Goal: Task Accomplishment & Management: Manage account settings

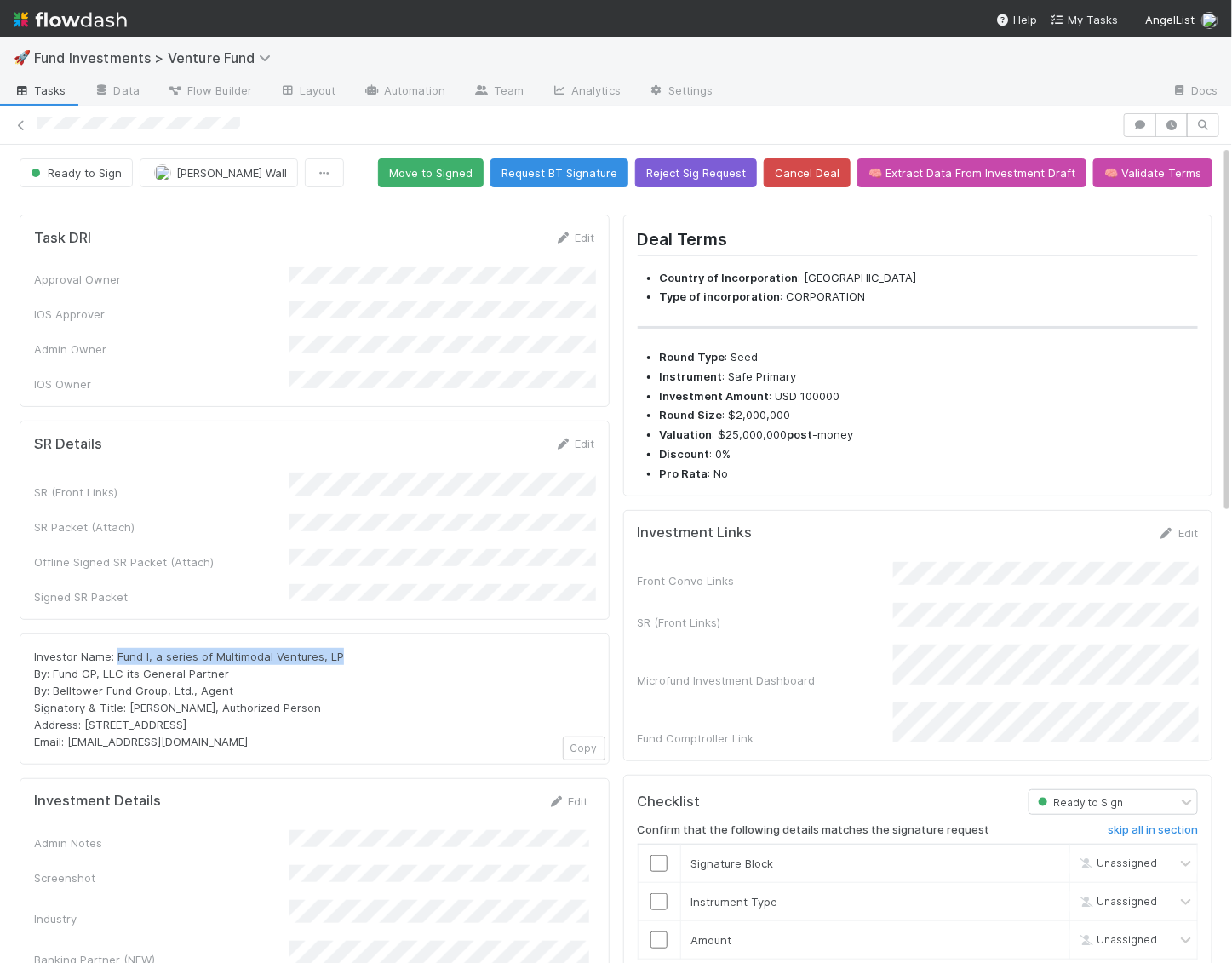
drag, startPoint x: 347, startPoint y: 619, endPoint x: 118, endPoint y: 621, distance: 229.0
click at [118, 648] on div "Investor Name: Fund I, a series of Multimodal Ventures, LP By: Fund GP, LLC its…" at bounding box center [315, 699] width 562 height 102
copy span "Fund I, a series of Multimodal Ventures, LP"
drag, startPoint x: 251, startPoint y: 689, endPoint x: 82, endPoint y: 682, distance: 169.1
click at [82, 682] on div "Investor Name: Fund I, a series of Multimodal Ventures, LP By: Fund GP, LLC its…" at bounding box center [315, 699] width 562 height 102
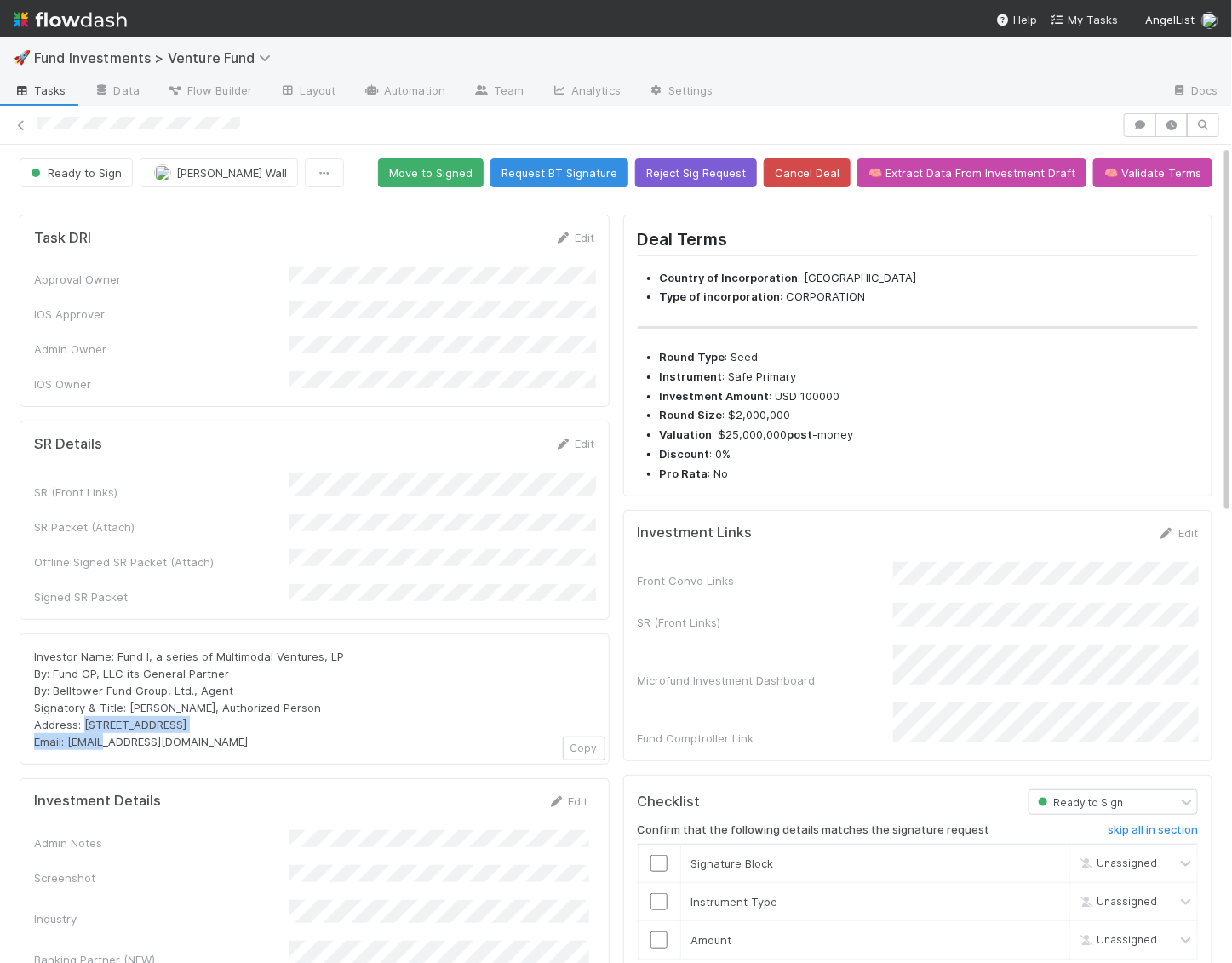
copy span "PO Box 3217, Seattle, WA 98114"
drag, startPoint x: 208, startPoint y: 705, endPoint x: 70, endPoint y: 705, distance: 138.0
click at [70, 705] on div "Investor Name: Fund I, a series of Multimodal Ventures, LP By: Fund GP, LLC its…" at bounding box center [315, 699] width 562 height 102
copy span "multimodal@angellist.com"
click at [451, 171] on button "Move to Signed" at bounding box center [430, 173] width 106 height 29
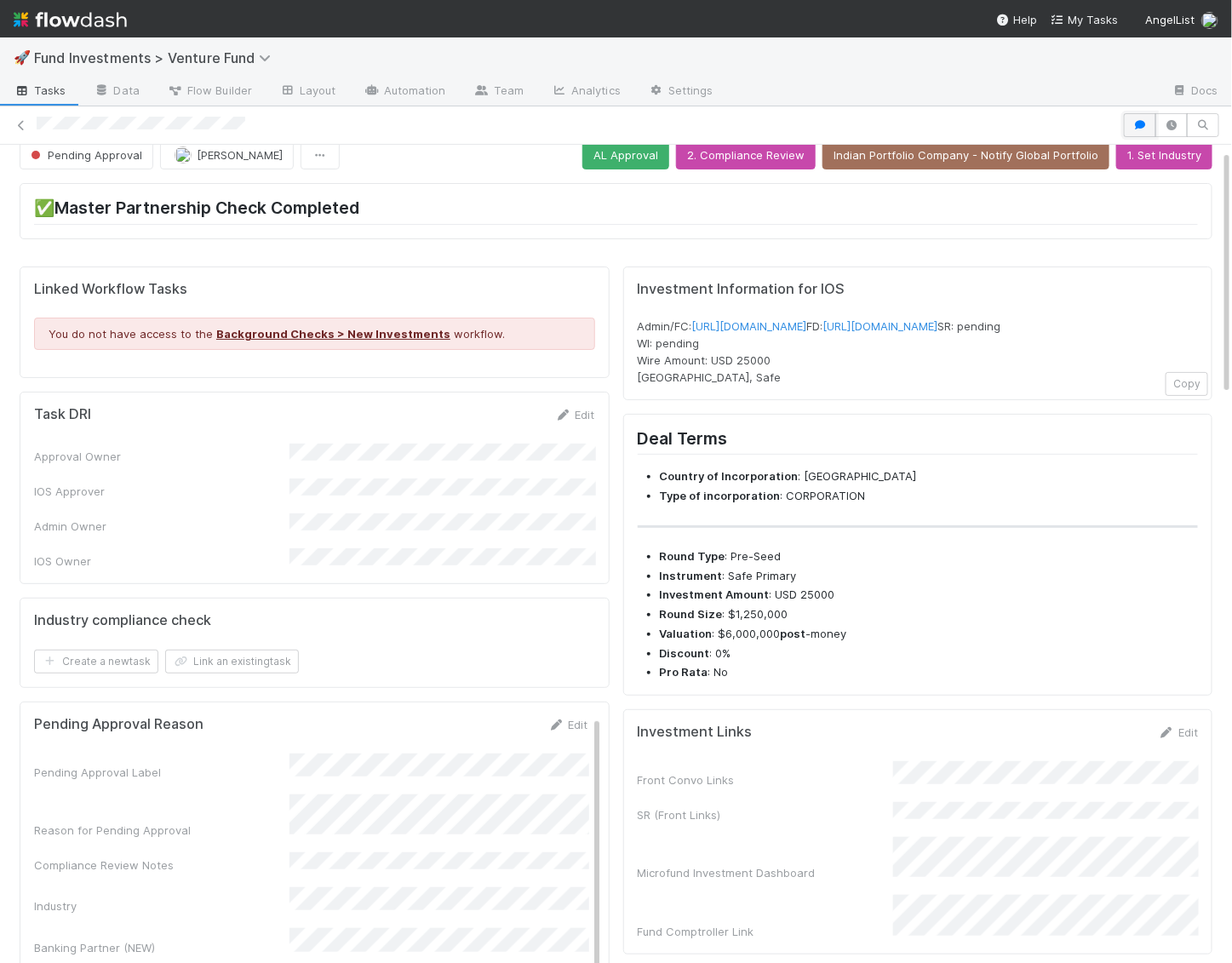
click at [1140, 120] on icon "button" at bounding box center [1141, 125] width 17 height 11
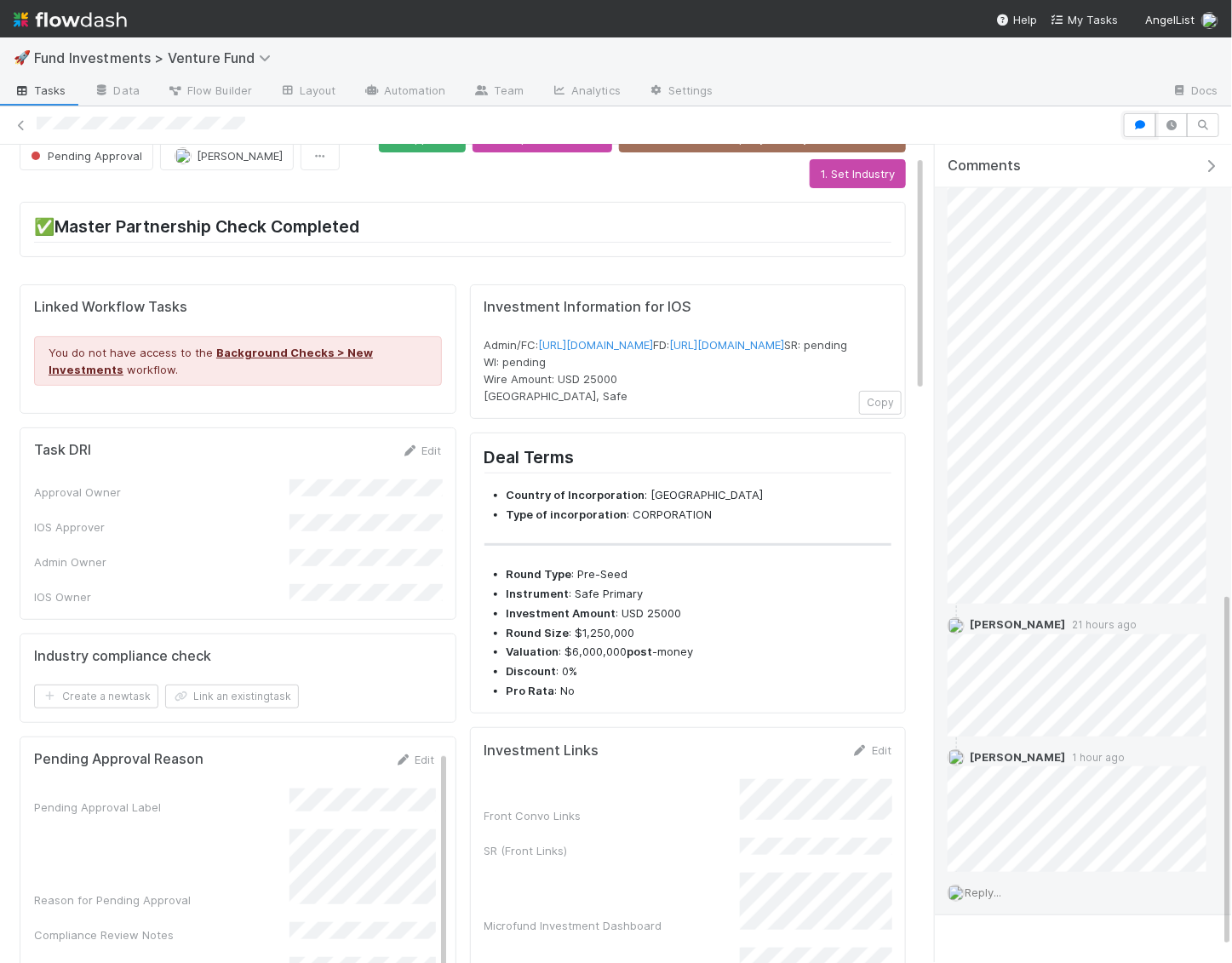
scroll to position [1067, 0]
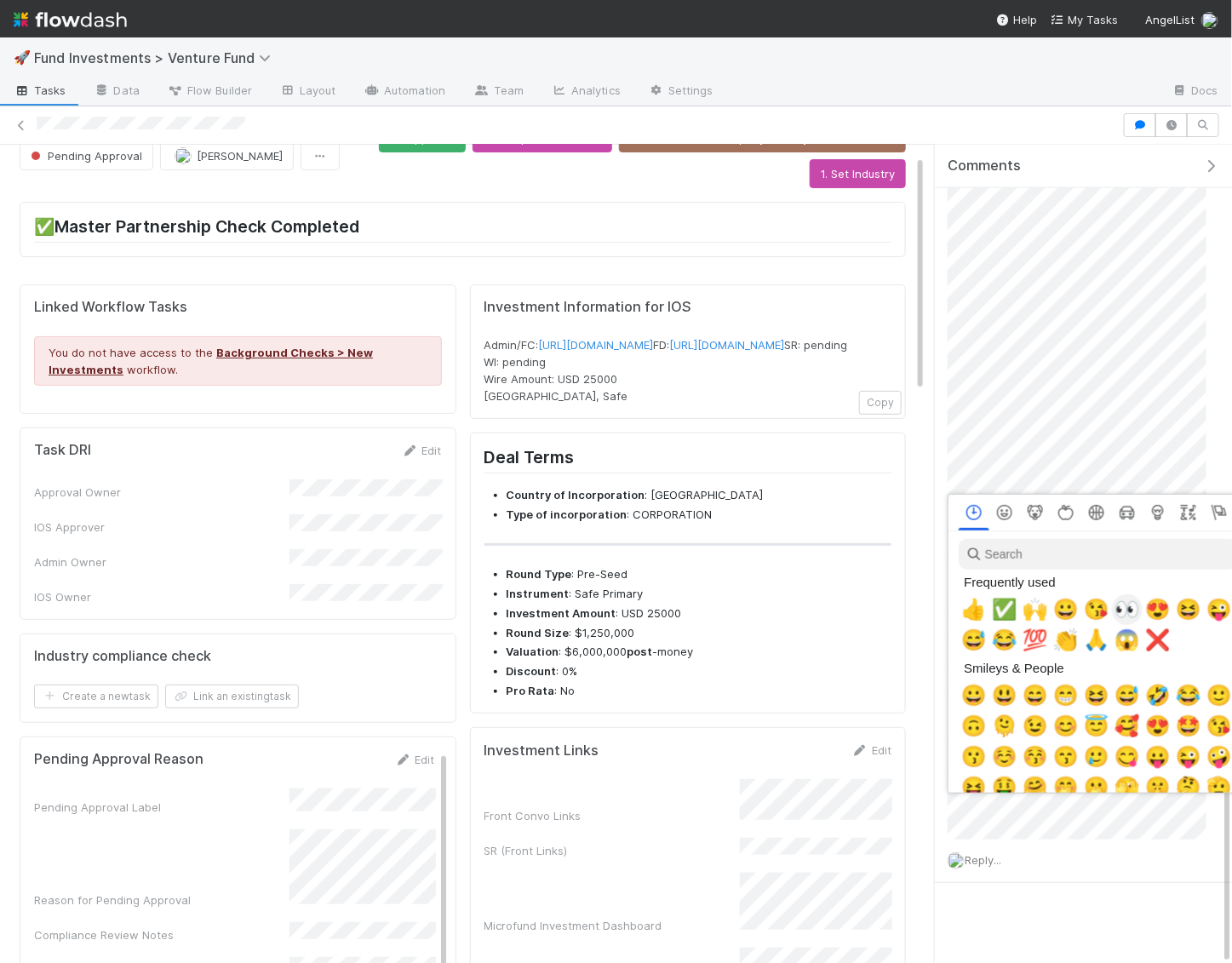
click at [1130, 615] on span "👀" at bounding box center [1127, 609] width 25 height 24
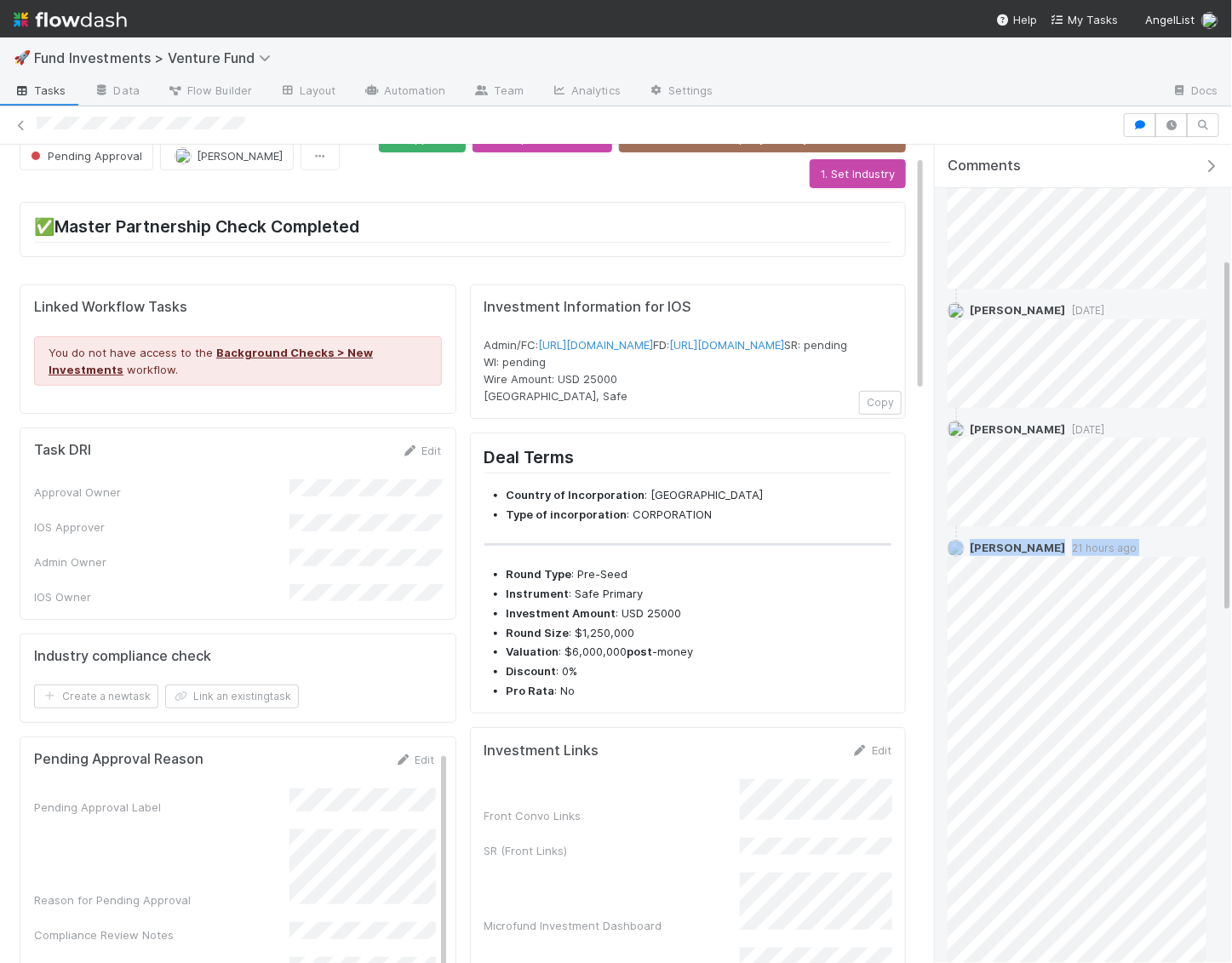
scroll to position [242, 0]
click at [965, 457] on div "Nadia Koritareva 1 day ago Tarina Touret 1 day ago Tarina Touret 21 hours ago T…" at bounding box center [1077, 979] width 285 height 1372
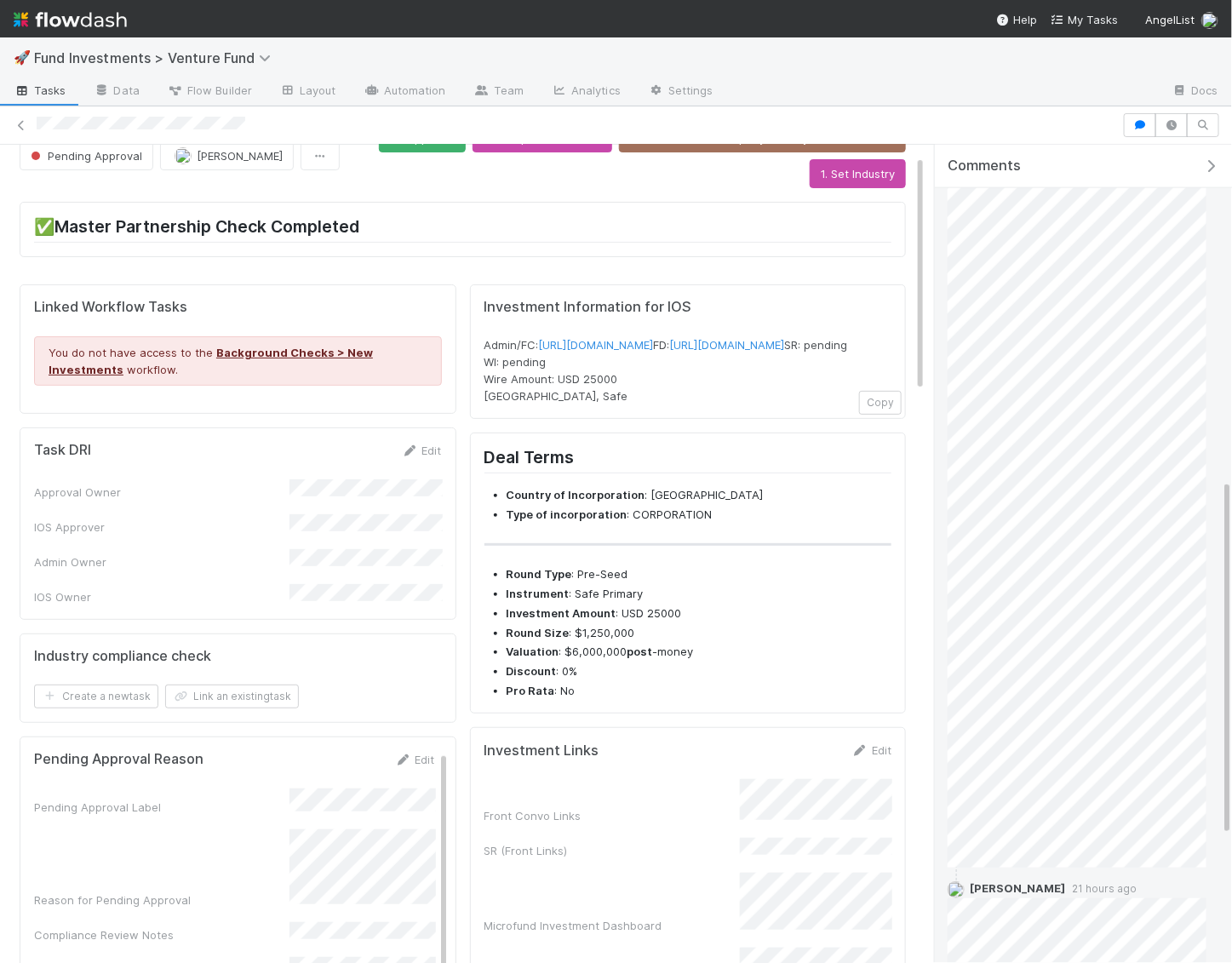
scroll to position [1067, 0]
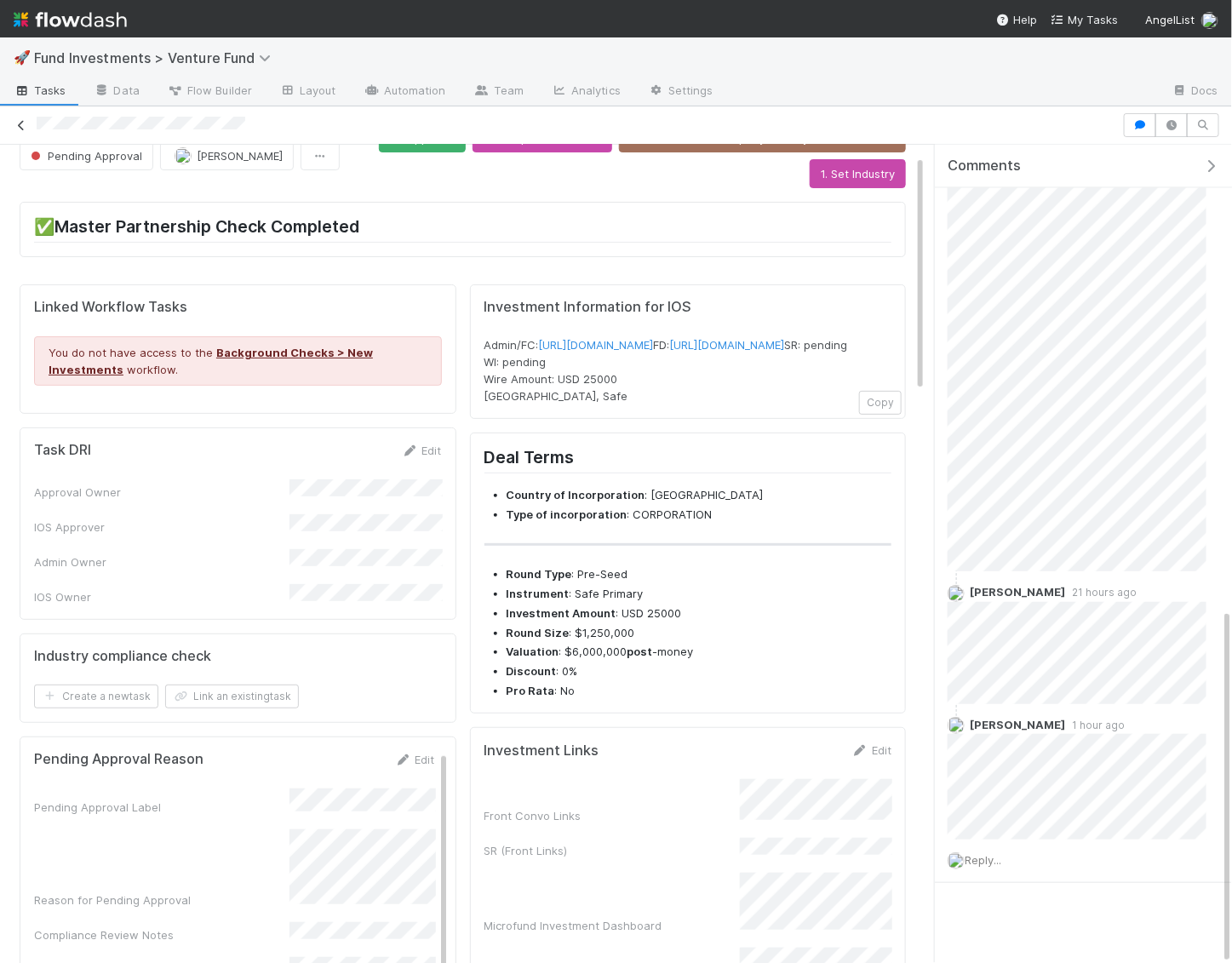
drag, startPoint x: 259, startPoint y: 123, endPoint x: 27, endPoint y: 120, distance: 232.0
click at [27, 120] on div at bounding box center [616, 125] width 1232 height 24
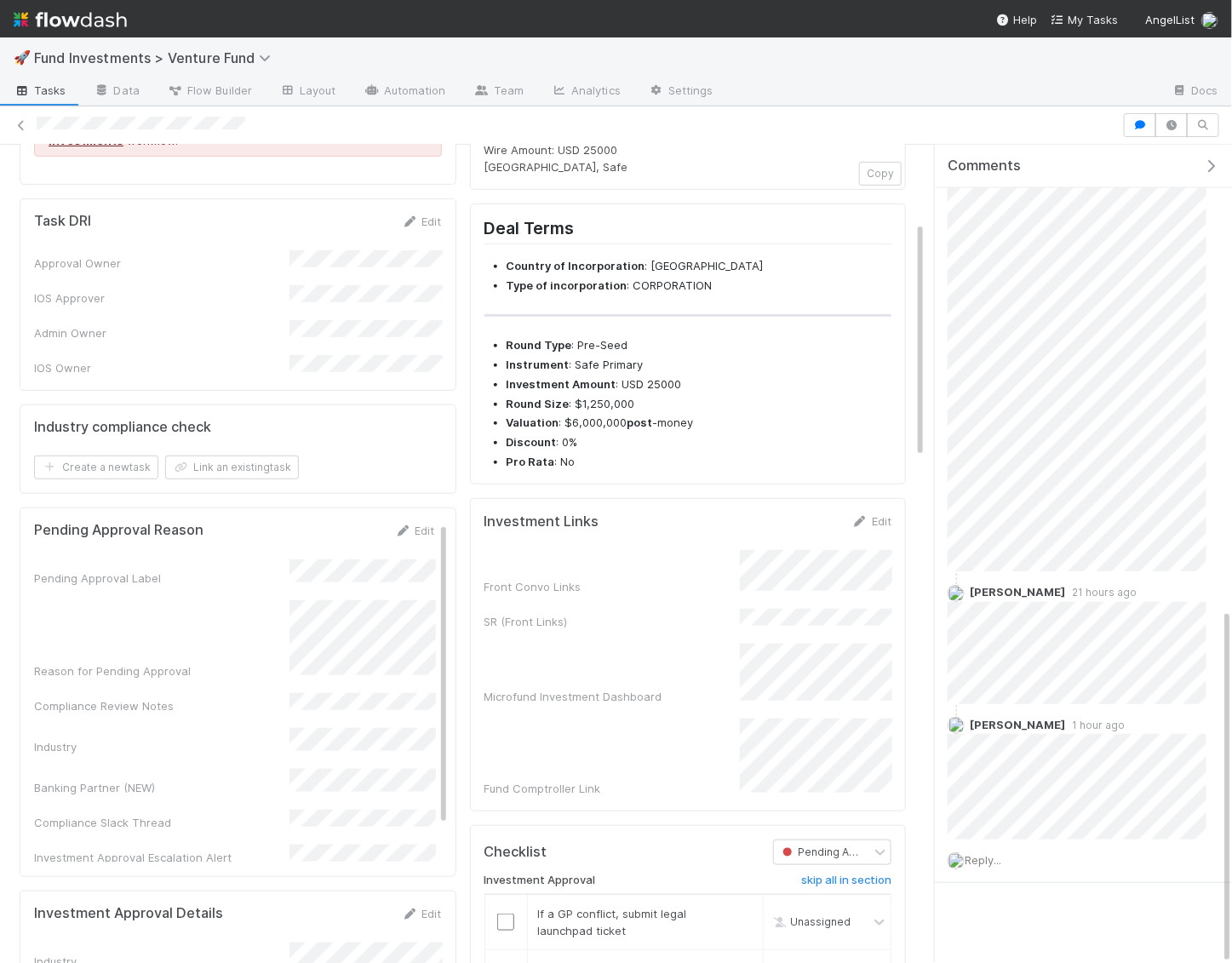
scroll to position [266, 0]
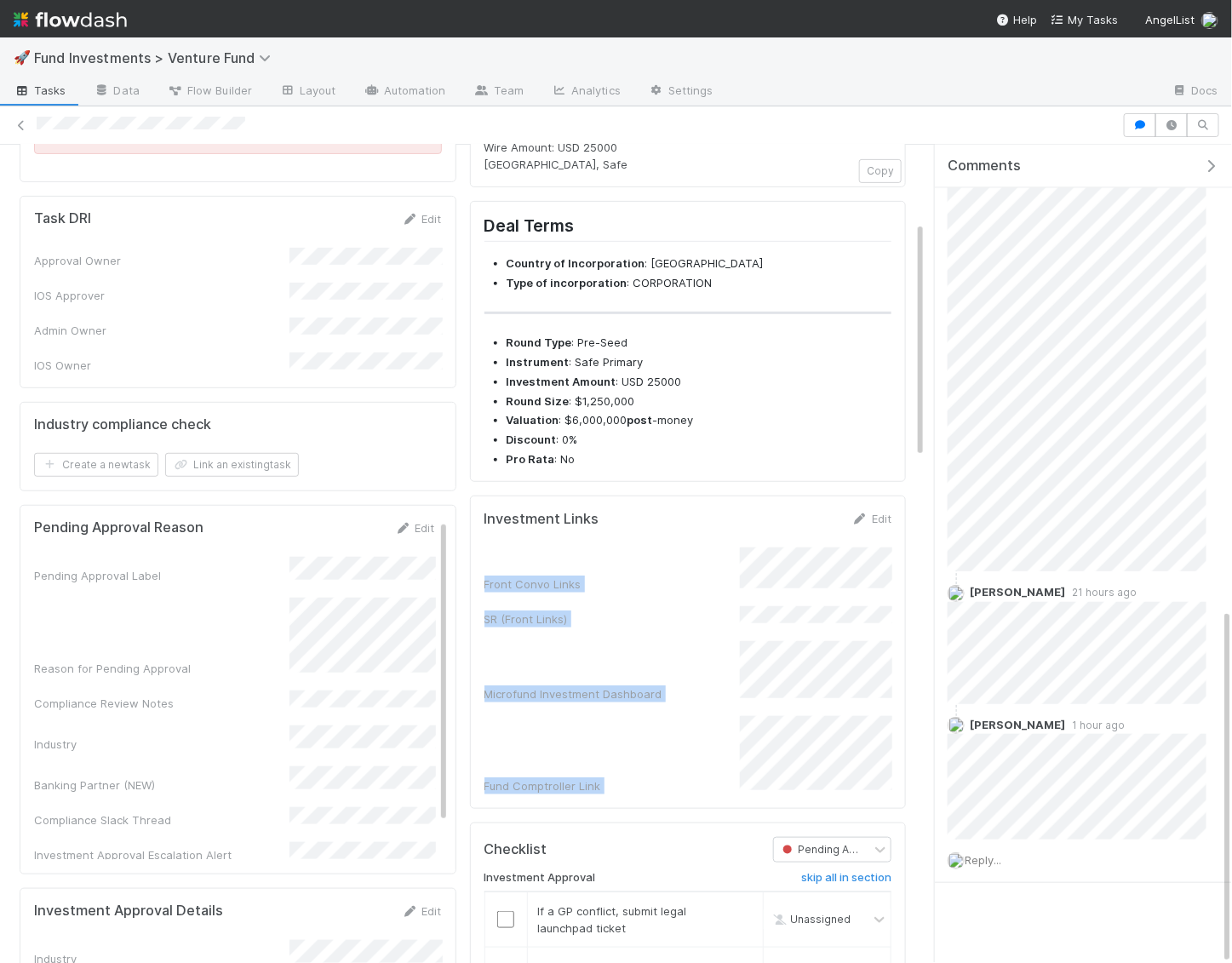
click at [480, 576] on div "Investment Links Edit Front Convo Links SR (Front Links) Microfund Investment D…" at bounding box center [689, 652] width 437 height 314
copy div "Front Convo Links SR (Front Links) Microfund Investment Dashboard Fund Comptrol…"
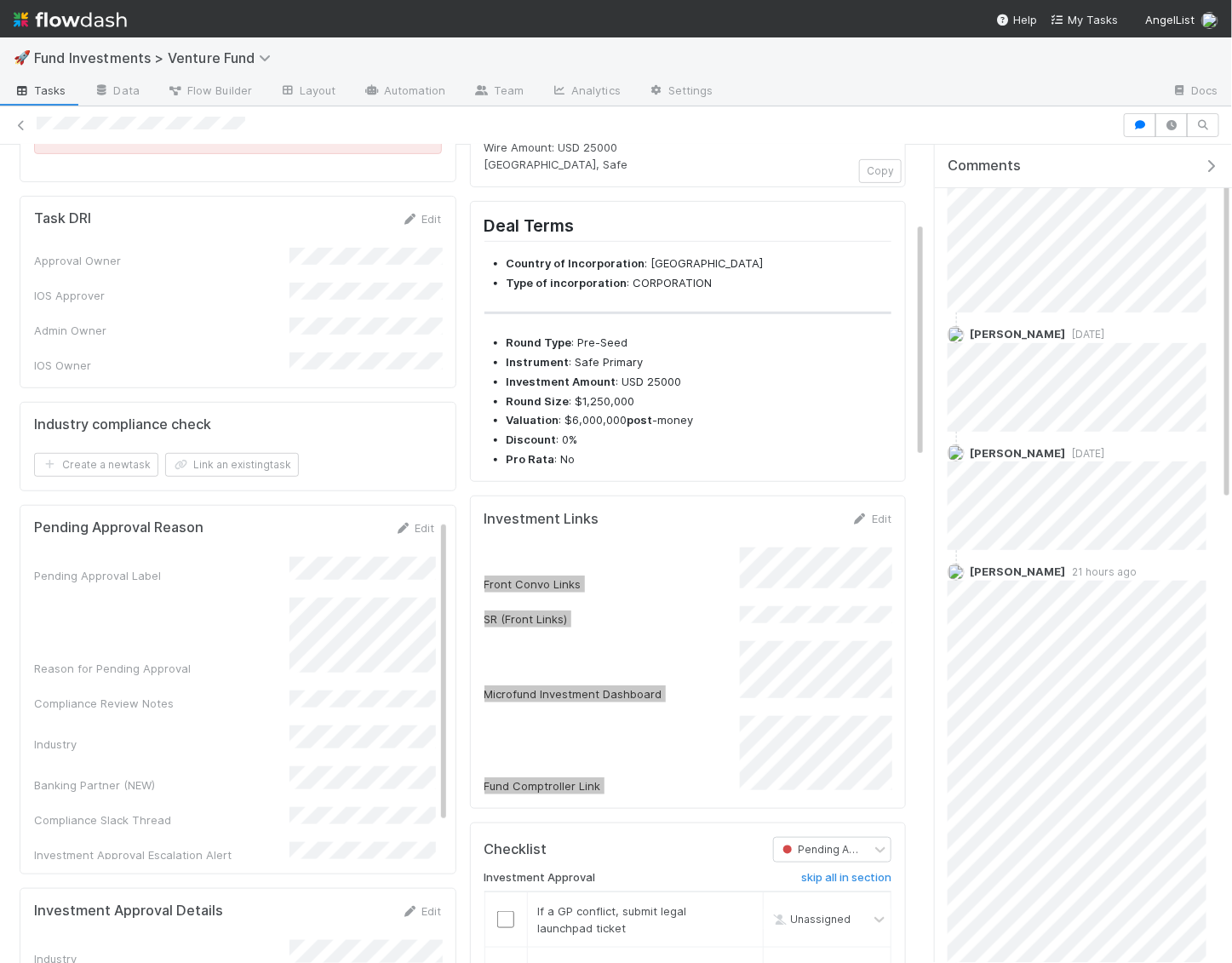
scroll to position [0, 0]
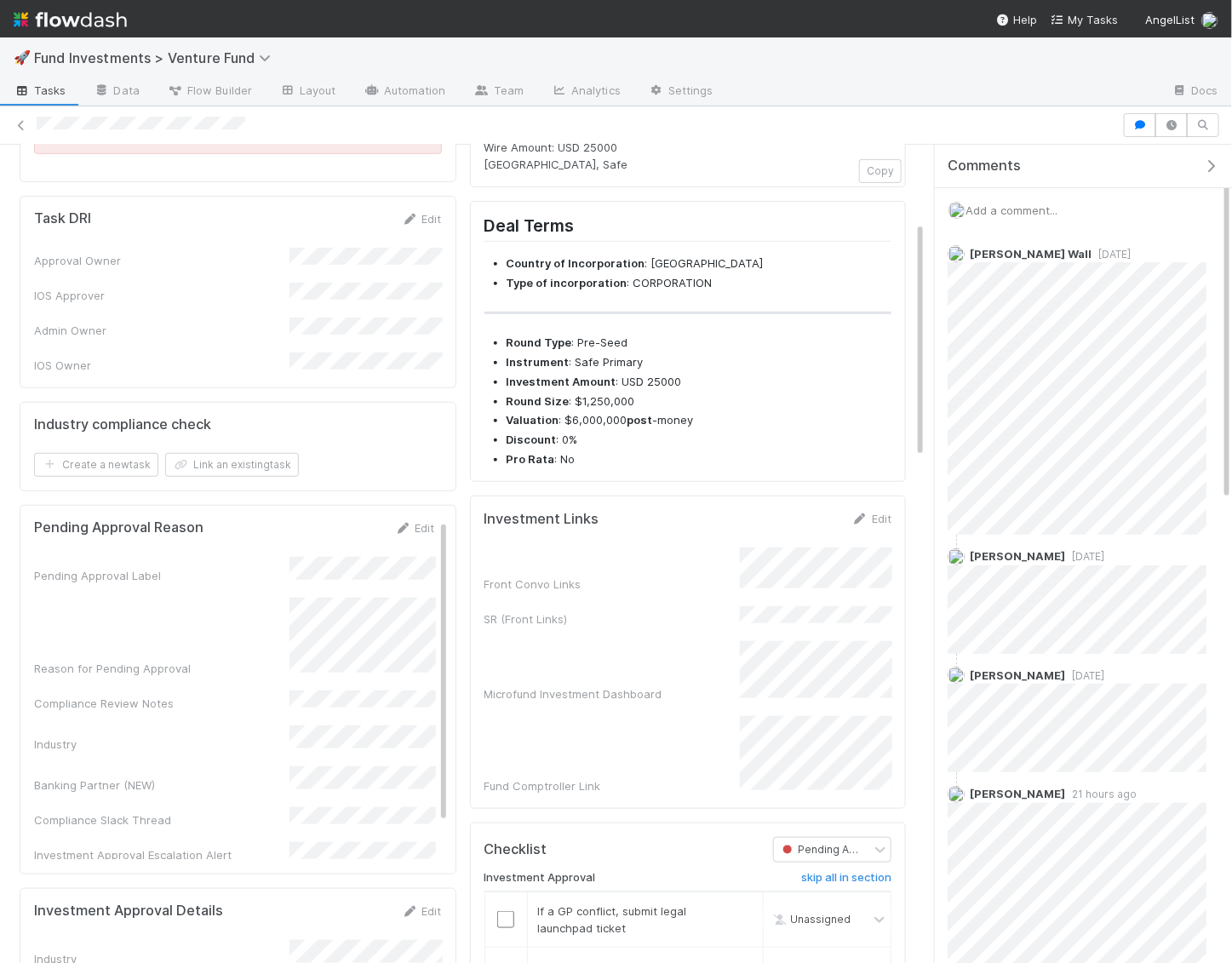
click at [1014, 204] on span "Add a comment..." at bounding box center [1011, 210] width 92 height 14
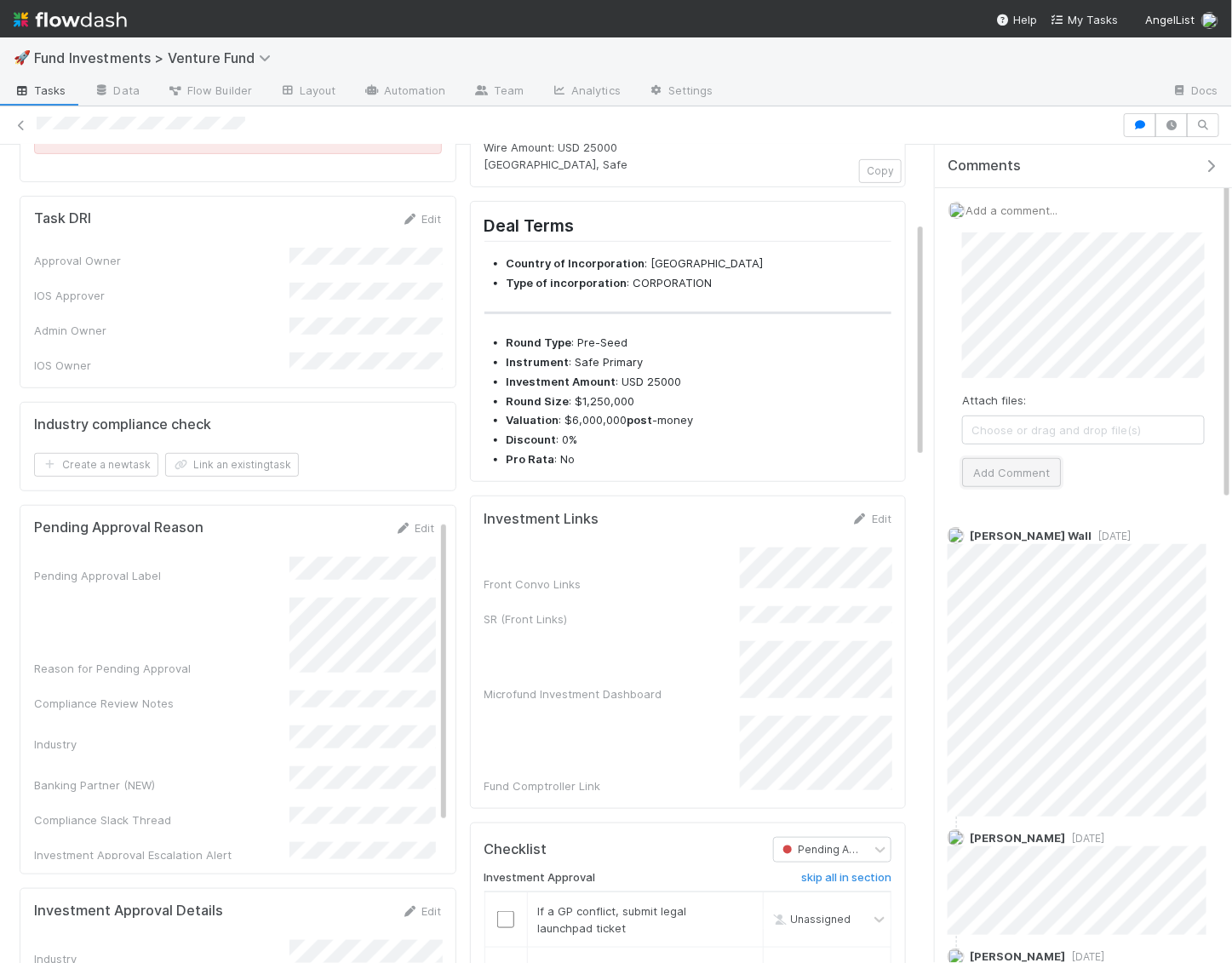
click at [1000, 466] on button "Add Comment" at bounding box center [1011, 473] width 99 height 29
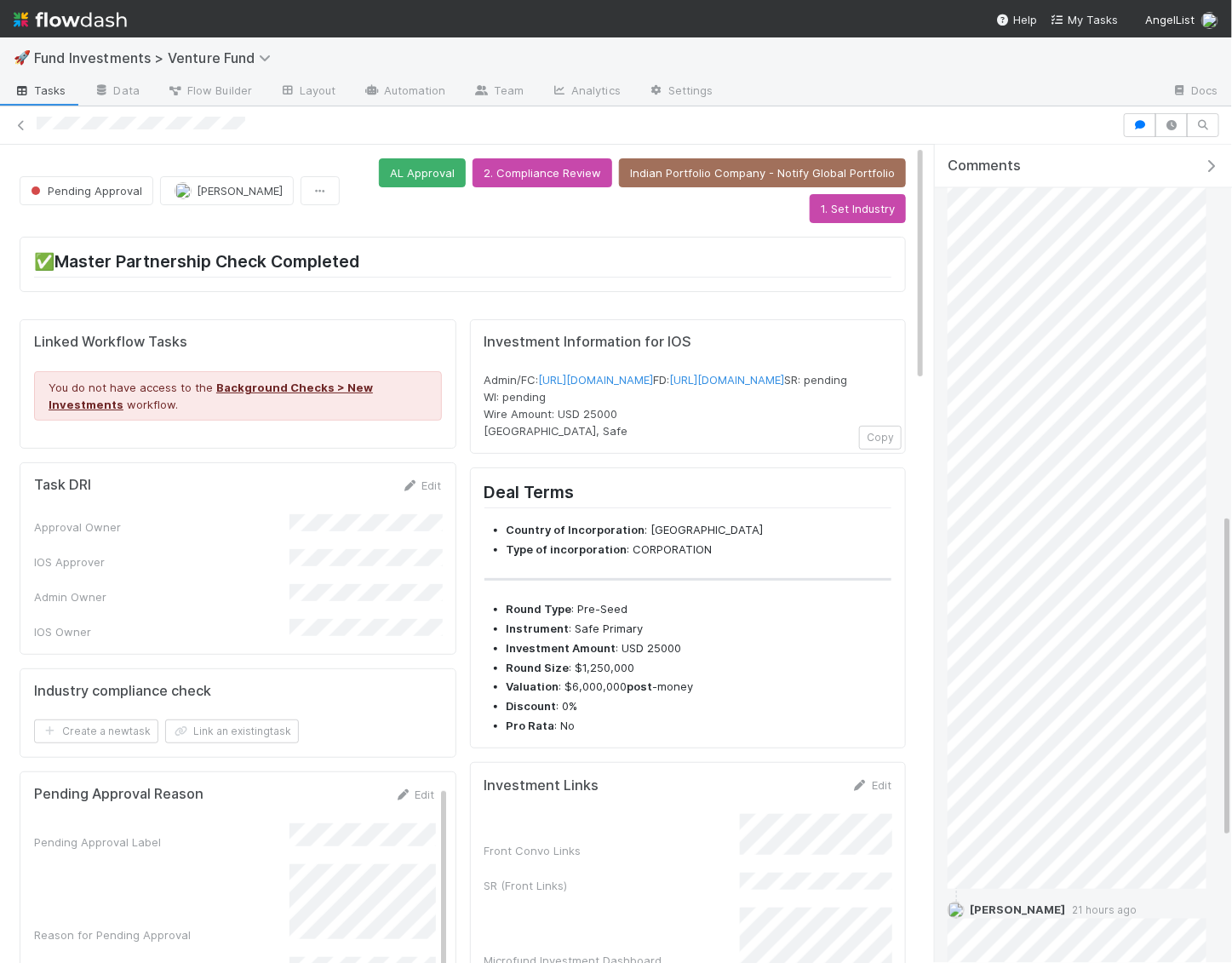
scroll to position [1245, 0]
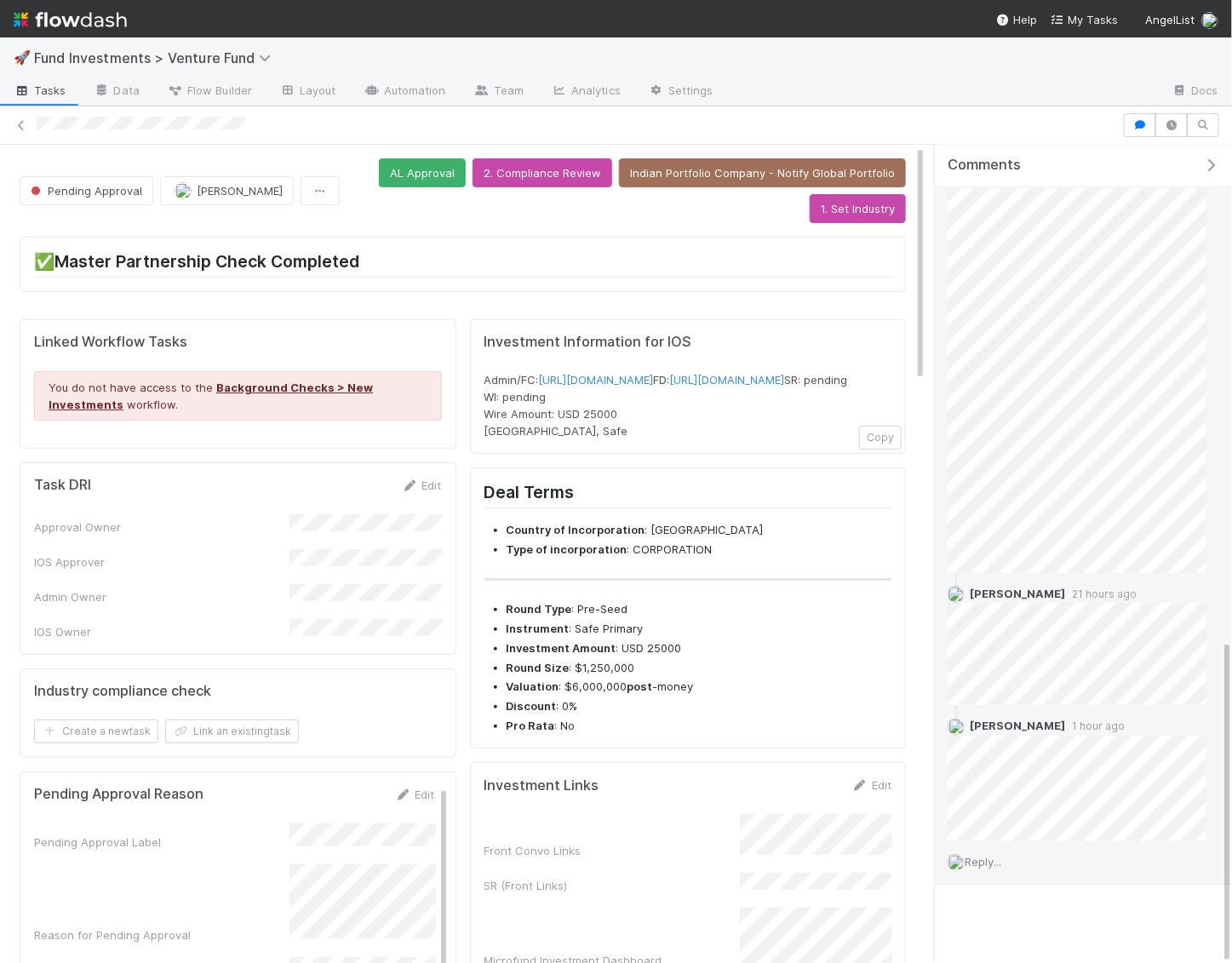
click at [997, 856] on span "Reply..." at bounding box center [983, 863] width 37 height 14
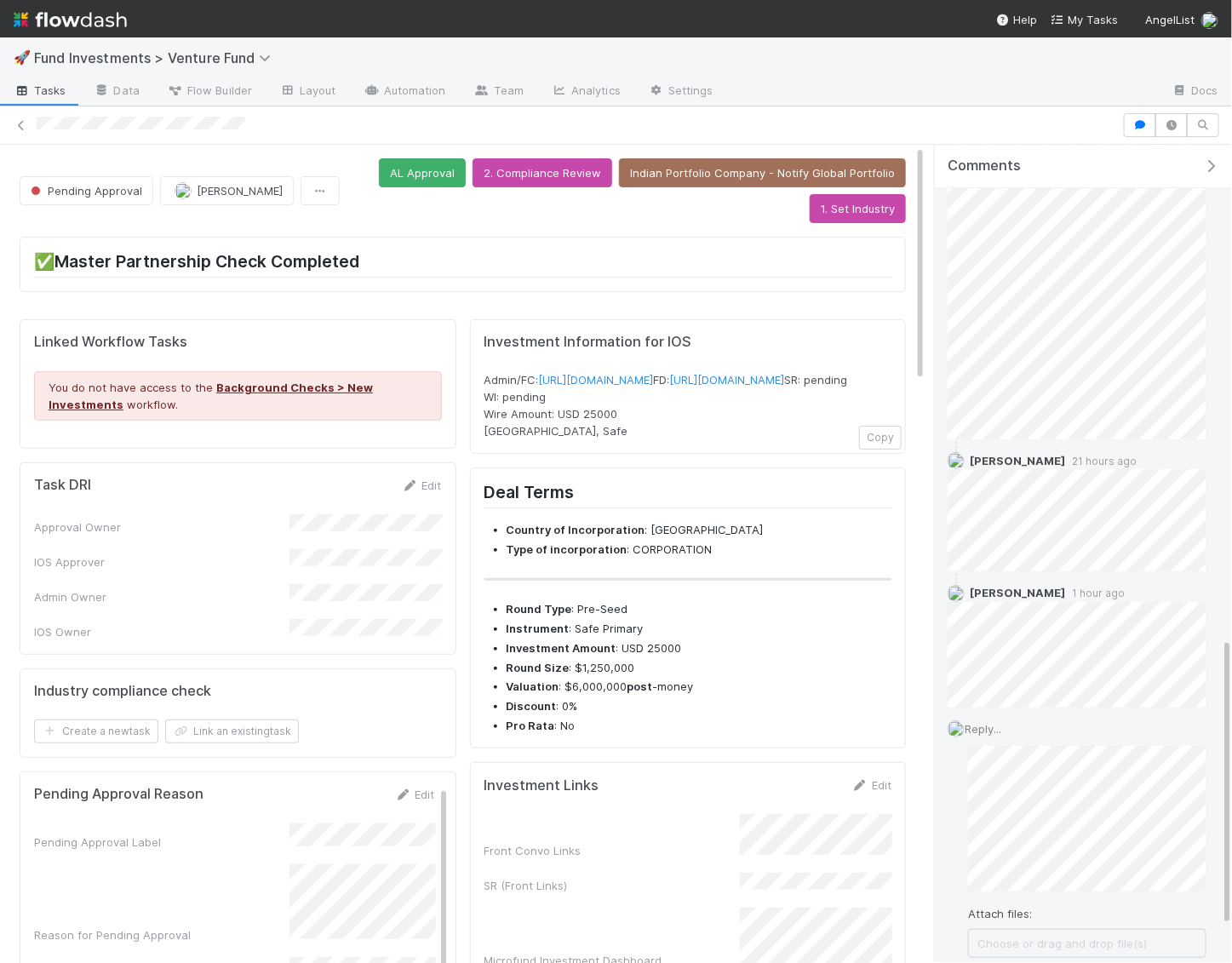
scroll to position [1457, 0]
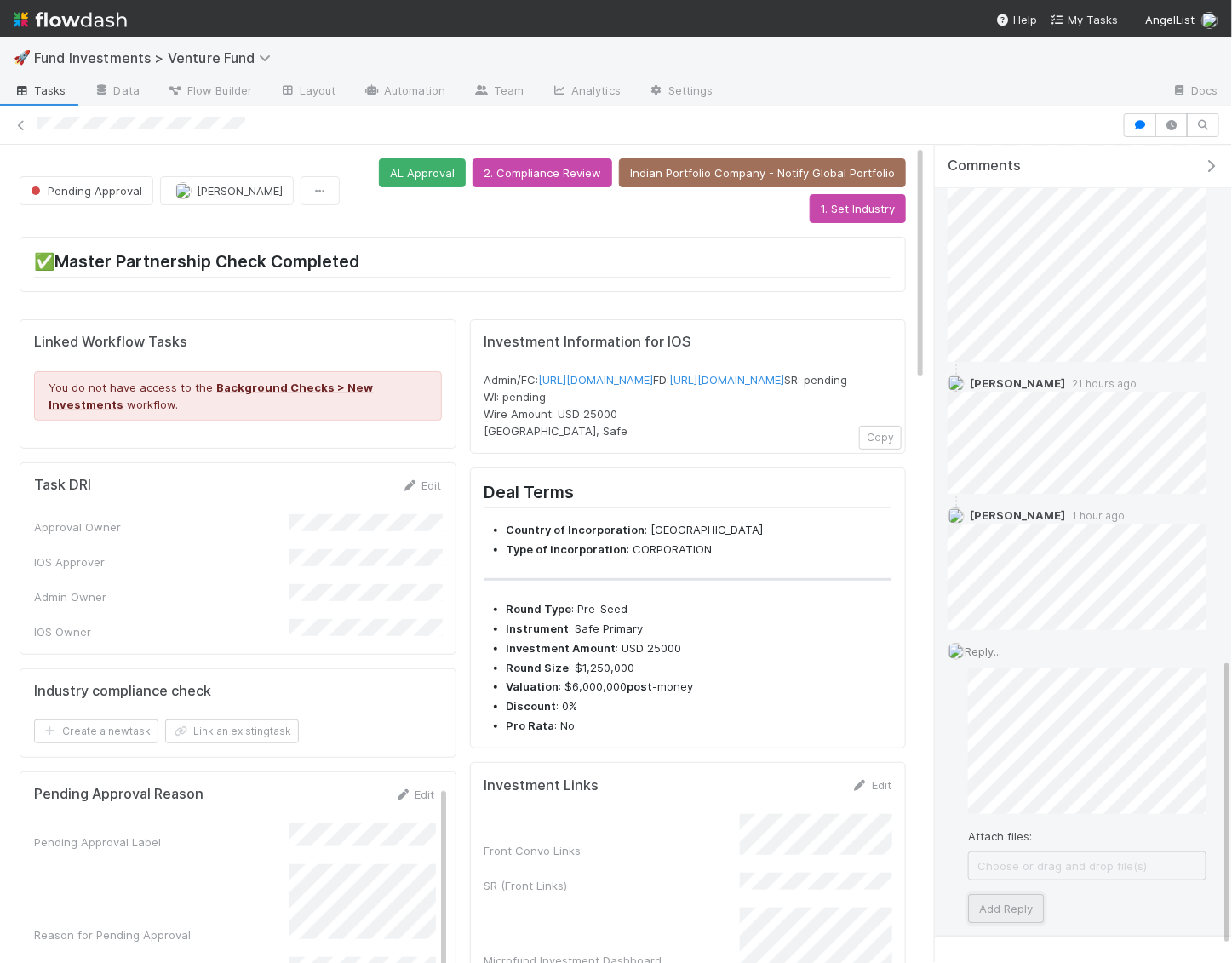
click at [1001, 896] on button "Add Reply" at bounding box center [1007, 909] width 76 height 29
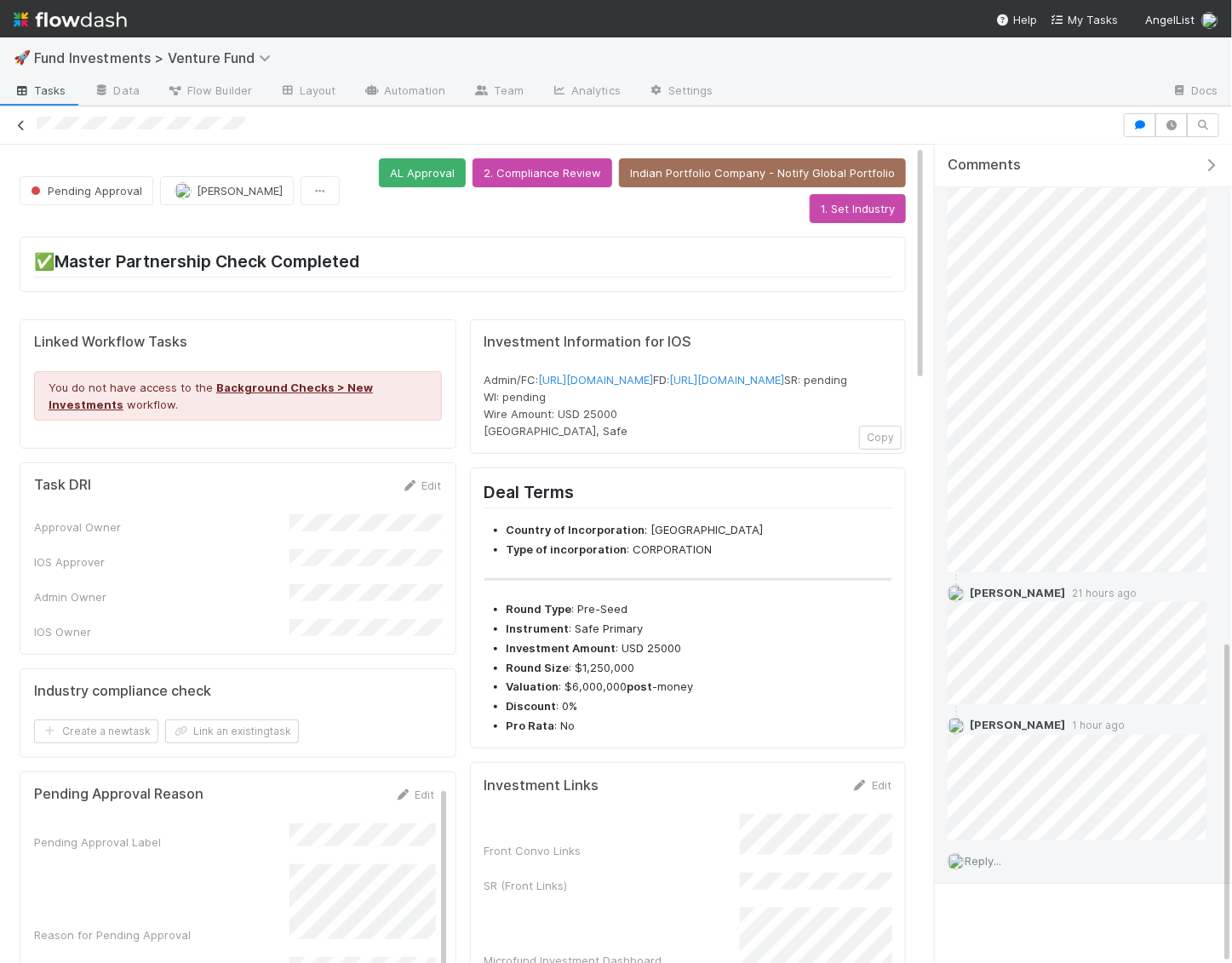
scroll to position [1363, 0]
click at [22, 121] on icon at bounding box center [21, 125] width 17 height 11
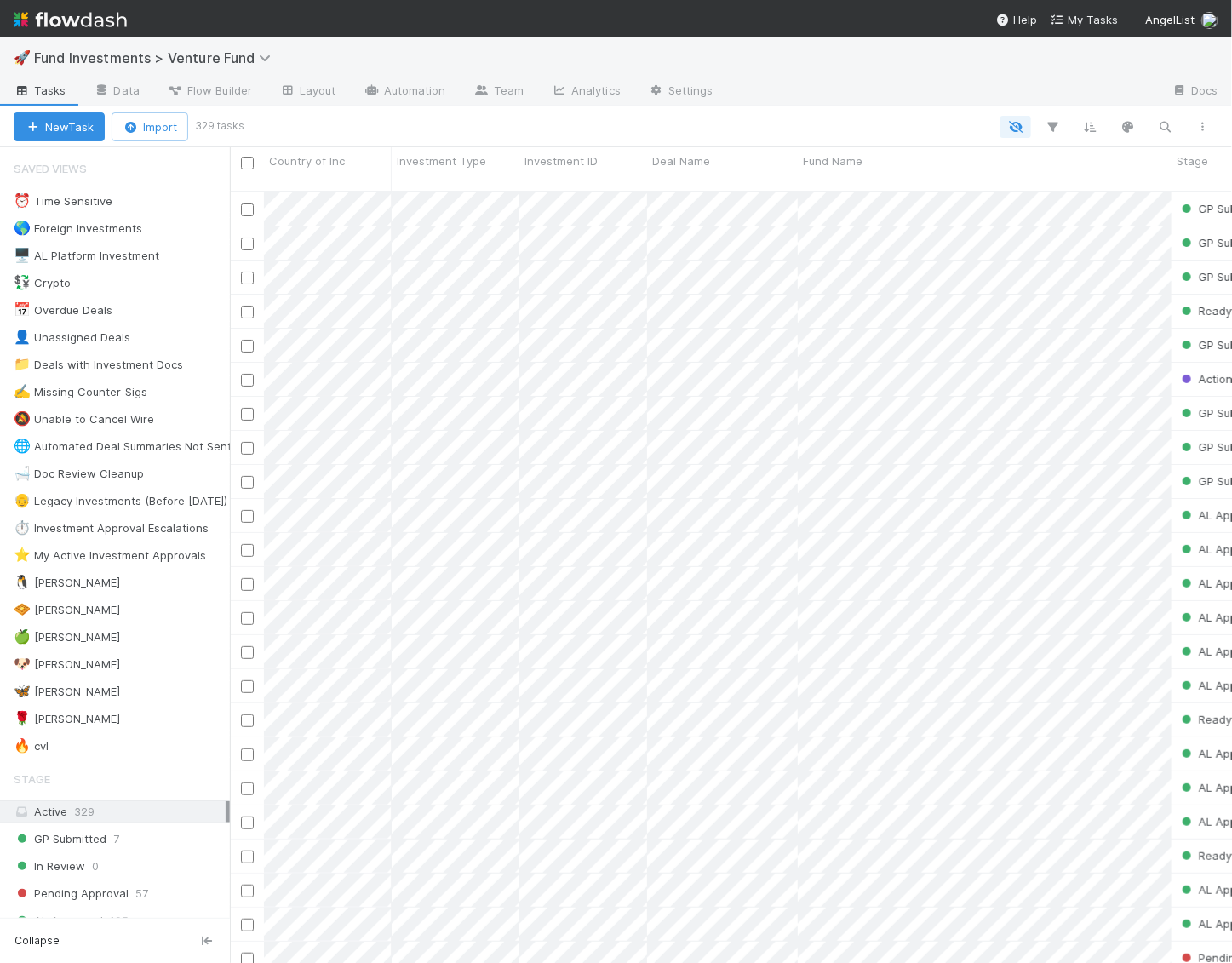
scroll to position [0, 1]
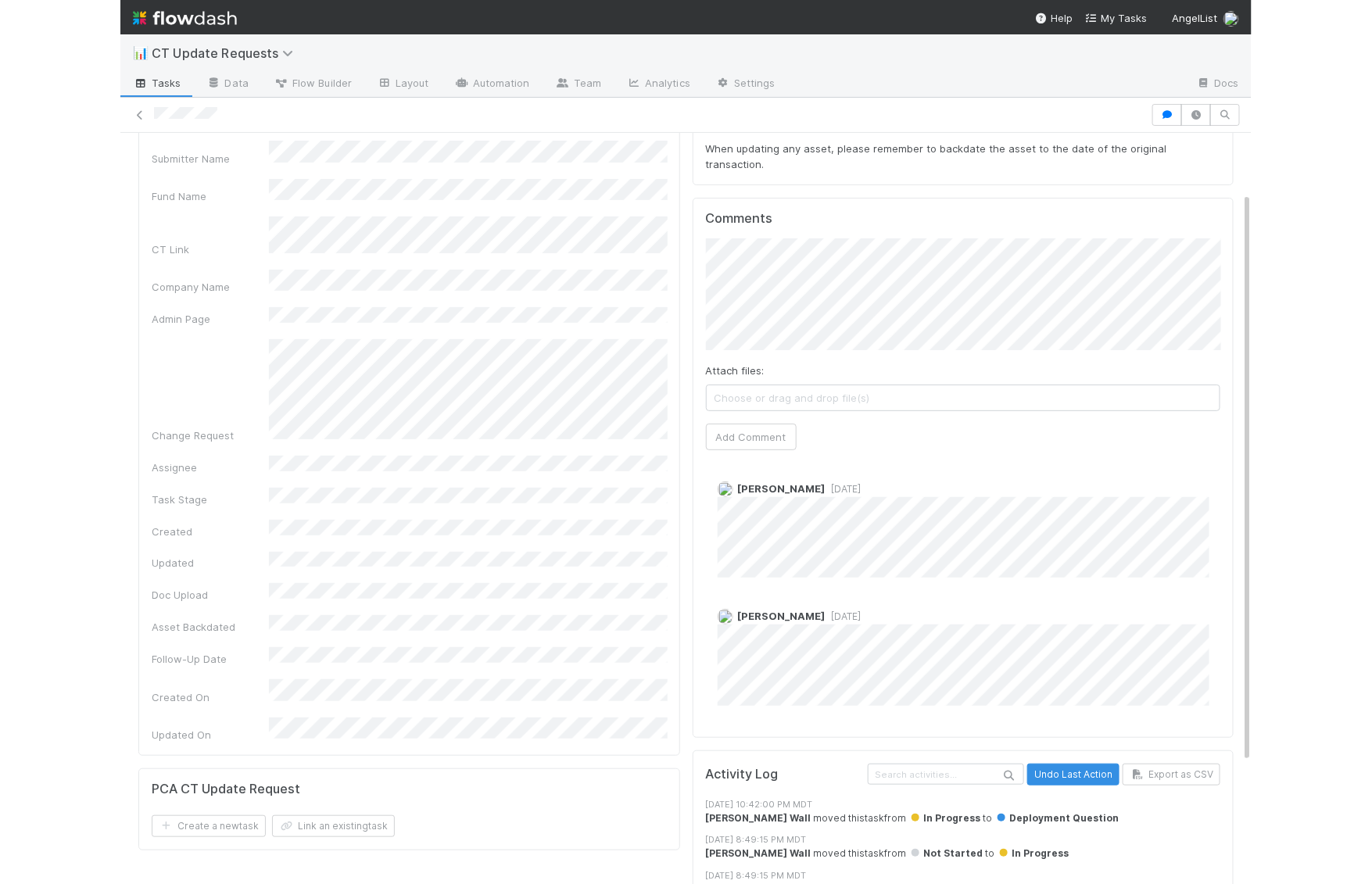
scroll to position [78, 0]
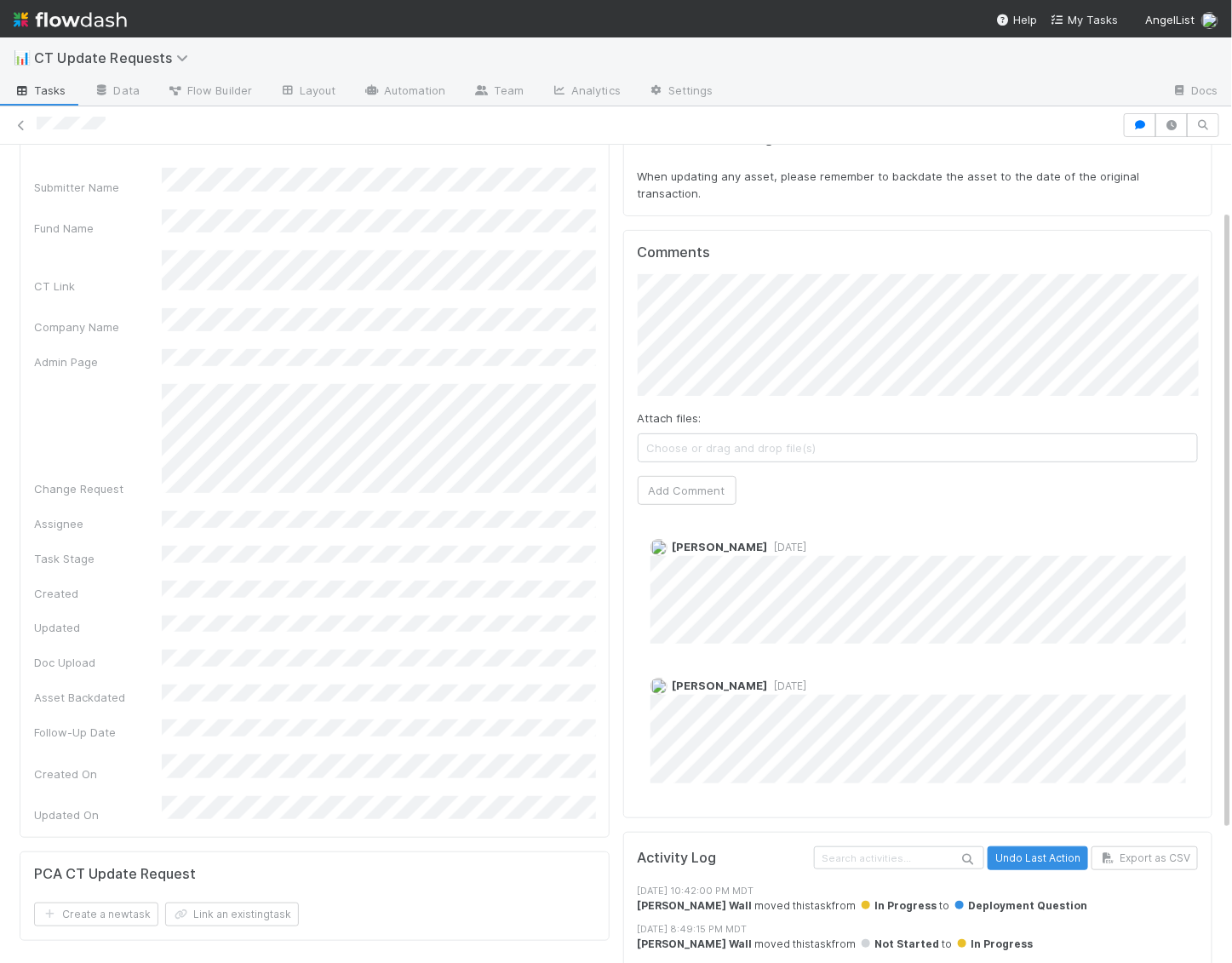
click at [154, 443] on div "Change Request" at bounding box center [315, 440] width 562 height 113
click at [685, 476] on button "Add Comment" at bounding box center [687, 491] width 99 height 29
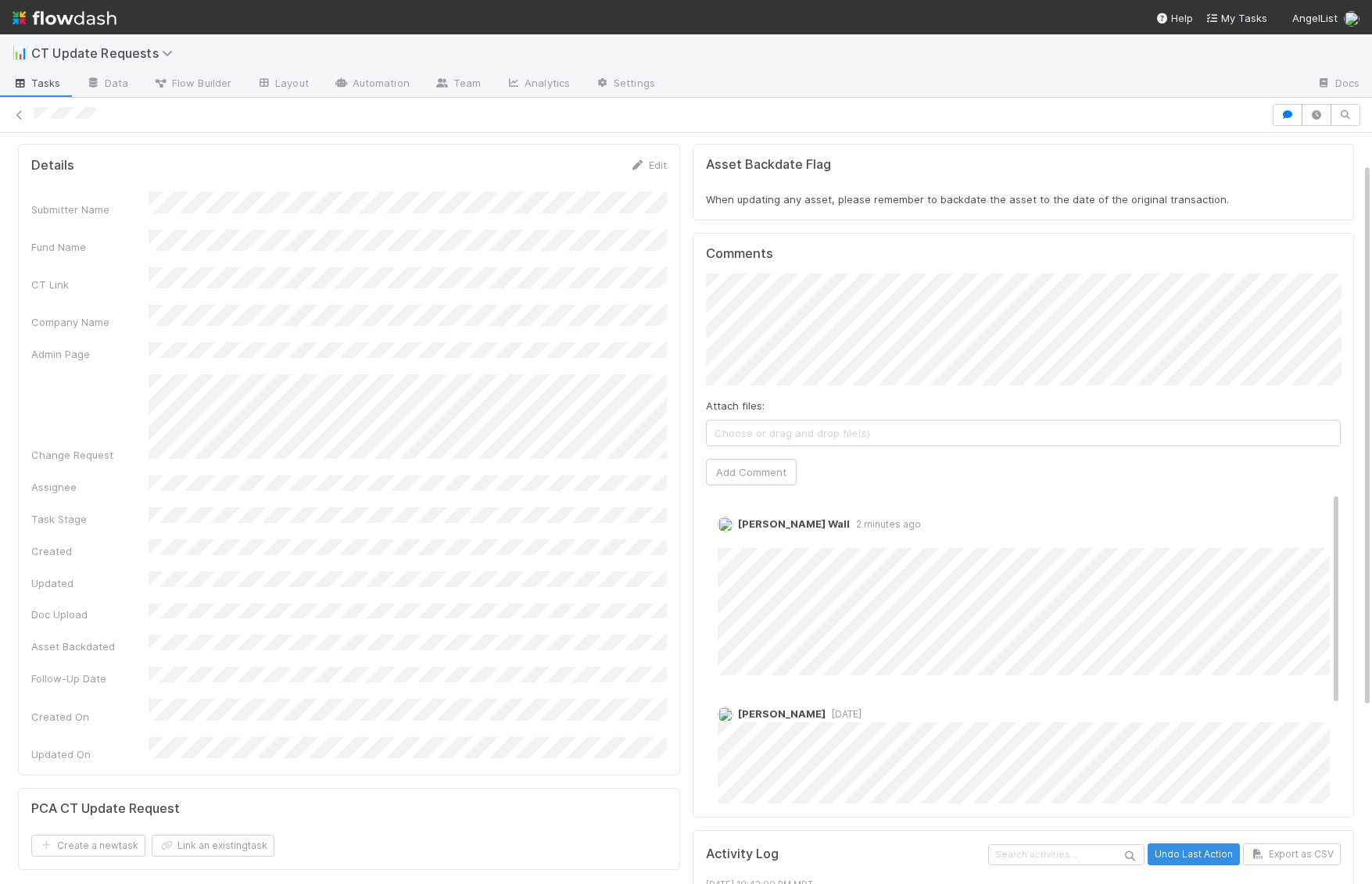
scroll to position [0, 0]
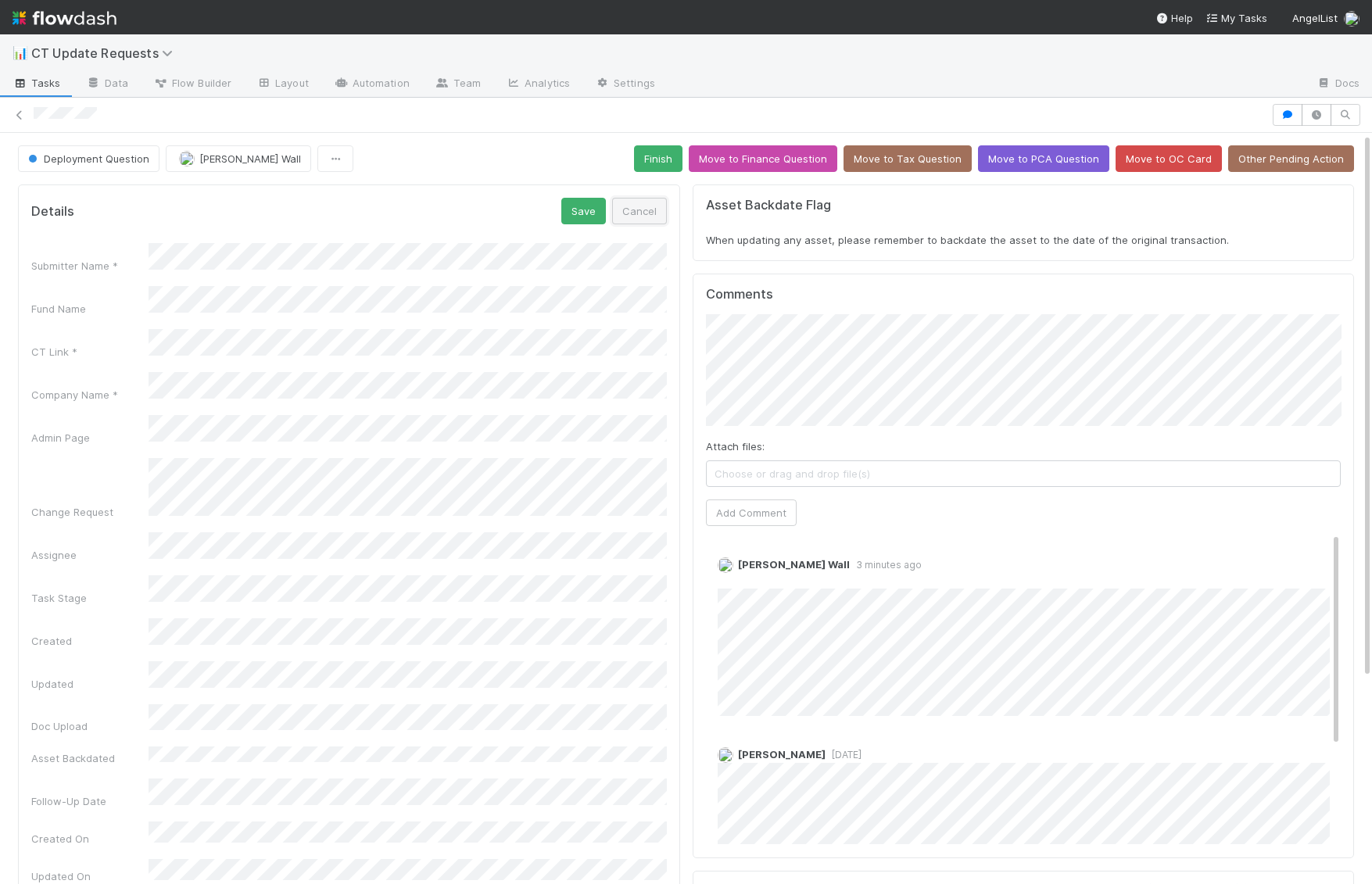
click at [636, 211] on button "Cancel" at bounding box center [639, 211] width 54 height 27
click at [763, 525] on div "Comments Attach files: Choose or drag and drop file(s) Add Comment Kennedy Wall…" at bounding box center [1023, 566] width 636 height 558
click at [763, 516] on button "Add Comment" at bounding box center [751, 513] width 91 height 27
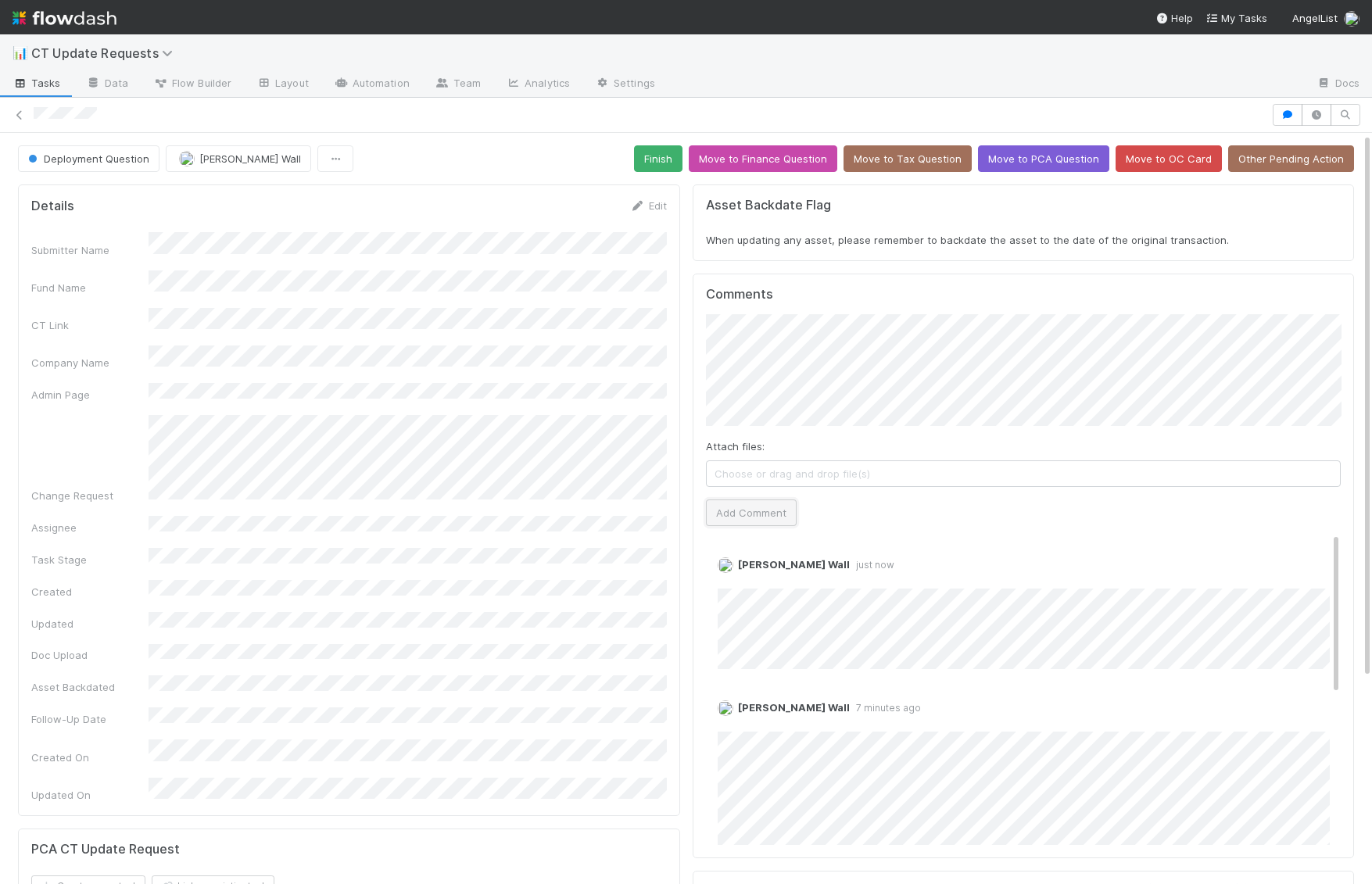
click at [740, 508] on button "Add Comment" at bounding box center [751, 513] width 91 height 27
click at [674, 156] on button "Finish" at bounding box center [658, 159] width 48 height 27
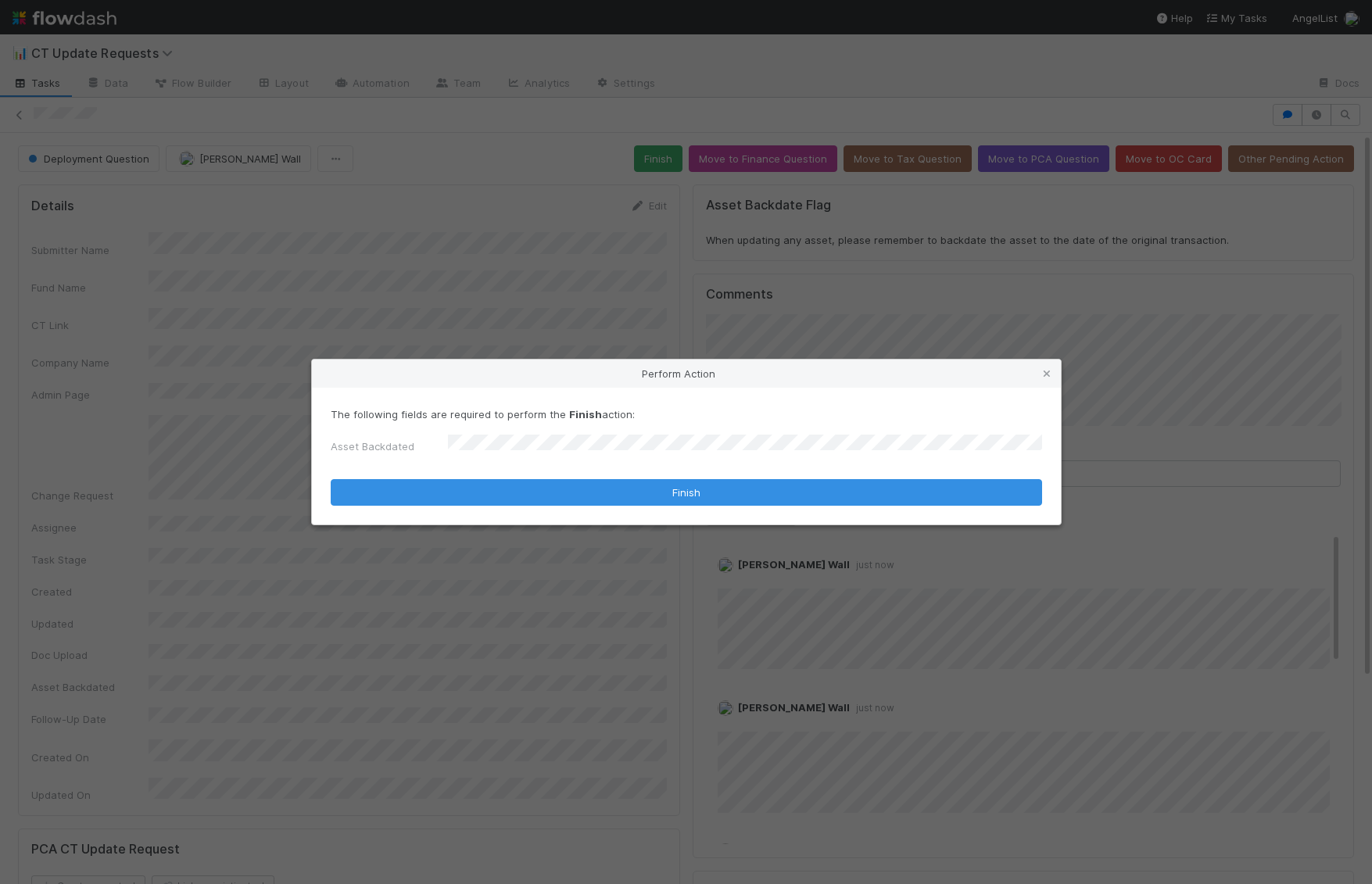
click at [469, 468] on form "The following fields are required to perform the Finish action: Asset Backdated…" at bounding box center [687, 456] width 712 height 99
click at [469, 475] on form "The following fields are required to perform the Finish action: Asset Backdated…" at bounding box center [687, 456] width 712 height 99
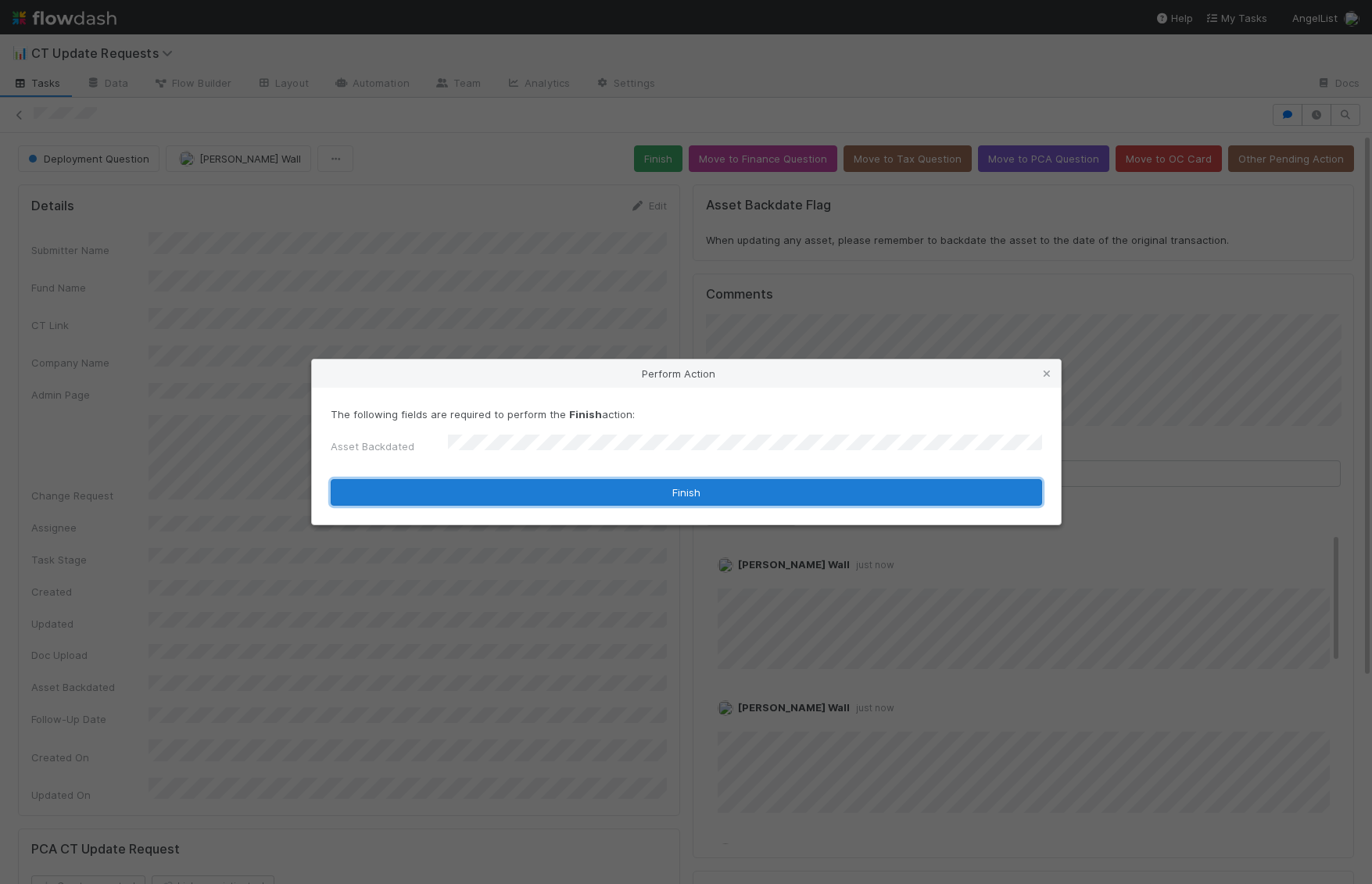
click at [473, 497] on button "Finish" at bounding box center [687, 492] width 712 height 27
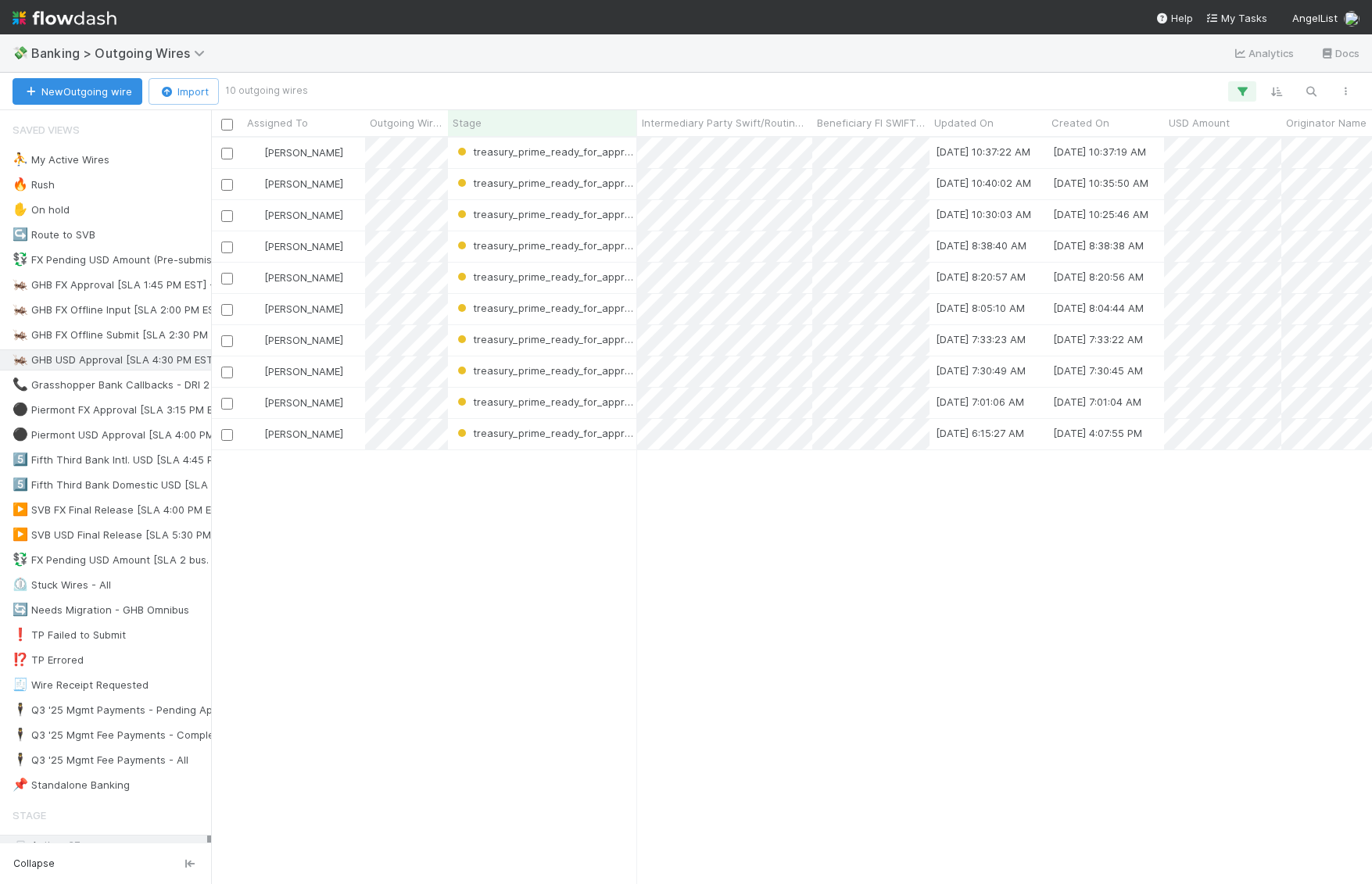
scroll to position [747, 1161]
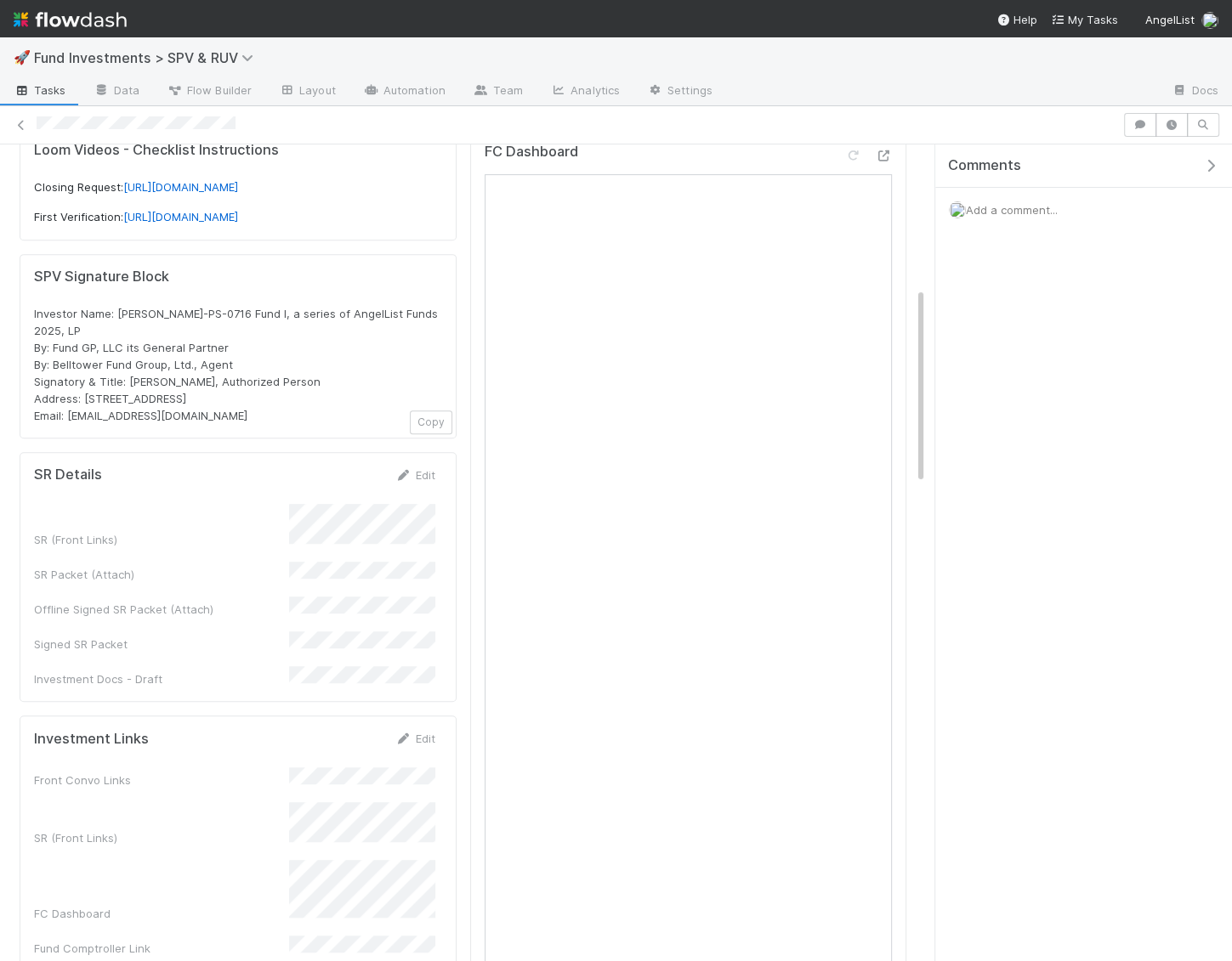
scroll to position [591, 0]
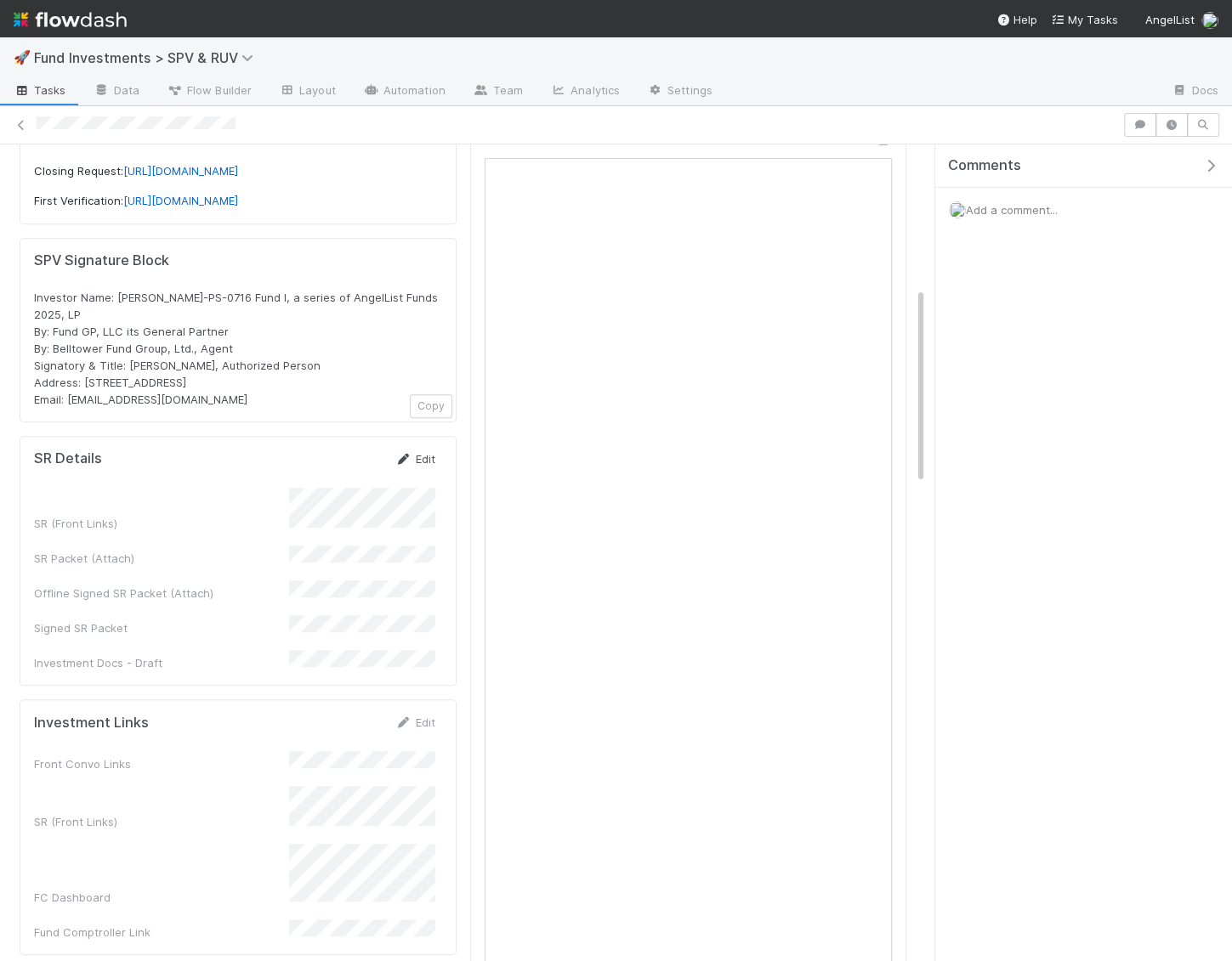
click at [429, 452] on link "Edit" at bounding box center [415, 459] width 40 height 14
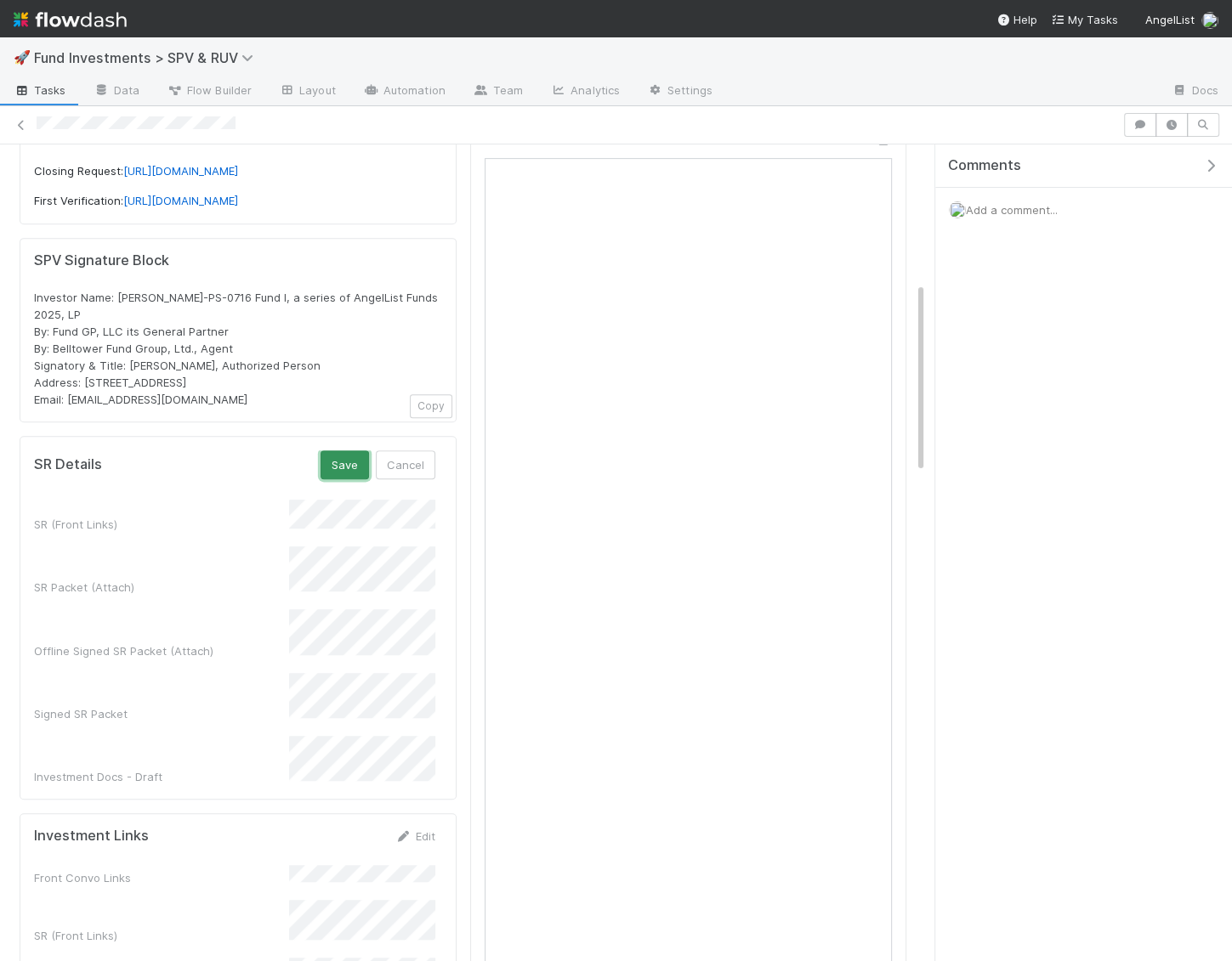
click at [359, 451] on button "Save" at bounding box center [344, 465] width 49 height 29
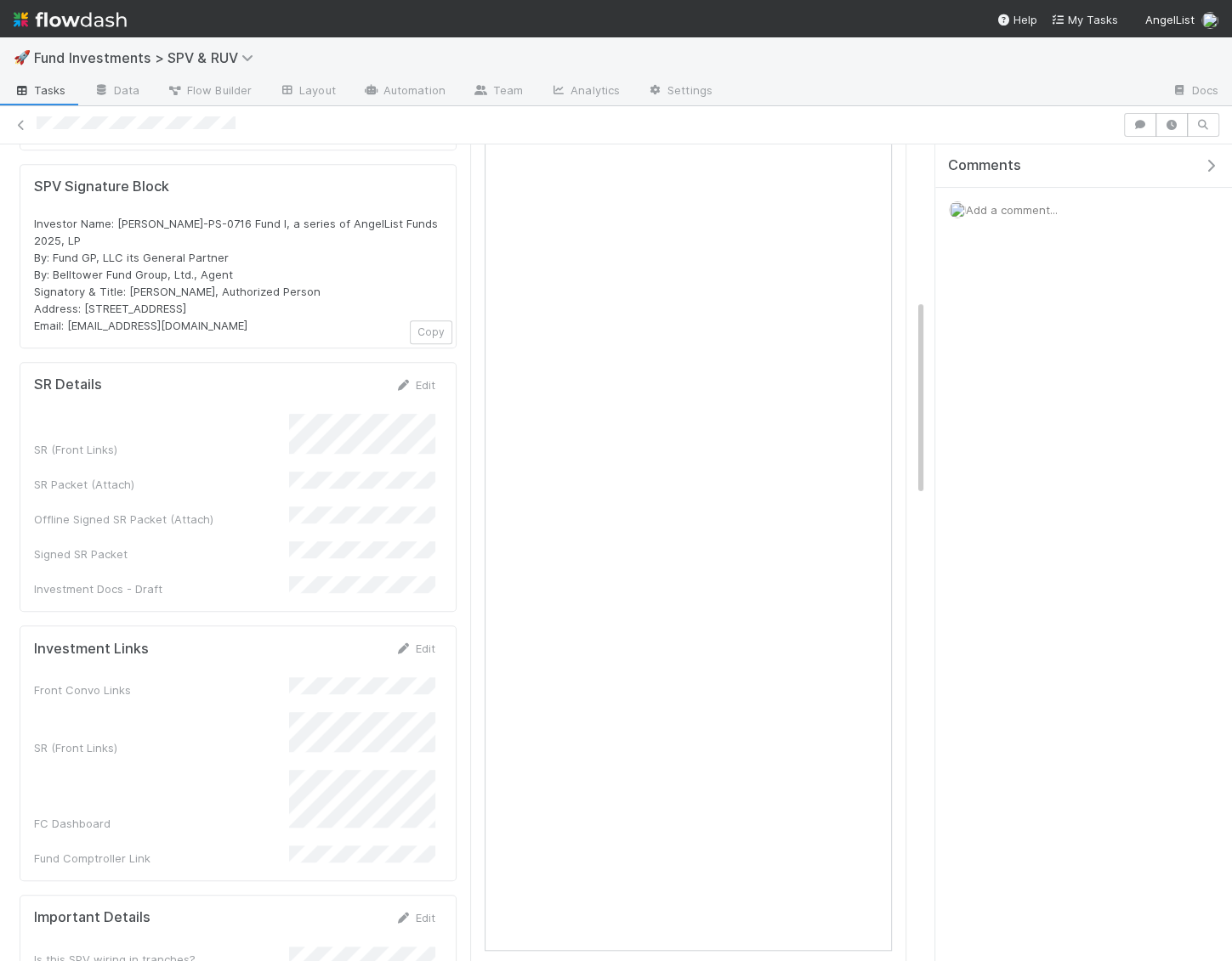
scroll to position [685, 0]
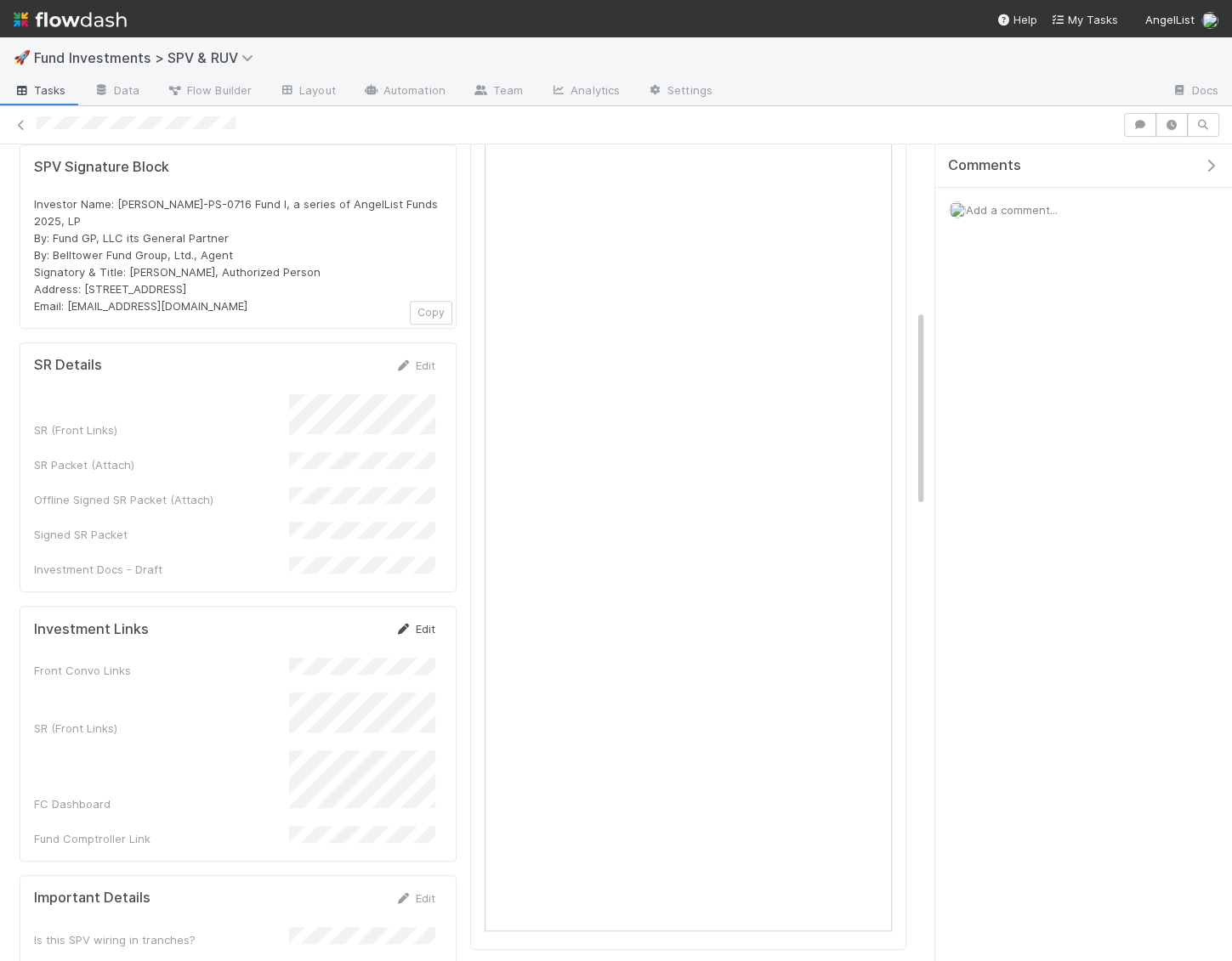
click at [429, 623] on link "Edit" at bounding box center [415, 629] width 40 height 14
click at [340, 621] on button "Save" at bounding box center [344, 635] width 49 height 29
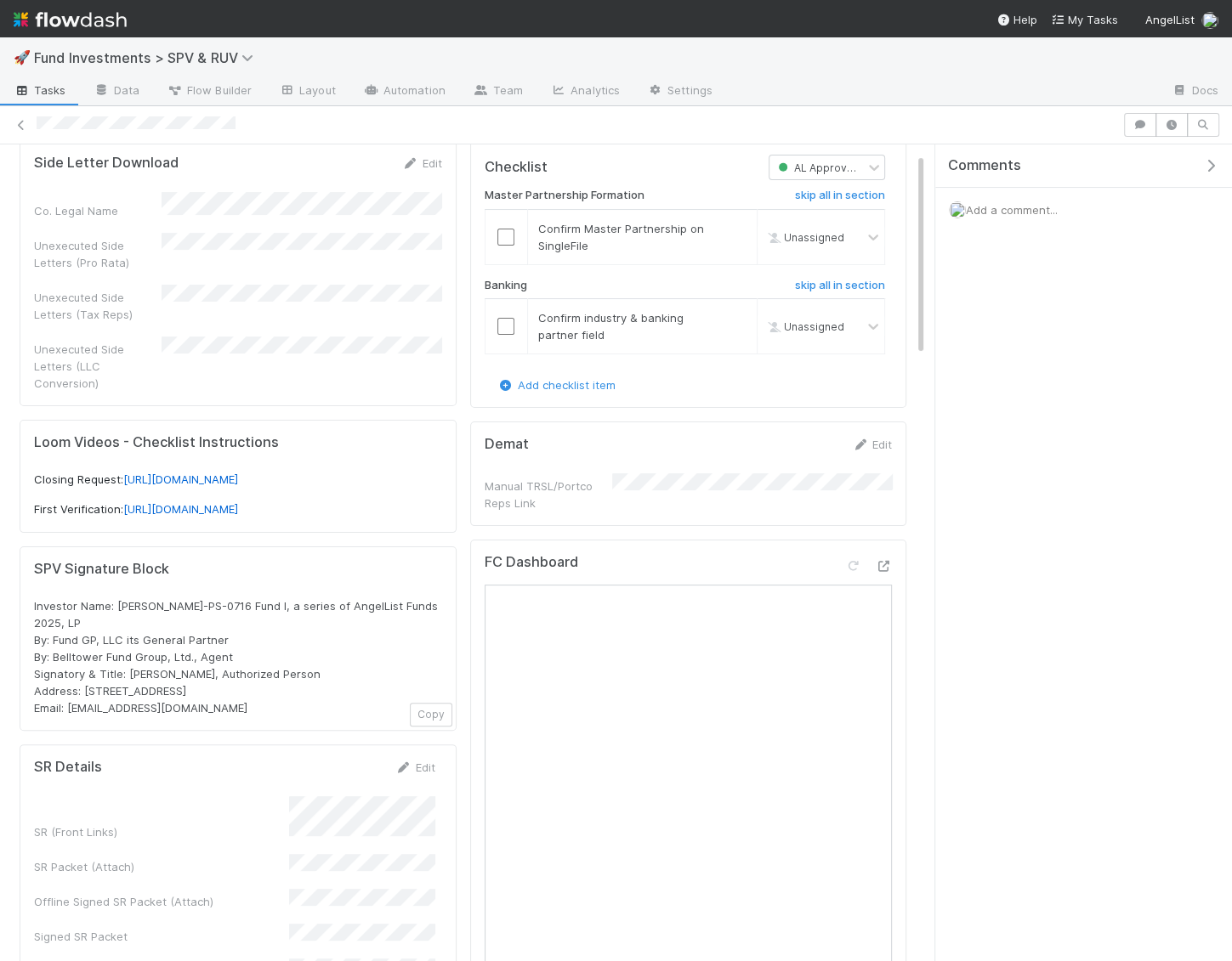
scroll to position [0, 0]
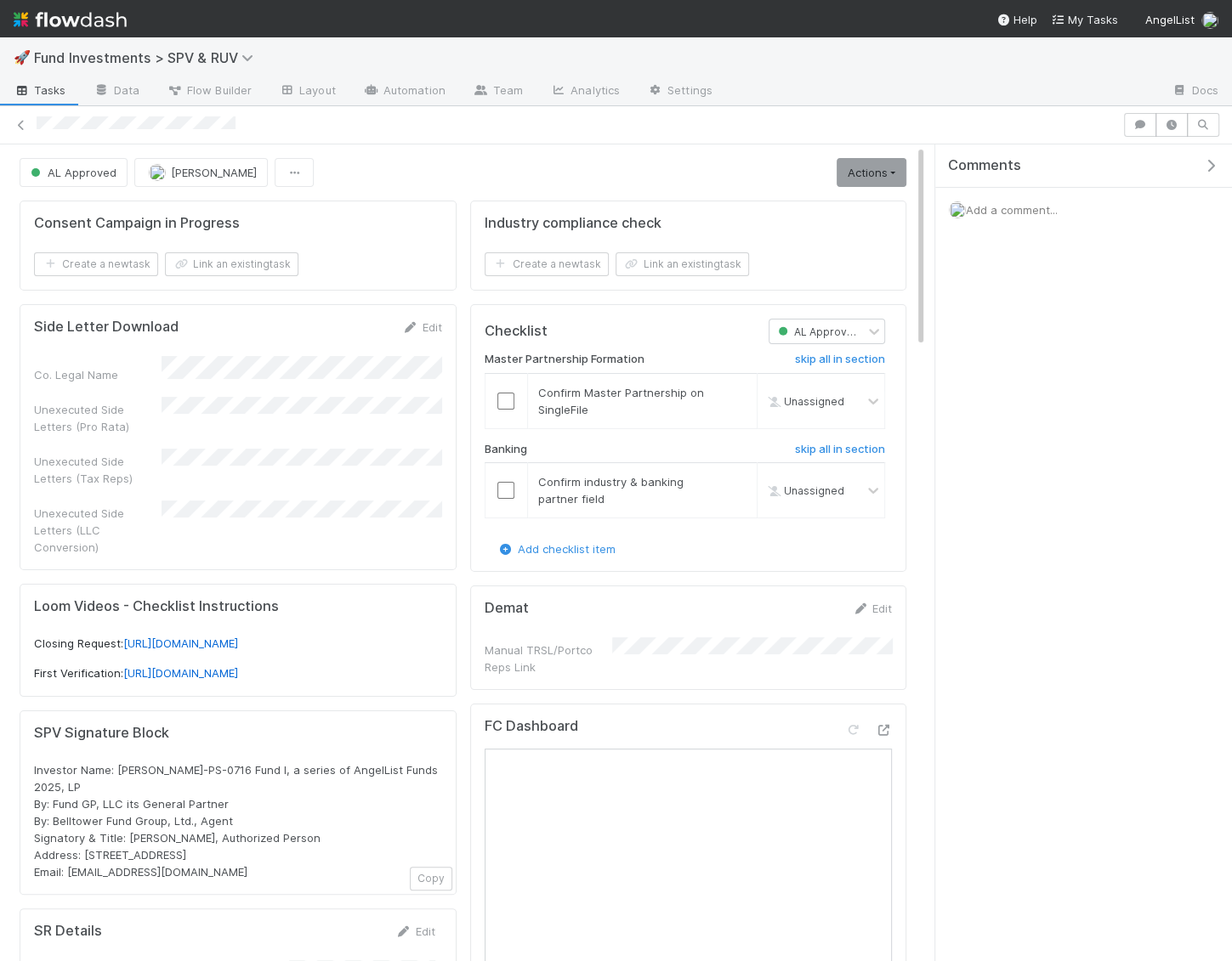
click at [1203, 169] on icon "button" at bounding box center [1211, 166] width 17 height 14
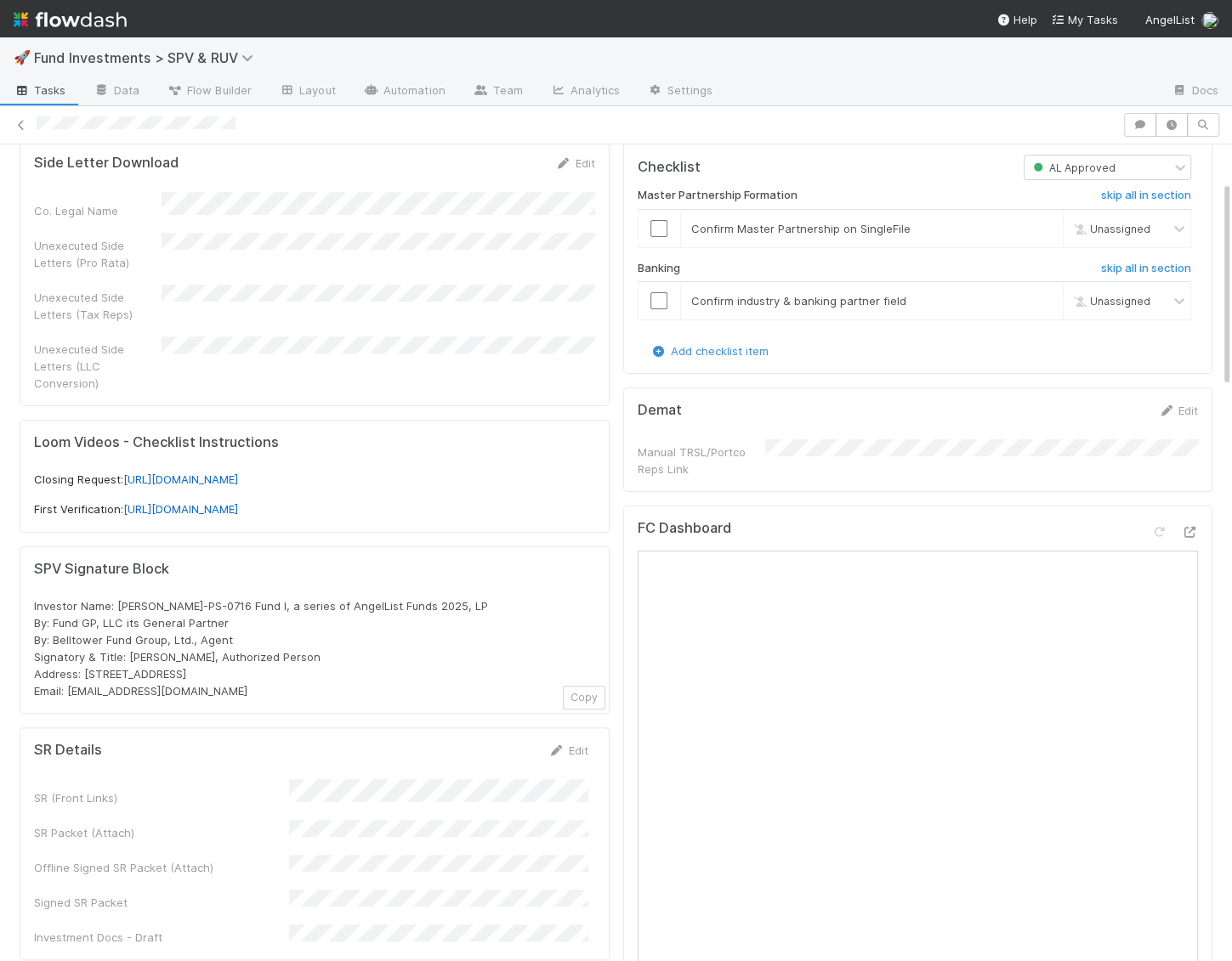
scroll to position [183, 0]
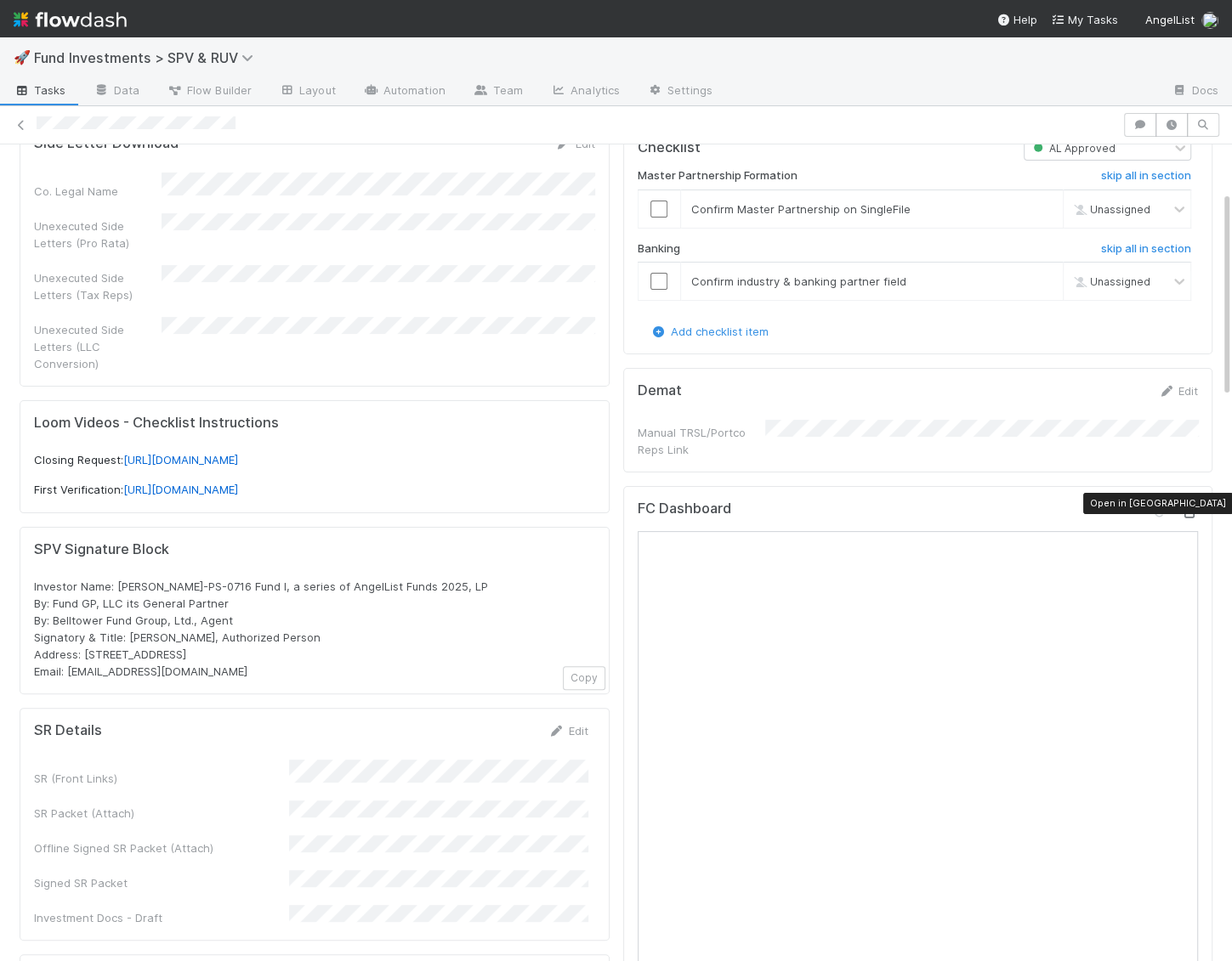
click at [1192, 507] on icon at bounding box center [1189, 512] width 17 height 11
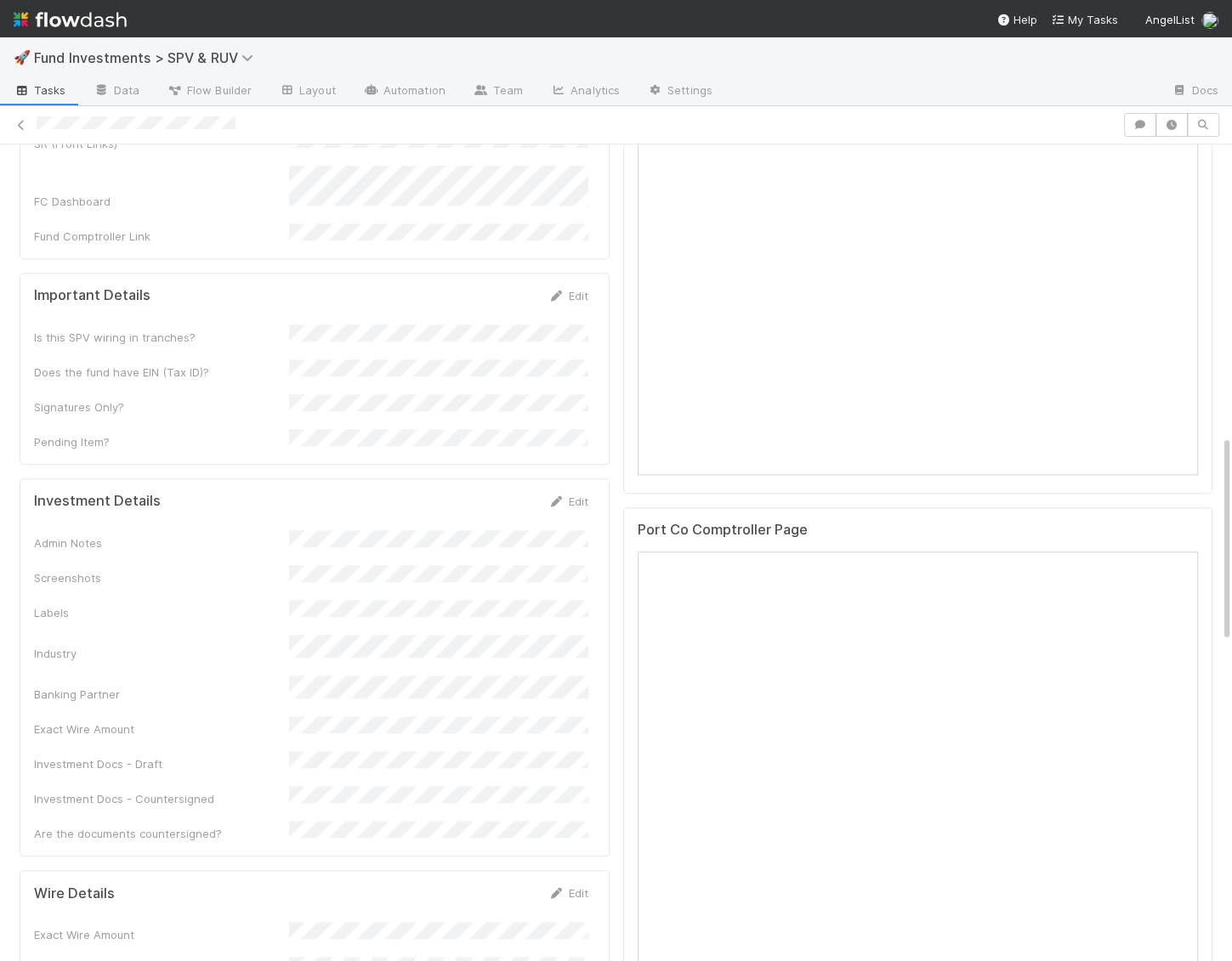
scroll to position [1207, 0]
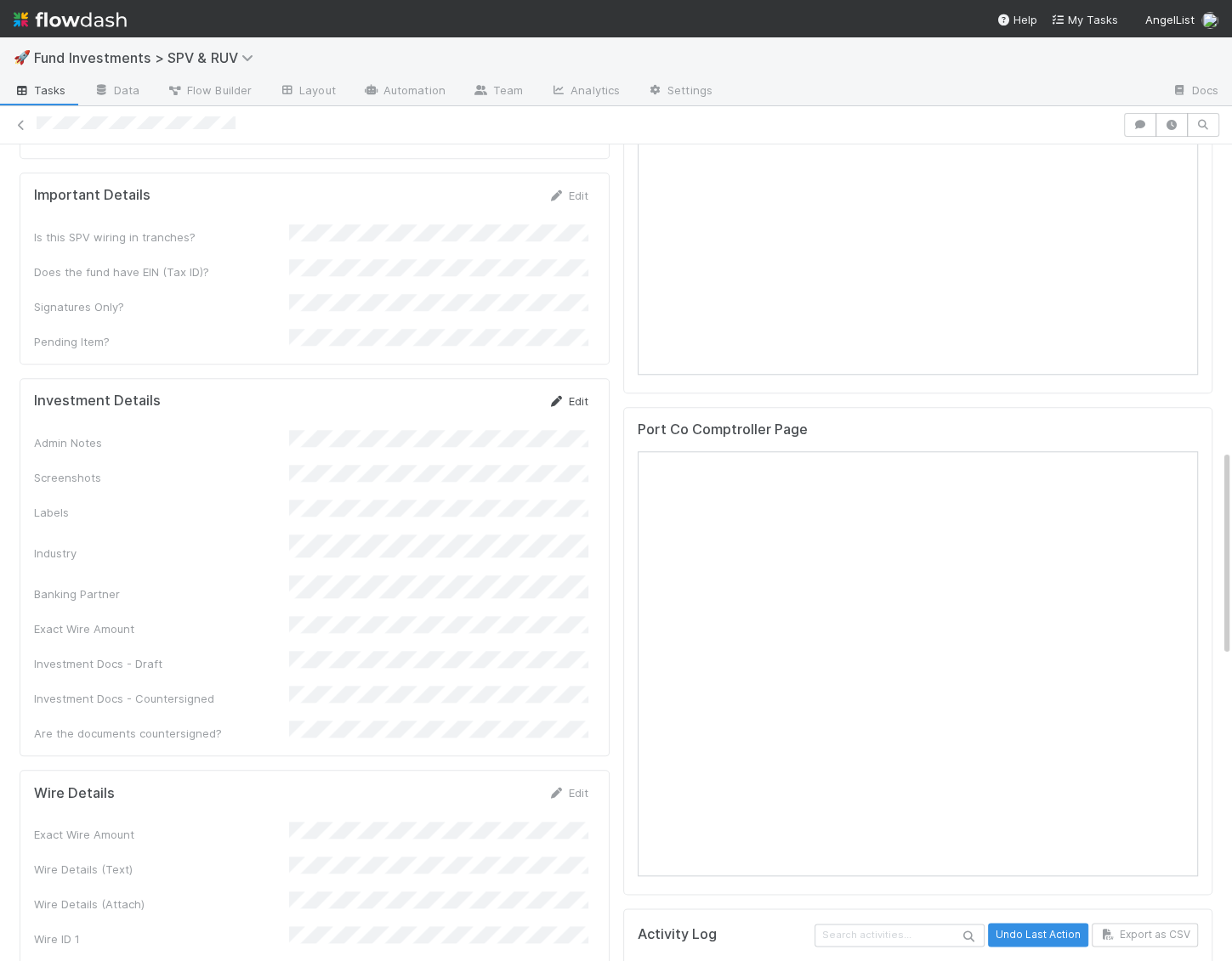
click at [570, 395] on link "Edit" at bounding box center [567, 401] width 40 height 14
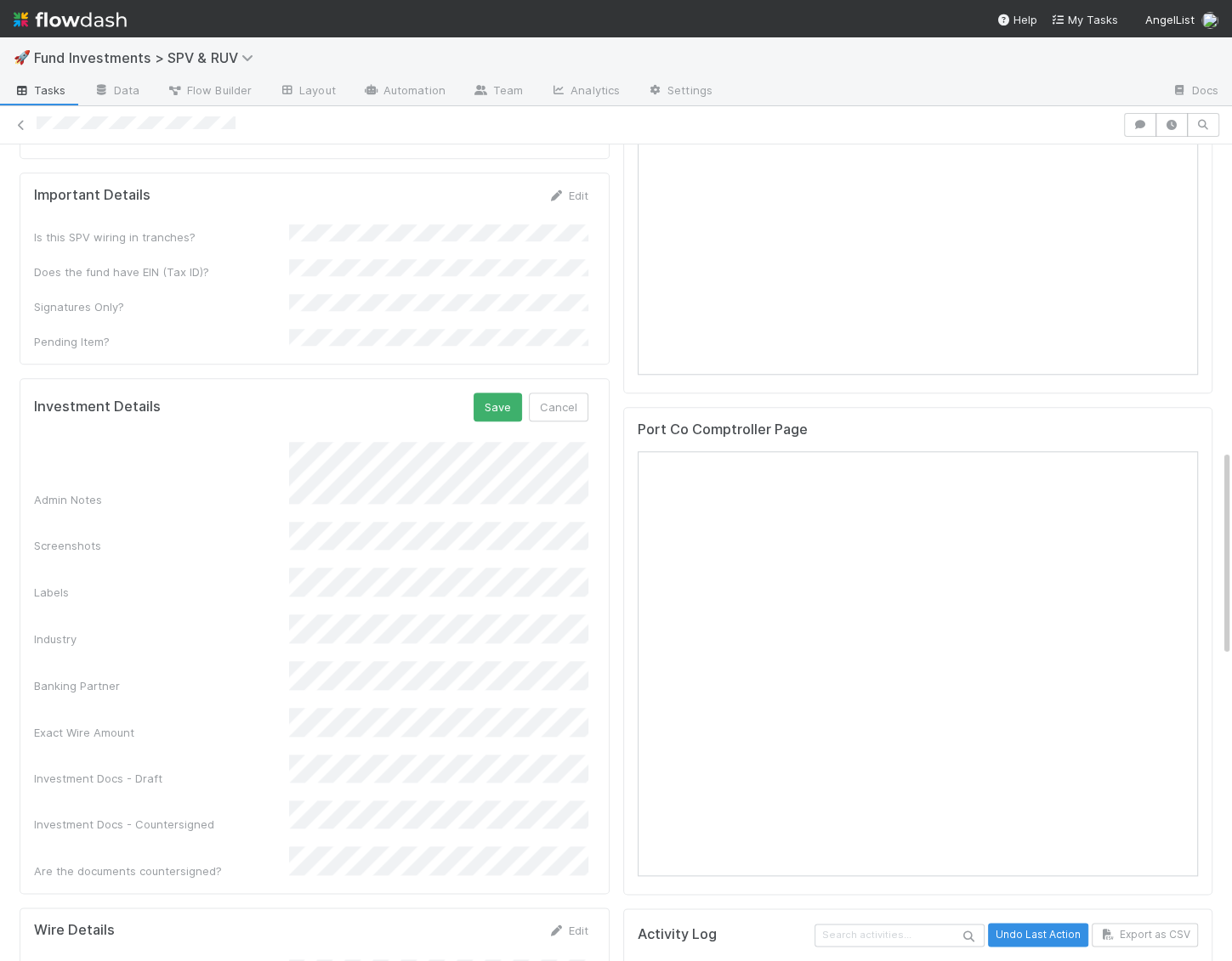
click at [261, 442] on div "Admin Notes" at bounding box center [310, 475] width 554 height 66
click at [505, 393] on button "Save" at bounding box center [498, 407] width 49 height 29
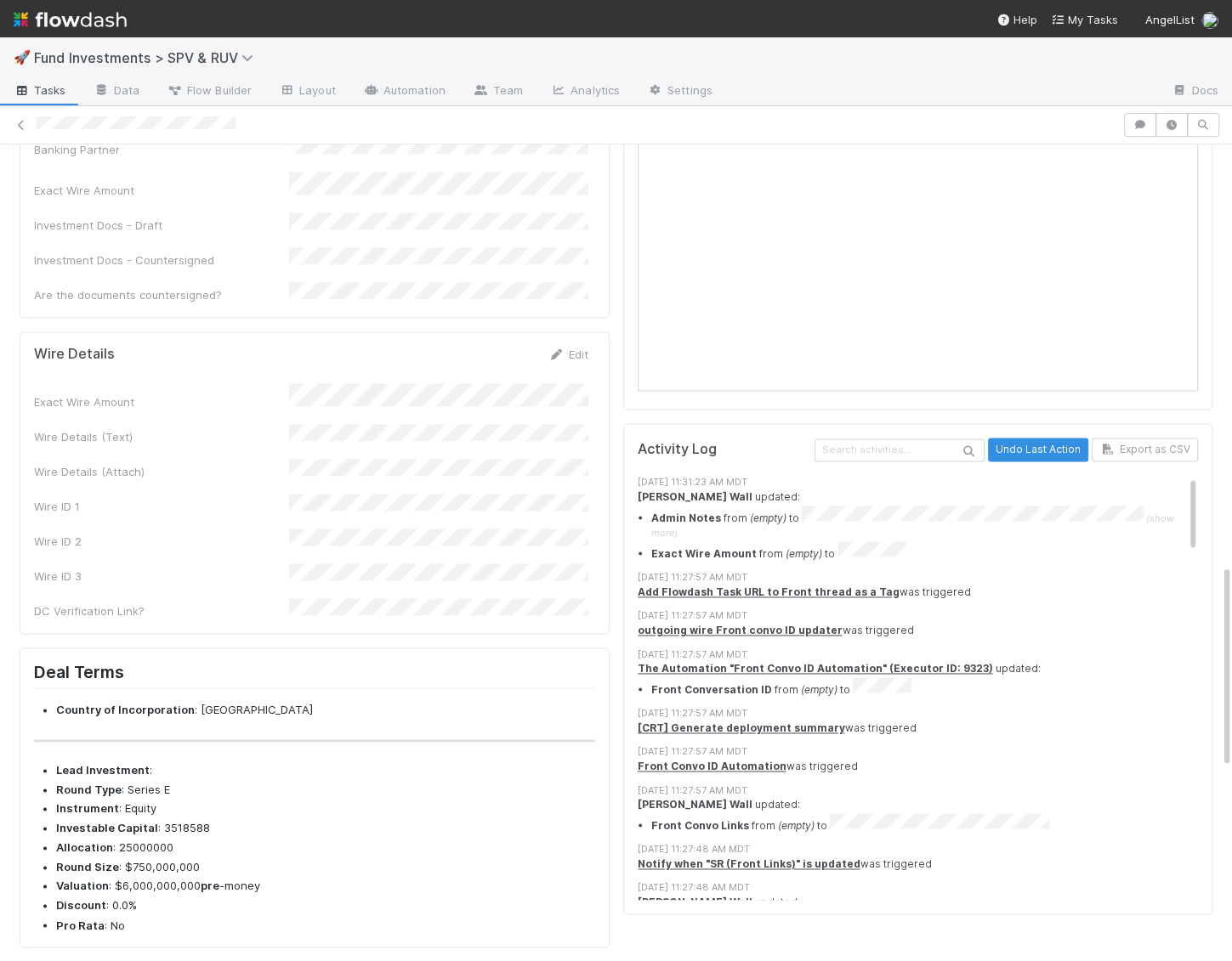
scroll to position [1664, 0]
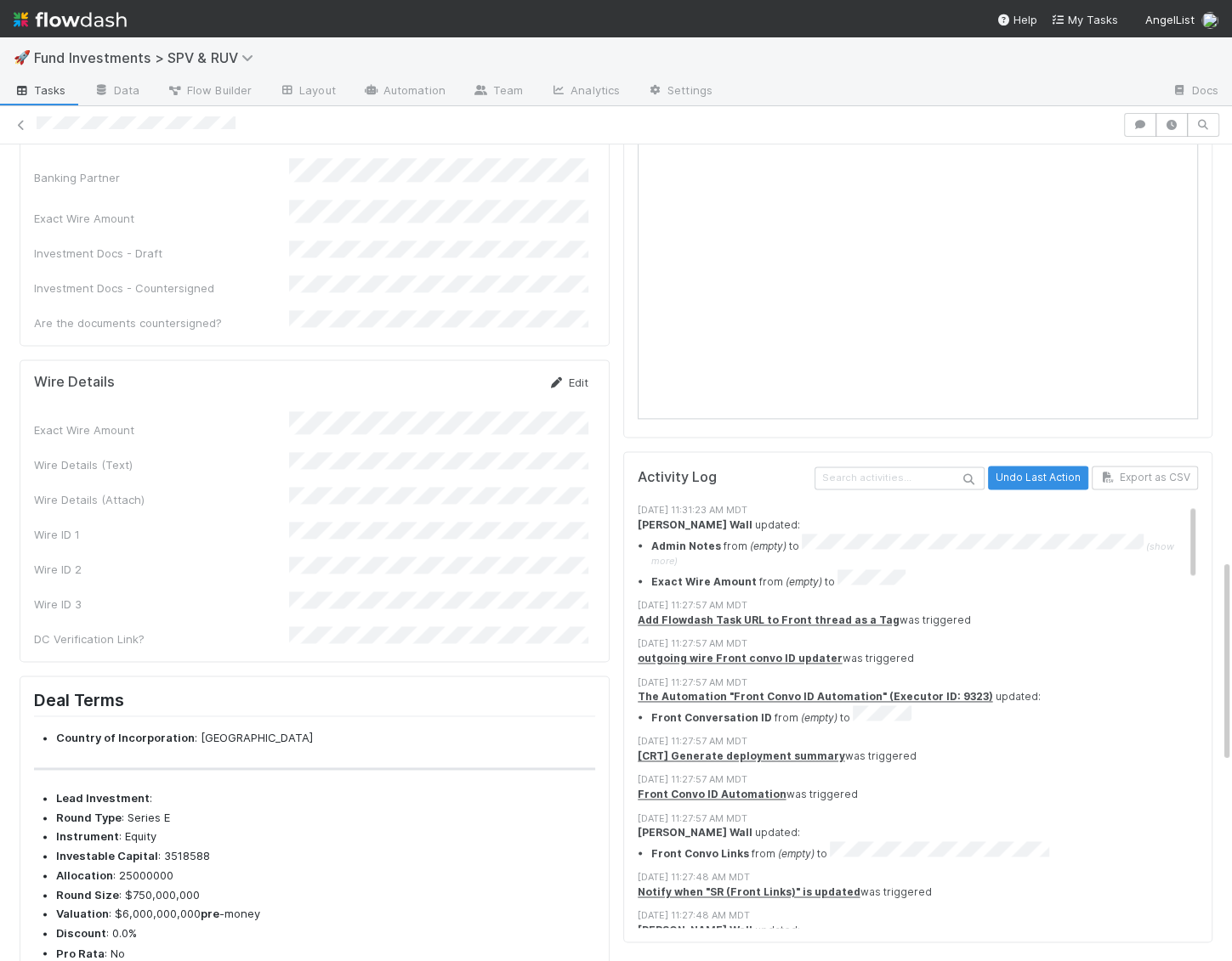
click at [581, 375] on link "Edit" at bounding box center [567, 382] width 40 height 14
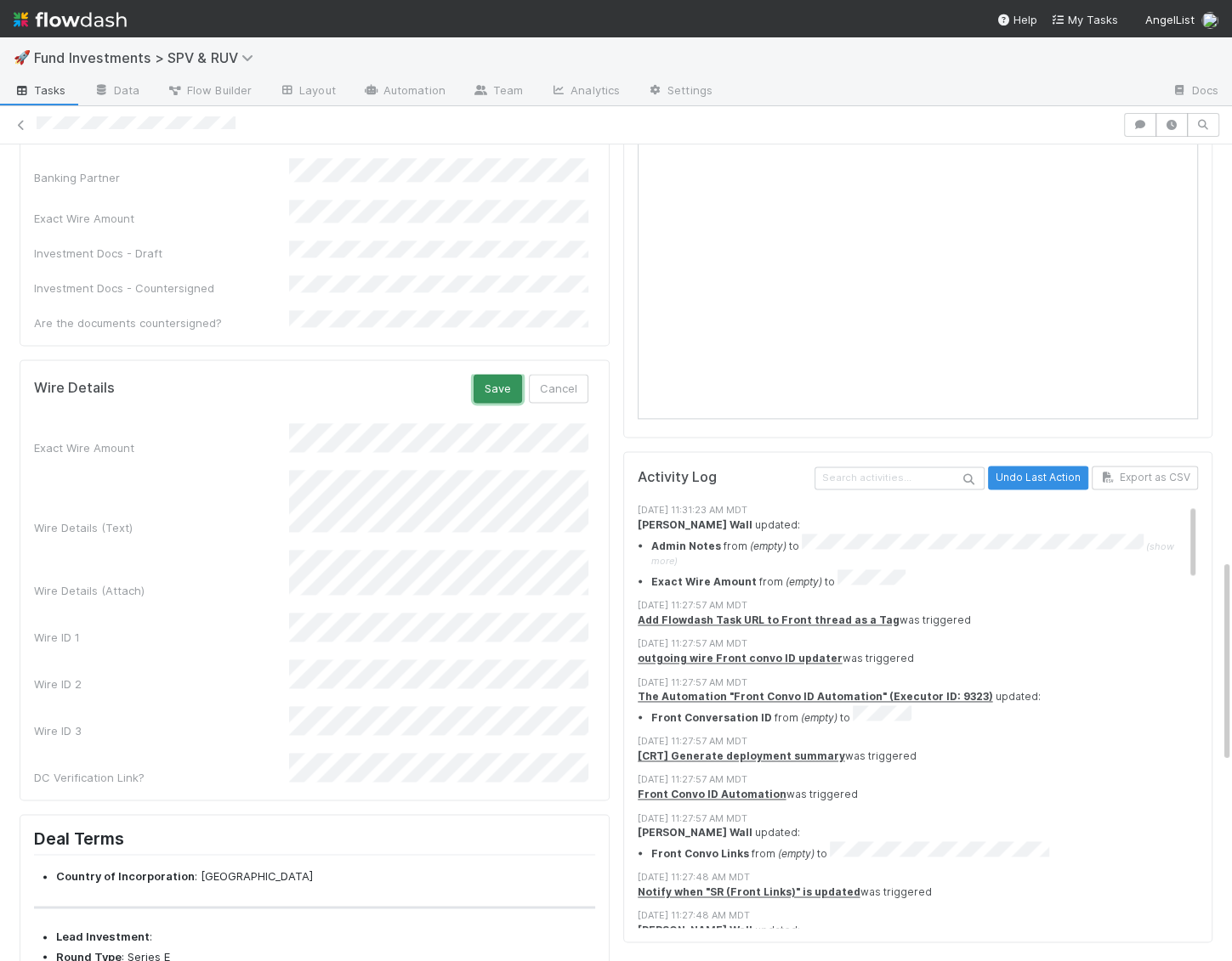
click at [499, 374] on button "Save" at bounding box center [498, 389] width 49 height 29
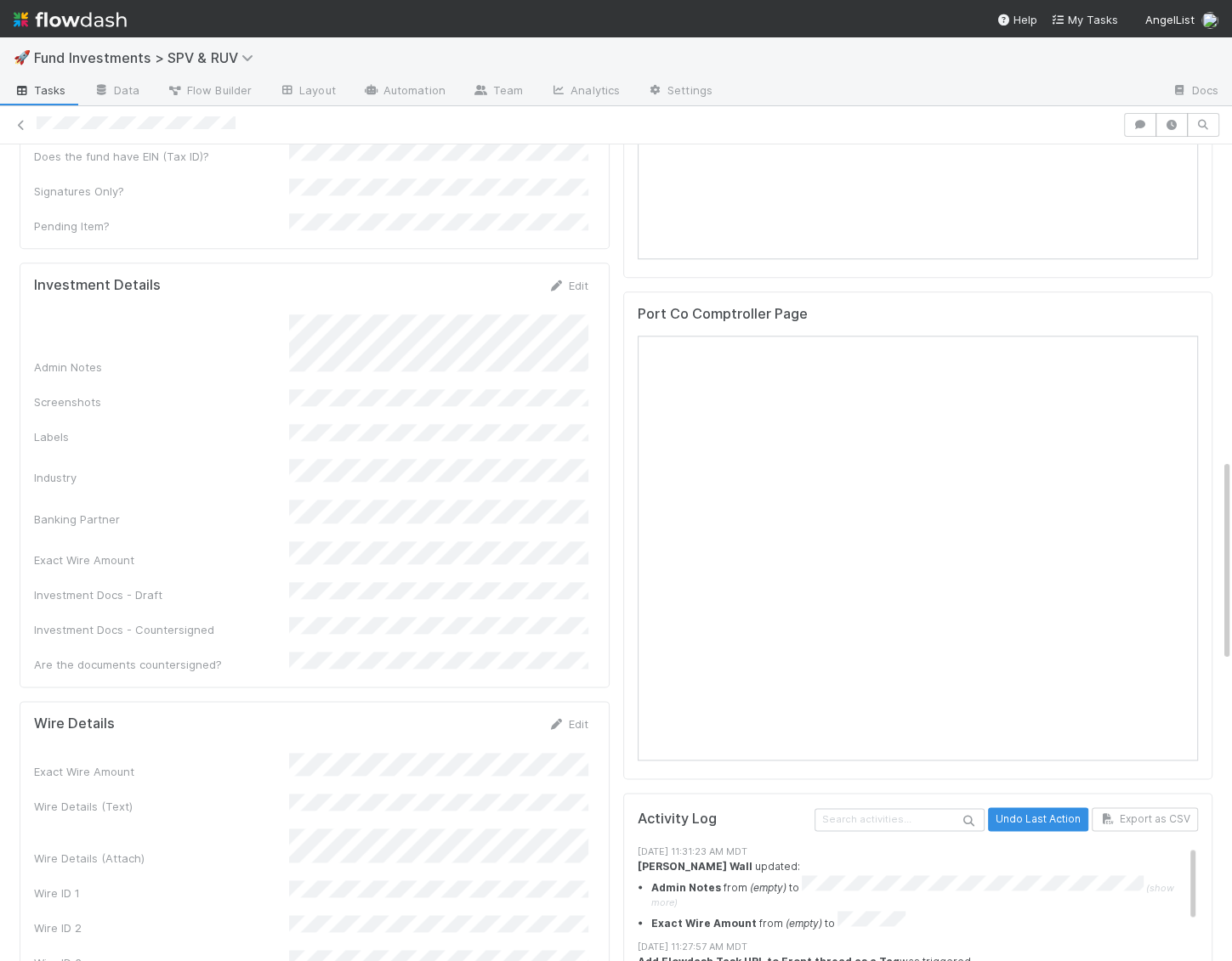
scroll to position [1270, 0]
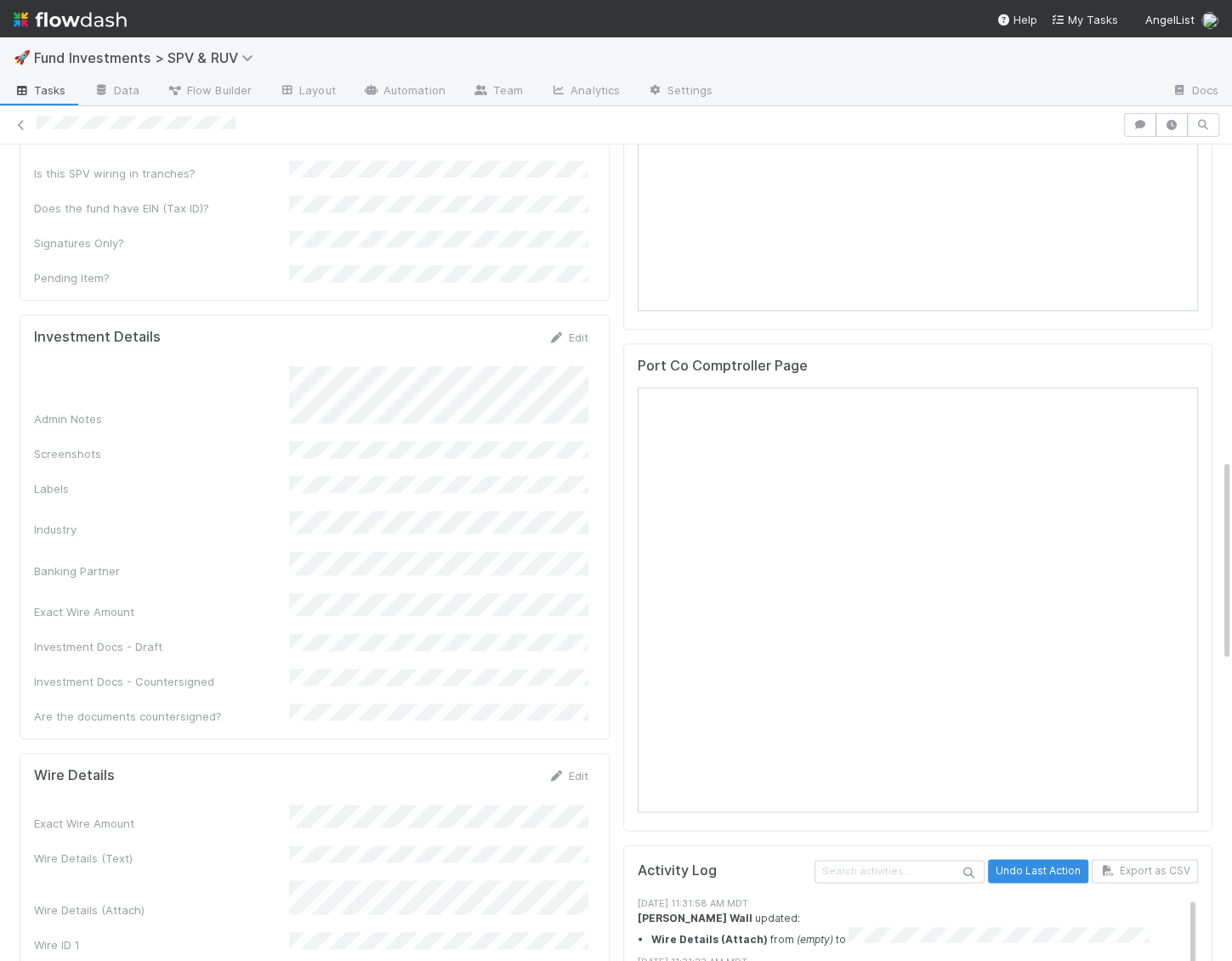
click at [575, 314] on div "Investment Details Edit Admin Notes Screenshots Labels Industry Banking Partner…" at bounding box center [314, 527] width 590 height 425
click at [574, 329] on div "Edit" at bounding box center [567, 337] width 40 height 17
click at [579, 331] on link "Edit" at bounding box center [567, 337] width 40 height 14
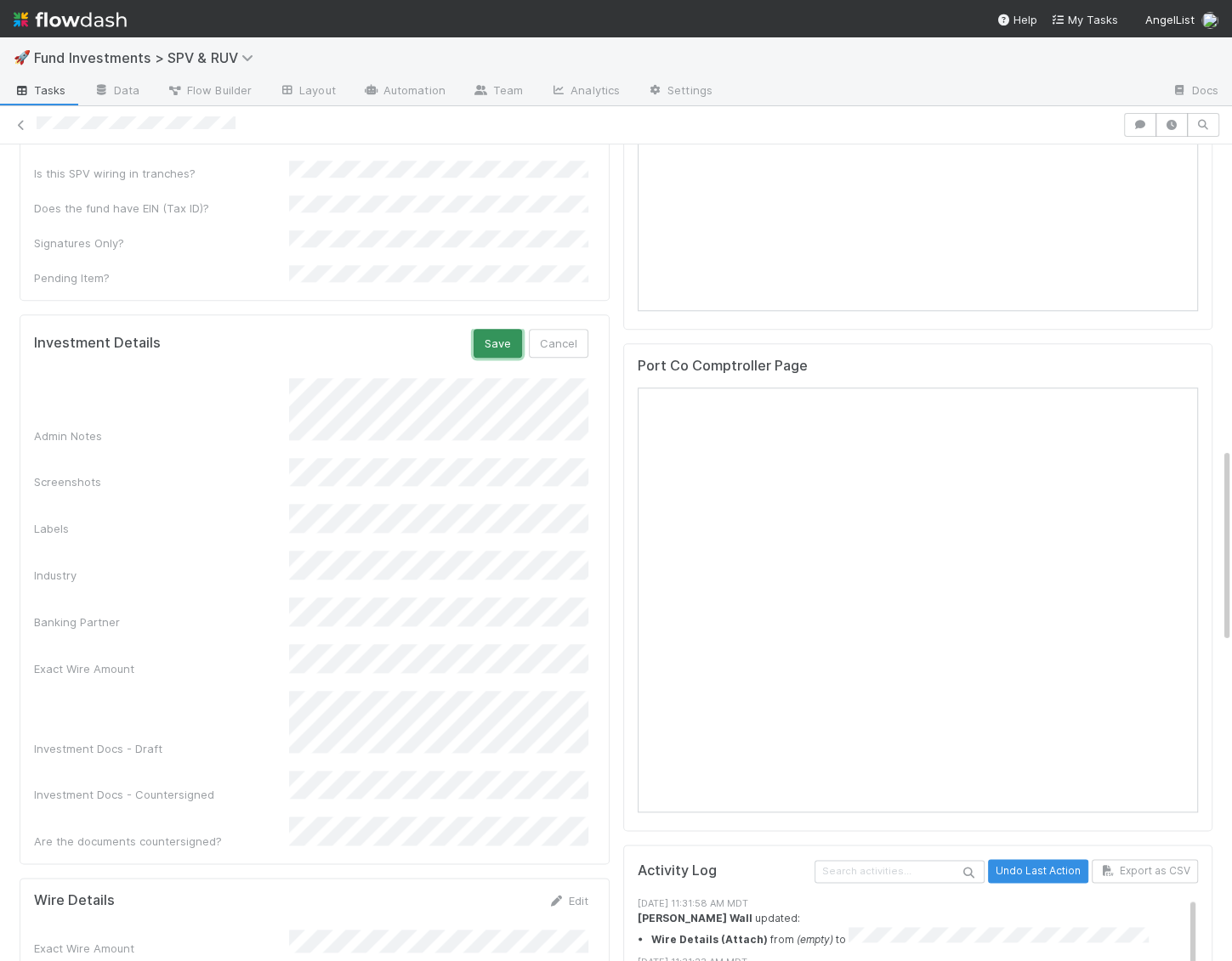
click at [497, 329] on button "Save" at bounding box center [498, 343] width 49 height 29
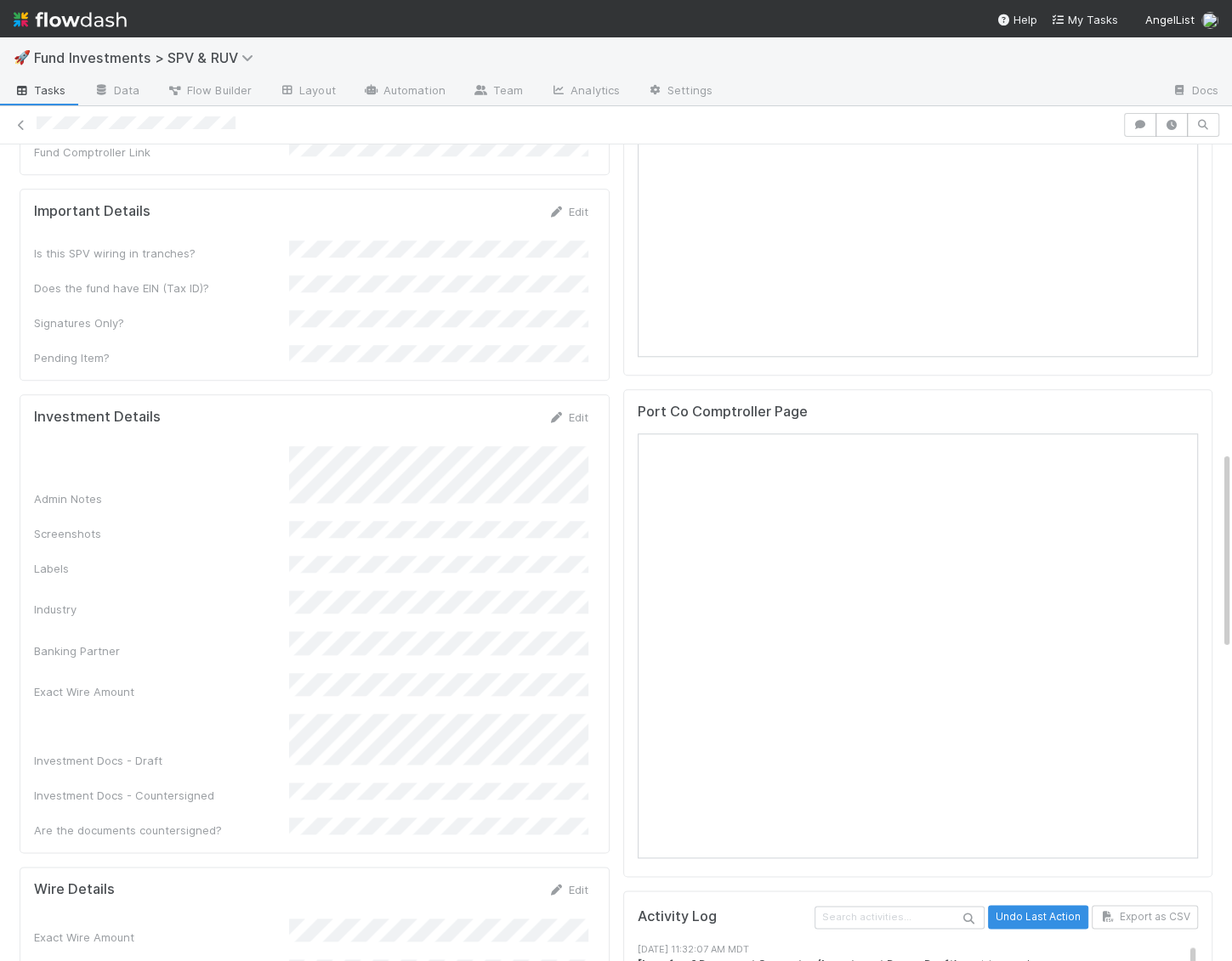
scroll to position [1264, 0]
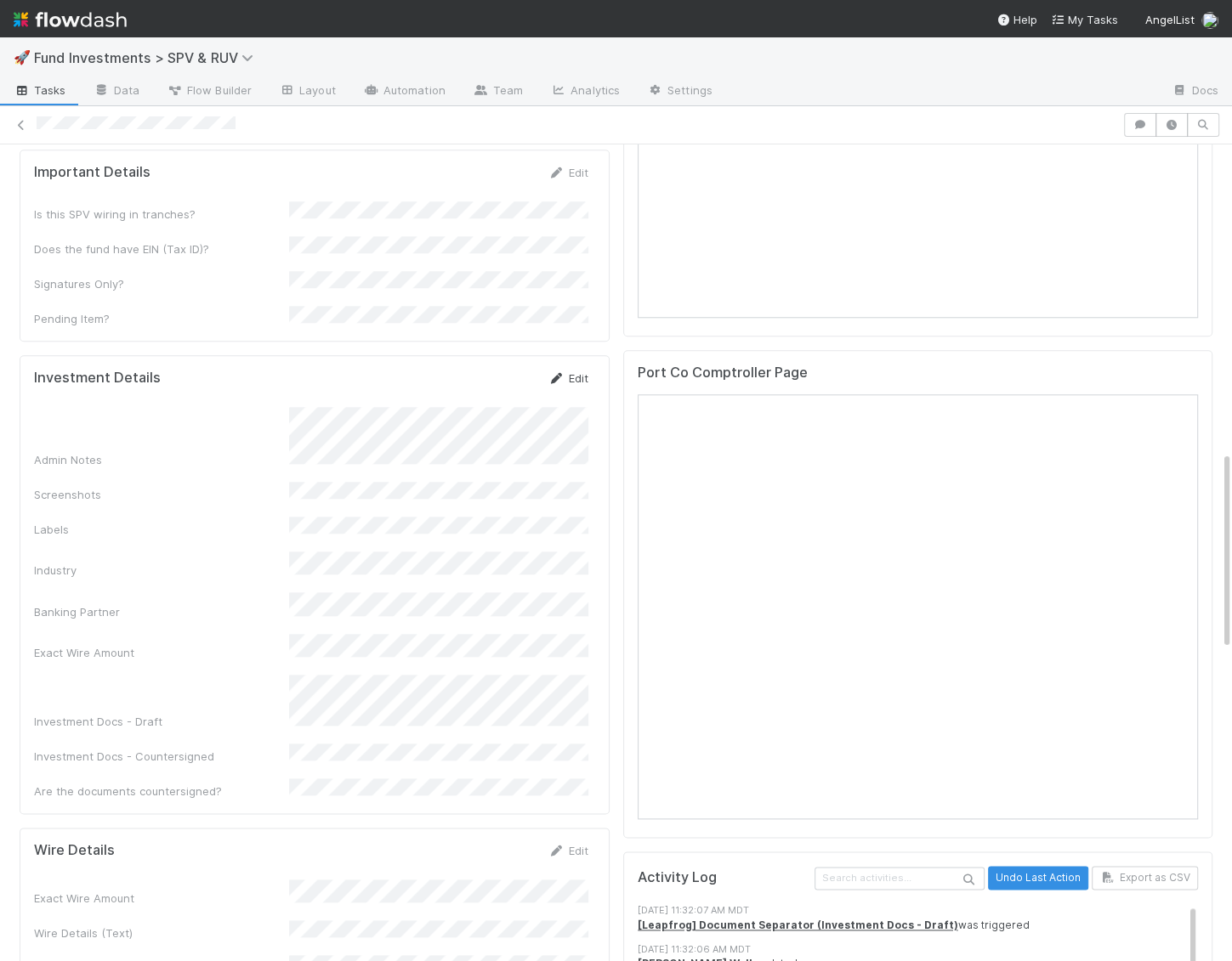
click at [565, 371] on link "Edit" at bounding box center [567, 378] width 40 height 14
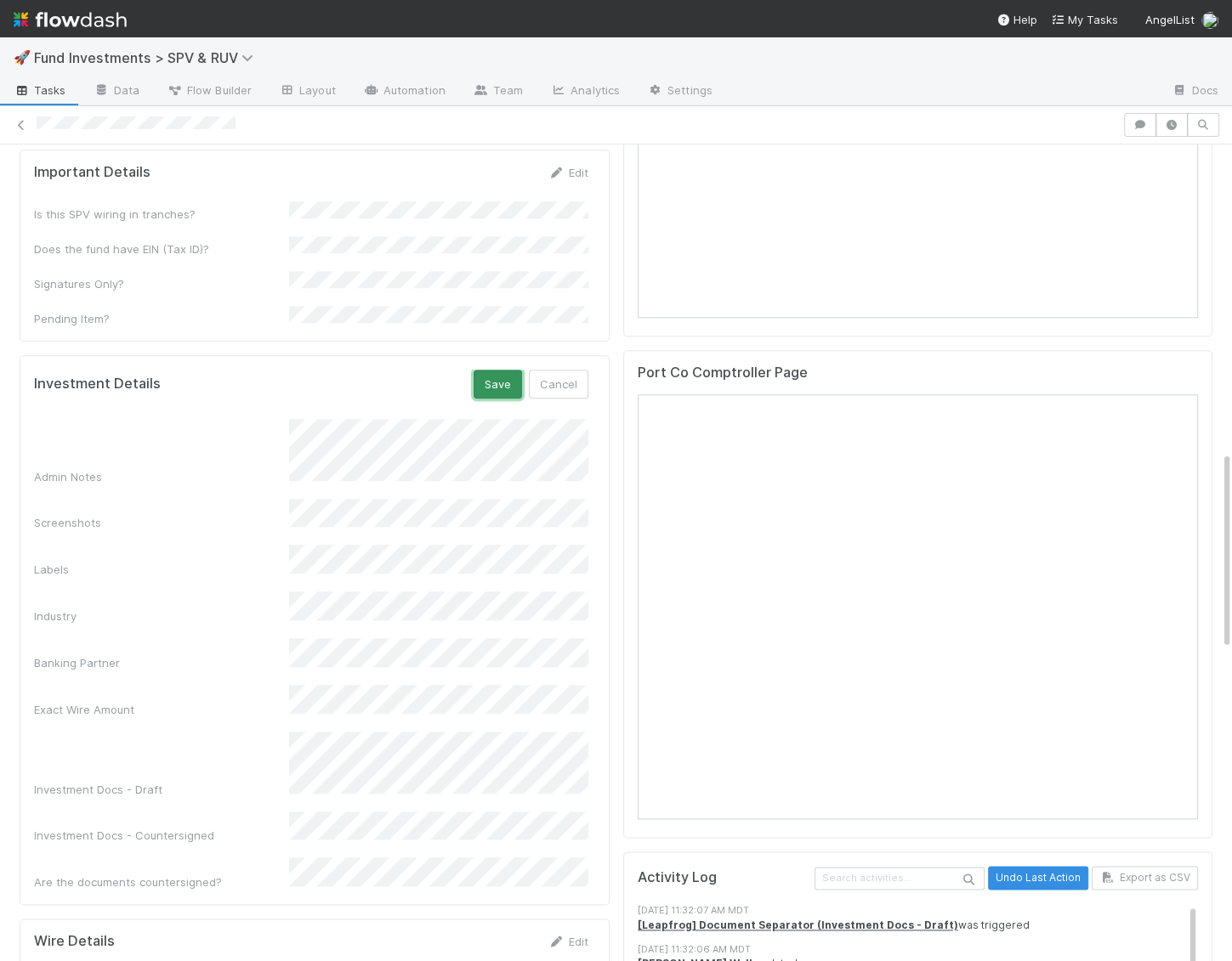
click at [483, 369] on button "Save" at bounding box center [498, 384] width 49 height 29
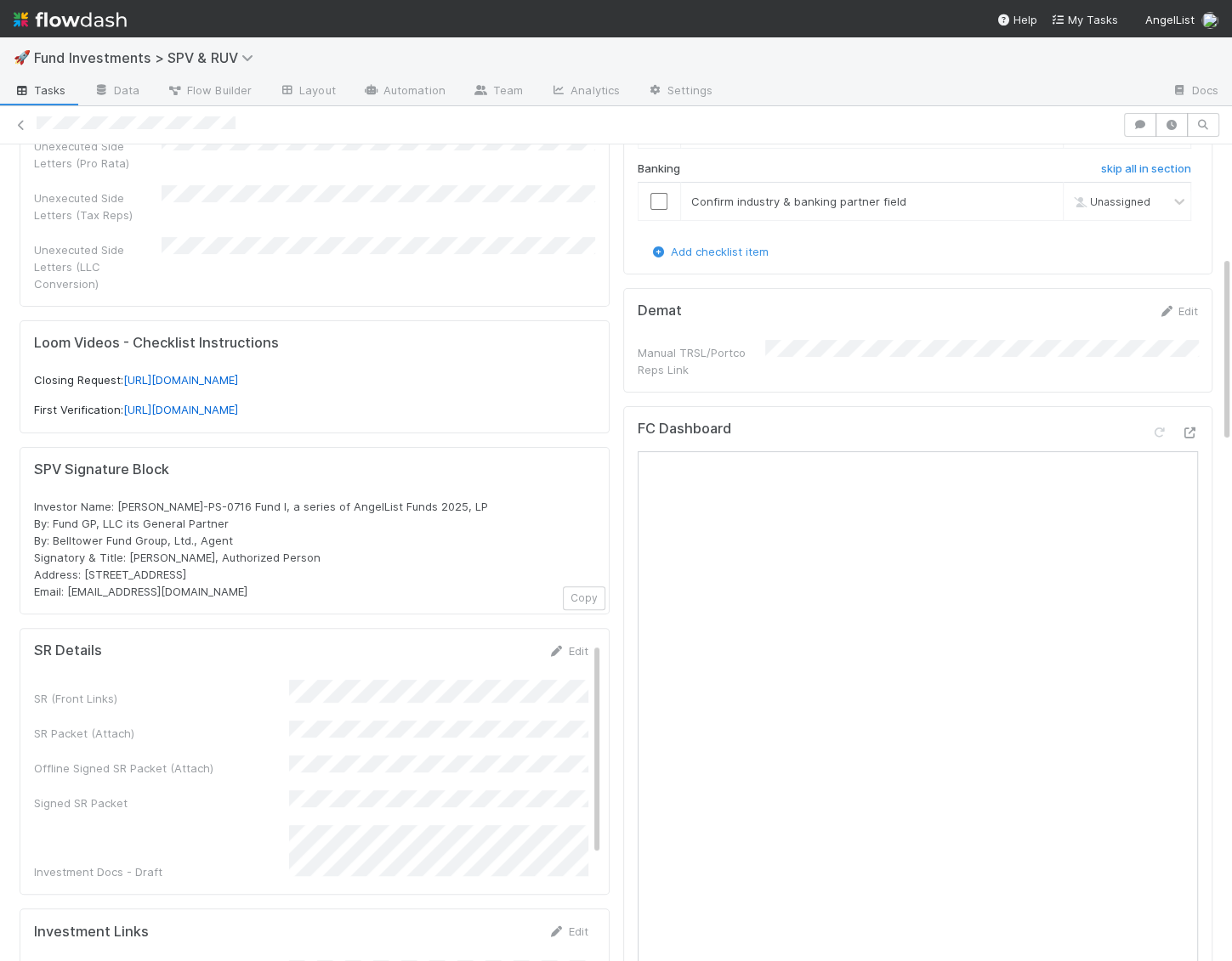
scroll to position [0, 0]
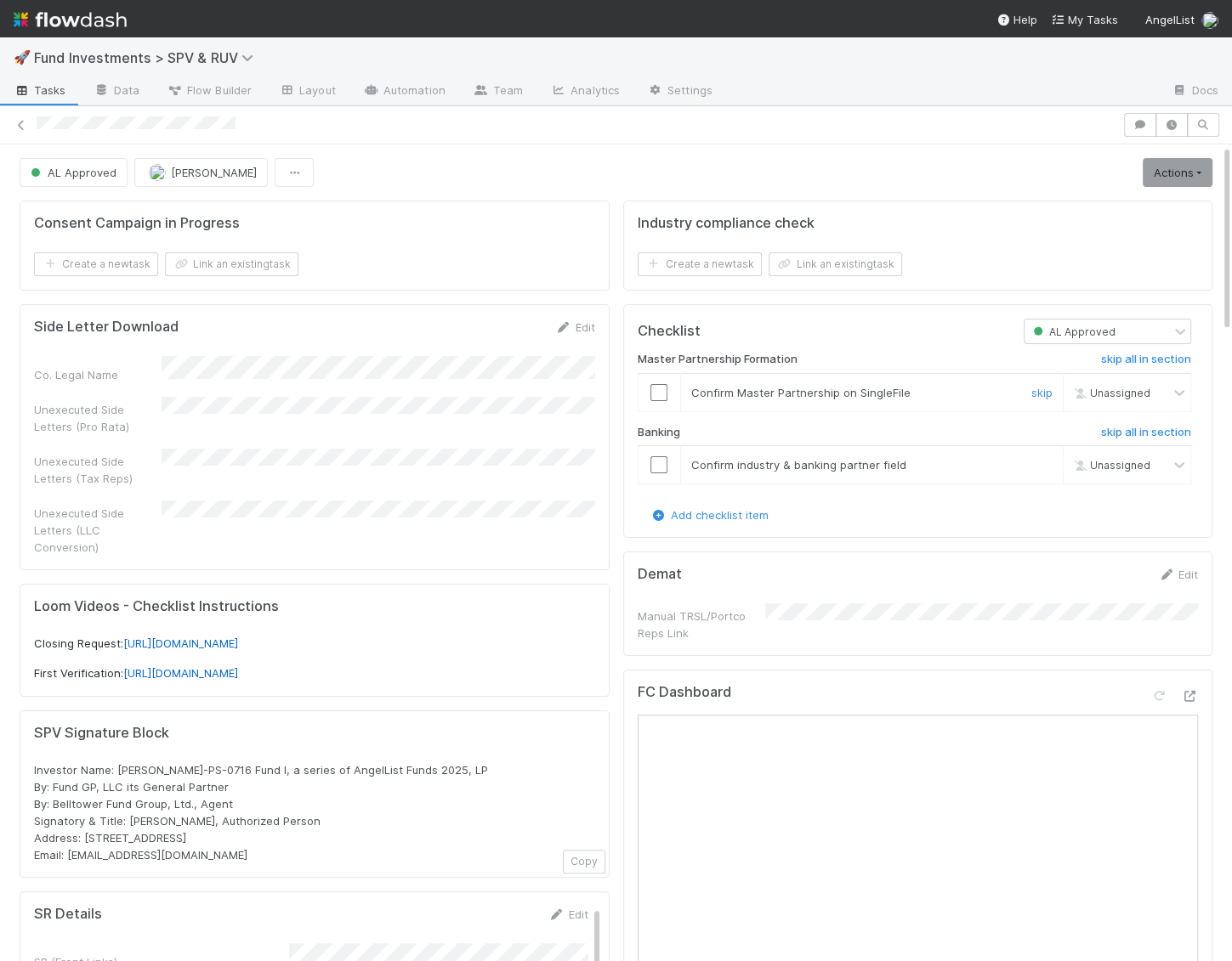
click at [658, 392] on input "checkbox" at bounding box center [659, 393] width 17 height 17
click at [659, 458] on input "checkbox" at bounding box center [659, 465] width 17 height 17
click at [1161, 174] on link "Actions" at bounding box center [1178, 173] width 70 height 29
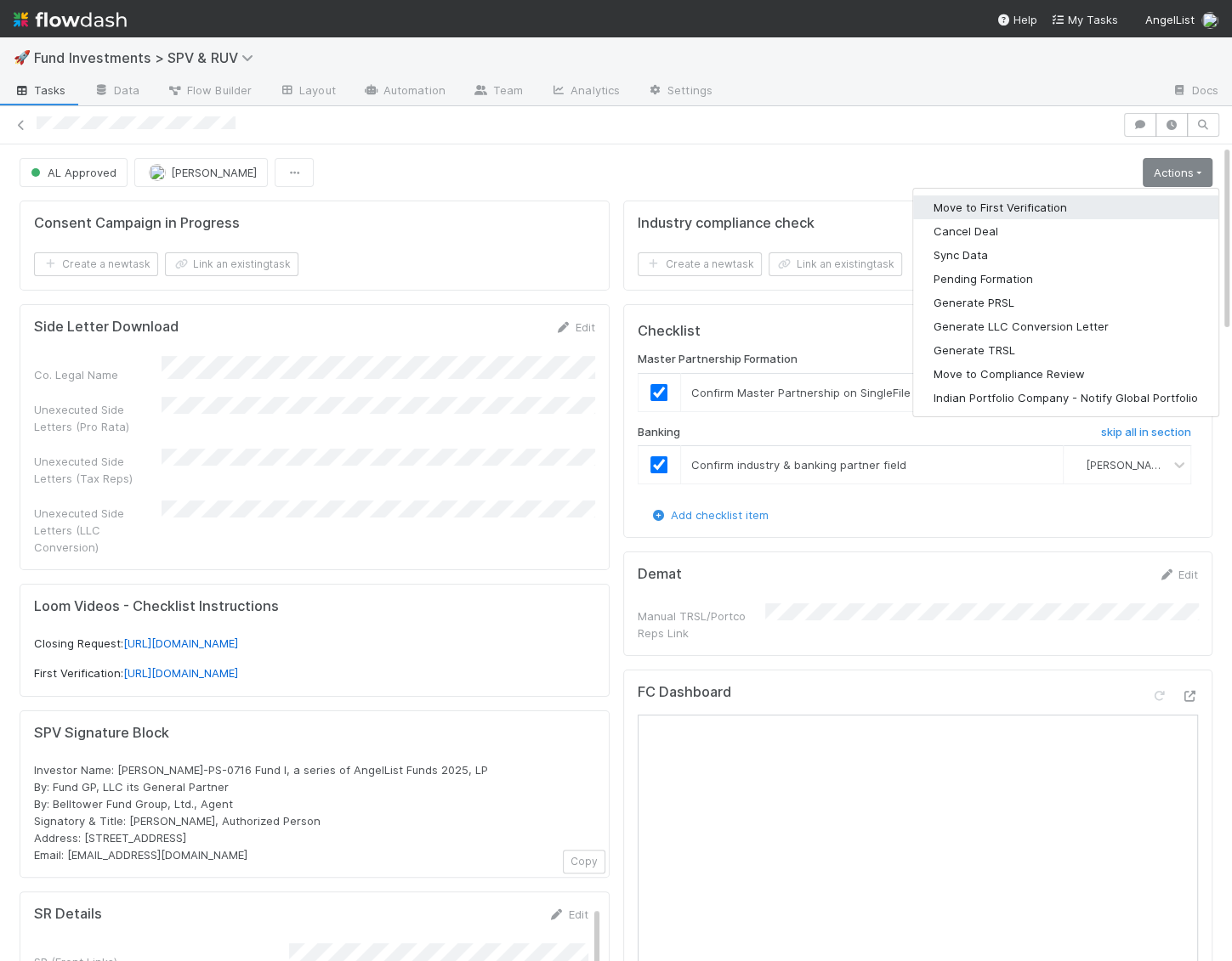
click at [1078, 200] on button "Move to First Verification" at bounding box center [1065, 208] width 306 height 24
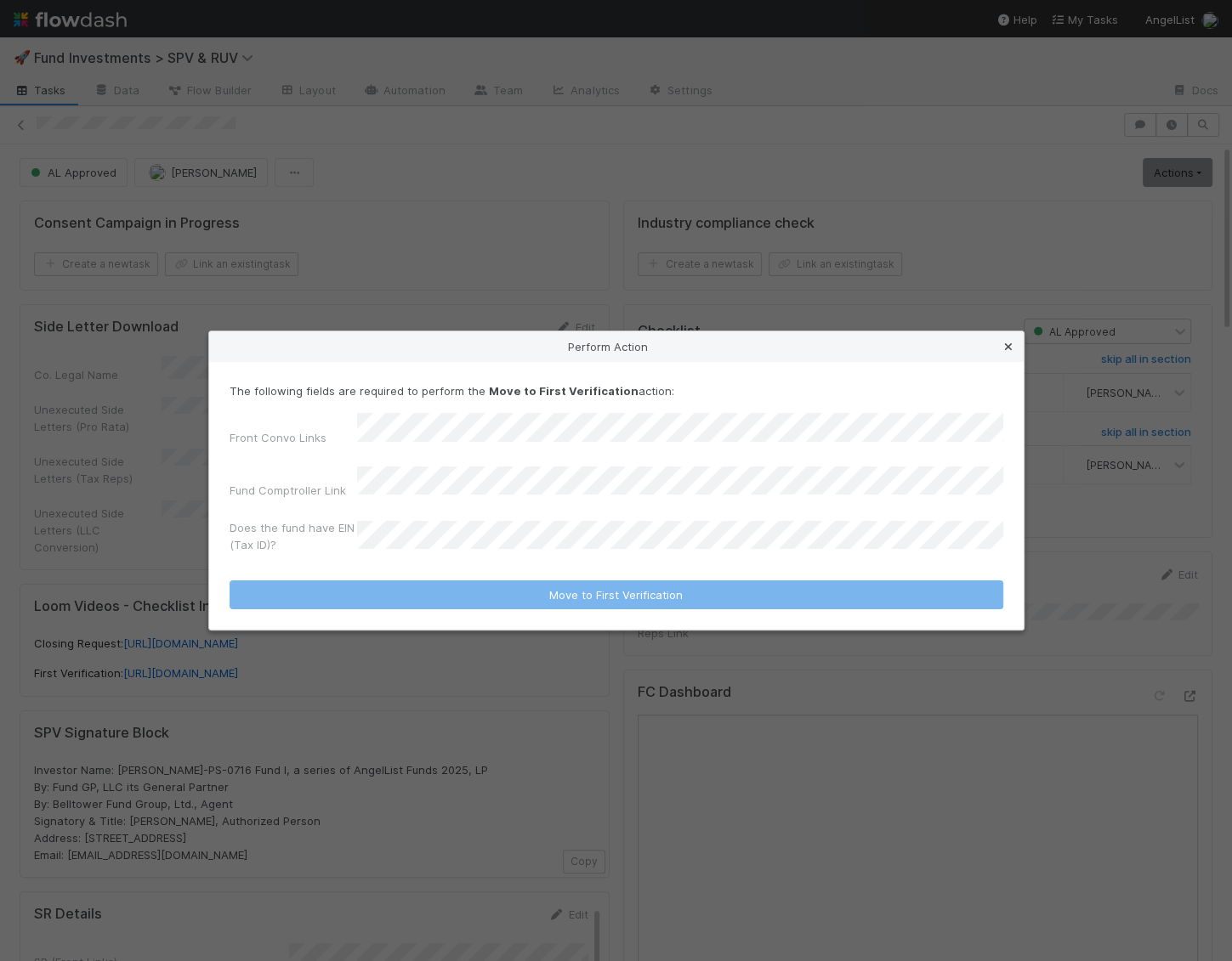
click at [1006, 353] on icon at bounding box center [1009, 346] width 17 height 11
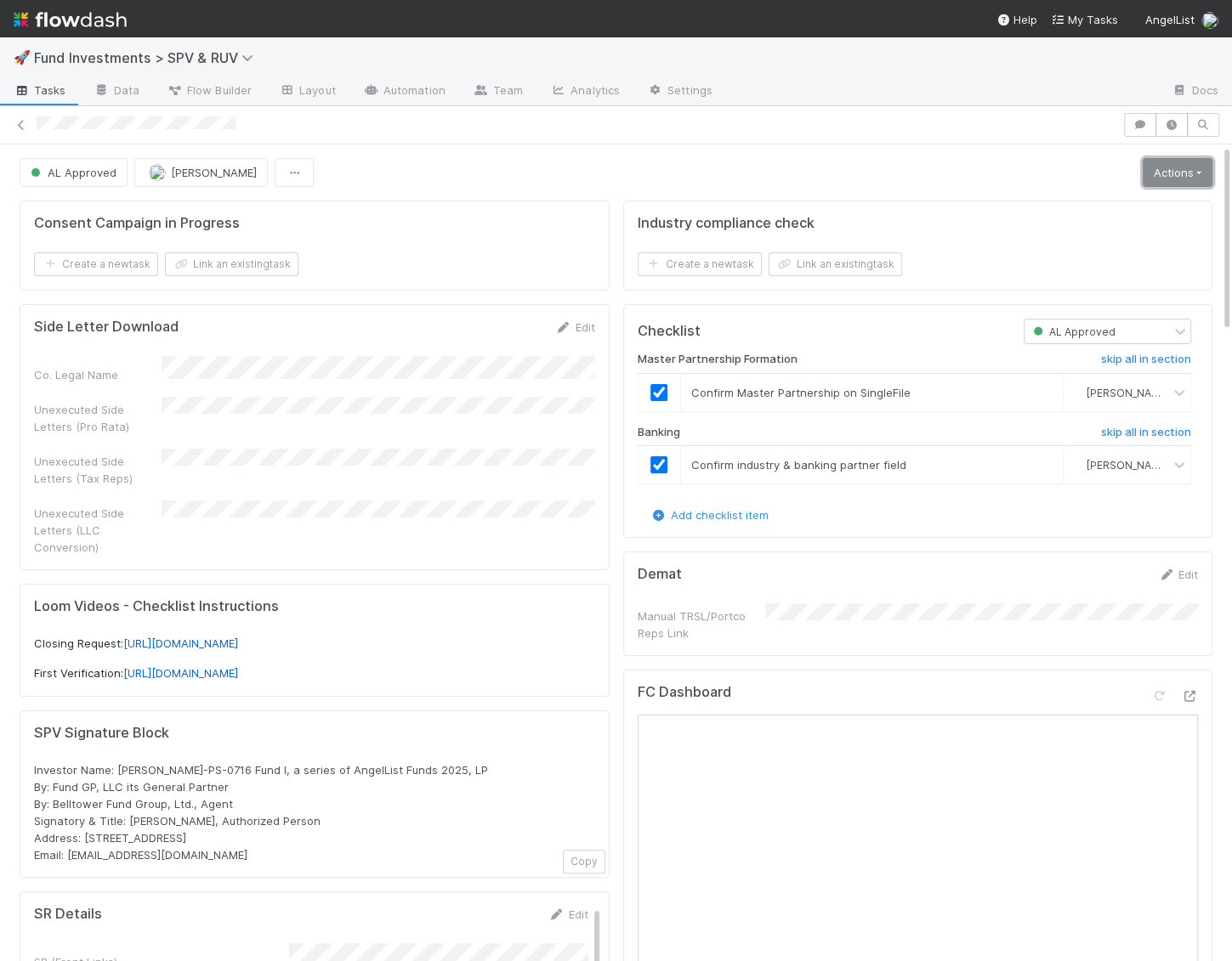
click at [1168, 175] on link "Actions" at bounding box center [1178, 173] width 70 height 29
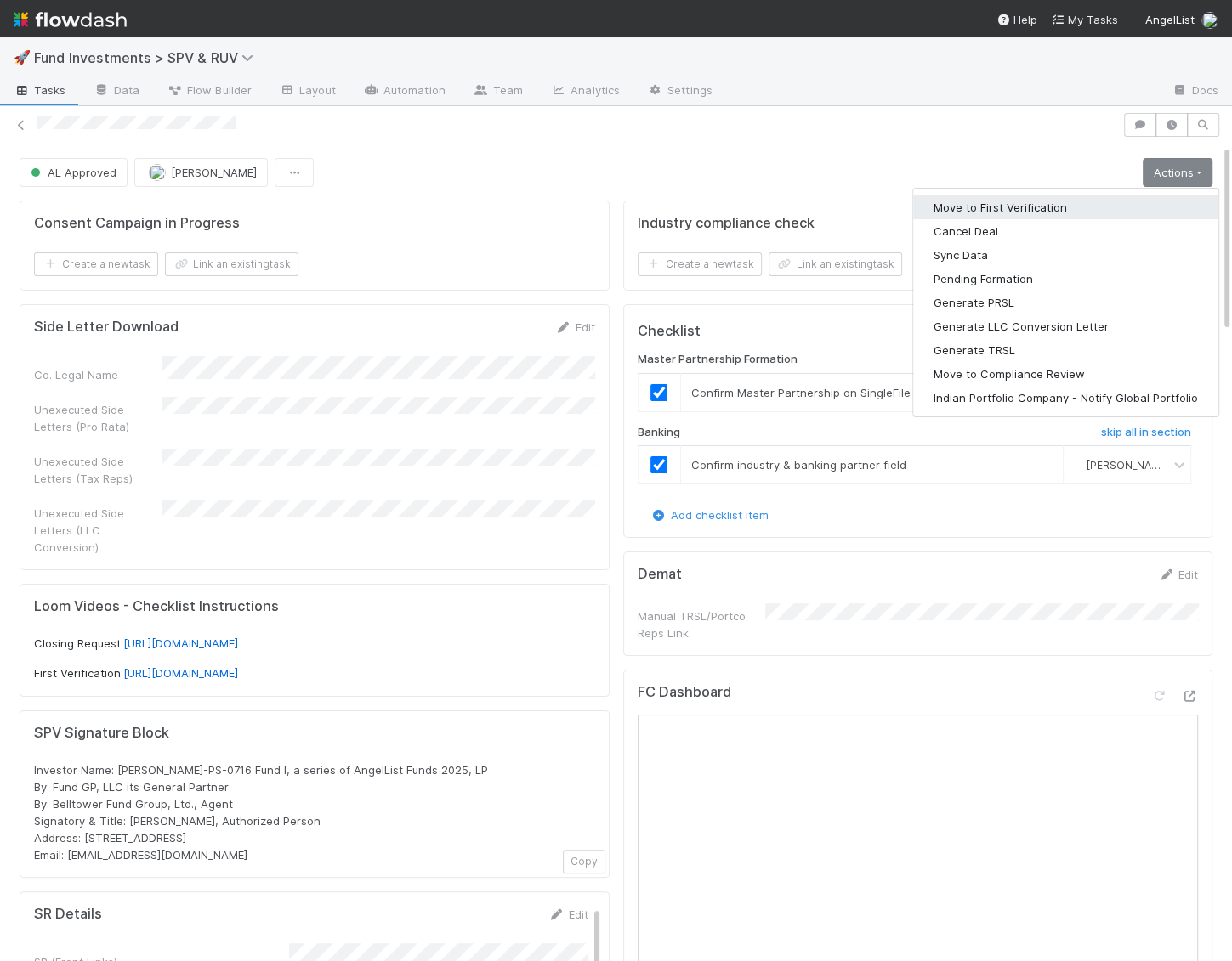
click at [1107, 202] on button "Move to First Verification" at bounding box center [1065, 208] width 306 height 24
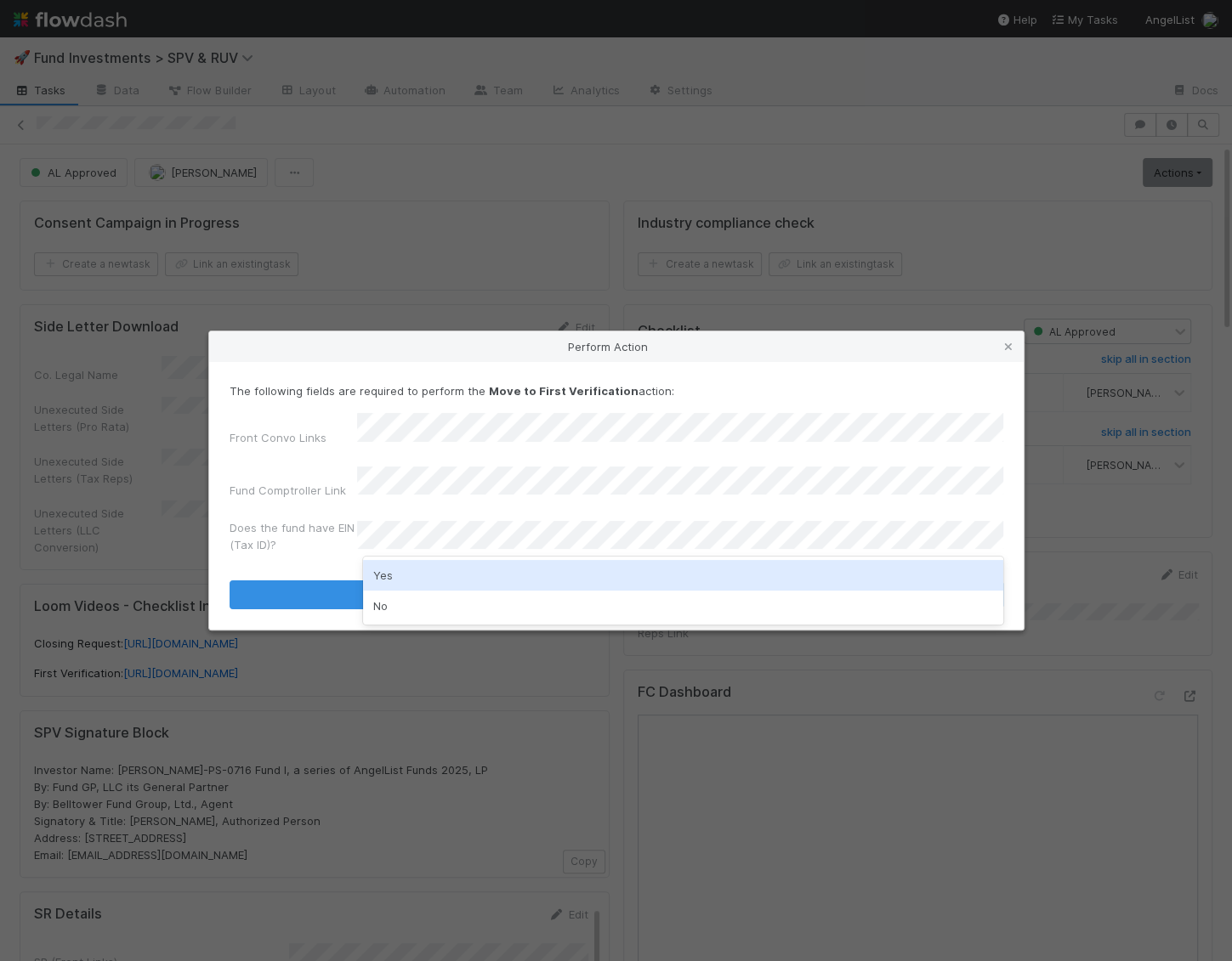
click at [469, 573] on div "Yes" at bounding box center [683, 576] width 640 height 31
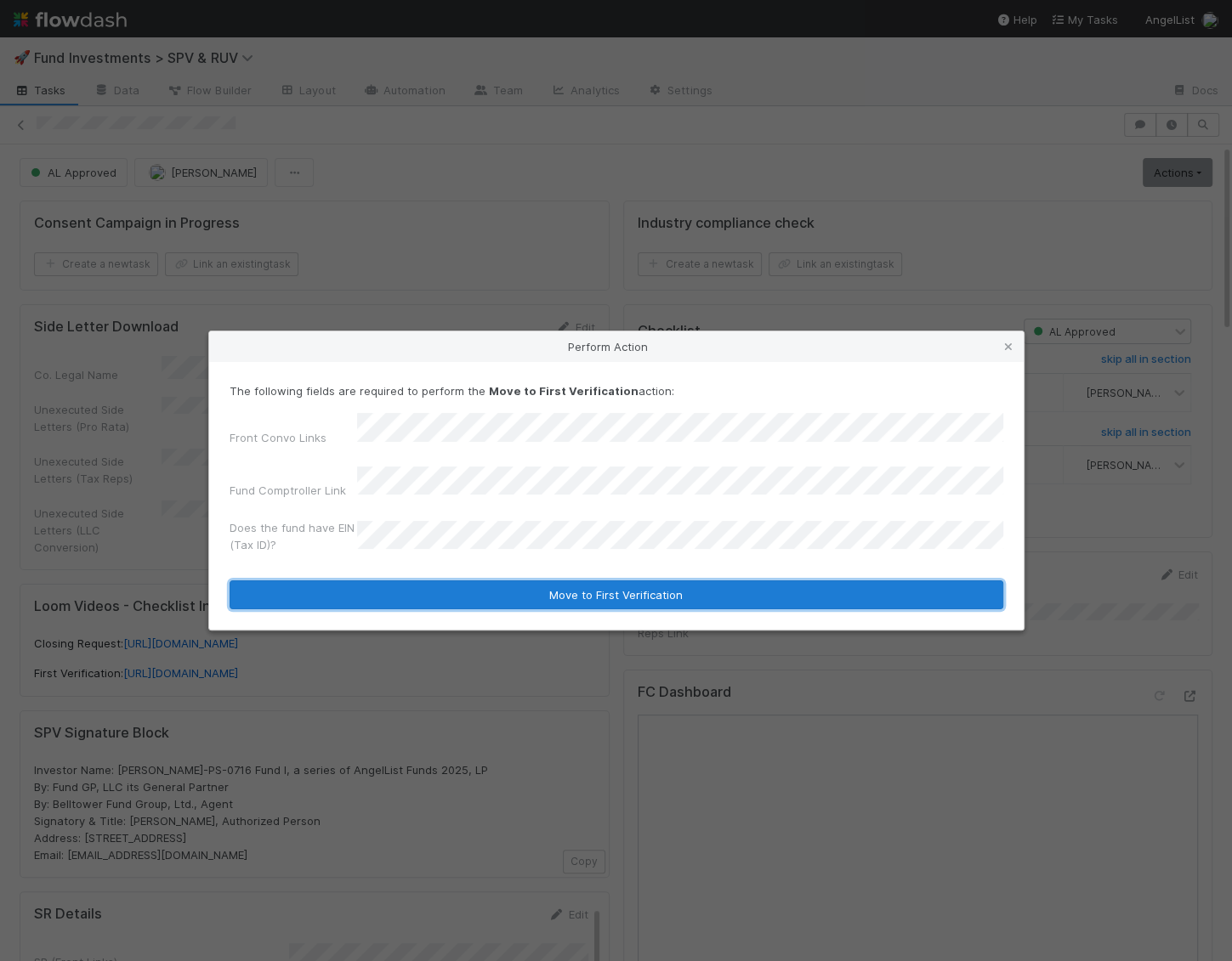
click at [469, 581] on button "Move to First Verification" at bounding box center [617, 595] width 774 height 29
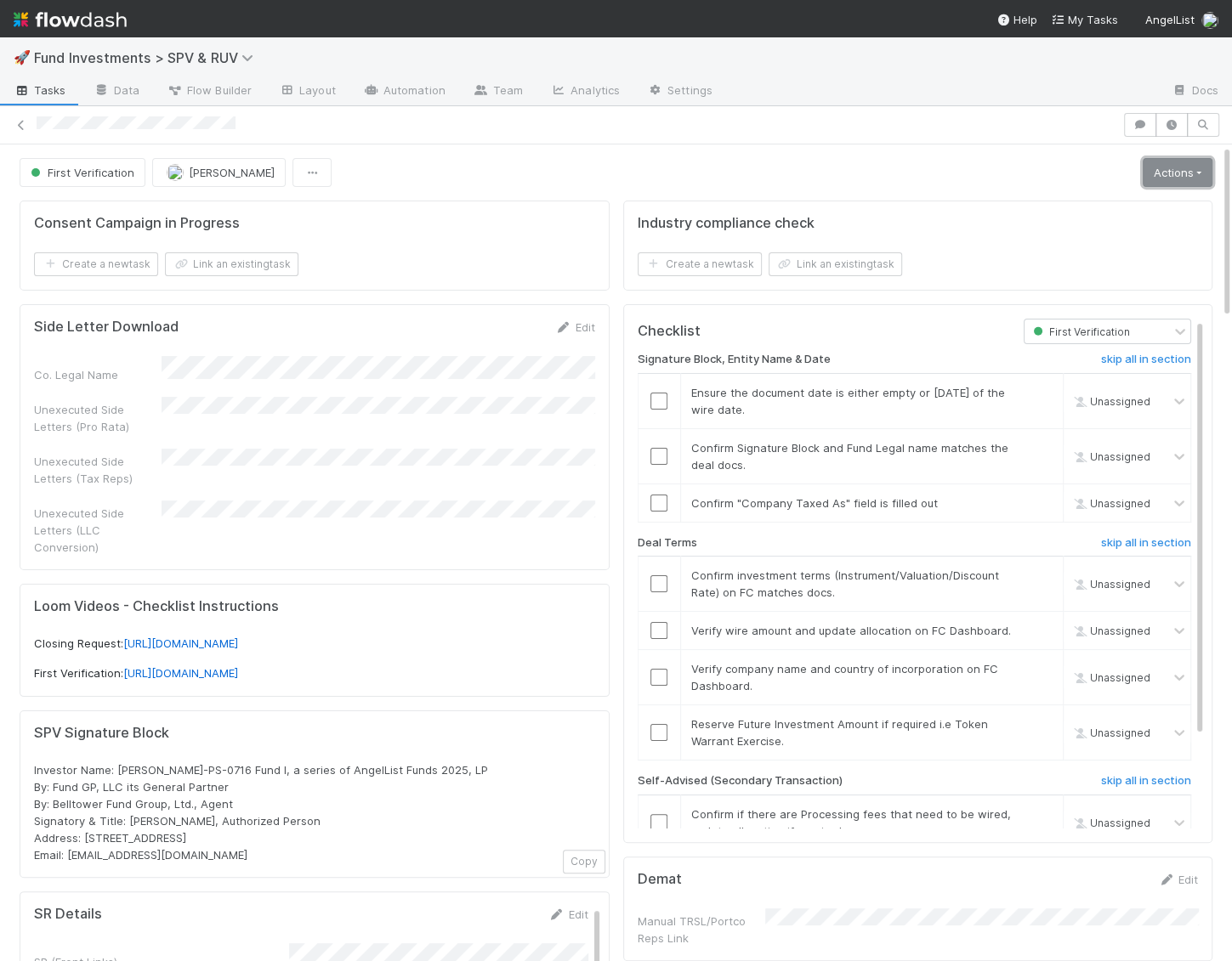
click at [1172, 174] on link "Actions" at bounding box center [1178, 173] width 70 height 29
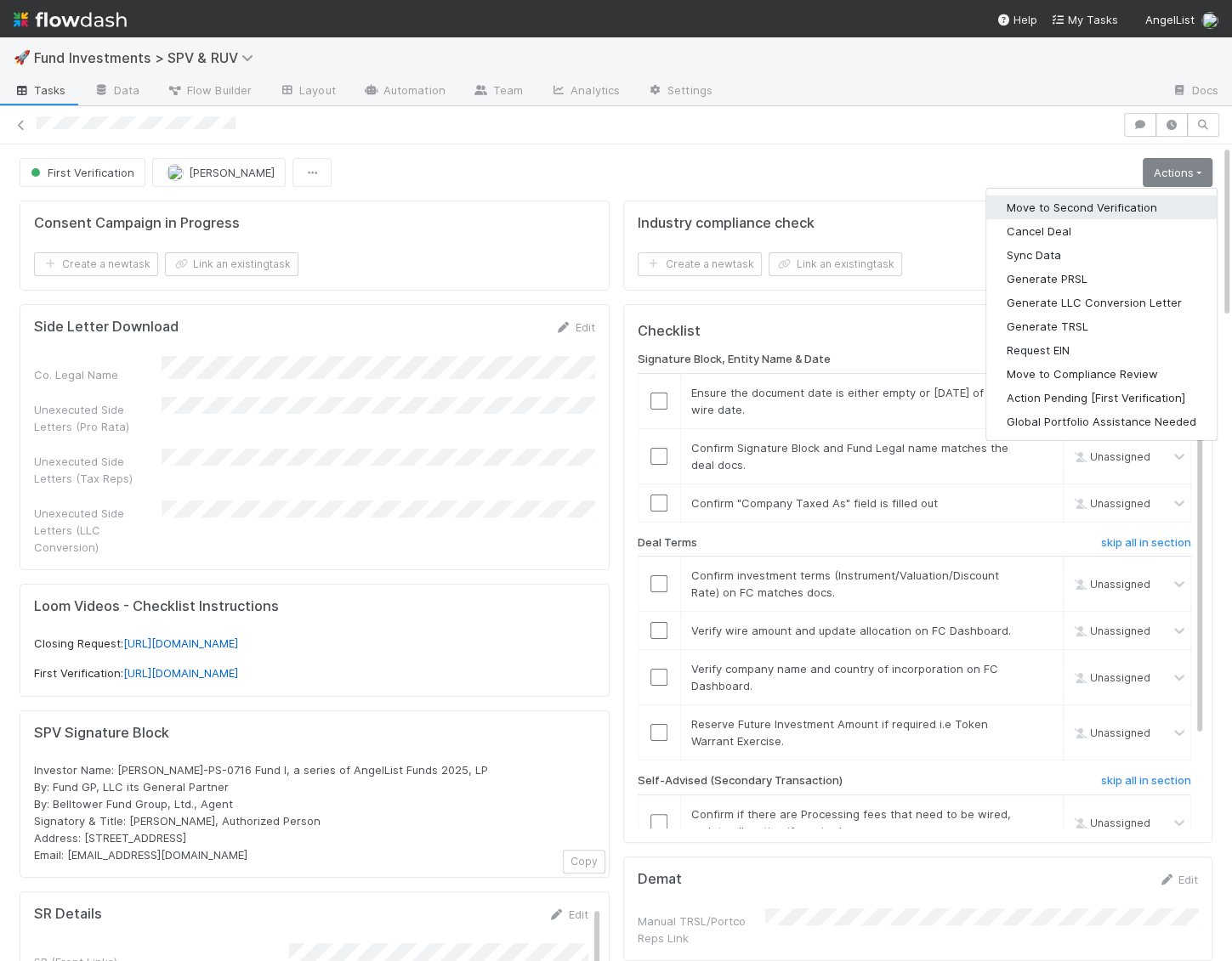
click at [1135, 208] on button "Move to Second Verification" at bounding box center [1102, 208] width 231 height 24
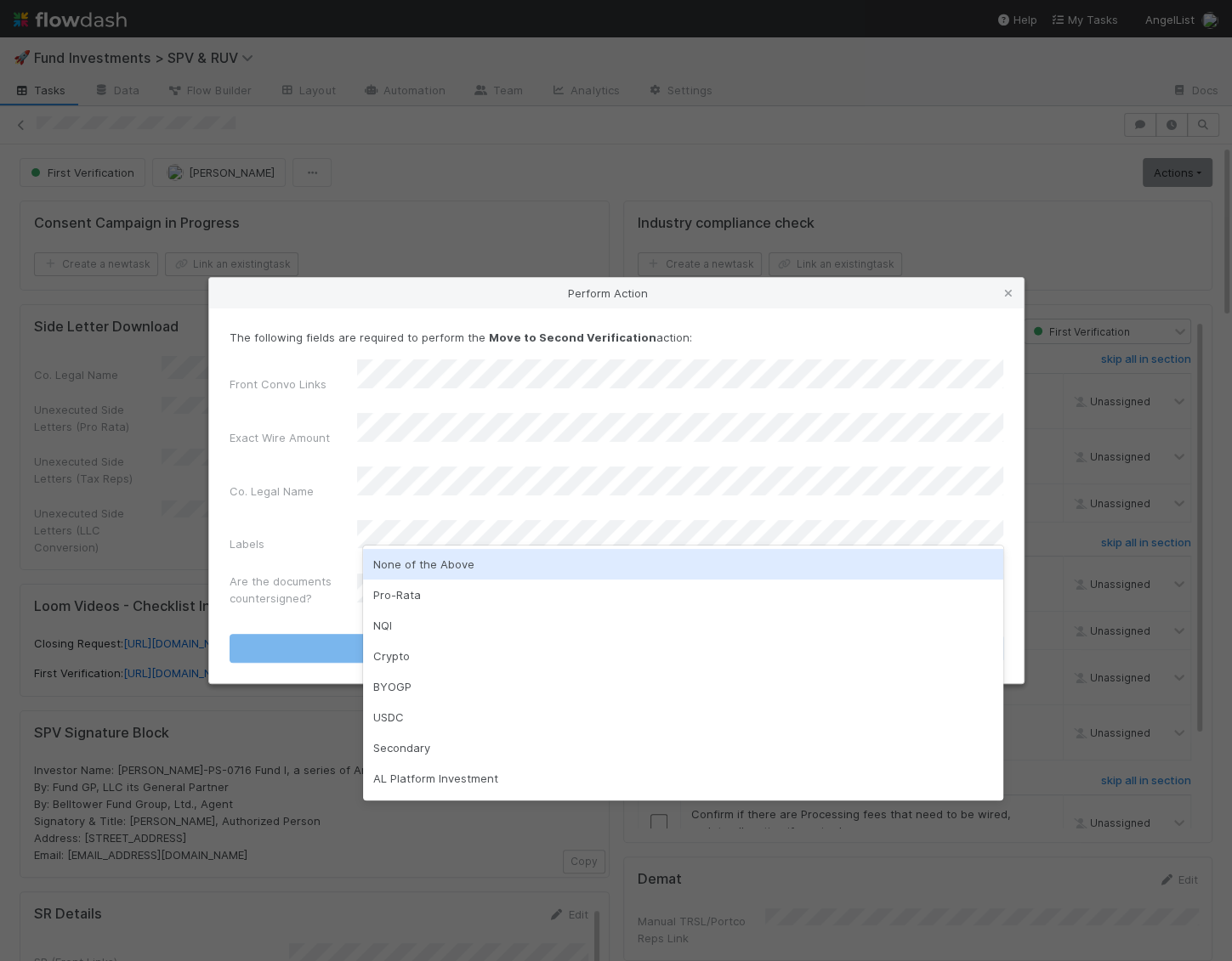
click at [508, 561] on div "None of the Above" at bounding box center [683, 564] width 640 height 31
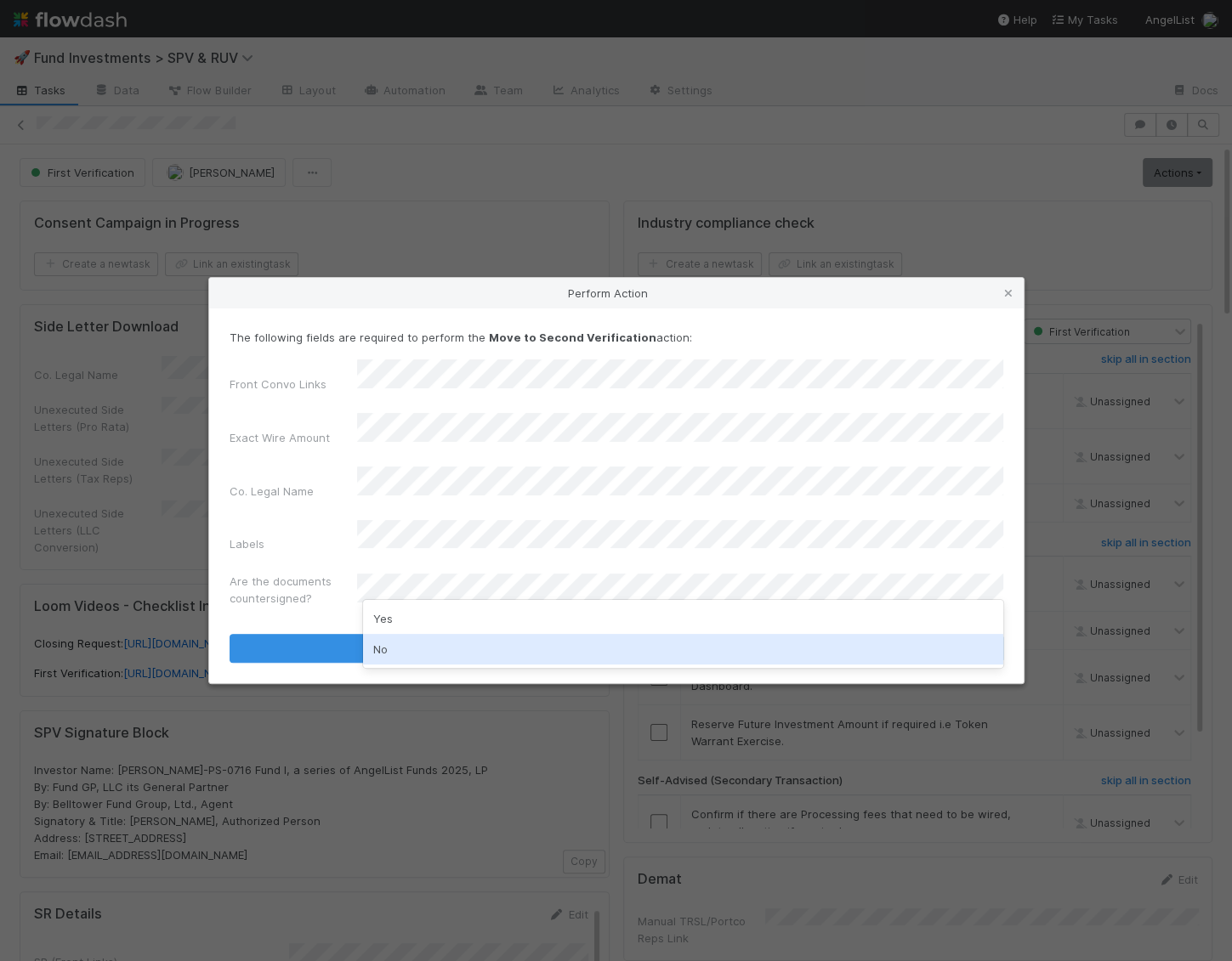
click at [422, 644] on div "No" at bounding box center [683, 650] width 640 height 31
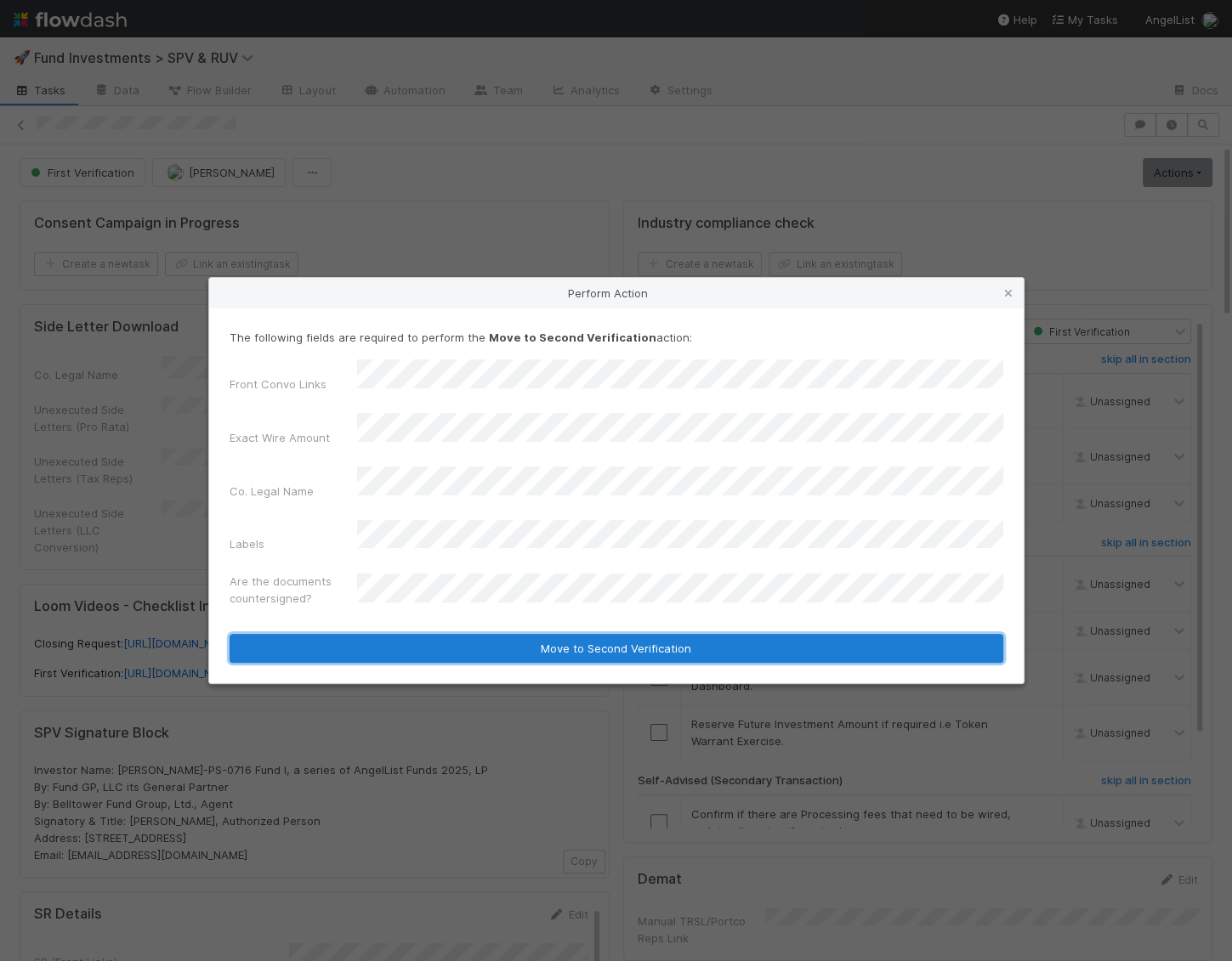
click at [423, 634] on button "Move to Second Verification" at bounding box center [617, 649] width 774 height 29
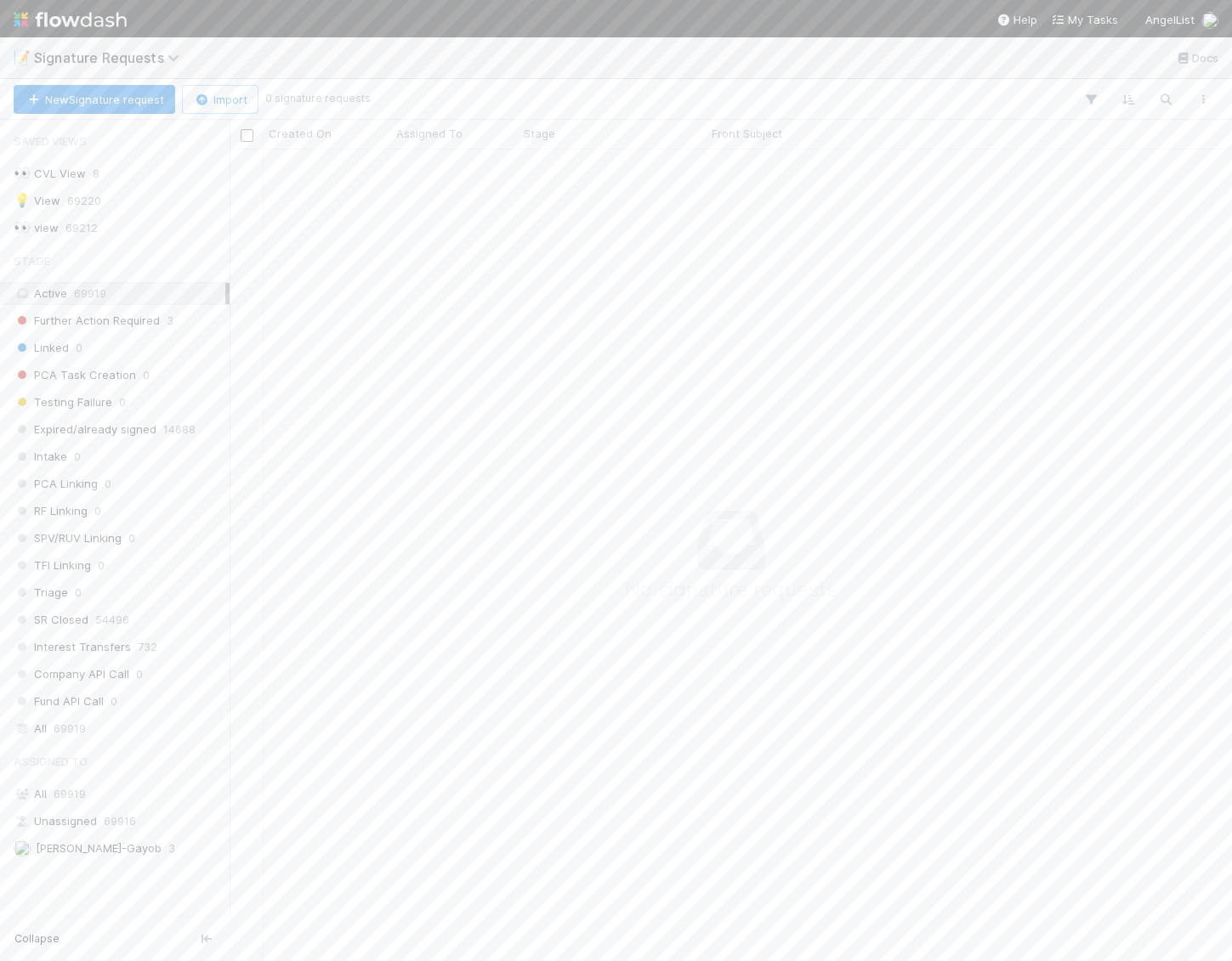
scroll to position [812, 1001]
click at [92, 18] on img at bounding box center [70, 19] width 113 height 29
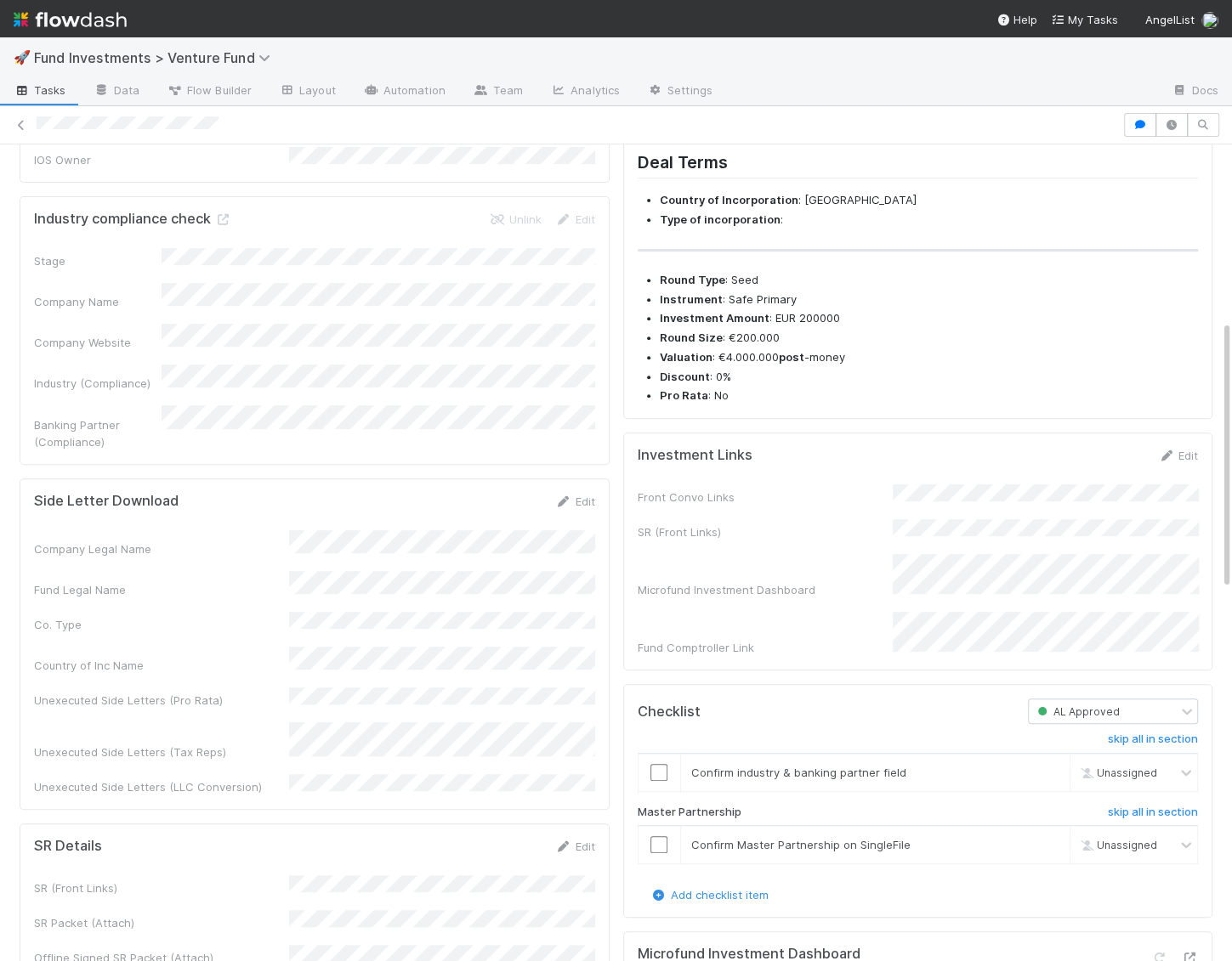
scroll to position [599, 0]
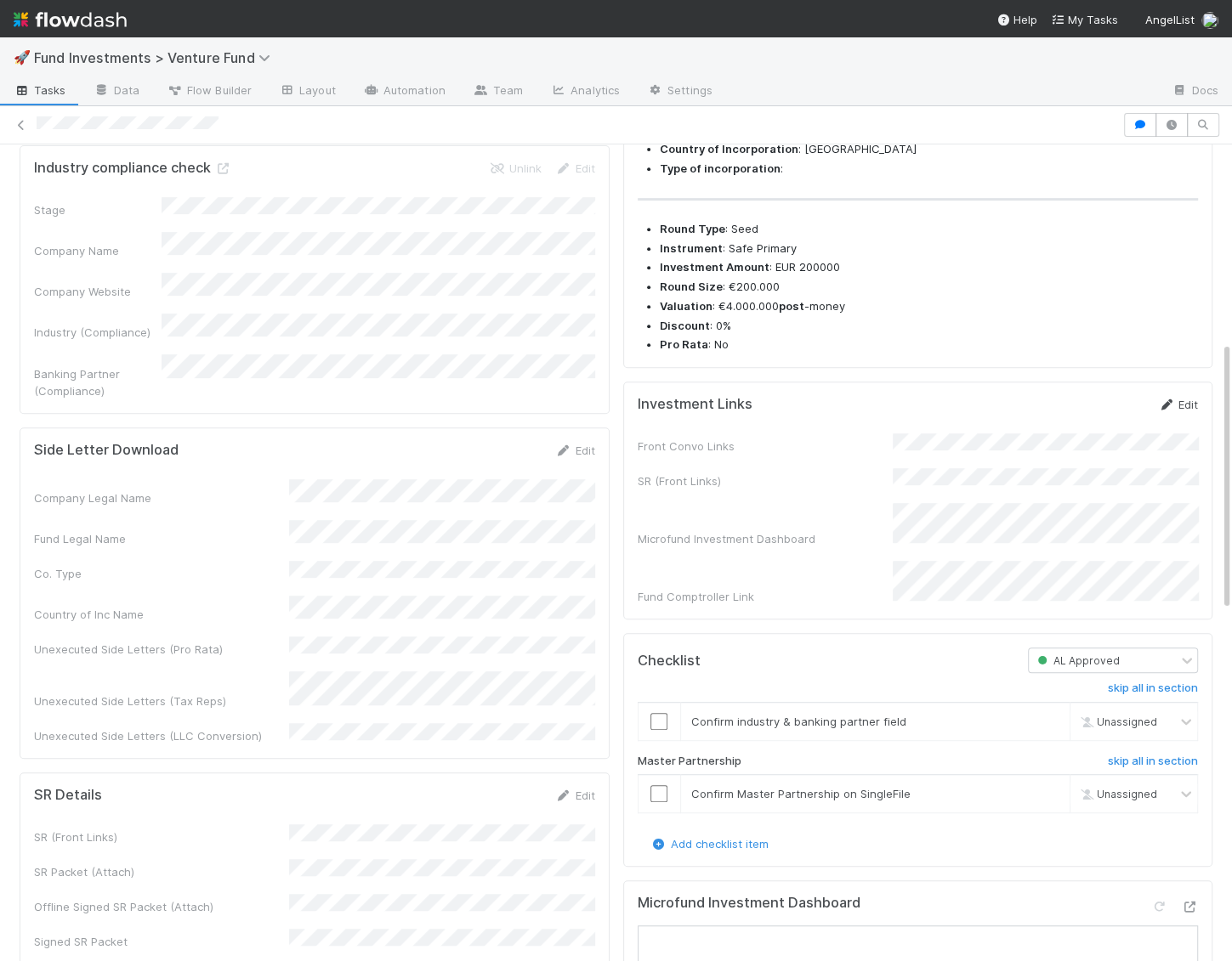
click at [1181, 411] on link "Edit" at bounding box center [1178, 404] width 40 height 14
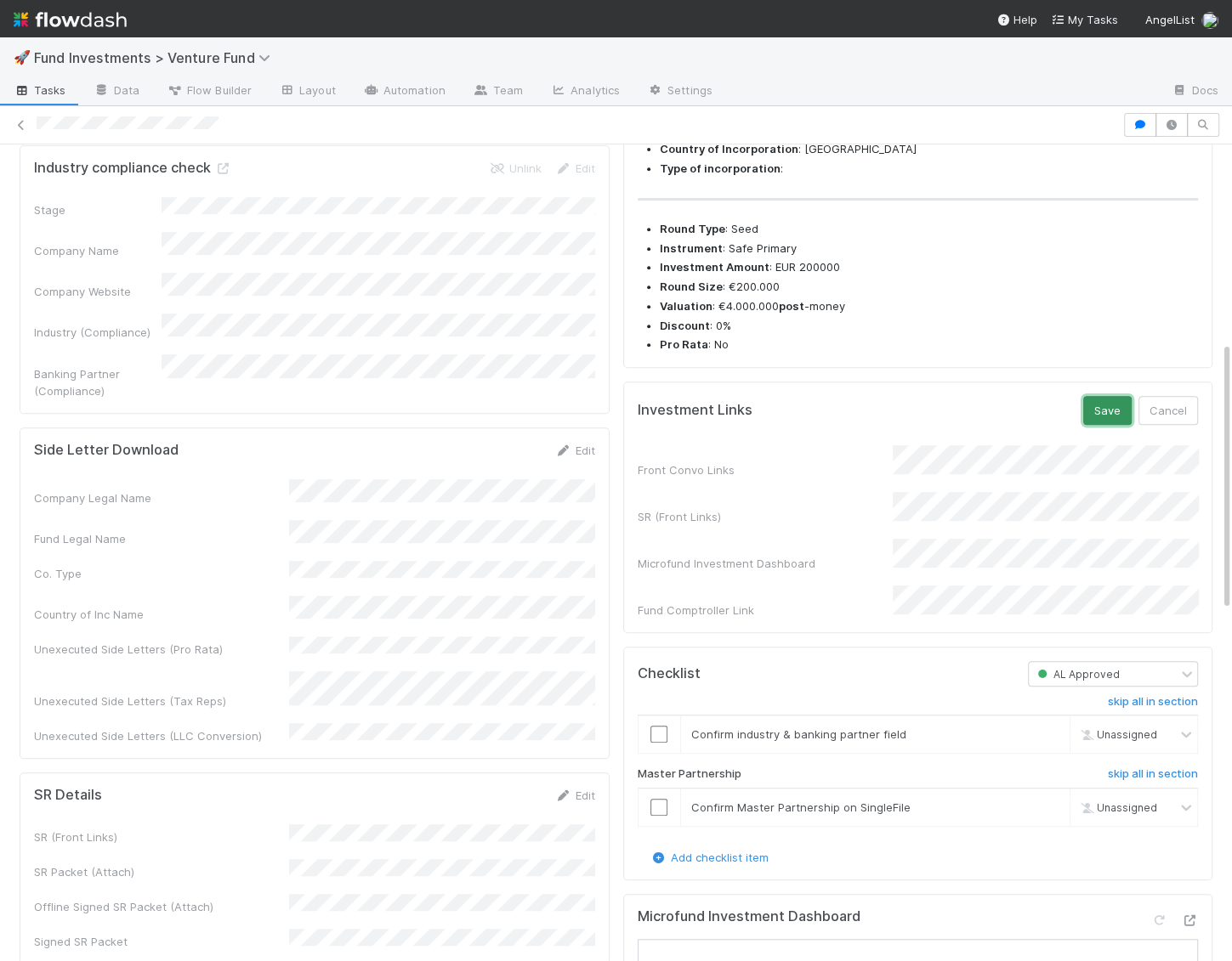
click at [1100, 425] on button "Save" at bounding box center [1108, 410] width 49 height 29
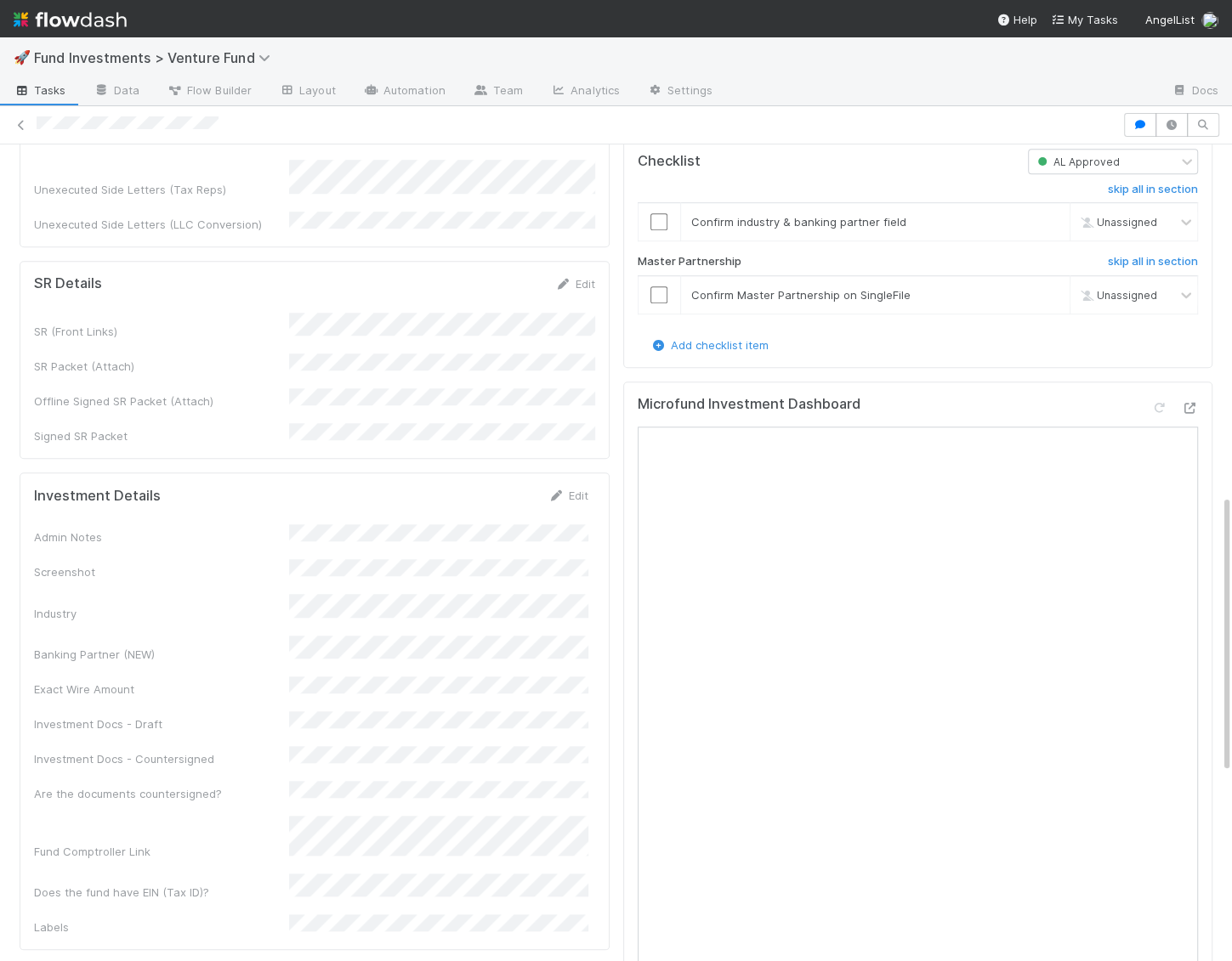
scroll to position [1028, 0]
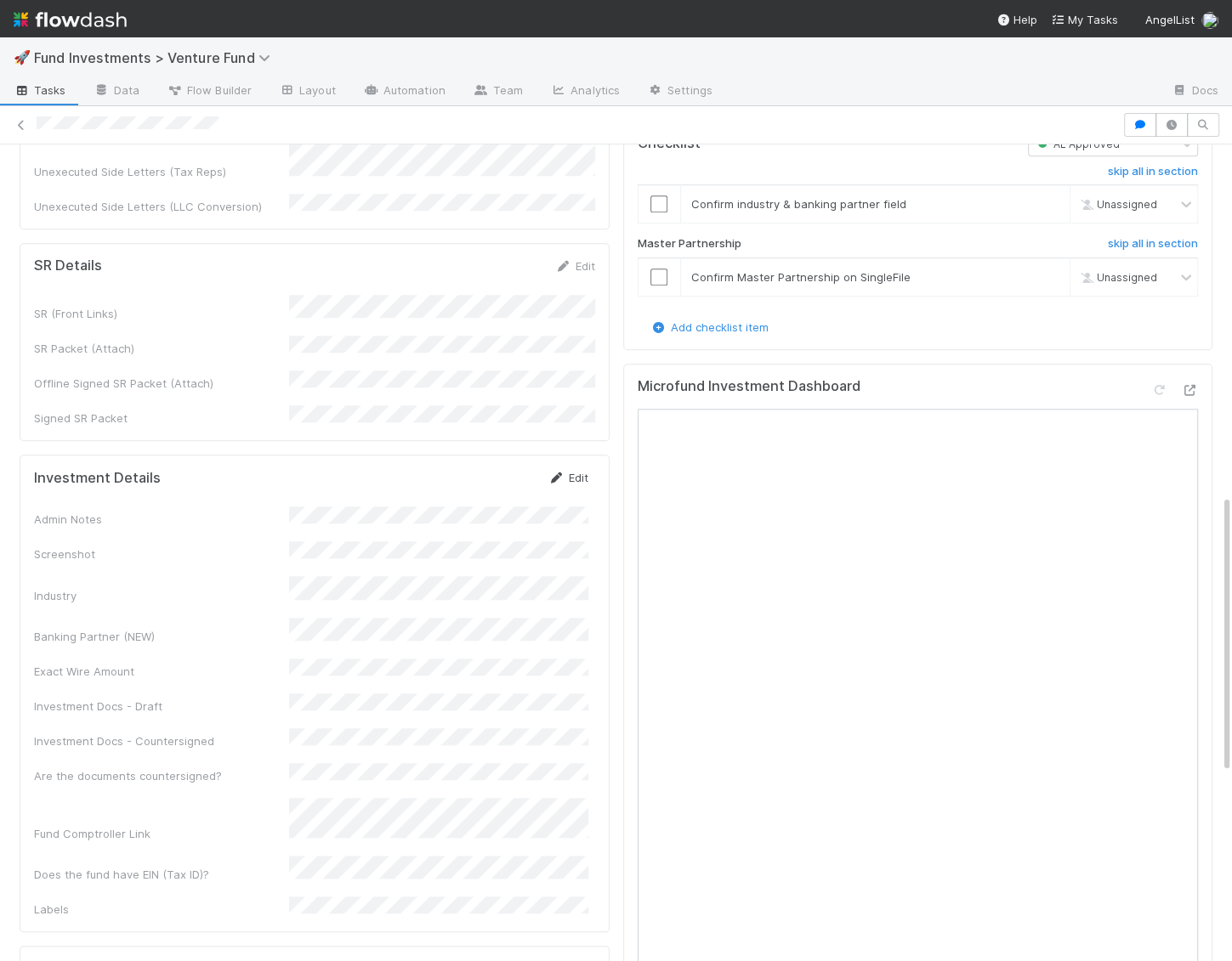
click at [555, 472] on icon at bounding box center [557, 477] width 17 height 11
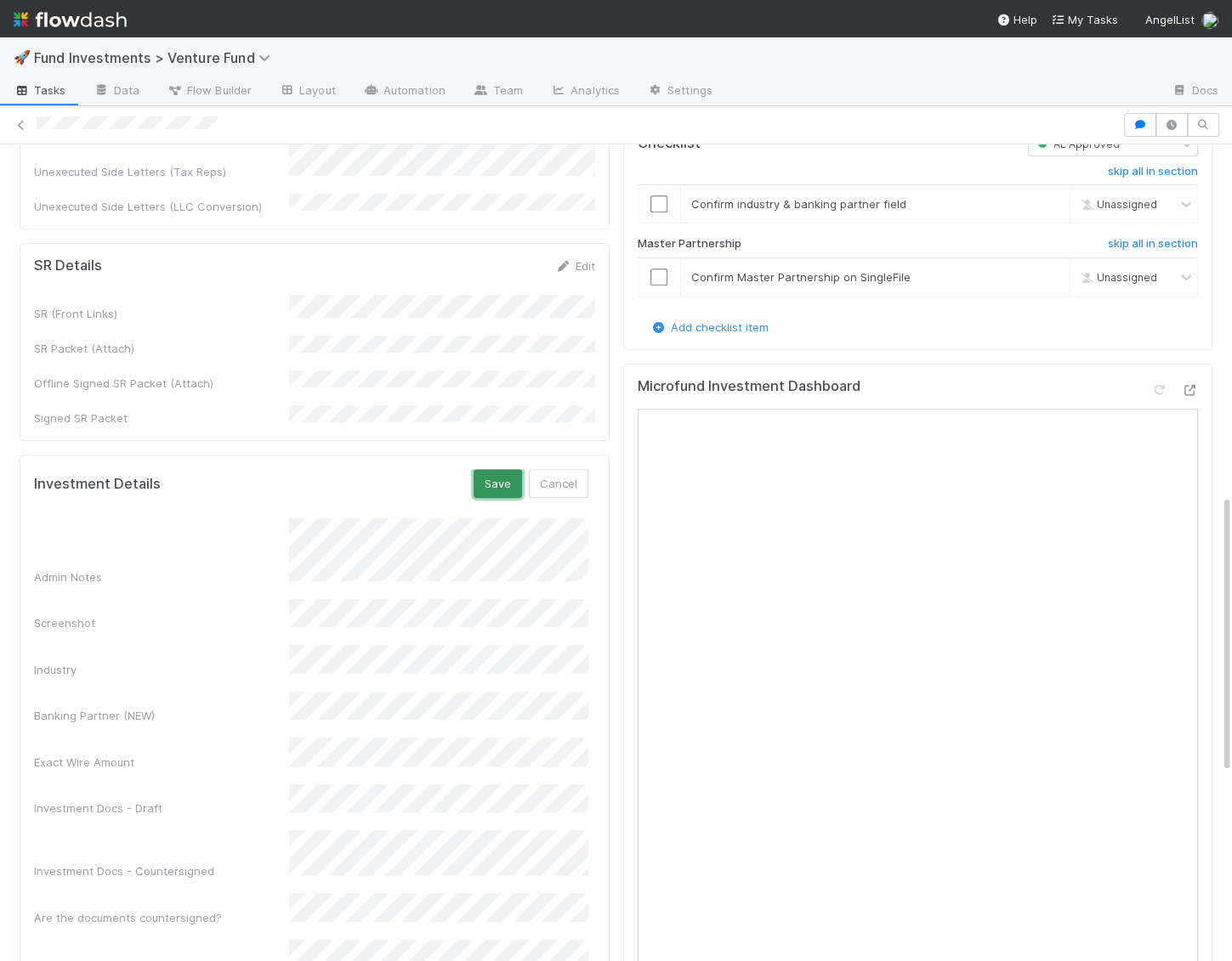
click at [500, 469] on button "Save" at bounding box center [498, 484] width 49 height 29
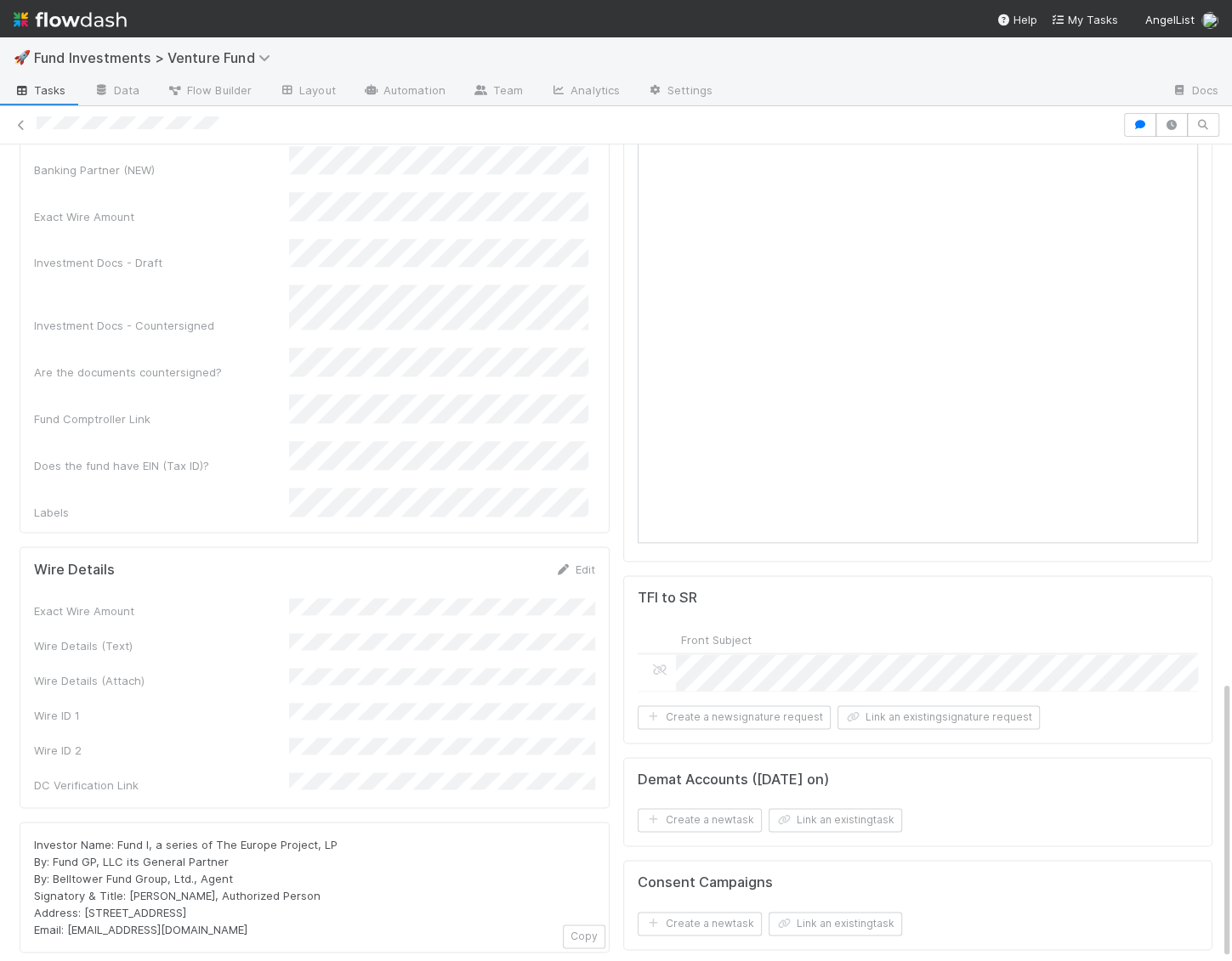
scroll to position [1483, 0]
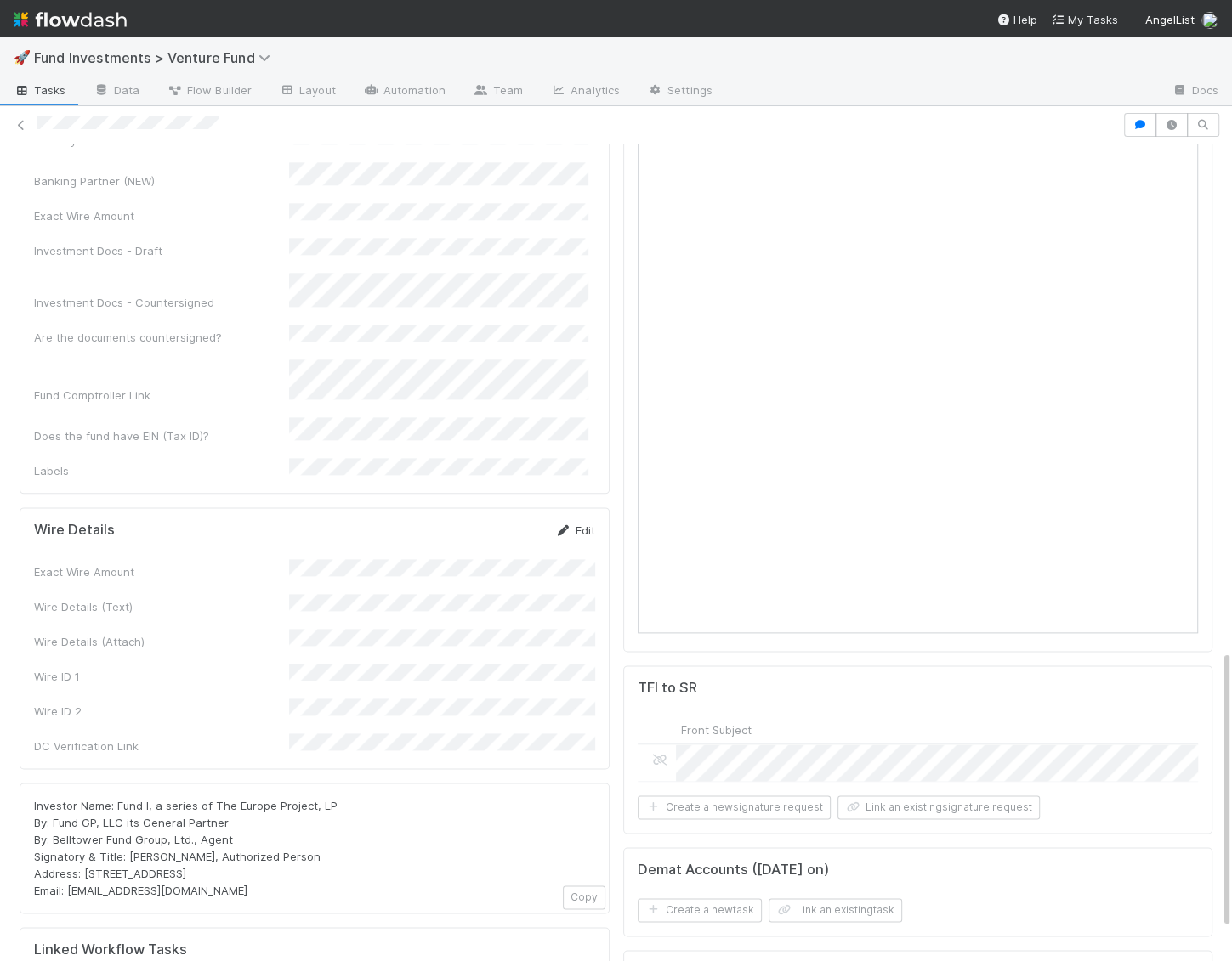
click at [579, 524] on link "Edit" at bounding box center [574, 530] width 40 height 14
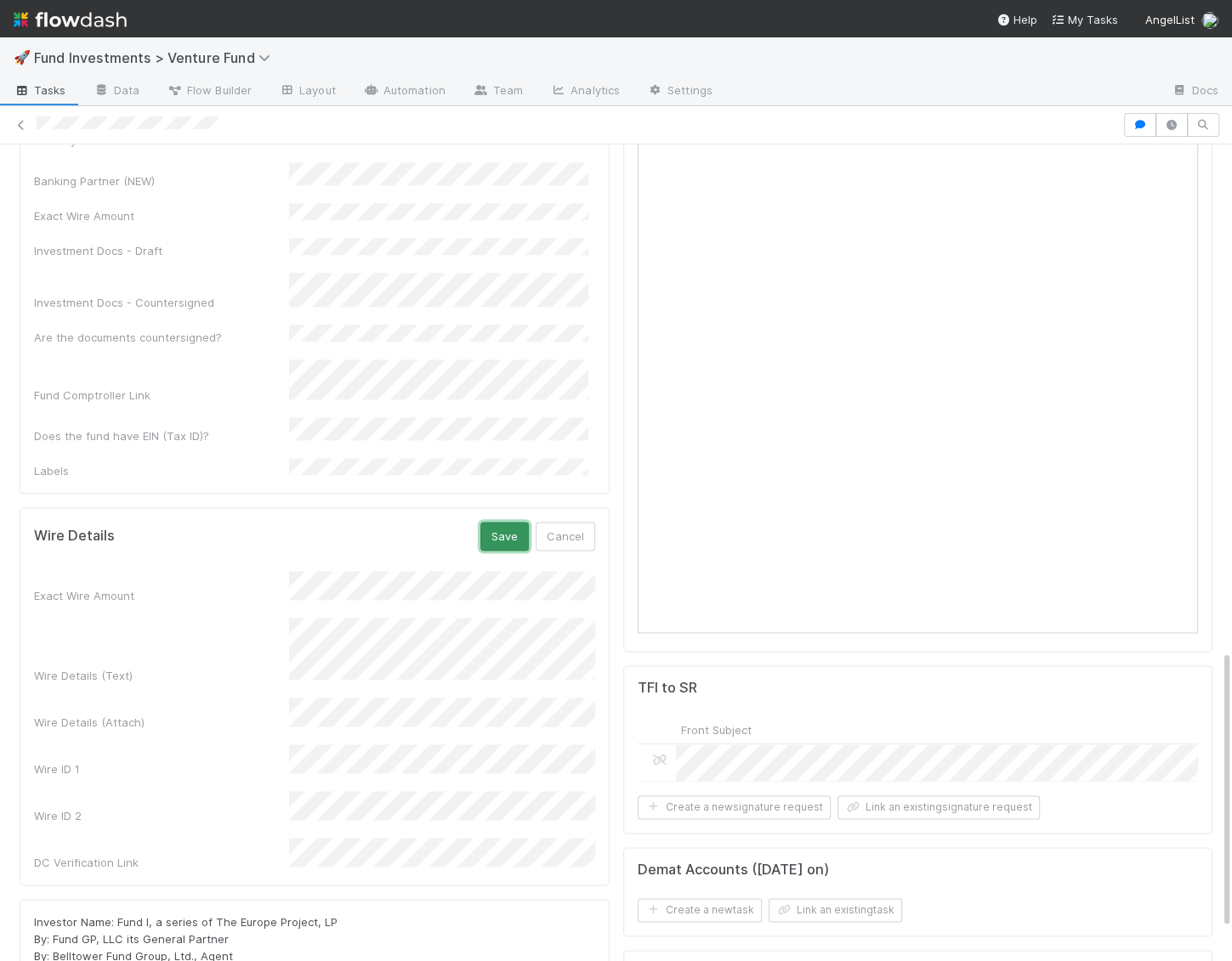
click at [520, 522] on button "Save" at bounding box center [504, 536] width 49 height 29
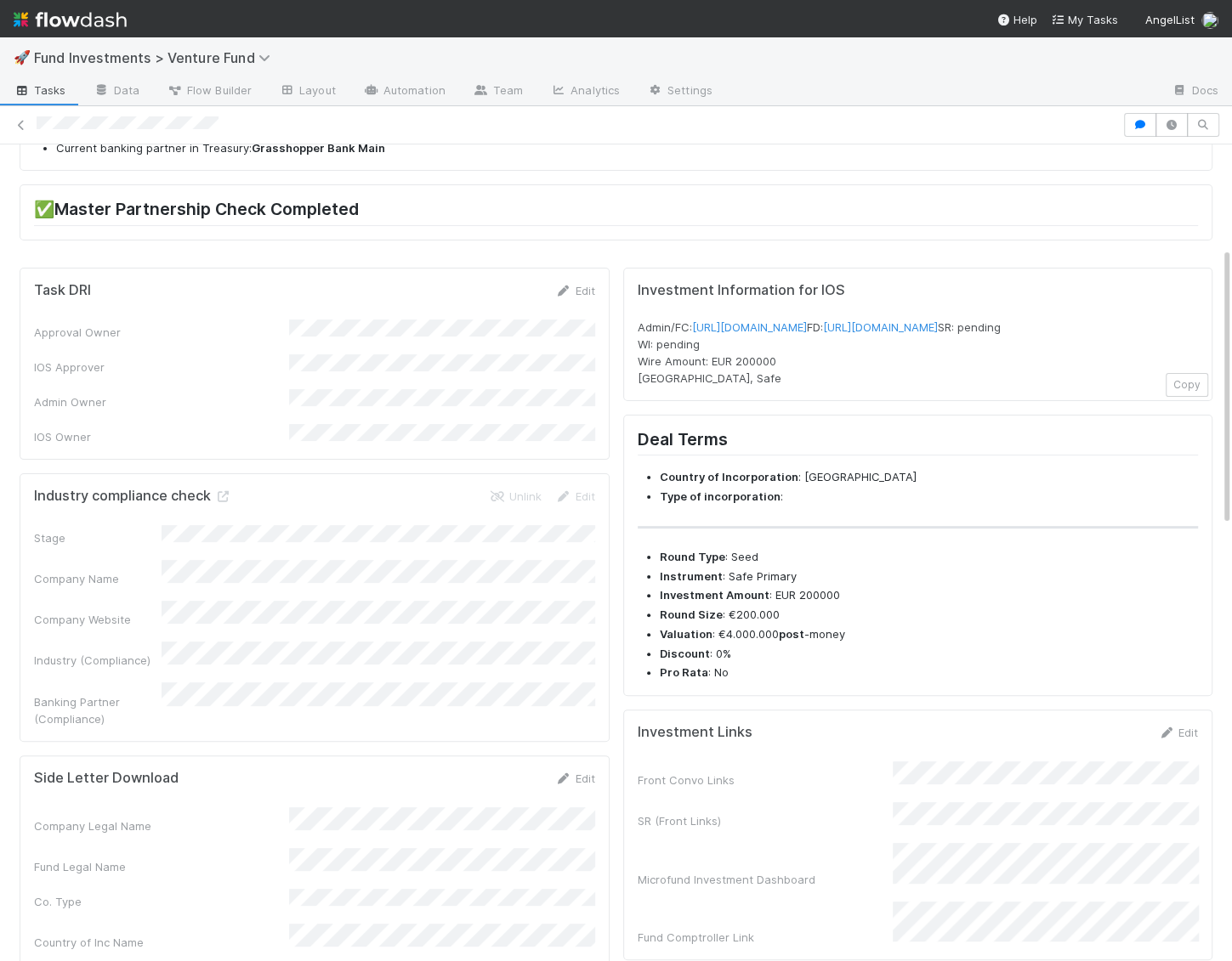
scroll to position [0, 0]
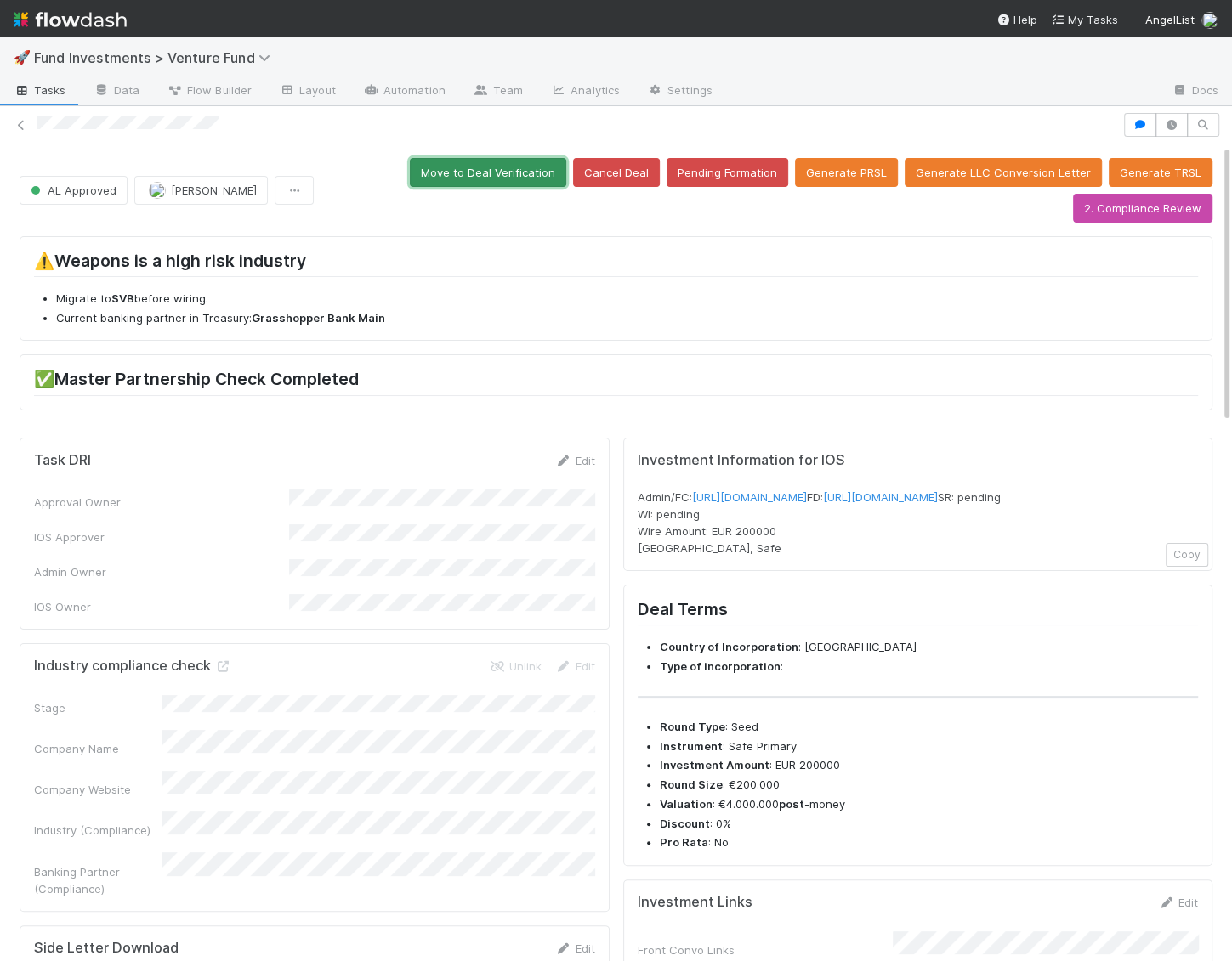
click at [533, 163] on button "Move to Deal Verification" at bounding box center [487, 173] width 156 height 29
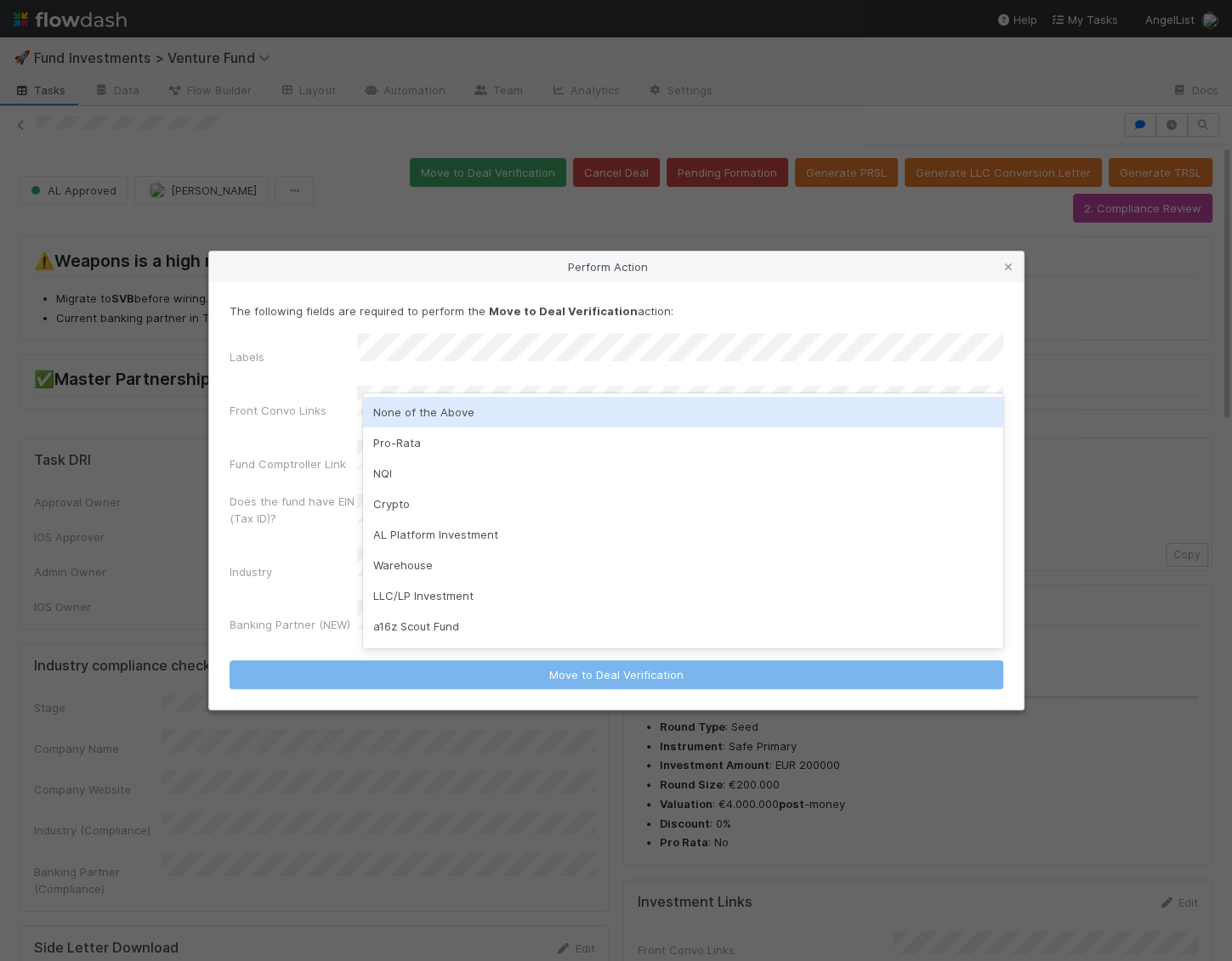
click at [390, 412] on div "None of the Above" at bounding box center [683, 412] width 640 height 31
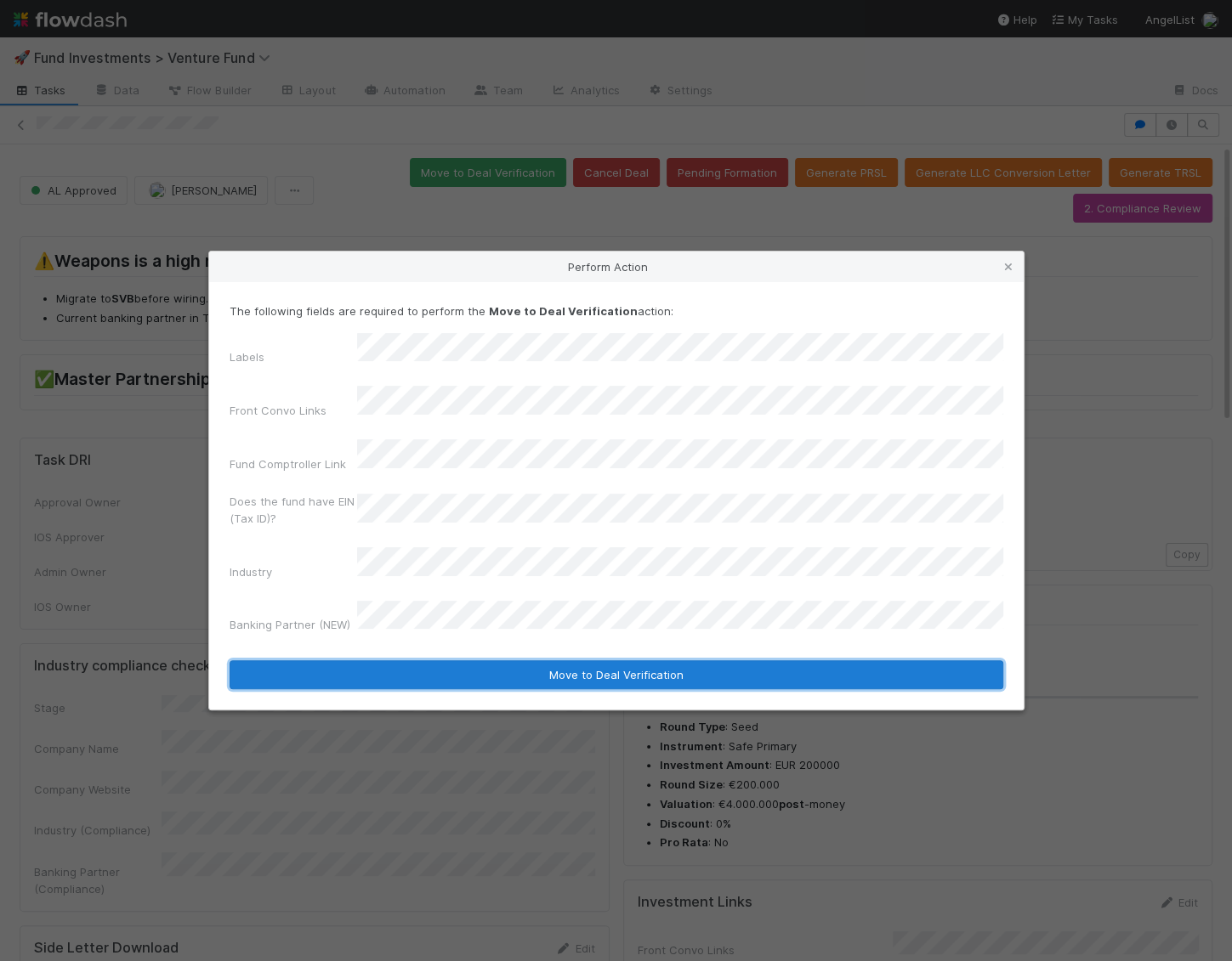
click at [434, 660] on button "Move to Deal Verification" at bounding box center [617, 675] width 774 height 29
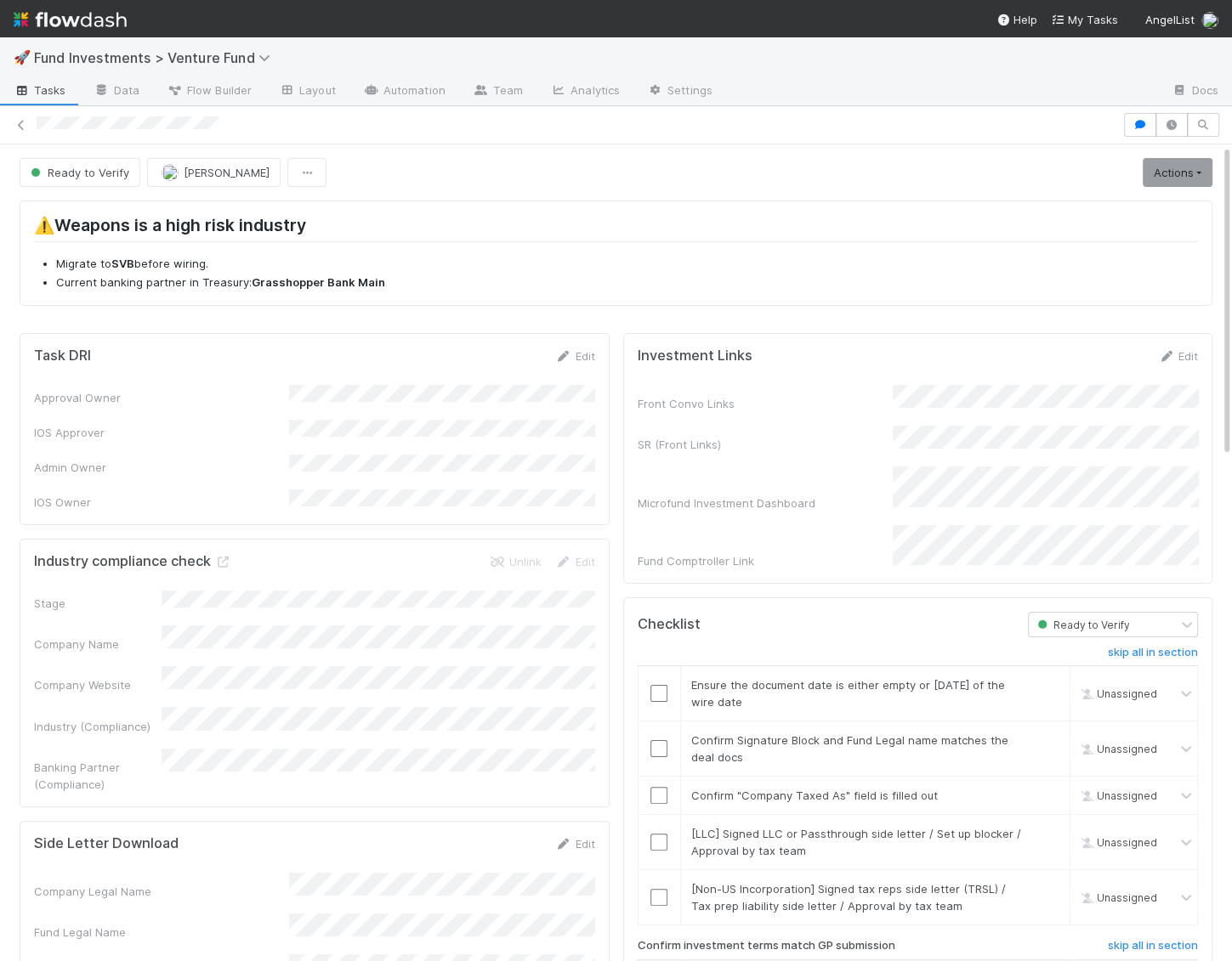
drag, startPoint x: 1169, startPoint y: 169, endPoint x: 1158, endPoint y: 198, distance: 31.0
click at [1169, 169] on link "Actions" at bounding box center [1178, 173] width 70 height 29
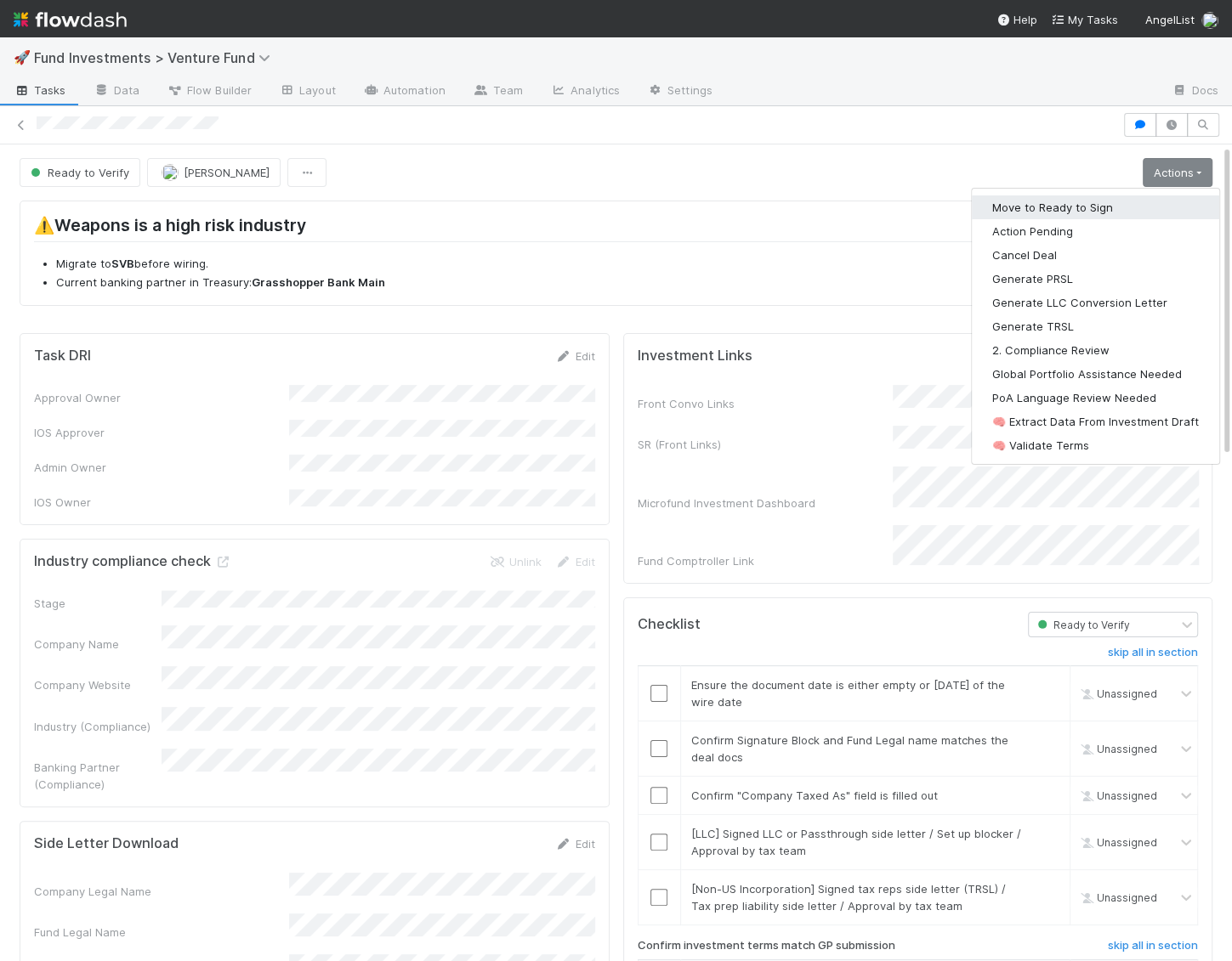
click at [1143, 216] on button "Move to Ready to Sign" at bounding box center [1095, 208] width 247 height 24
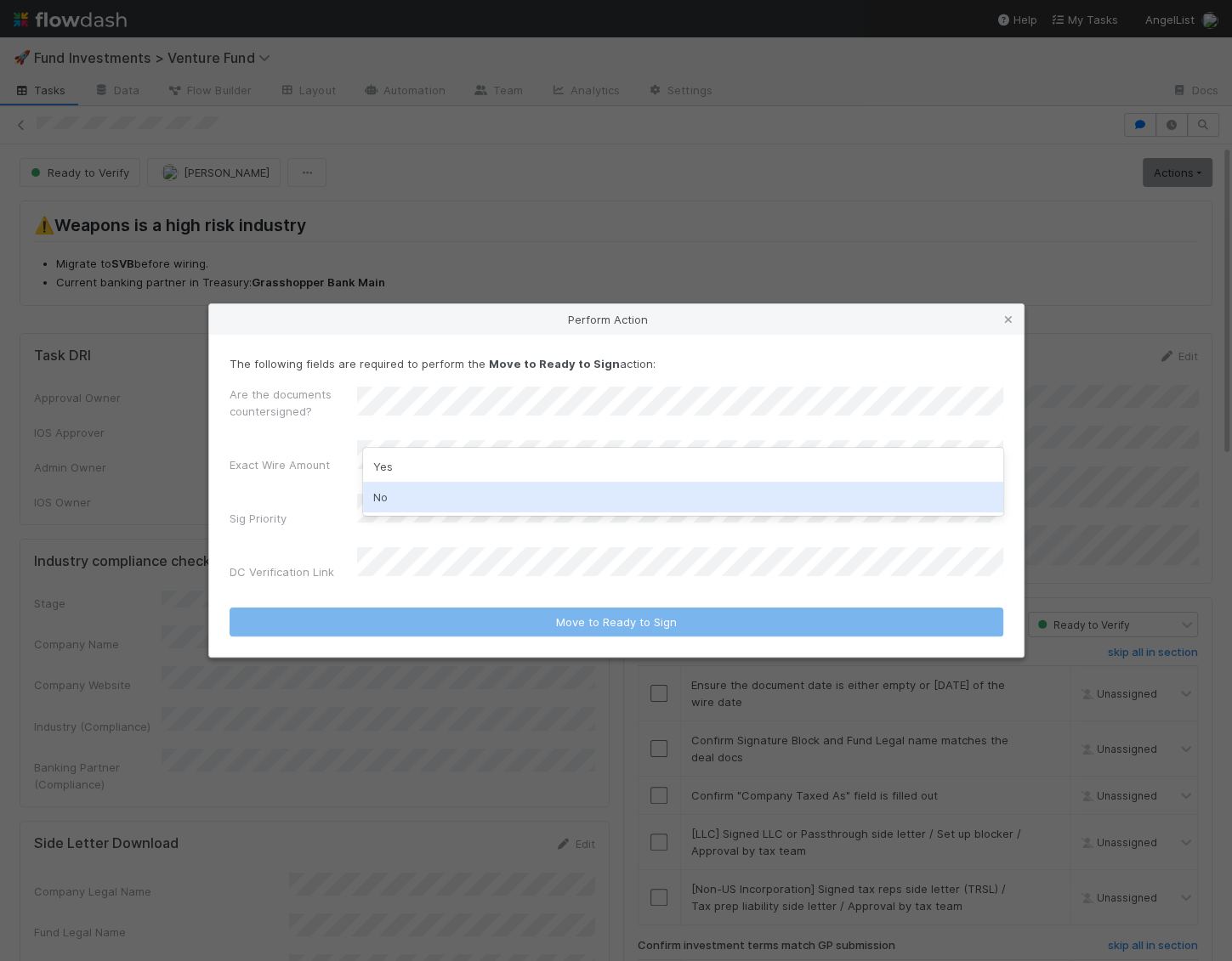
click at [395, 497] on div "No" at bounding box center [683, 497] width 640 height 31
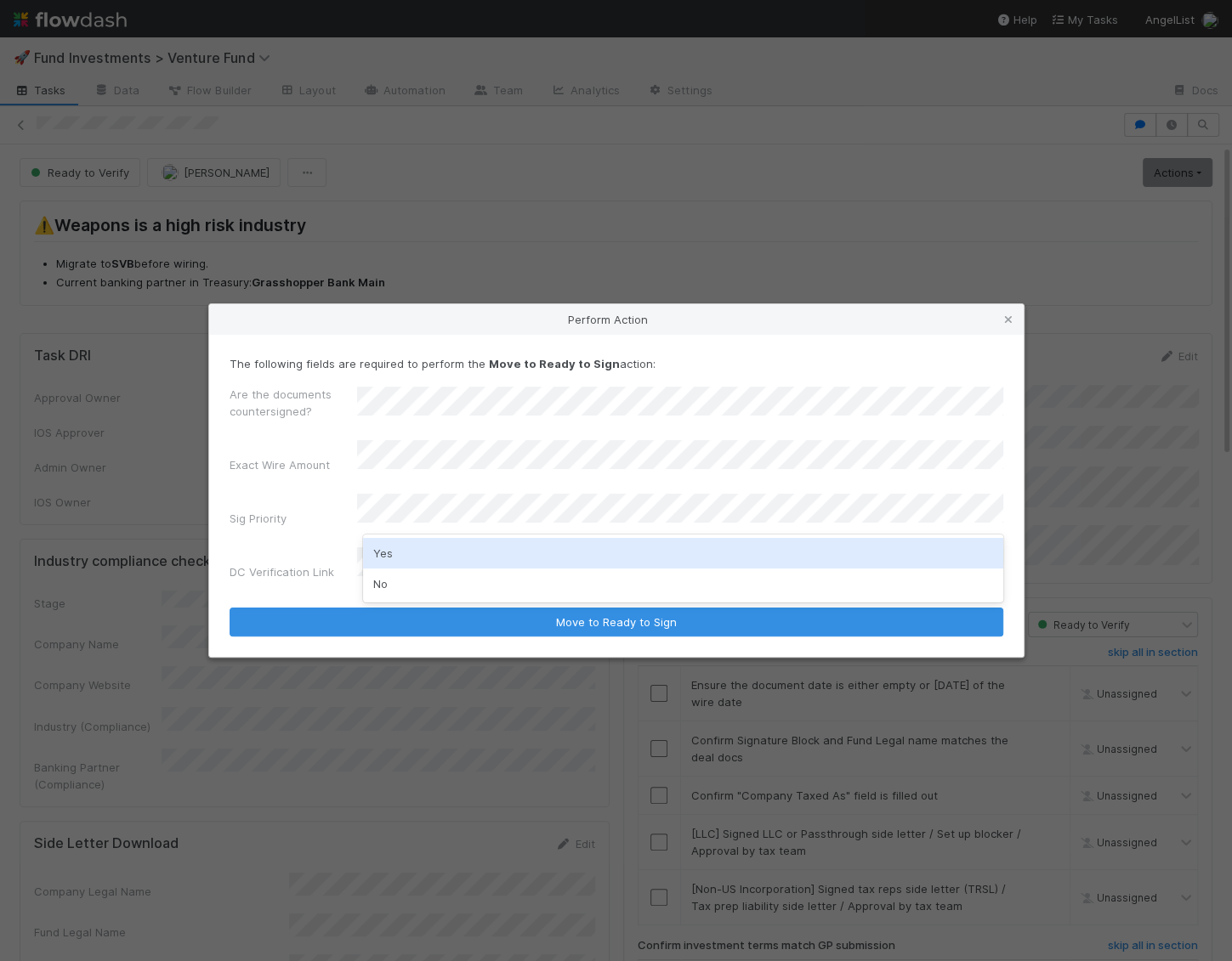
click at [385, 554] on div "Yes" at bounding box center [683, 554] width 640 height 31
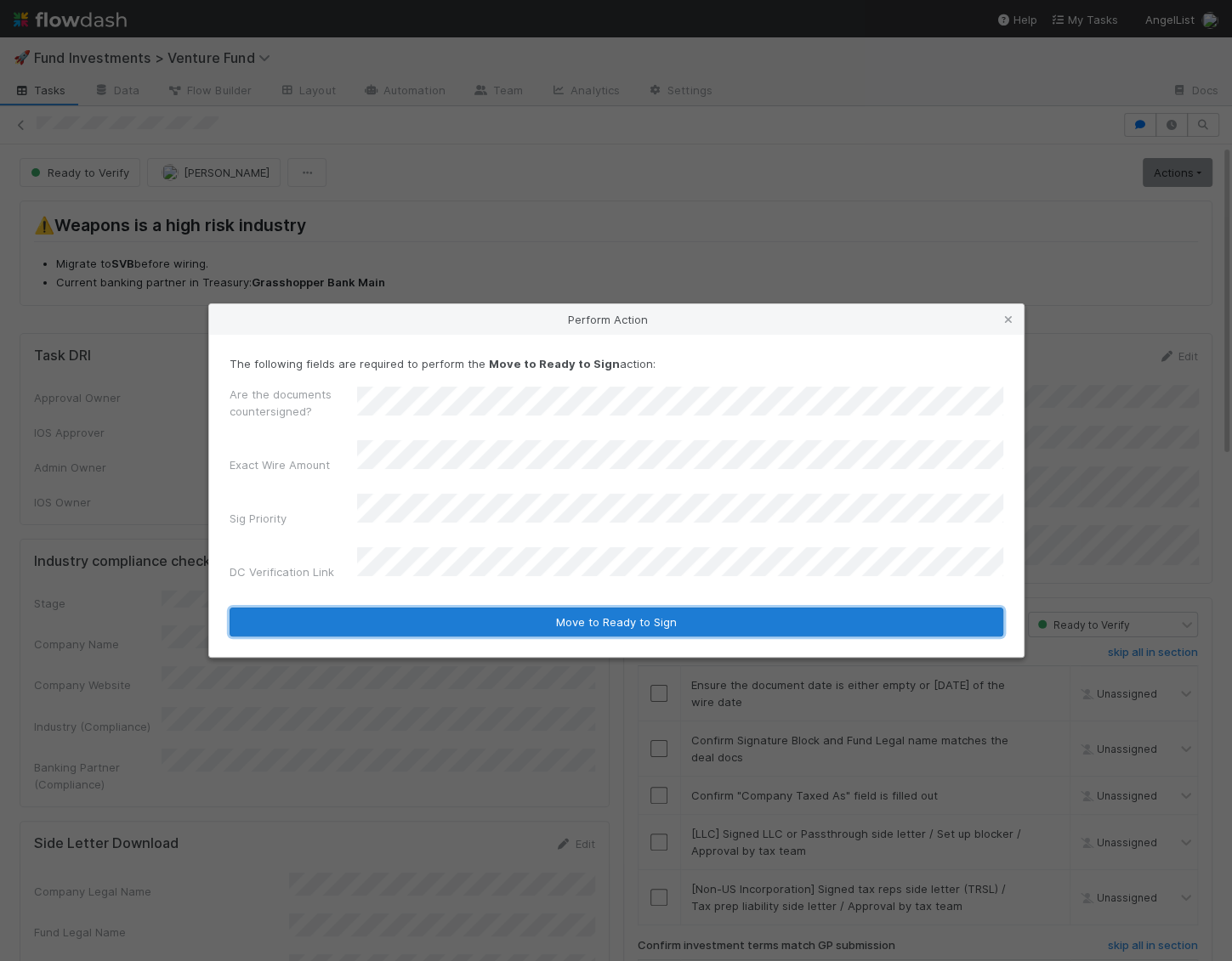
click at [476, 612] on button "Move to Ready to Sign" at bounding box center [617, 623] width 774 height 29
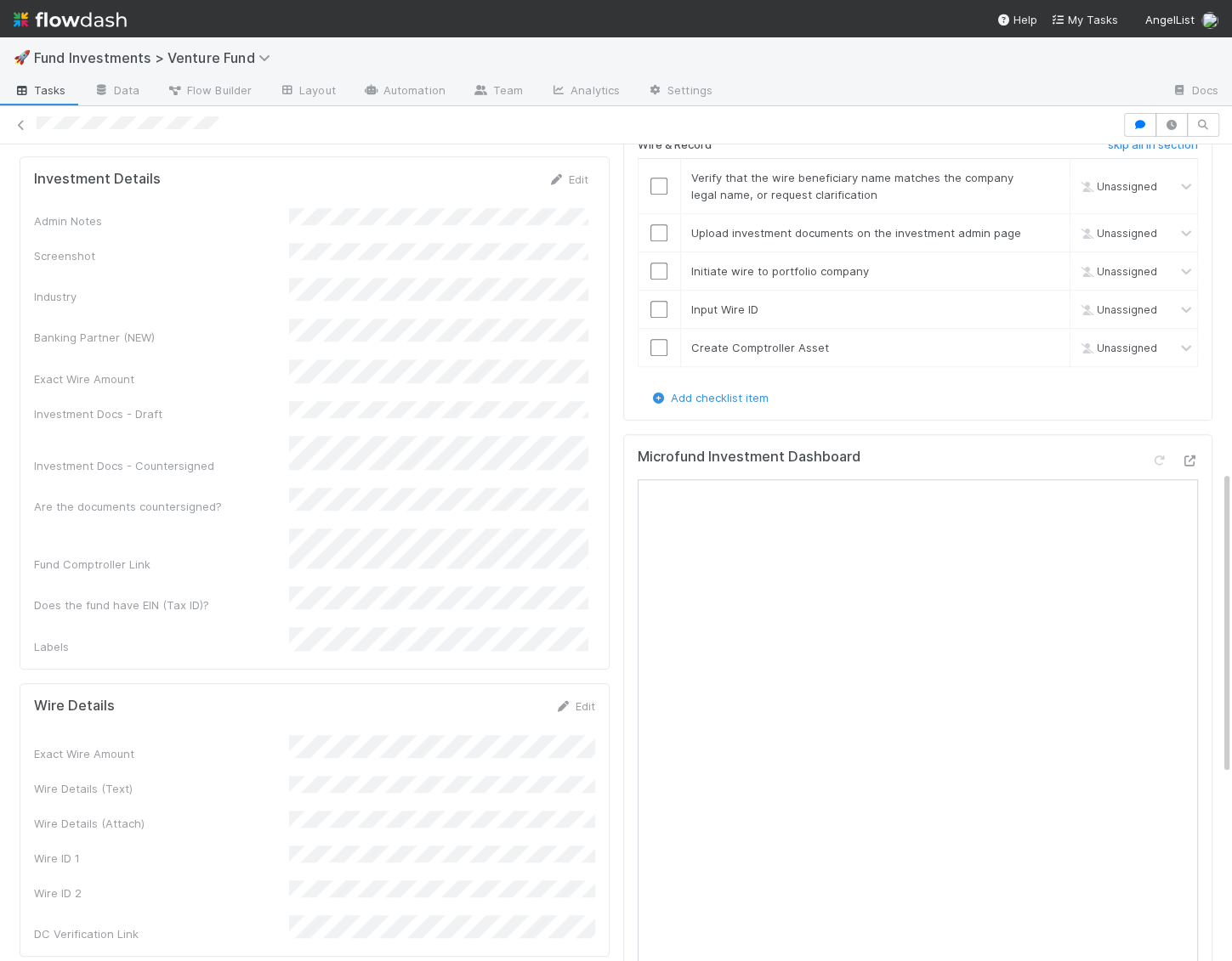
scroll to position [1381, 0]
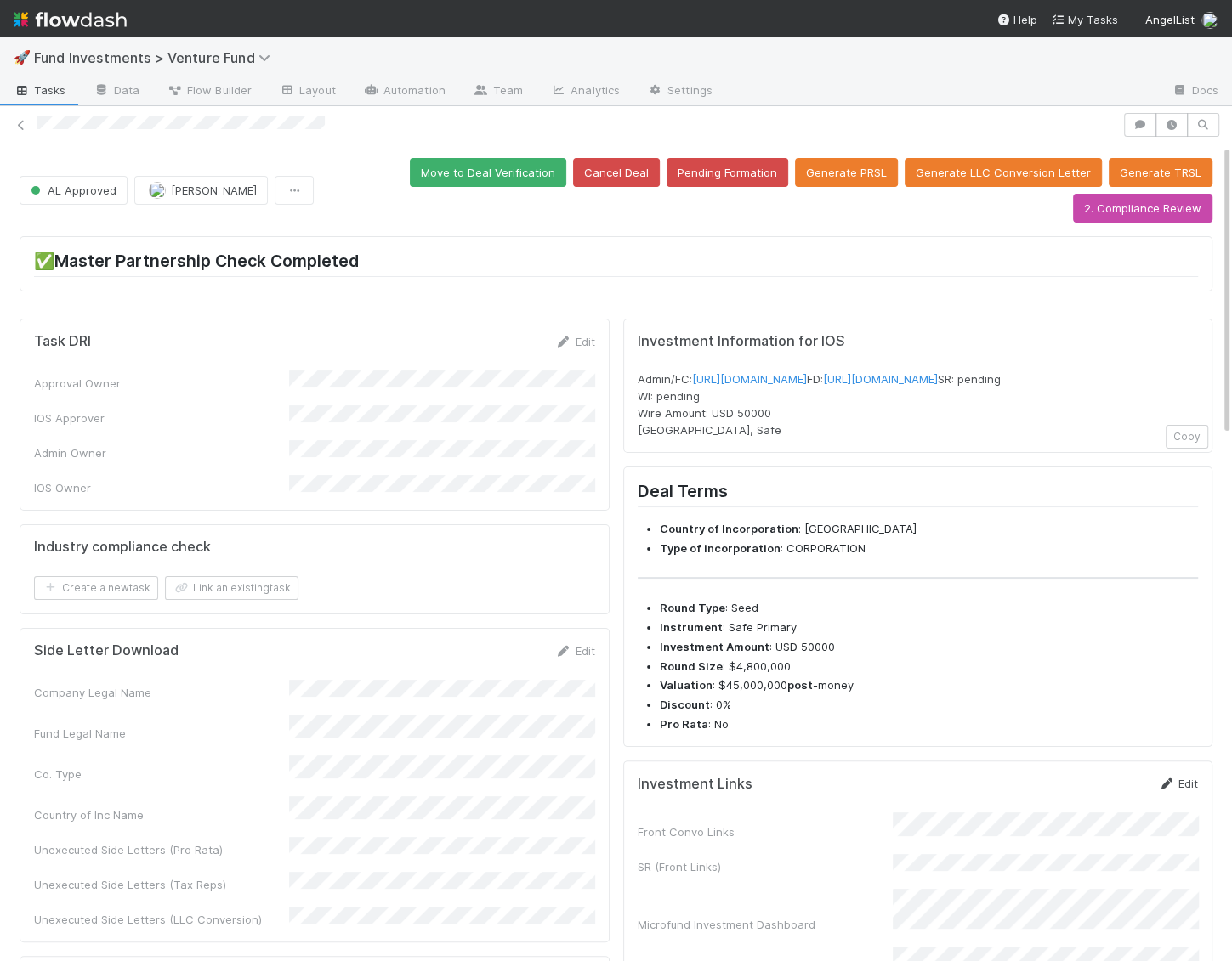
click at [1176, 790] on link "Edit" at bounding box center [1178, 784] width 40 height 14
click at [1117, 804] on button "Save" at bounding box center [1108, 789] width 49 height 29
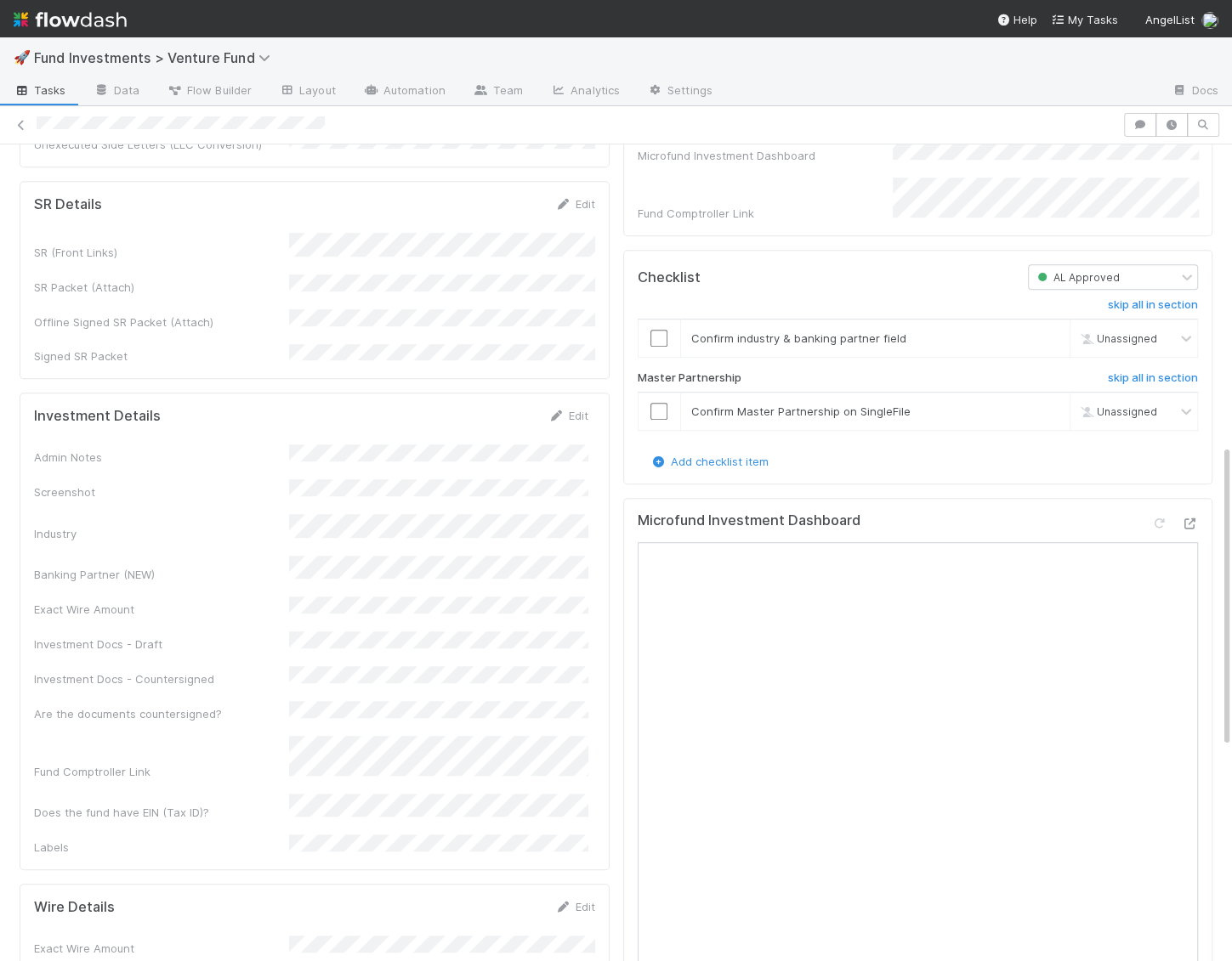
scroll to position [835, 0]
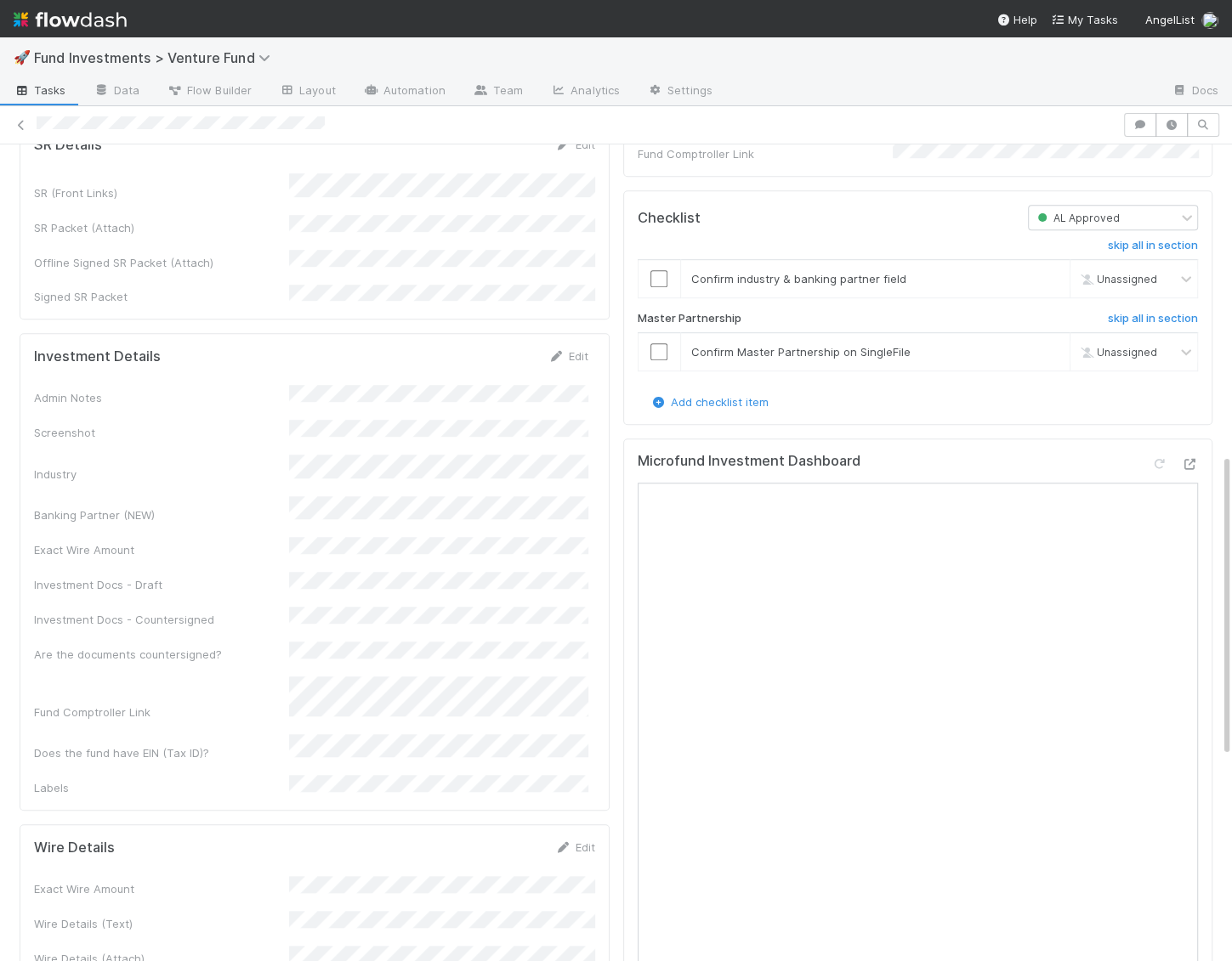
click at [581, 334] on div "Investment Details Edit Admin Notes Screenshot Industry Banking Partner (NEW) E…" at bounding box center [314, 572] width 590 height 478
click at [579, 349] on link "Edit" at bounding box center [567, 356] width 40 height 14
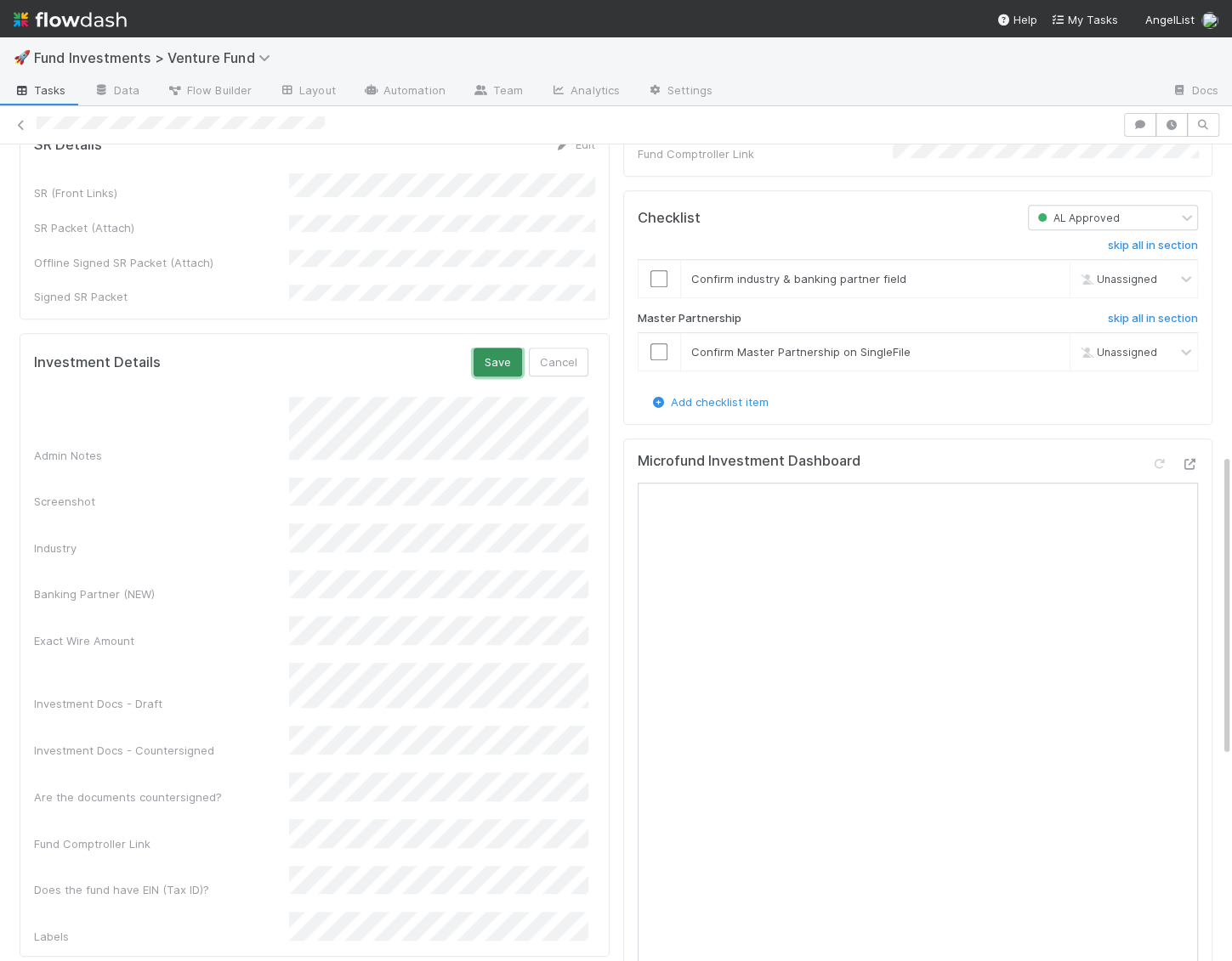
click at [503, 347] on button "Save" at bounding box center [498, 362] width 49 height 29
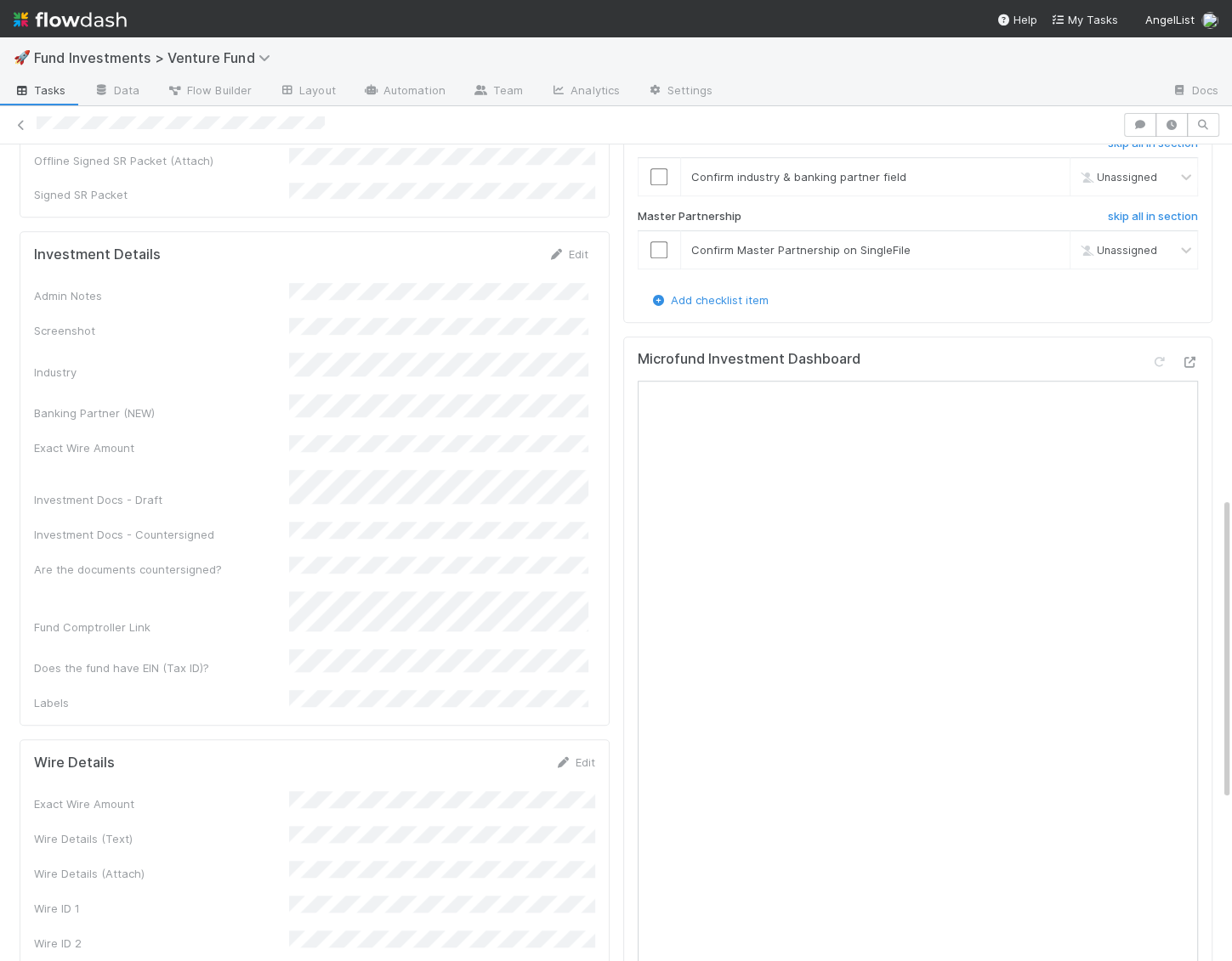
scroll to position [954, 0]
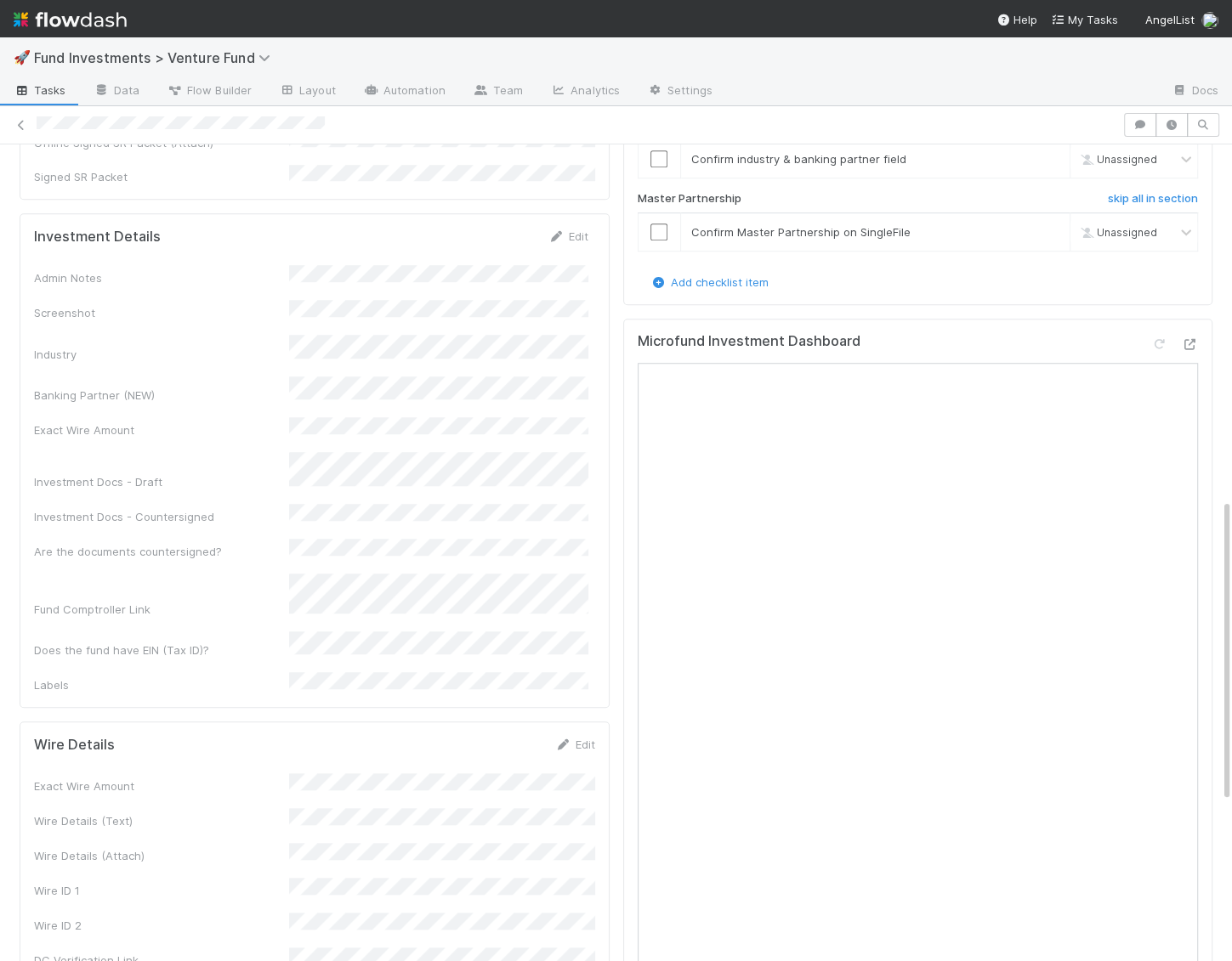
click at [574, 213] on div "Investment Details Edit Admin Notes Screenshot Industry Banking Partner (NEW) E…" at bounding box center [314, 461] width 590 height 495
click at [569, 230] on link "Edit" at bounding box center [567, 237] width 40 height 14
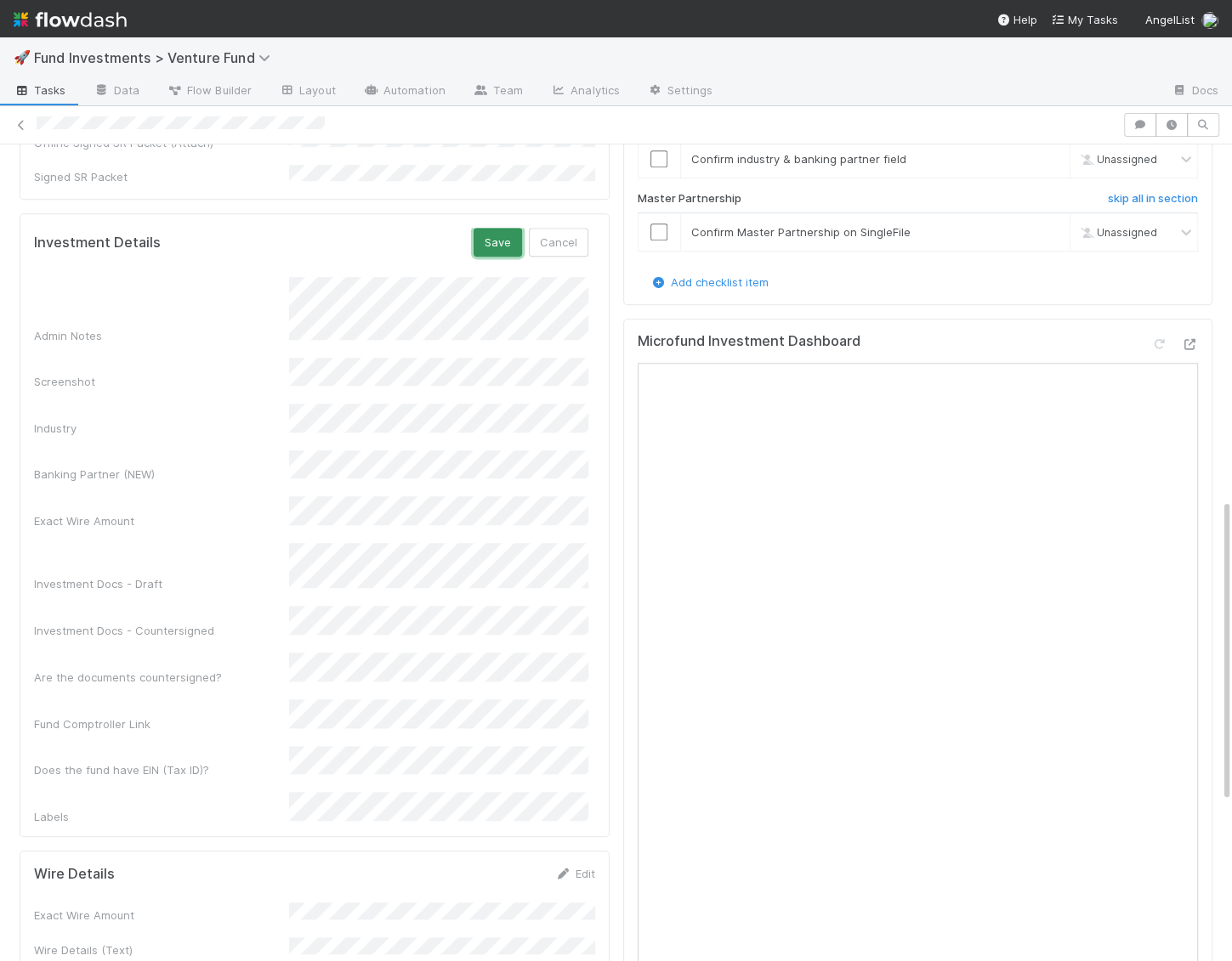
click at [503, 228] on button "Save" at bounding box center [498, 242] width 49 height 29
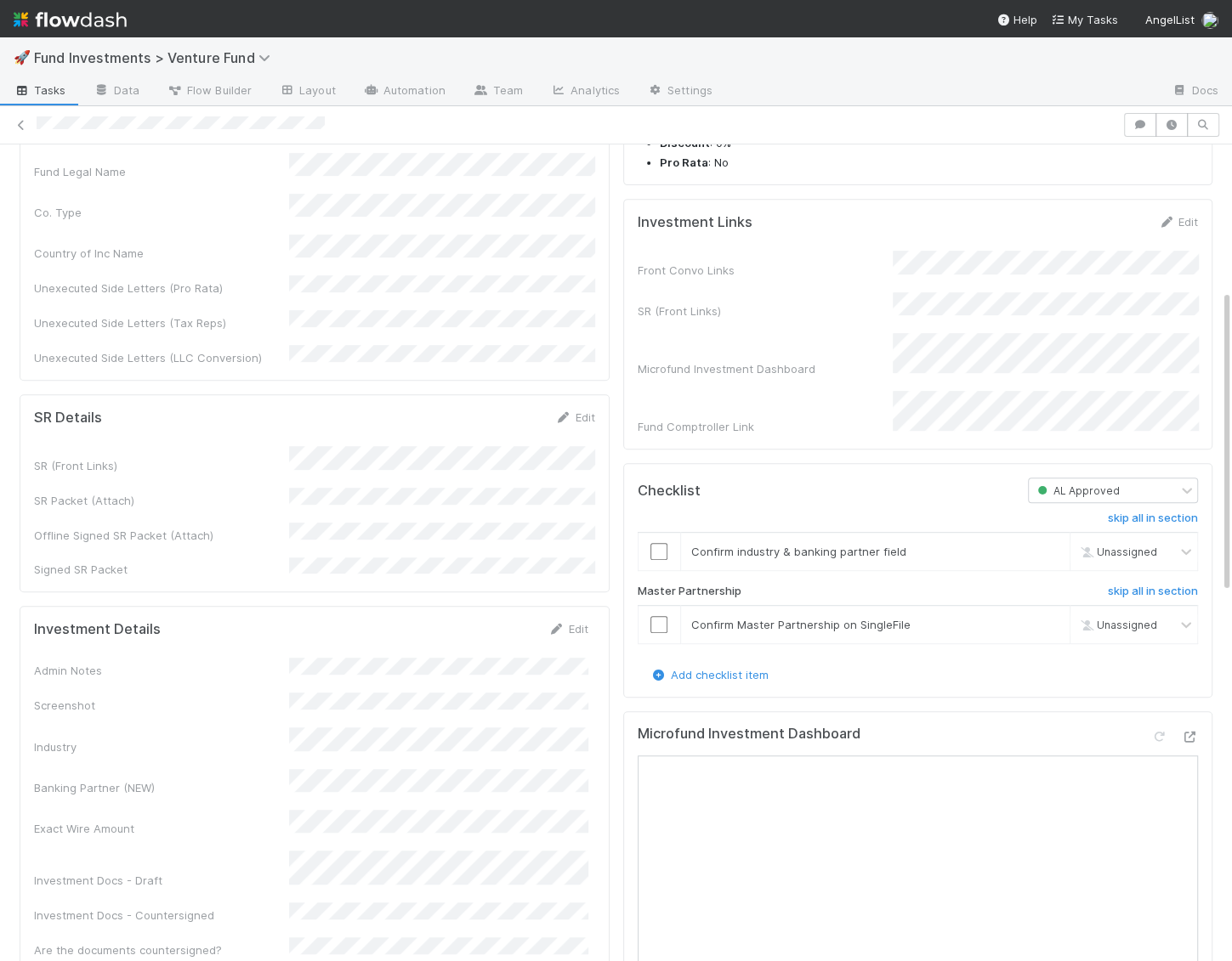
scroll to position [0, 0]
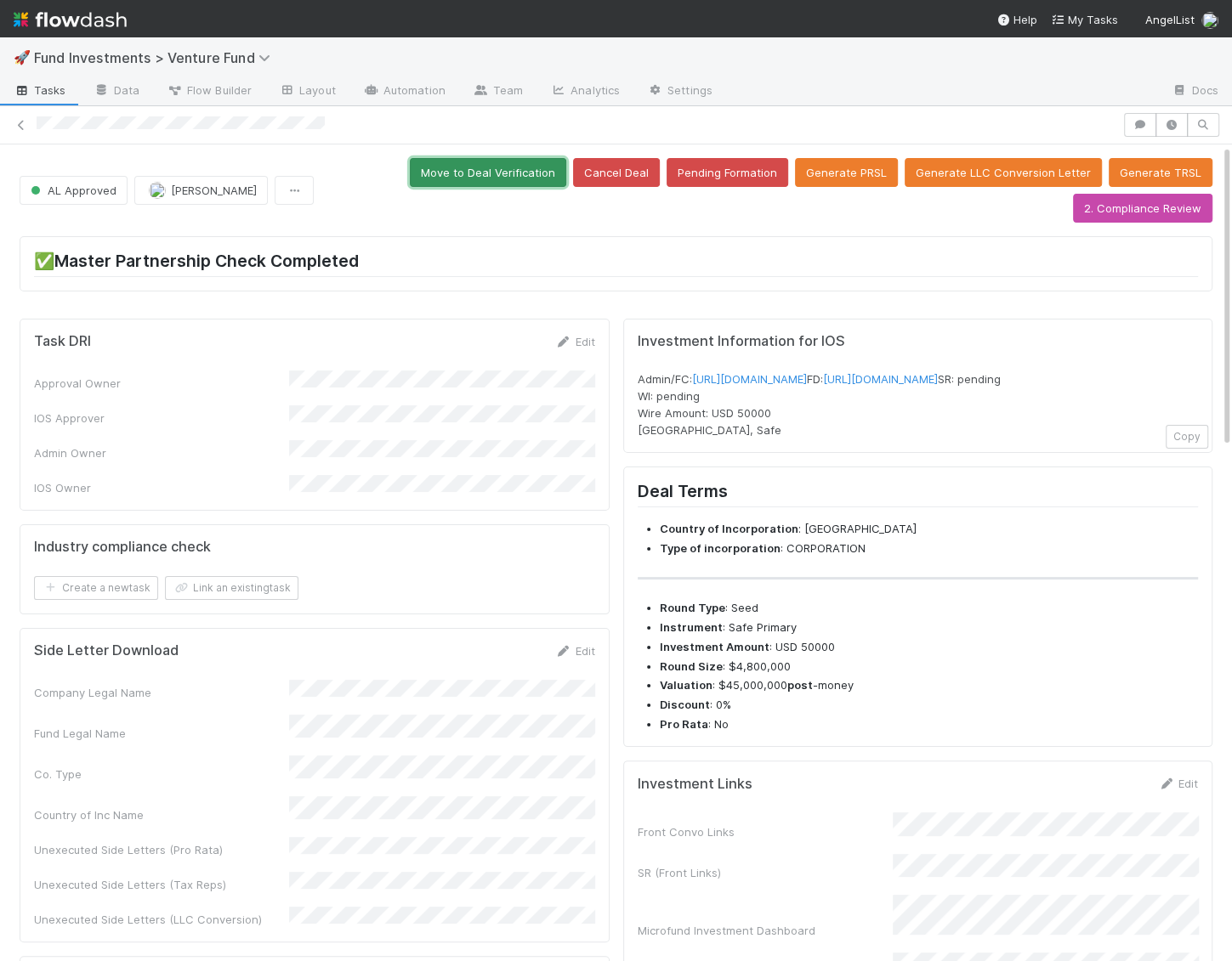
click at [488, 180] on button "Move to Deal Verification" at bounding box center [487, 173] width 156 height 29
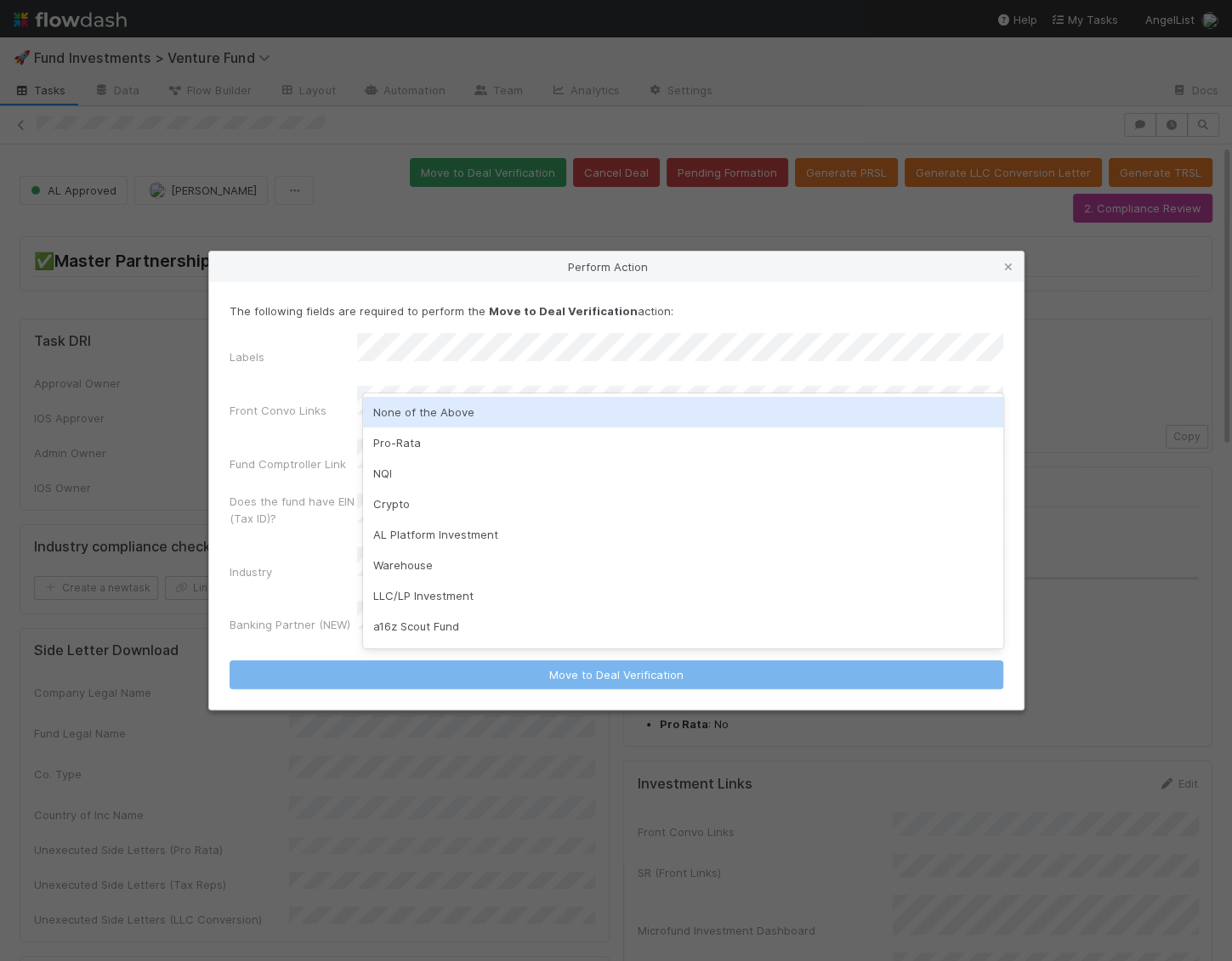
click at [418, 419] on div "None of the Above" at bounding box center [683, 412] width 640 height 31
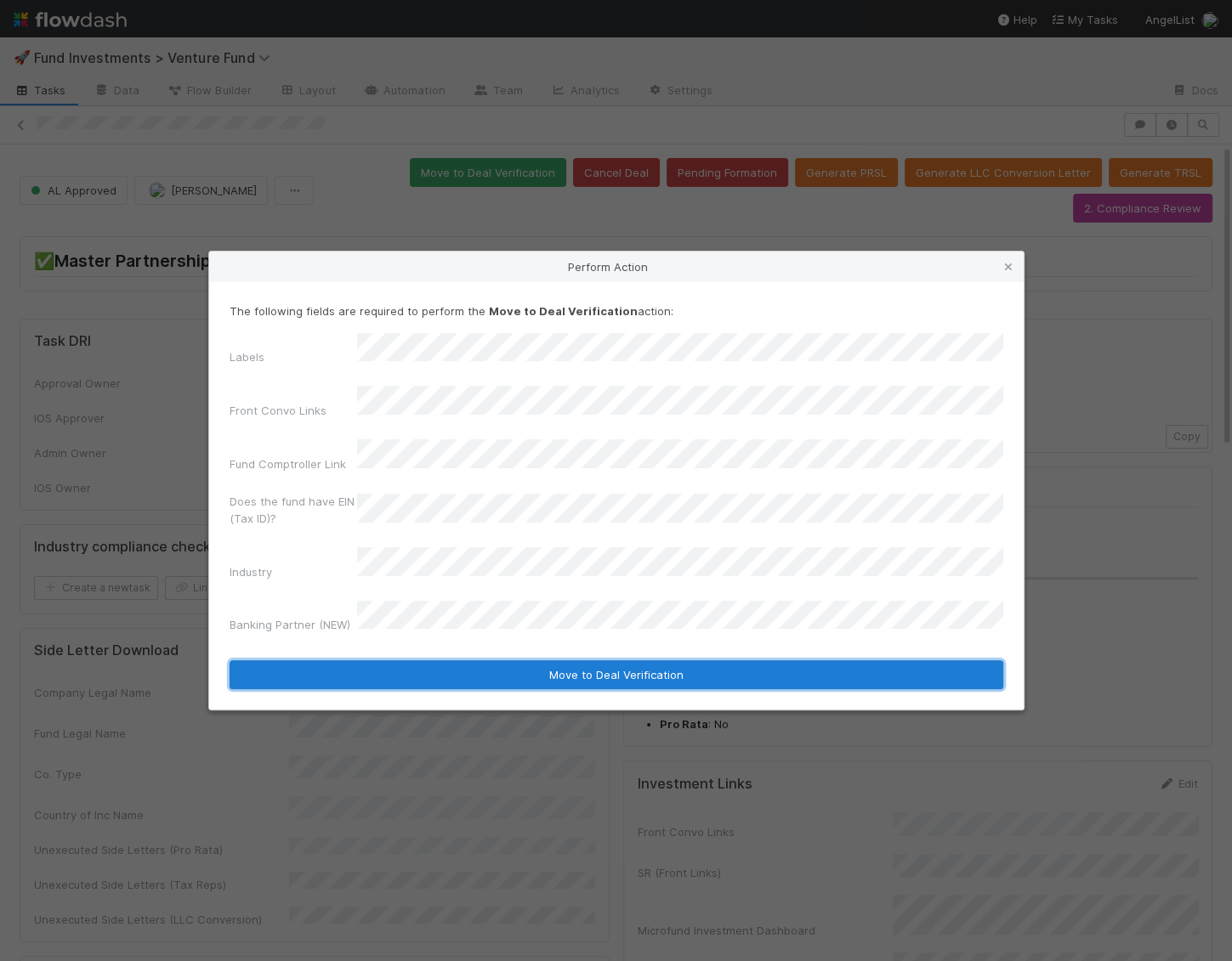
click at [441, 660] on button "Move to Deal Verification" at bounding box center [617, 675] width 774 height 29
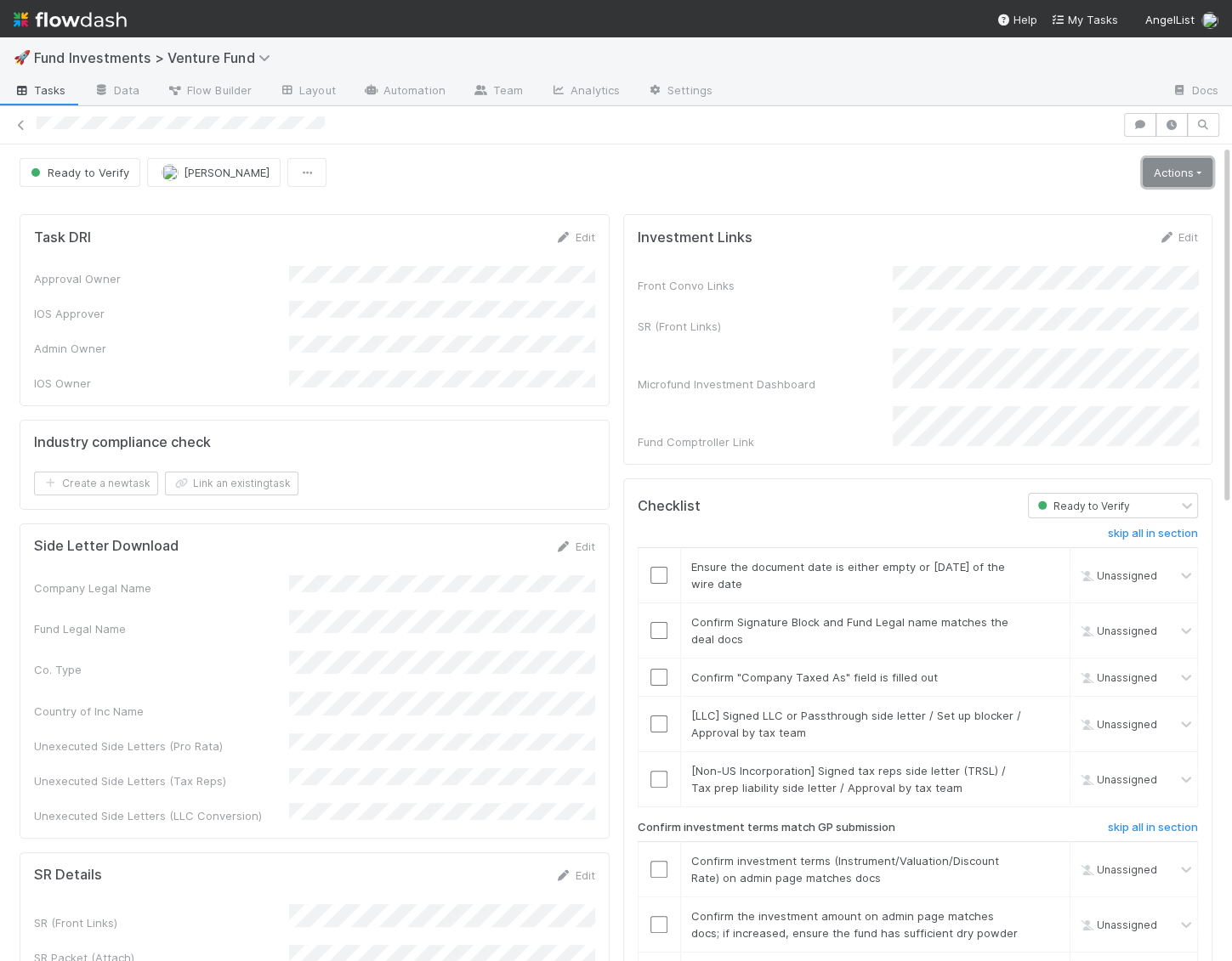
click at [1159, 178] on link "Actions" at bounding box center [1178, 173] width 70 height 29
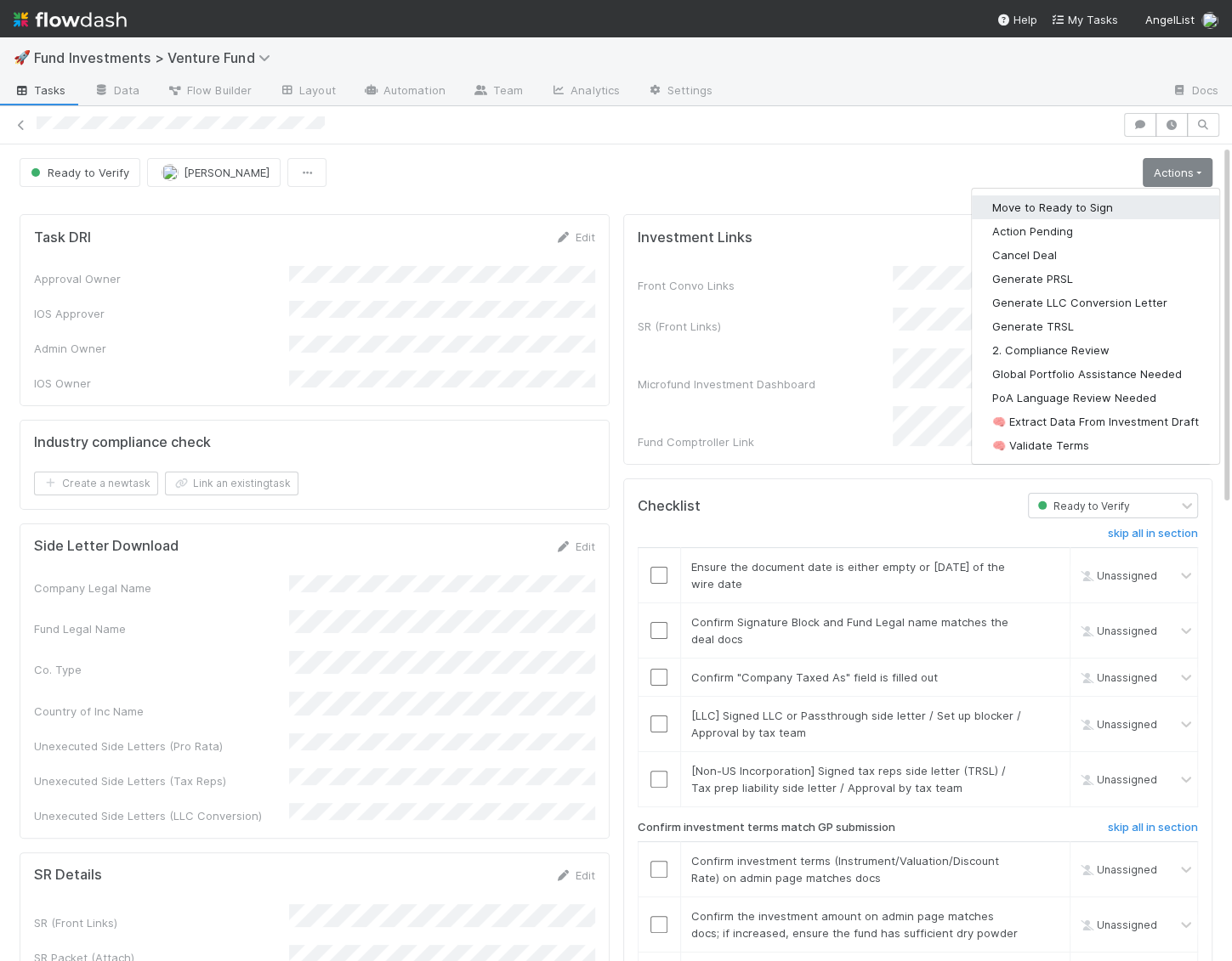
click at [1149, 196] on button "Move to Ready to Sign" at bounding box center [1095, 208] width 247 height 24
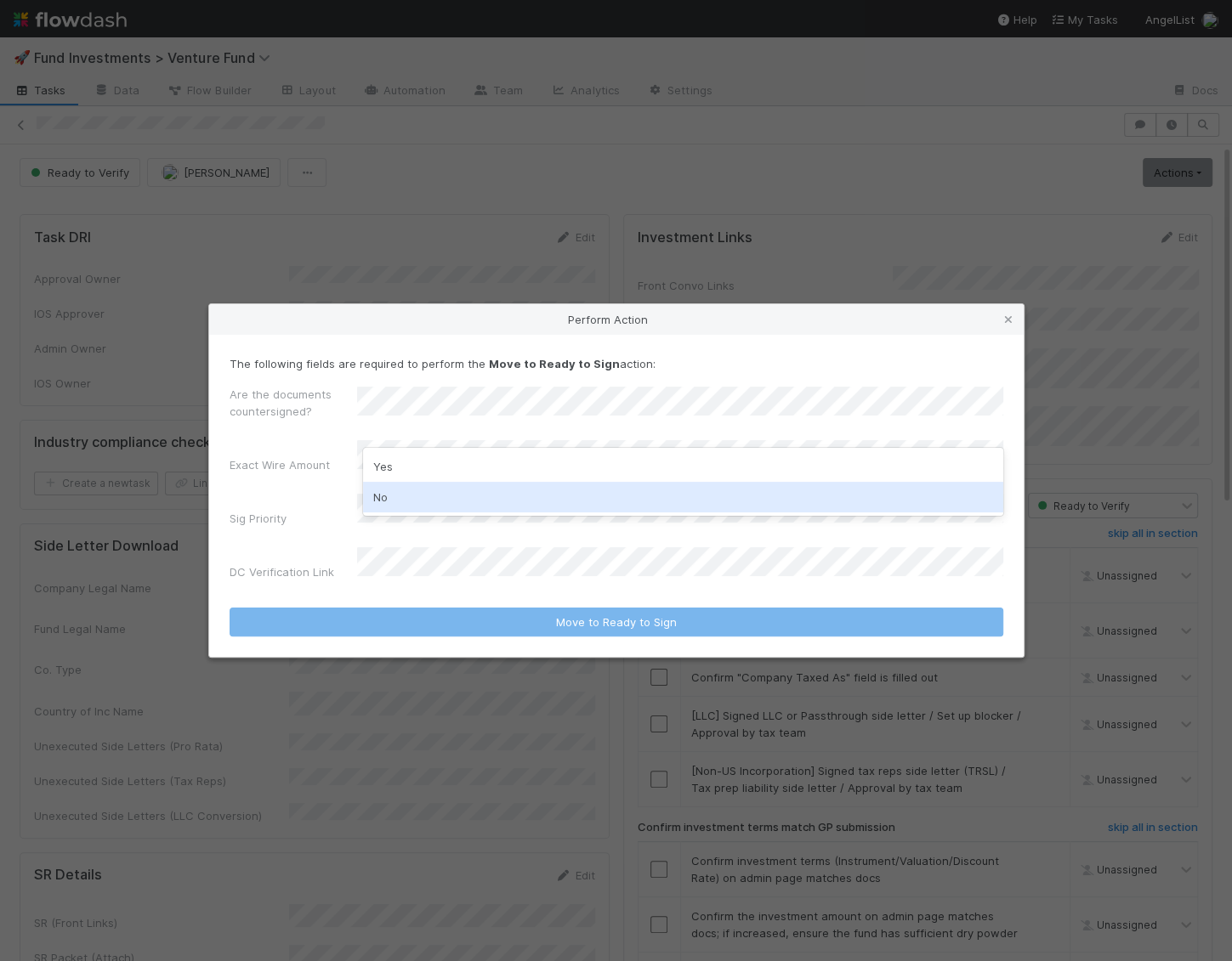
click at [396, 499] on div "No" at bounding box center [683, 497] width 640 height 31
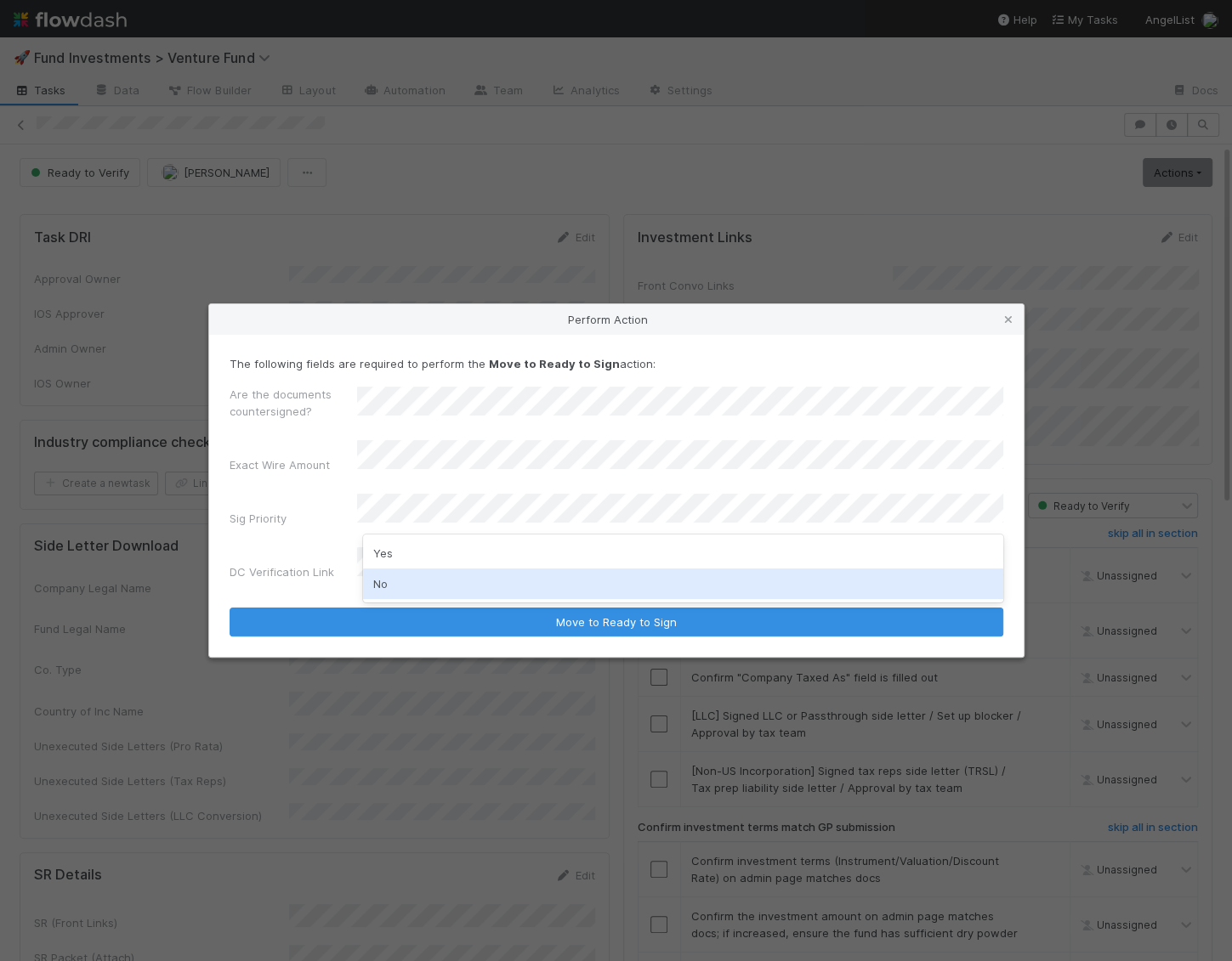
click at [389, 574] on div "No" at bounding box center [683, 584] width 640 height 31
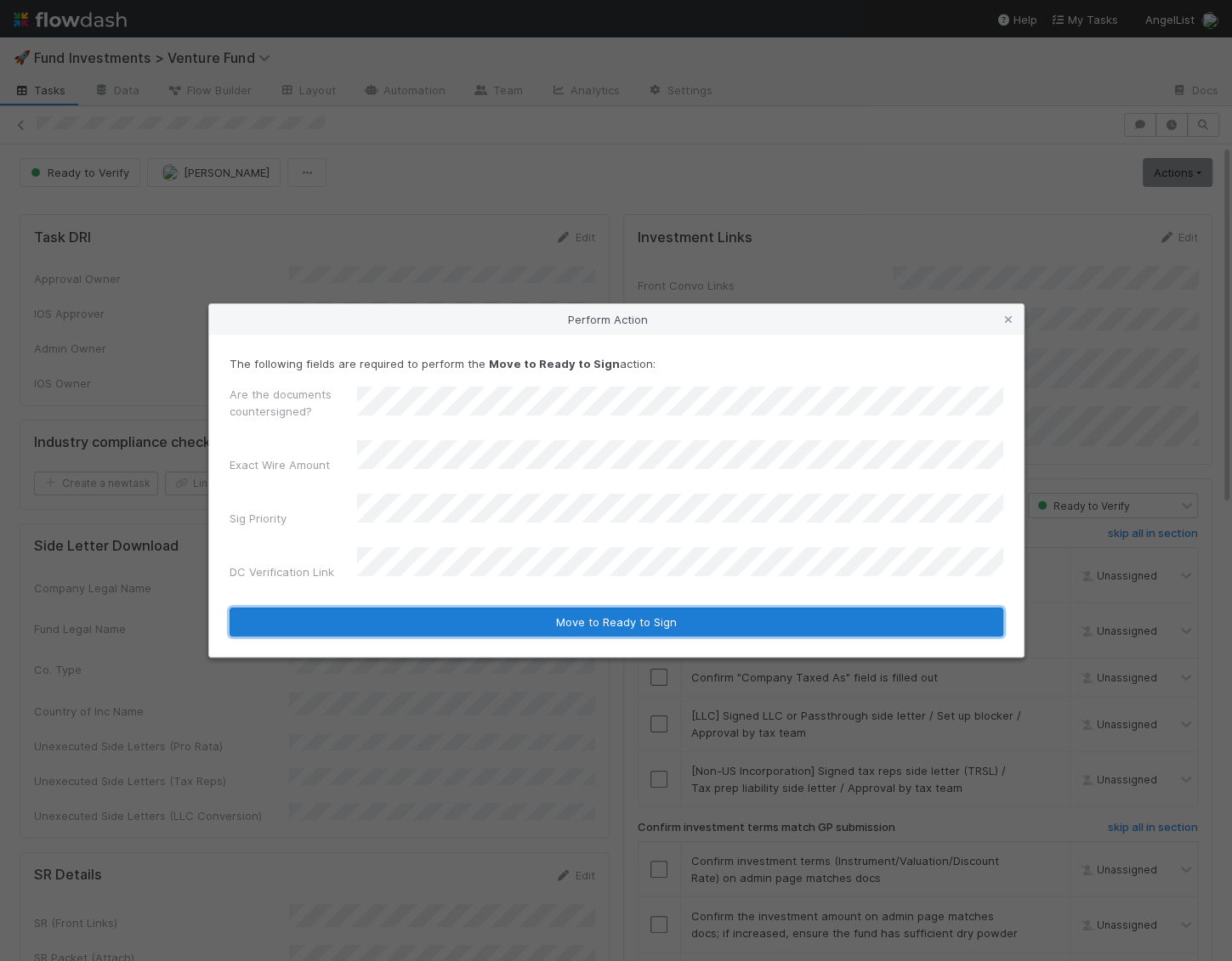
click at [410, 608] on button "Move to Ready to Sign" at bounding box center [617, 623] width 774 height 29
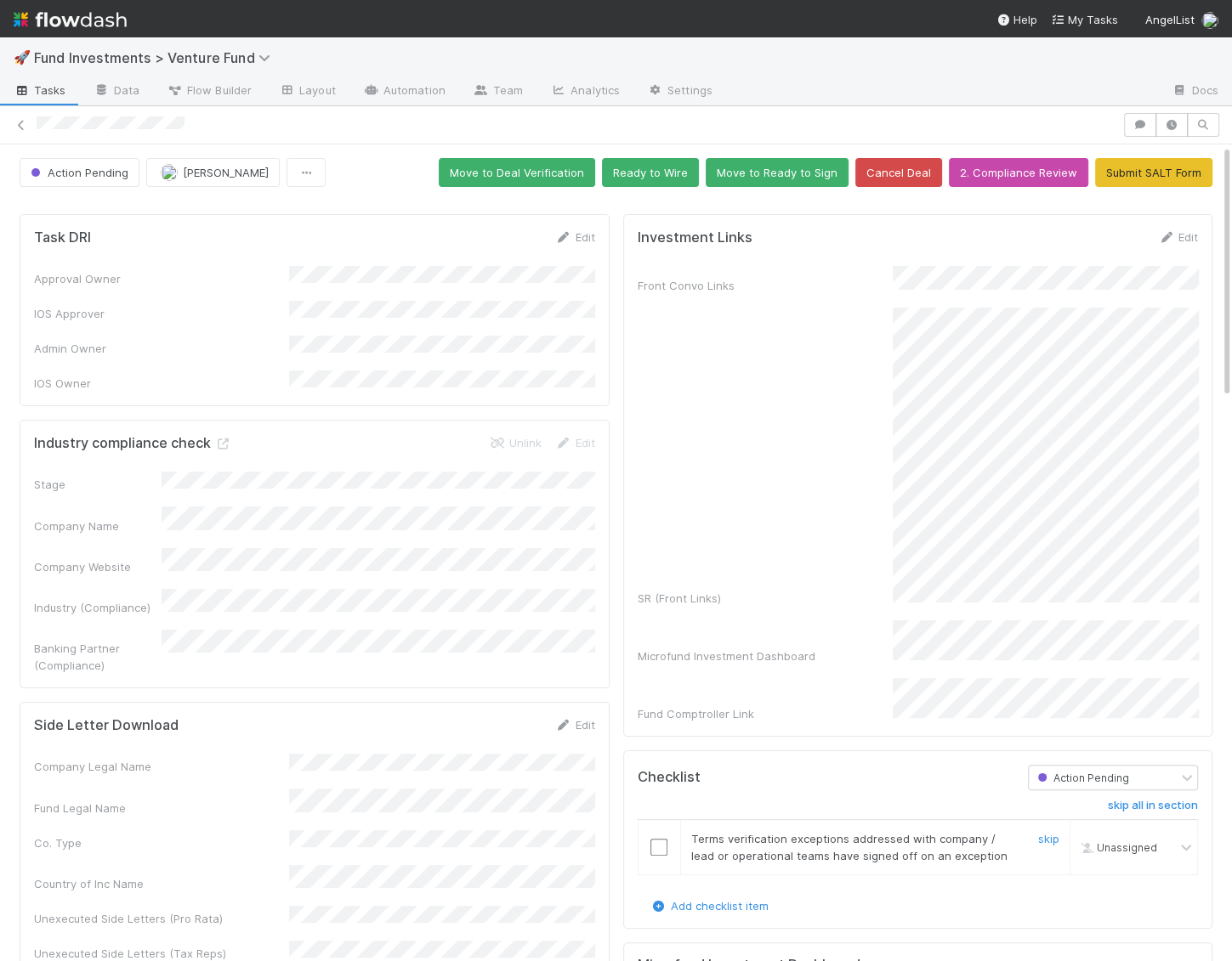
click at [659, 839] on input "checkbox" at bounding box center [659, 848] width 17 height 17
click at [750, 177] on button "Move to Ready to Sign" at bounding box center [776, 173] width 143 height 29
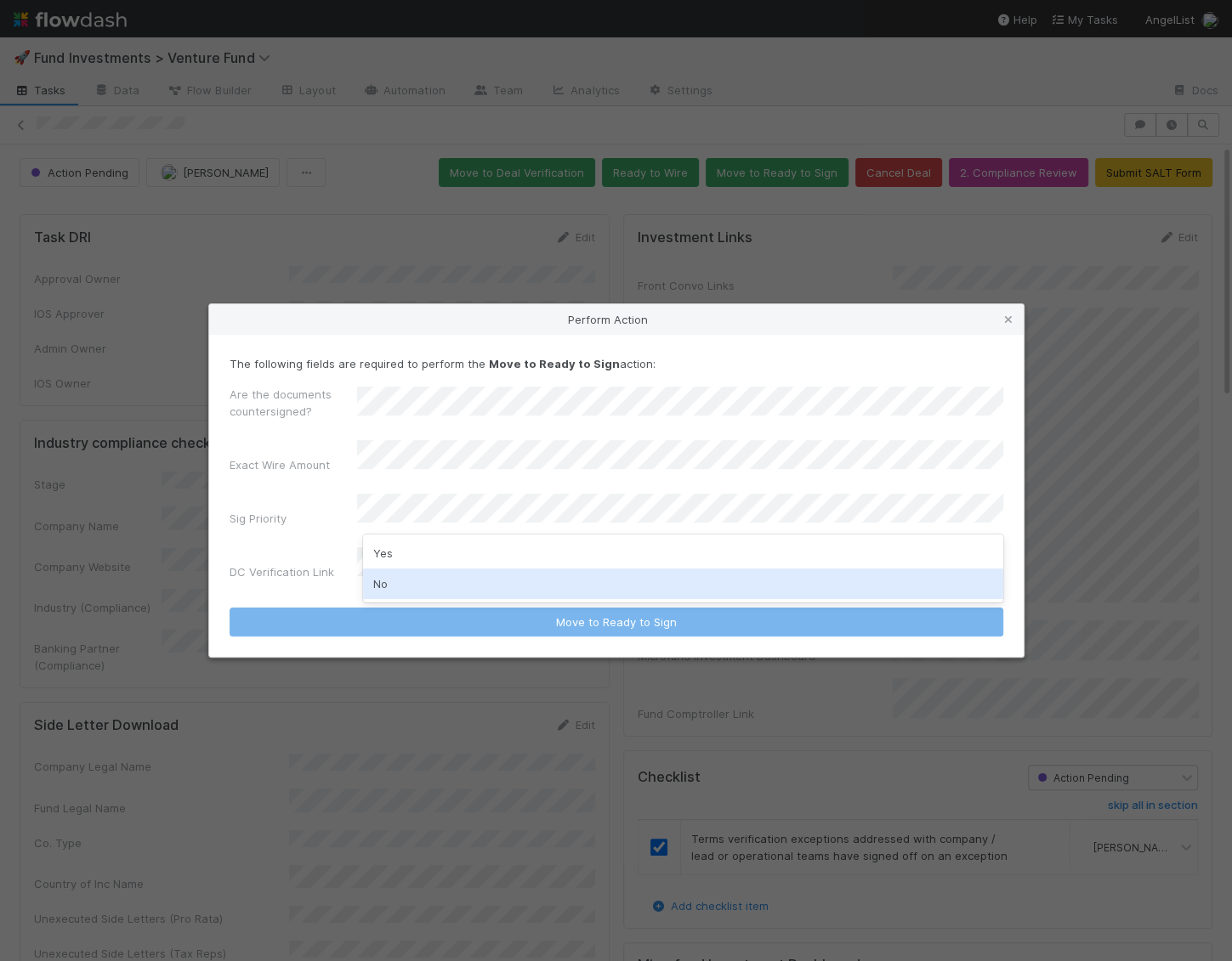
click at [402, 583] on div "No" at bounding box center [683, 584] width 640 height 31
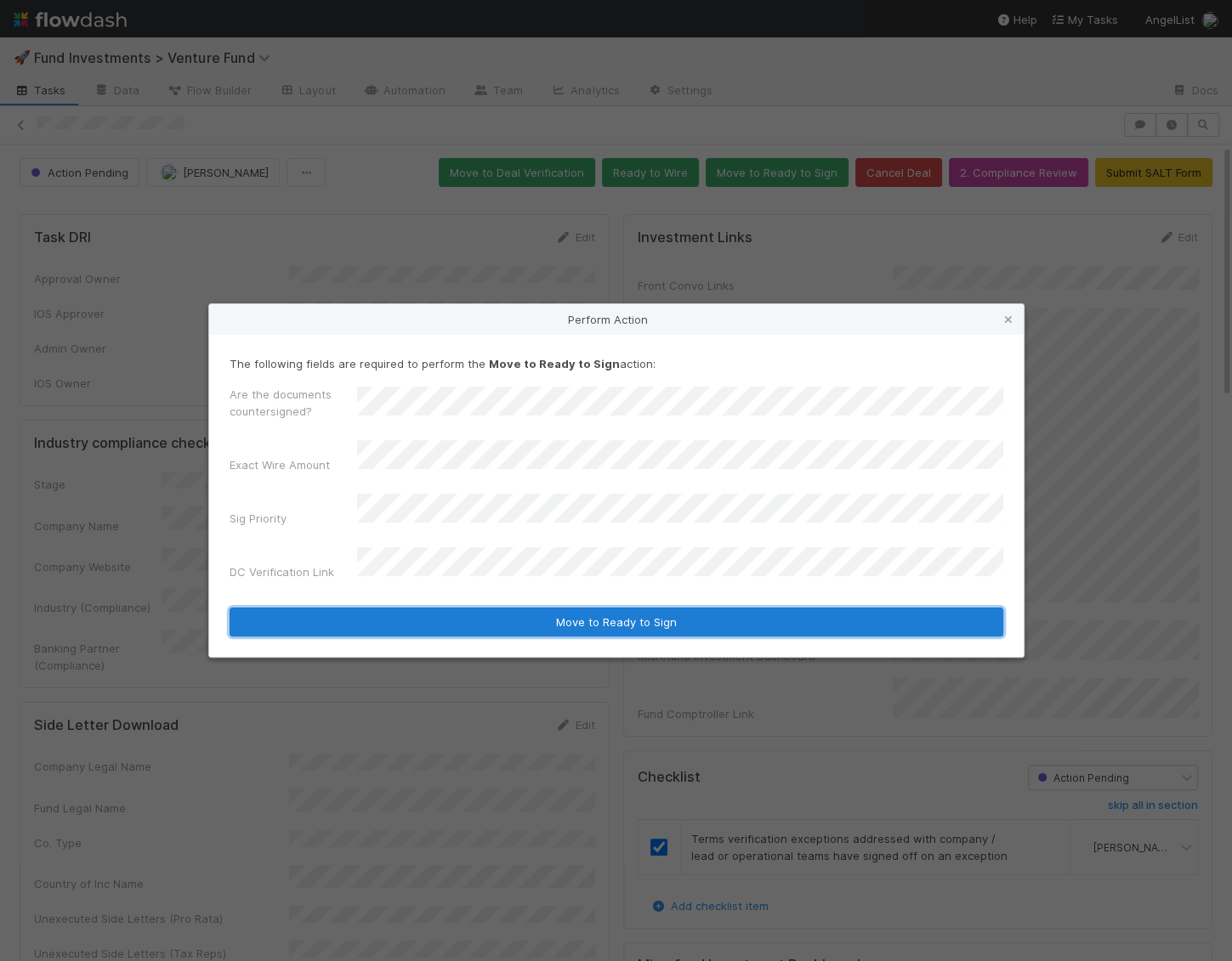
click at [402, 608] on button "Move to Ready to Sign" at bounding box center [617, 623] width 774 height 29
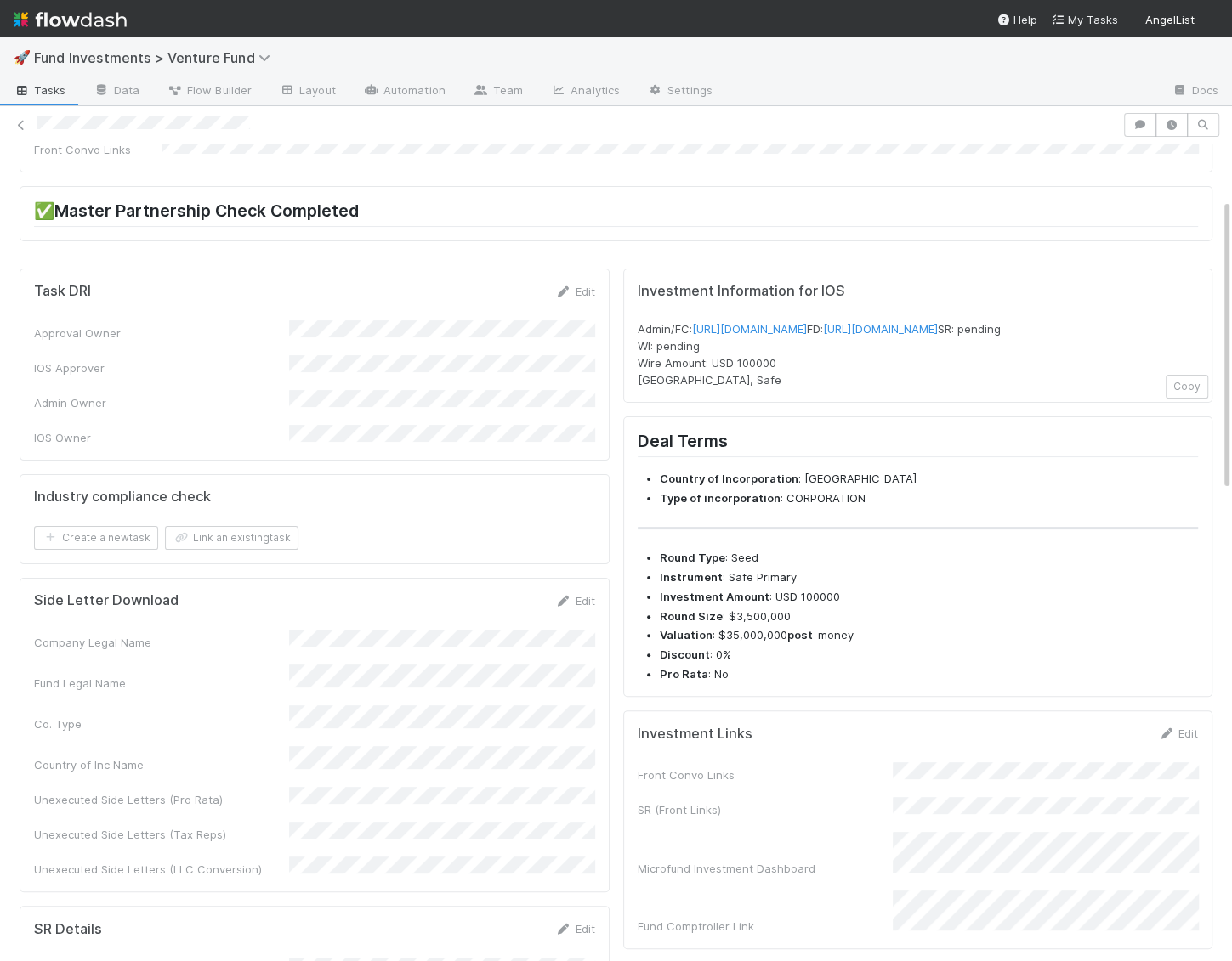
scroll to position [178, 0]
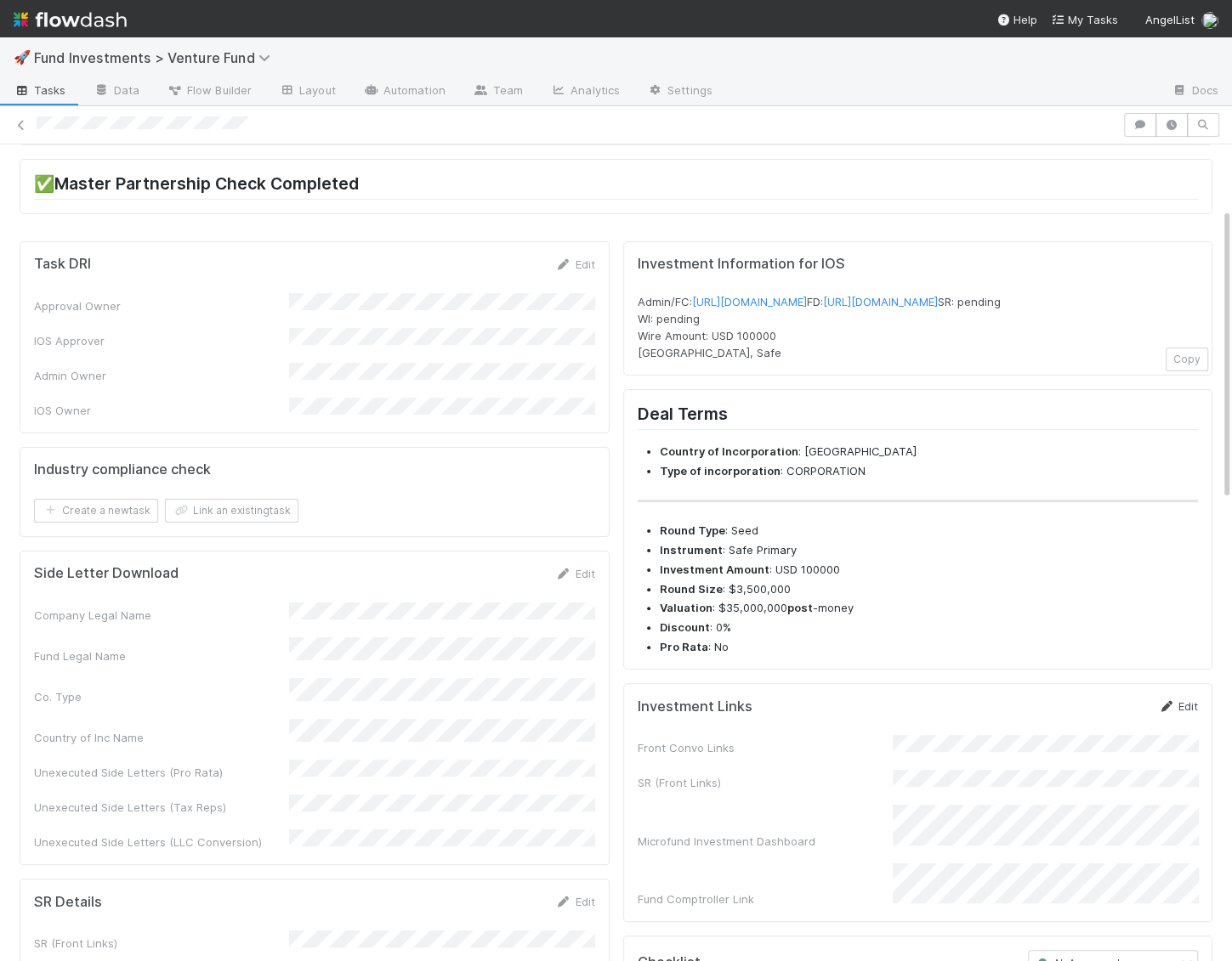
click at [1193, 715] on div "Edit" at bounding box center [1178, 707] width 40 height 17
click at [1187, 713] on link "Edit" at bounding box center [1178, 706] width 40 height 14
click at [1112, 726] on button "Save" at bounding box center [1108, 713] width 49 height 29
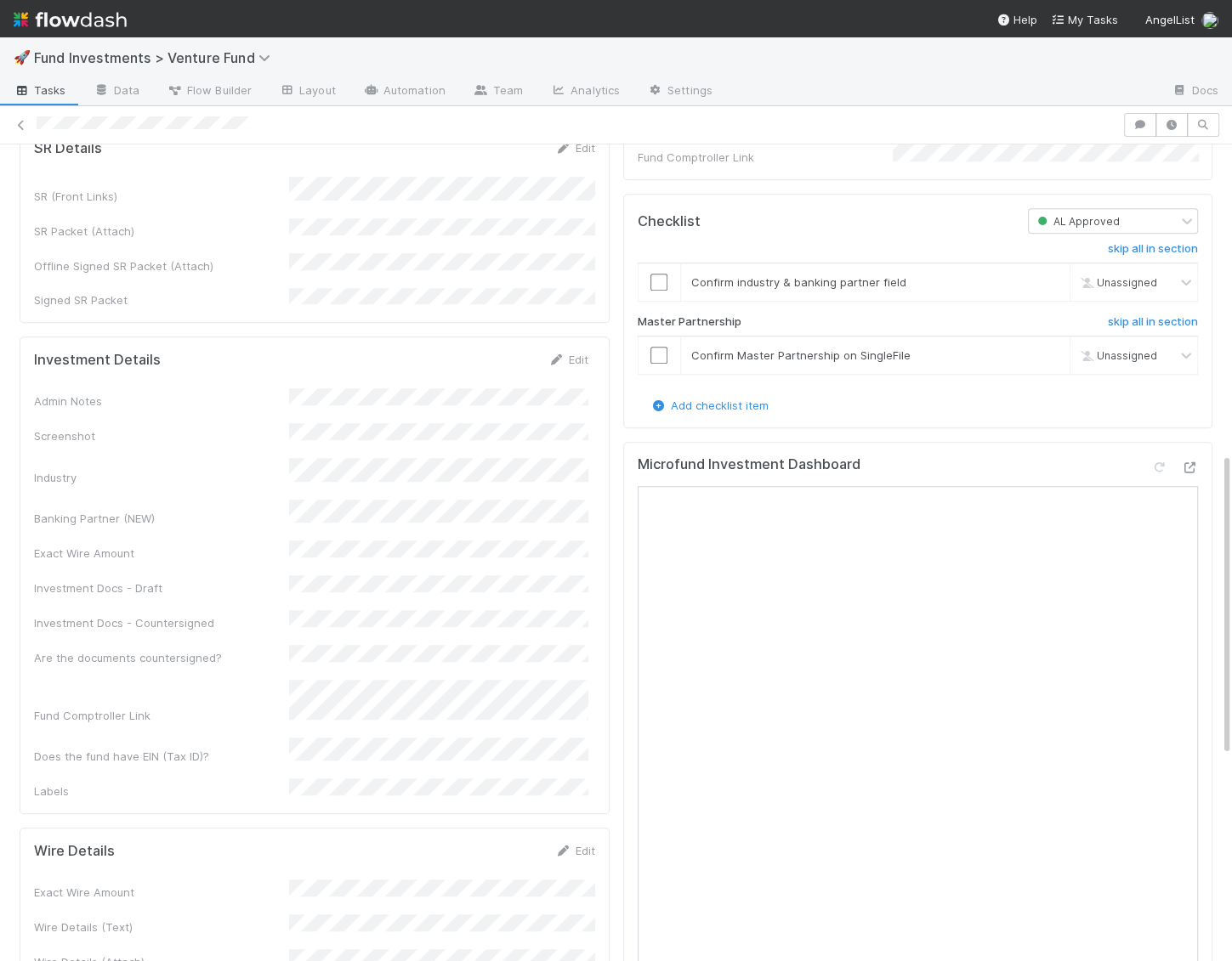
scroll to position [883, 0]
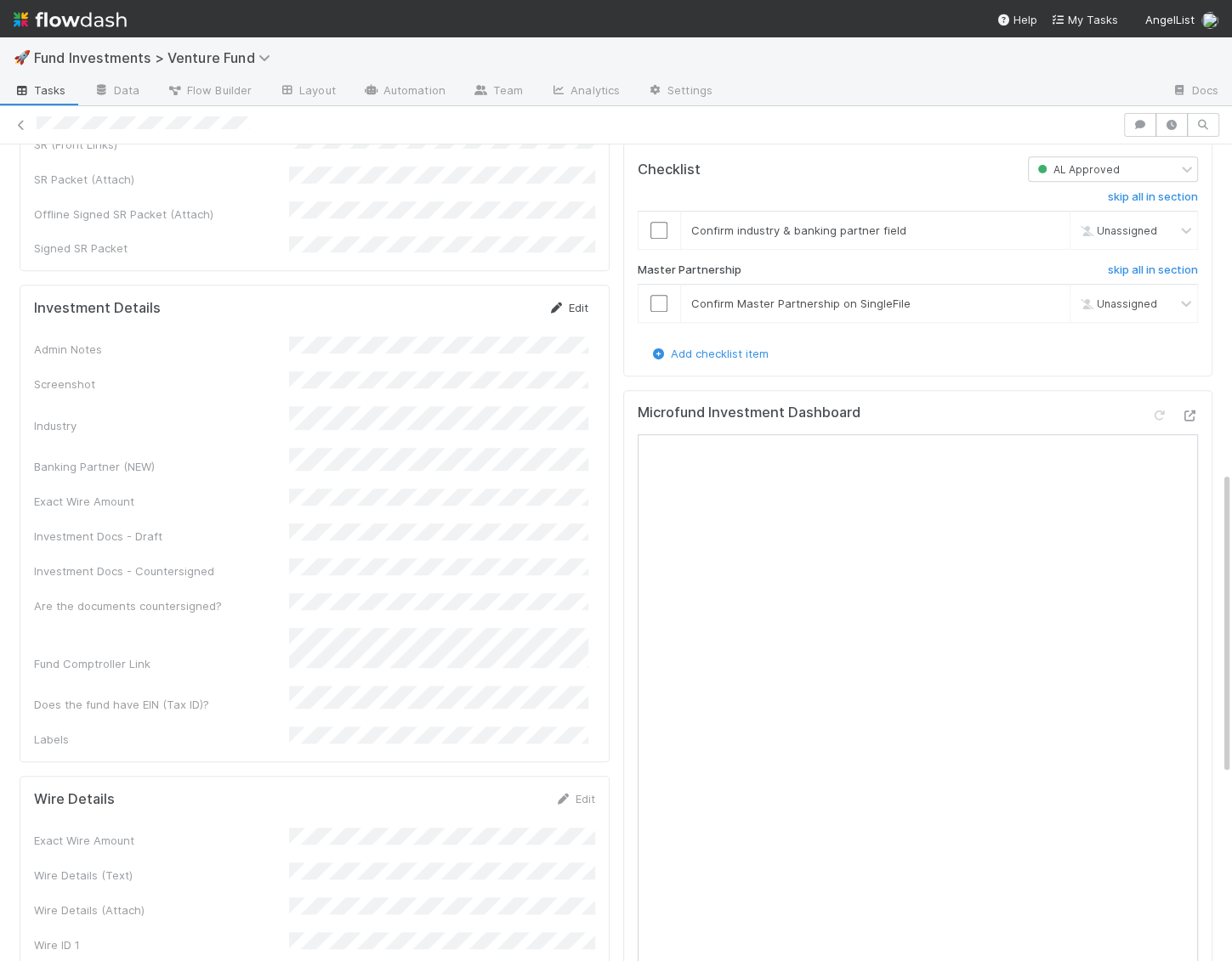
click at [574, 301] on link "Edit" at bounding box center [567, 307] width 40 height 14
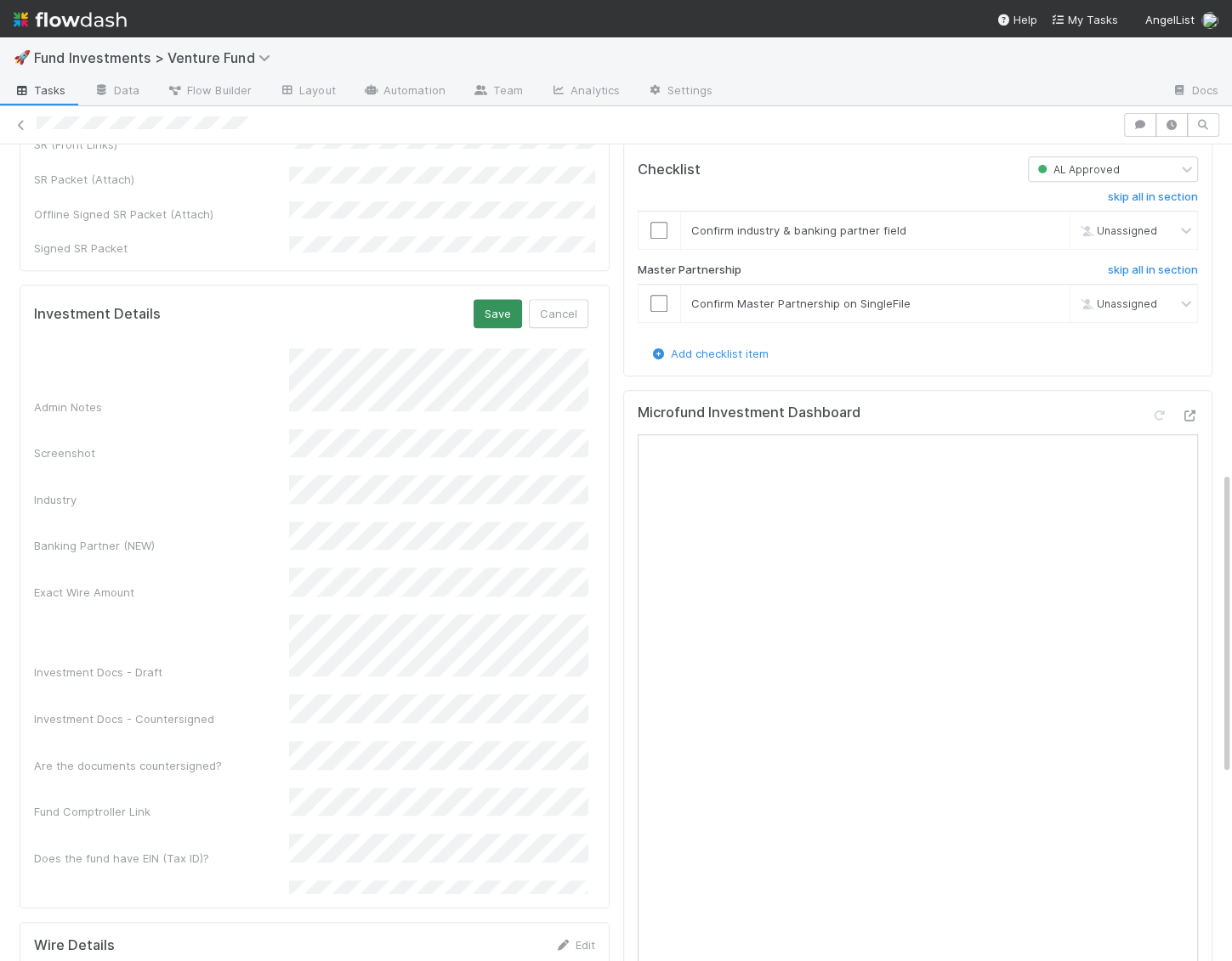
click at [504, 300] on button "Save" at bounding box center [498, 314] width 49 height 29
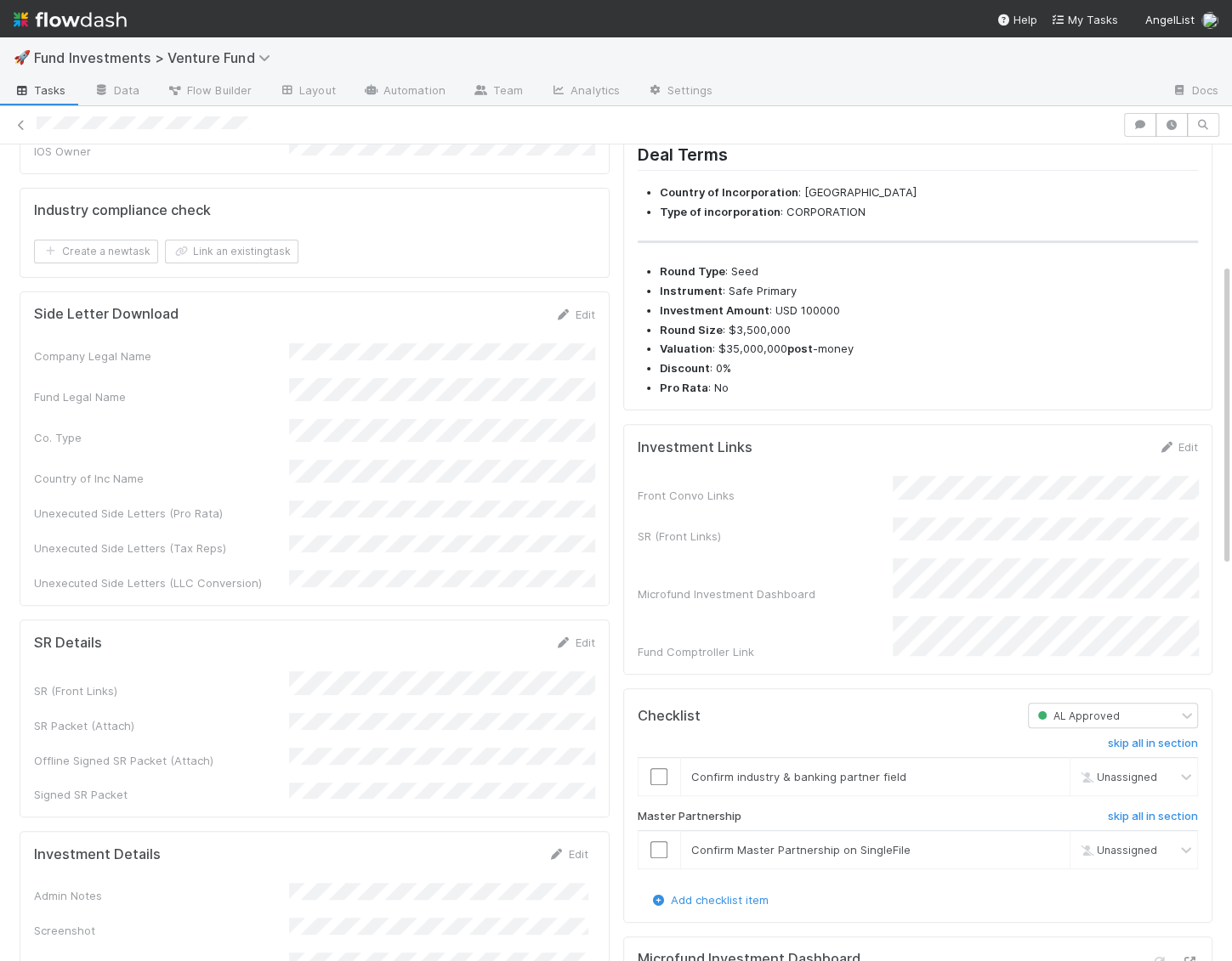
scroll to position [0, 0]
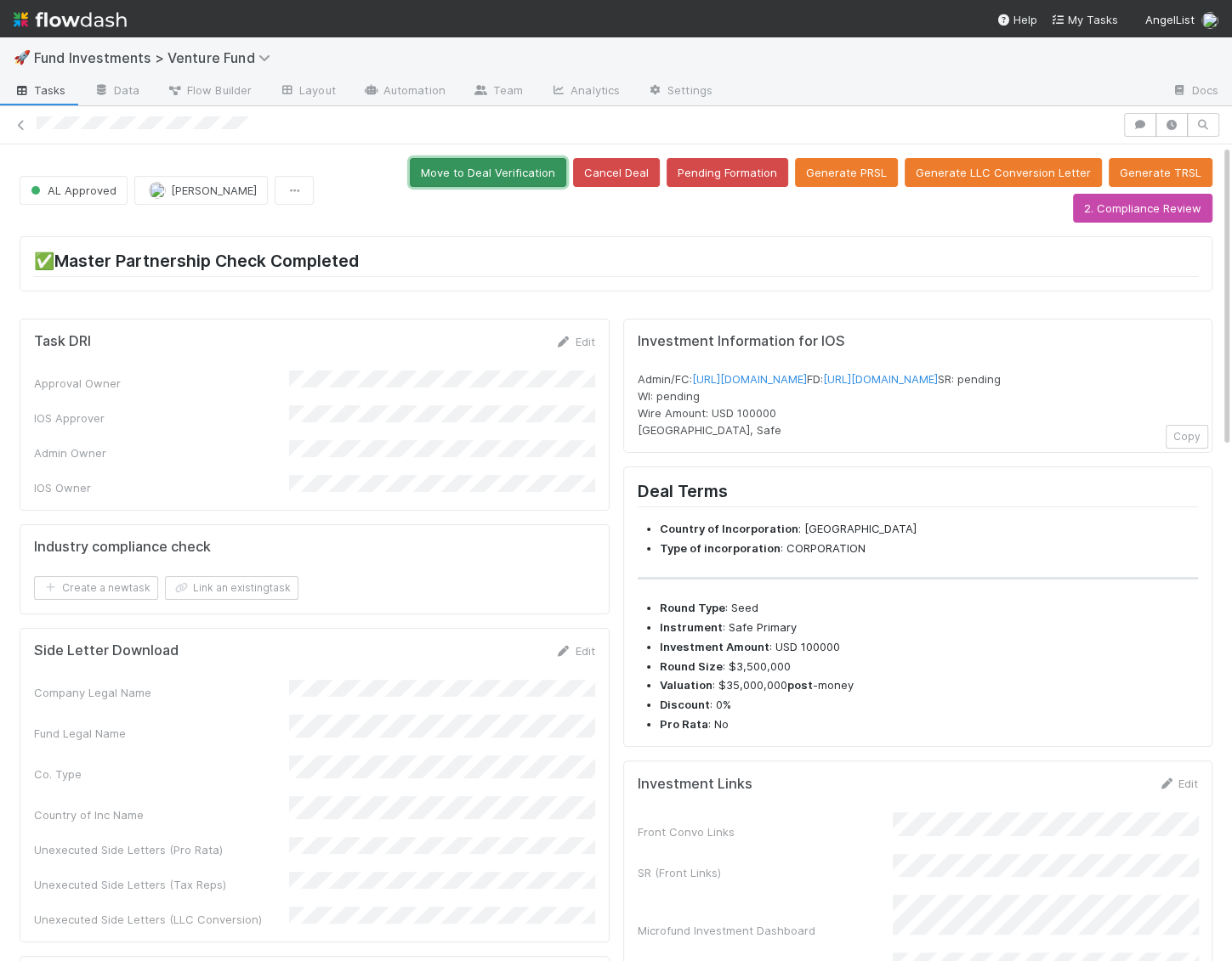
click at [461, 168] on button "Move to Deal Verification" at bounding box center [487, 173] width 156 height 29
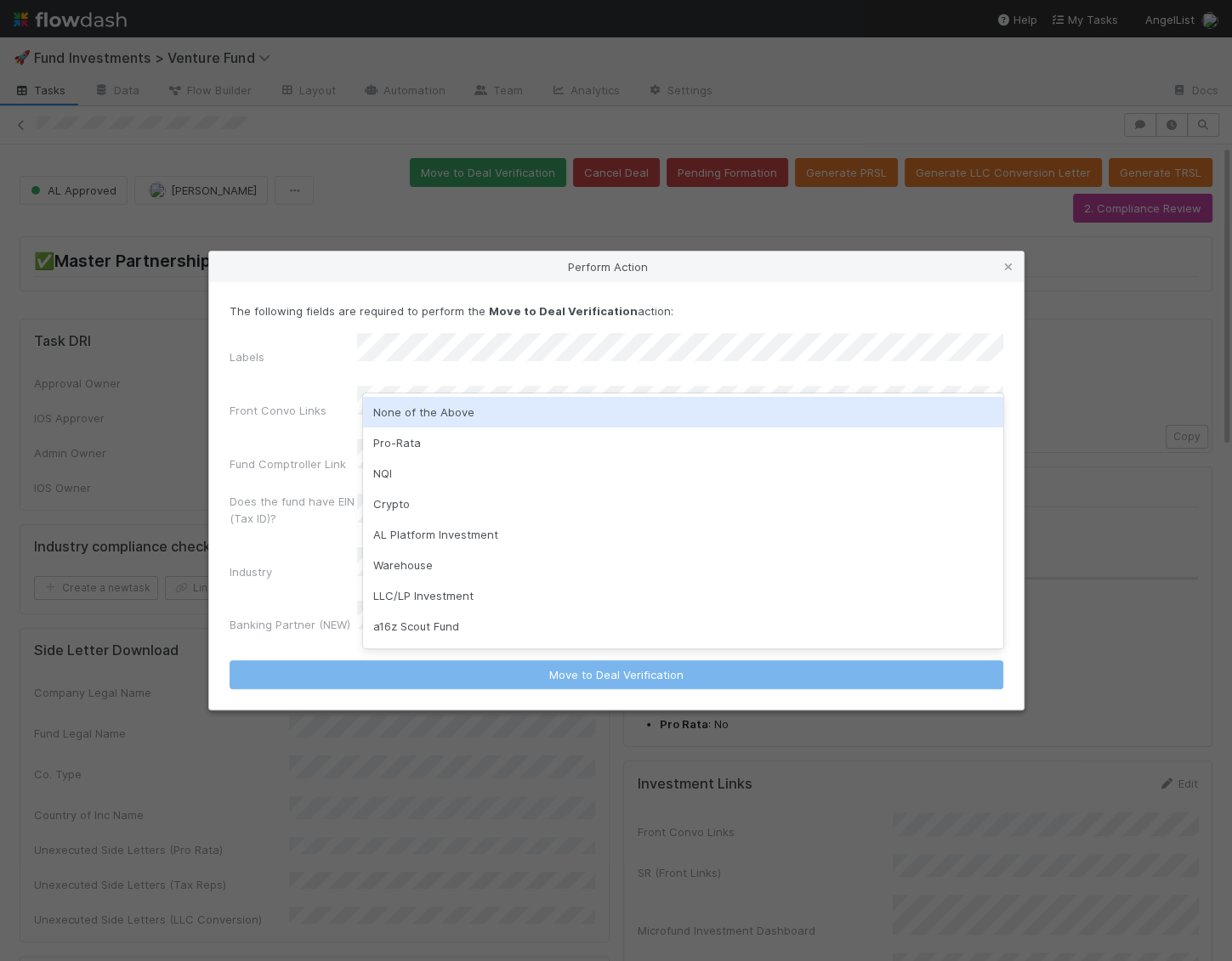
click at [393, 402] on div "None of the Above" at bounding box center [683, 412] width 640 height 31
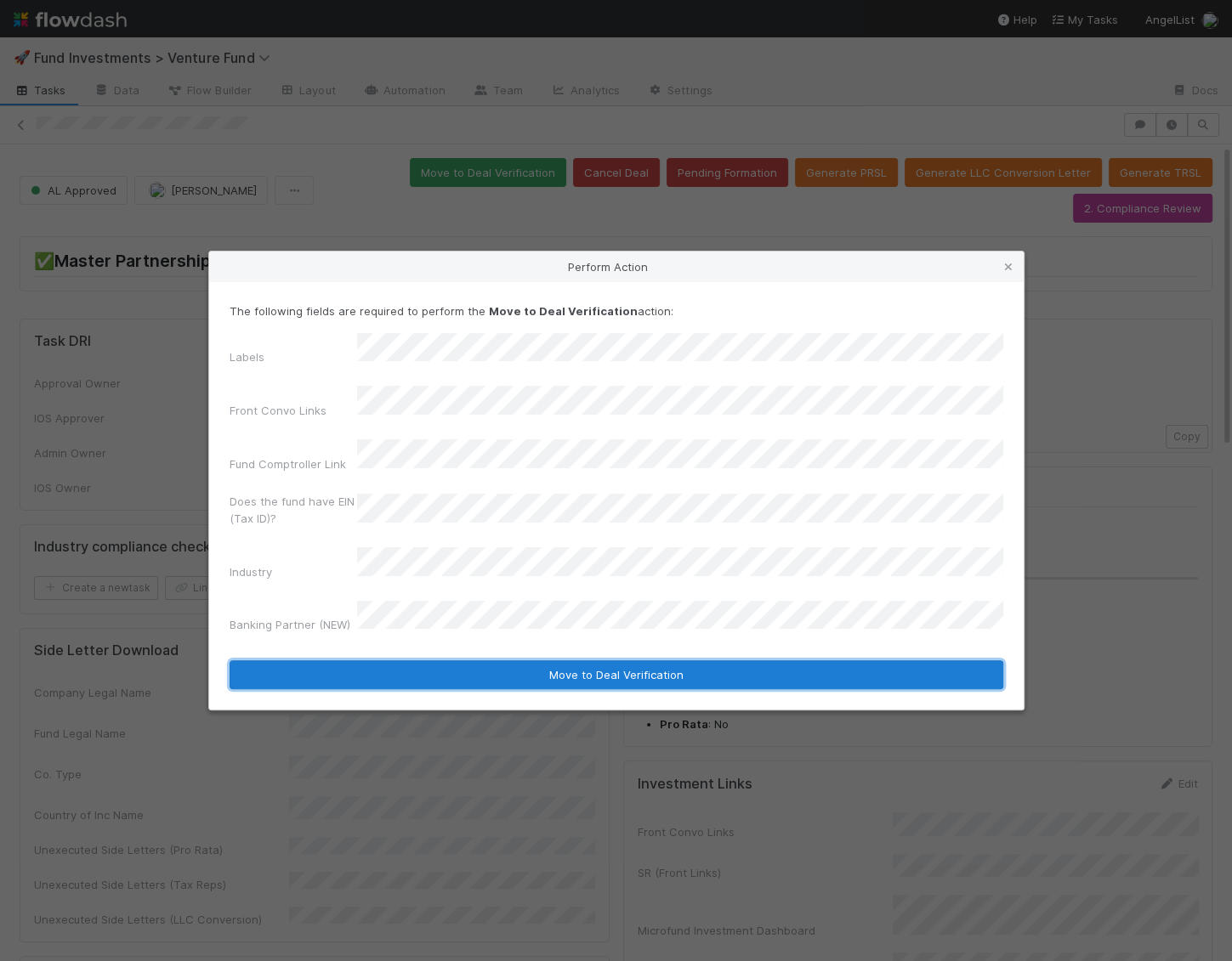
click at [401, 660] on button "Move to Deal Verification" at bounding box center [617, 675] width 774 height 29
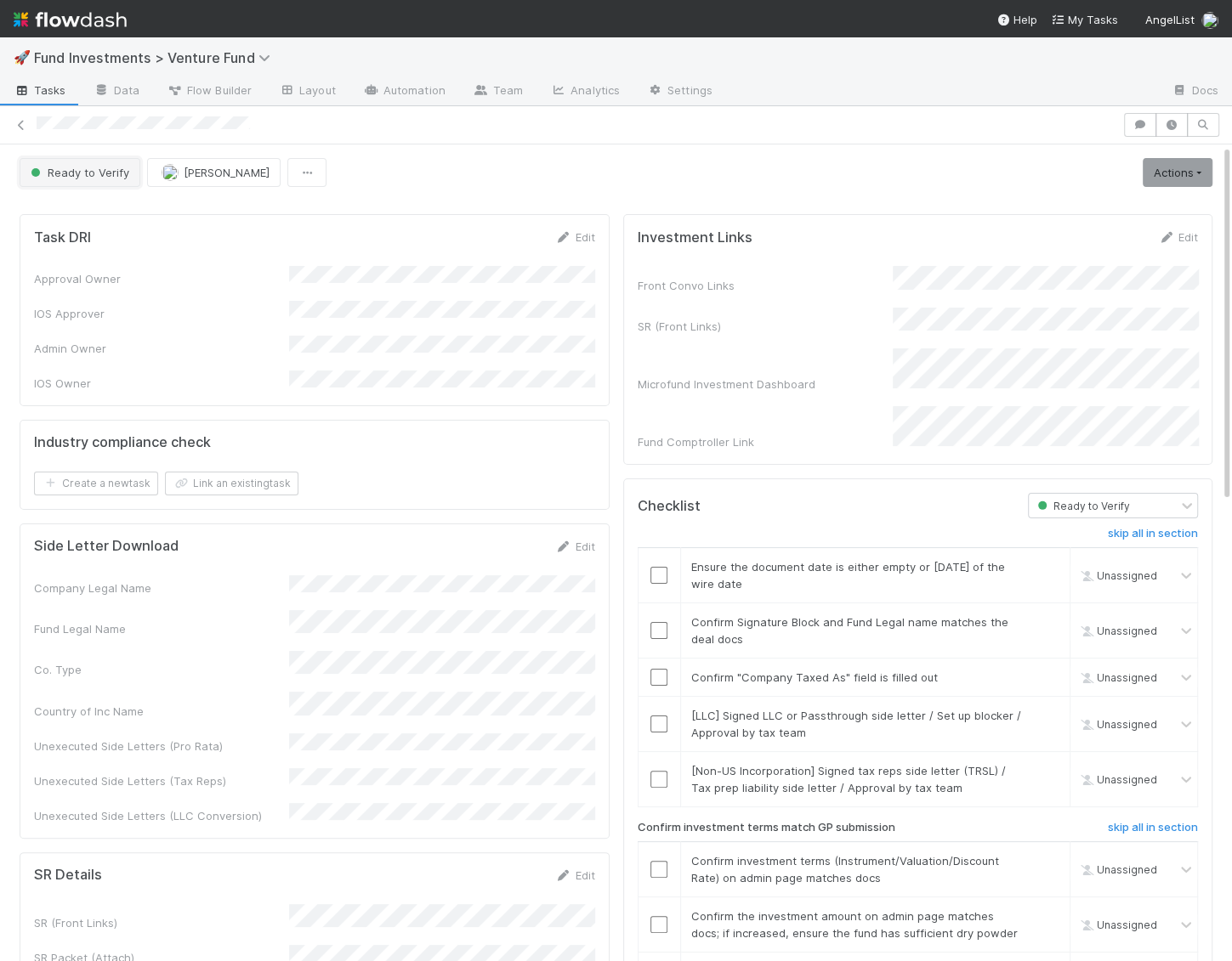
click at [88, 158] on button "Ready to Verify" at bounding box center [80, 173] width 120 height 29
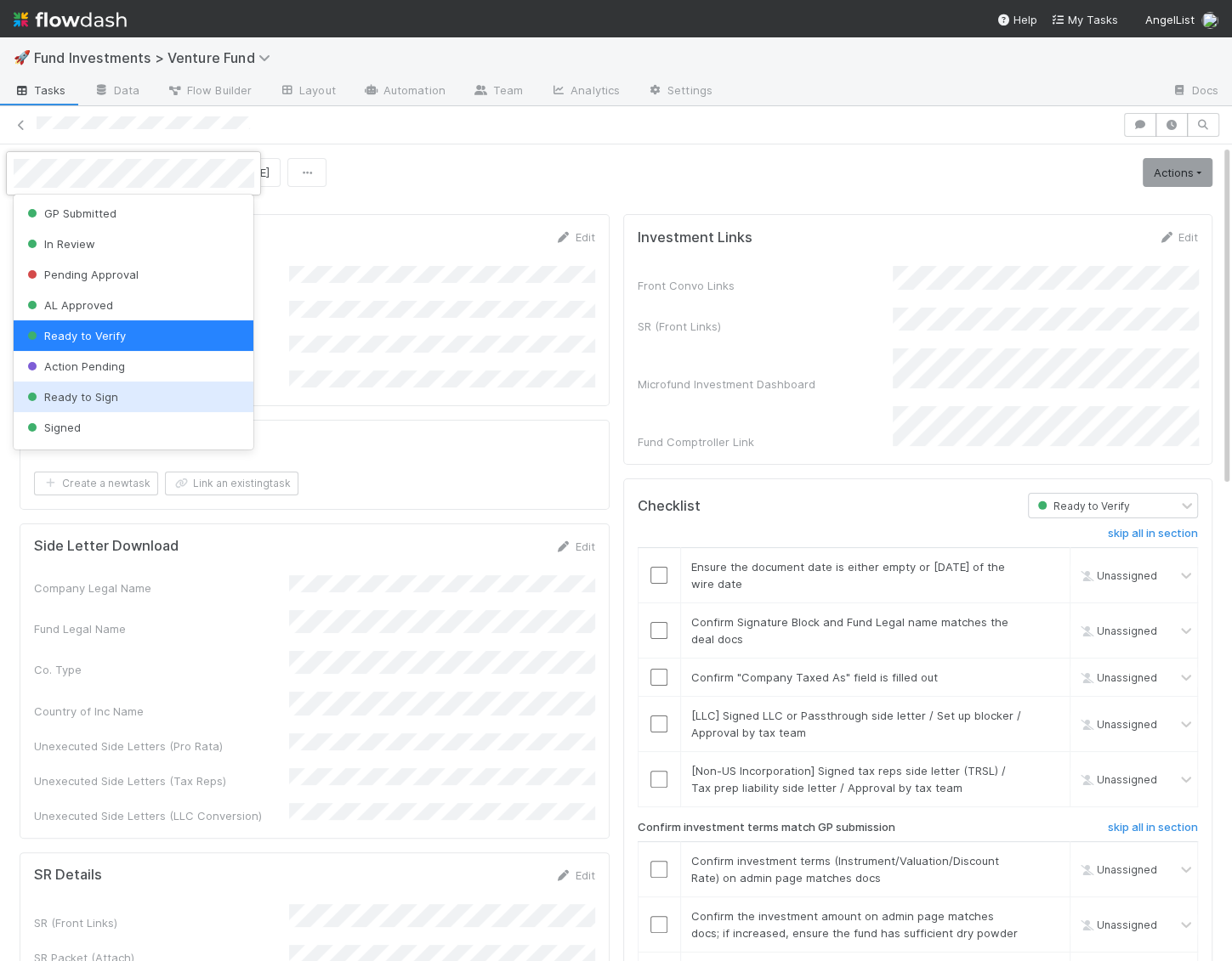
click at [105, 402] on span "Ready to Sign" at bounding box center [71, 397] width 94 height 14
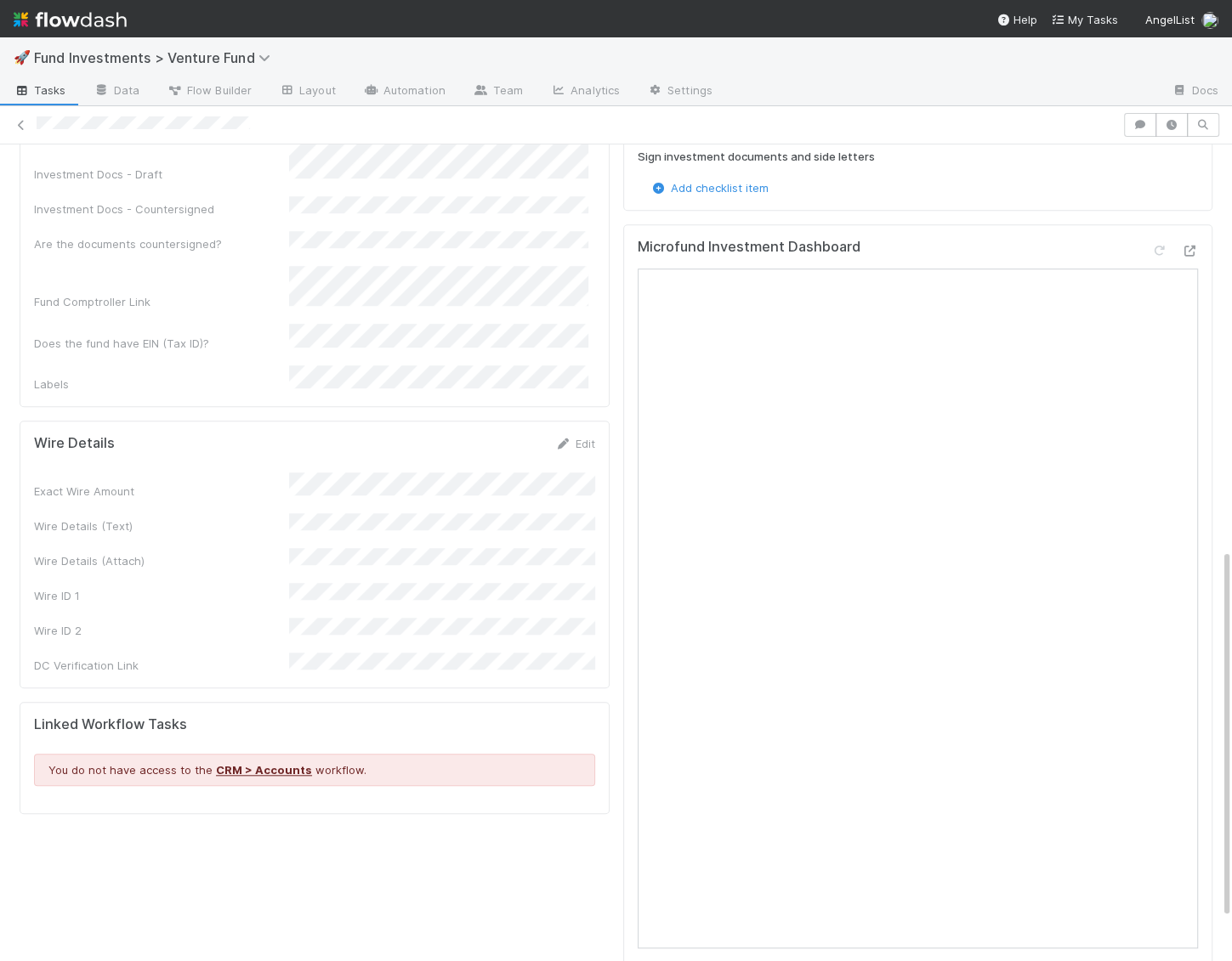
scroll to position [902, 0]
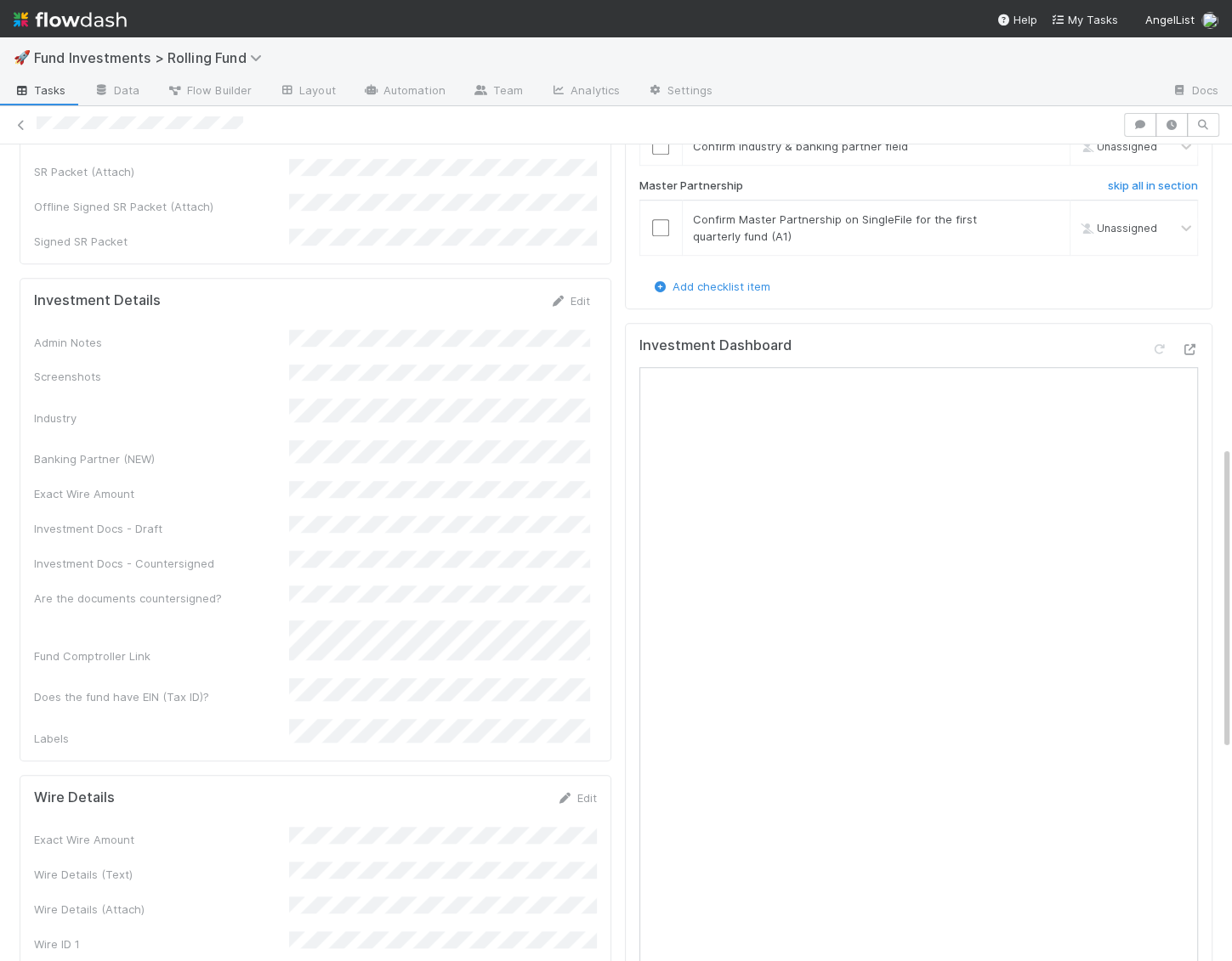
scroll to position [813, 0]
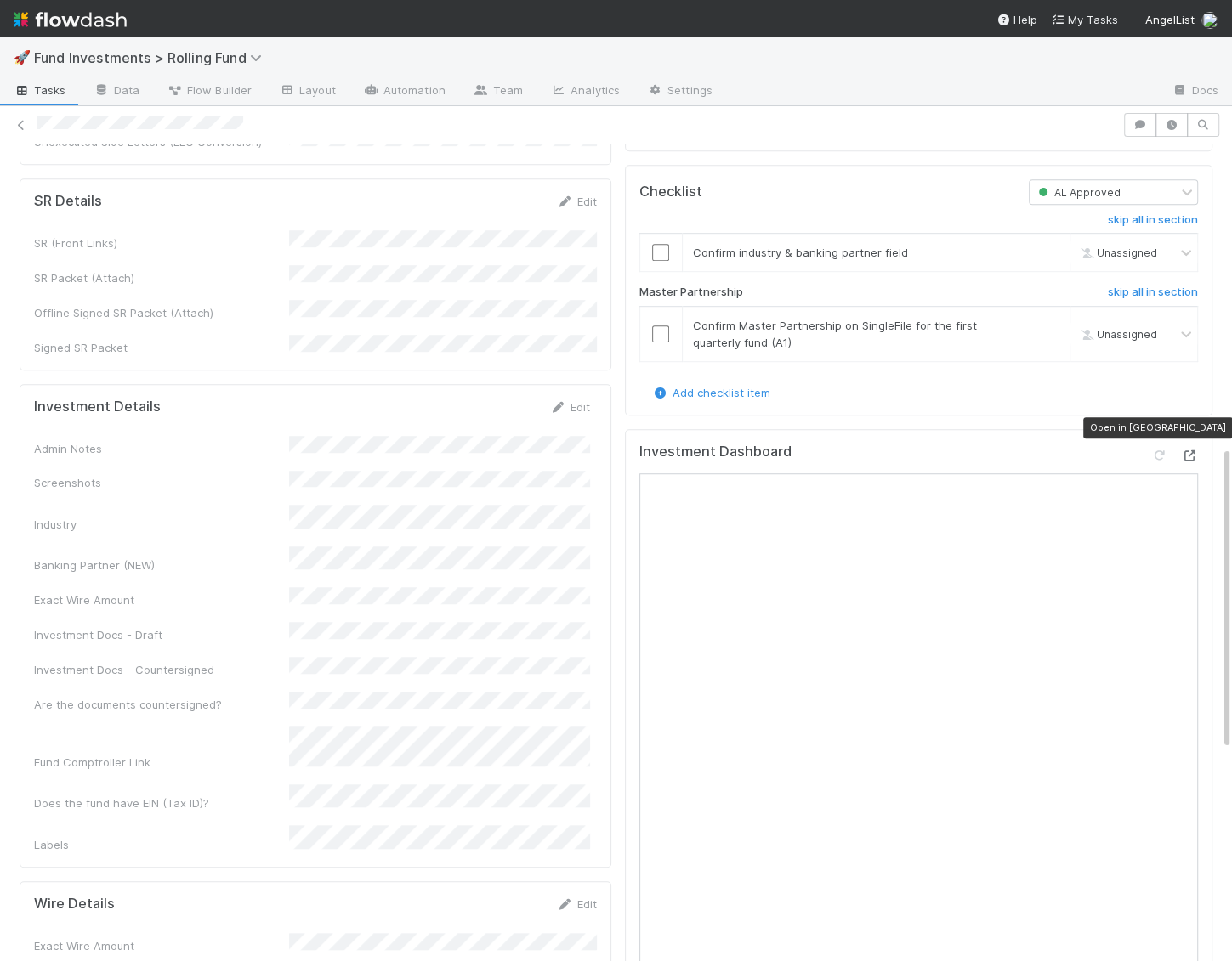
click at [1193, 451] on icon at bounding box center [1189, 456] width 17 height 11
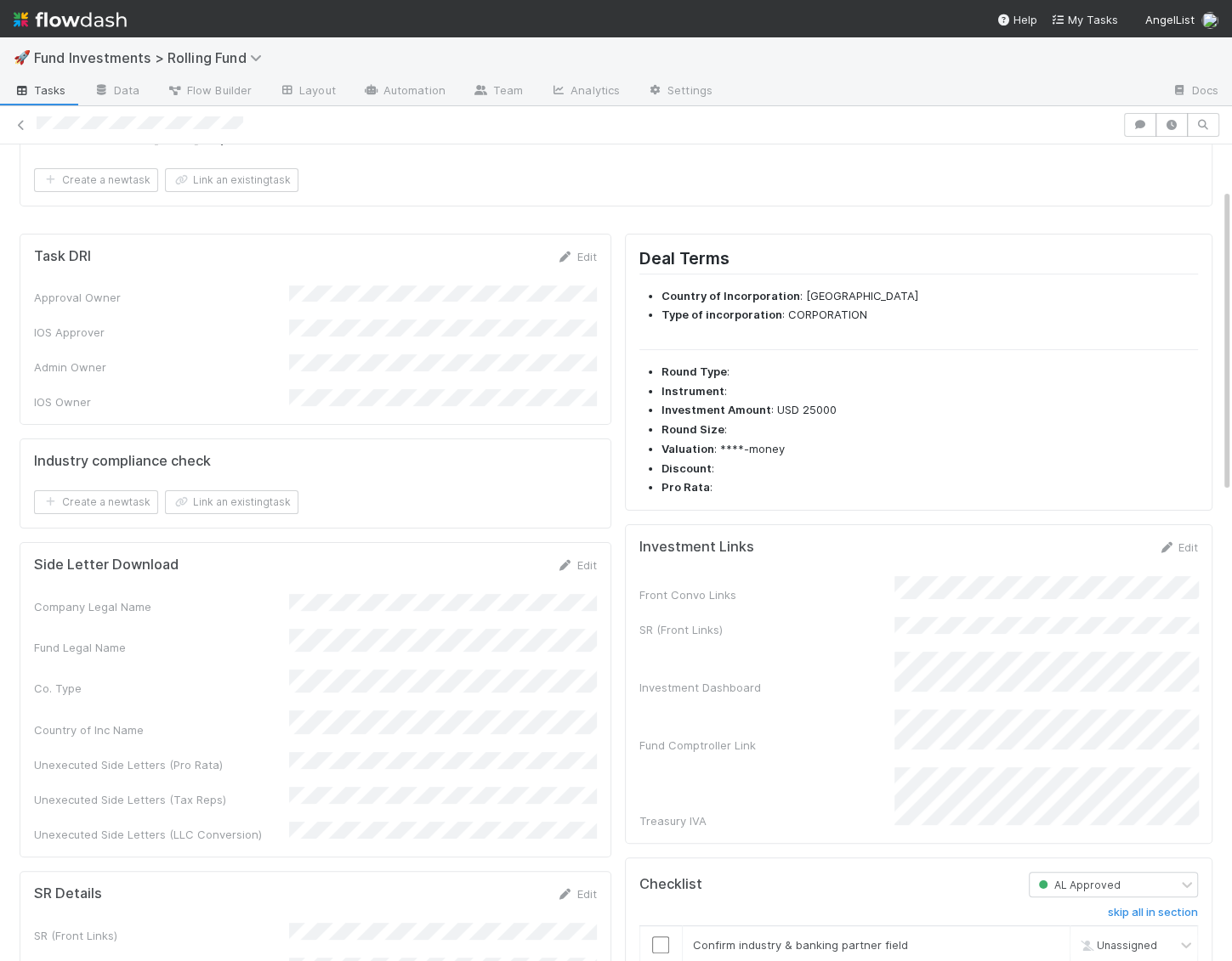
scroll to position [0, 0]
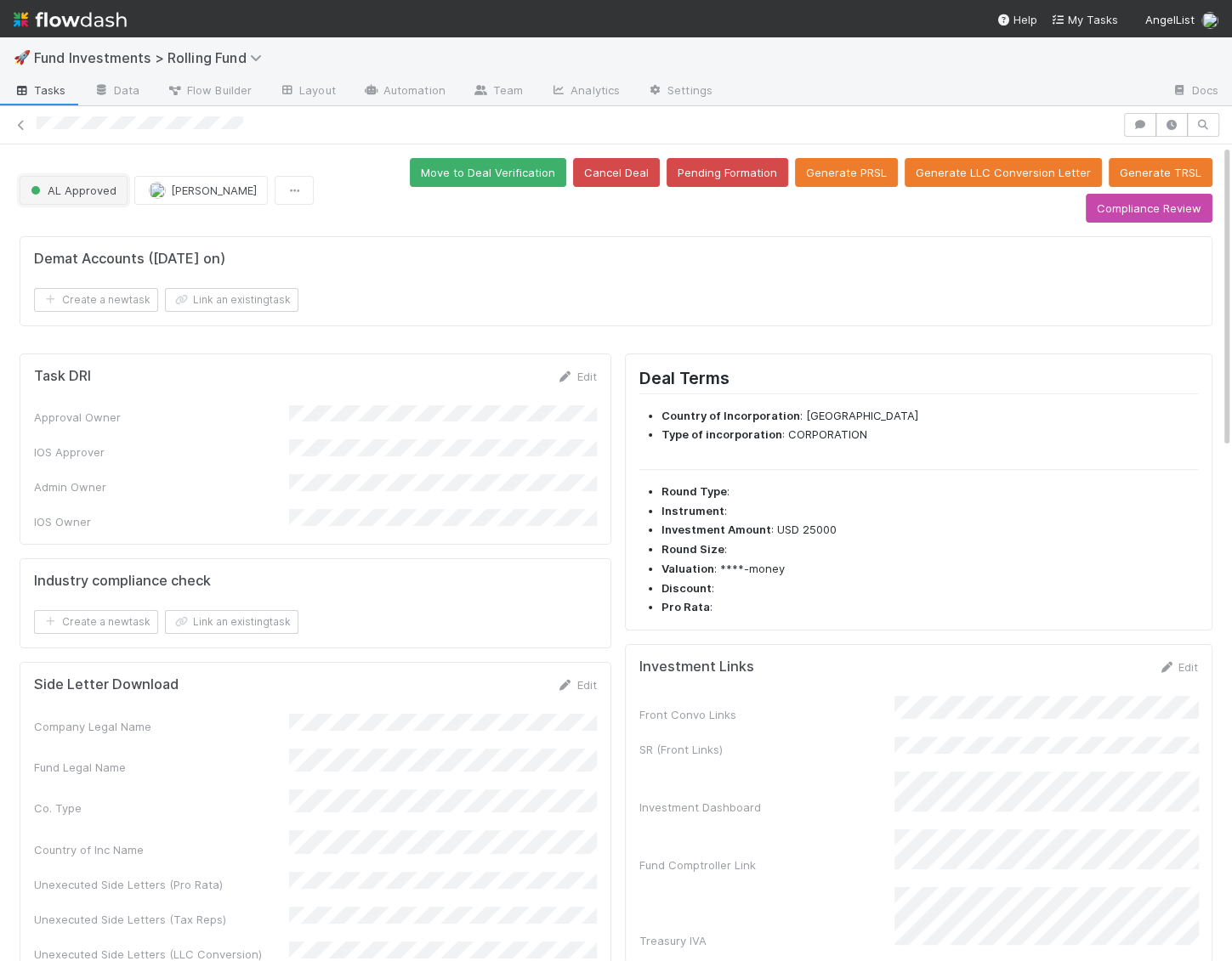
click at [78, 183] on span "AL Approved" at bounding box center [72, 190] width 89 height 14
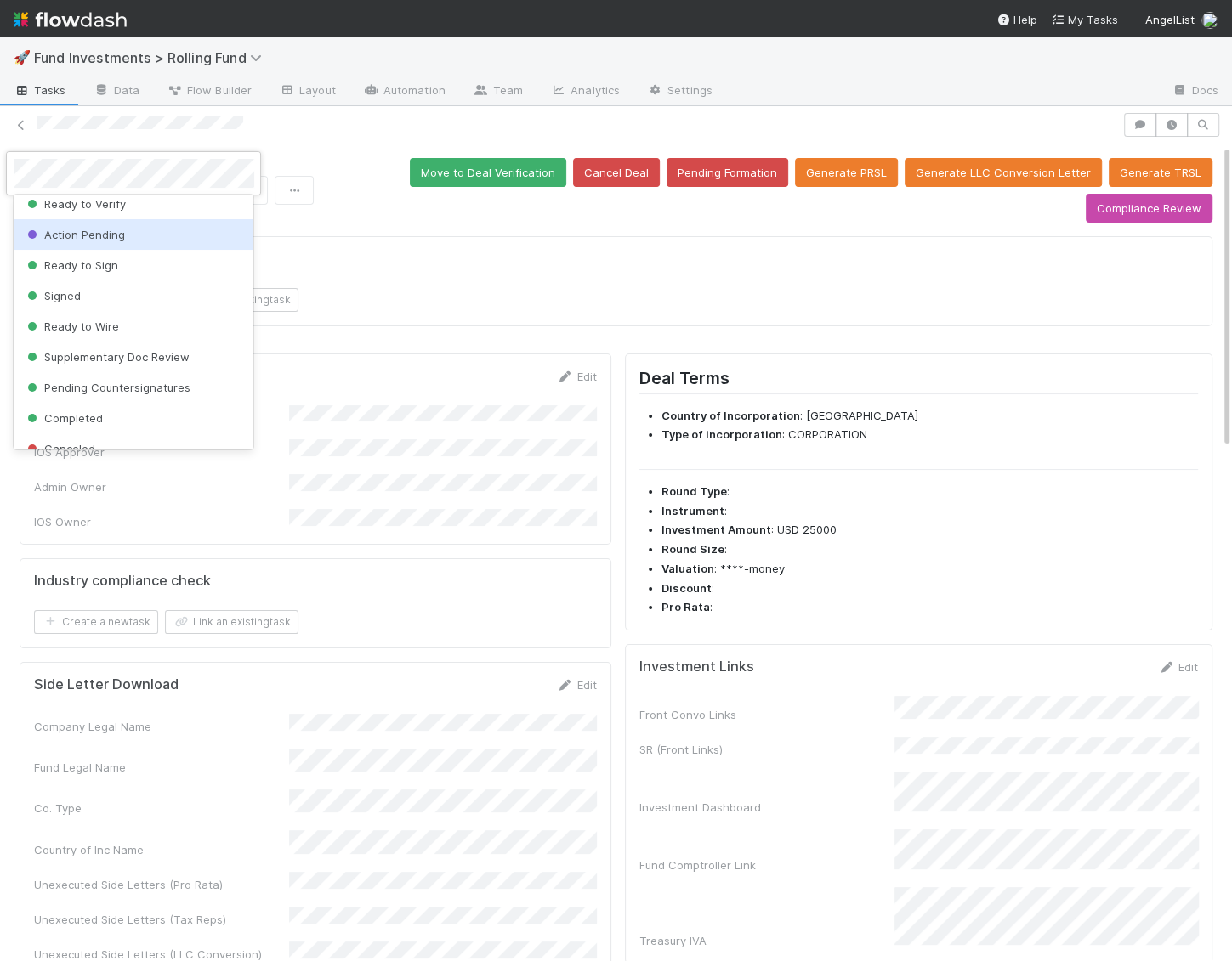
scroll to position [282, 0]
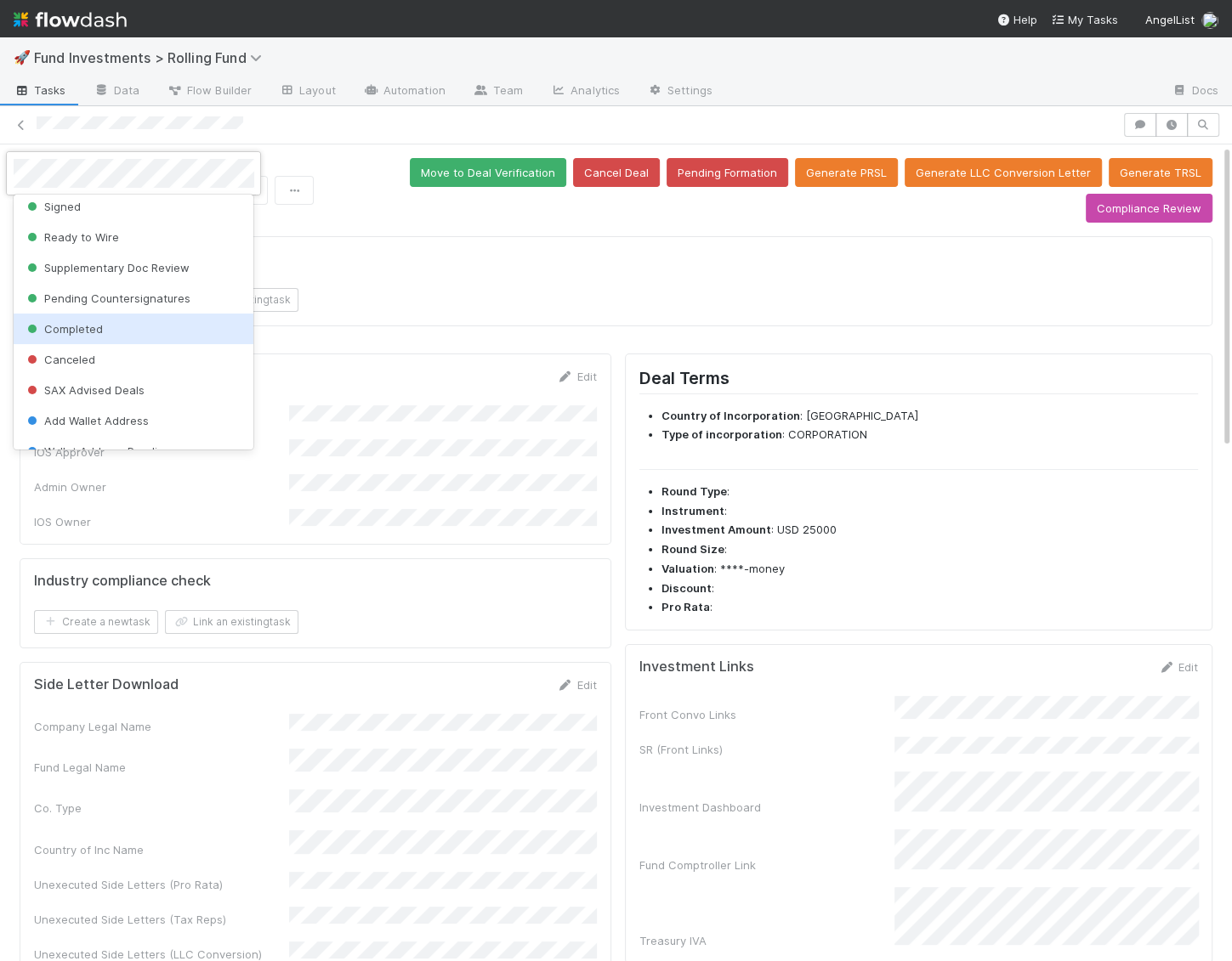
click at [95, 336] on div "Completed" at bounding box center [134, 329] width 241 height 31
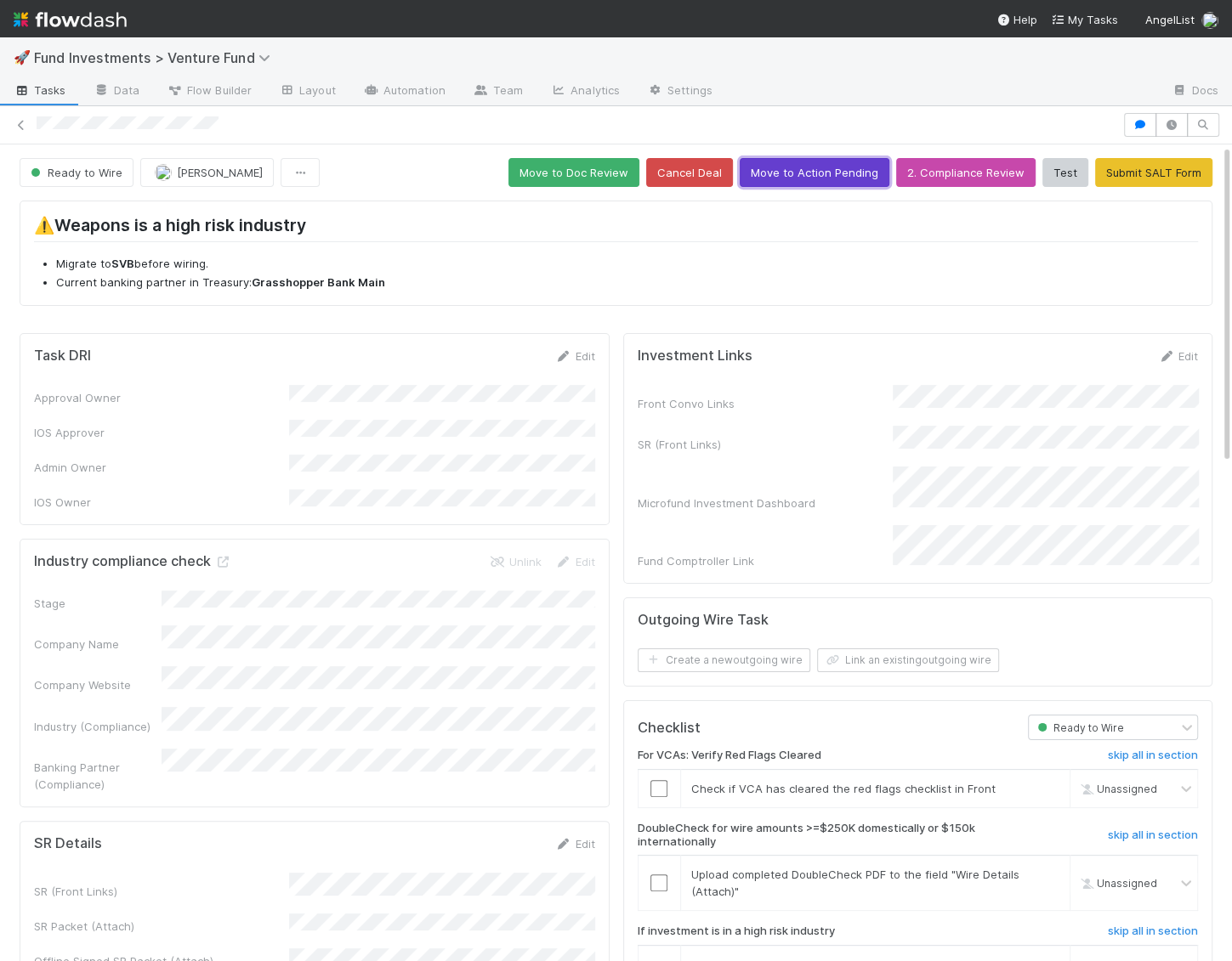
click at [826, 176] on button "Move to Action Pending" at bounding box center [815, 173] width 149 height 29
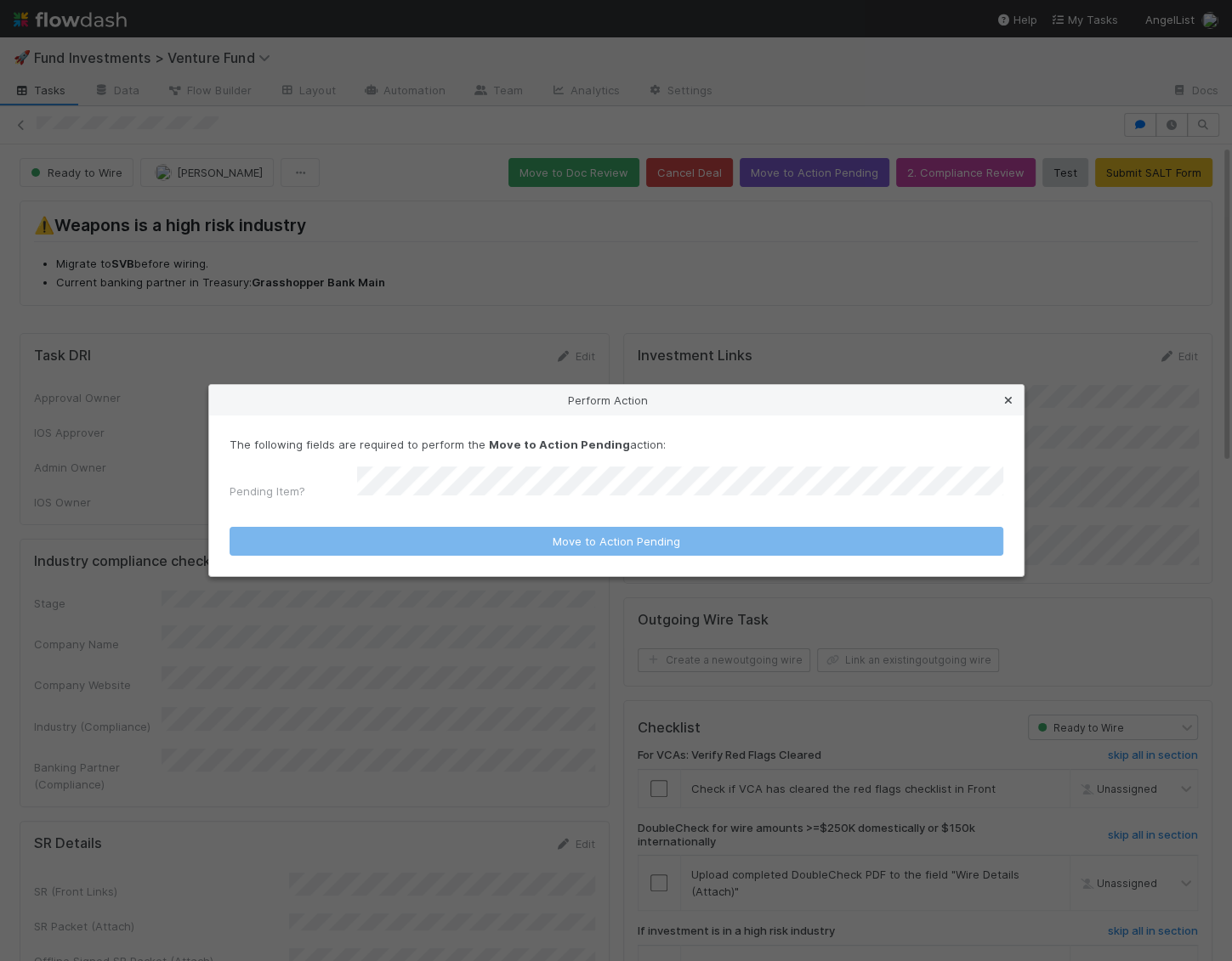
click at [1009, 400] on icon at bounding box center [1009, 400] width 17 height 11
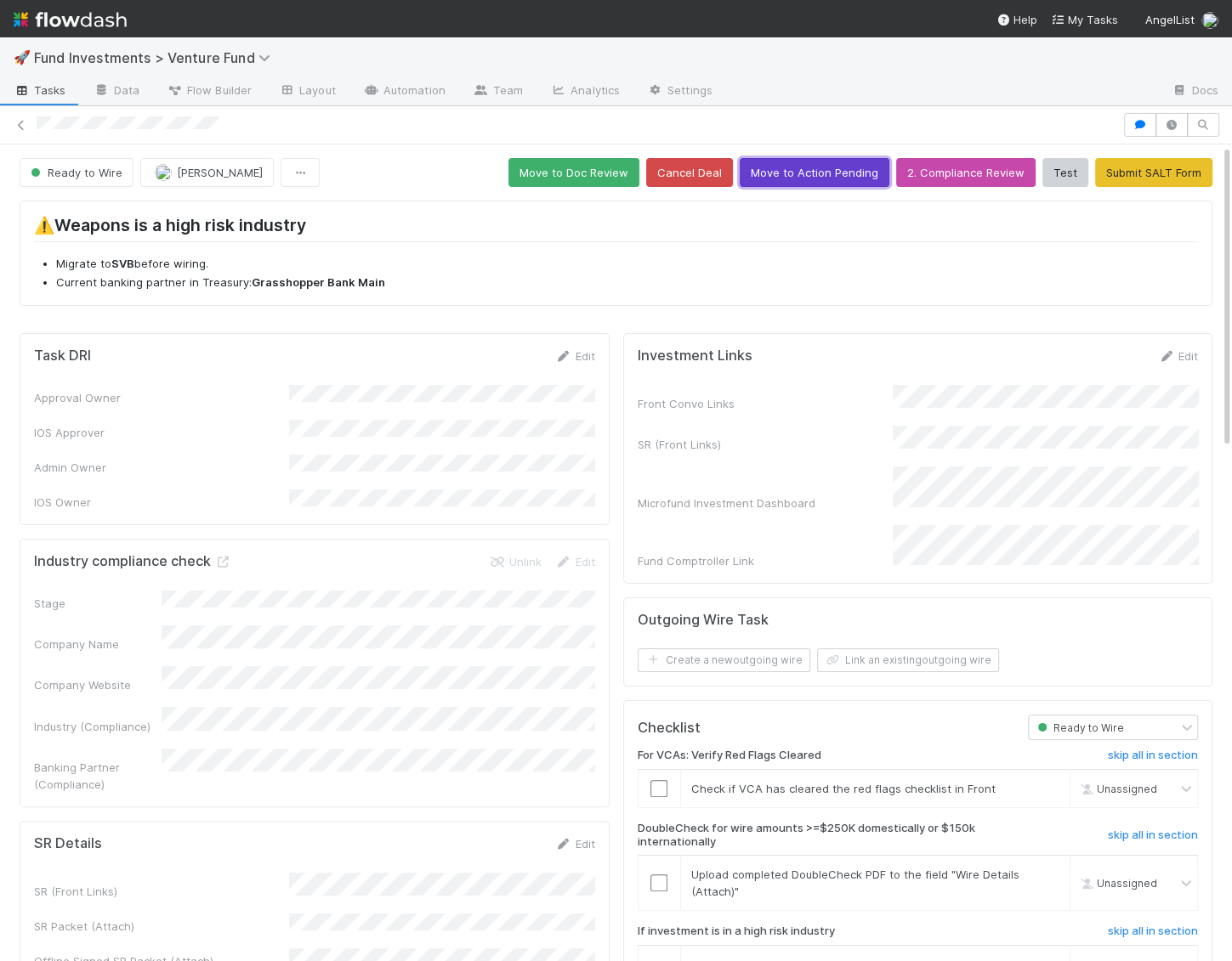
click at [825, 176] on button "Move to Action Pending" at bounding box center [815, 173] width 149 height 29
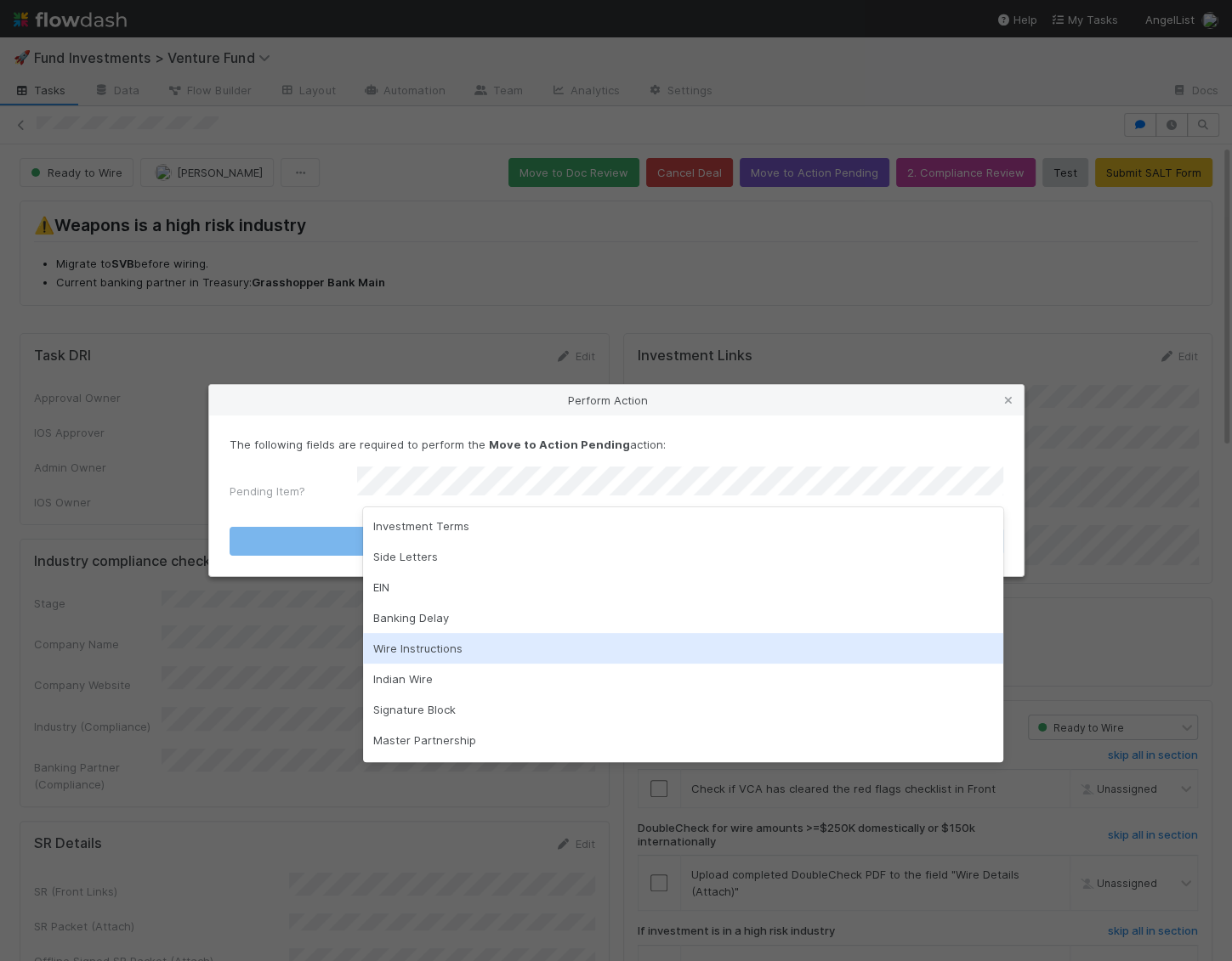
click at [479, 642] on div "Wire Instructions" at bounding box center [683, 649] width 640 height 31
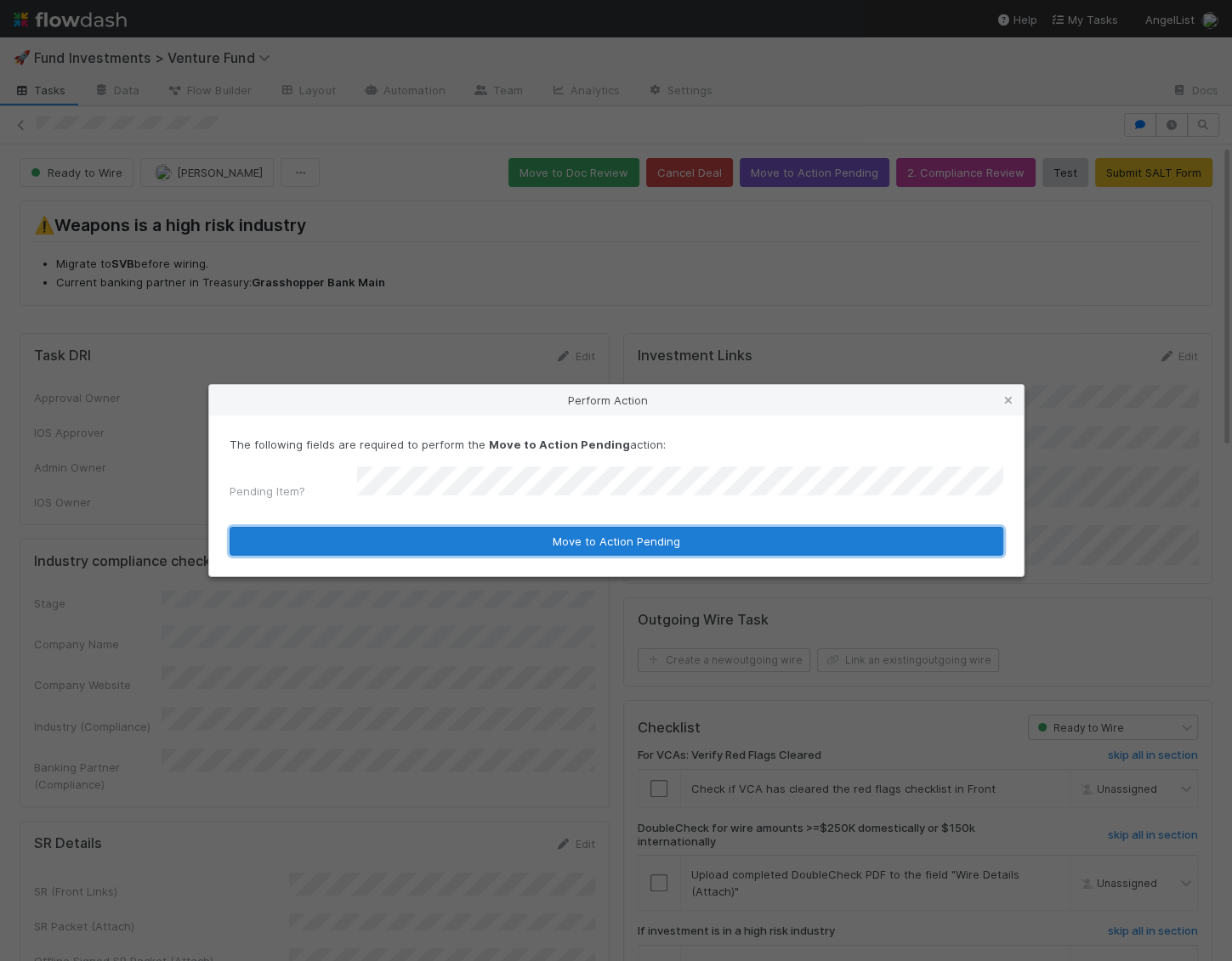
click at [551, 529] on button "Move to Action Pending" at bounding box center [617, 541] width 774 height 29
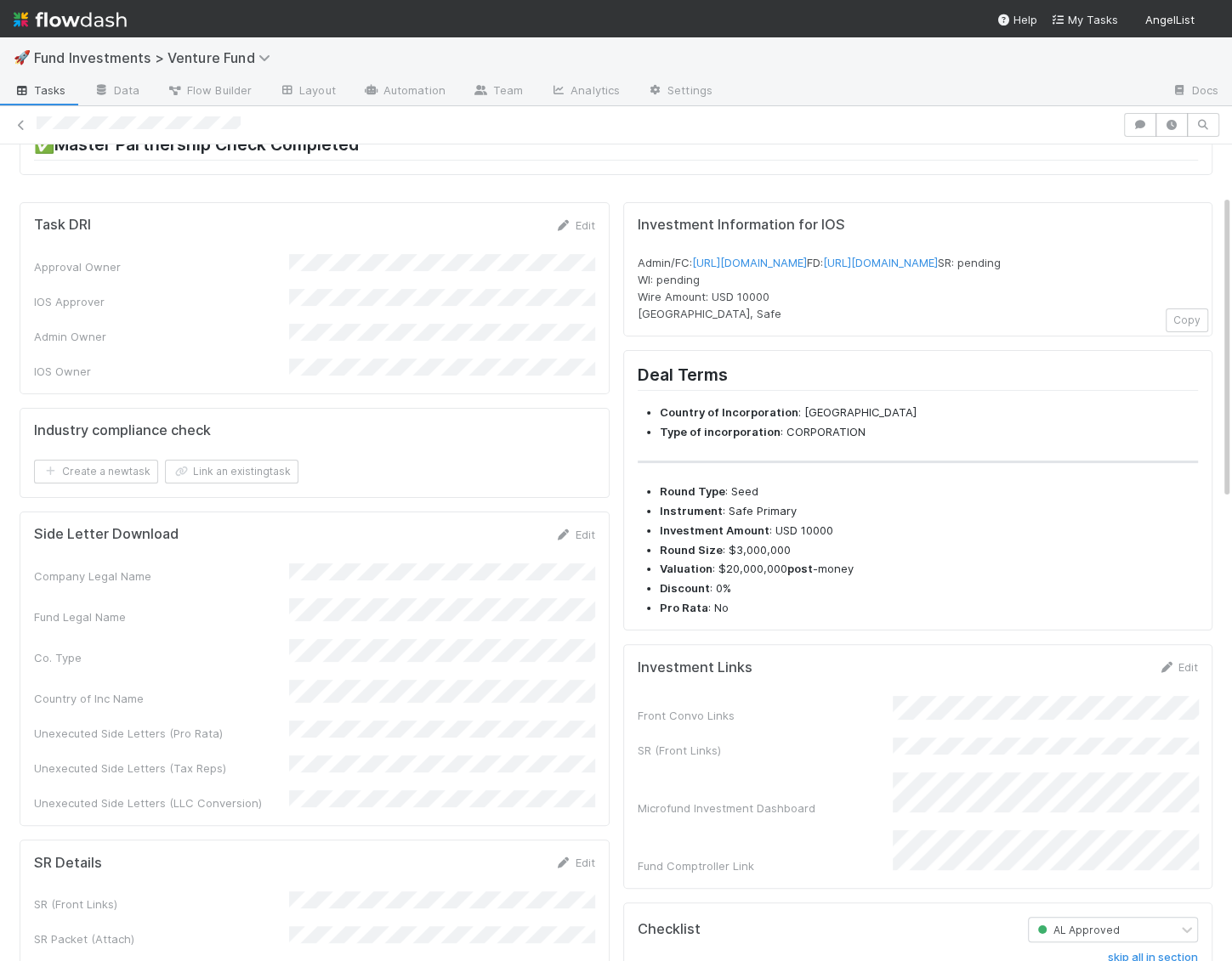
scroll to position [269, 0]
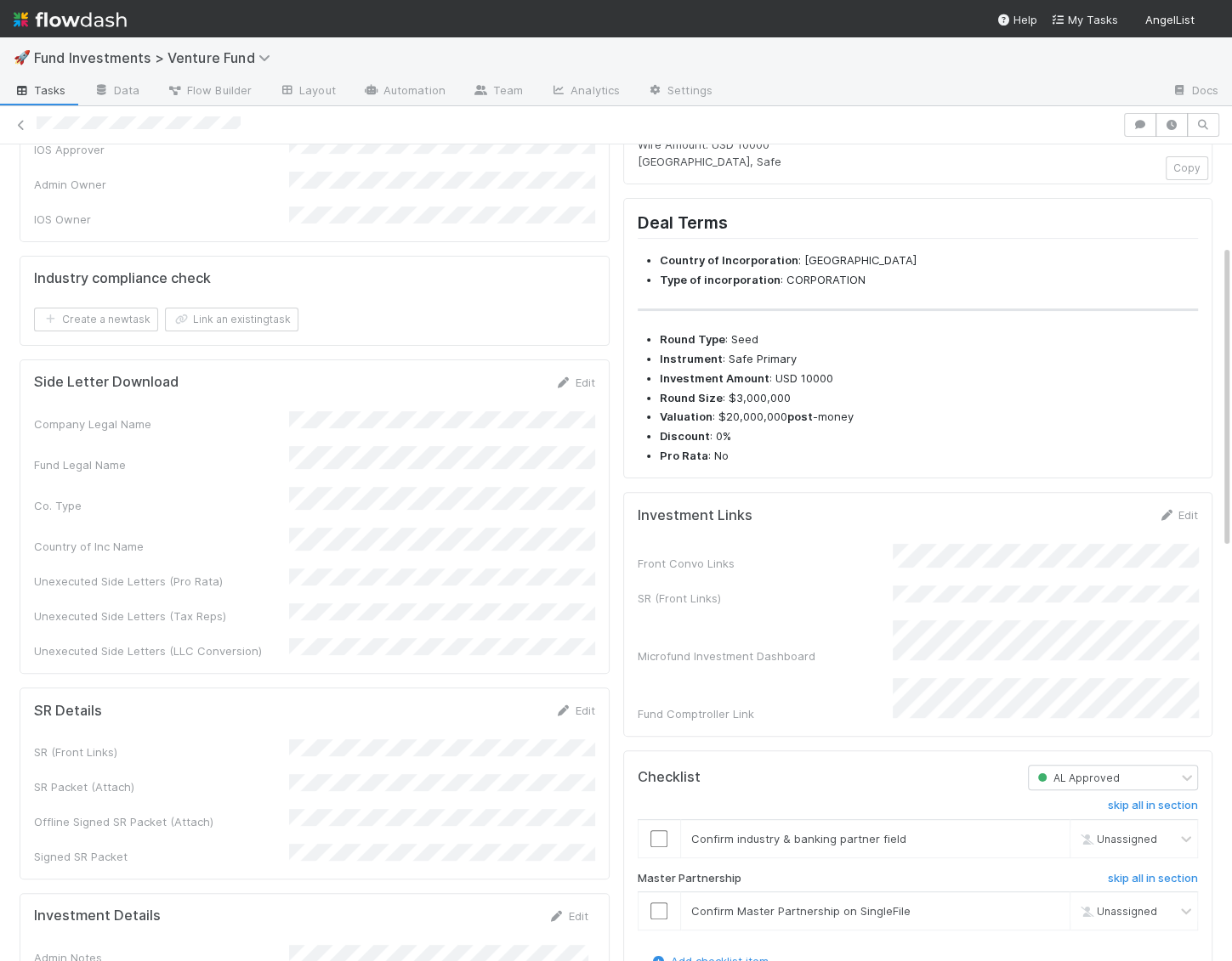
click at [1181, 524] on div "Edit" at bounding box center [1178, 515] width 40 height 17
click at [1181, 522] on link "Edit" at bounding box center [1178, 515] width 40 height 14
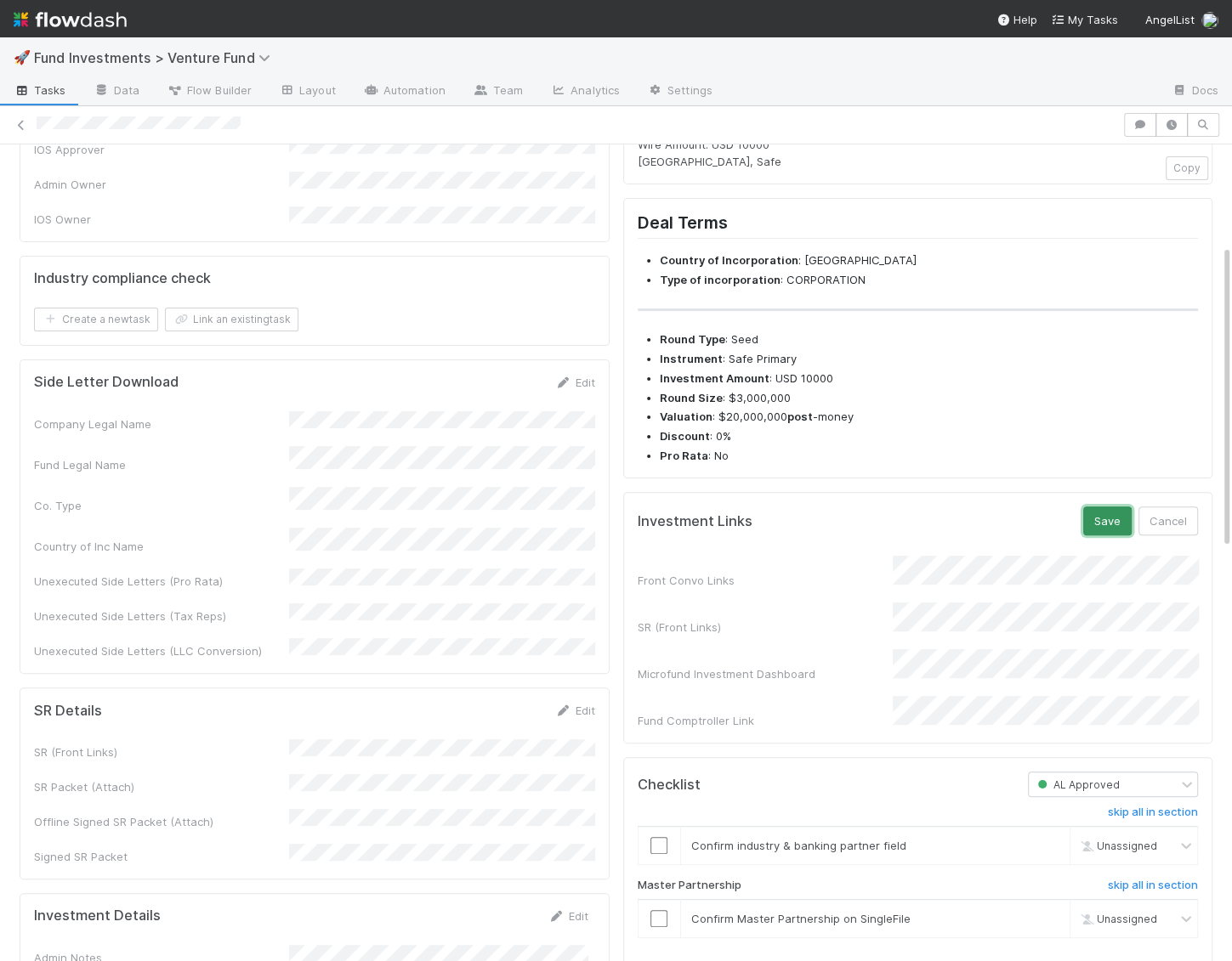
click at [1100, 535] on button "Save" at bounding box center [1108, 521] width 49 height 29
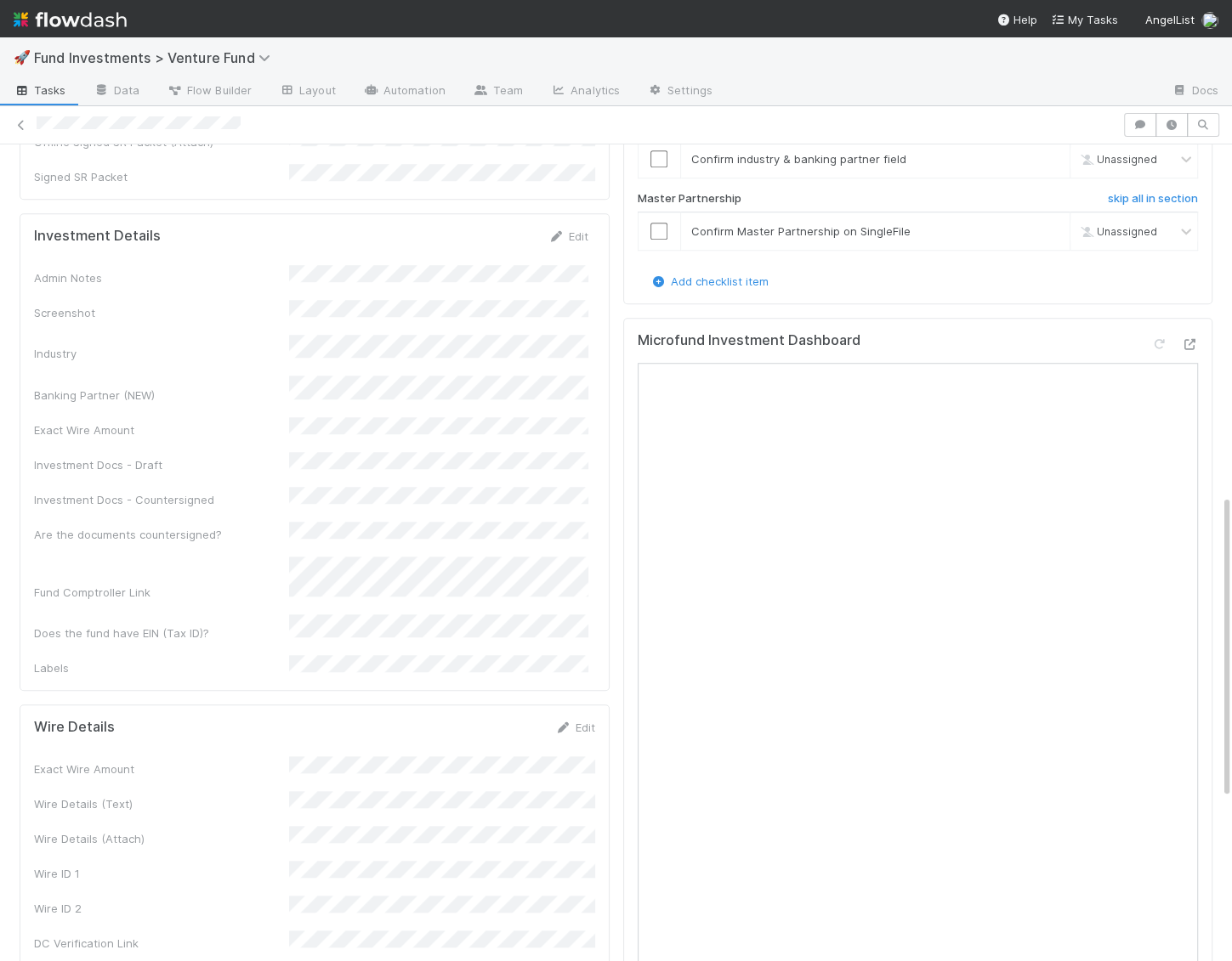
scroll to position [992, 0]
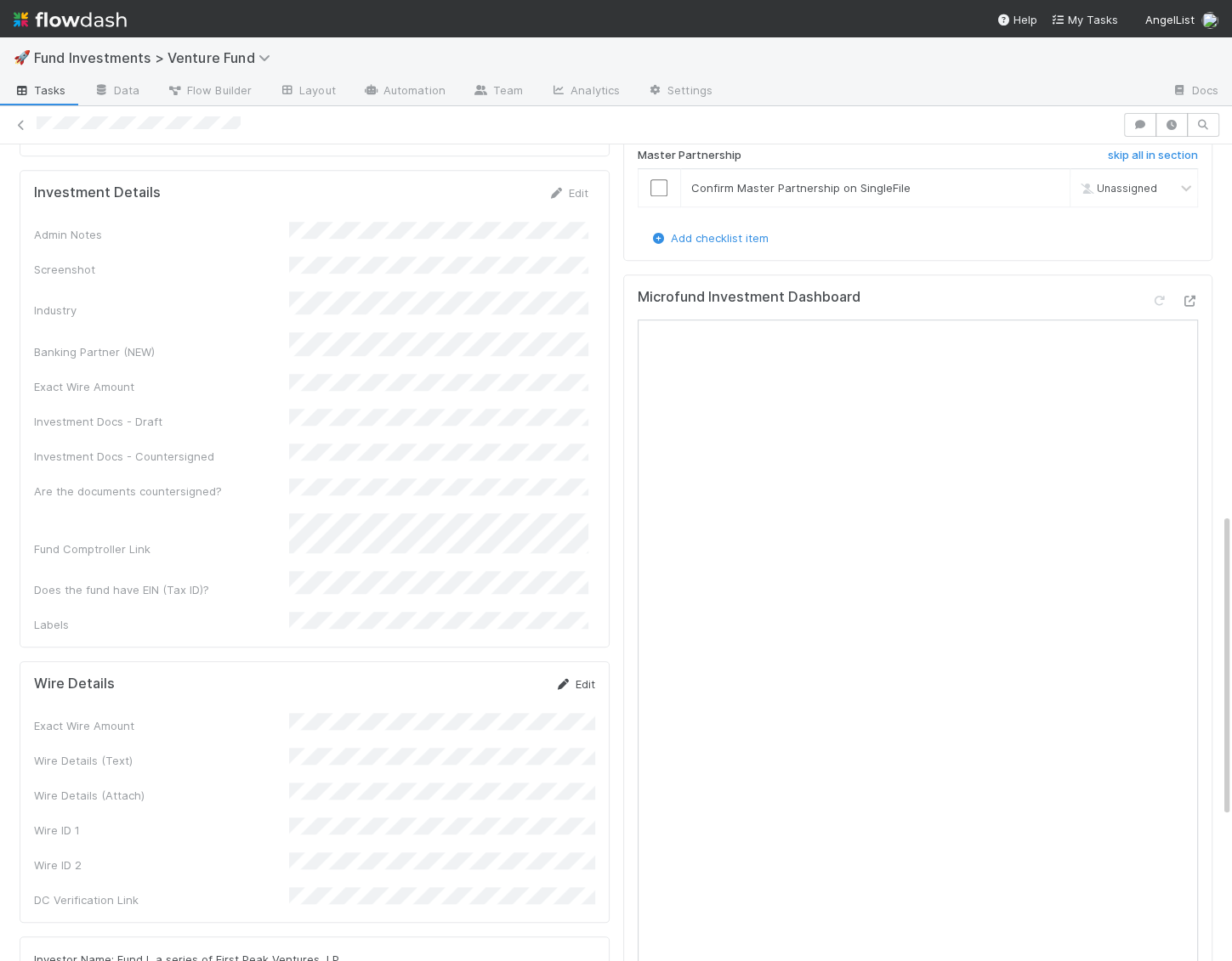
click at [580, 678] on link "Edit" at bounding box center [574, 685] width 40 height 14
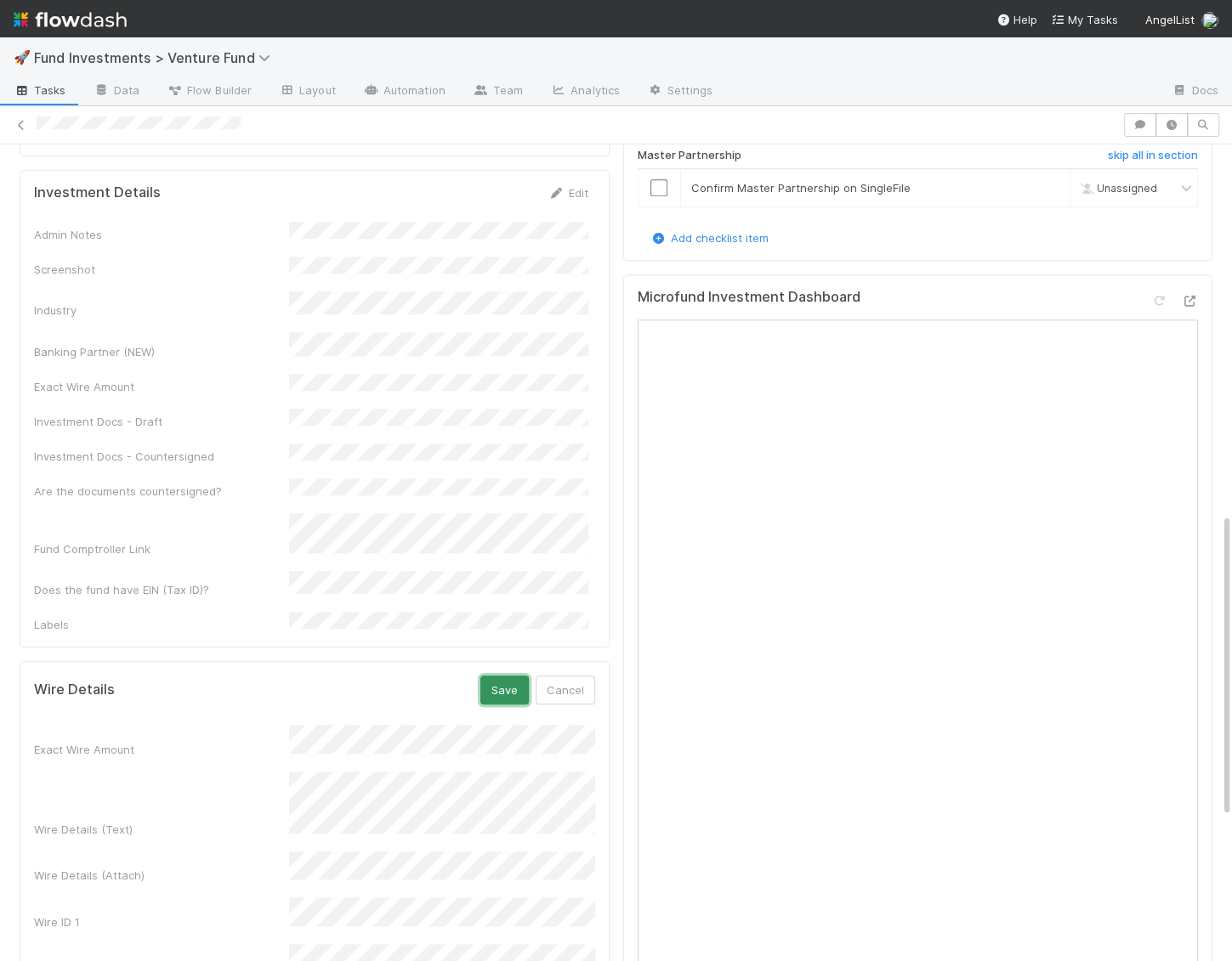
click at [510, 676] on button "Save" at bounding box center [504, 690] width 49 height 29
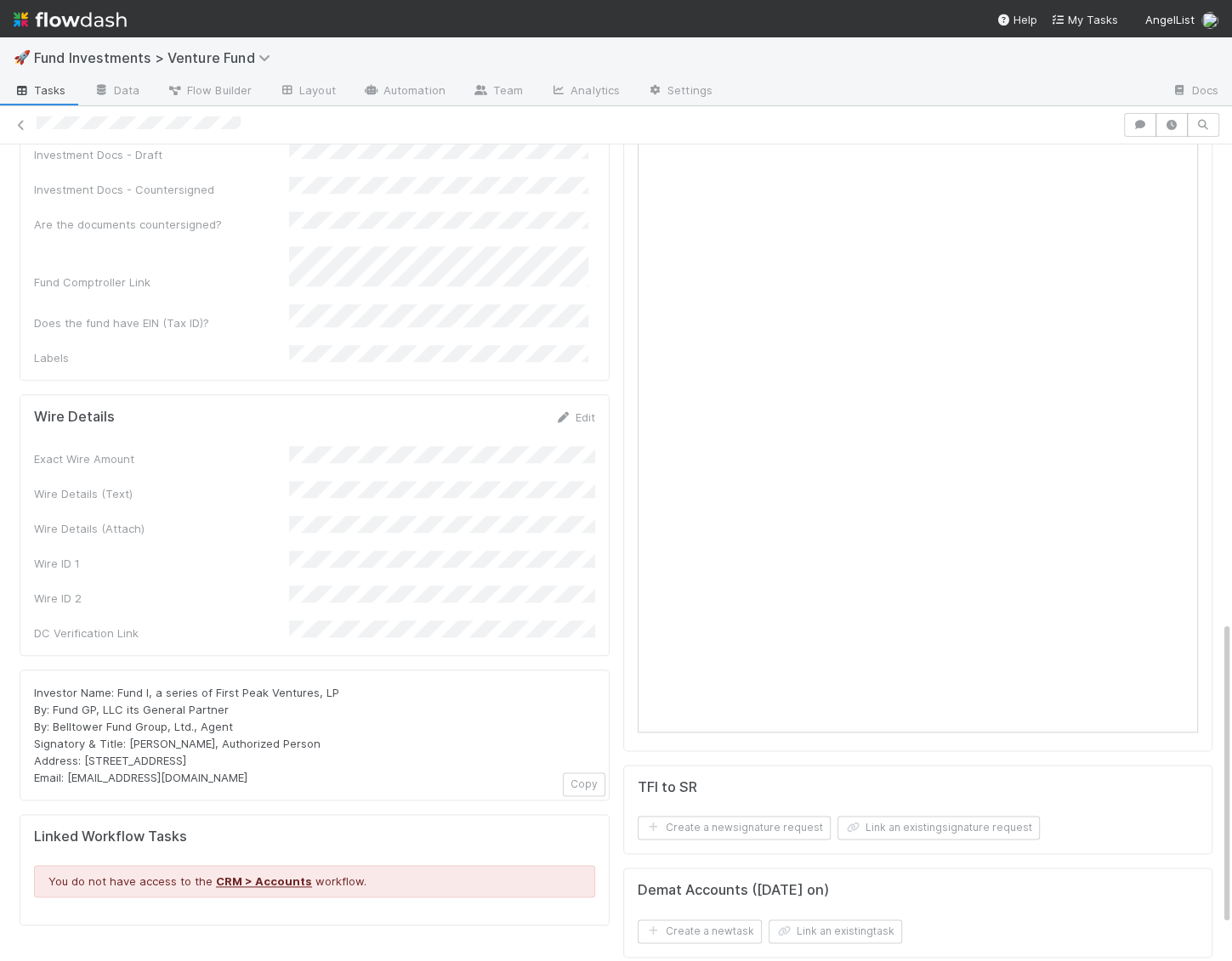
scroll to position [1257, 0]
click at [578, 412] on link "Edit" at bounding box center [574, 419] width 40 height 14
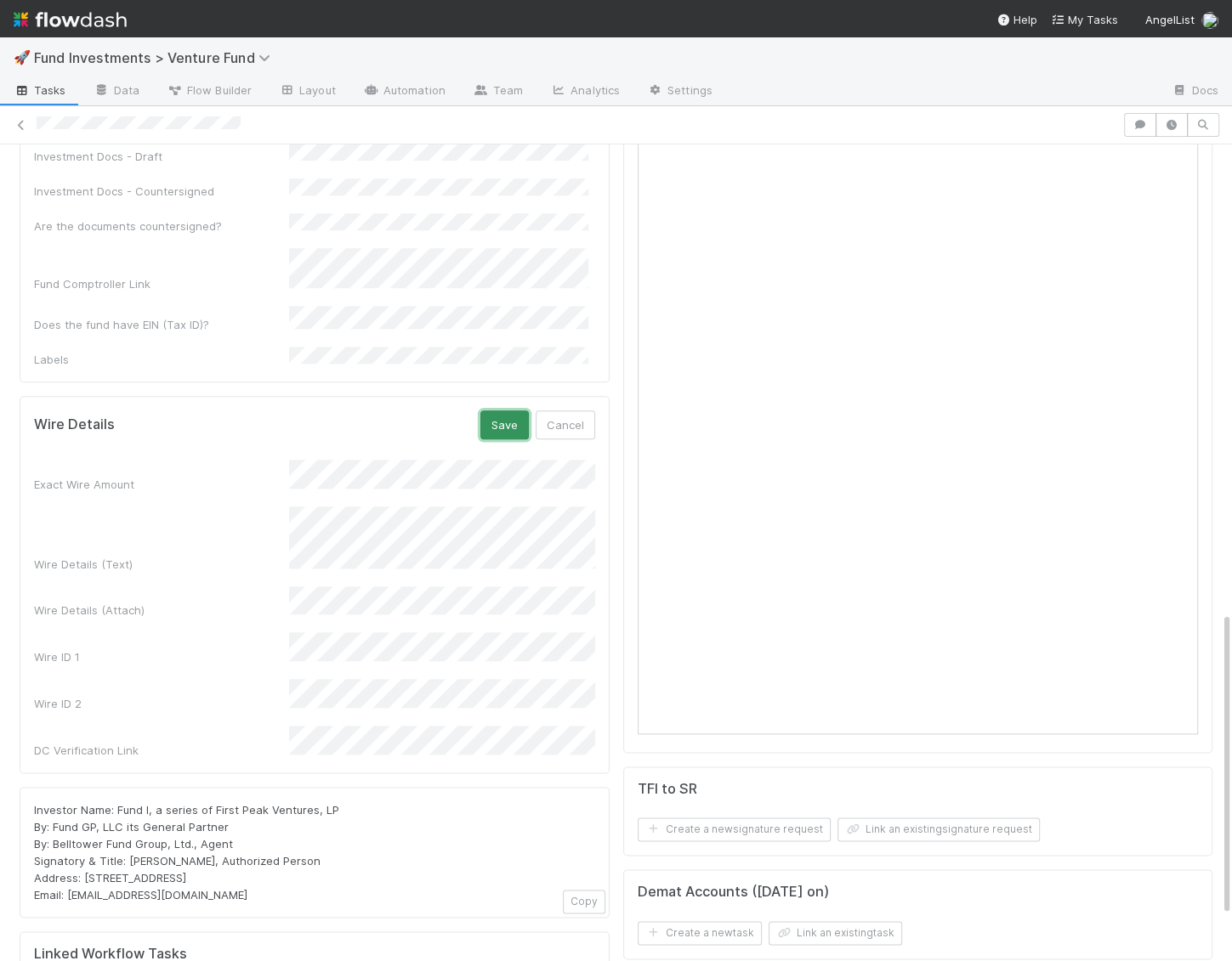
click at [500, 410] on button "Save" at bounding box center [504, 425] width 49 height 29
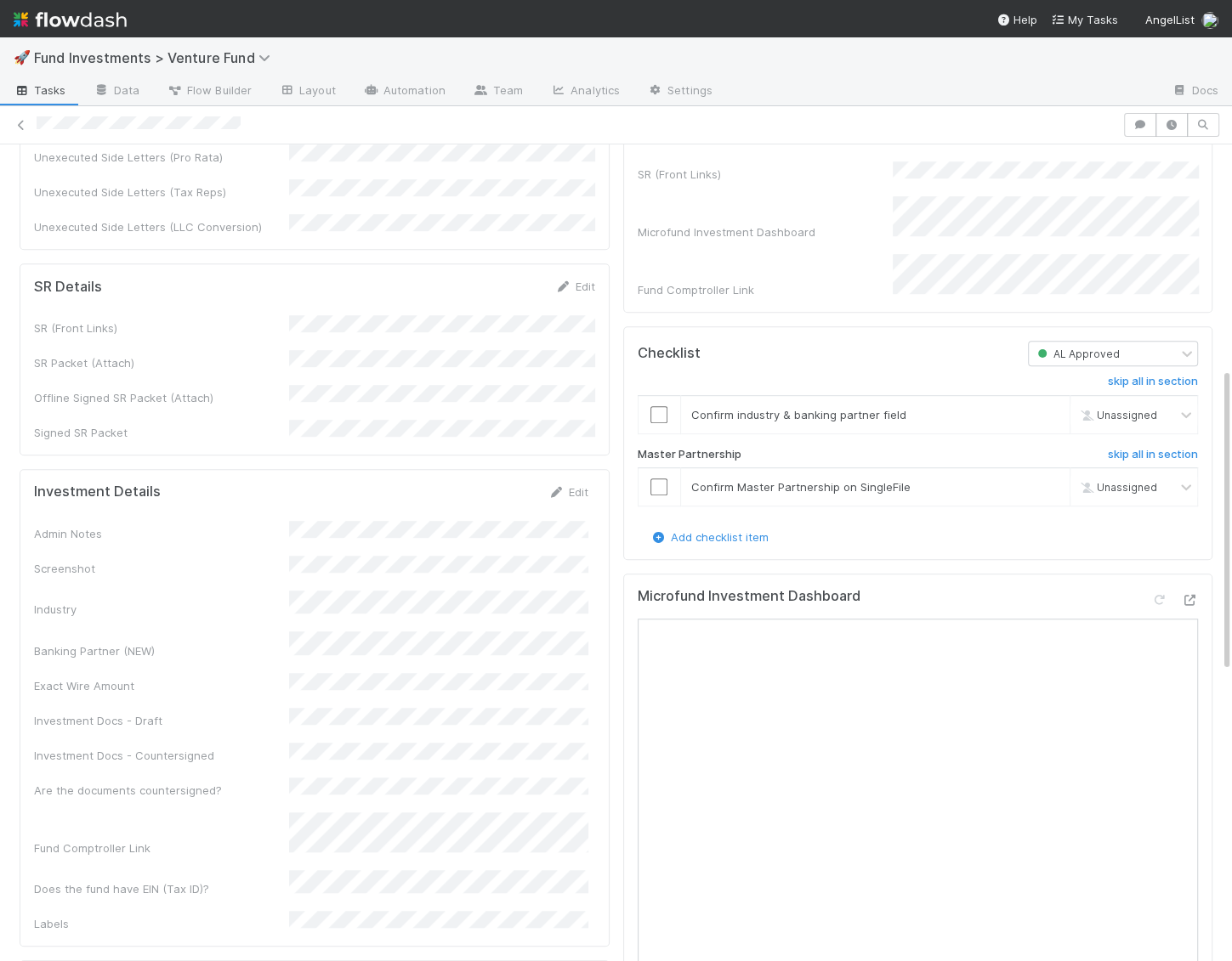
scroll to position [0, 0]
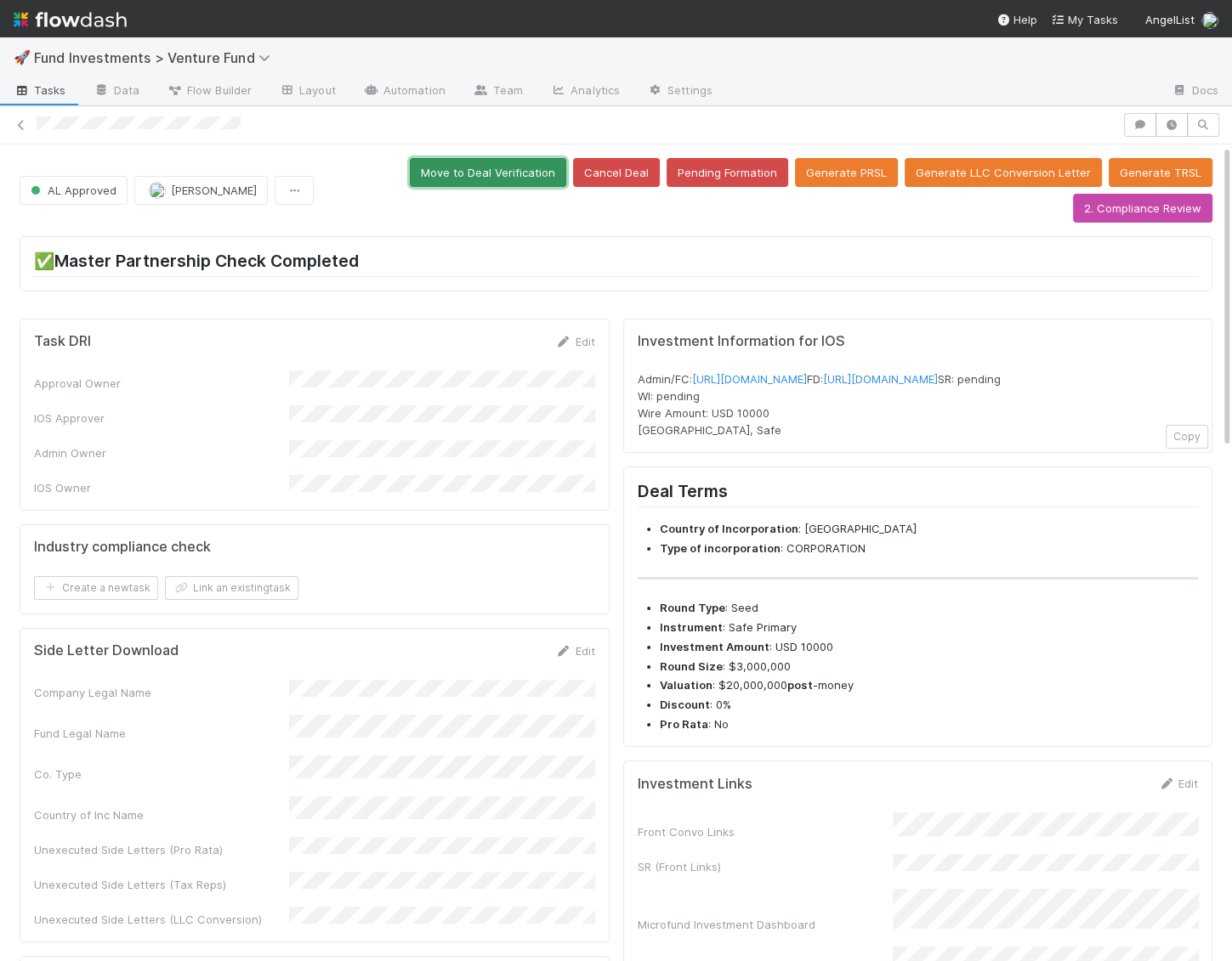
click at [535, 167] on button "Move to Deal Verification" at bounding box center [487, 173] width 156 height 29
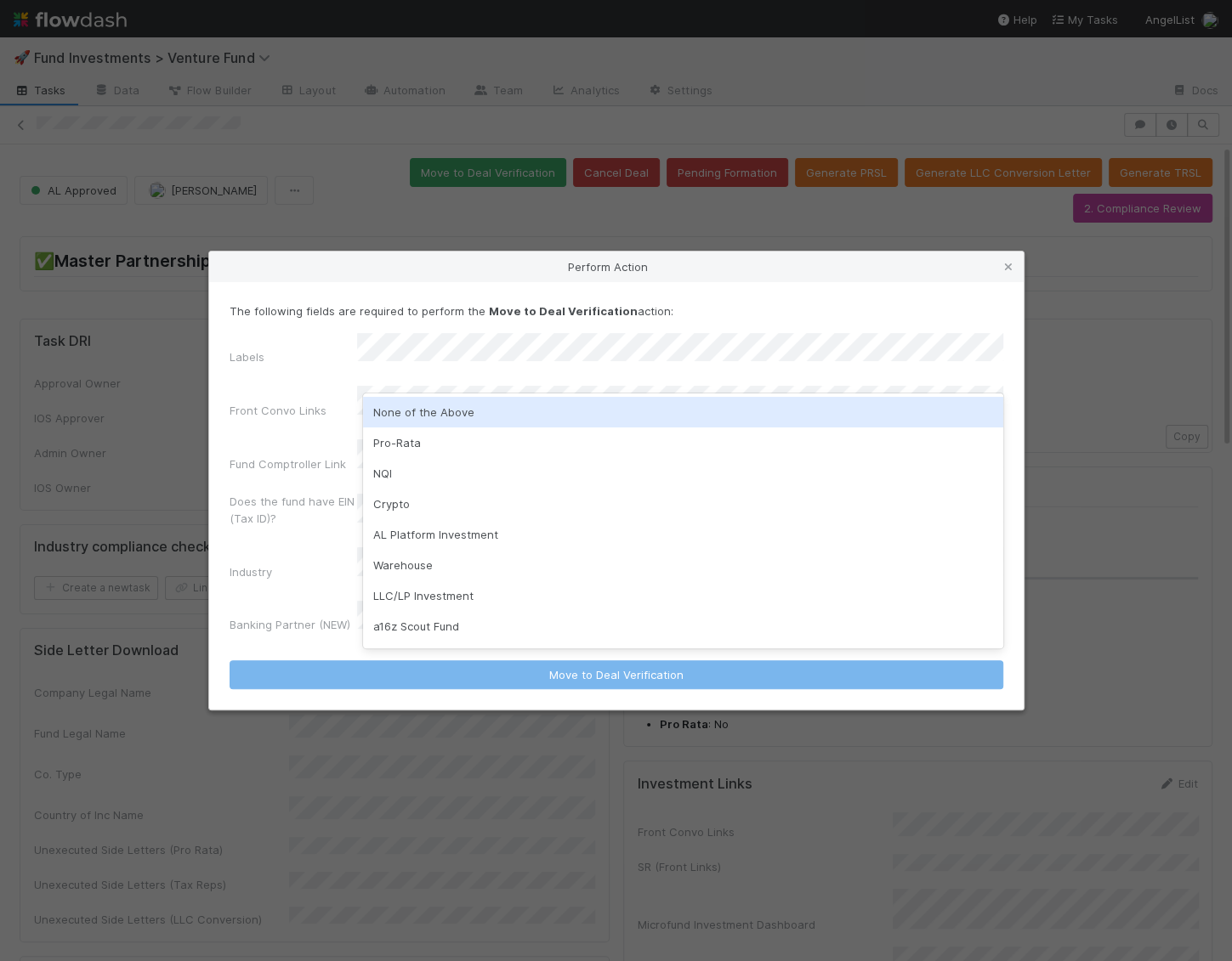
click at [452, 407] on div "None of the Above" at bounding box center [683, 412] width 640 height 31
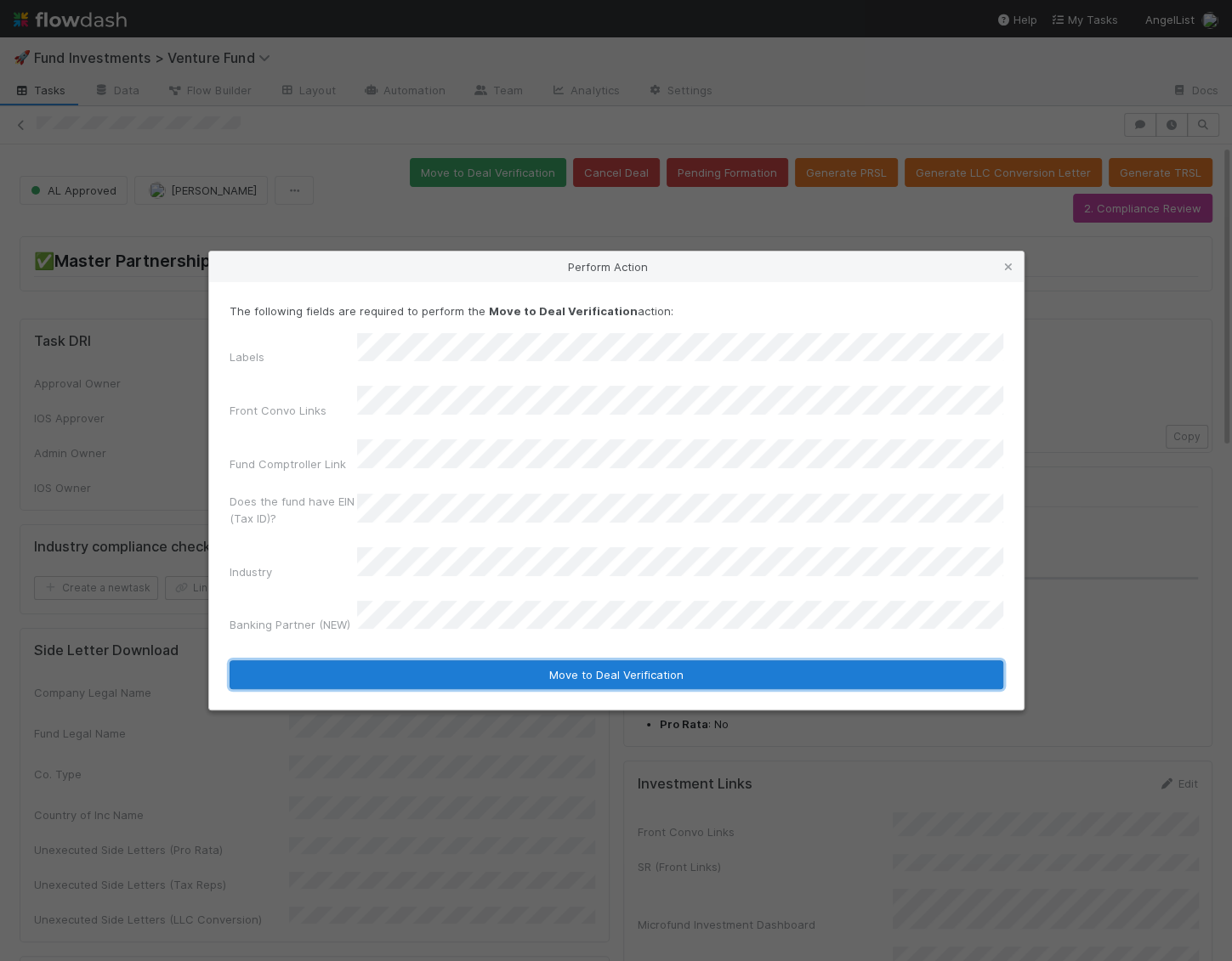
click at [430, 660] on button "Move to Deal Verification" at bounding box center [617, 675] width 774 height 29
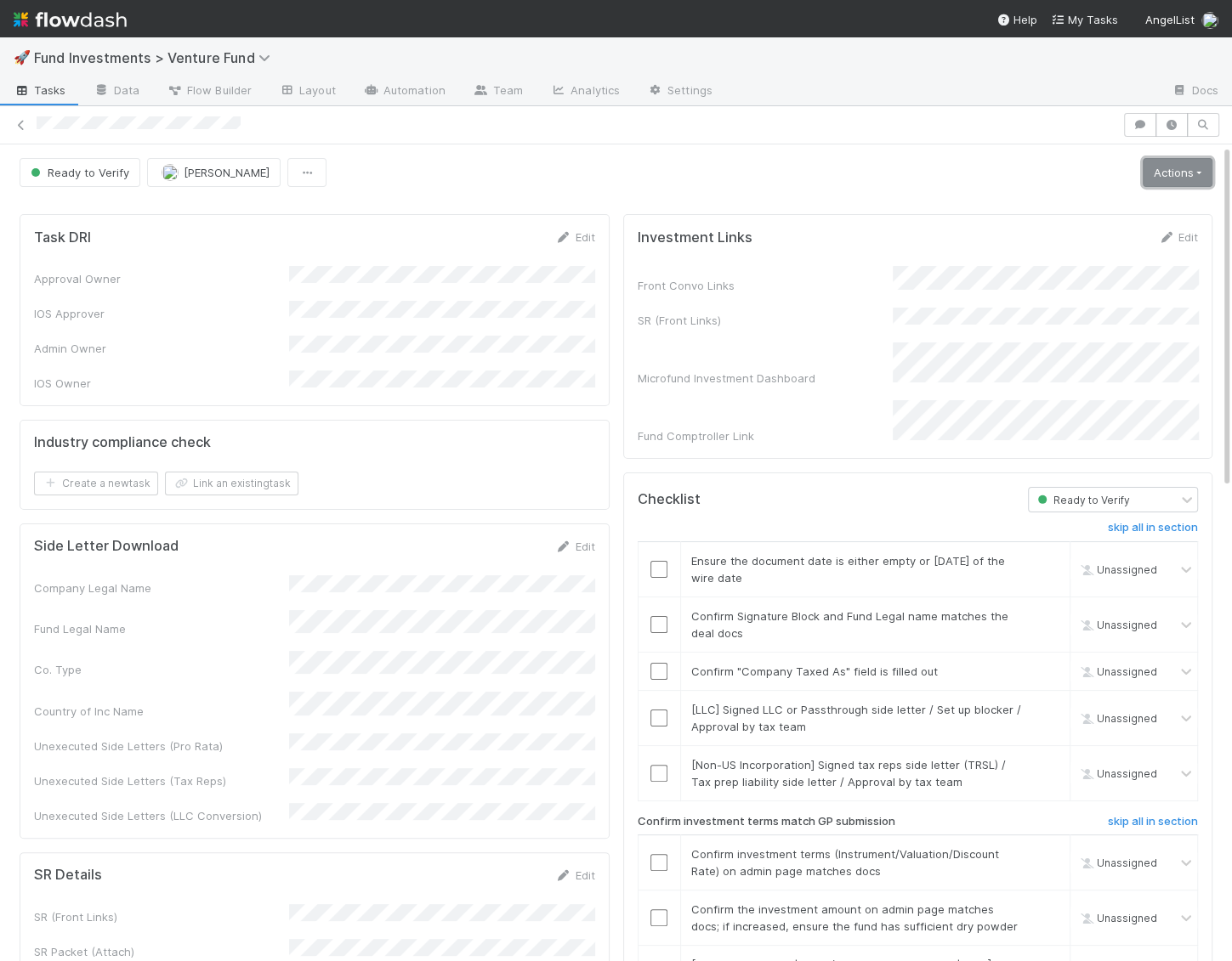
click at [1164, 164] on link "Actions" at bounding box center [1178, 173] width 70 height 29
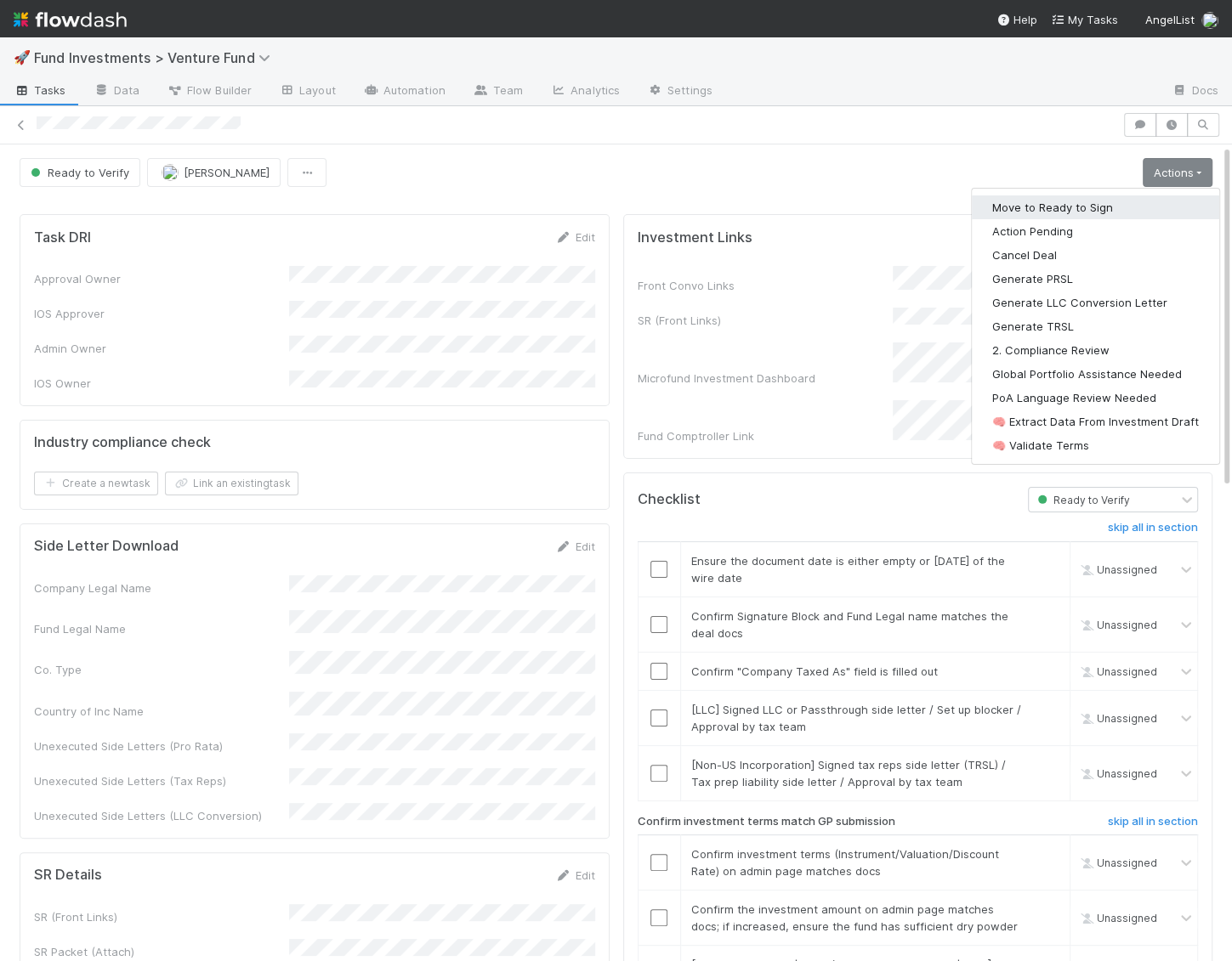
click at [1136, 207] on button "Move to Ready to Sign" at bounding box center [1095, 208] width 247 height 24
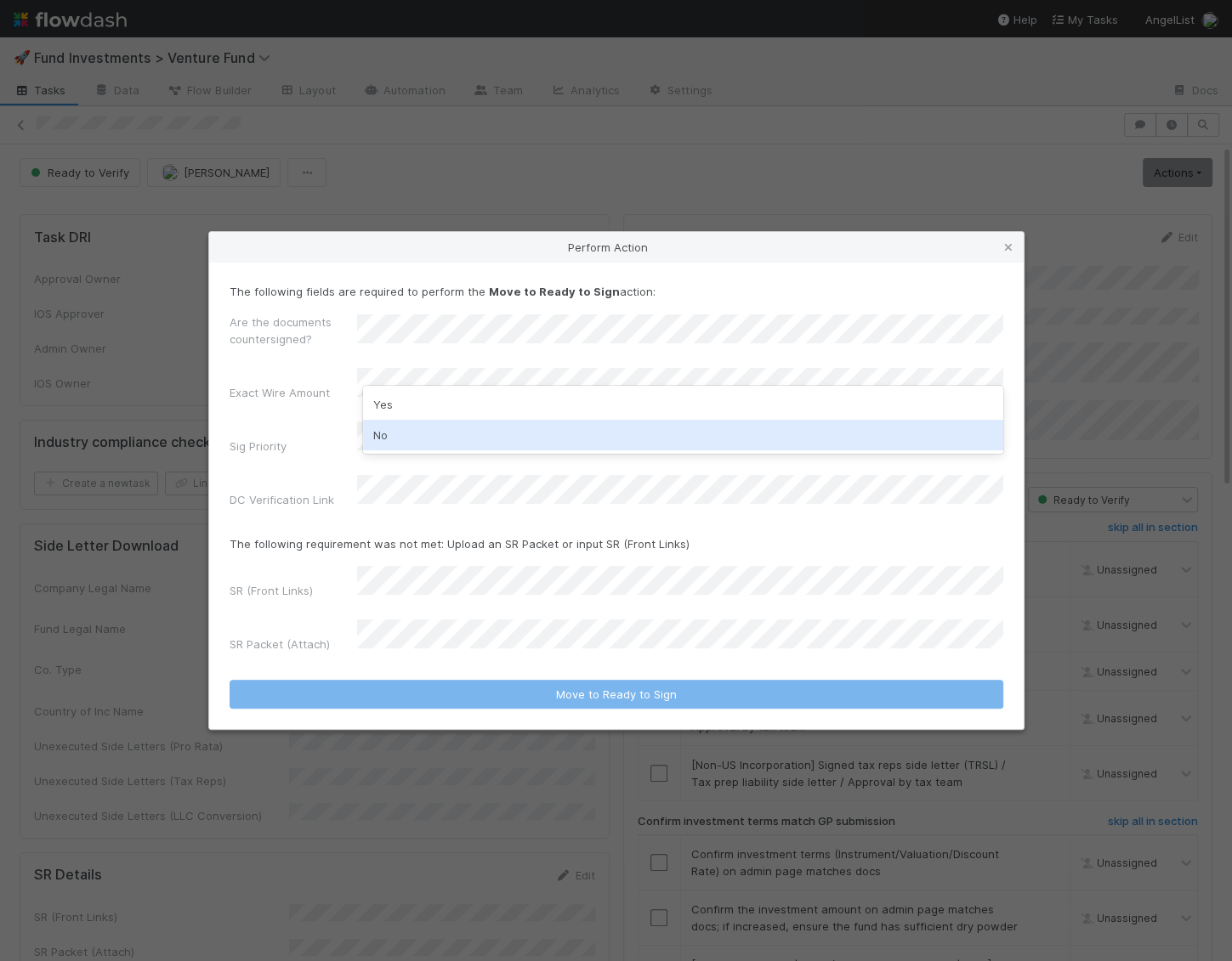
click at [422, 430] on div "No" at bounding box center [683, 435] width 640 height 31
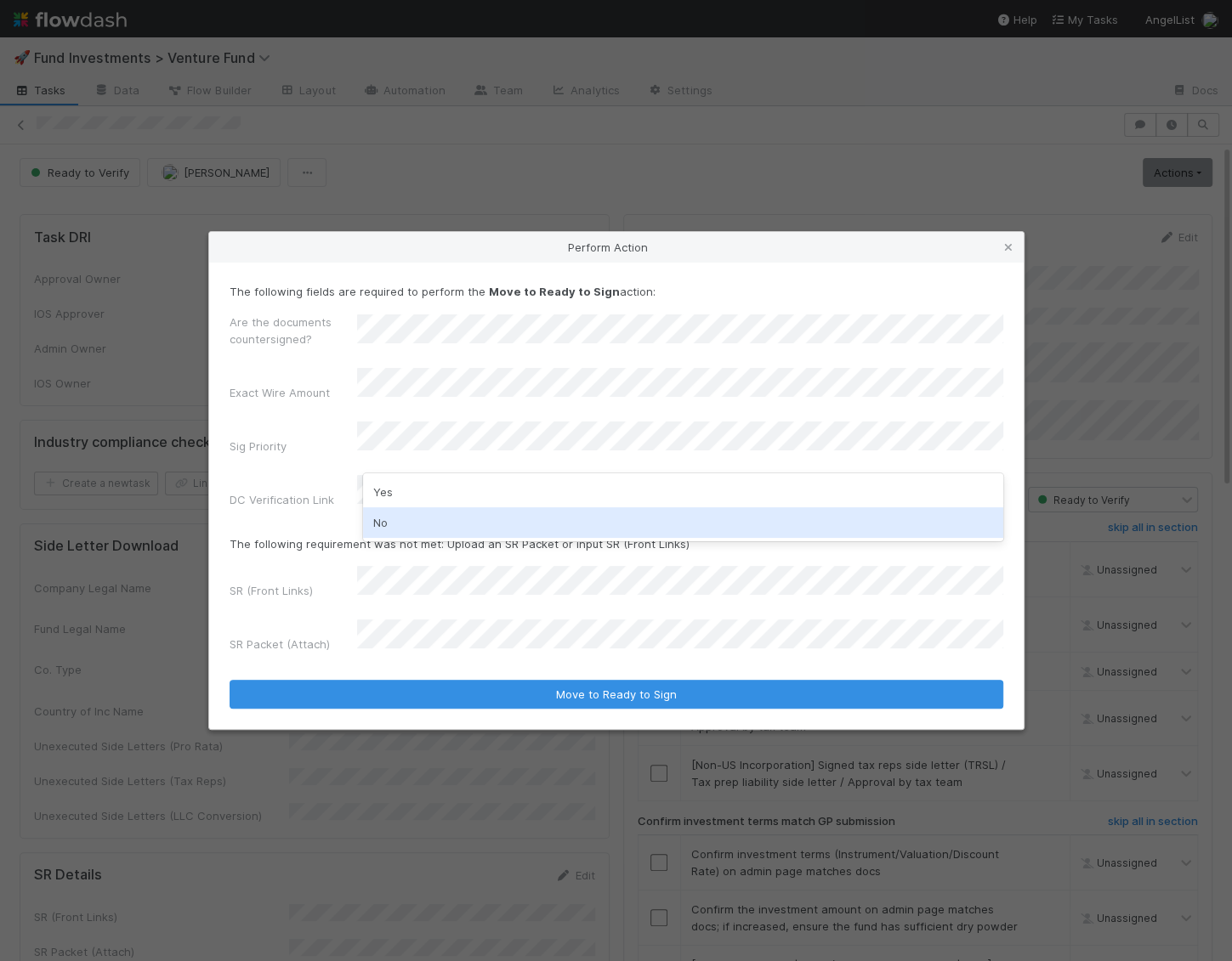
click at [399, 516] on div "No" at bounding box center [683, 523] width 640 height 31
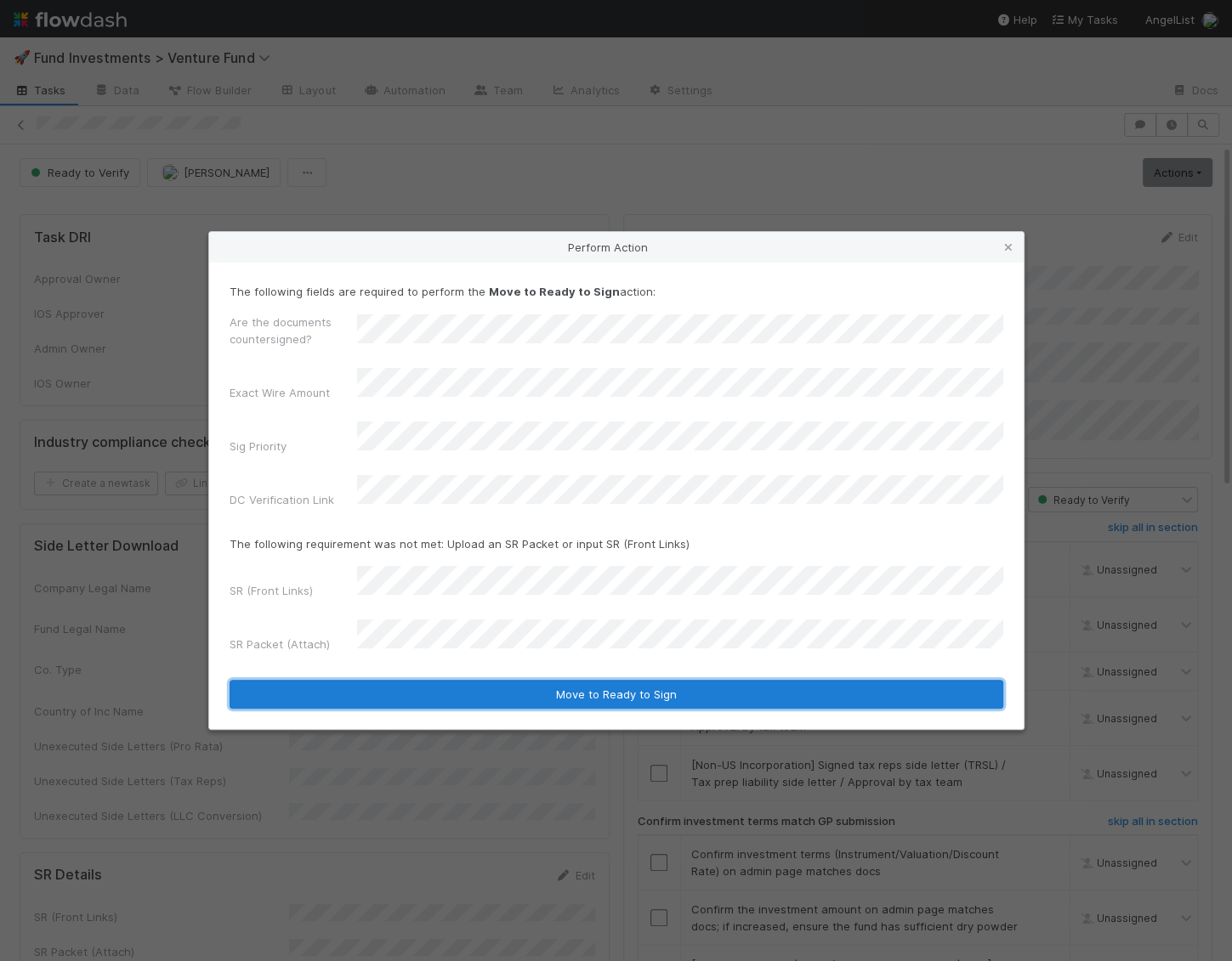
click at [587, 680] on button "Move to Ready to Sign" at bounding box center [617, 694] width 774 height 29
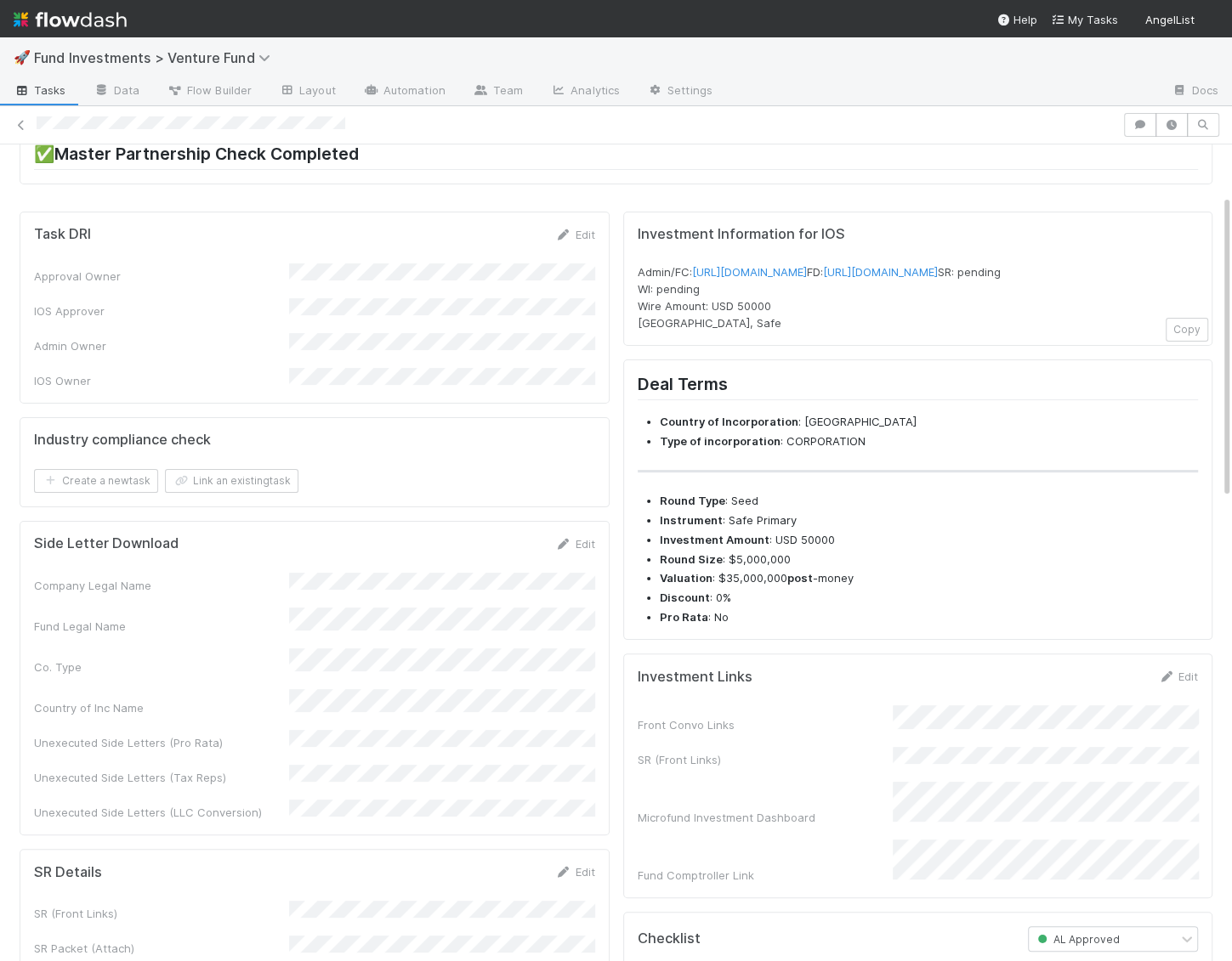
scroll to position [188, 0]
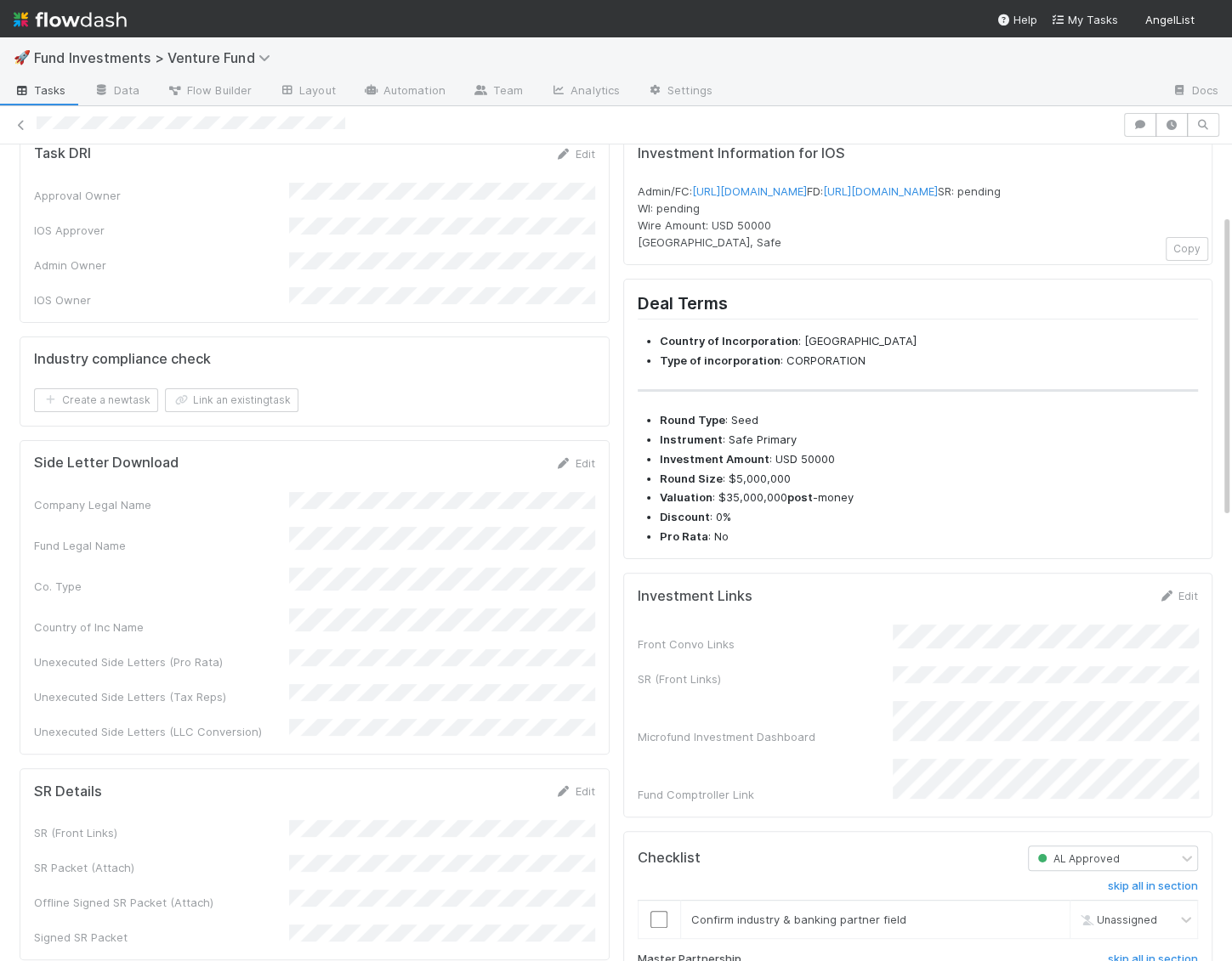
click at [1186, 604] on div "Edit" at bounding box center [1178, 596] width 40 height 17
click at [1186, 602] on link "Edit" at bounding box center [1178, 595] width 40 height 14
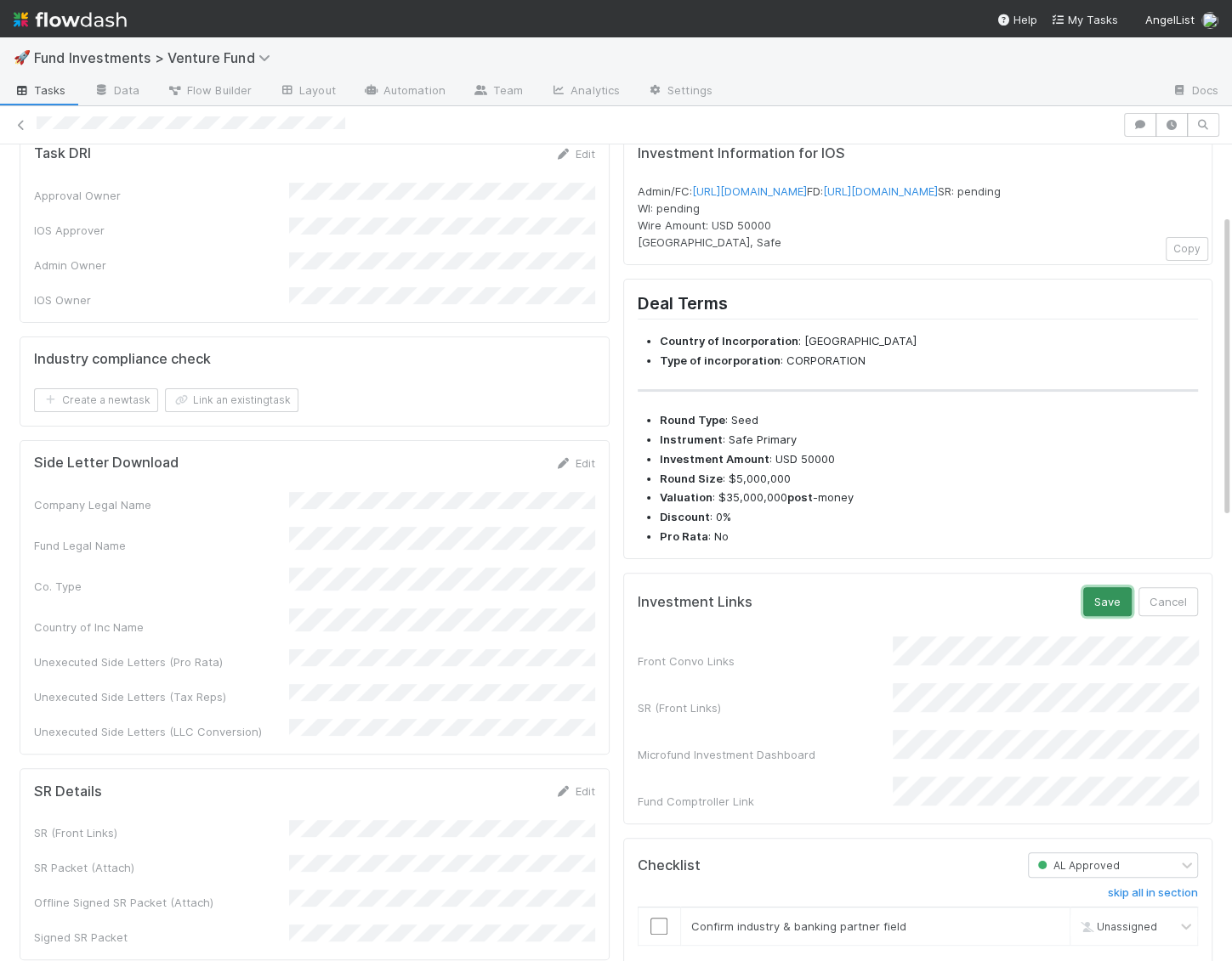
click at [1110, 616] on button "Save" at bounding box center [1108, 602] width 49 height 29
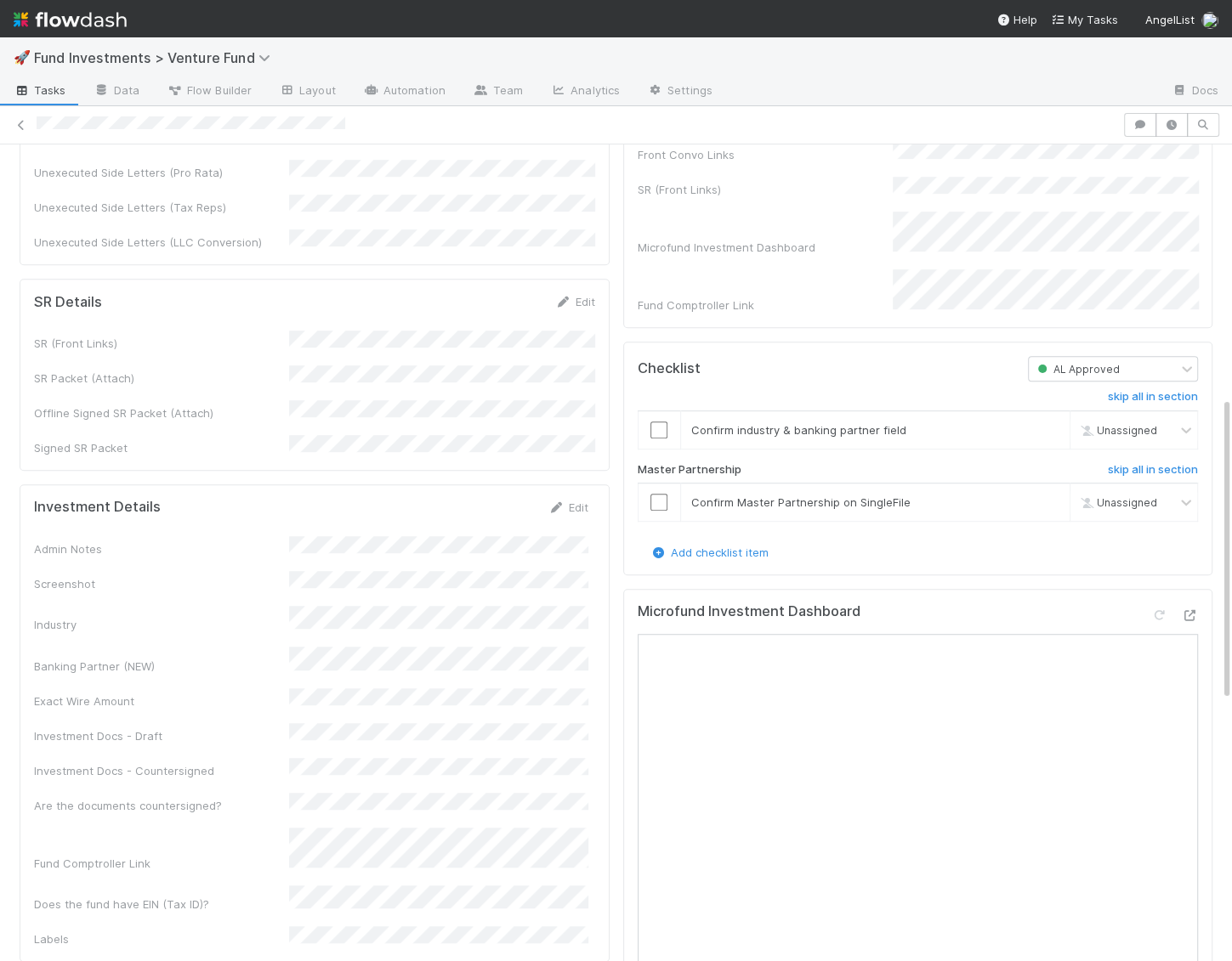
scroll to position [678, 0]
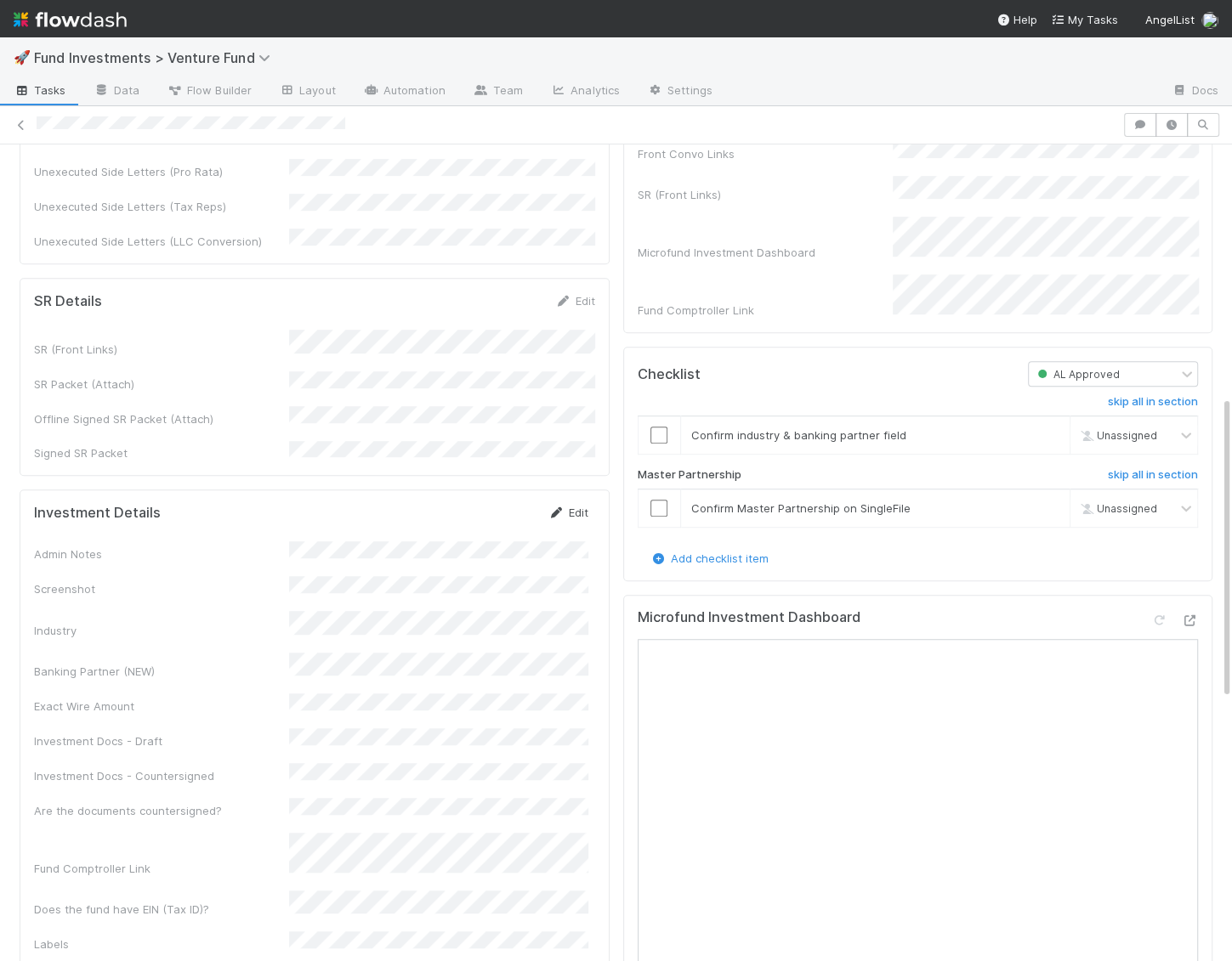
click at [563, 507] on icon at bounding box center [557, 512] width 17 height 11
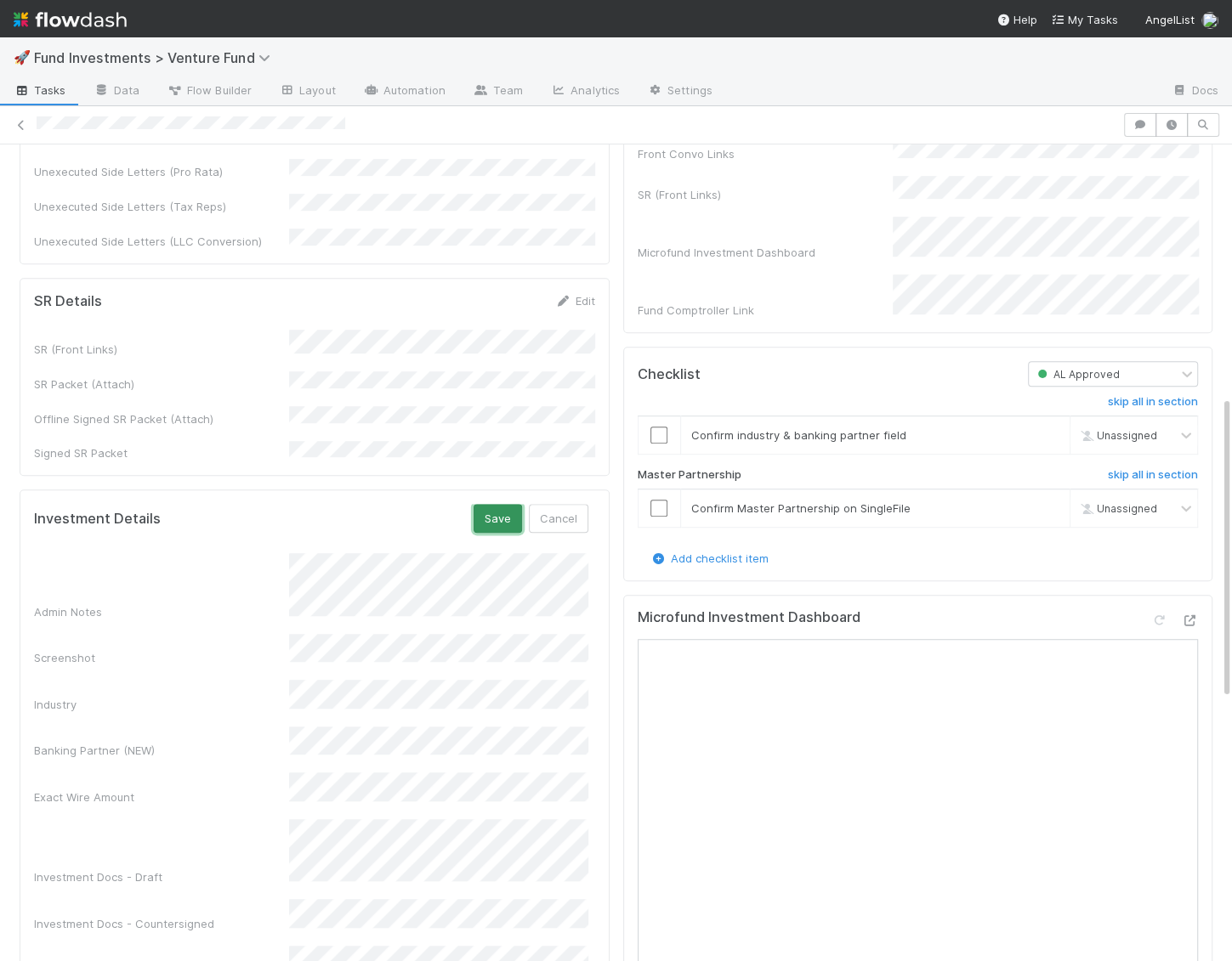
click at [503, 504] on button "Save" at bounding box center [498, 519] width 49 height 29
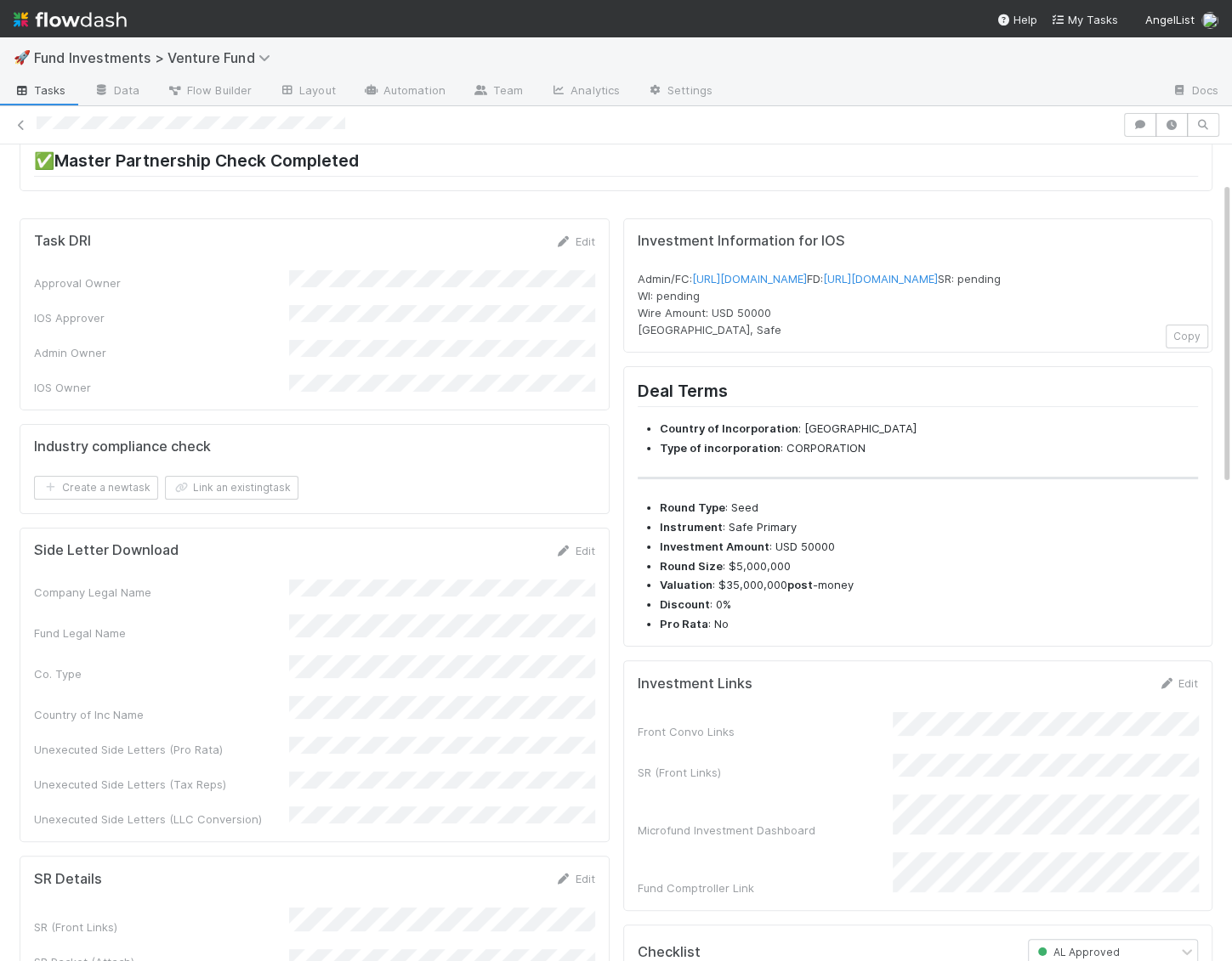
scroll to position [0, 0]
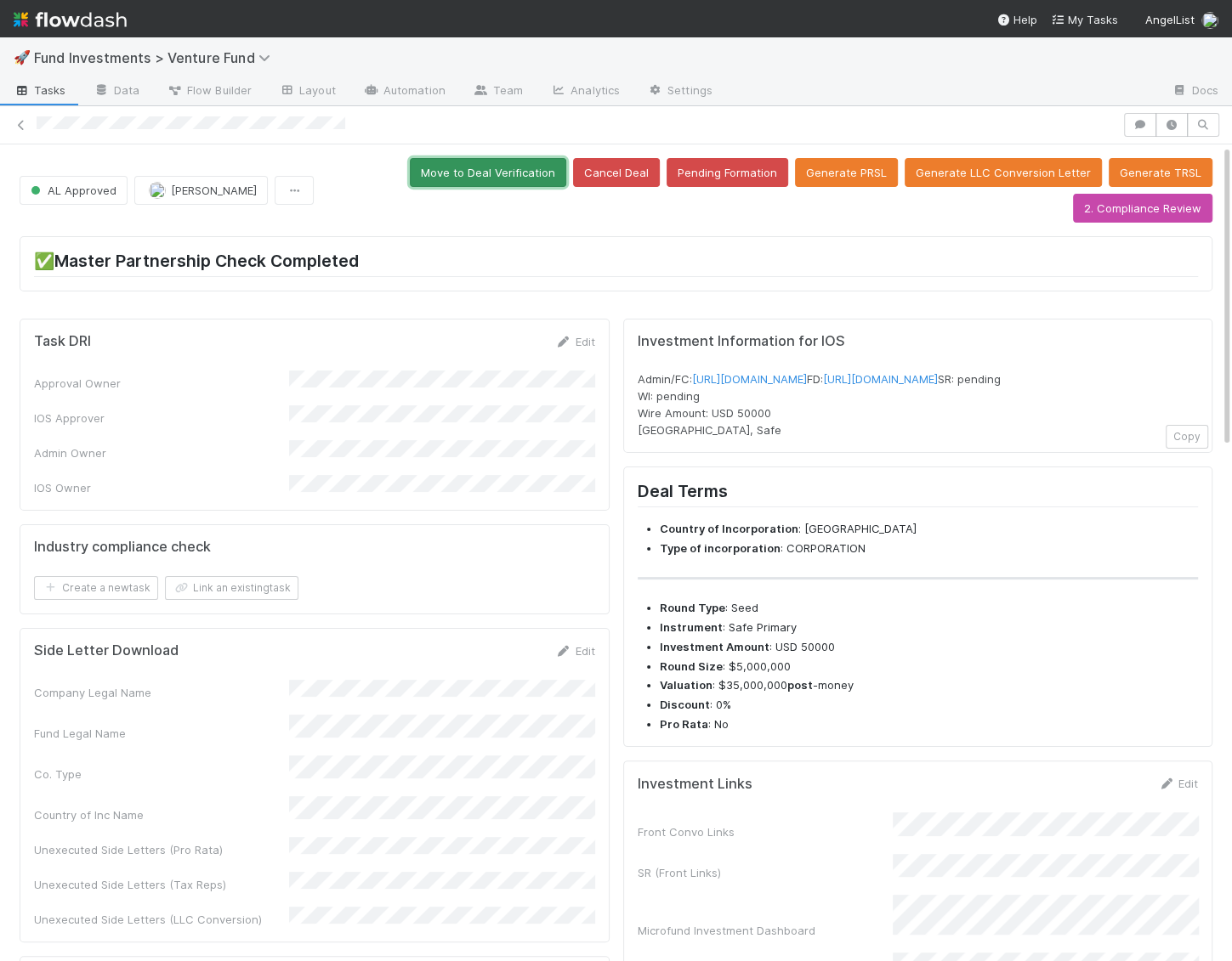
click at [539, 169] on button "Move to Deal Verification" at bounding box center [487, 173] width 156 height 29
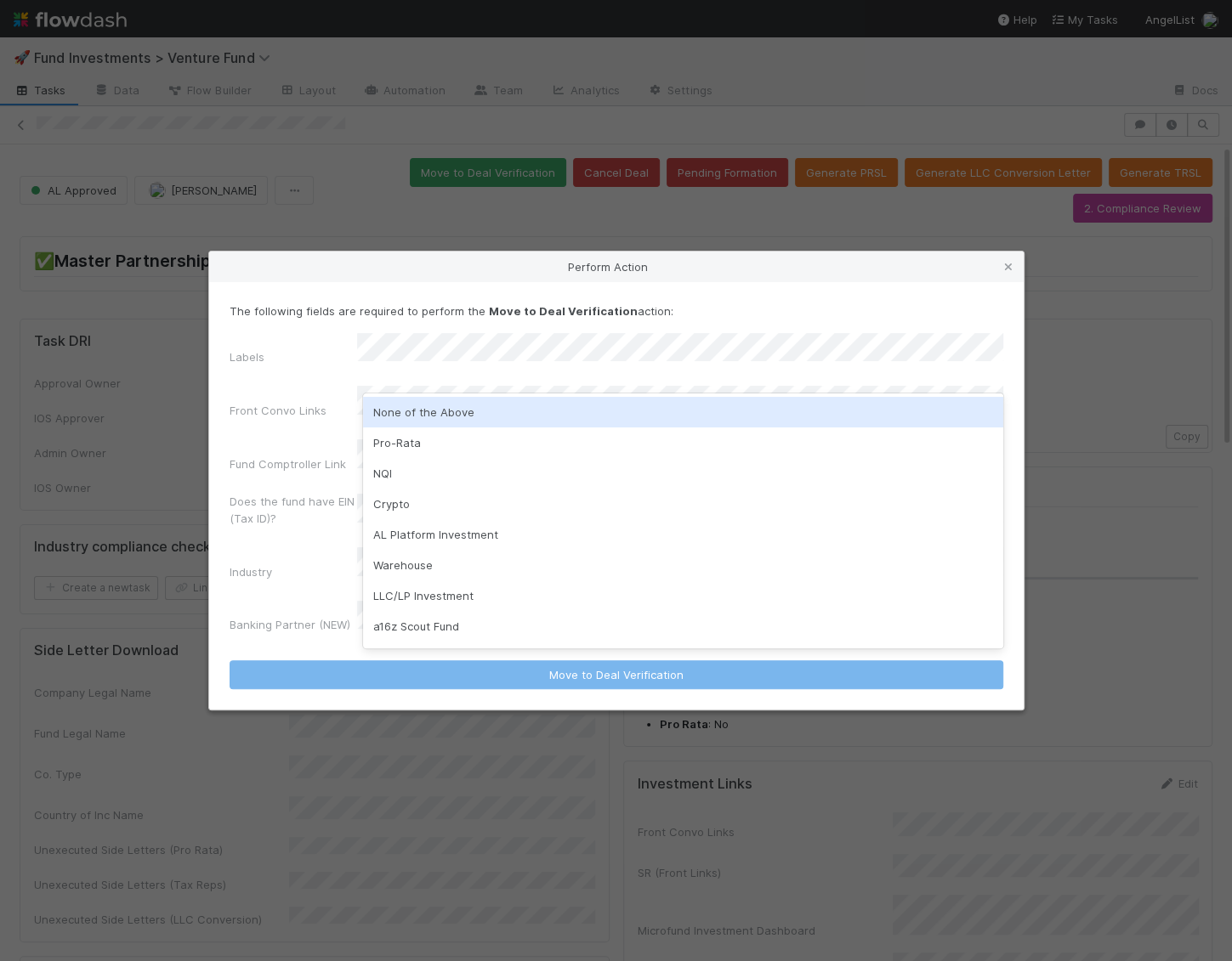
click at [438, 420] on div "None of the Above" at bounding box center [683, 412] width 640 height 31
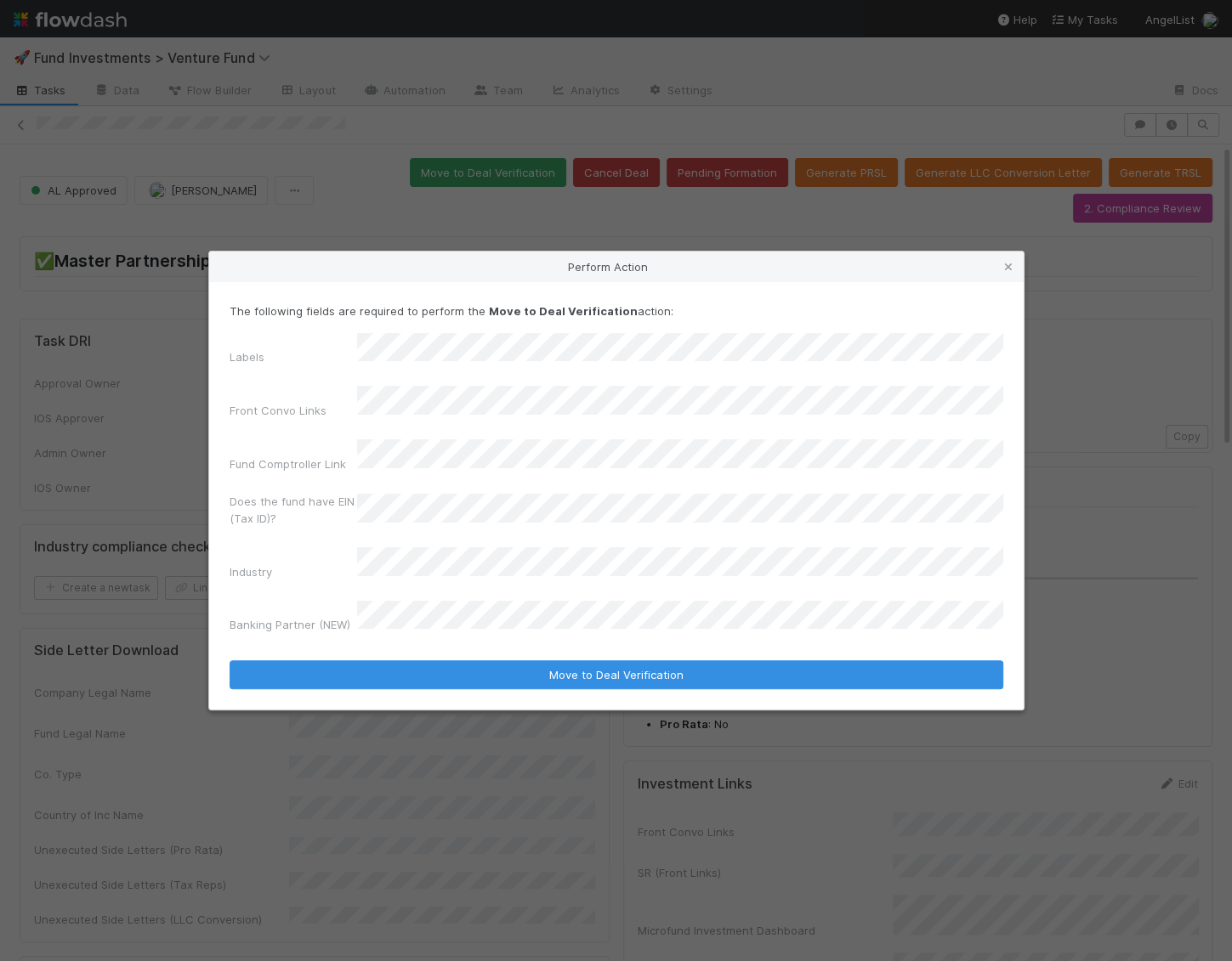
click at [462, 633] on form "The following fields are required to perform the Move to Deal Verification acti…" at bounding box center [617, 496] width 774 height 387
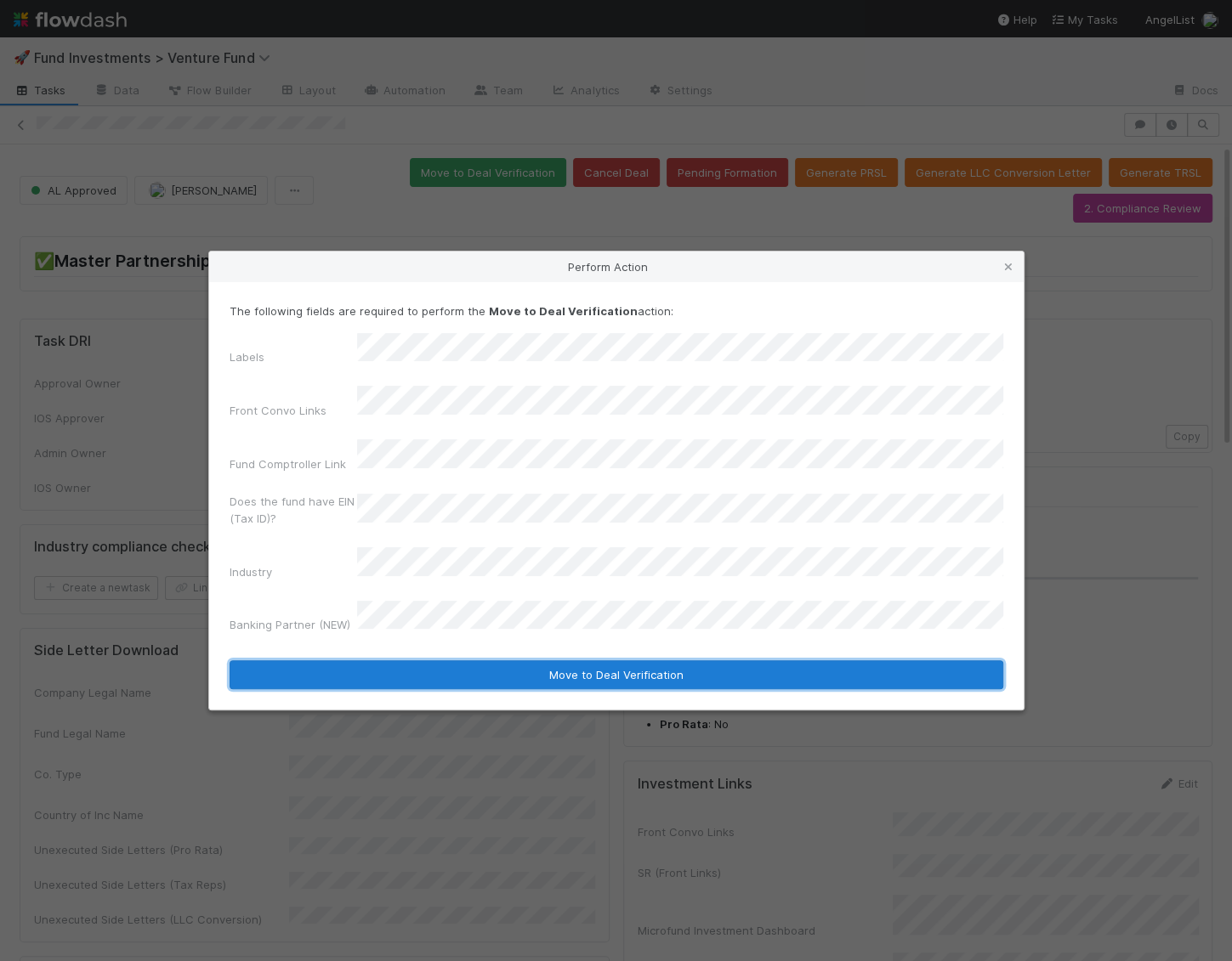
click at [465, 660] on button "Move to Deal Verification" at bounding box center [617, 675] width 774 height 29
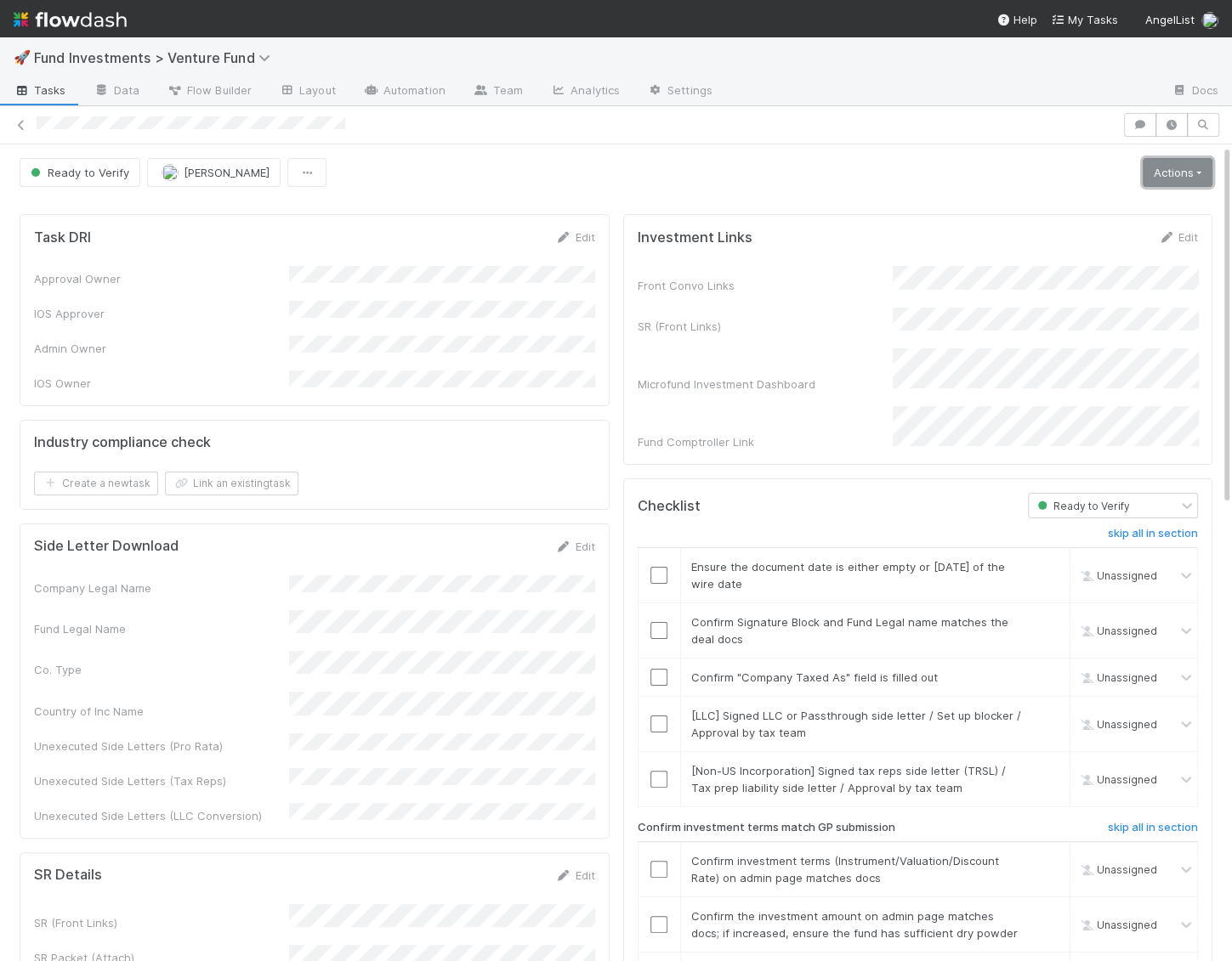
click at [1178, 168] on link "Actions" at bounding box center [1178, 173] width 70 height 29
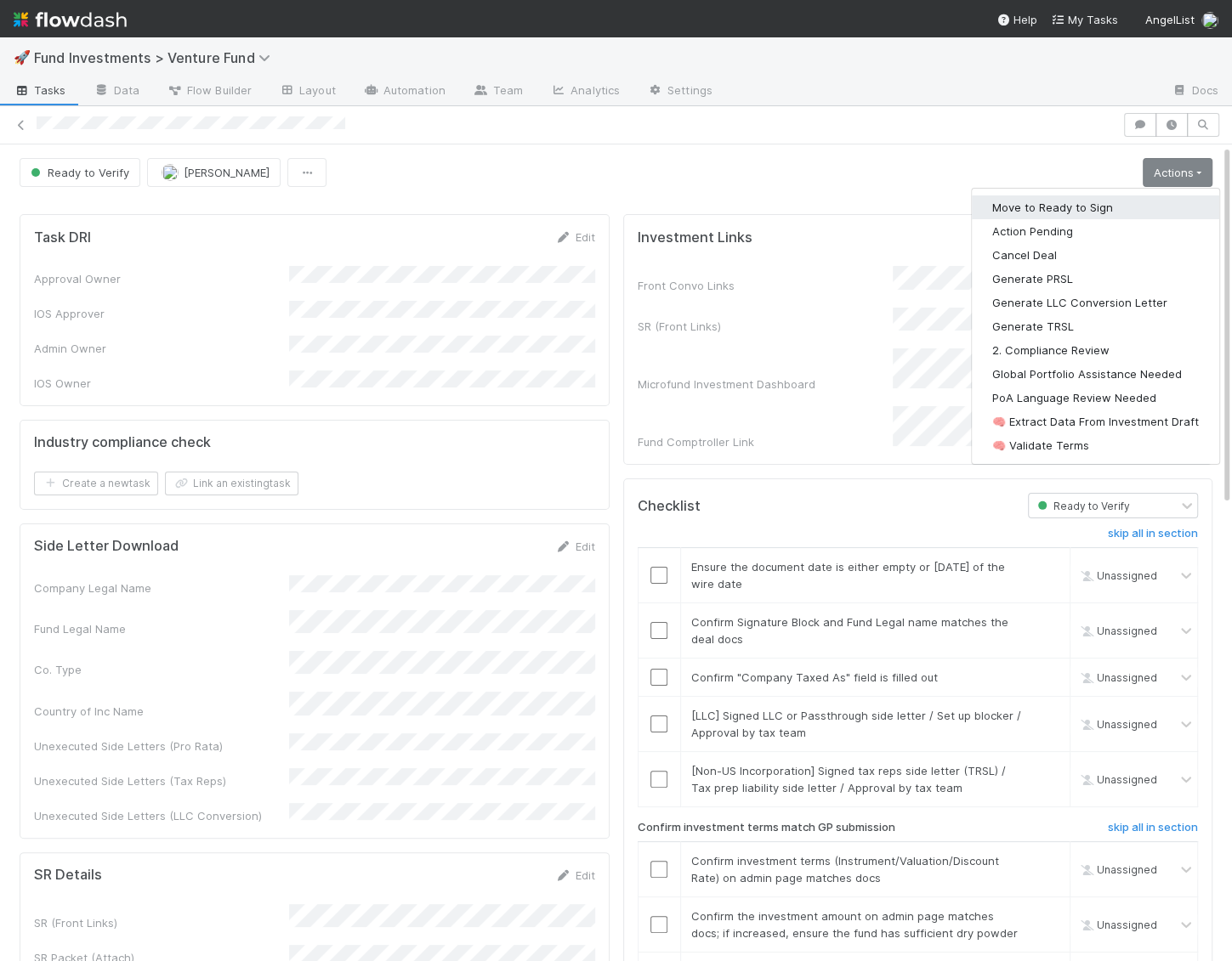
click at [1124, 208] on button "Move to Ready to Sign" at bounding box center [1095, 208] width 247 height 24
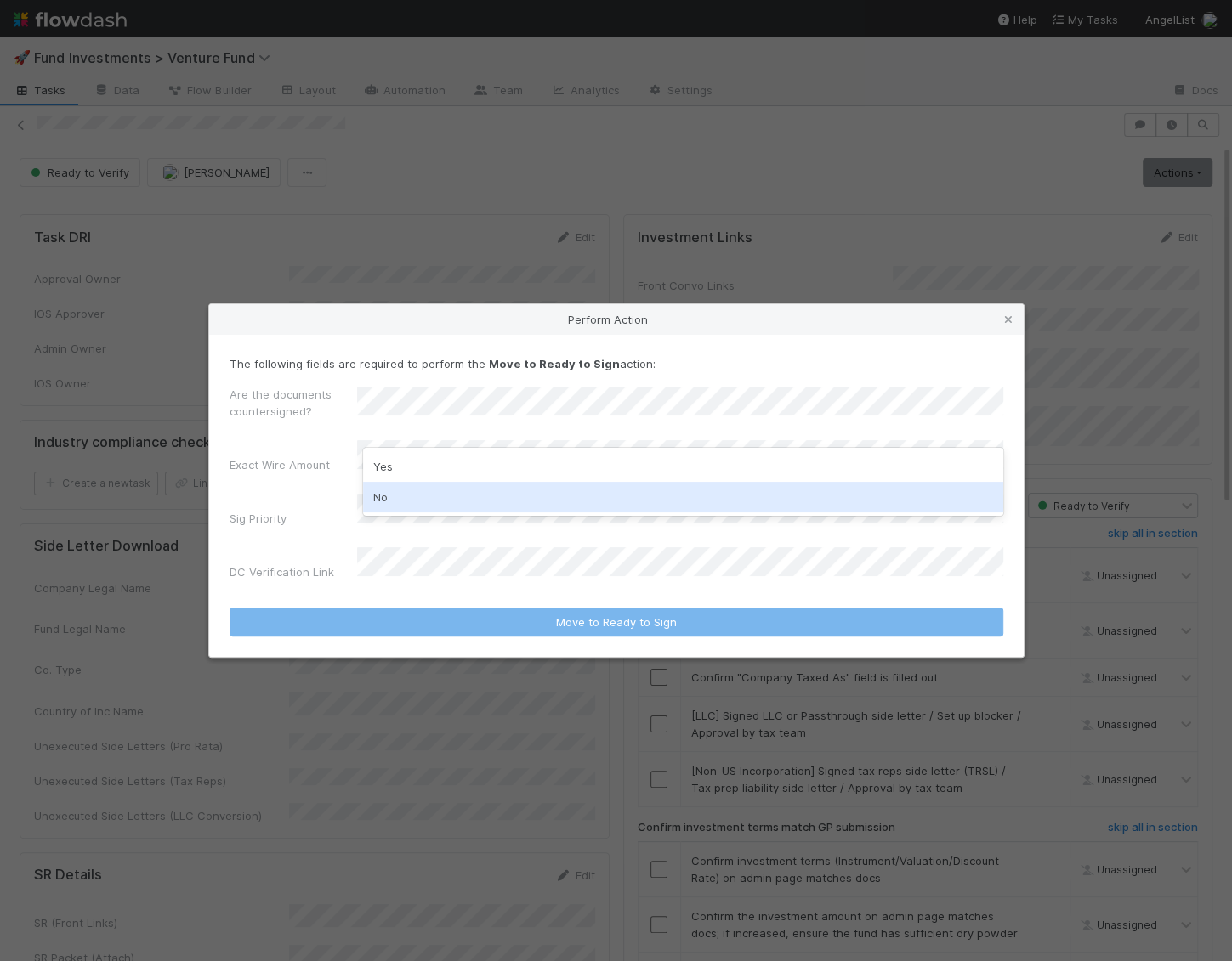
click at [428, 501] on div "No" at bounding box center [683, 497] width 640 height 31
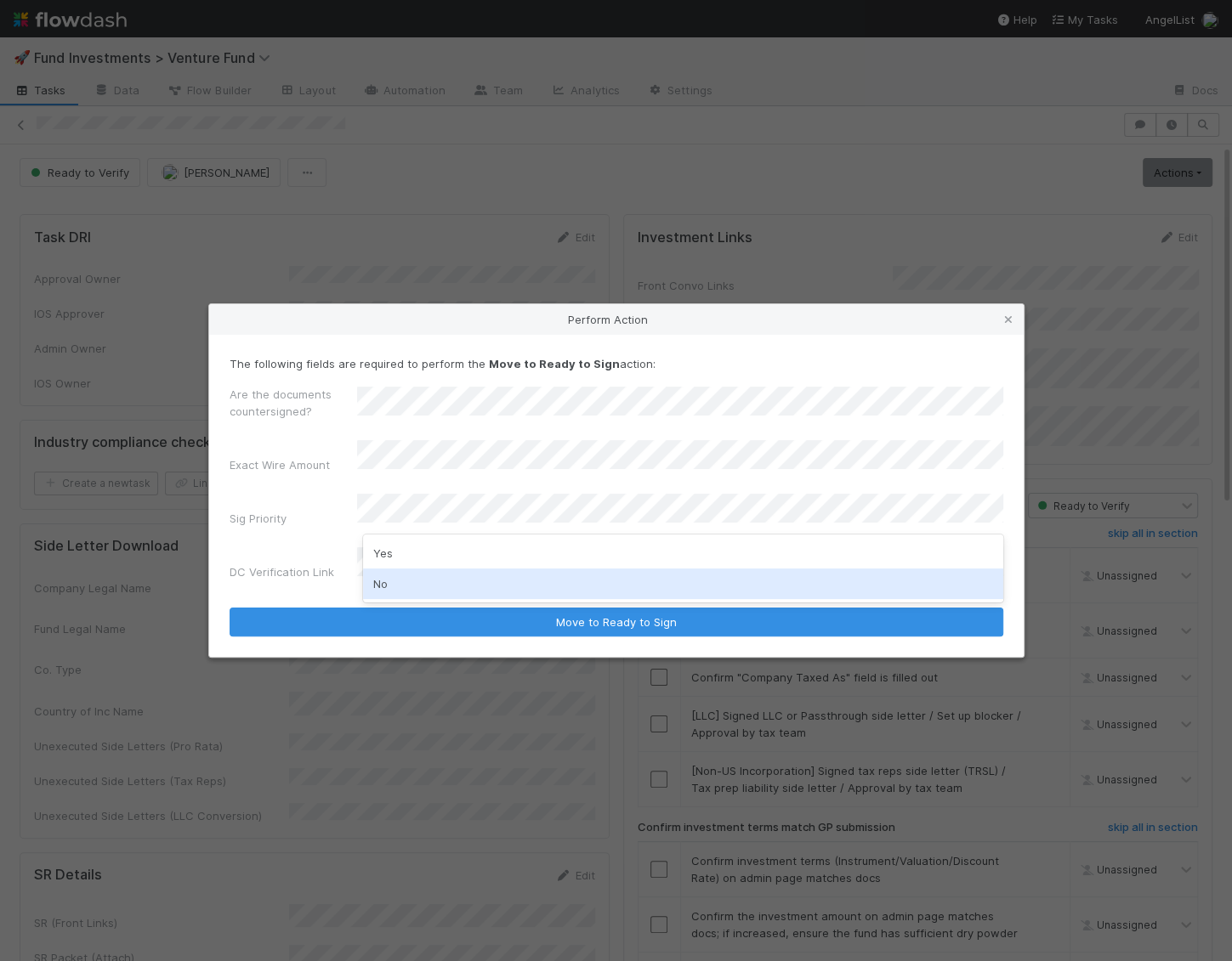
click at [400, 581] on div "No" at bounding box center [683, 584] width 640 height 31
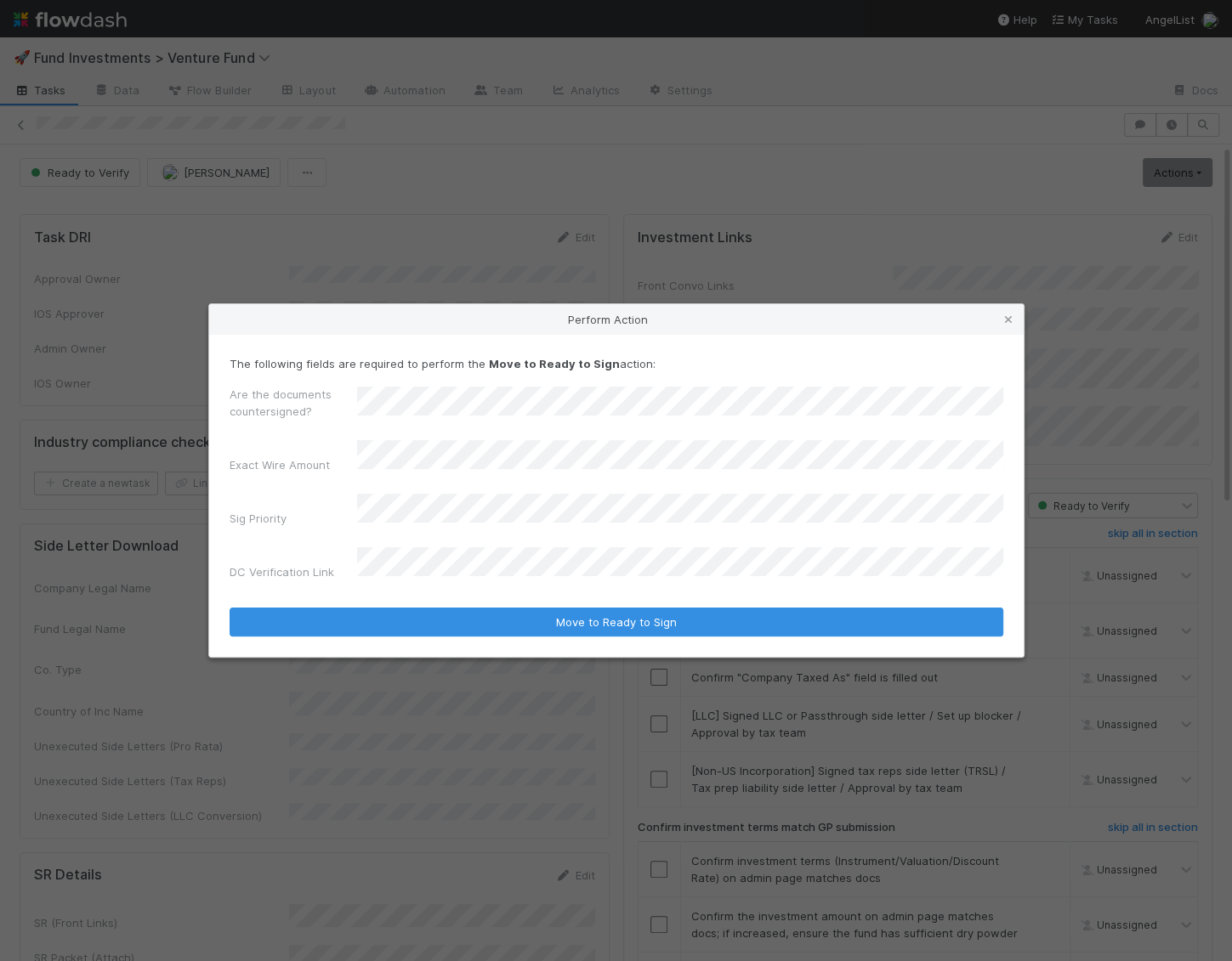
click at [406, 622] on div "The following fields are required to perform the Move to Ready to Sign action: …" at bounding box center [617, 496] width 815 height 322
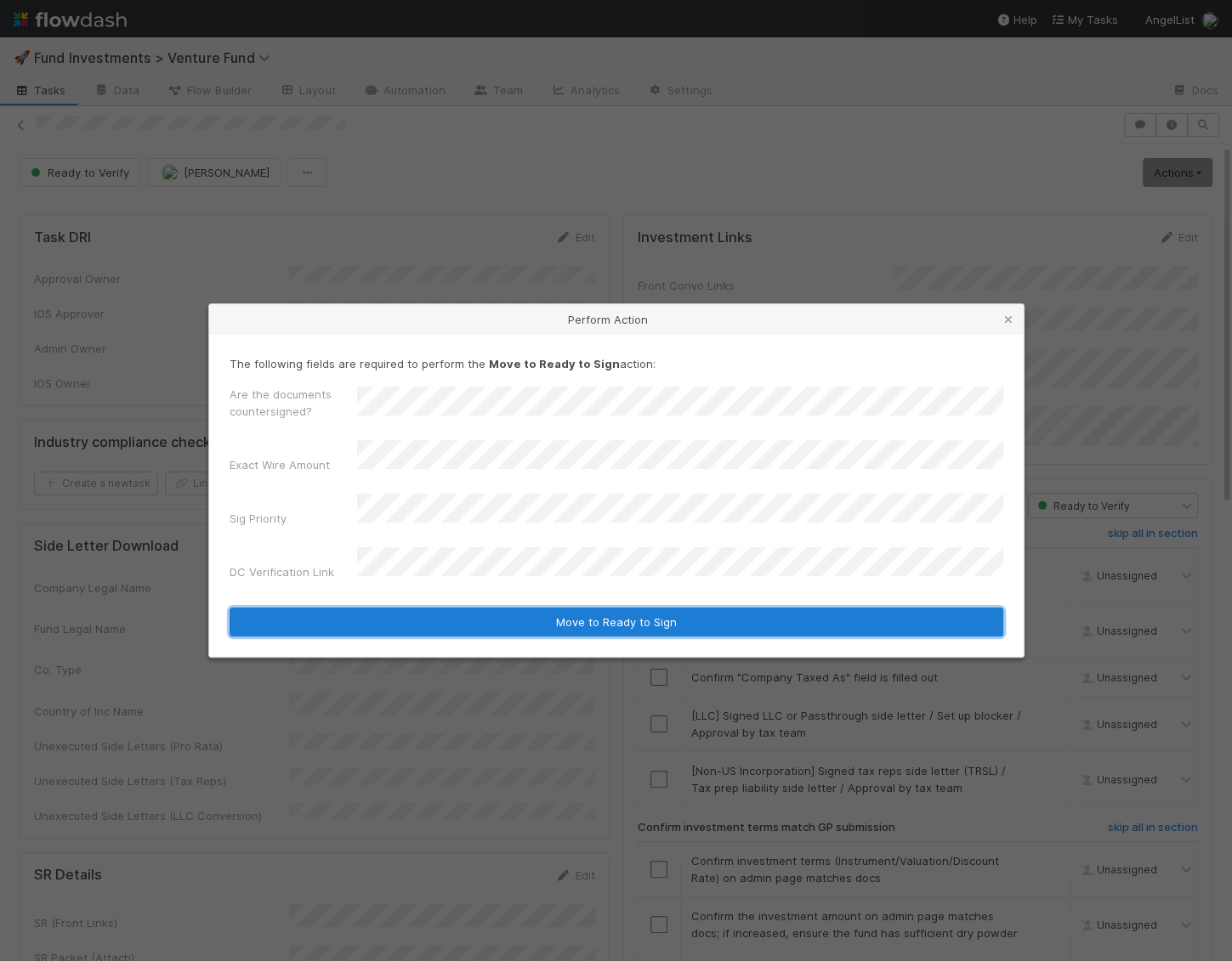
click at [412, 608] on button "Move to Ready to Sign" at bounding box center [617, 623] width 774 height 29
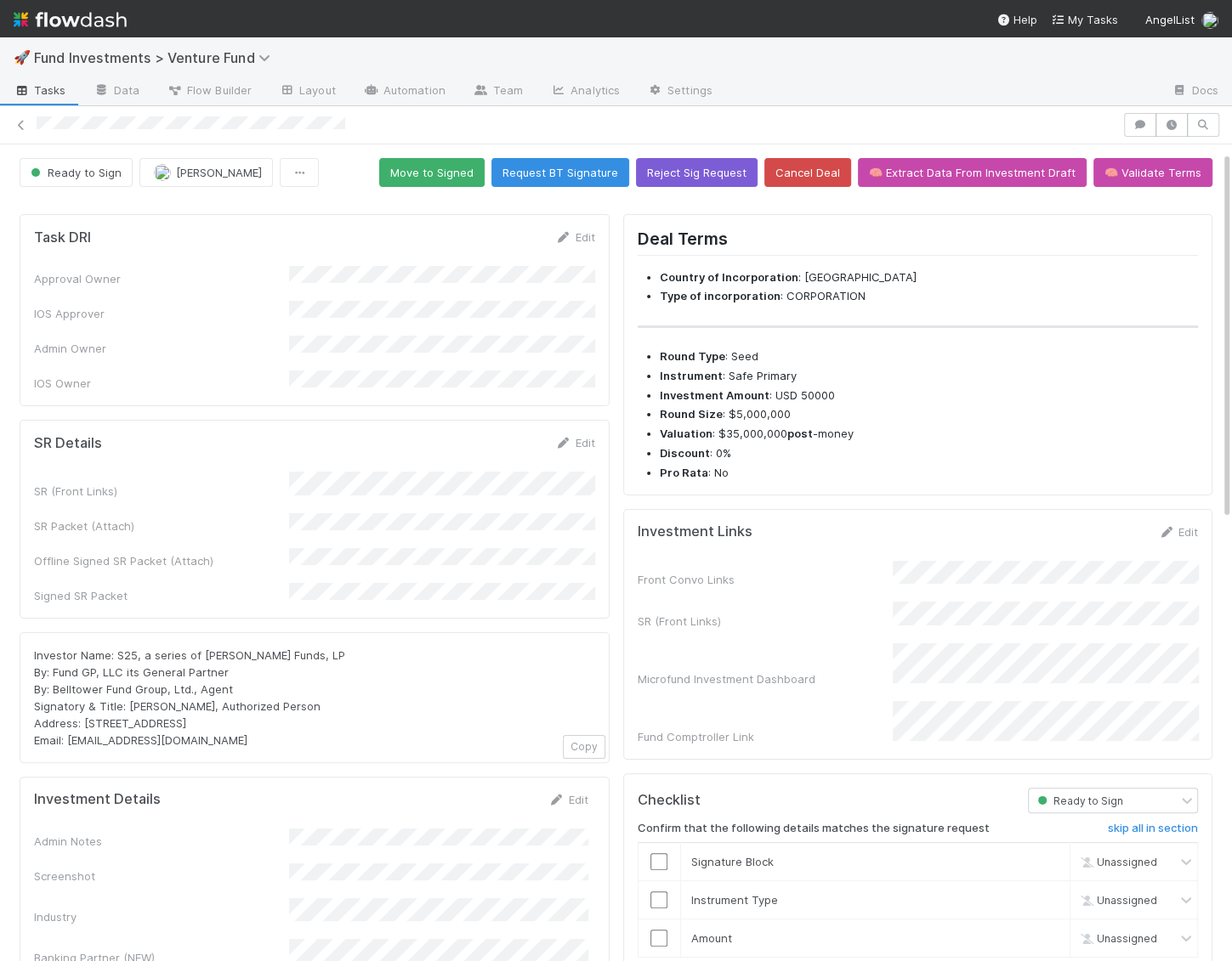
scroll to position [36, 0]
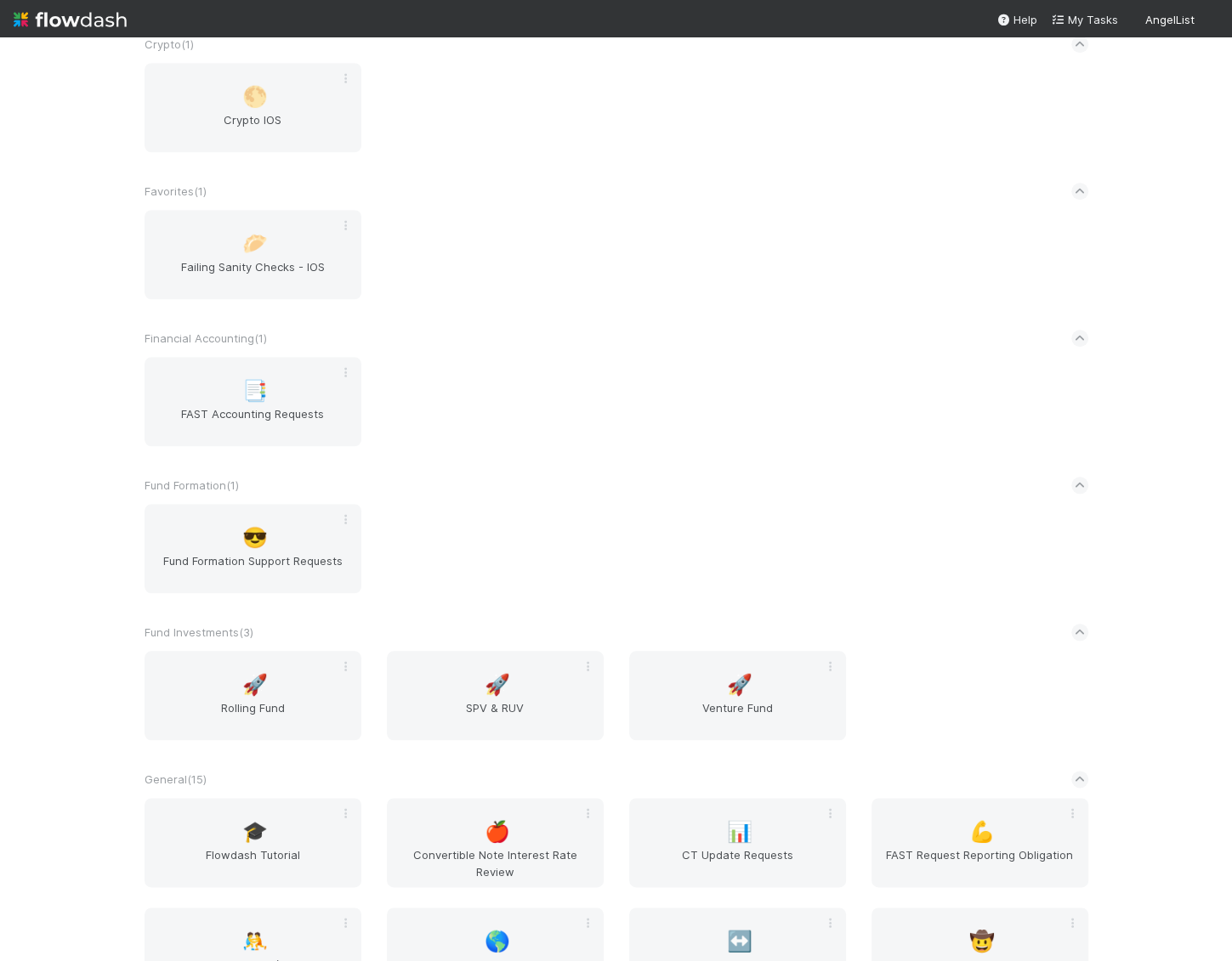
scroll to position [1396, 0]
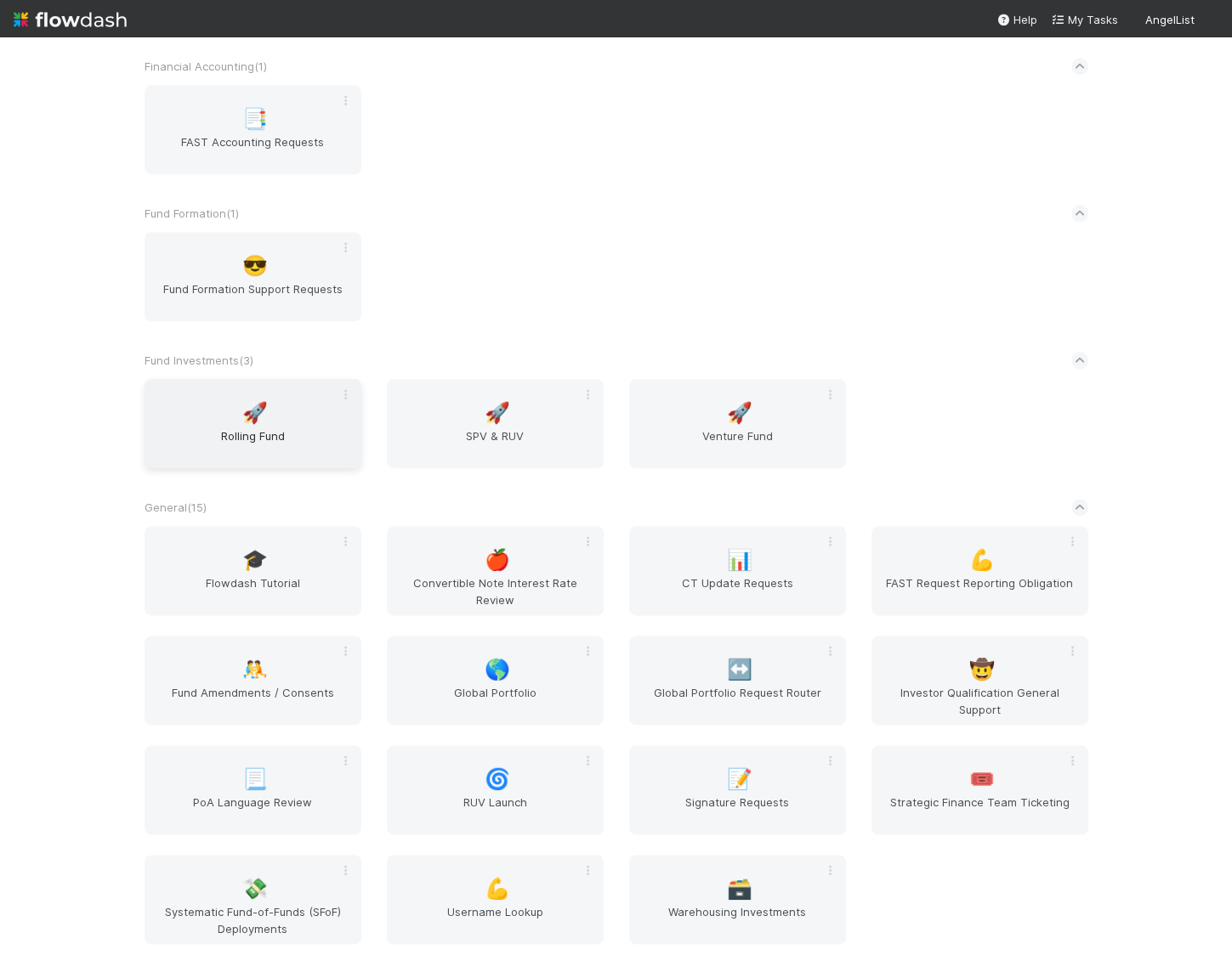
click at [252, 437] on span "Rolling Fund" at bounding box center [252, 444] width 203 height 34
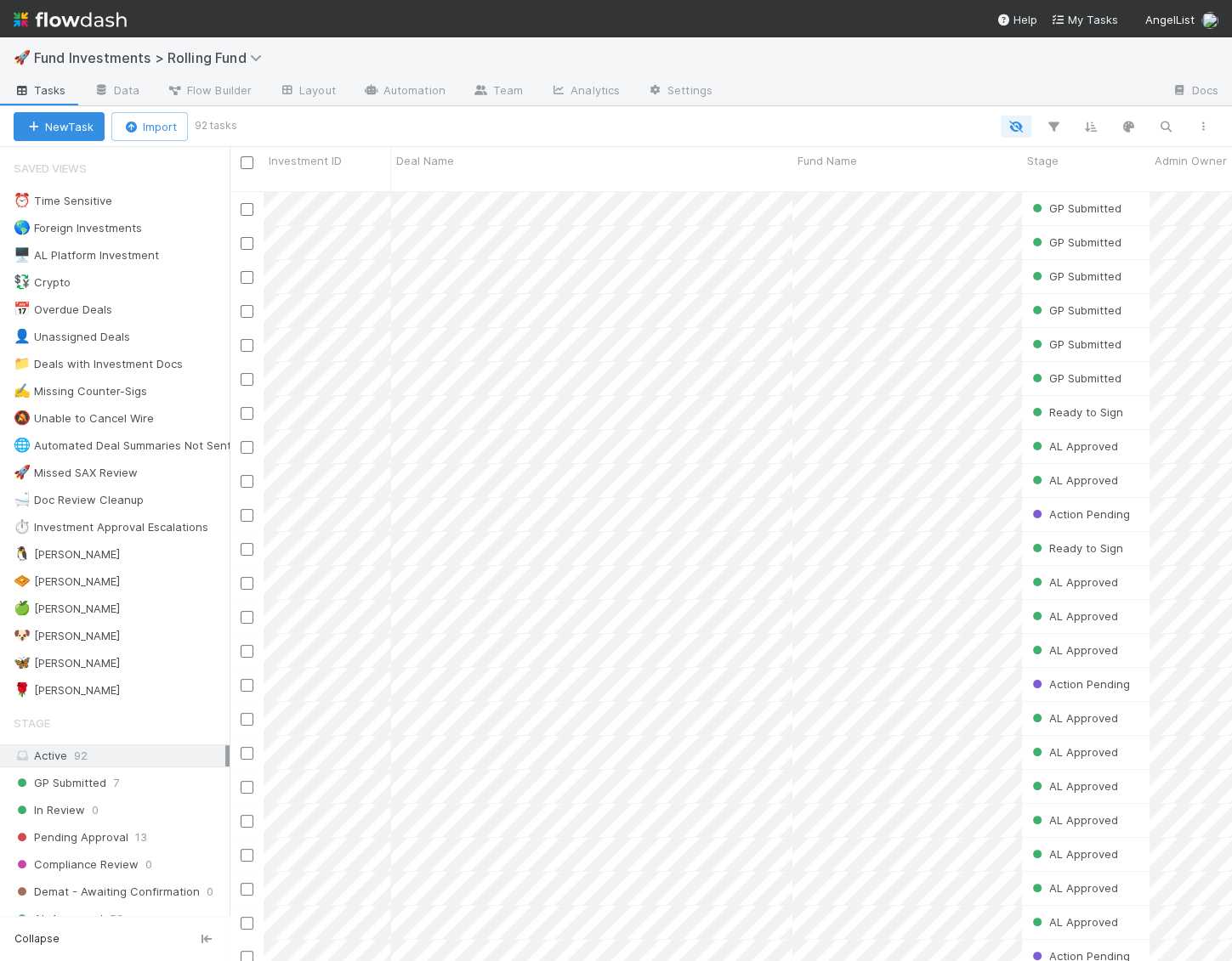
scroll to position [785, 1001]
click at [51, 16] on img at bounding box center [70, 19] width 113 height 29
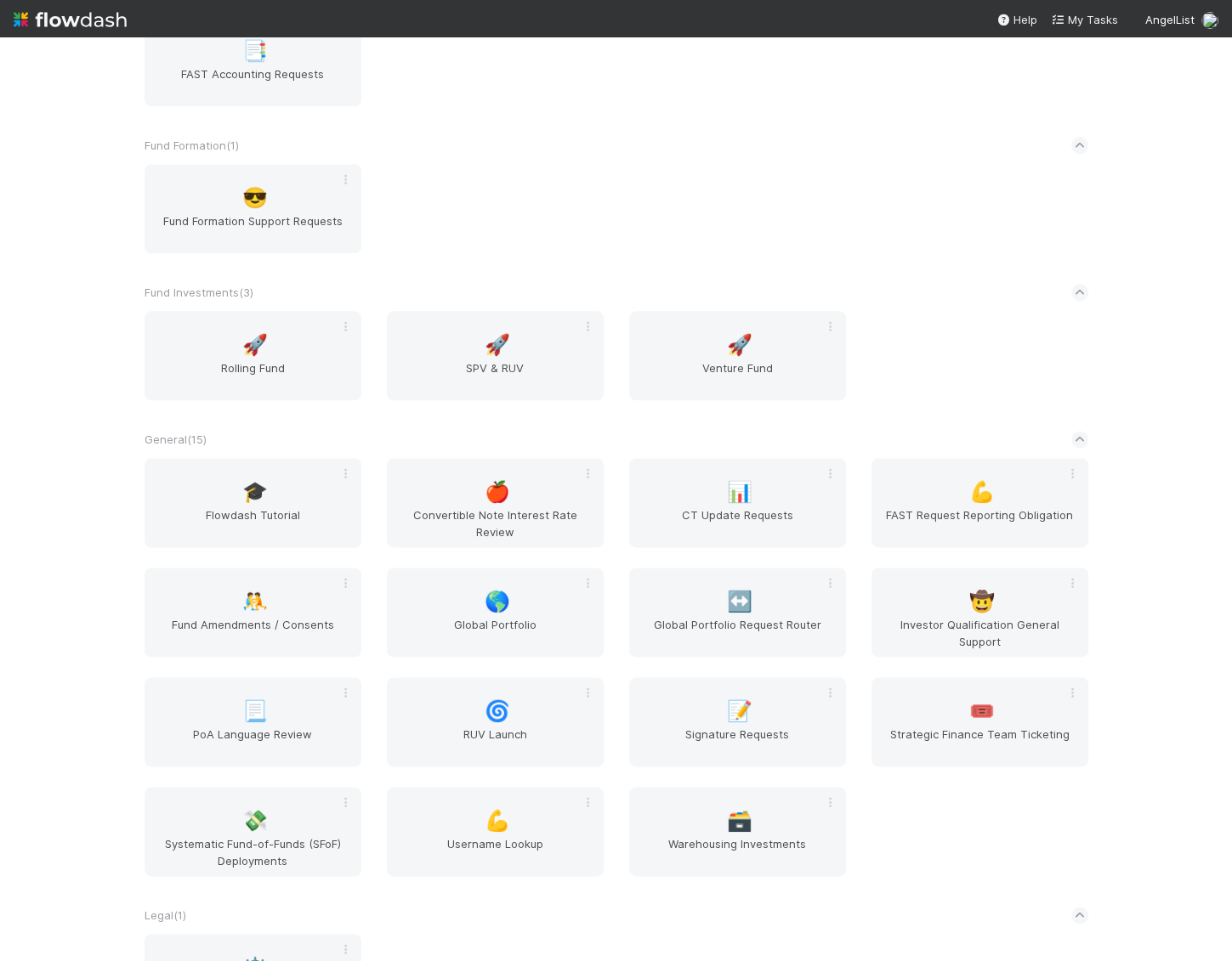
scroll to position [1505, 0]
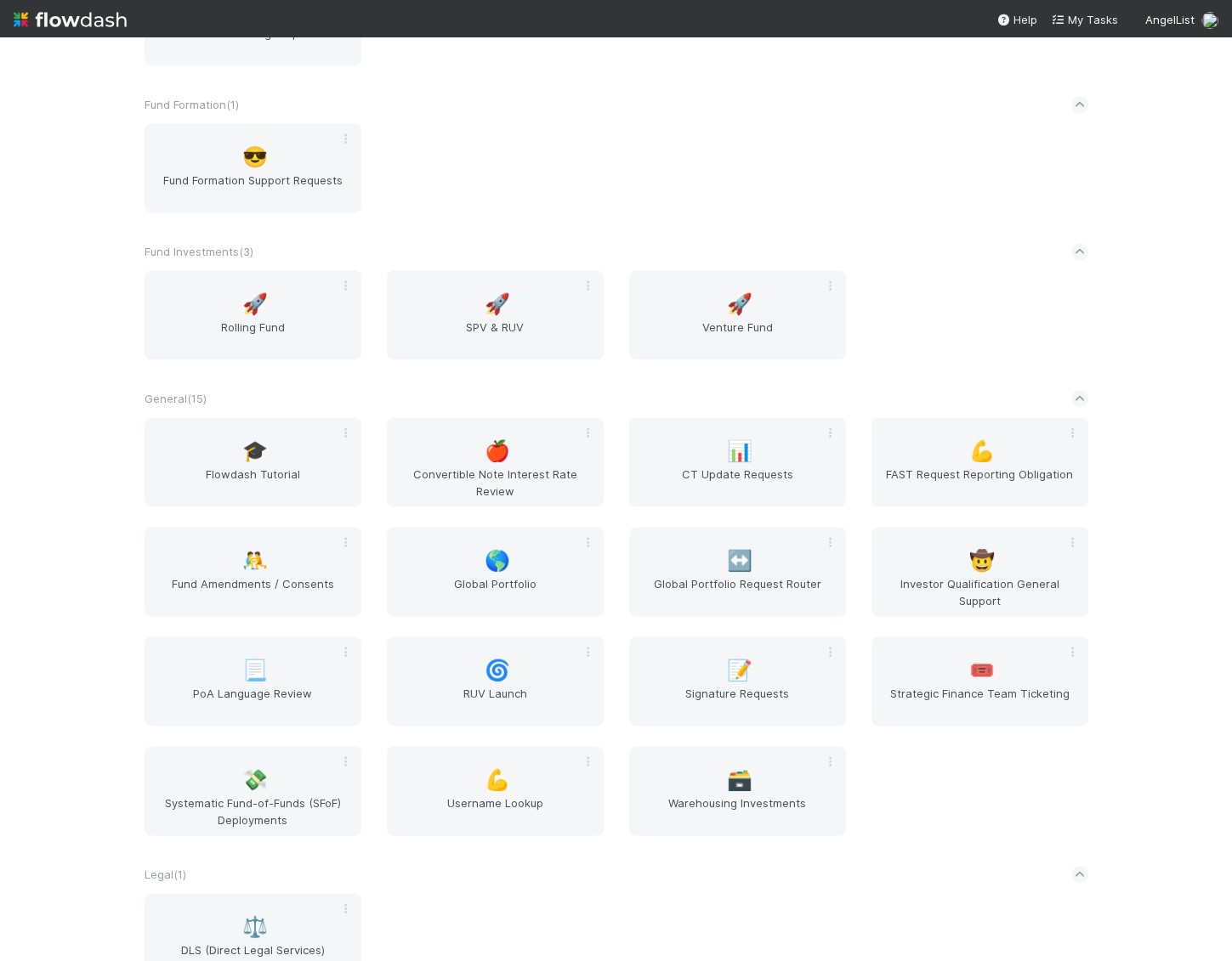
click at [715, 359] on div "🚀 Rolling Fund 🚀 SPV & RUV 🚀 Venture Fund" at bounding box center [616, 325] width 969 height 110
click at [715, 338] on span "Venture Fund" at bounding box center [737, 336] width 203 height 34
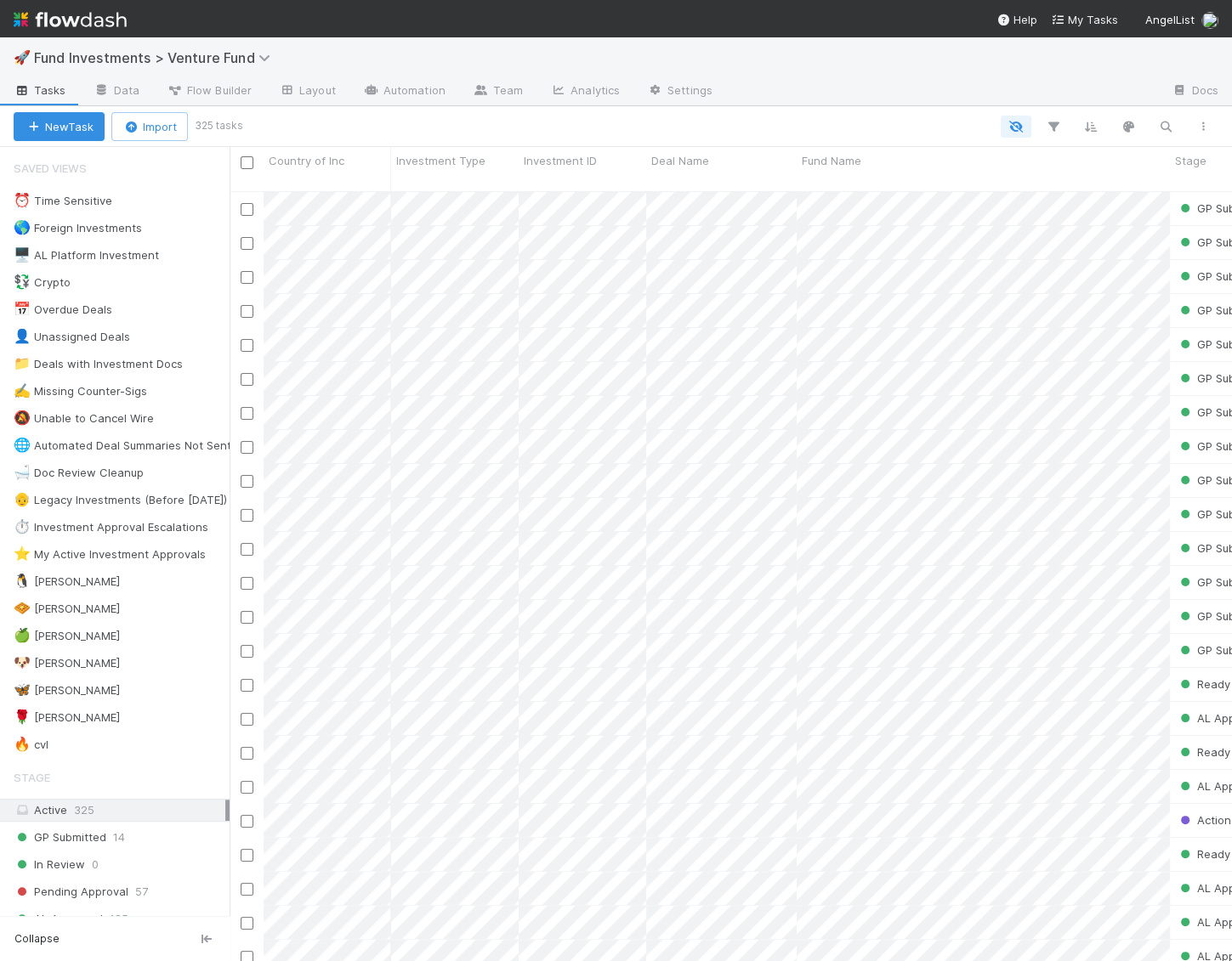
scroll to position [785, 1001]
click at [121, 680] on div "🦋 Kennedy 4" at bounding box center [121, 690] width 216 height 21
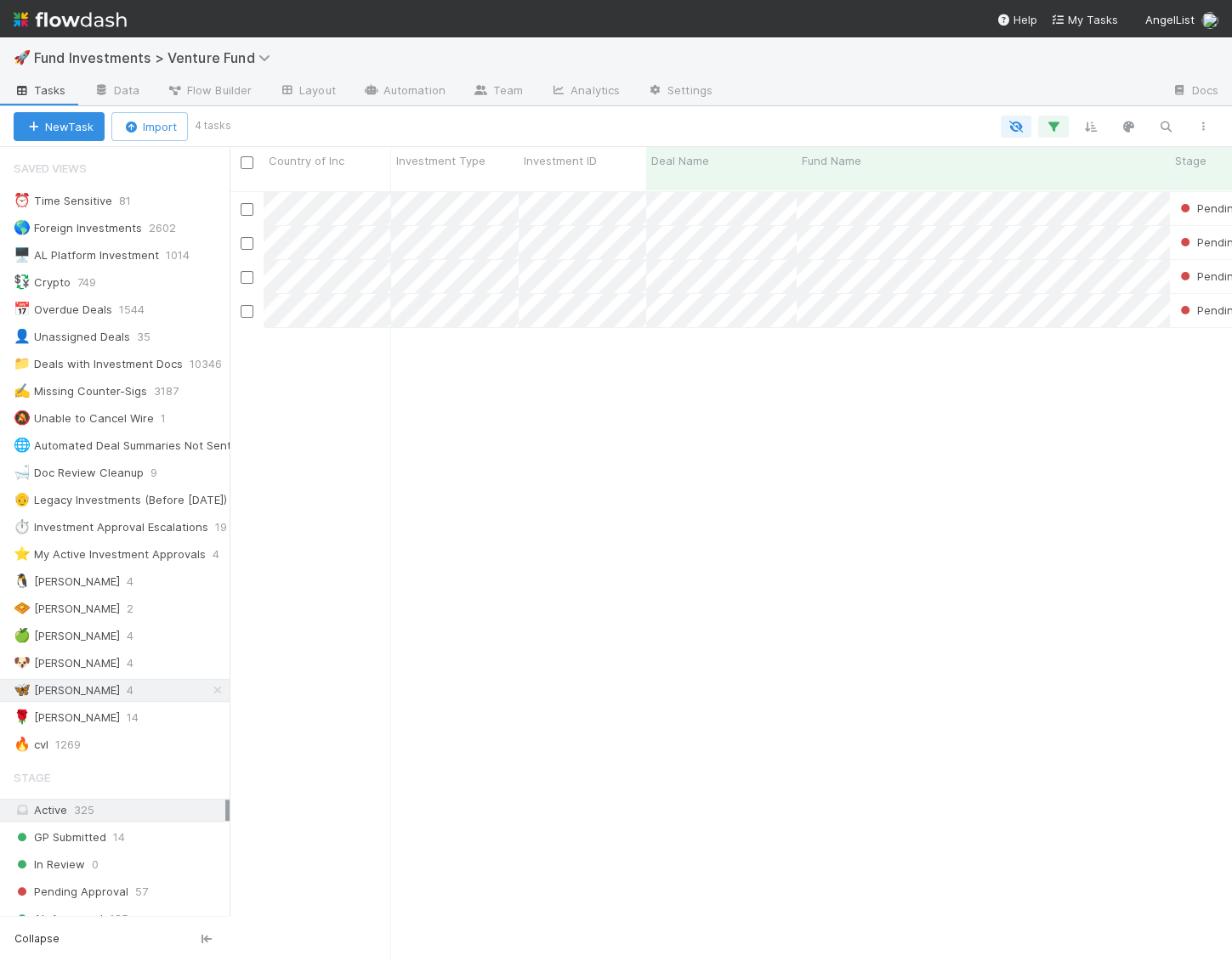
scroll to position [785, 1001]
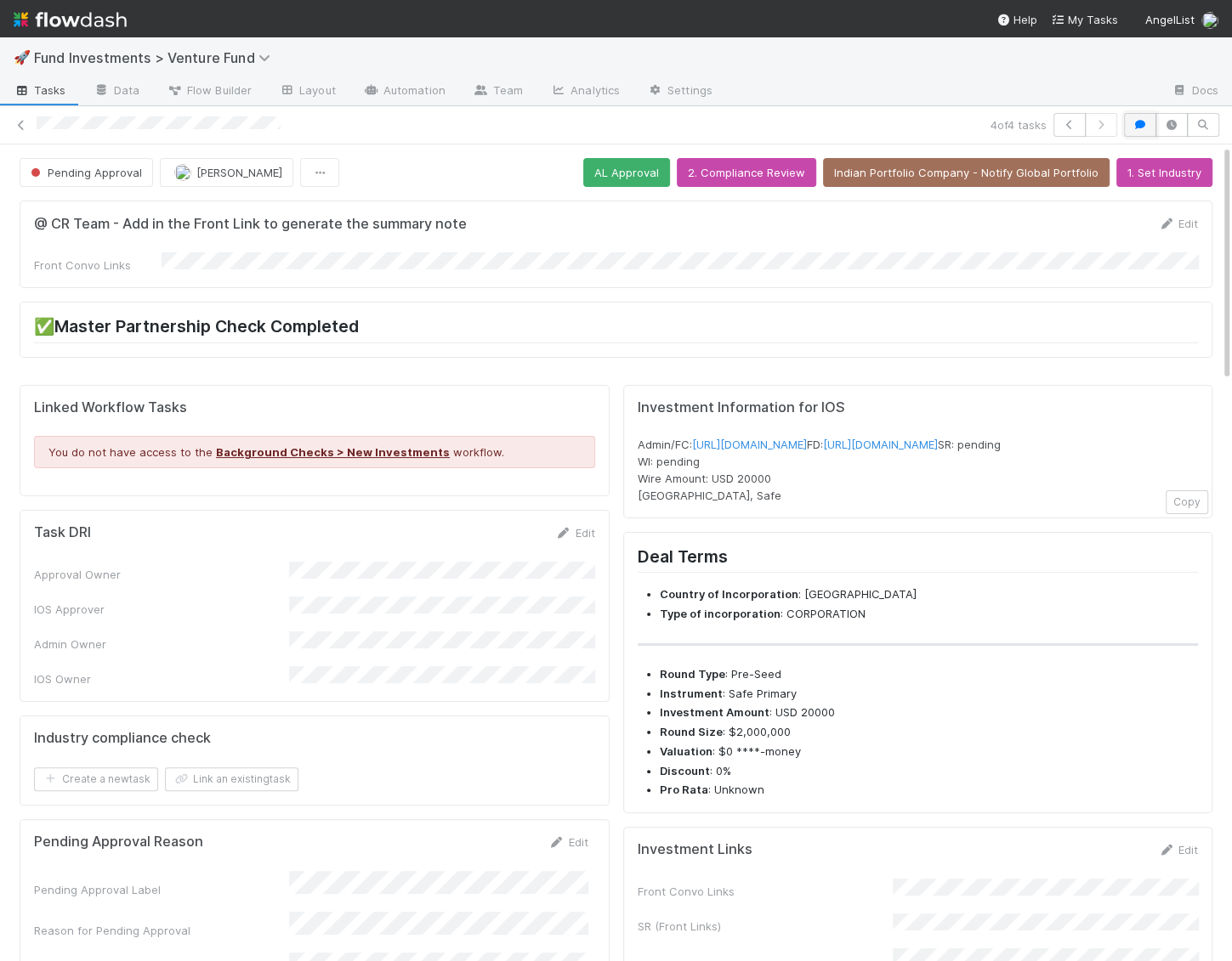
click at [1137, 125] on icon "button" at bounding box center [1141, 125] width 17 height 11
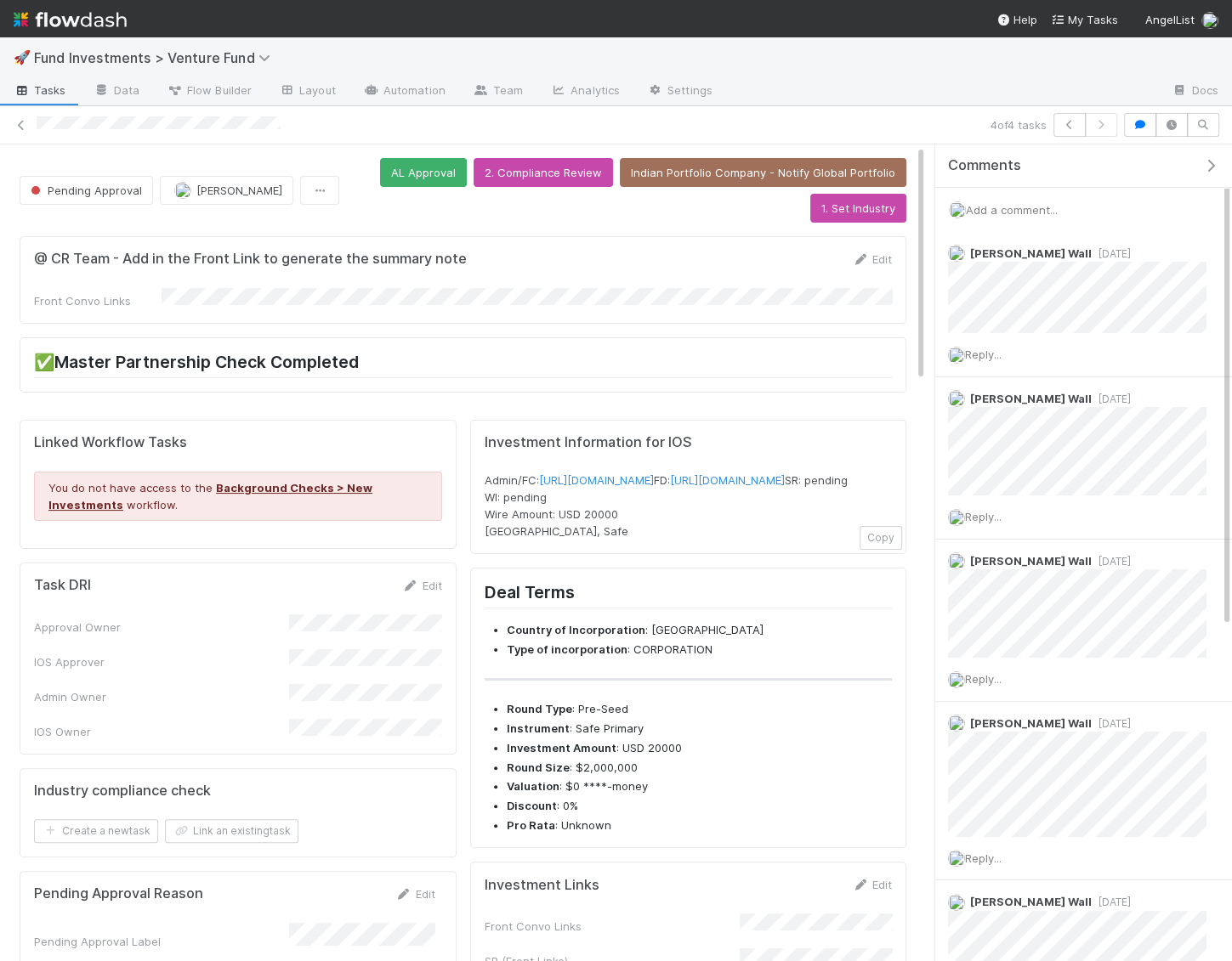
click at [13, 134] on div "4 of 4 tasks" at bounding box center [616, 125] width 1232 height 24
click at [19, 120] on icon at bounding box center [21, 125] width 17 height 11
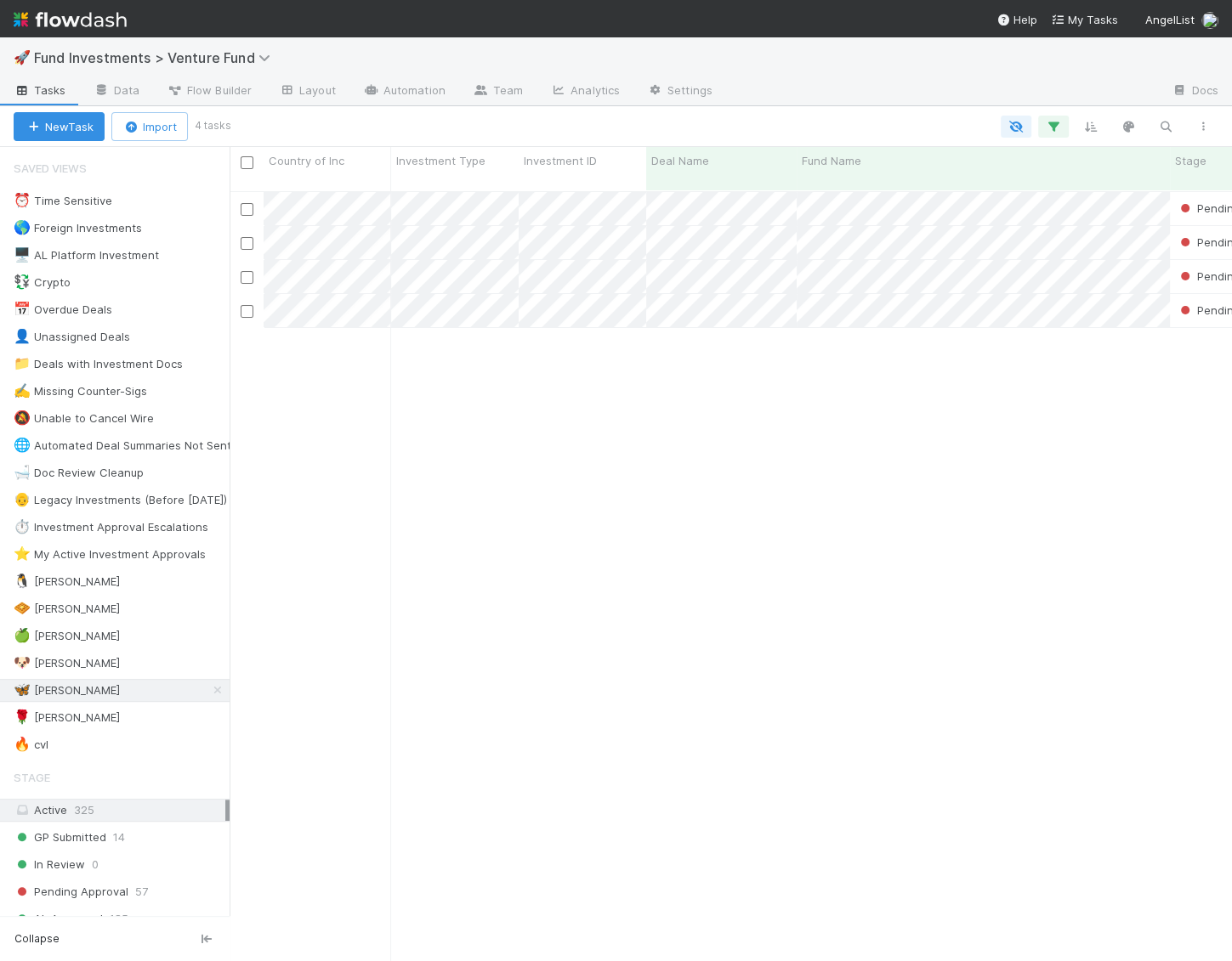
scroll to position [785, 1001]
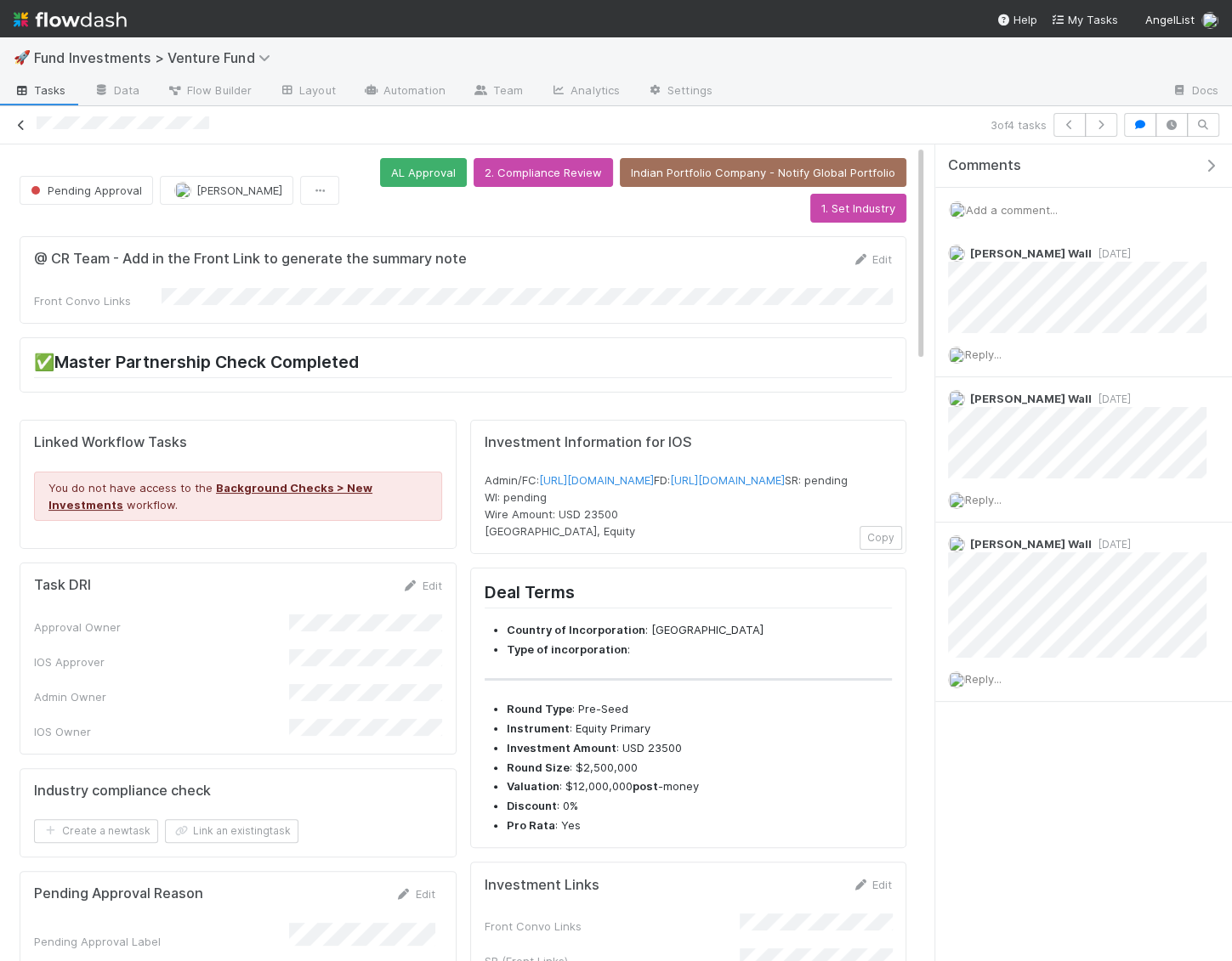
click at [24, 126] on icon at bounding box center [21, 125] width 17 height 11
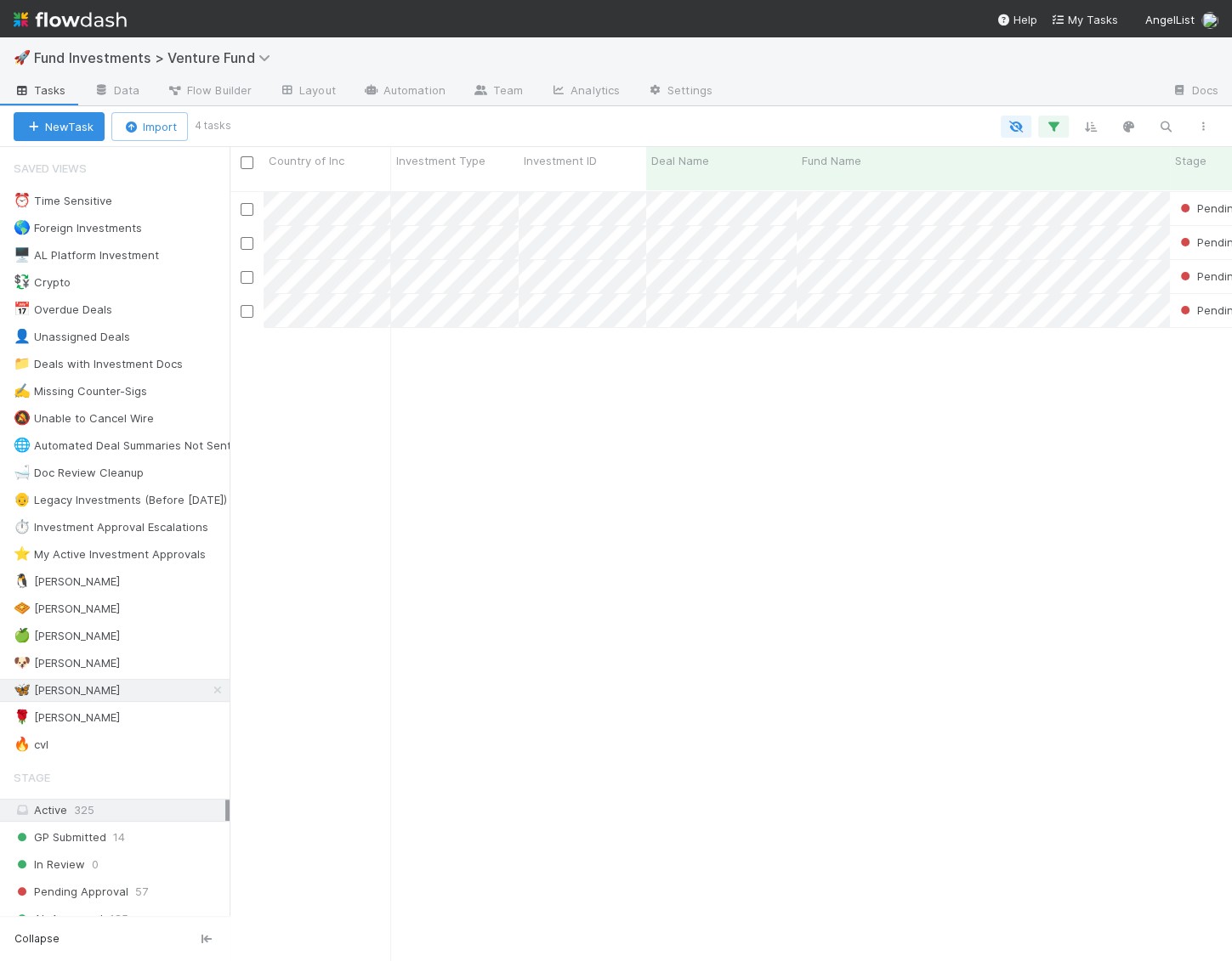
scroll to position [785, 1001]
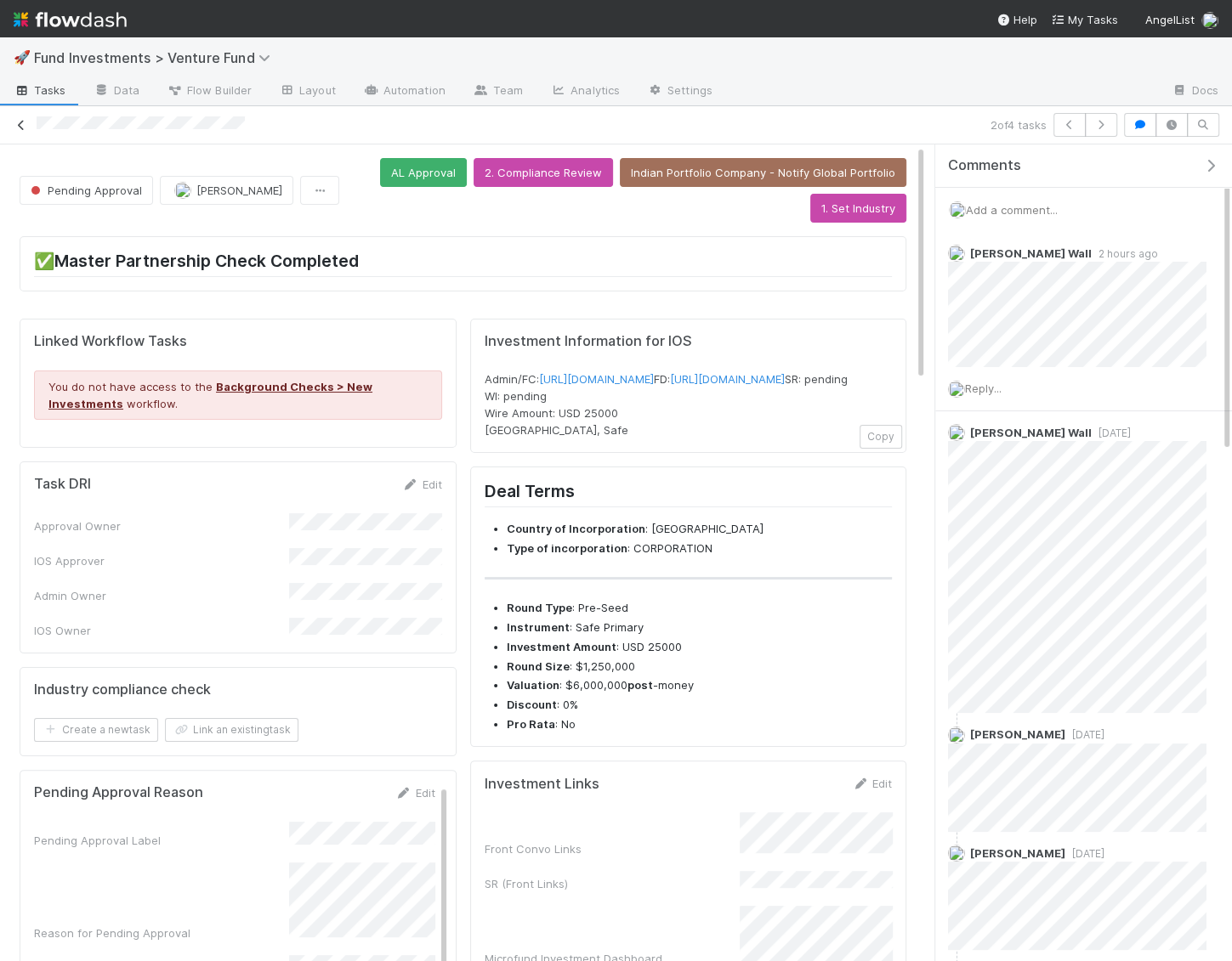
click at [15, 124] on icon at bounding box center [21, 125] width 17 height 11
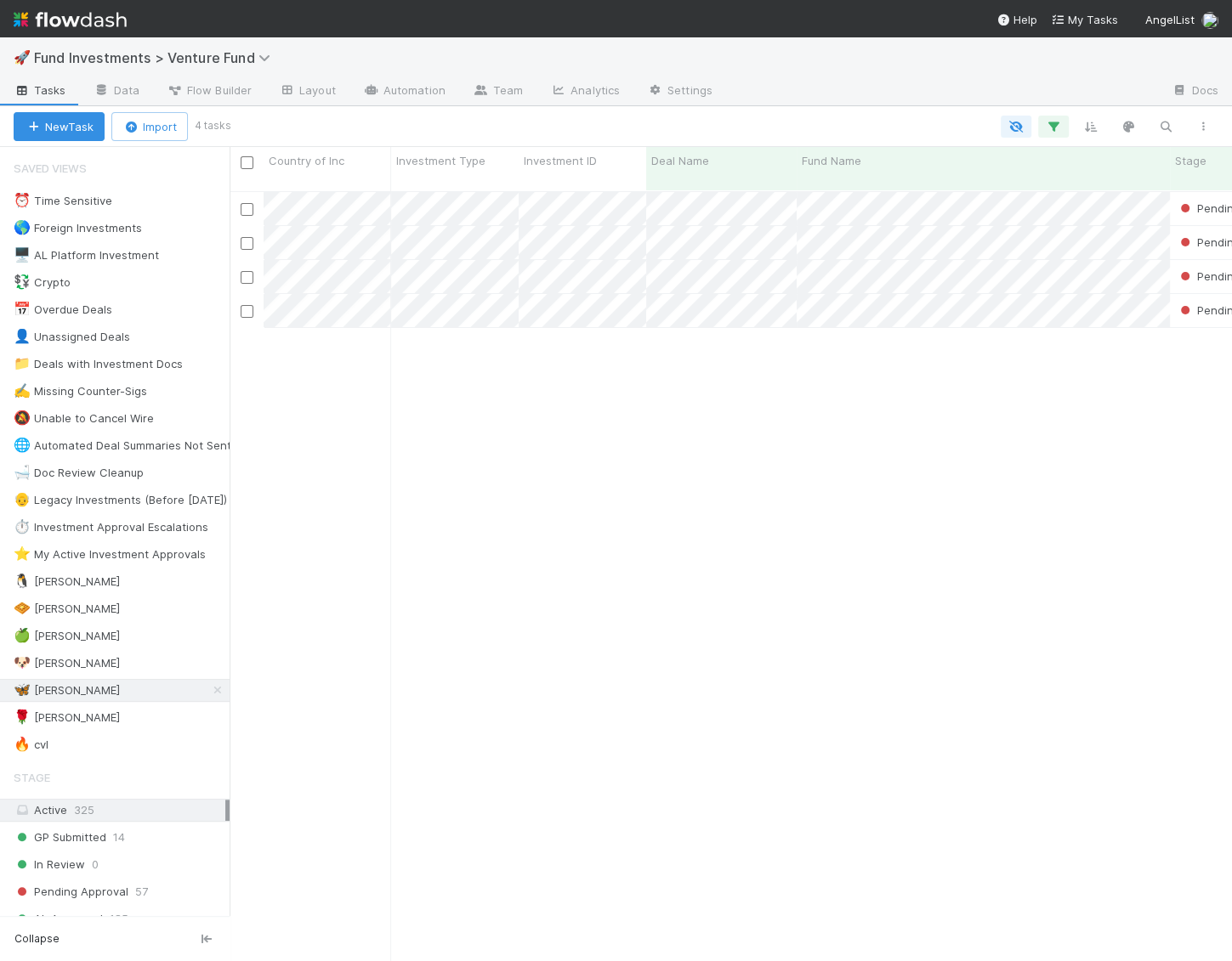
scroll to position [785, 1001]
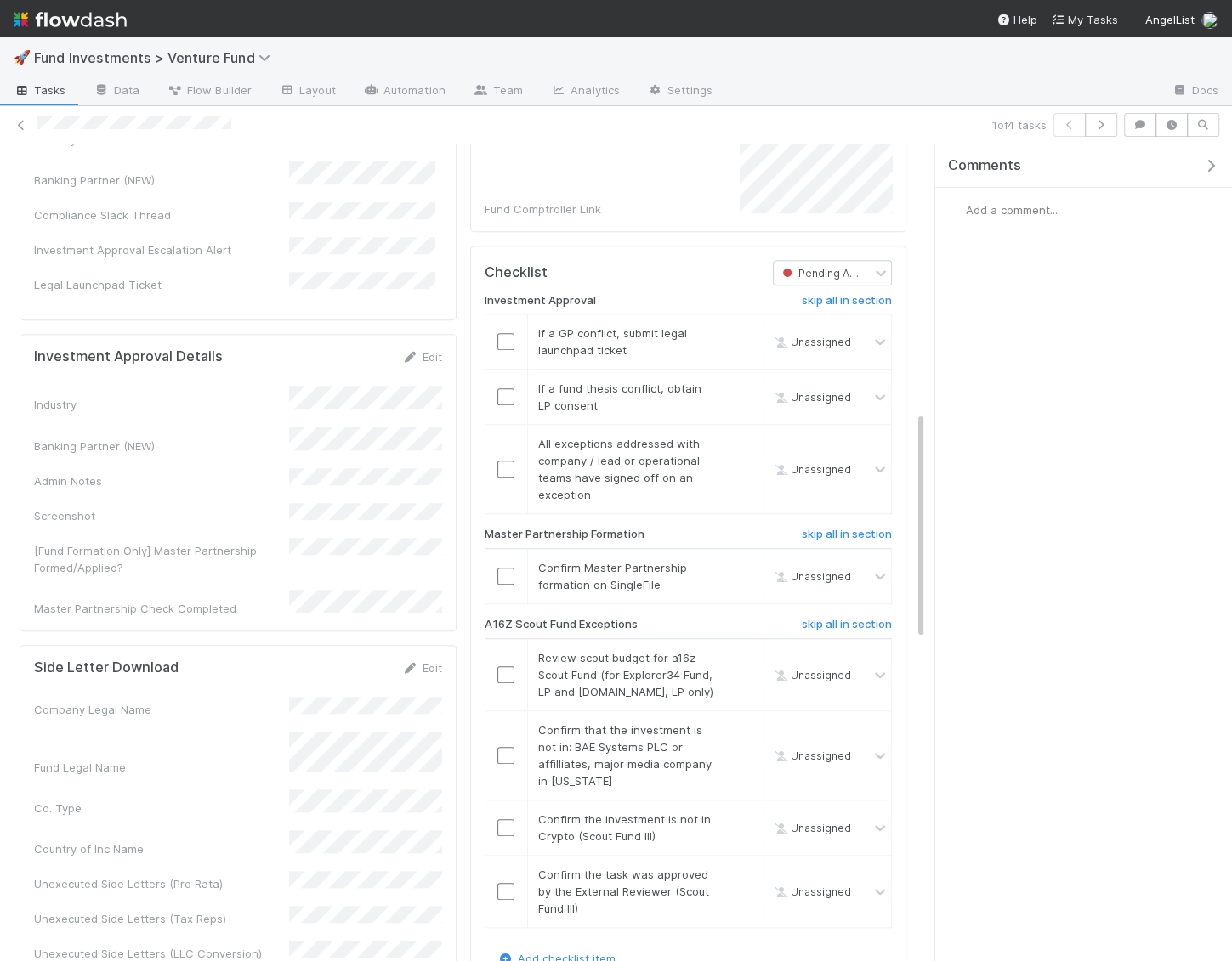
scroll to position [956, 0]
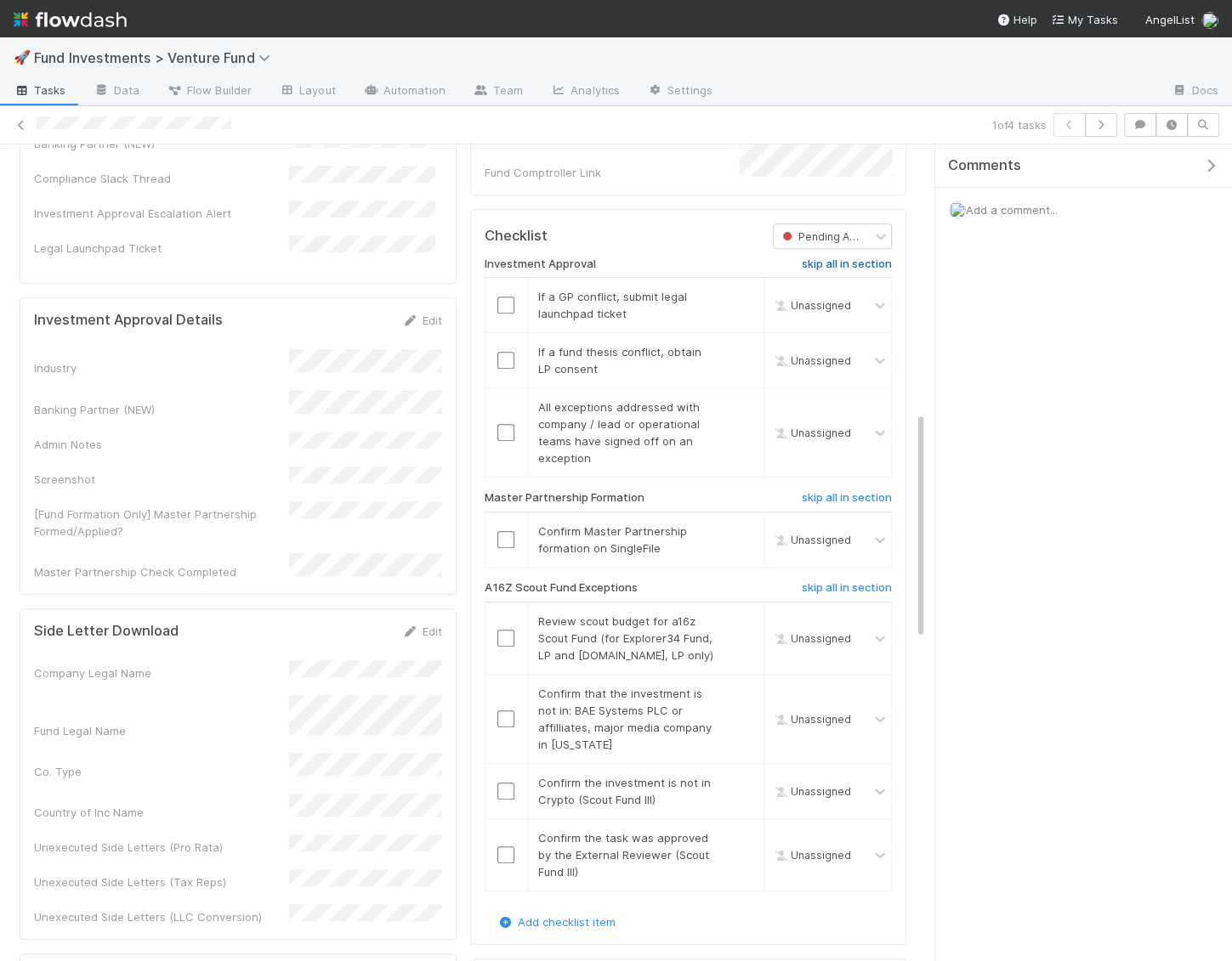
click at [857, 278] on link "skip all in section" at bounding box center [846, 268] width 90 height 20
click at [505, 548] on input "checkbox" at bounding box center [506, 540] width 17 height 17
click at [852, 272] on h6 "skip all in section" at bounding box center [846, 265] width 90 height 14
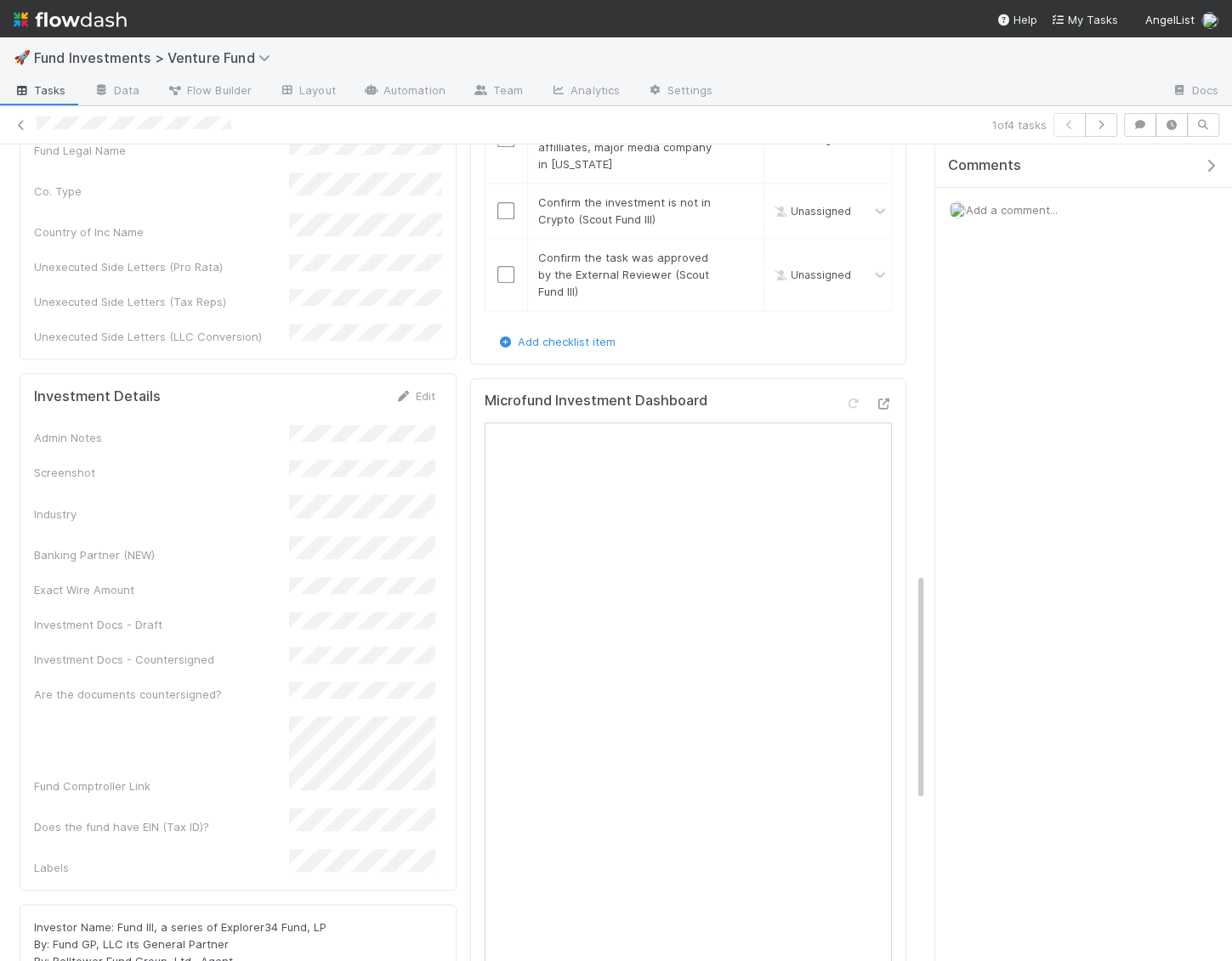
scroll to position [1530, 0]
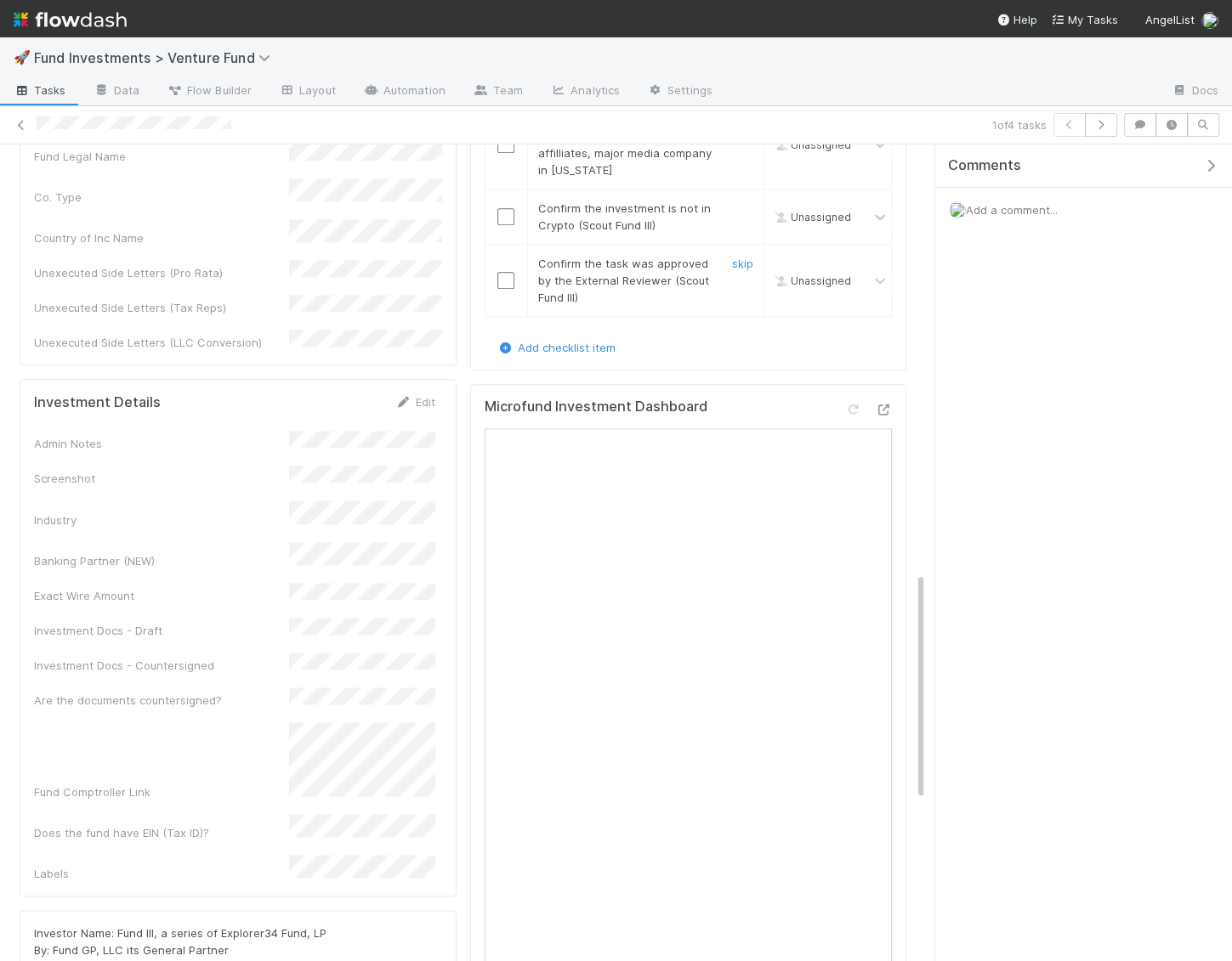
click at [759, 285] on div "skip" at bounding box center [740, 280] width 51 height 51
click at [739, 271] on link "skip" at bounding box center [743, 264] width 21 height 14
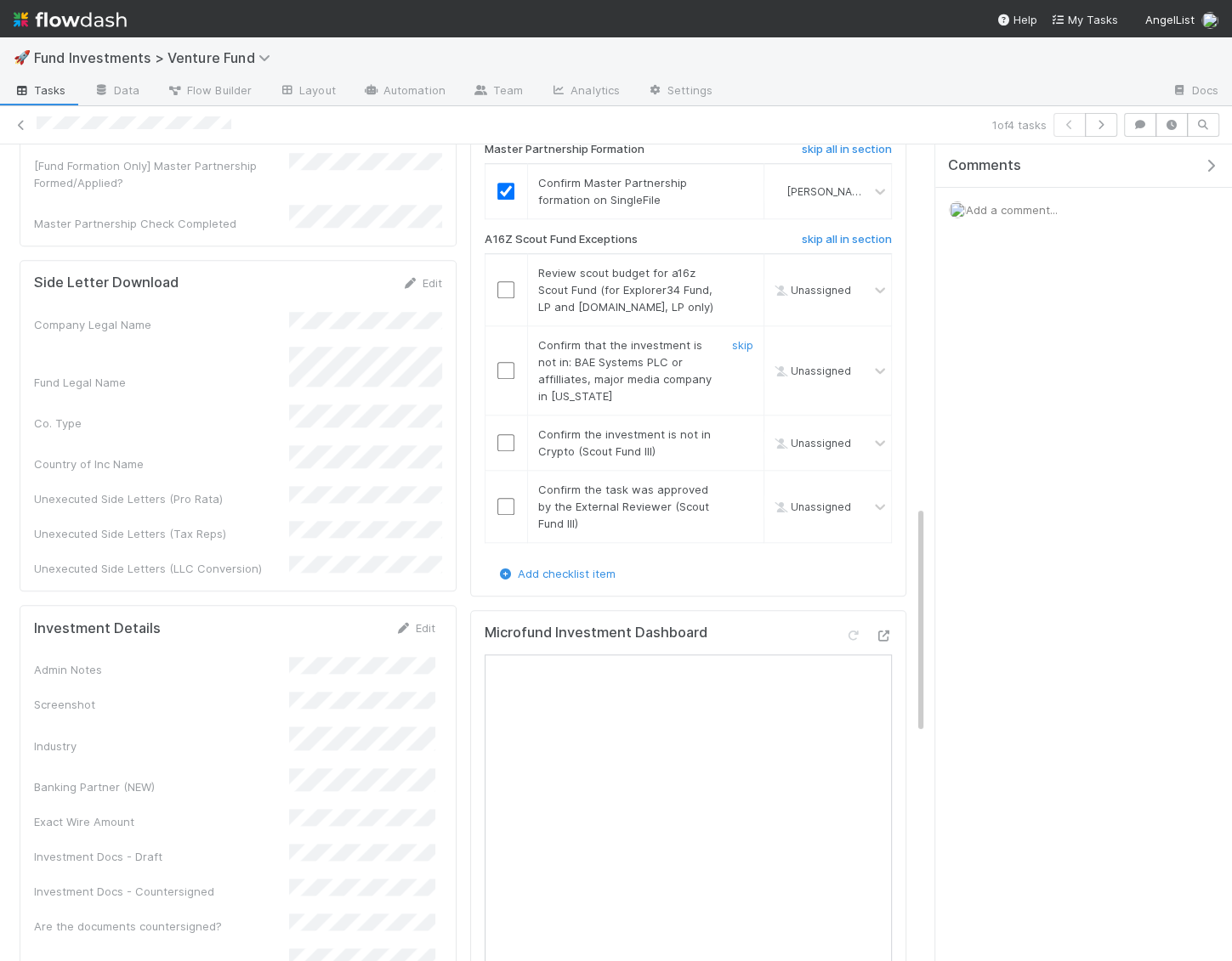
scroll to position [1279, 0]
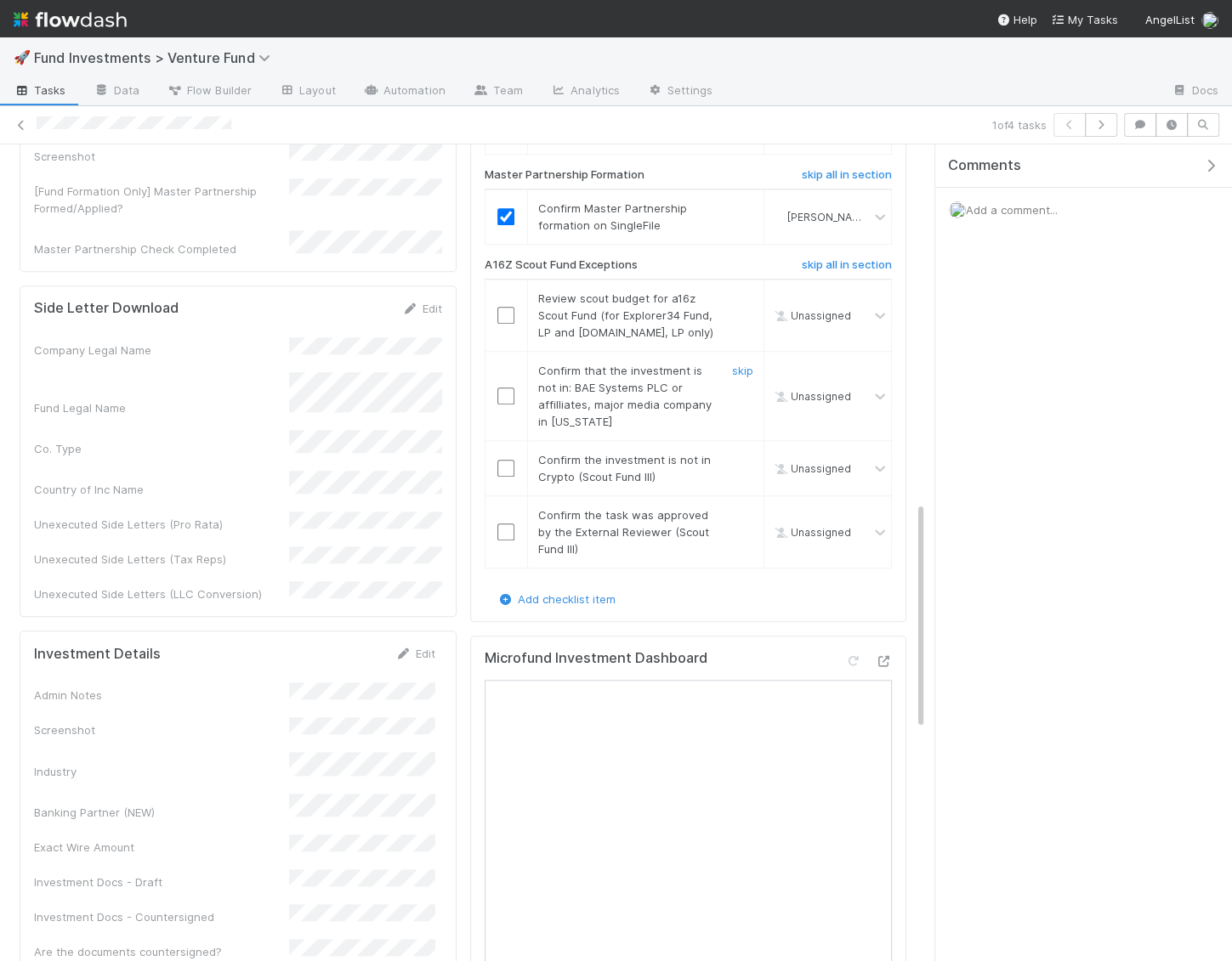
click at [512, 404] on input "checkbox" at bounding box center [506, 397] width 17 height 17
click at [505, 477] on input "checkbox" at bounding box center [506, 468] width 17 height 17
click at [504, 404] on input "checkbox" at bounding box center [506, 397] width 17 height 17
click at [507, 477] on input "checkbox" at bounding box center [506, 468] width 17 height 17
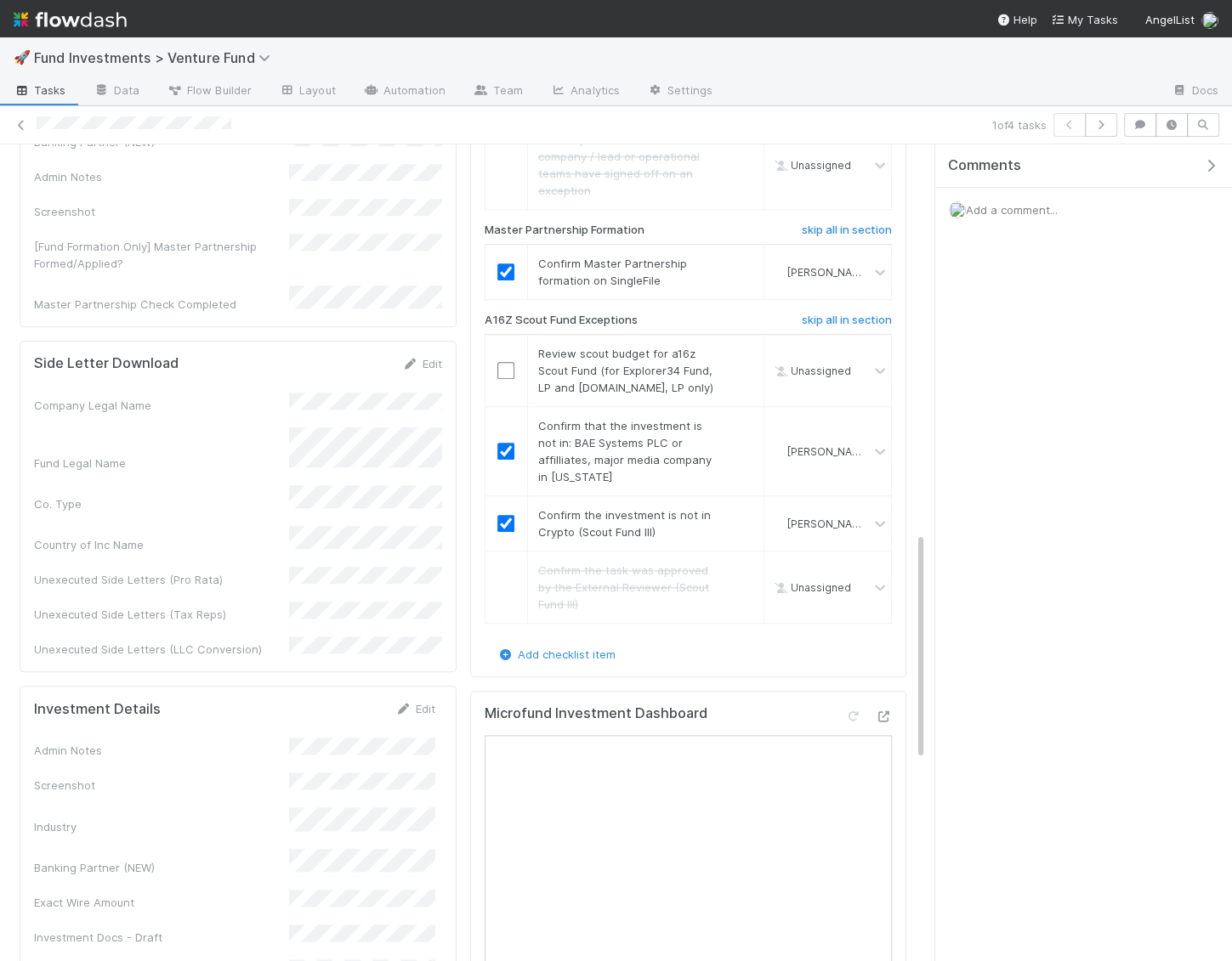
scroll to position [1000, 0]
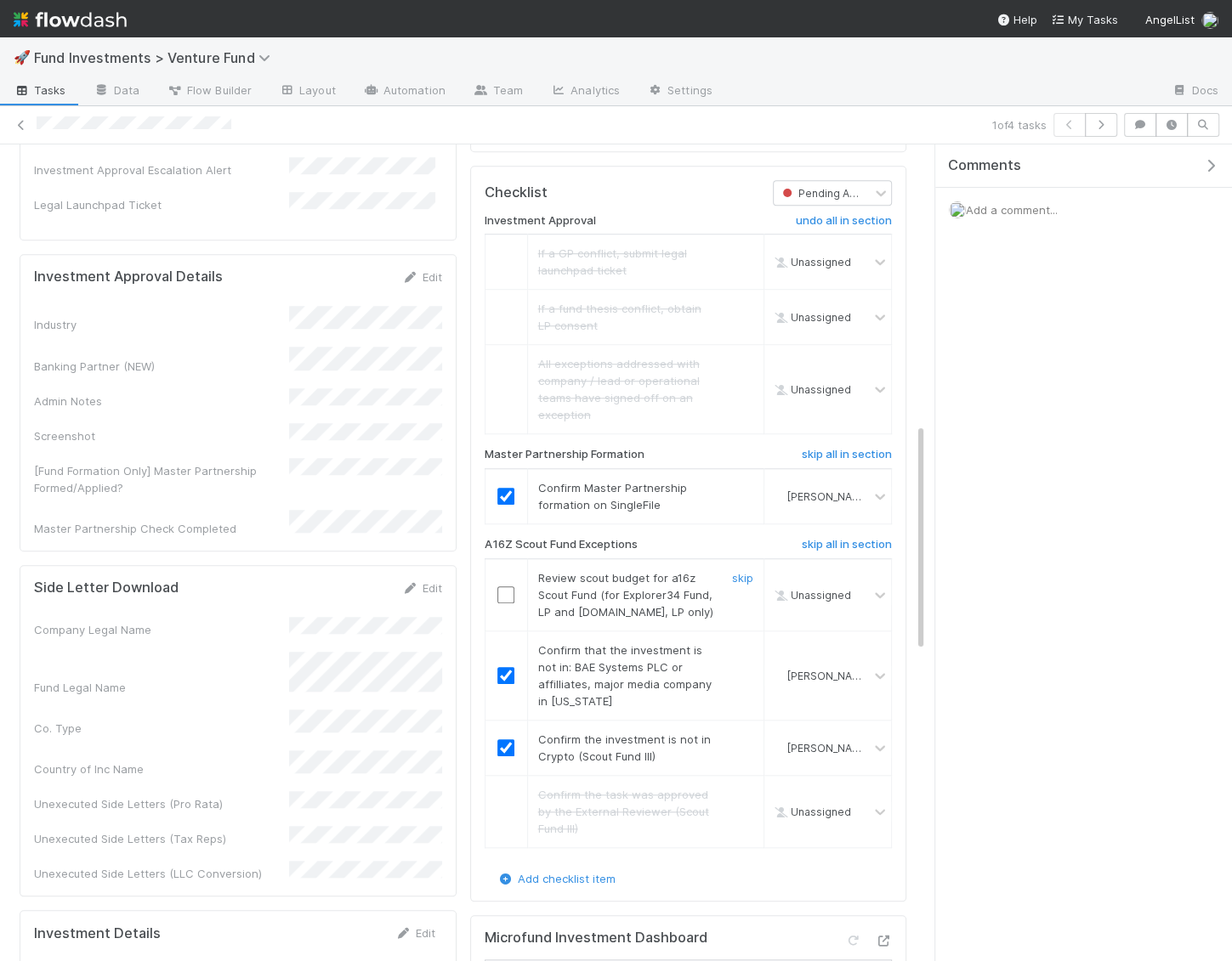
click at [503, 603] on input "checkbox" at bounding box center [506, 595] width 17 height 17
click at [505, 603] on input "checkbox" at bounding box center [506, 595] width 17 height 17
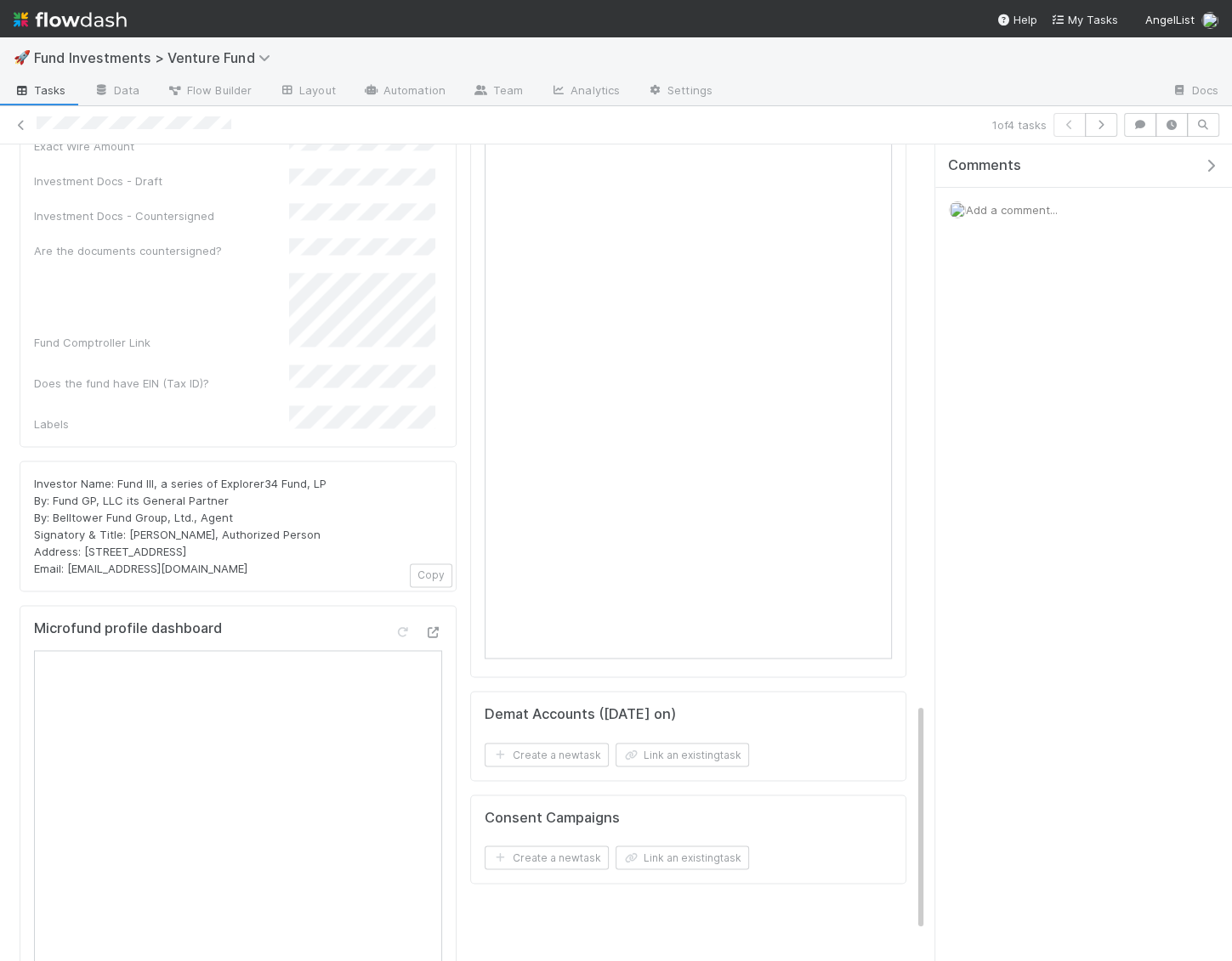
scroll to position [1999, 0]
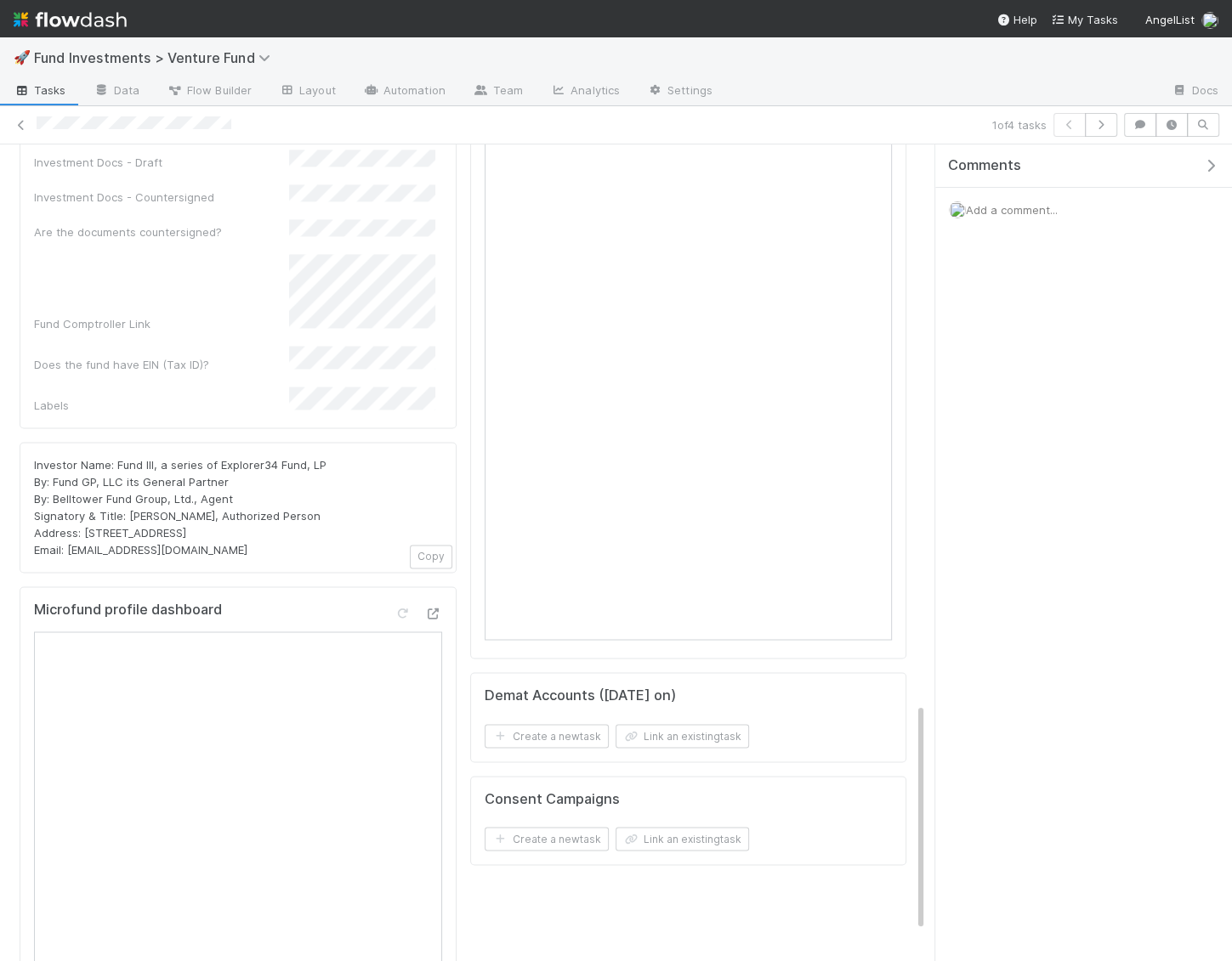
click at [1211, 167] on icon "button" at bounding box center [1211, 166] width 17 height 14
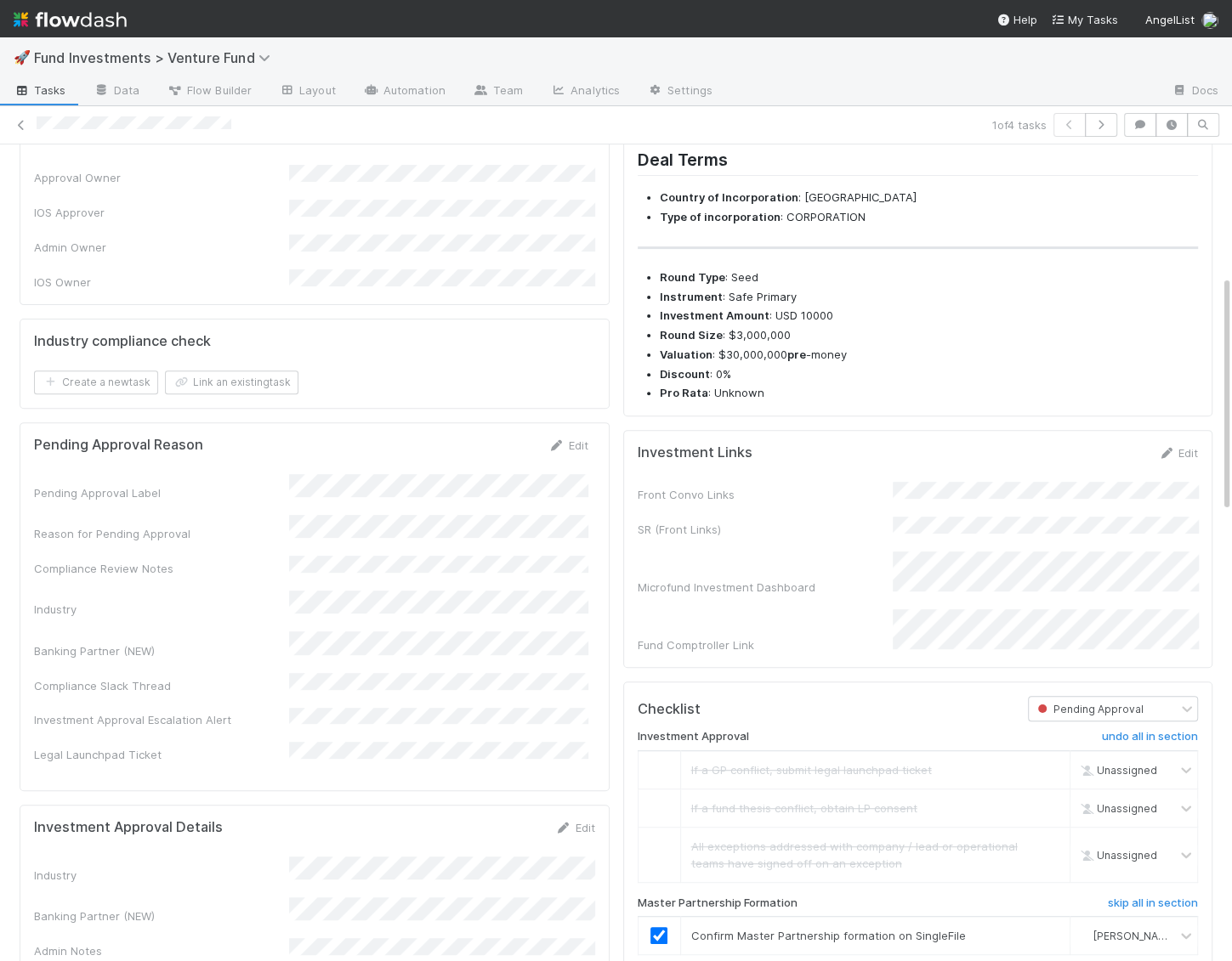
scroll to position [0, 0]
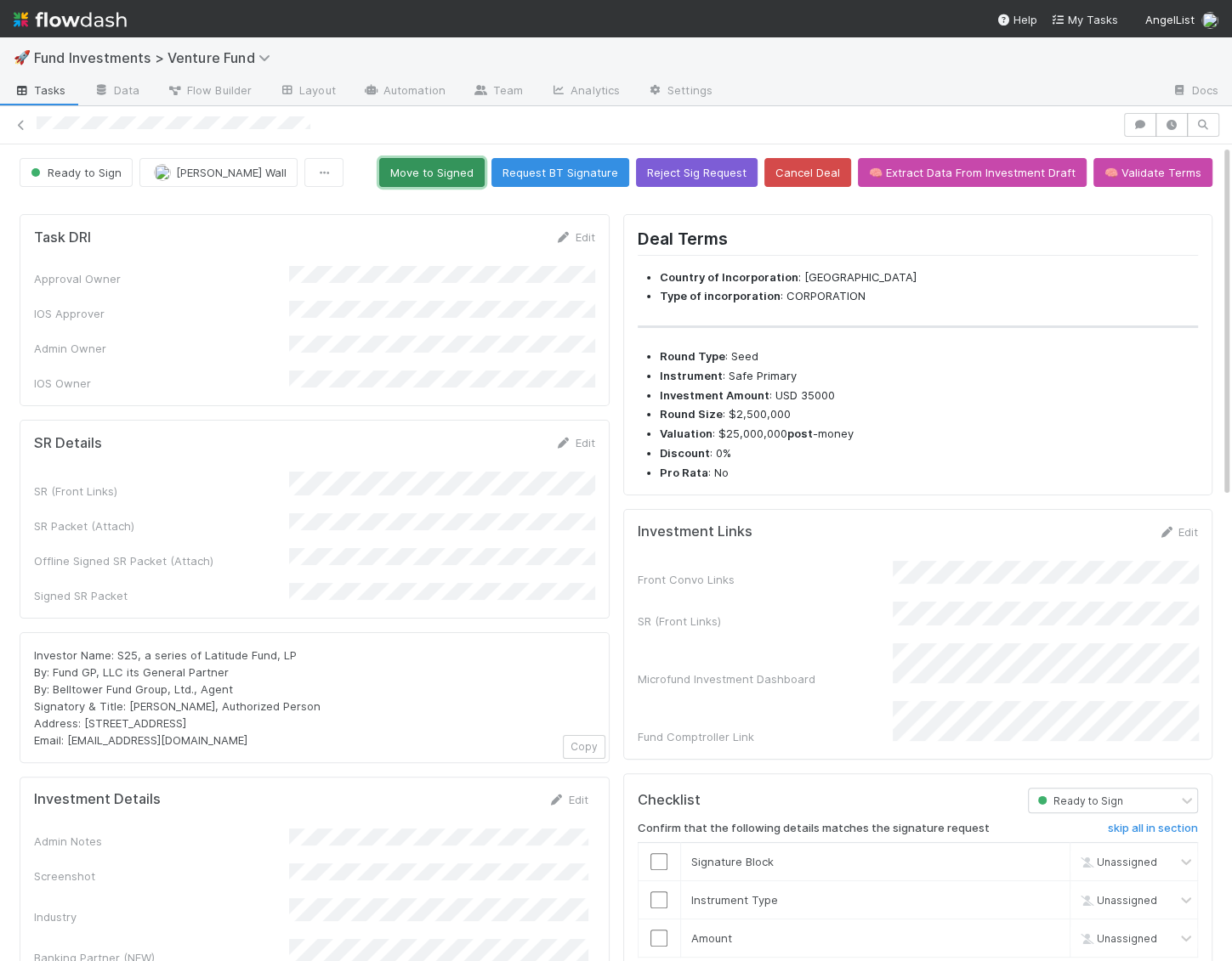
click at [455, 162] on button "Move to Signed" at bounding box center [432, 173] width 106 height 29
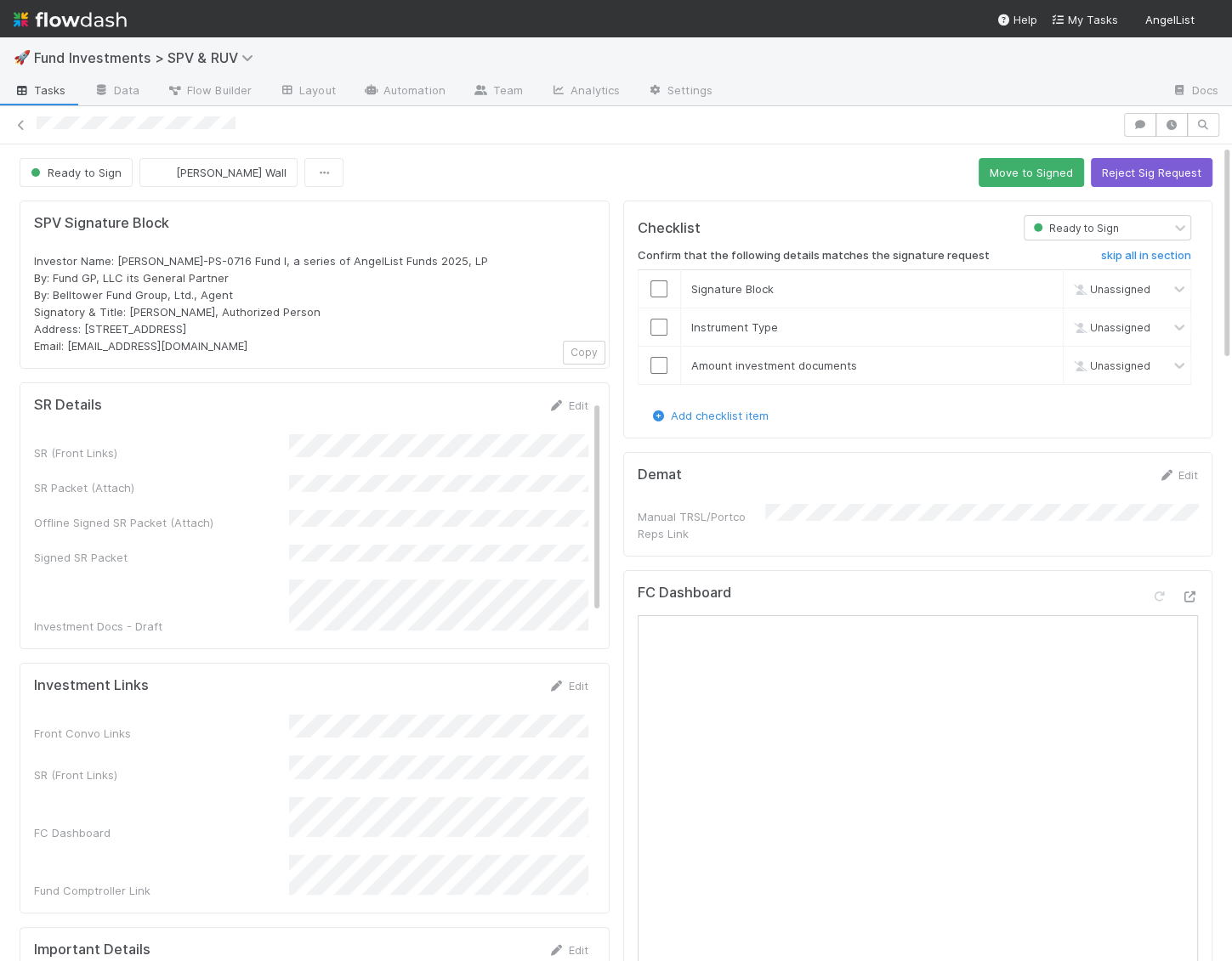
scroll to position [3, 0]
click at [566, 399] on link "Edit" at bounding box center [567, 405] width 40 height 14
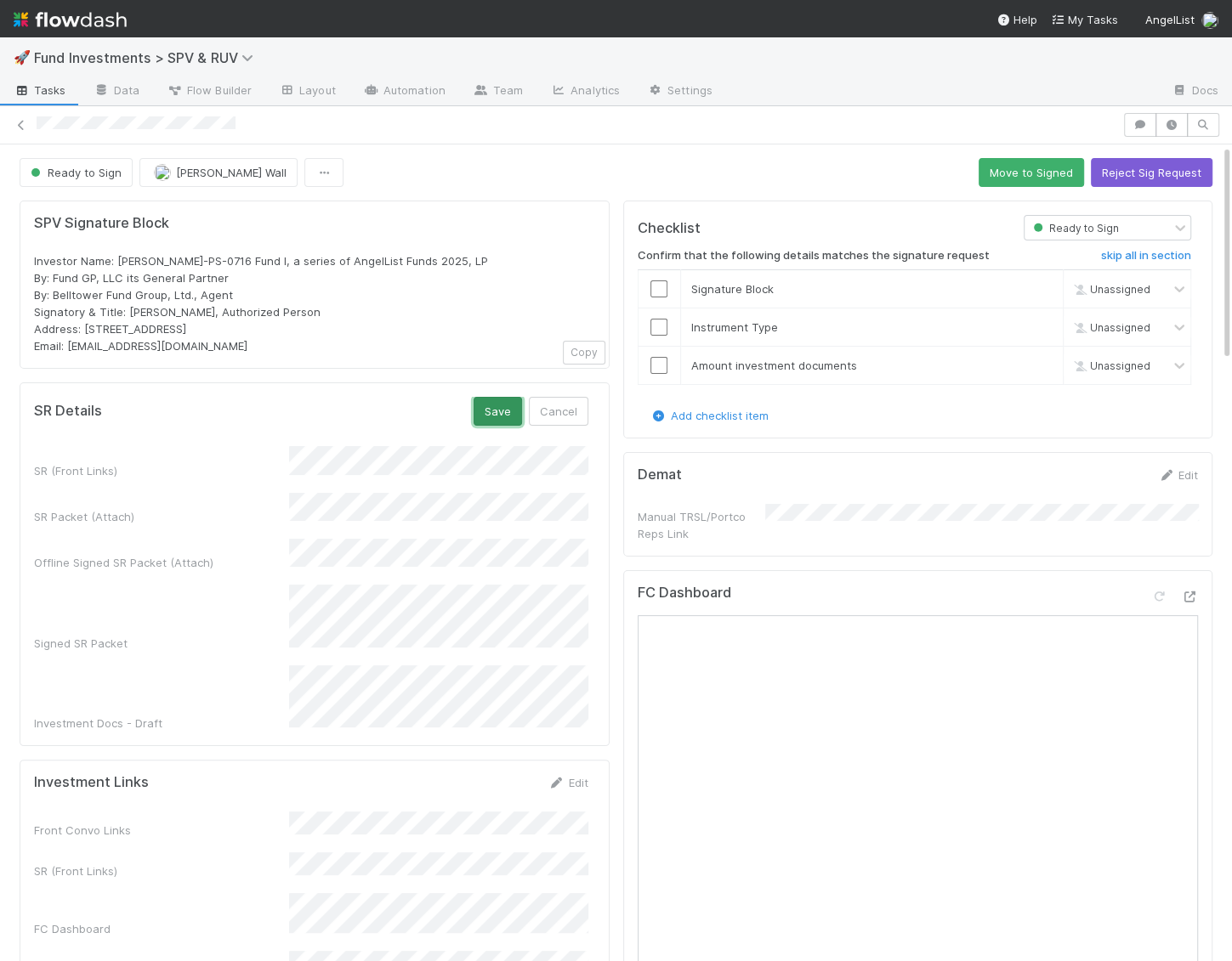
click at [502, 409] on button "Save" at bounding box center [498, 411] width 49 height 29
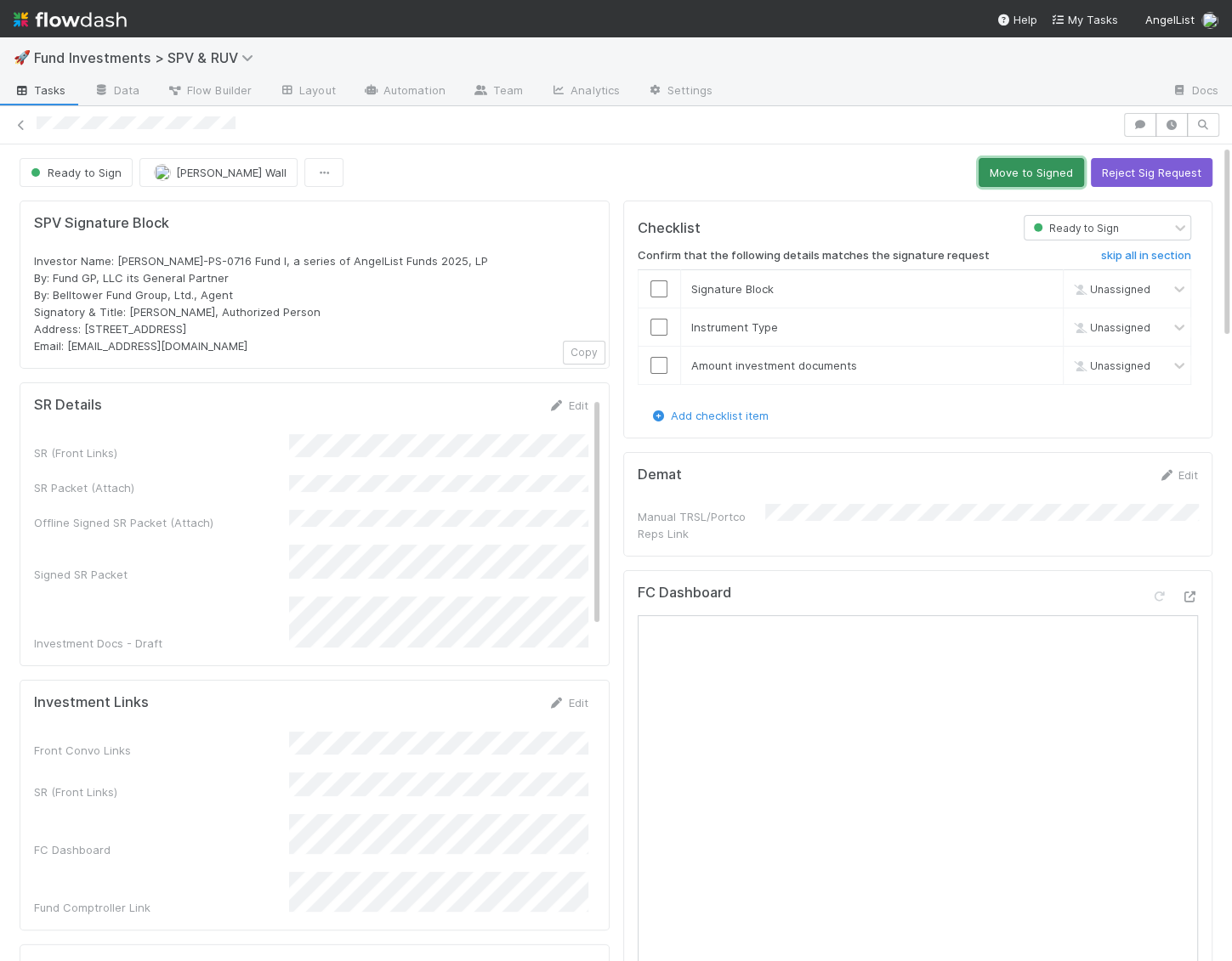
click at [1027, 180] on button "Move to Signed" at bounding box center [1031, 173] width 106 height 29
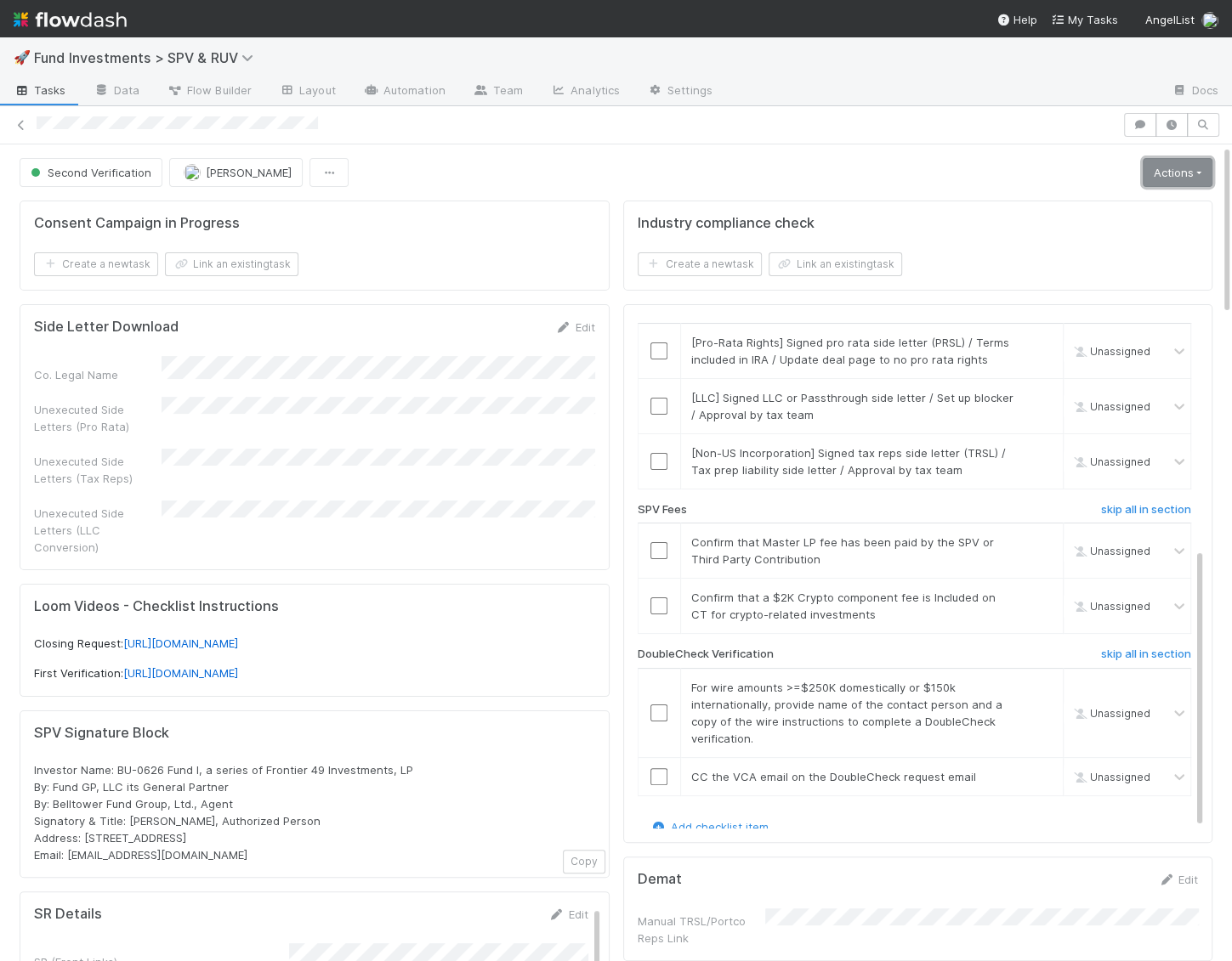
click at [1181, 166] on link "Actions" at bounding box center [1178, 173] width 70 height 29
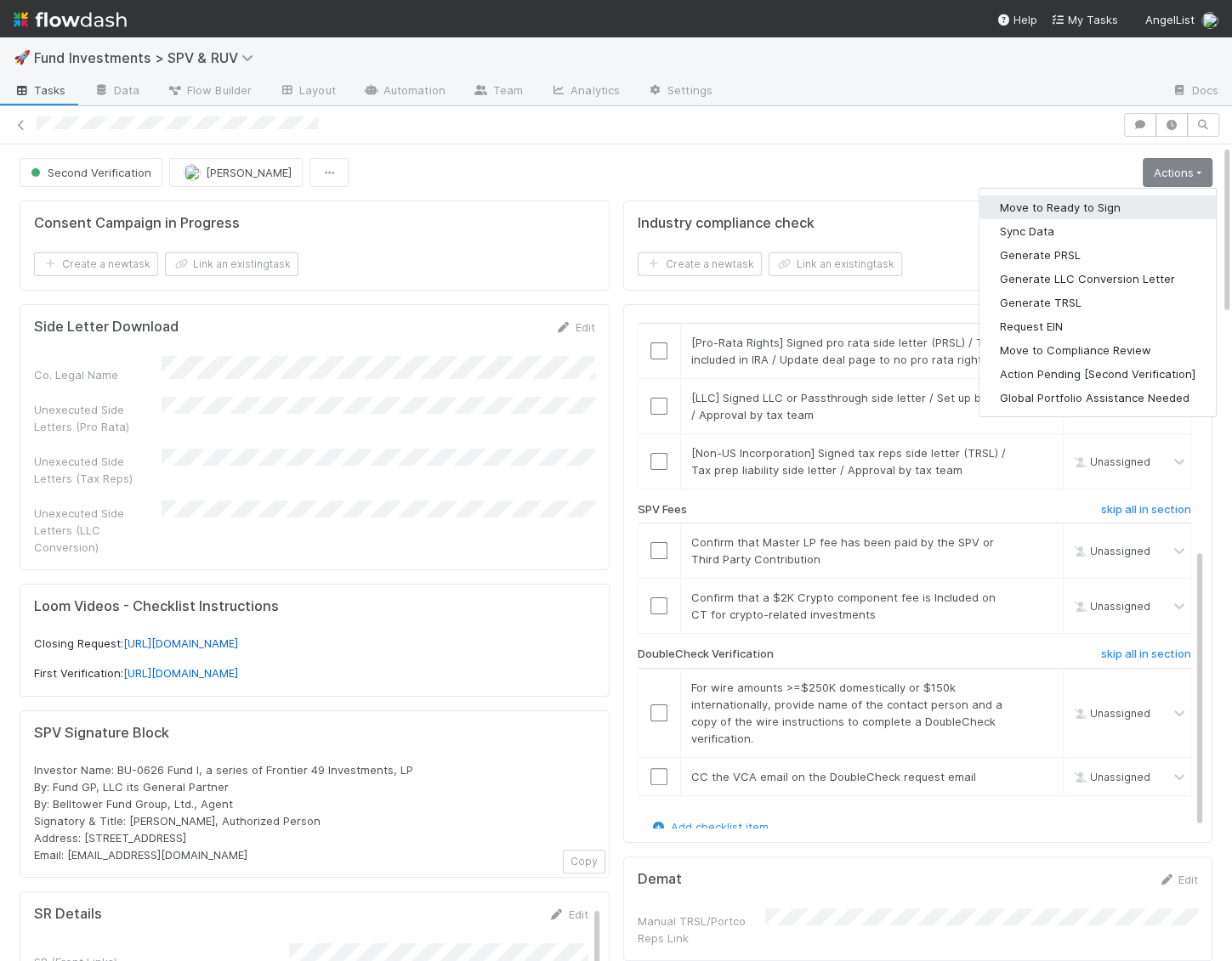
click at [1089, 214] on button "Move to Ready to Sign" at bounding box center [1098, 208] width 237 height 24
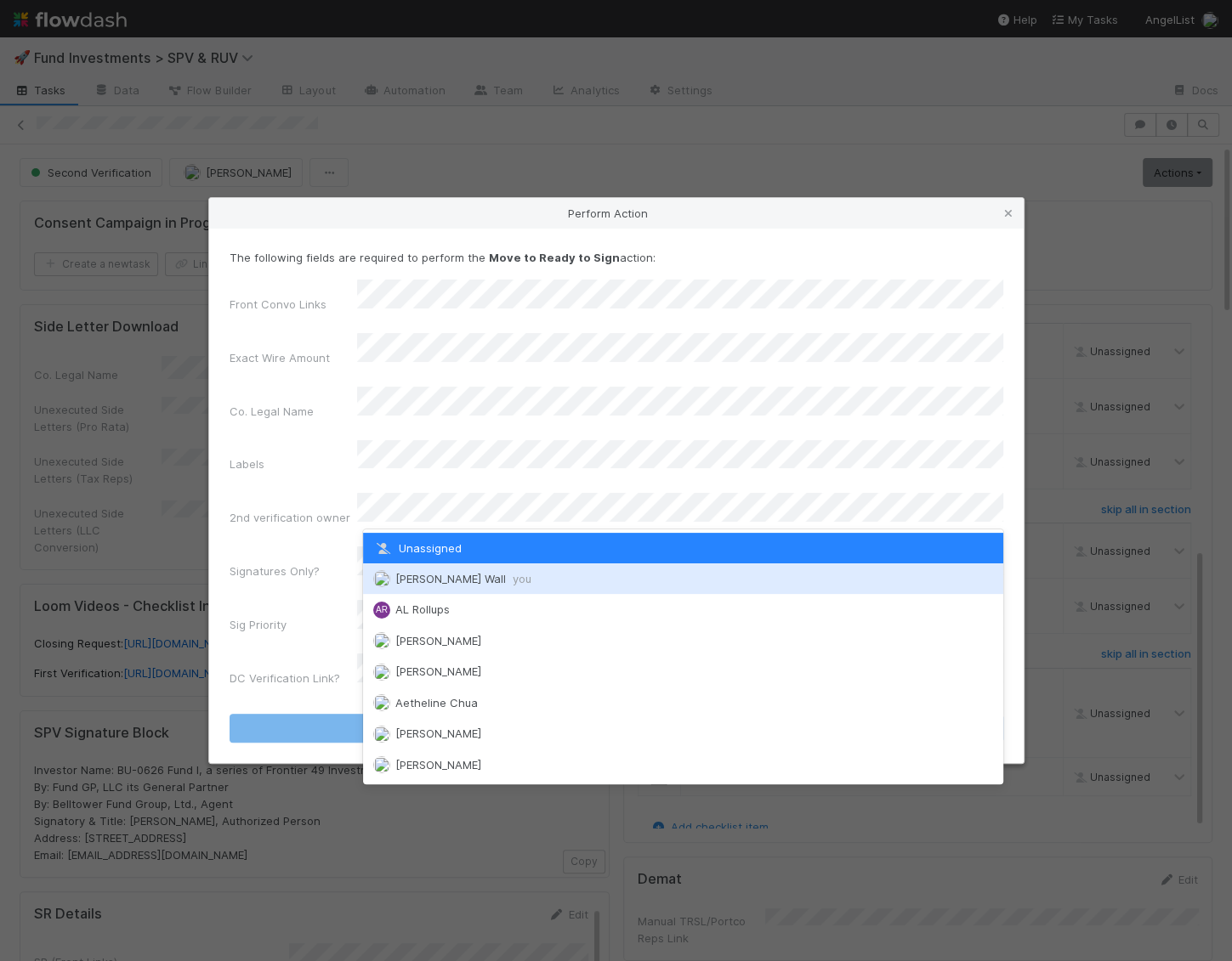
click at [389, 570] on div "[PERSON_NAME] Wall you" at bounding box center [683, 579] width 640 height 31
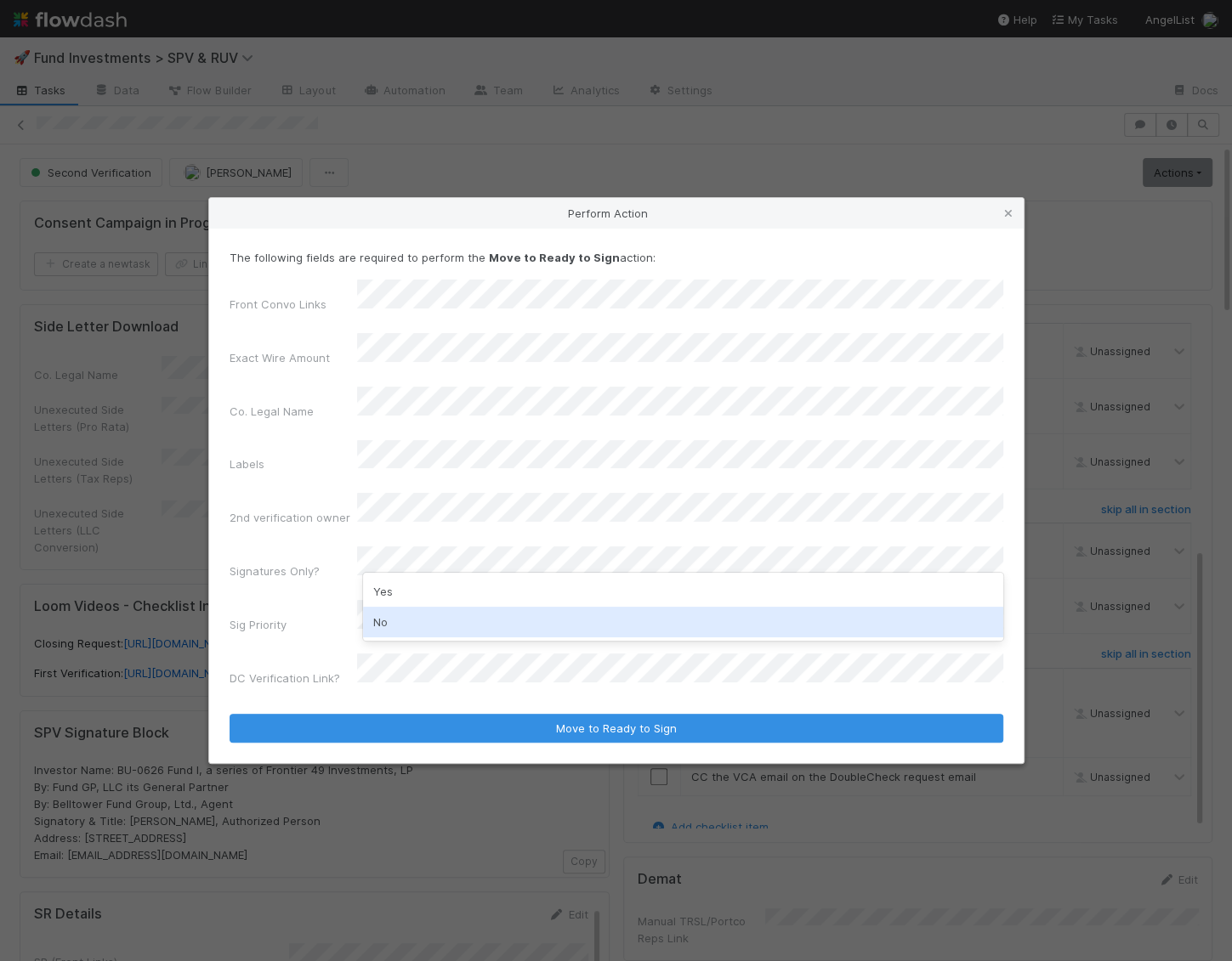
click at [391, 614] on div "No" at bounding box center [683, 623] width 640 height 31
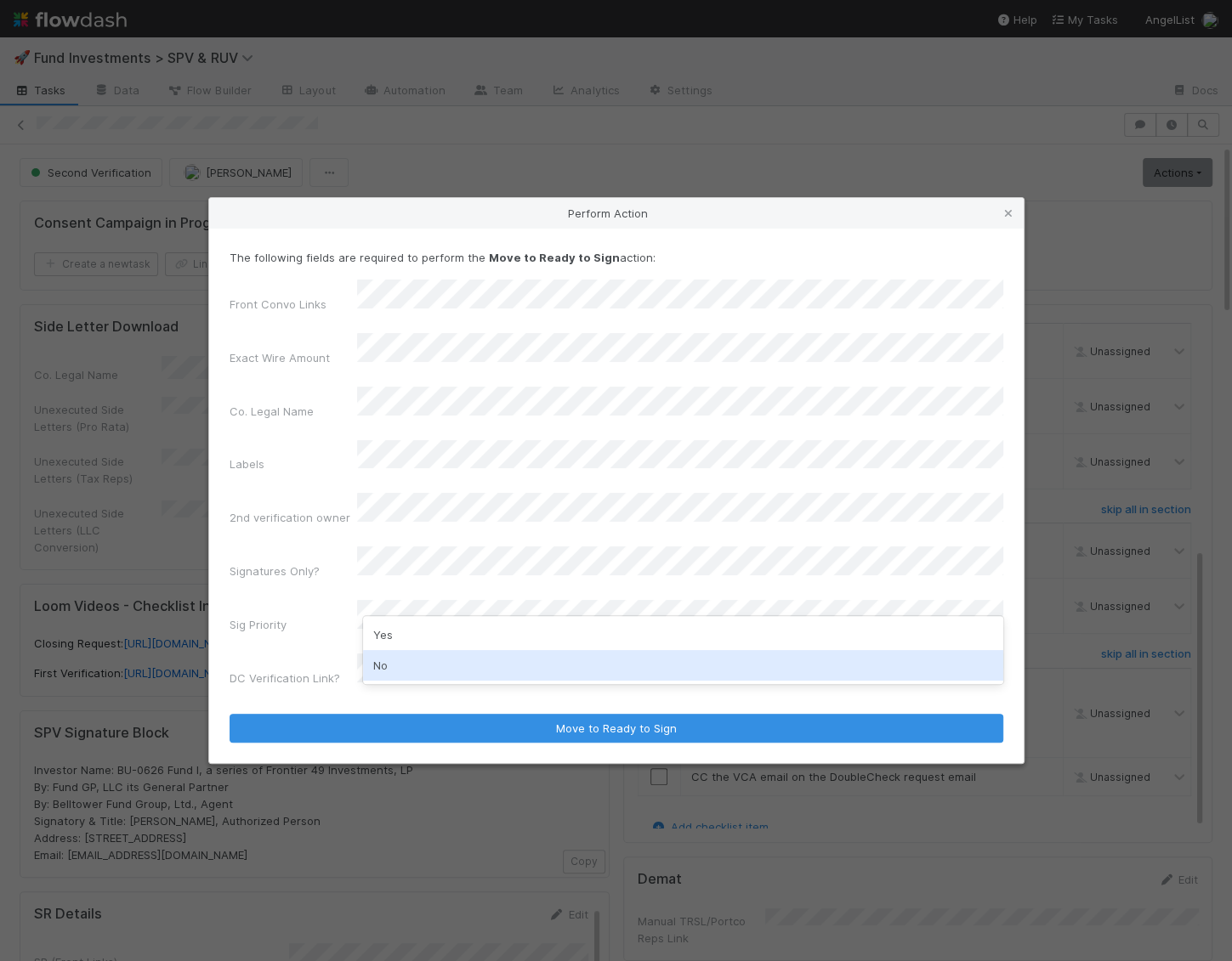
click at [386, 666] on div "No" at bounding box center [683, 665] width 640 height 31
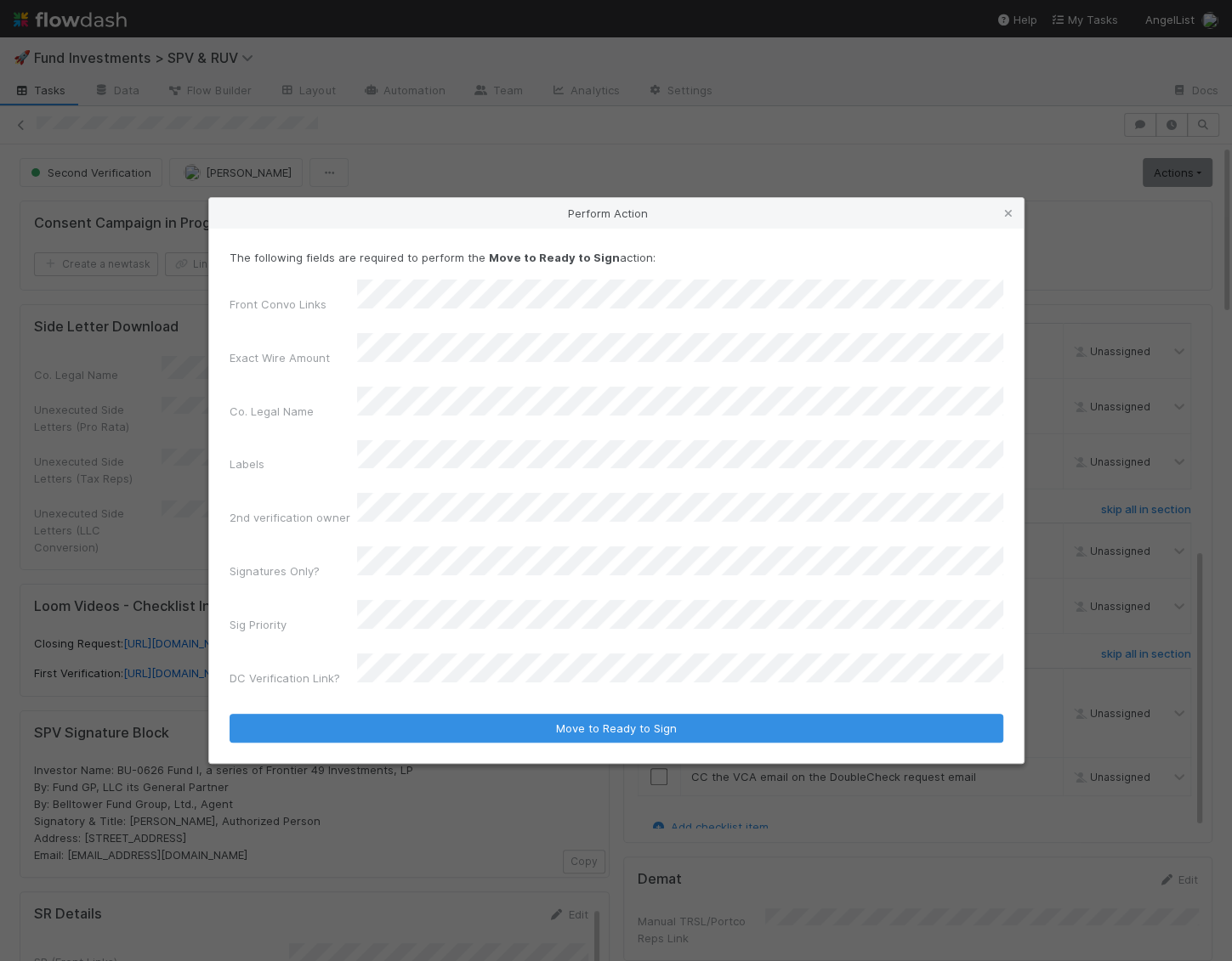
click at [386, 657] on form "The following fields are required to perform the Move to Ready to Sign action: …" at bounding box center [617, 496] width 774 height 494
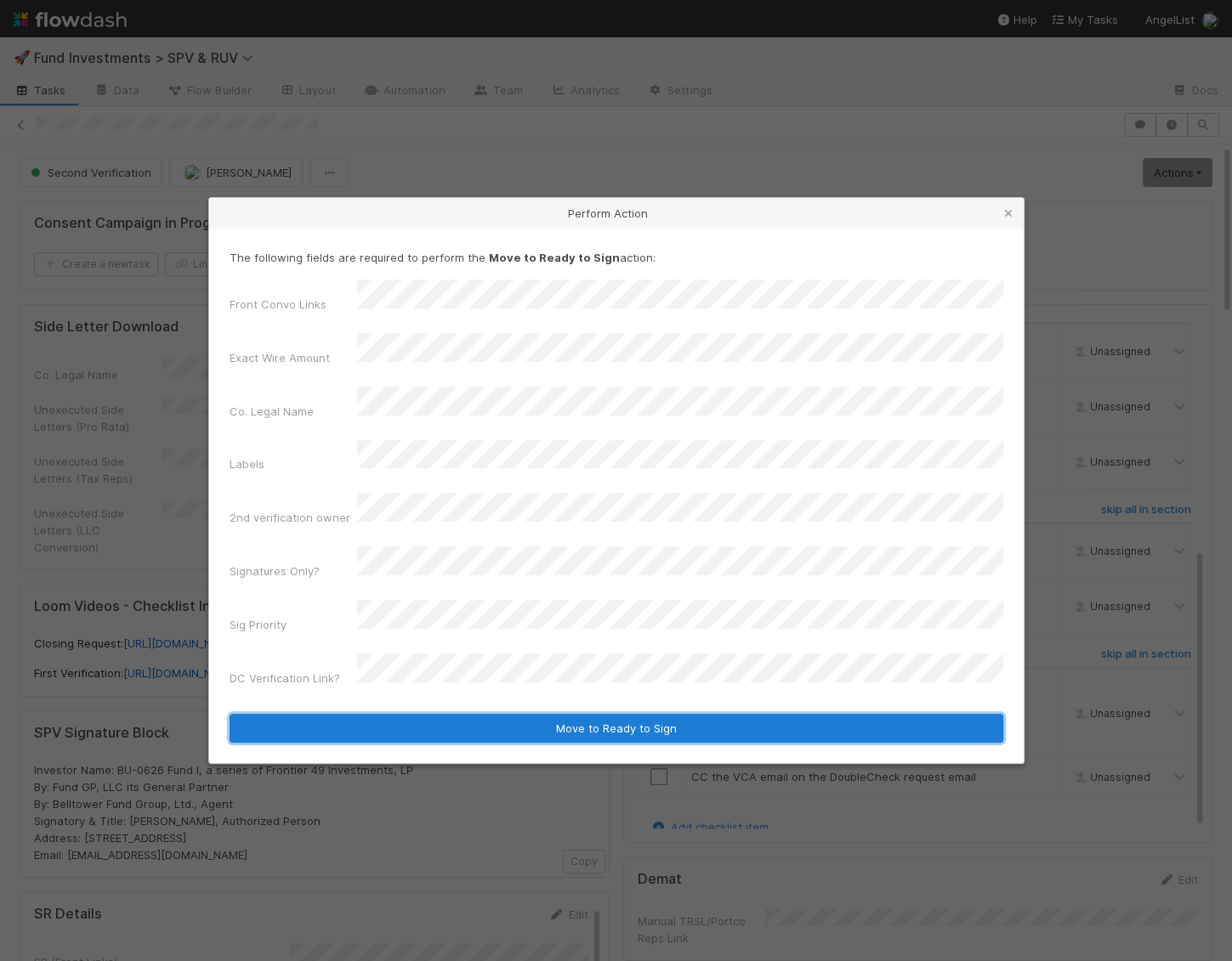
click at [405, 714] on button "Move to Ready to Sign" at bounding box center [617, 728] width 774 height 29
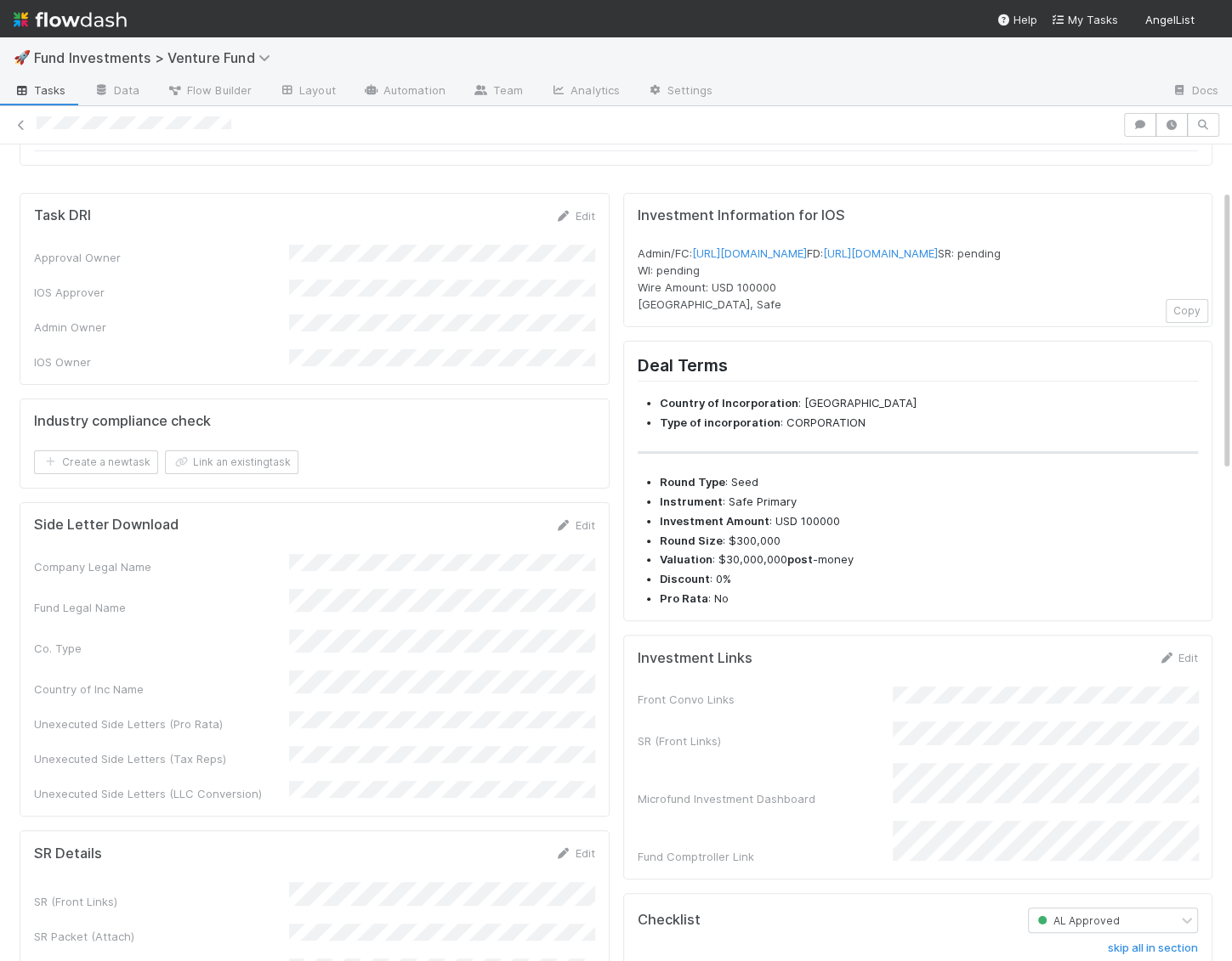
scroll to position [280, 0]
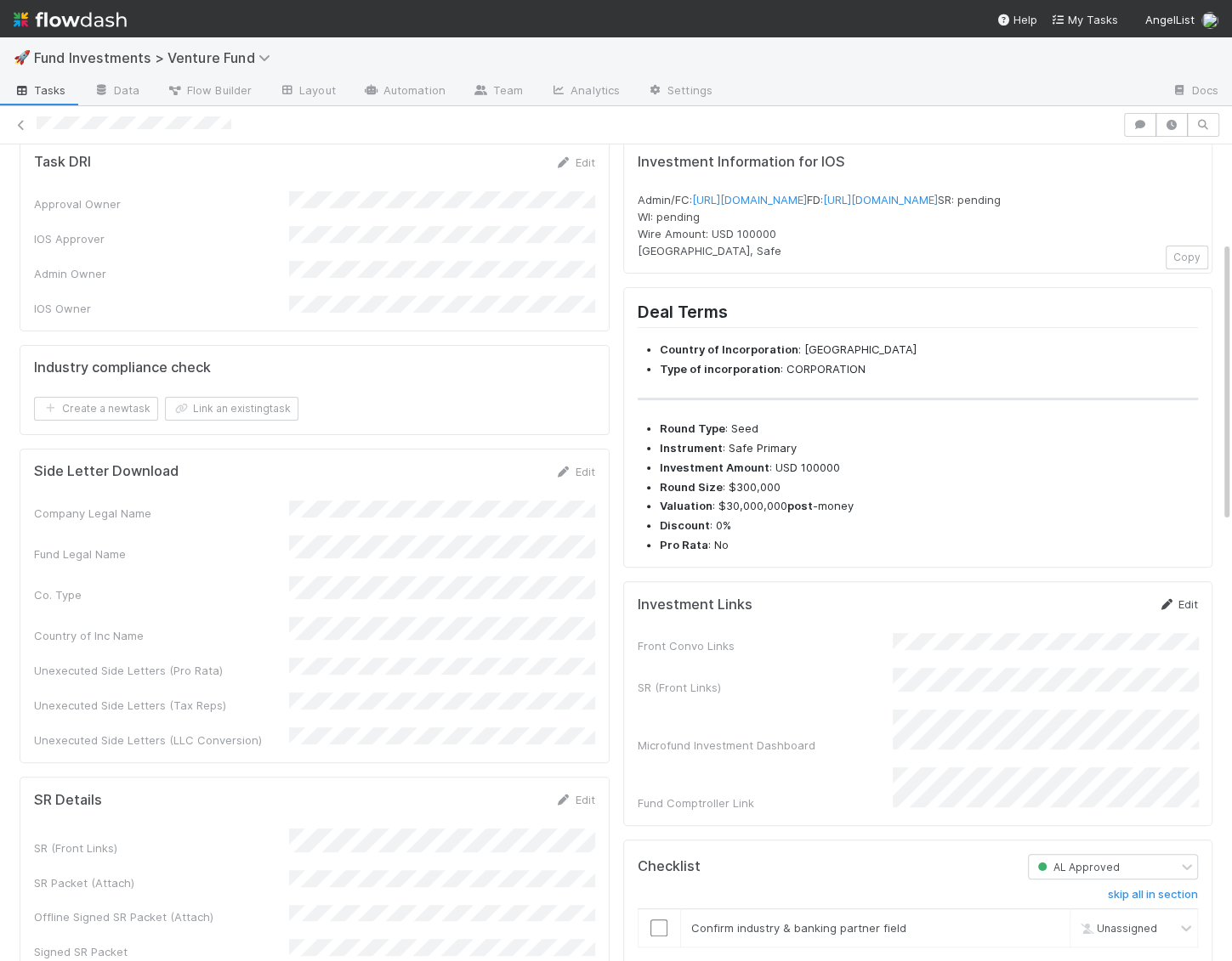
click at [1187, 611] on link "Edit" at bounding box center [1178, 604] width 40 height 14
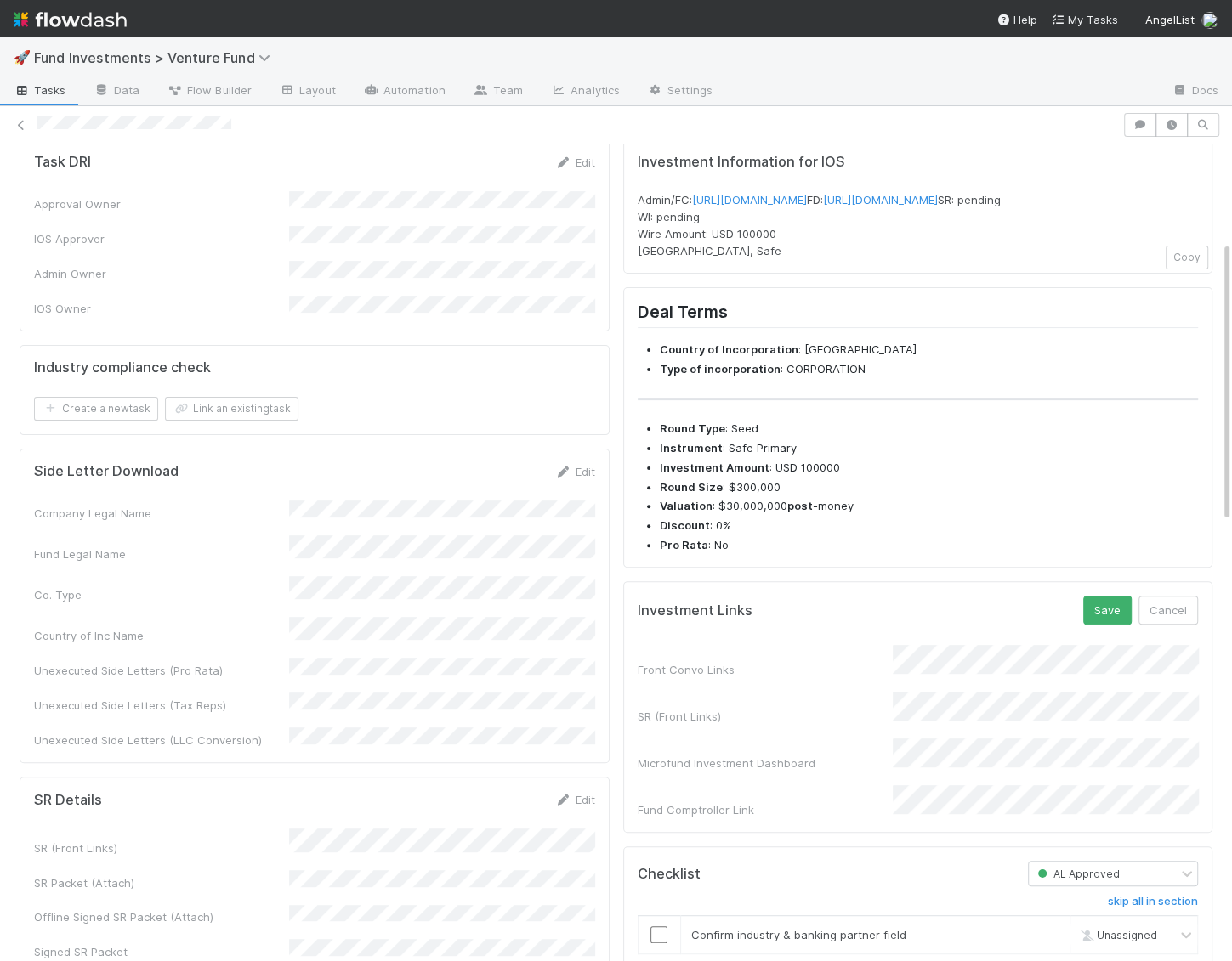
click at [754, 725] on div "SR (Front Links)" at bounding box center [918, 708] width 561 height 33
click at [1112, 625] on button "Save" at bounding box center [1108, 610] width 49 height 29
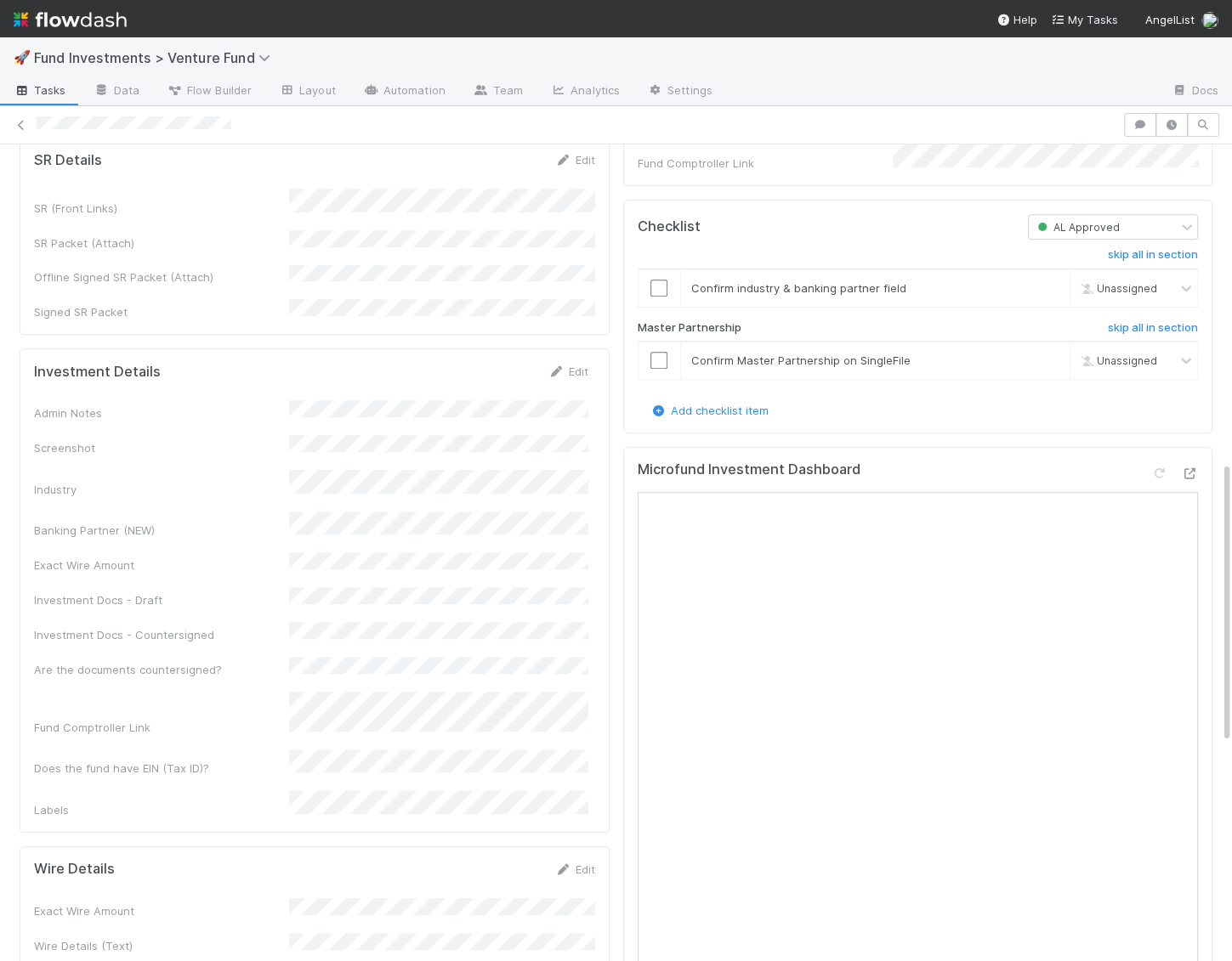
scroll to position [949, 0]
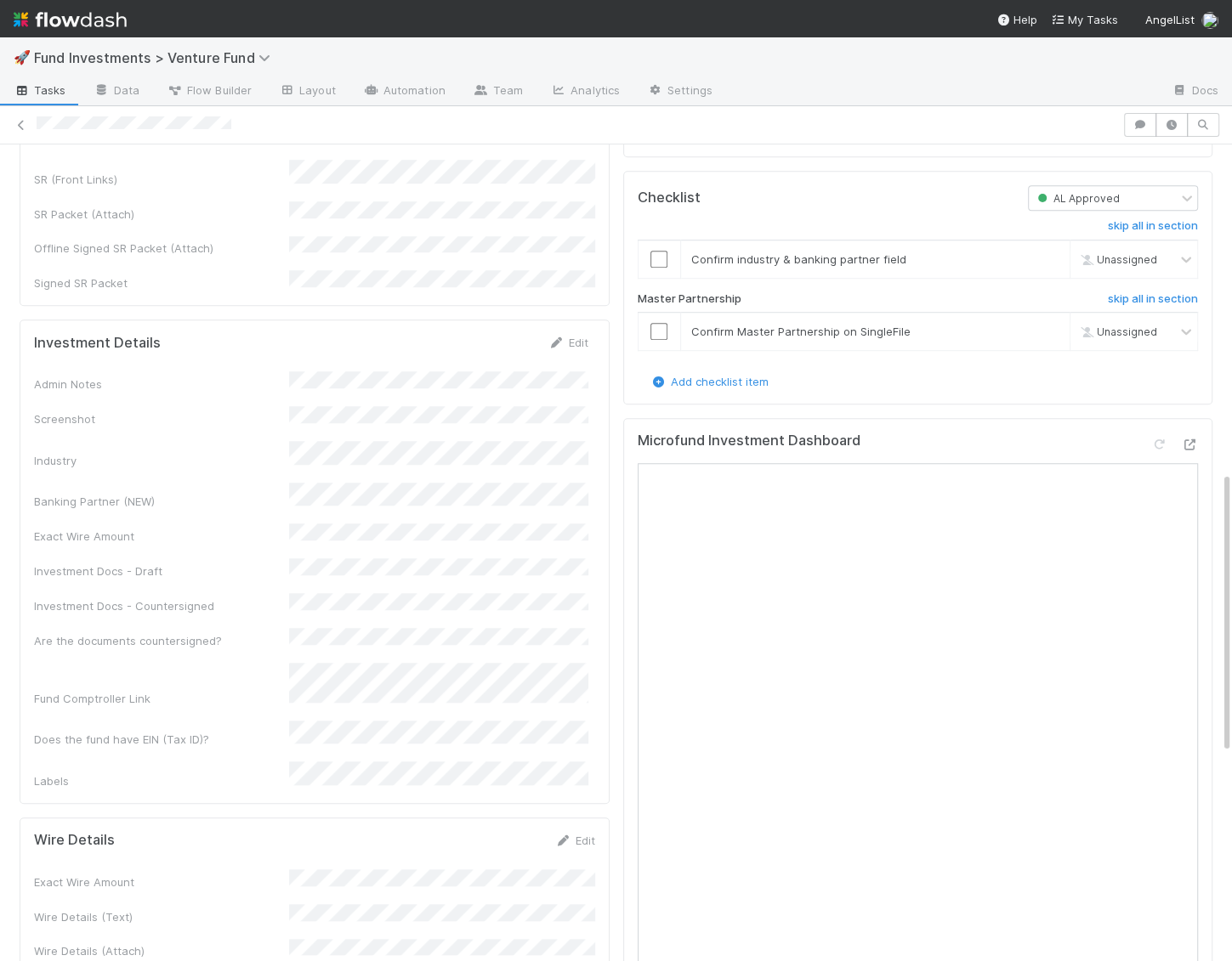
click at [595, 817] on div "Wire Details Edit Exact Wire Amount Wire Details (Text) Wire Details (Attach) W…" at bounding box center [314, 948] width 590 height 262
click at [590, 834] on link "Edit" at bounding box center [574, 841] width 40 height 14
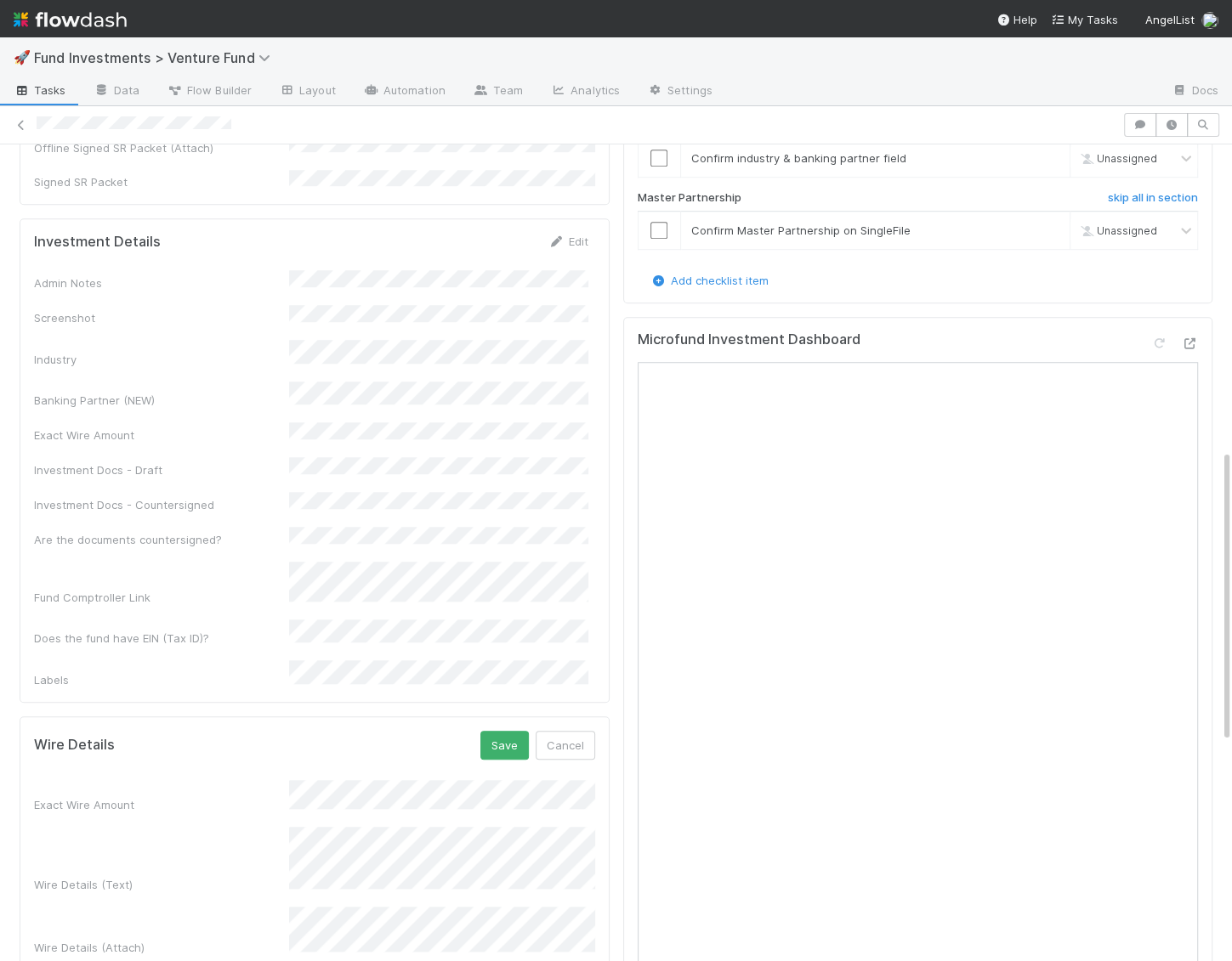
scroll to position [852, 0]
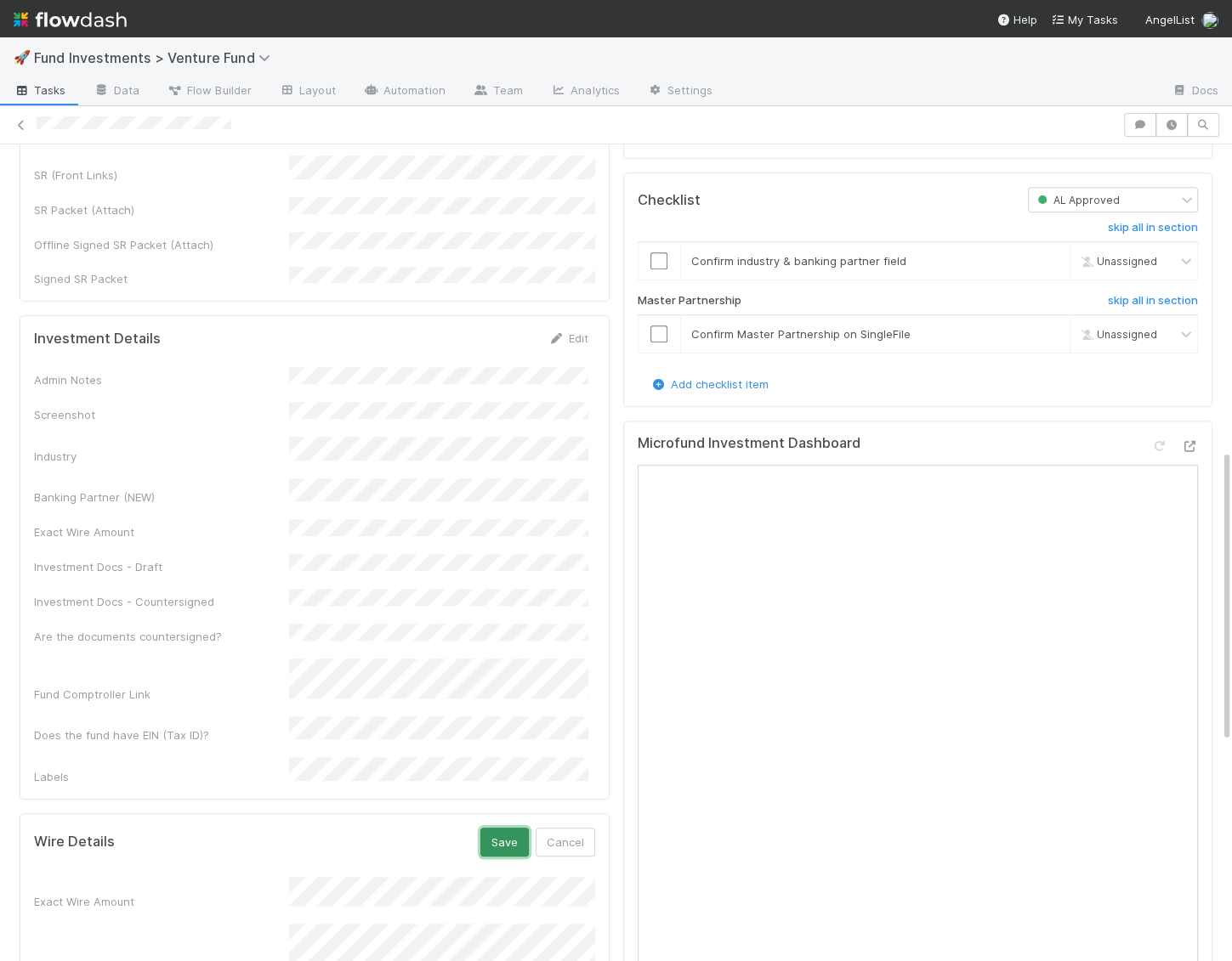
click at [503, 828] on button "Save" at bounding box center [504, 843] width 49 height 29
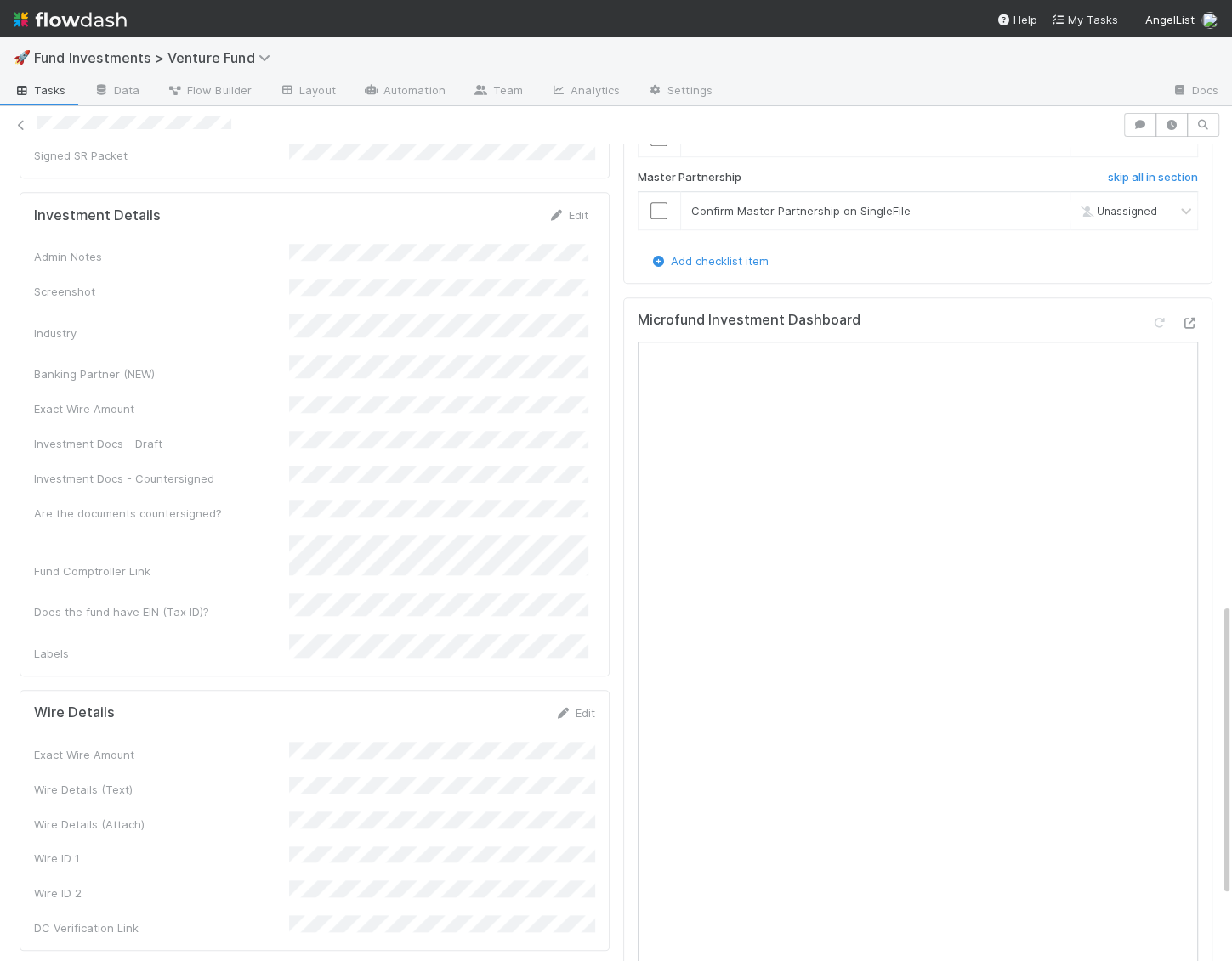
scroll to position [1467, 0]
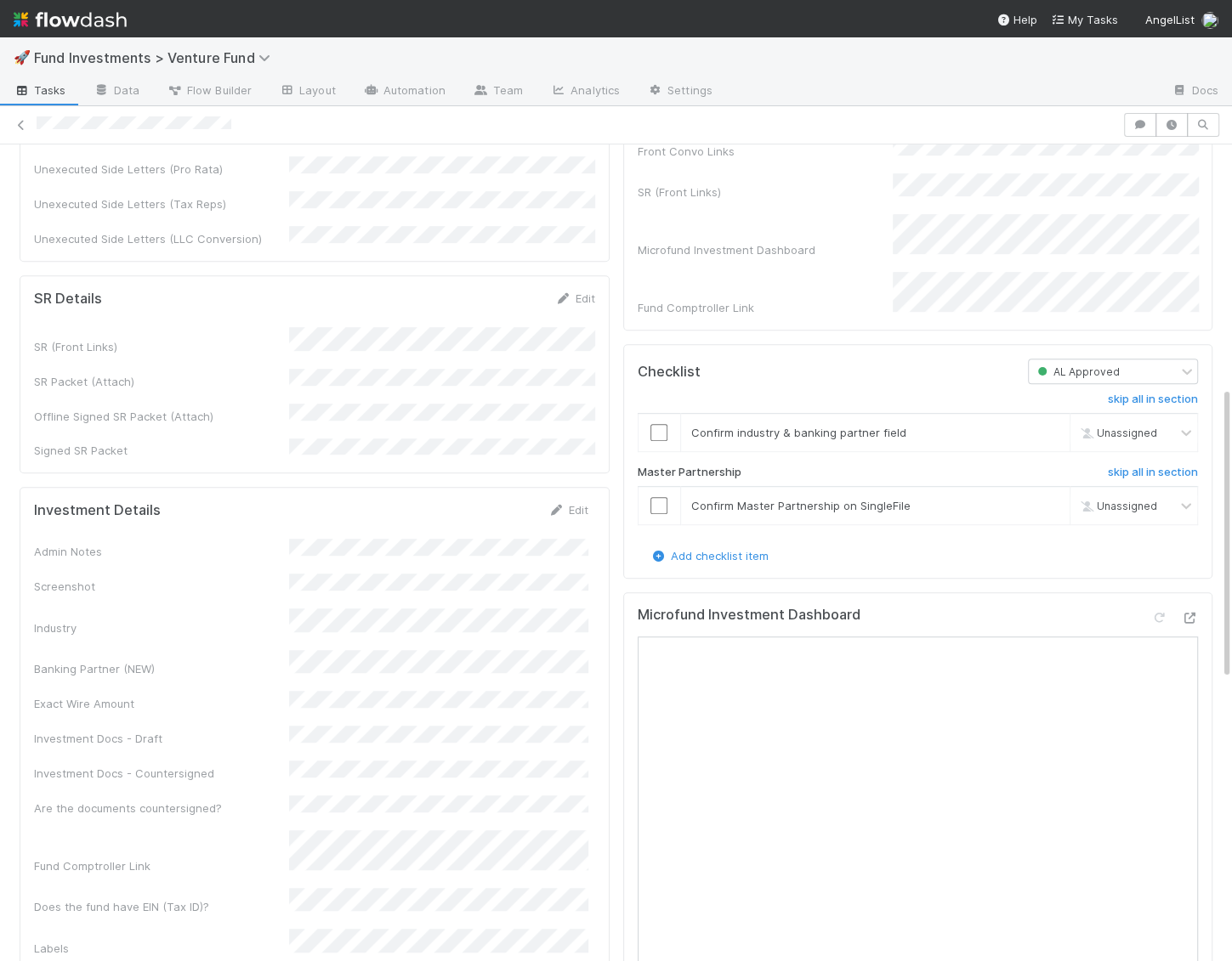
scroll to position [677, 0]
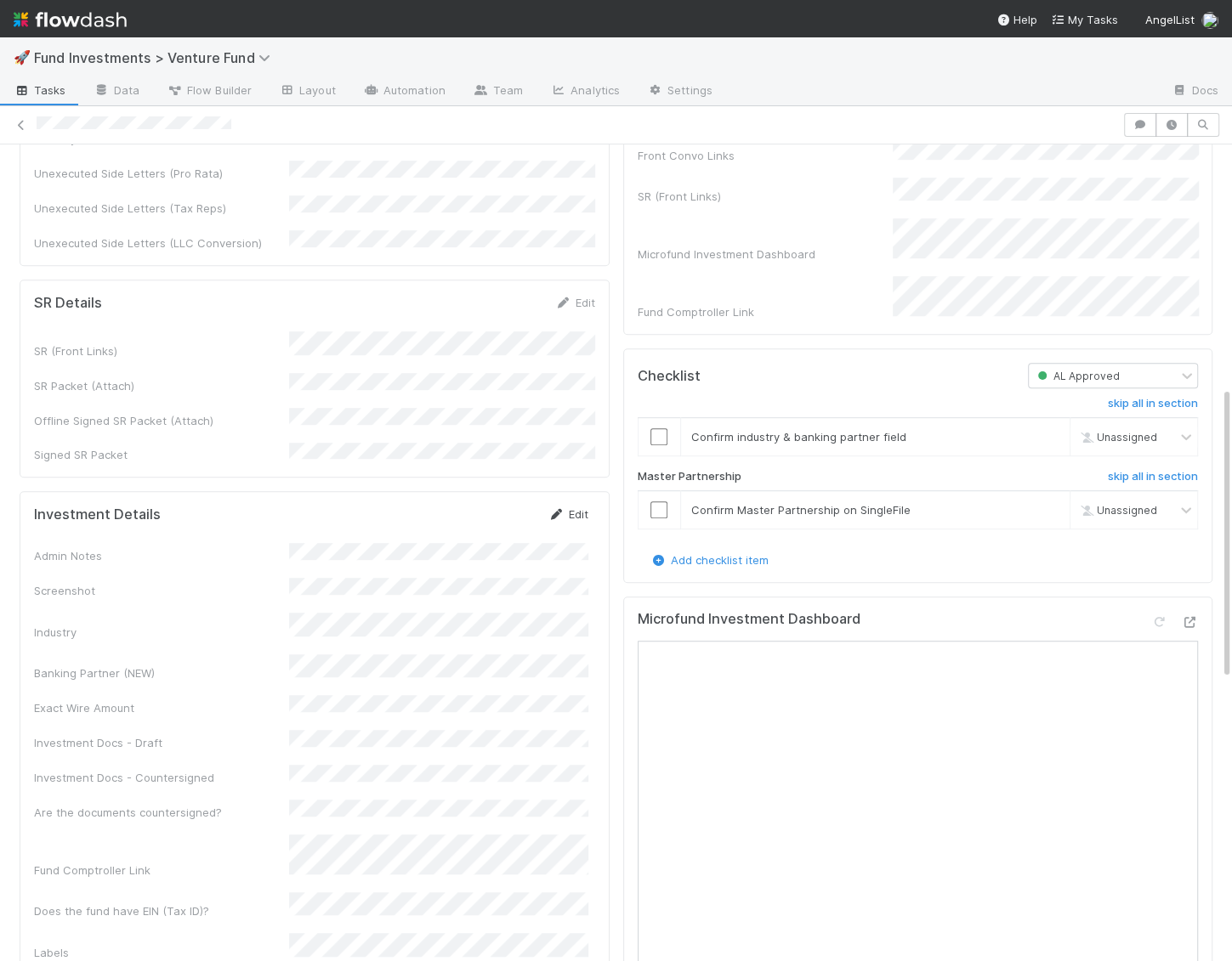
click at [572, 507] on link "Edit" at bounding box center [567, 514] width 40 height 14
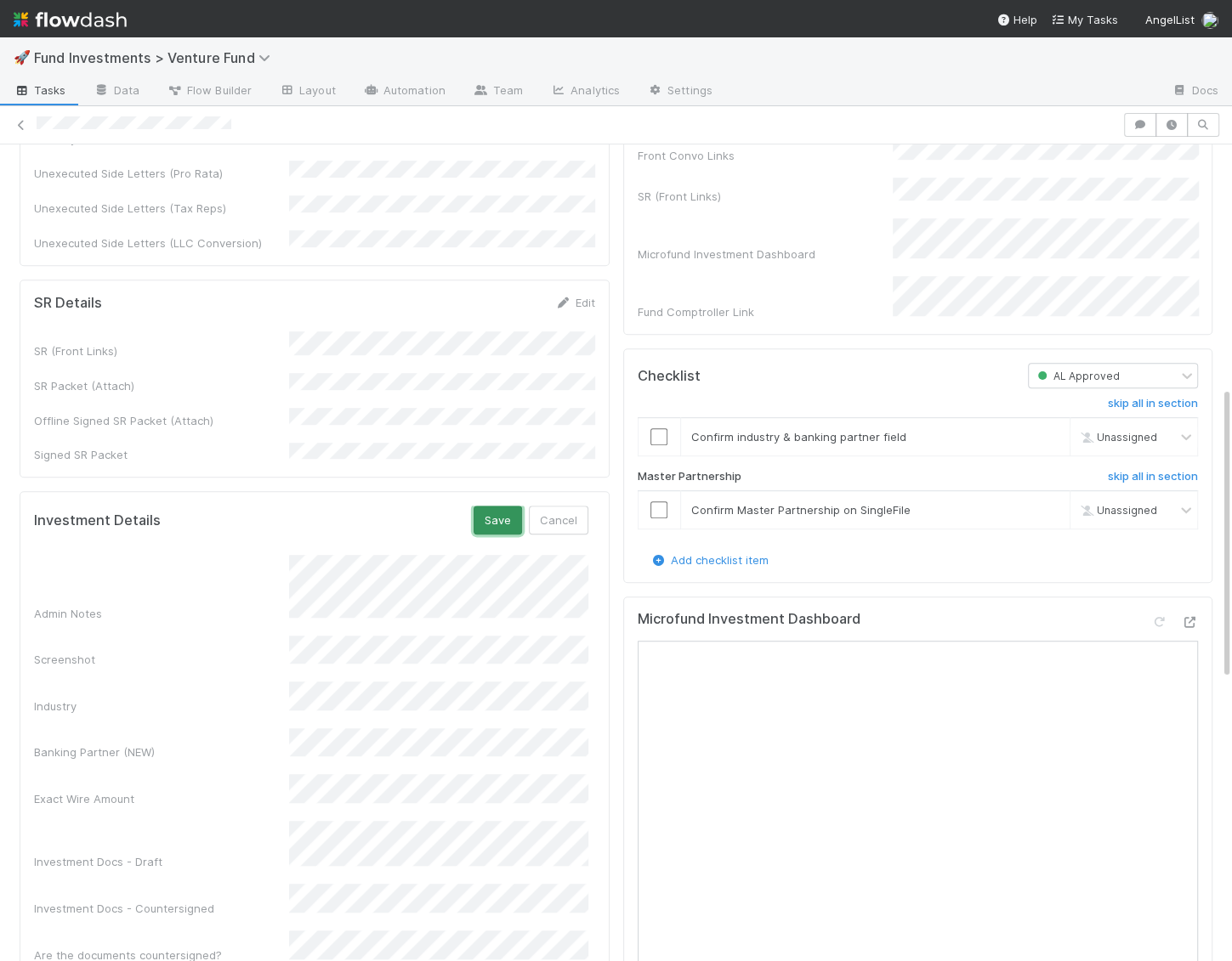
click at [506, 505] on button "Save" at bounding box center [498, 520] width 49 height 29
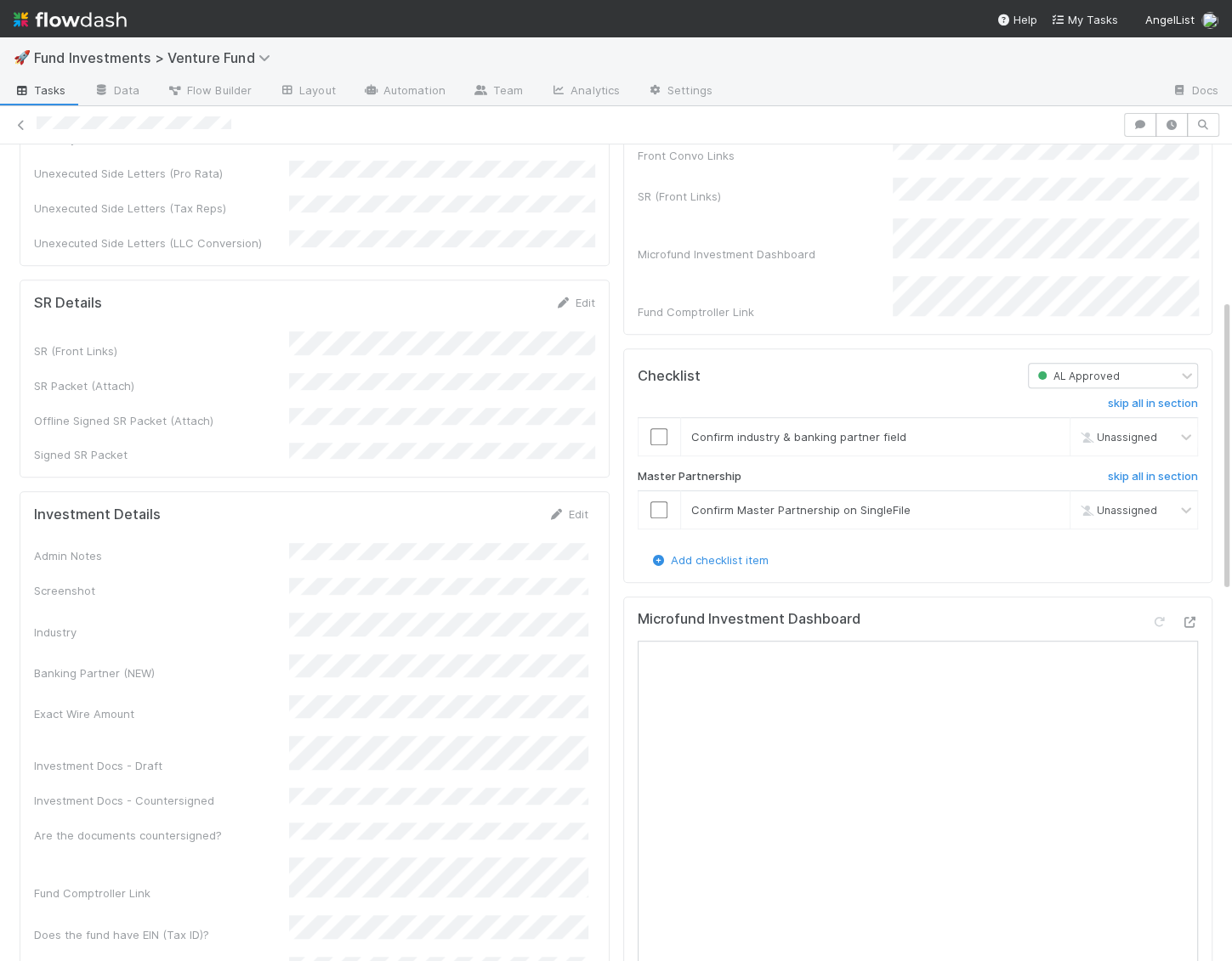
scroll to position [0, 0]
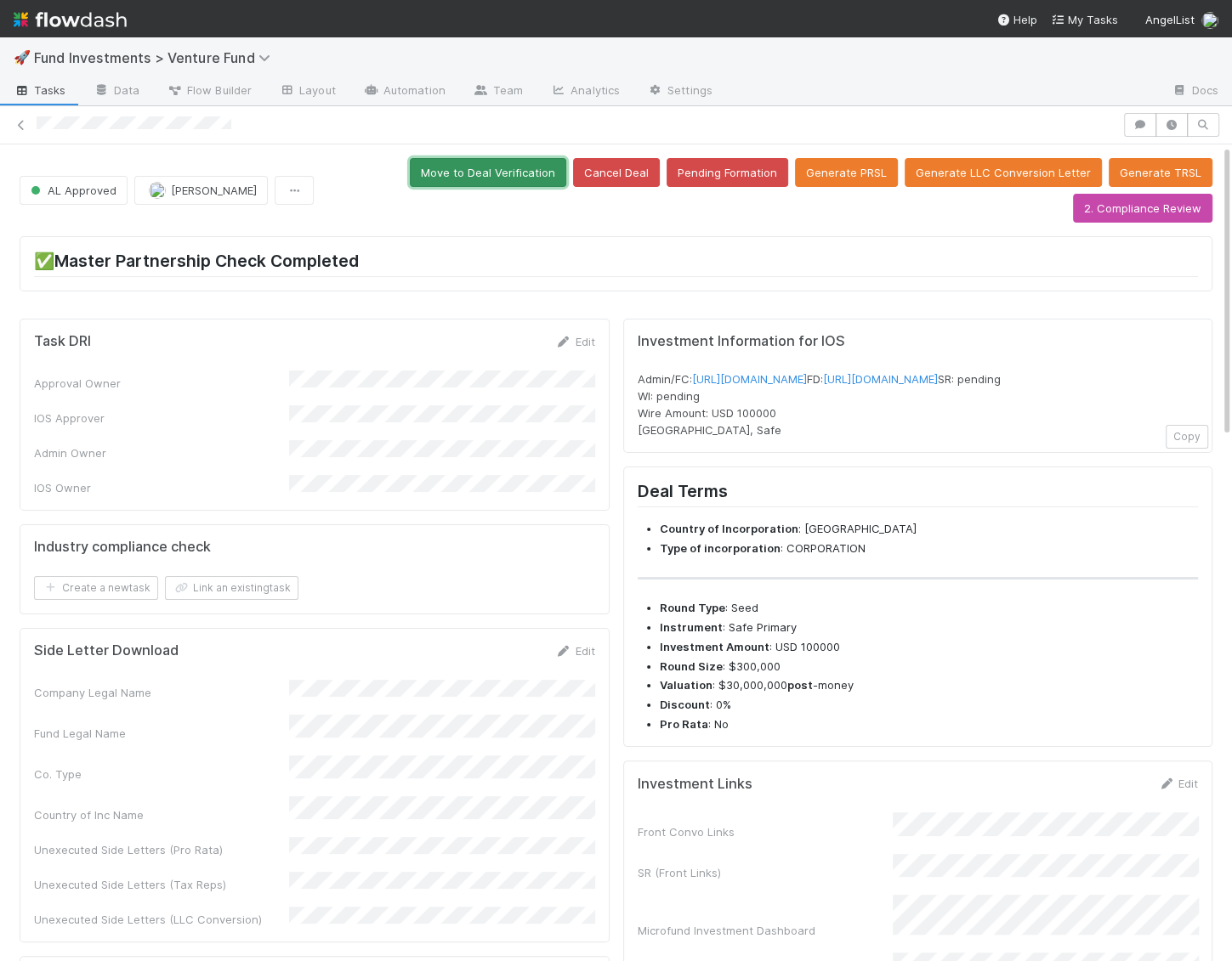
click at [531, 169] on button "Move to Deal Verification" at bounding box center [487, 173] width 156 height 29
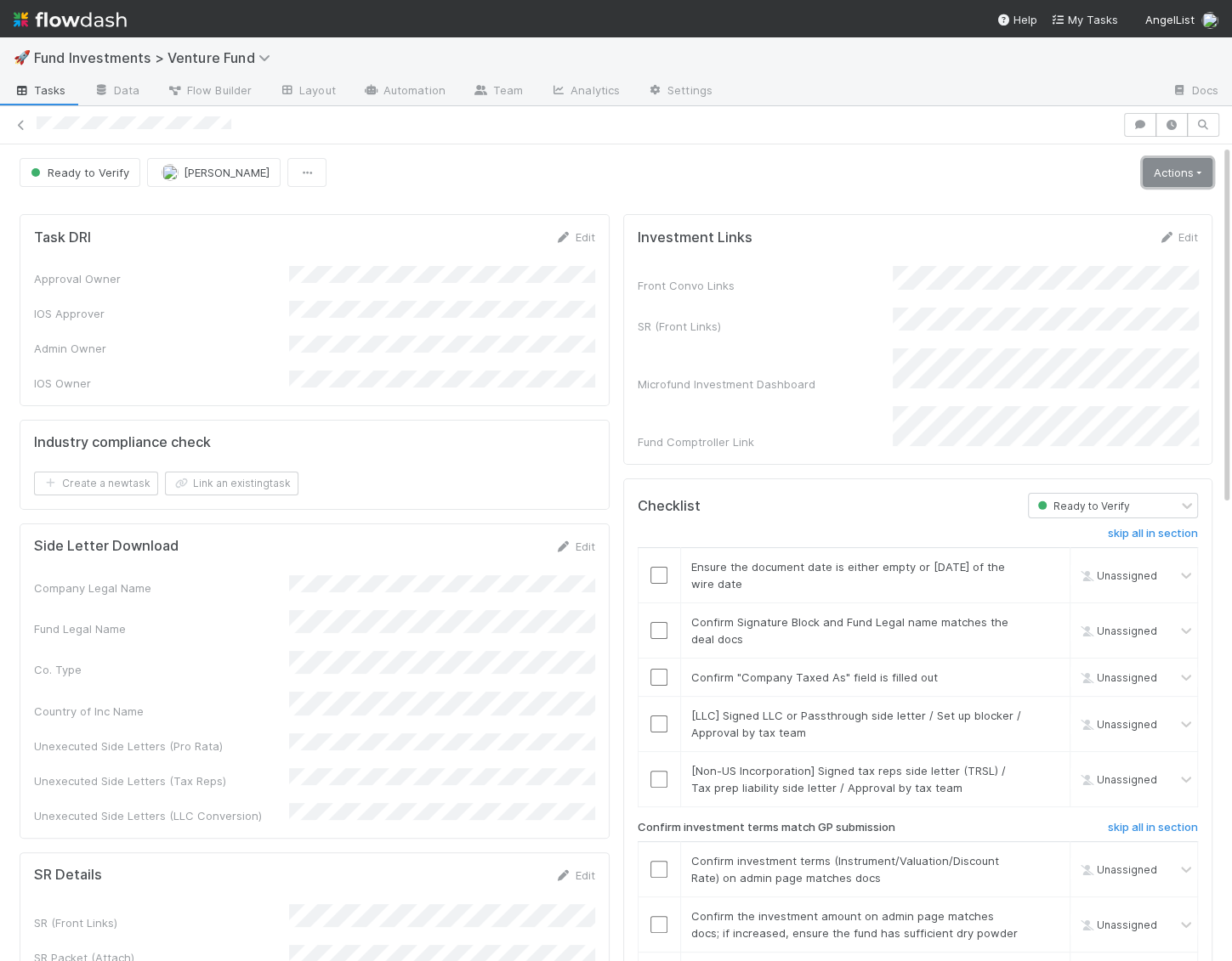
click at [1172, 166] on link "Actions" at bounding box center [1178, 173] width 70 height 29
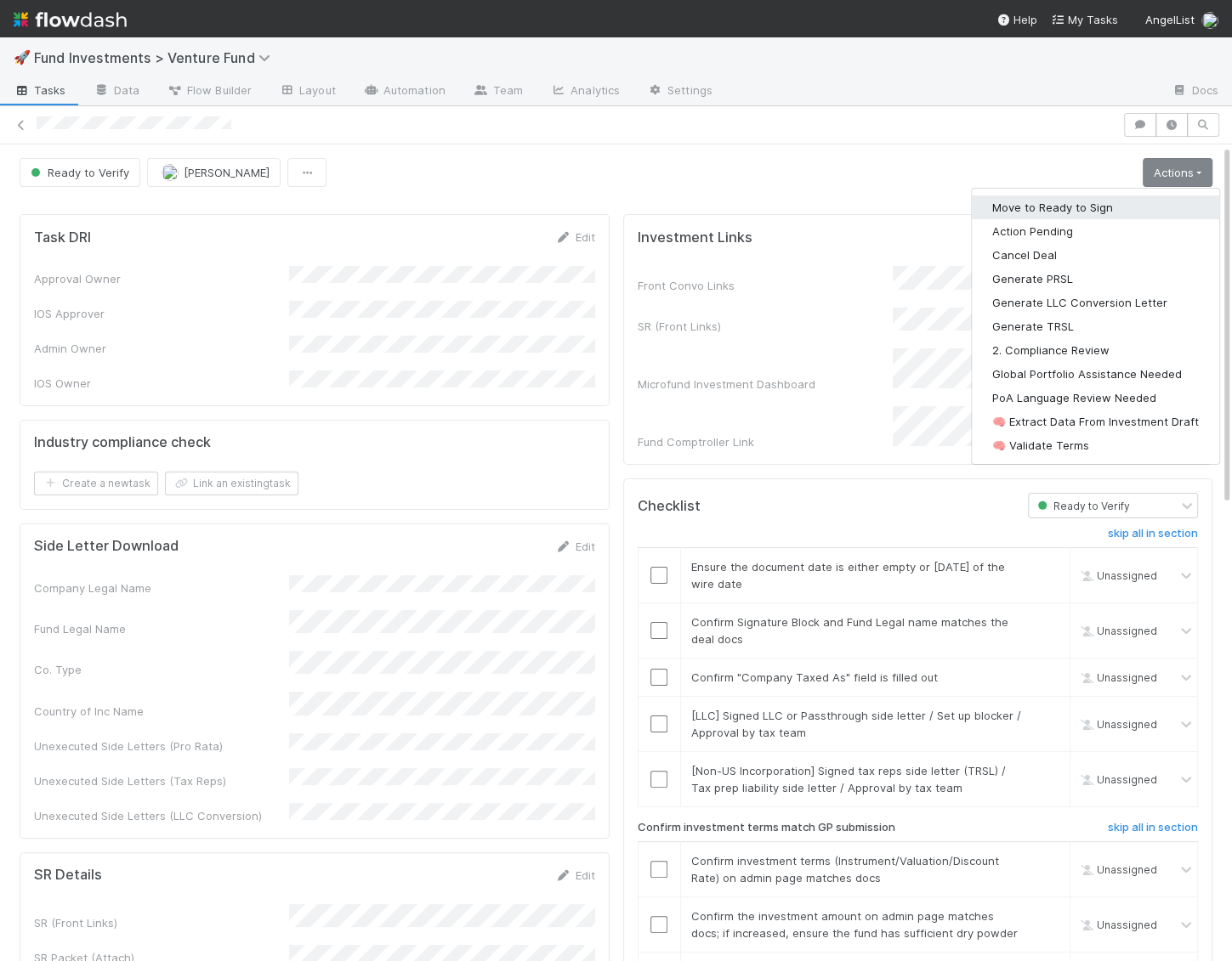
click at [1126, 199] on button "Move to Ready to Sign" at bounding box center [1095, 208] width 247 height 24
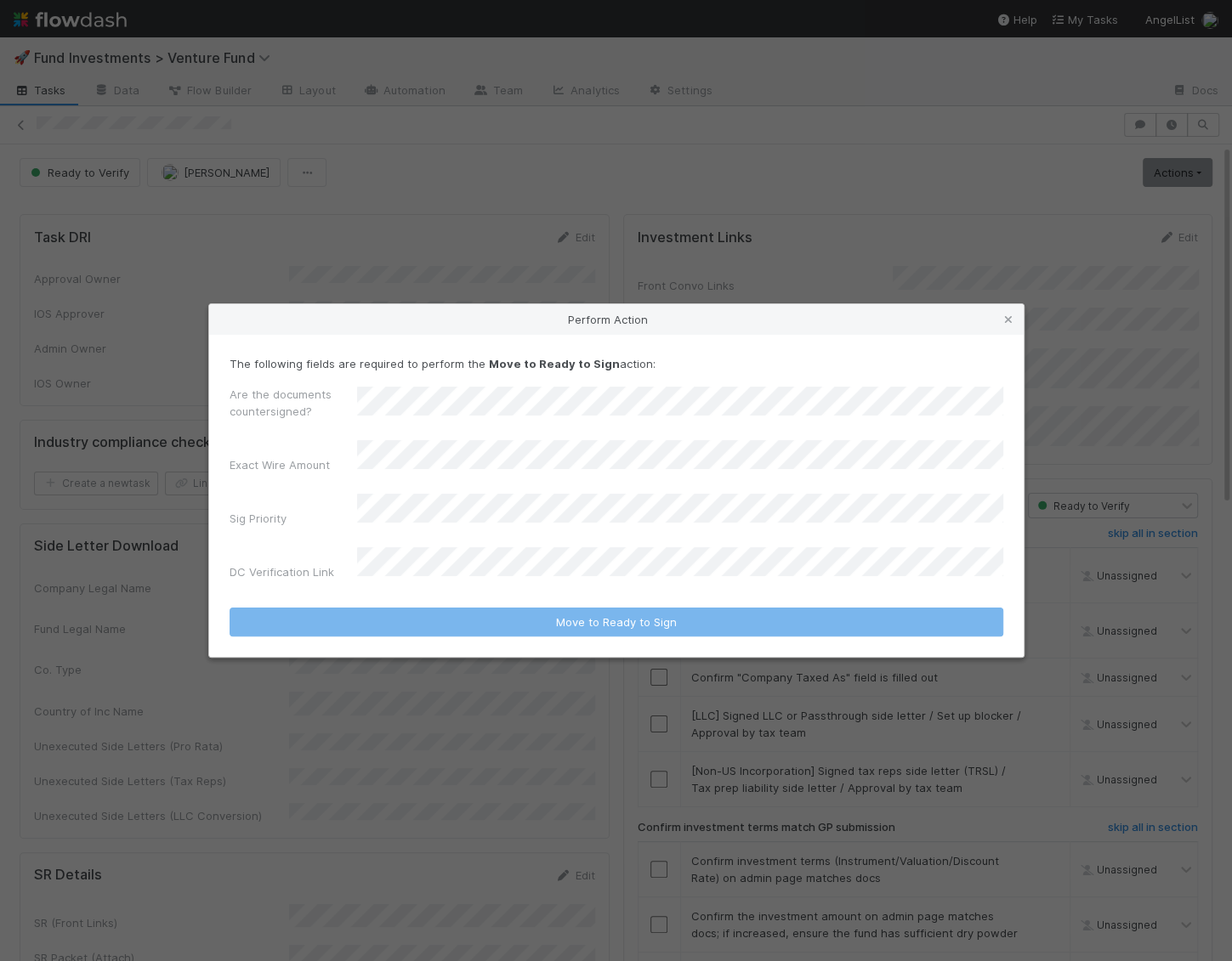
click at [430, 427] on div "Are the documents countersigned?" at bounding box center [617, 406] width 774 height 41
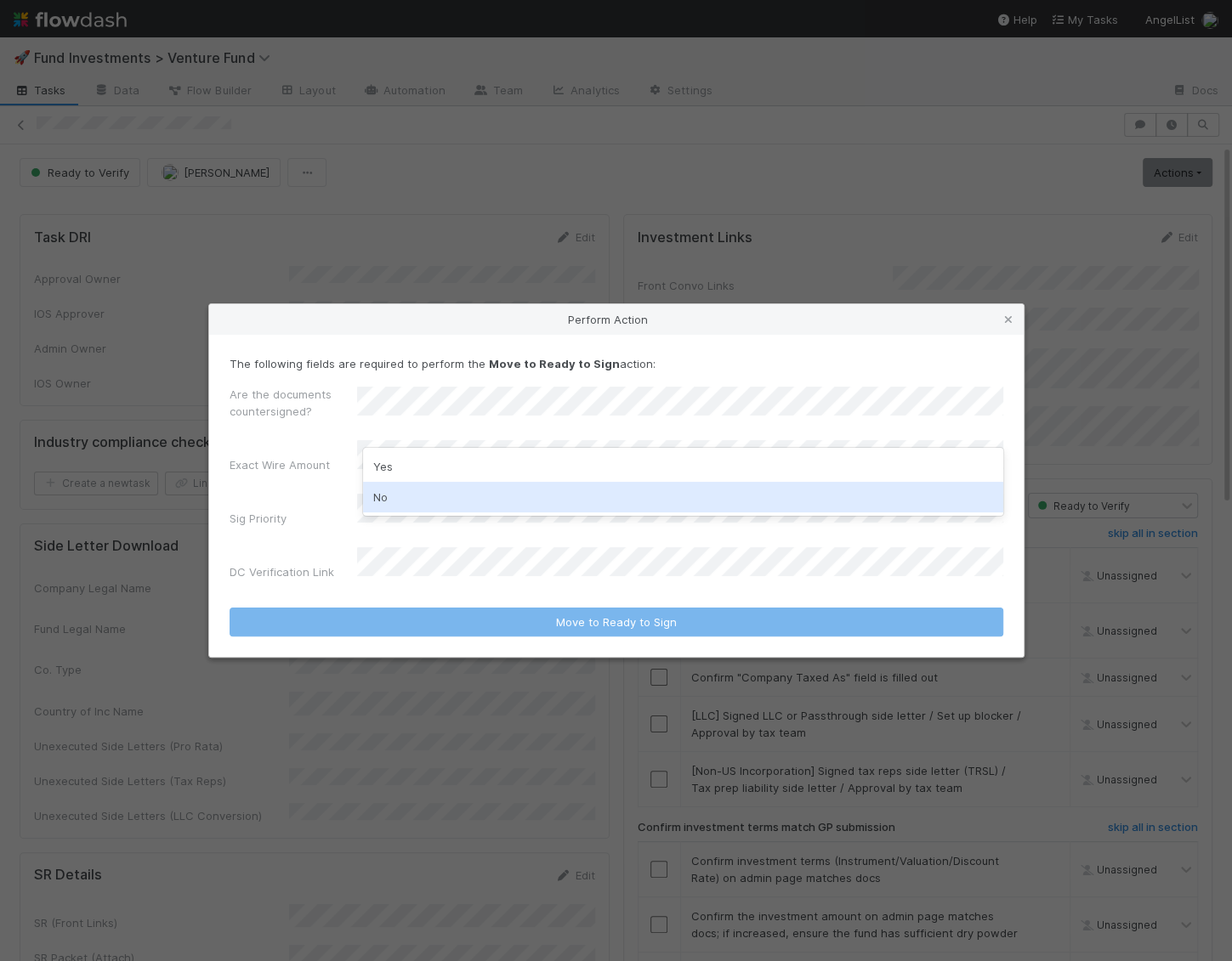
click at [409, 498] on div "No" at bounding box center [683, 497] width 640 height 31
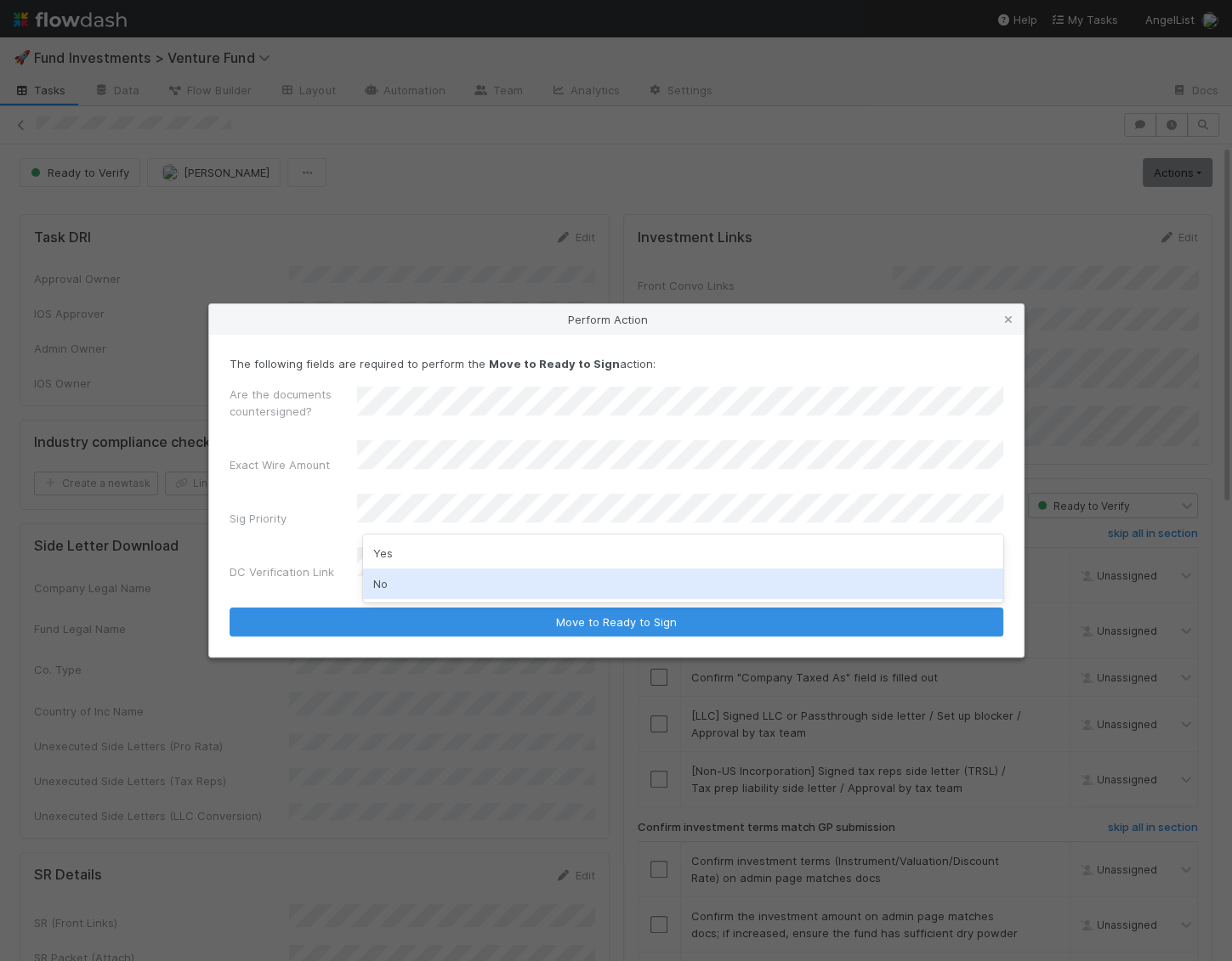
click at [390, 589] on div "No" at bounding box center [683, 584] width 640 height 31
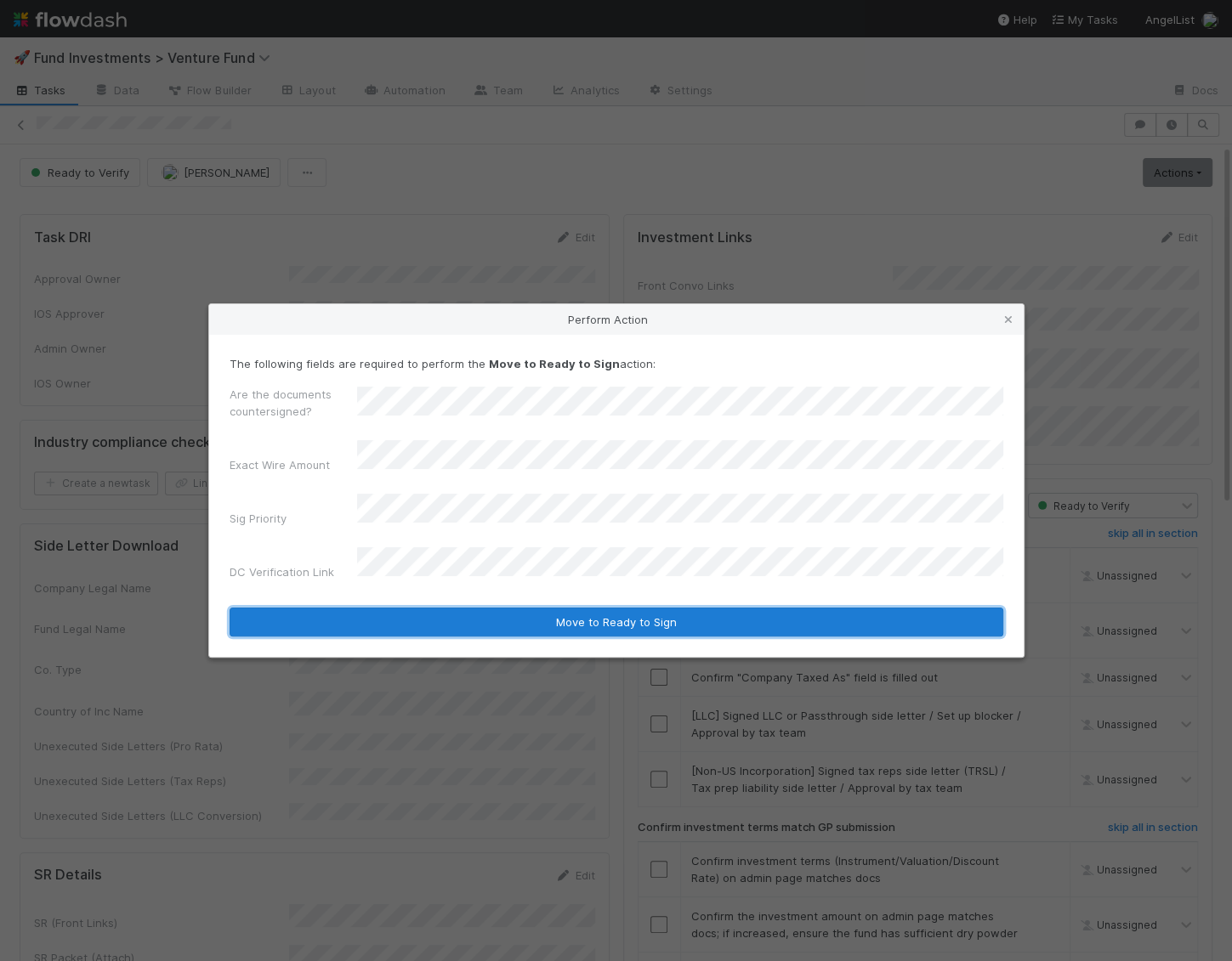
click at [421, 608] on button "Move to Ready to Sign" at bounding box center [617, 623] width 774 height 29
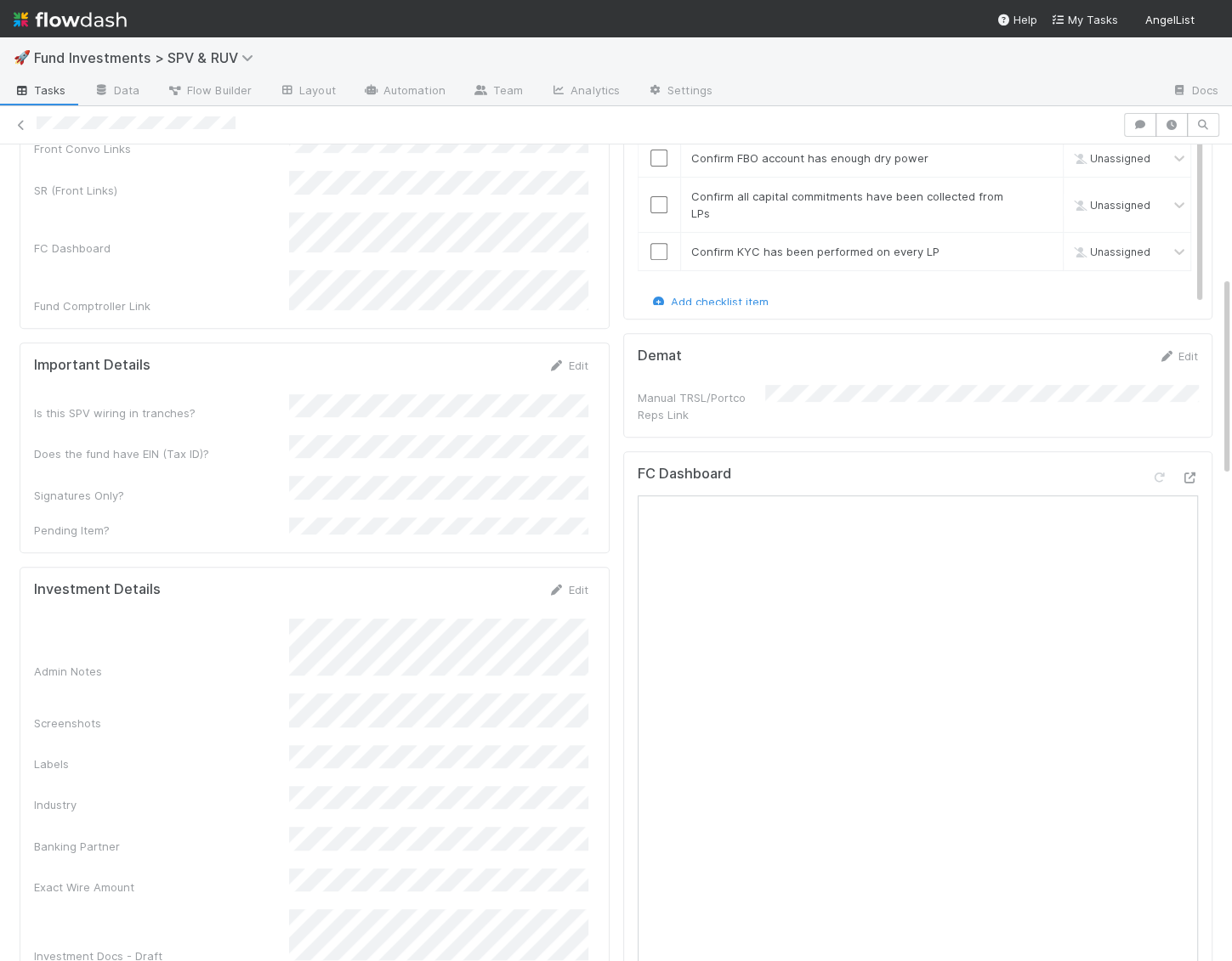
scroll to position [546, 0]
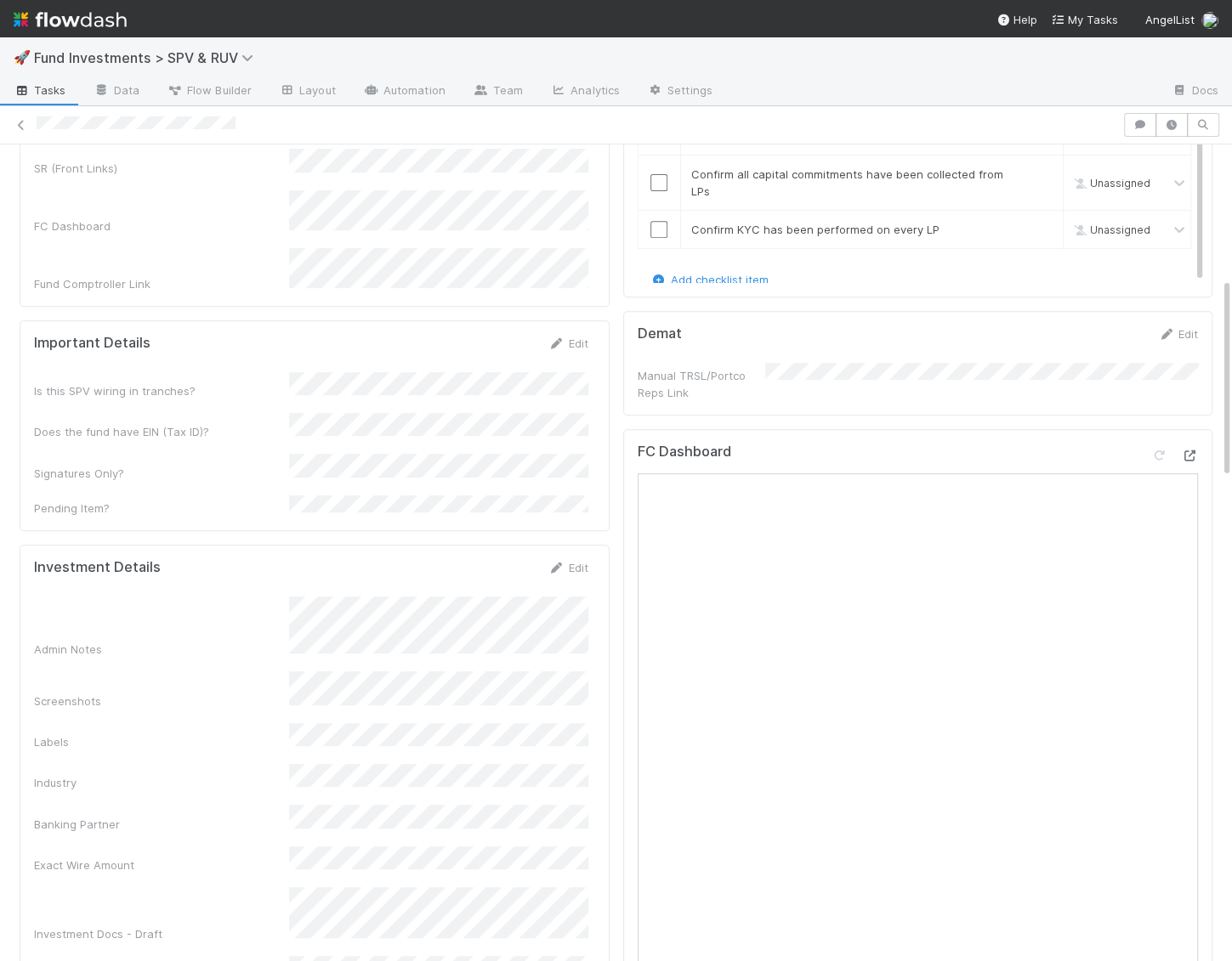
click at [1194, 451] on icon at bounding box center [1189, 456] width 17 height 11
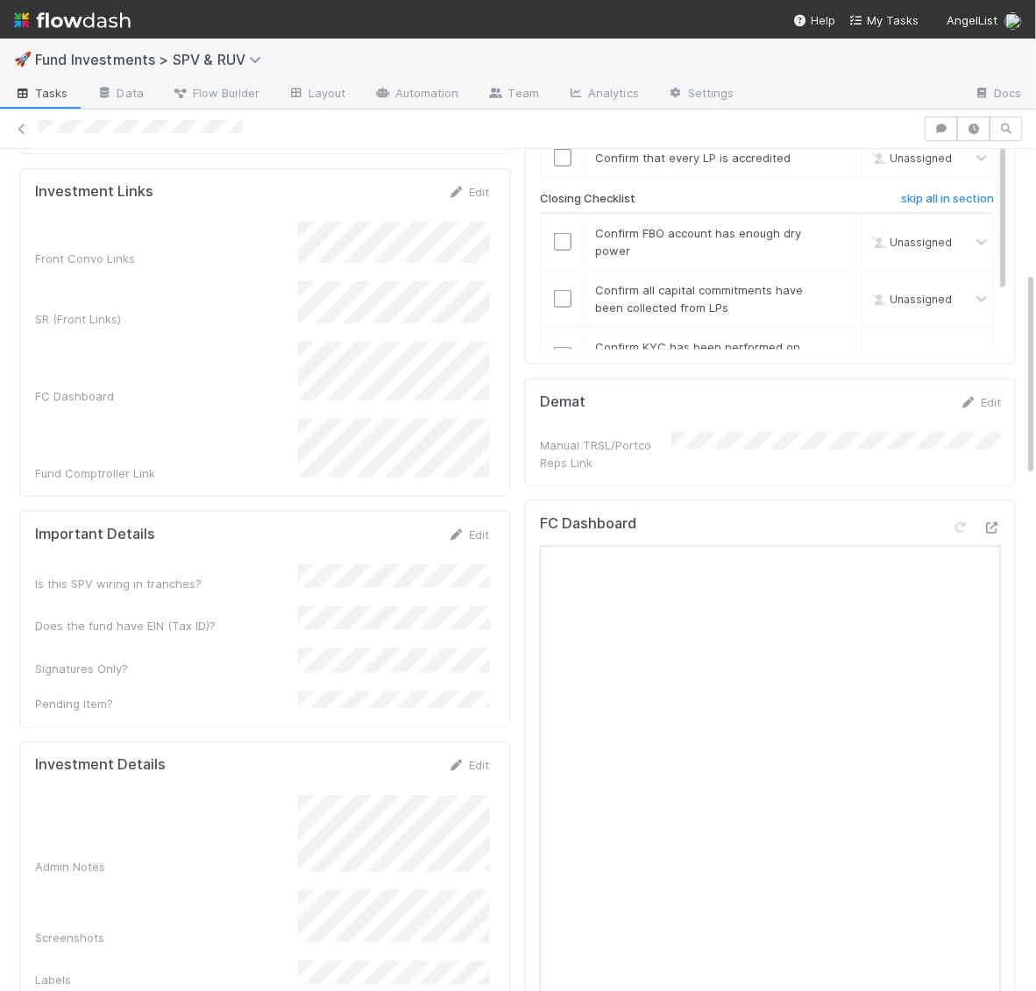
scroll to position [0, 0]
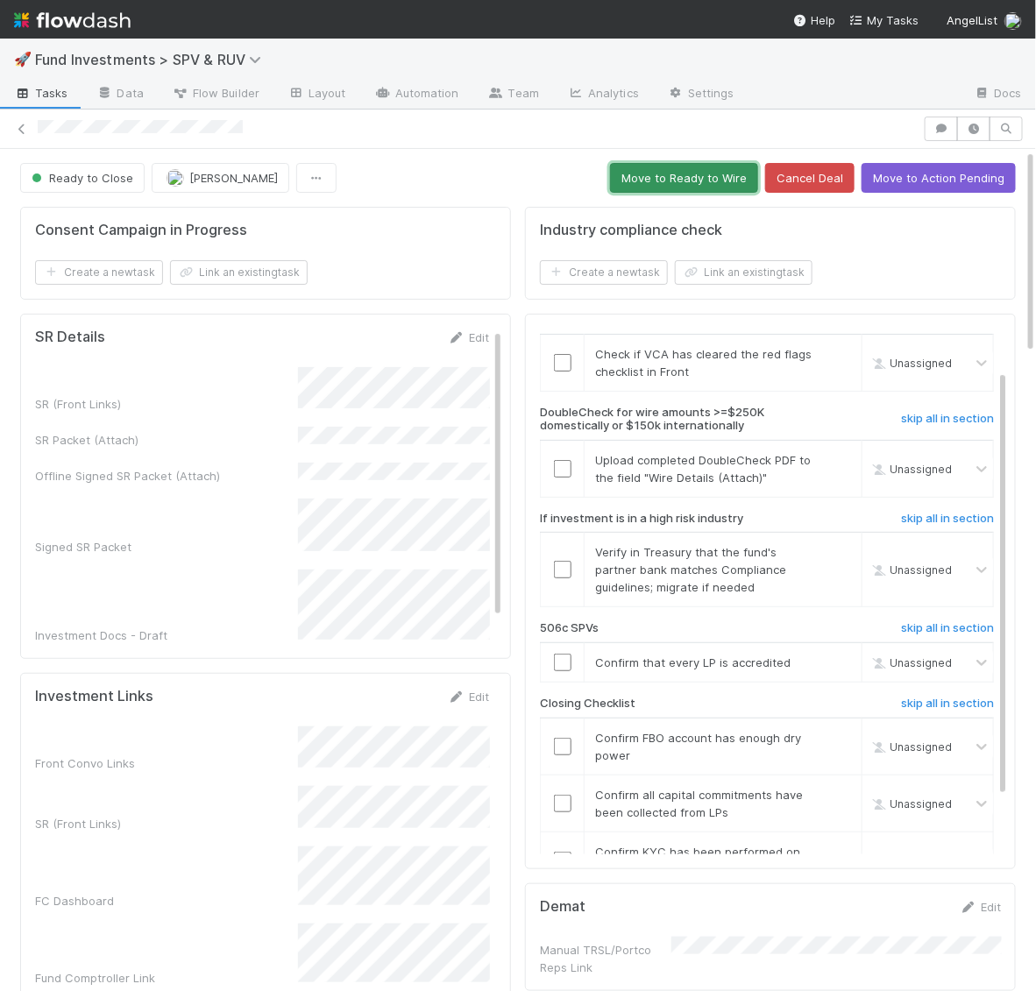
click at [700, 163] on button "Move to Ready to Wire" at bounding box center [684, 178] width 148 height 30
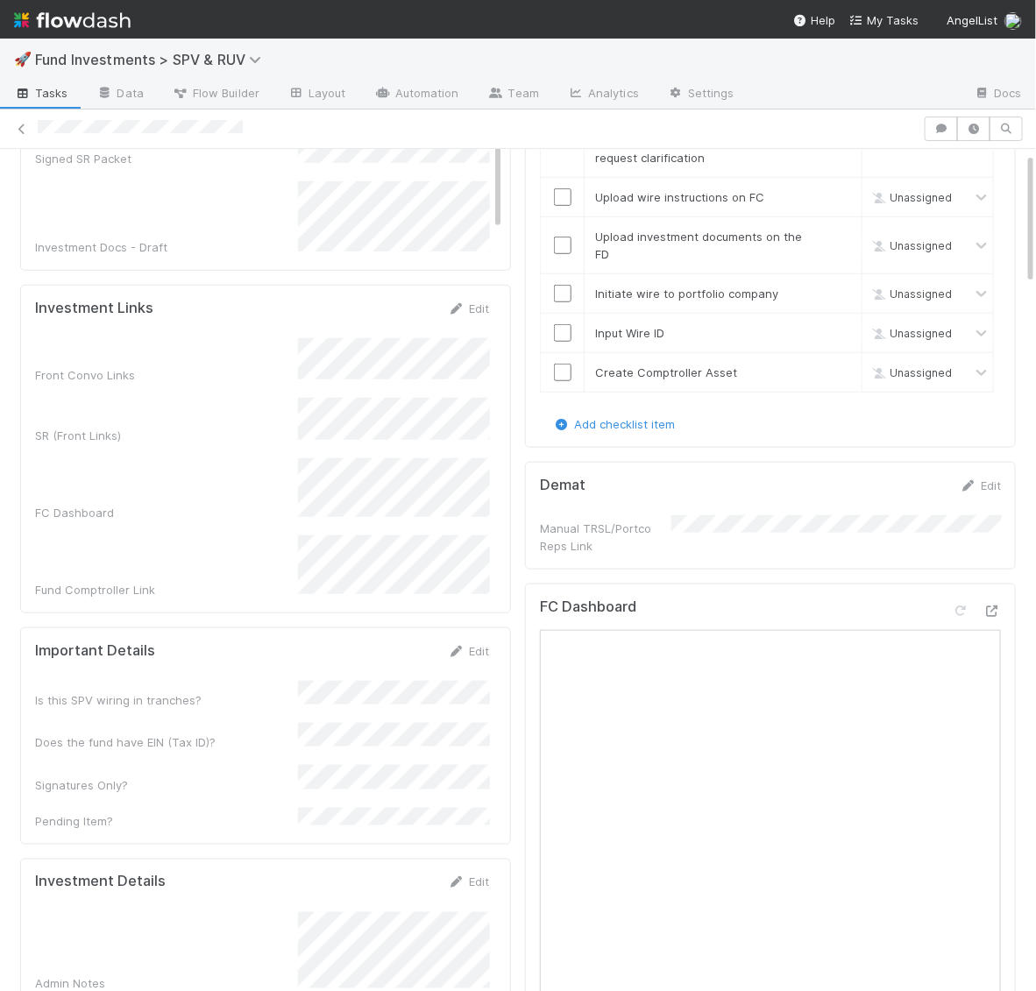
scroll to position [425, 0]
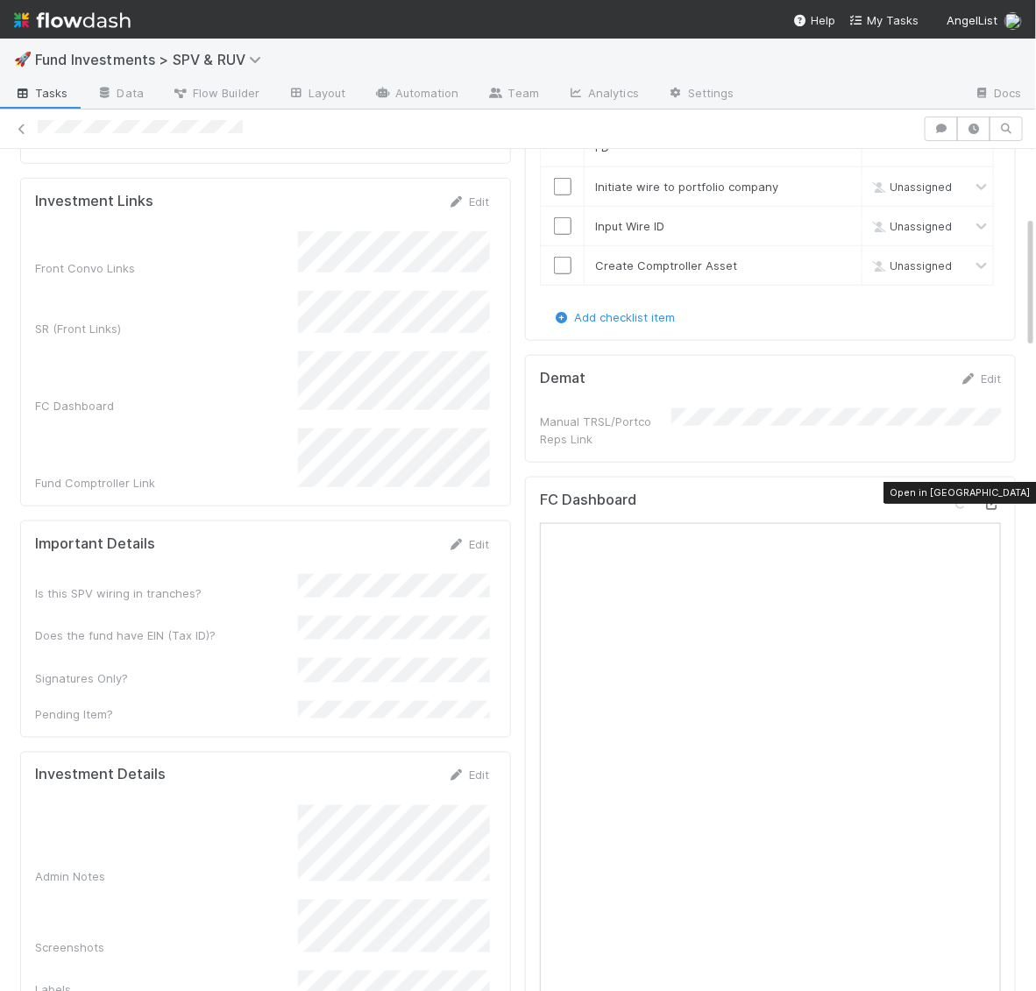
click at [992, 499] on icon at bounding box center [992, 504] width 18 height 11
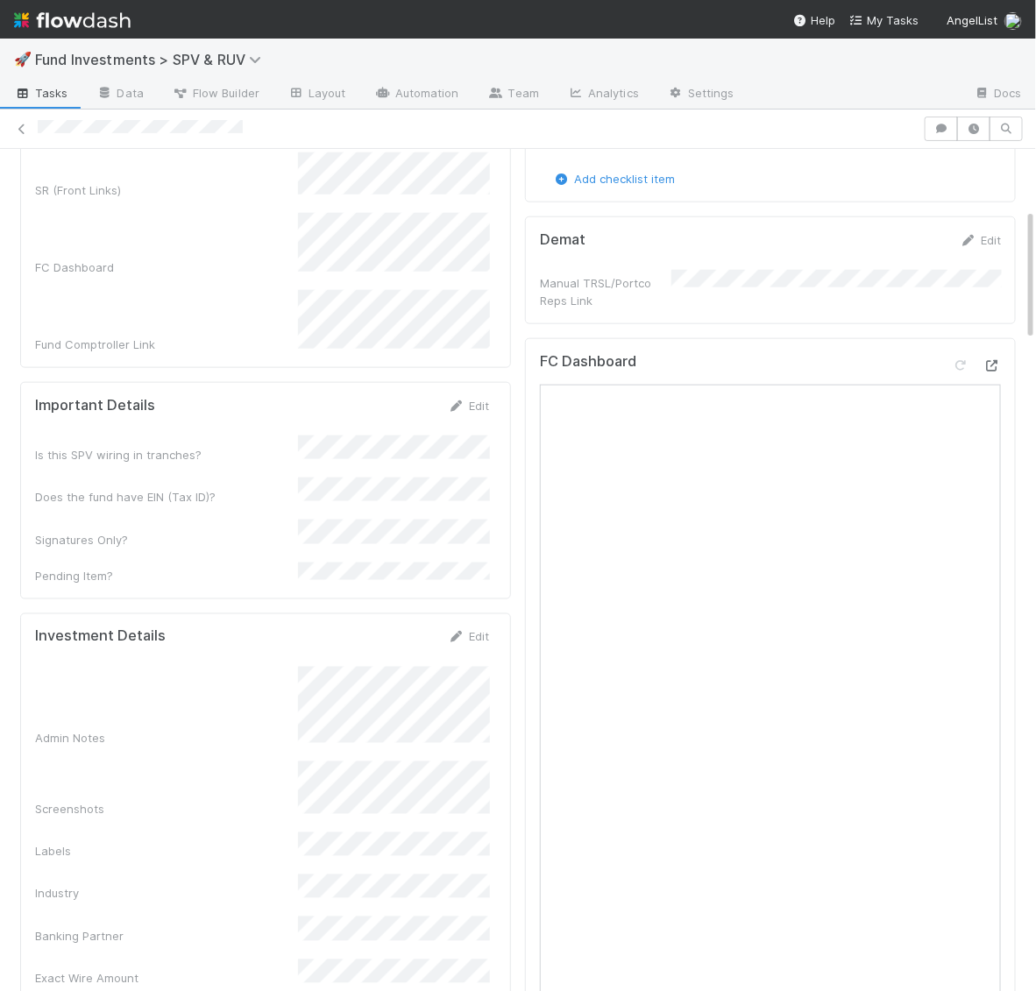
scroll to position [0, 0]
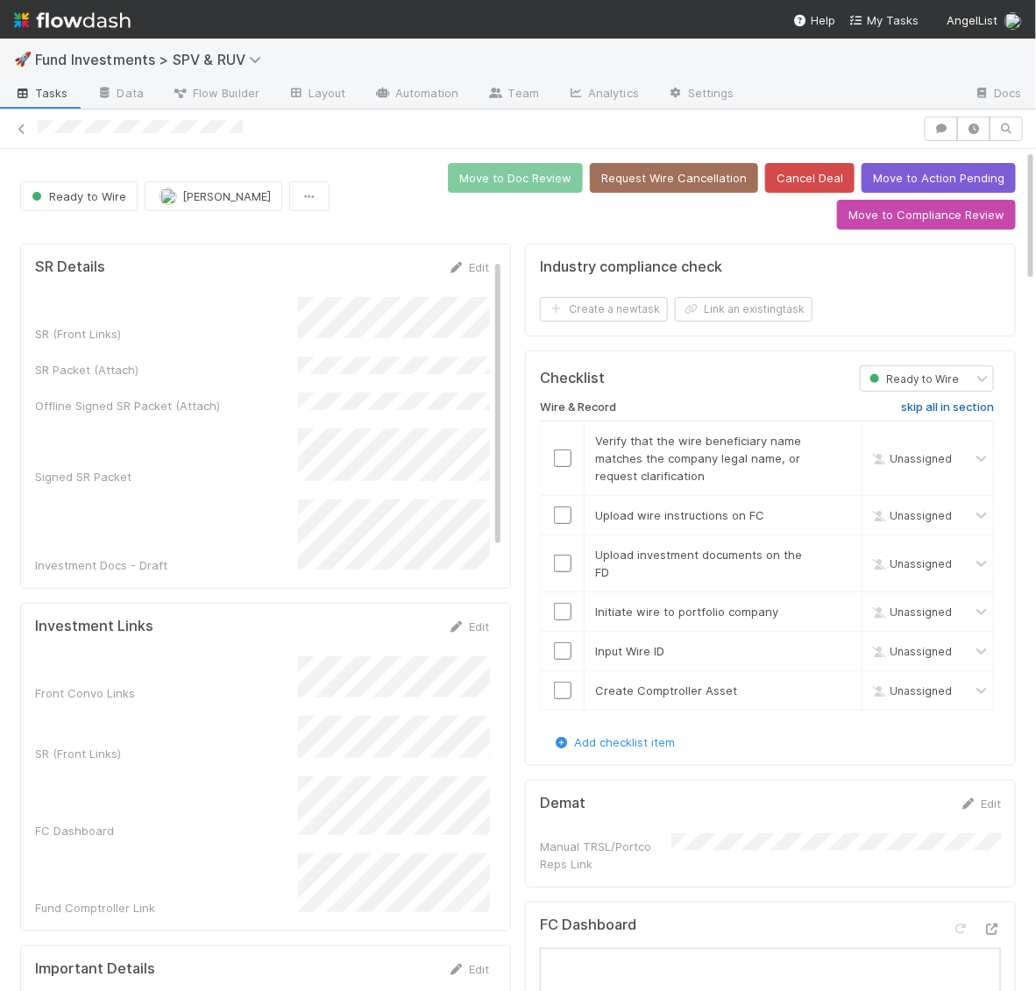
click at [943, 409] on link "skip all in section" at bounding box center [947, 411] width 93 height 21
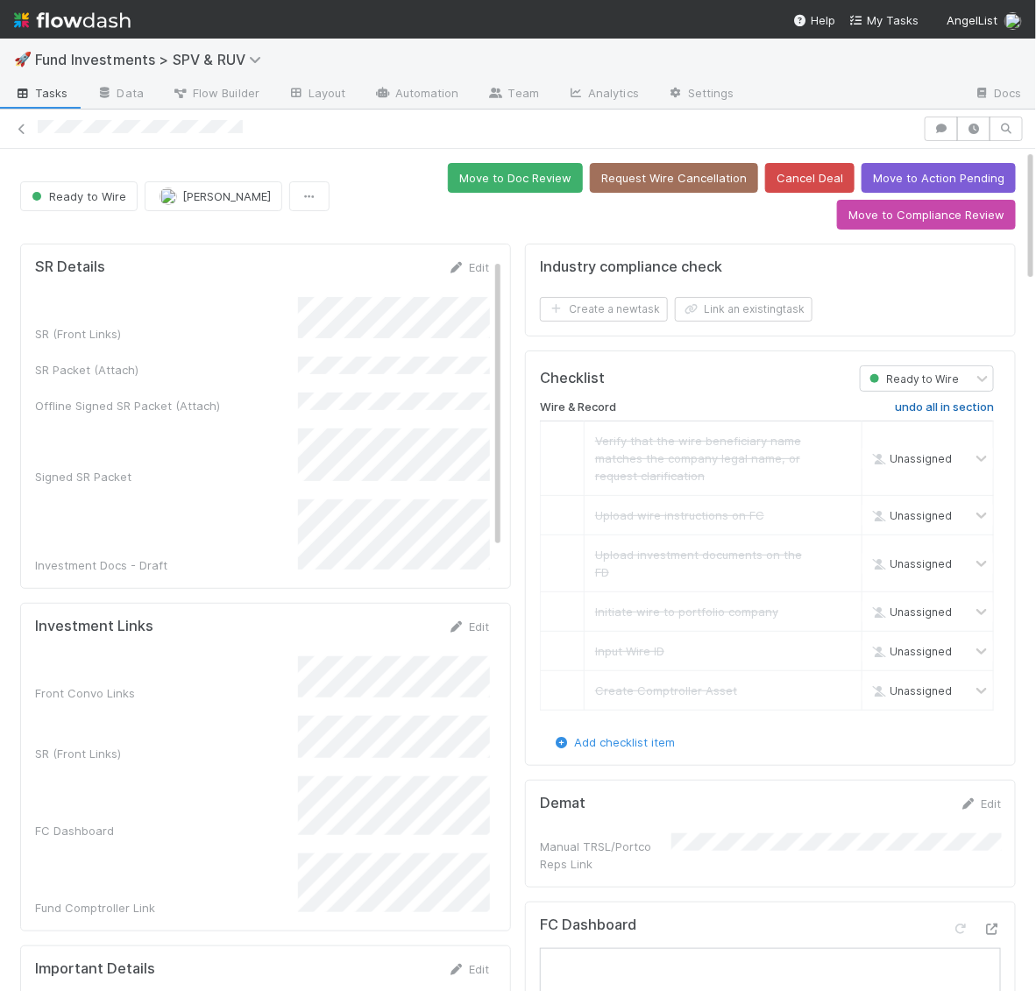
click at [940, 401] on h6 "undo all in section" at bounding box center [944, 408] width 99 height 14
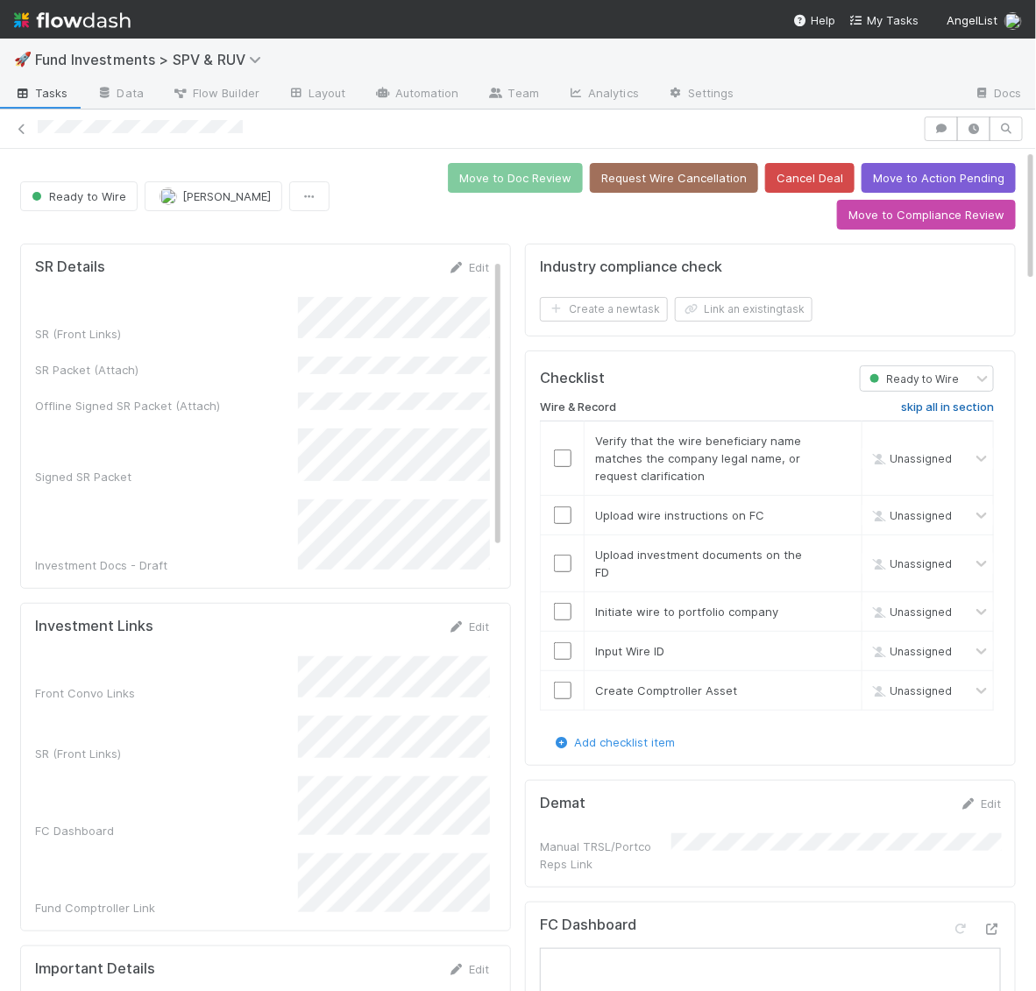
click at [940, 401] on h6 "skip all in section" at bounding box center [947, 408] width 93 height 14
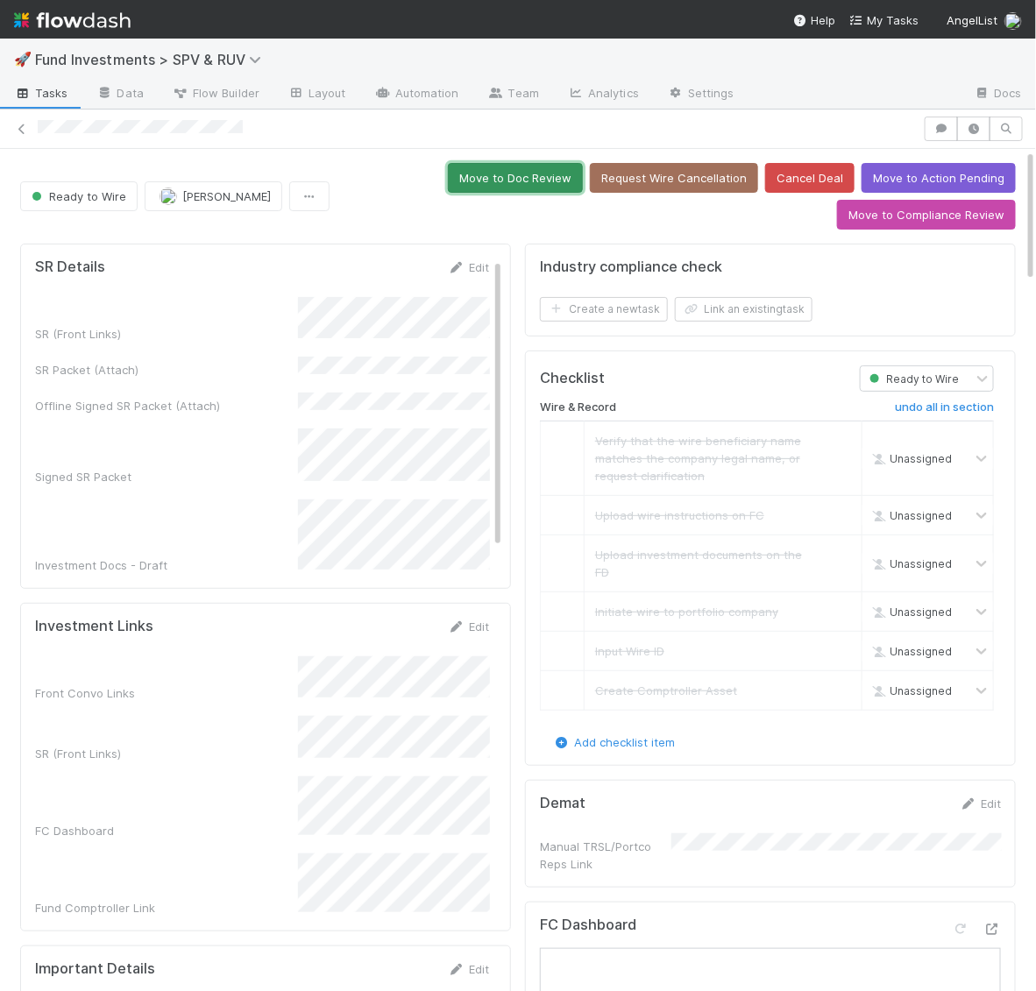
click at [525, 184] on button "Move to Doc Review" at bounding box center [515, 178] width 135 height 30
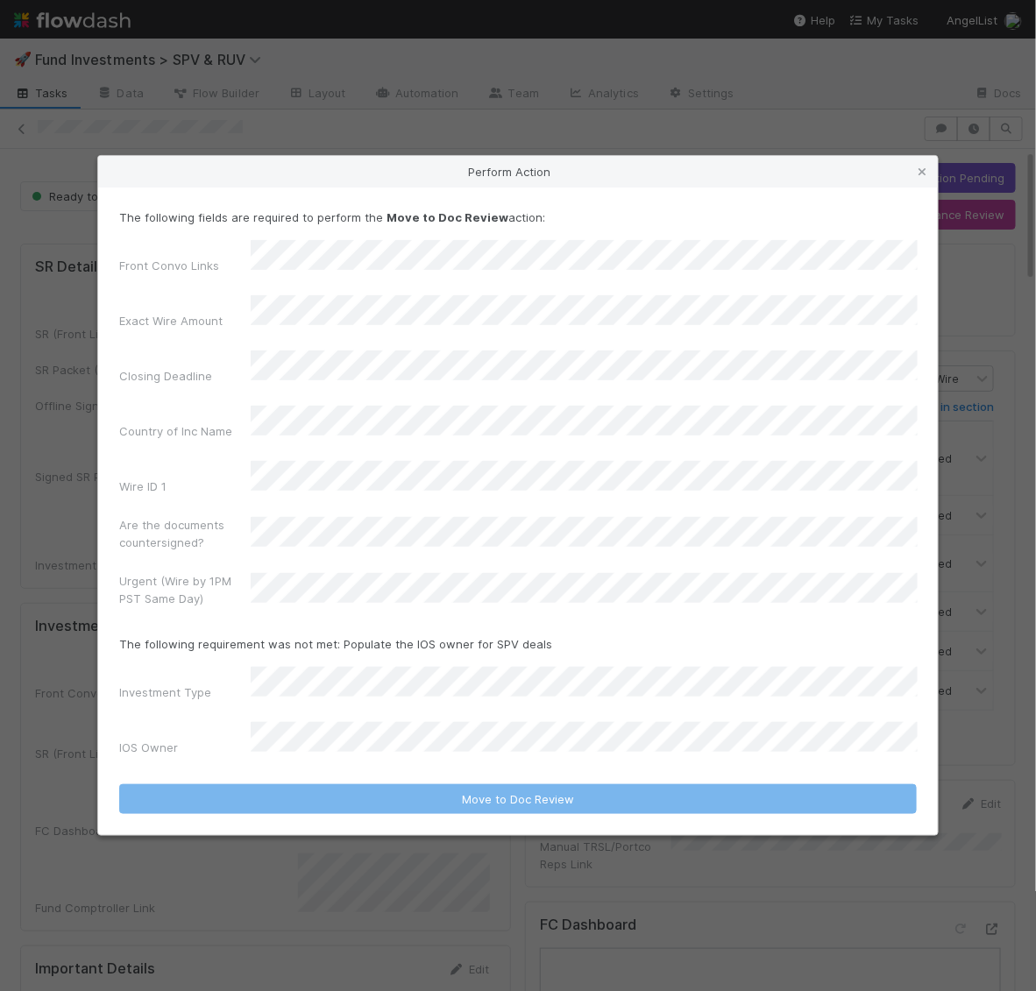
click at [294, 599] on form "The following fields are required to perform the Move to Doc Review action: Fro…" at bounding box center [518, 512] width 798 height 606
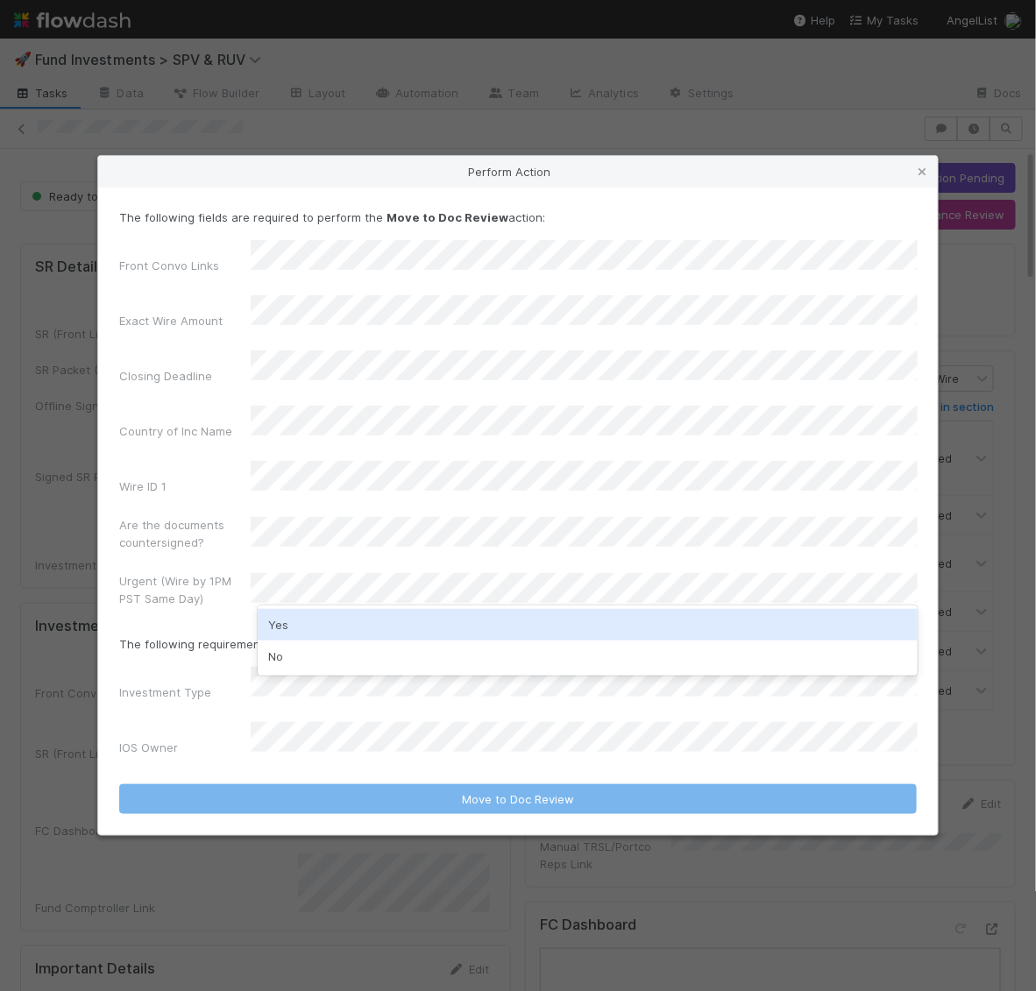
click at [289, 631] on div "Yes" at bounding box center [588, 625] width 660 height 32
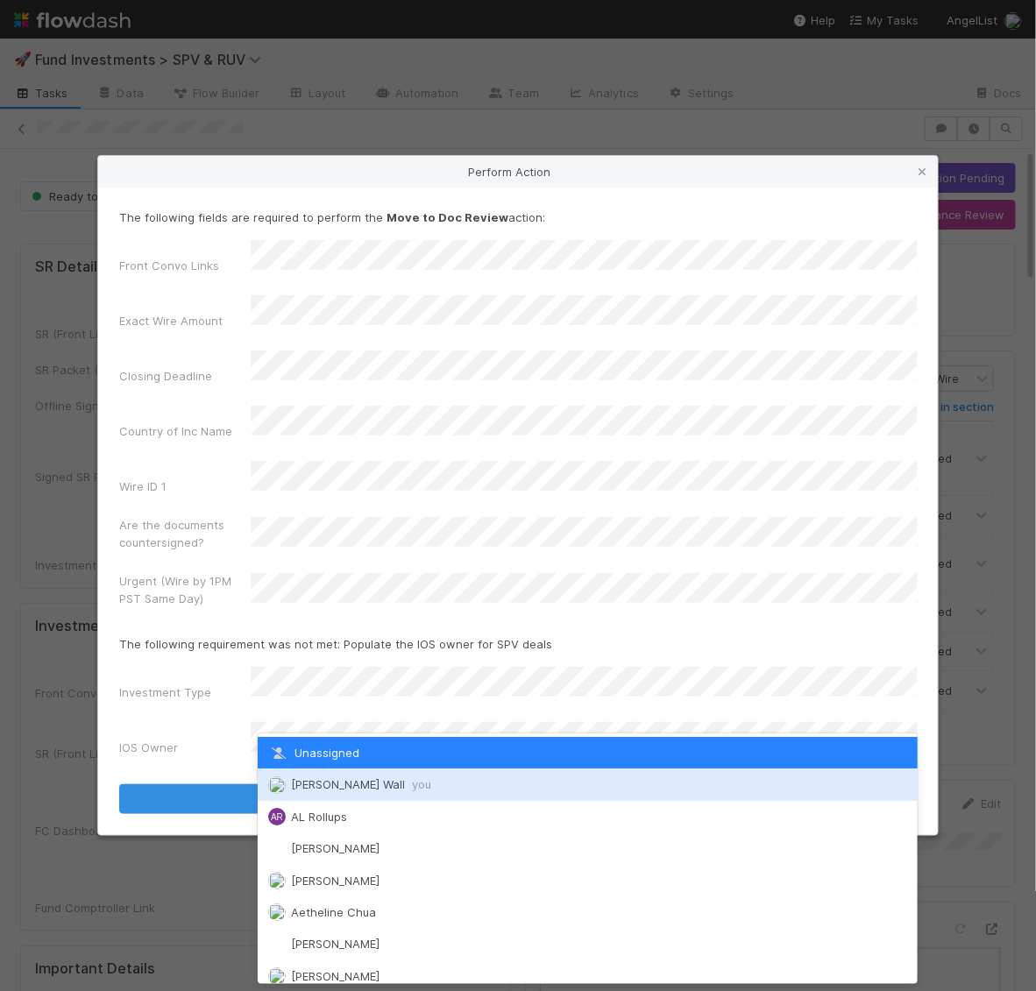
click at [287, 789] on span "Kennedy Wall you" at bounding box center [349, 784] width 163 height 14
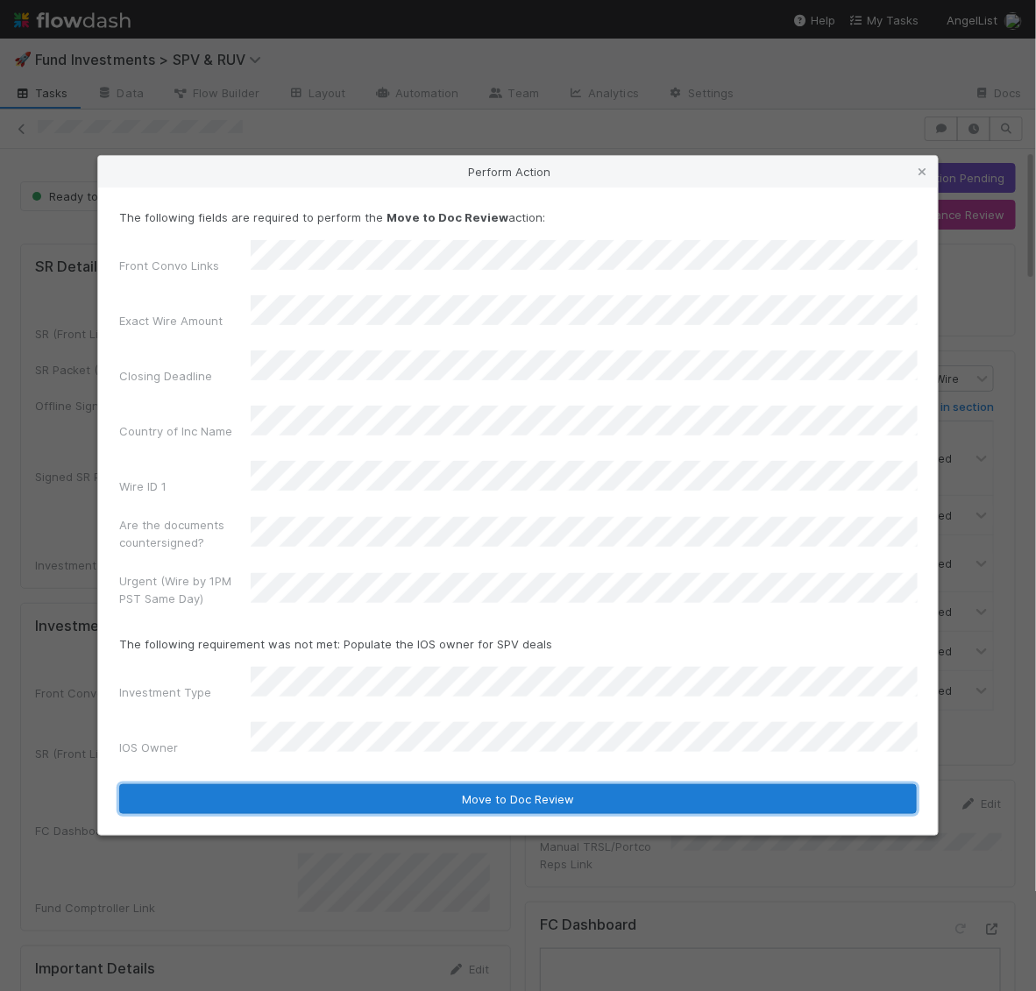
click at [289, 784] on button "Move to Doc Review" at bounding box center [518, 799] width 798 height 30
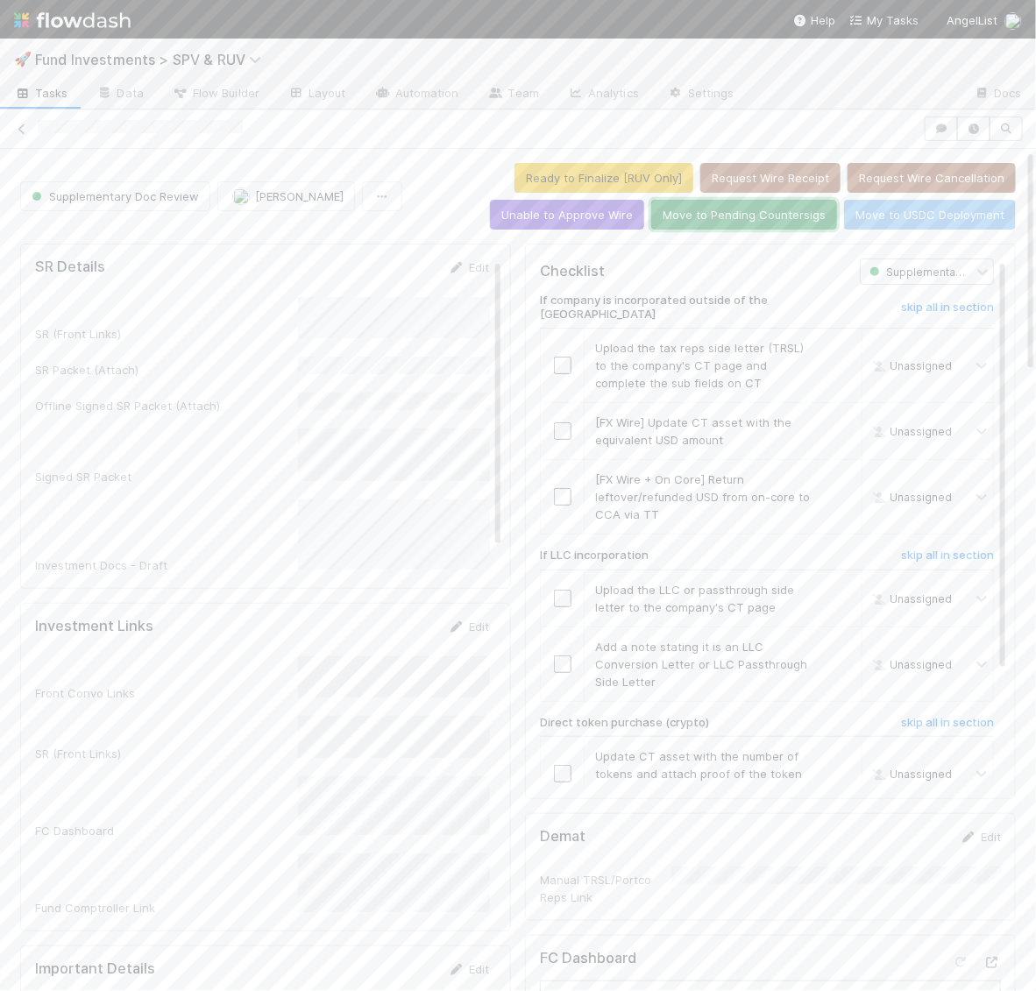
click at [754, 211] on button "Move to Pending Countersigs" at bounding box center [744, 215] width 186 height 30
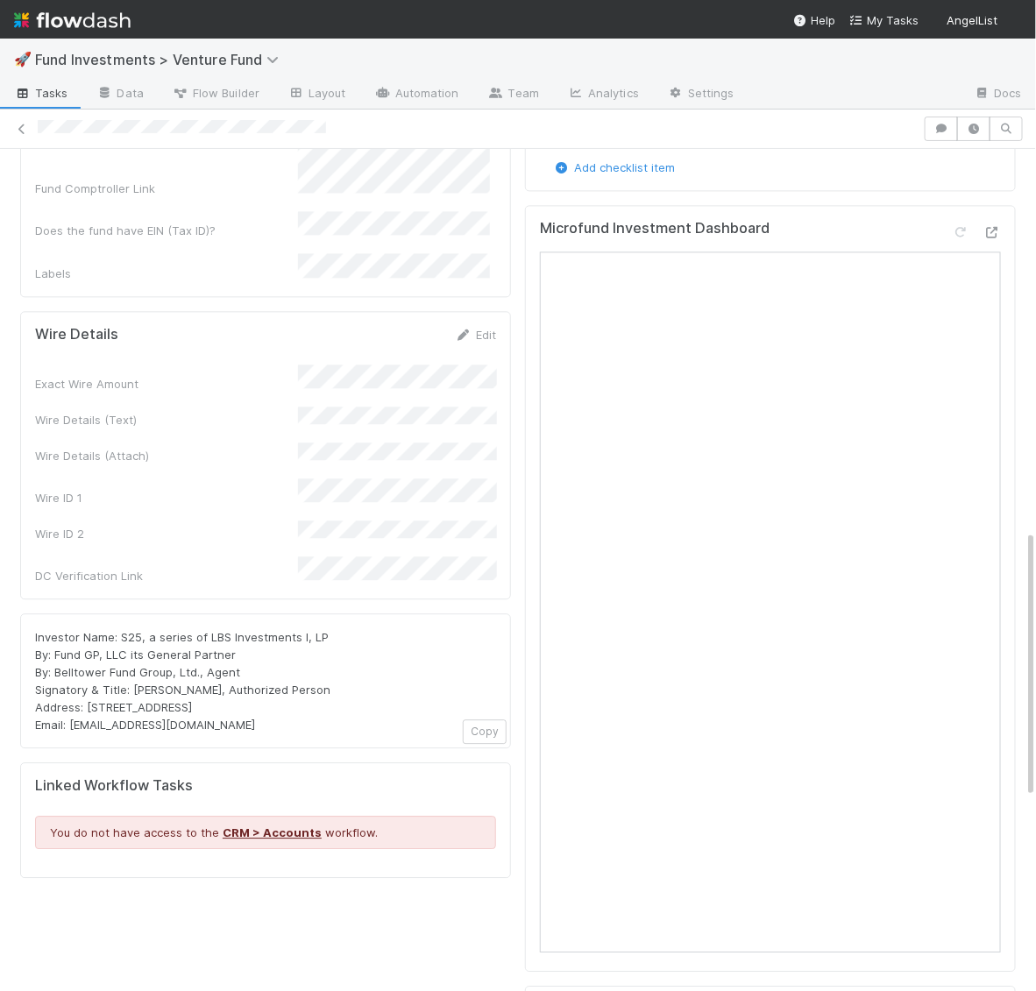
scroll to position [1202, 0]
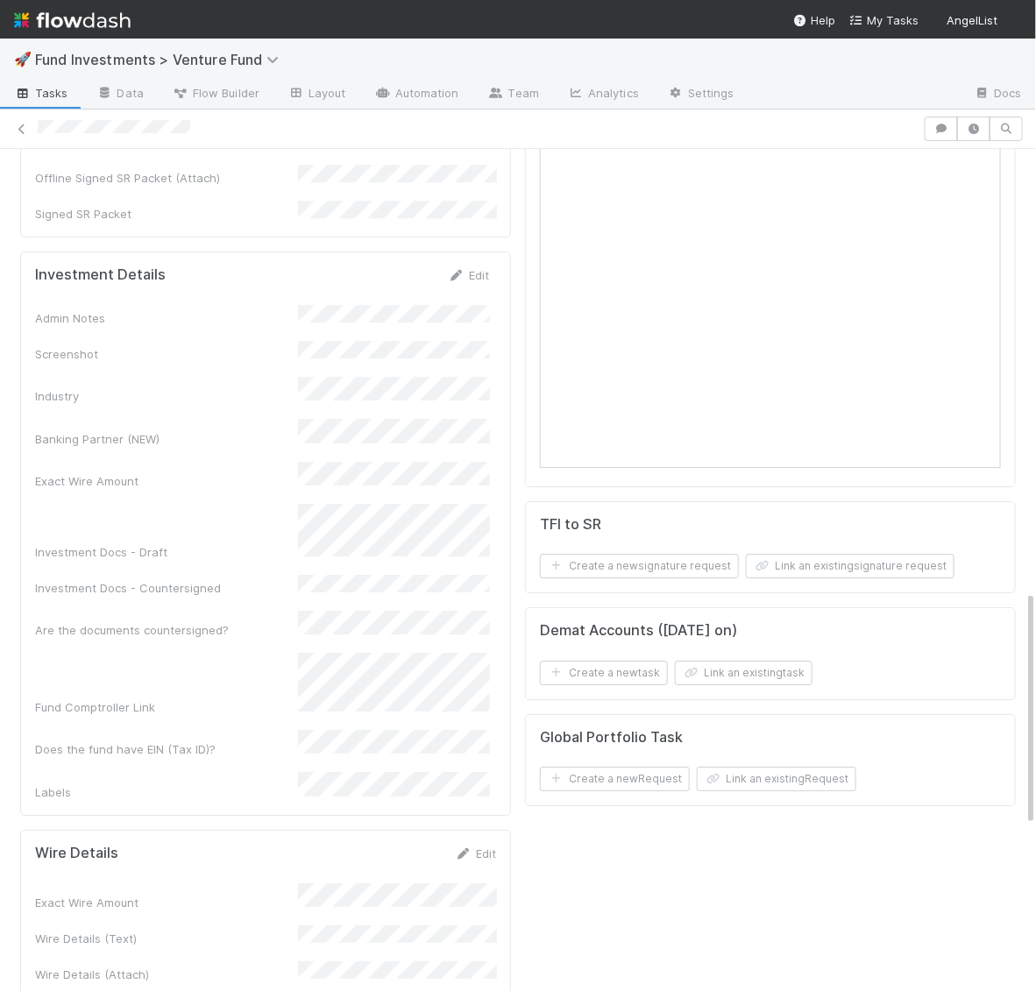
scroll to position [2177, 0]
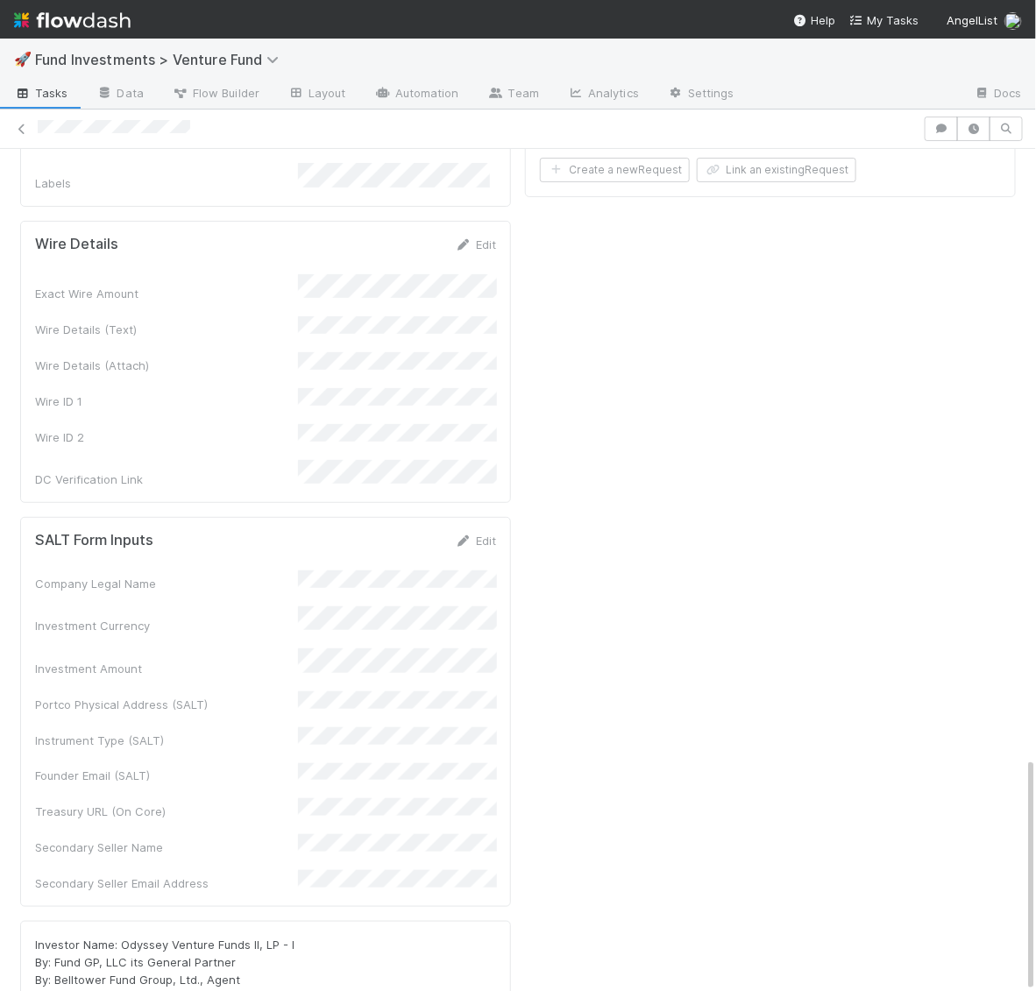
drag, startPoint x: 259, startPoint y: 801, endPoint x: 86, endPoint y: 801, distance: 172.7
click at [86, 936] on div "Investor Name: Odyssey Venture Funds II, LP - I By: Fund GP, LLC its General Pa…" at bounding box center [265, 988] width 461 height 105
copy span "[STREET_ADDRESS]"
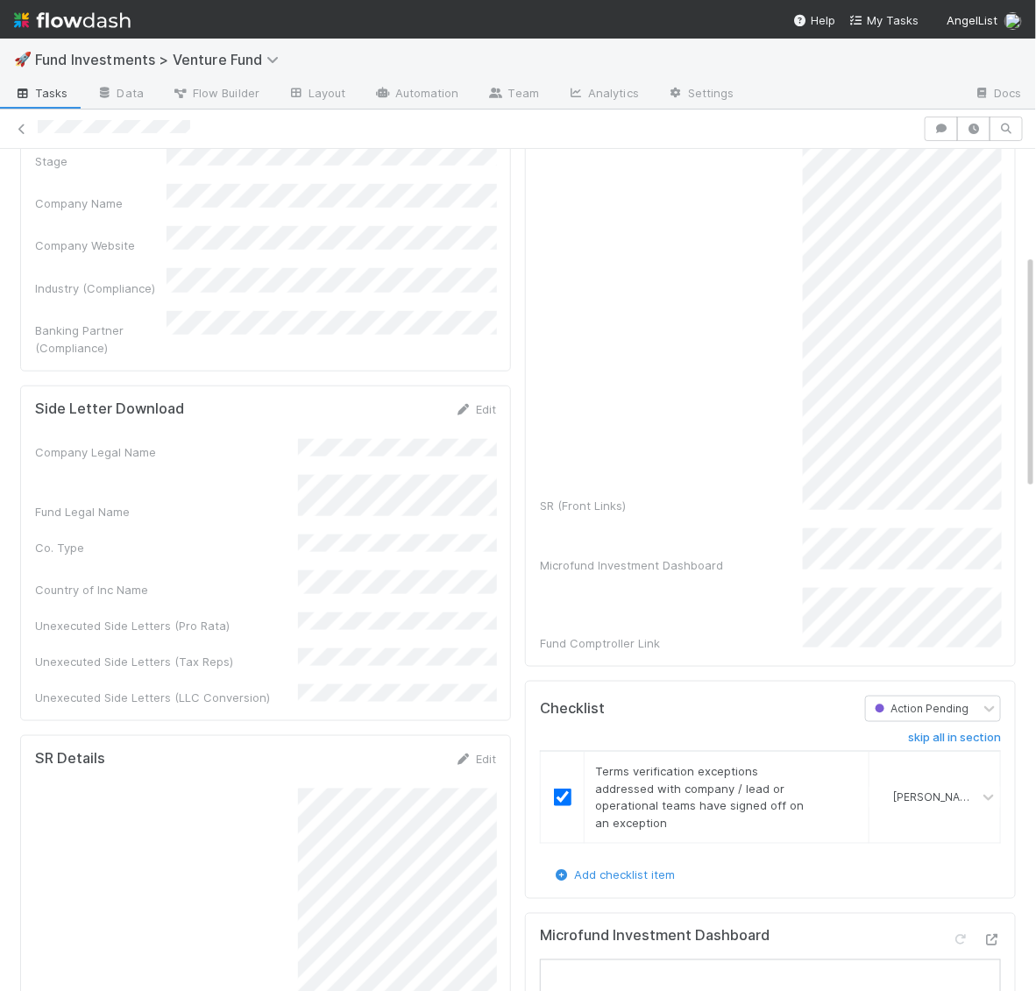
scroll to position [0, 0]
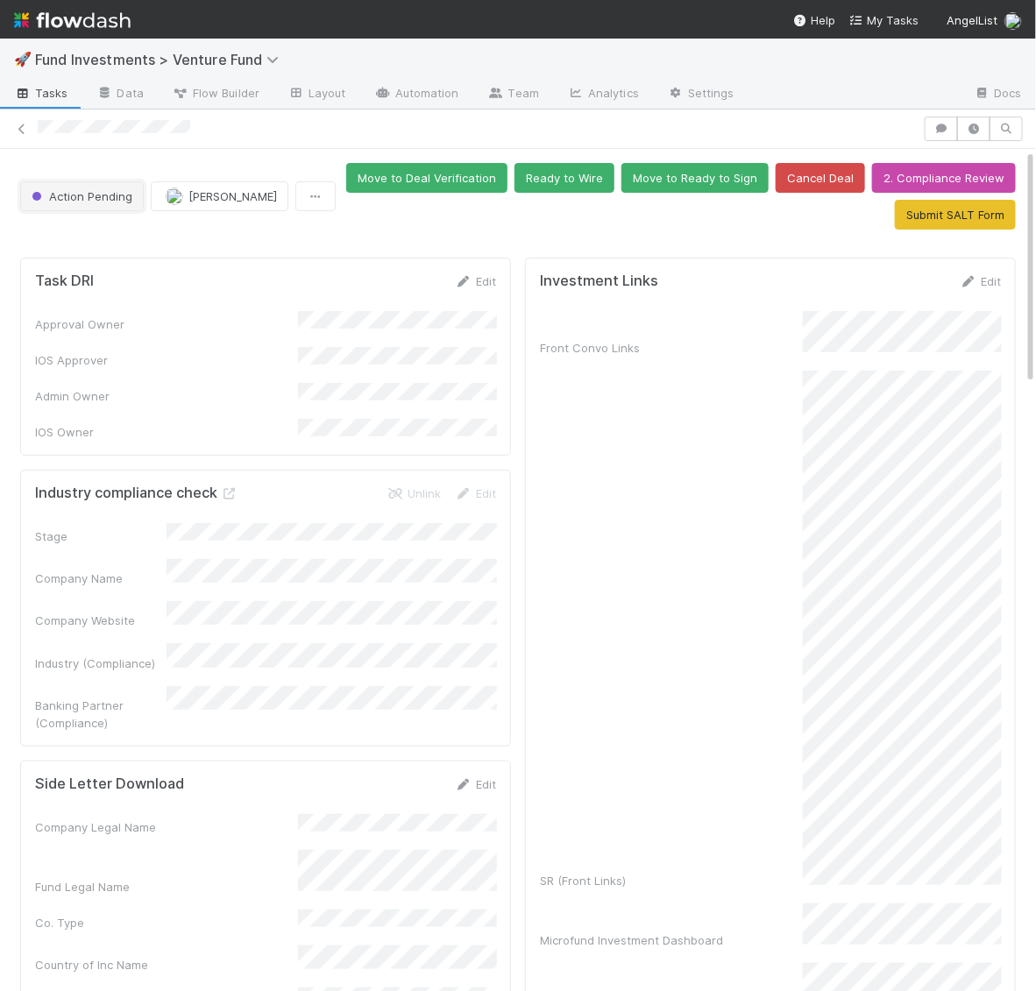
click at [89, 205] on button "Action Pending" at bounding box center [82, 196] width 124 height 30
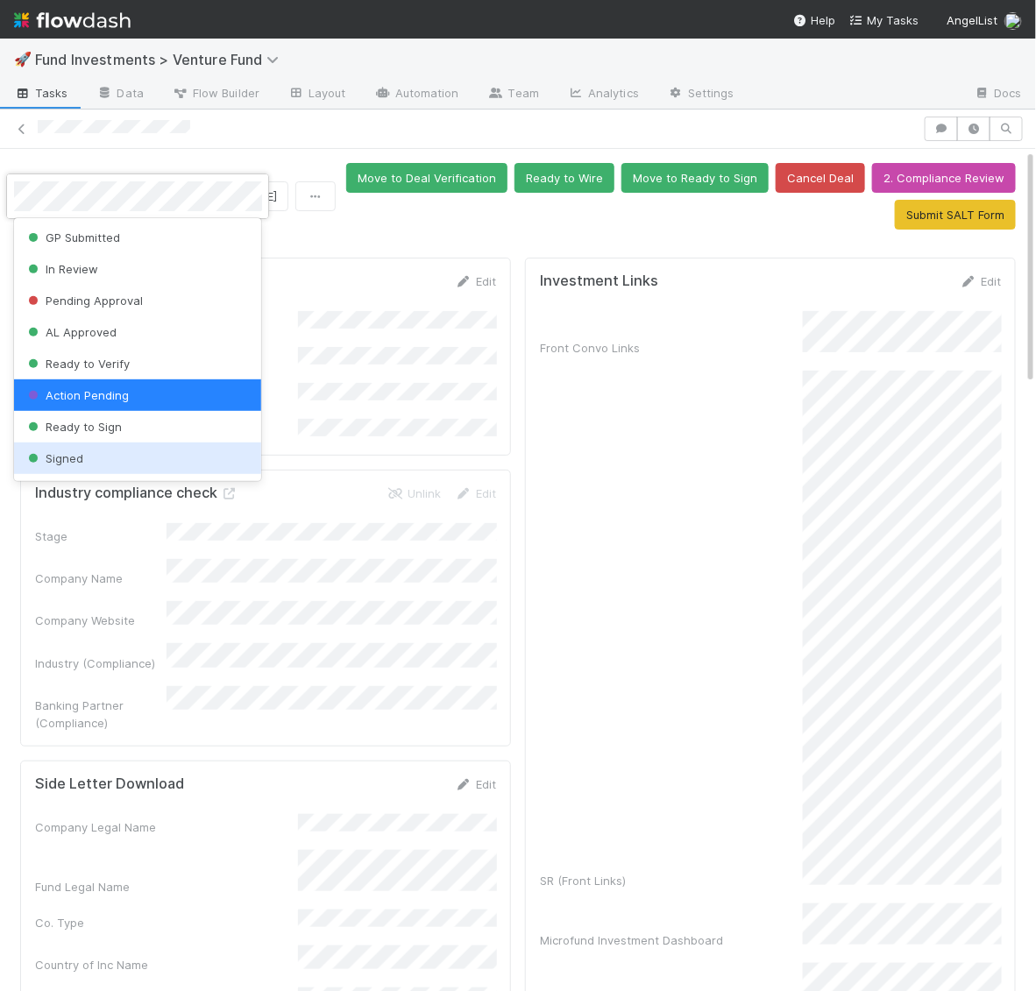
click at [82, 452] on span "Signed" at bounding box center [54, 458] width 59 height 14
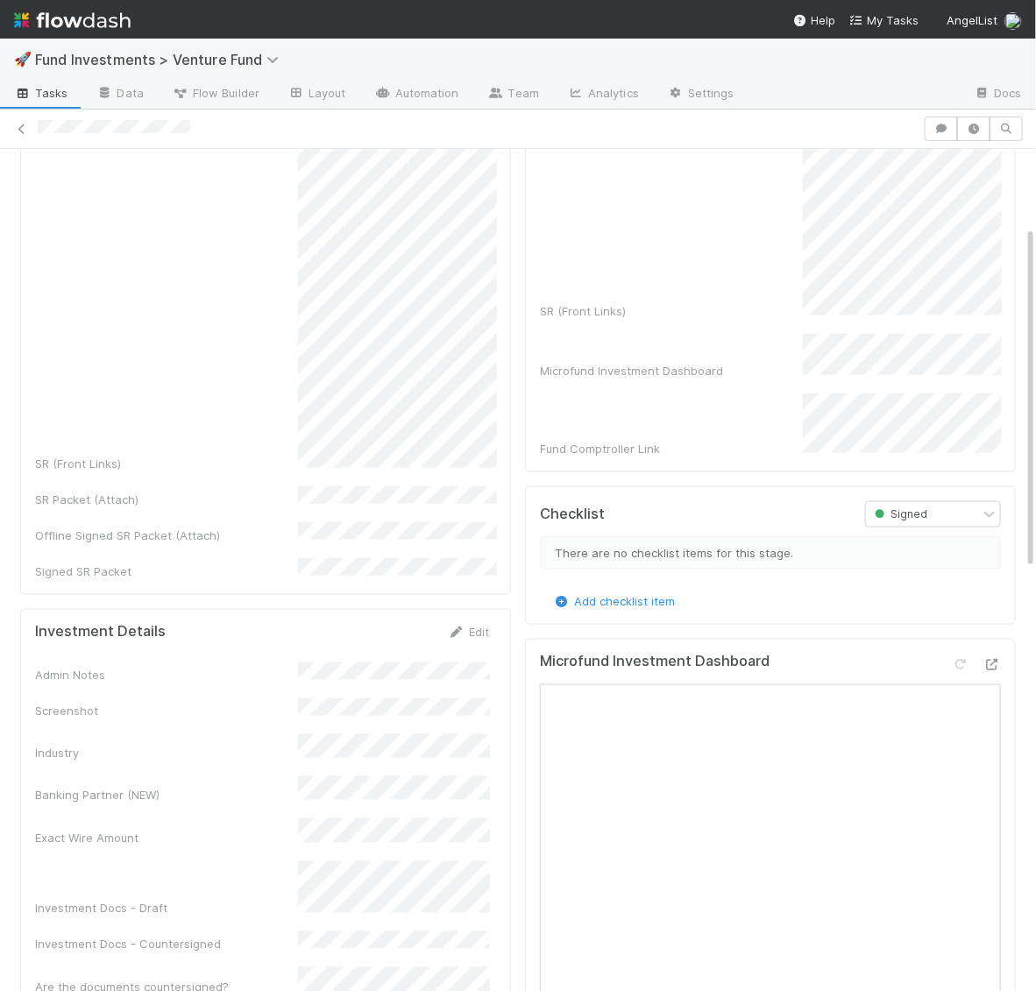
scroll to position [1230, 0]
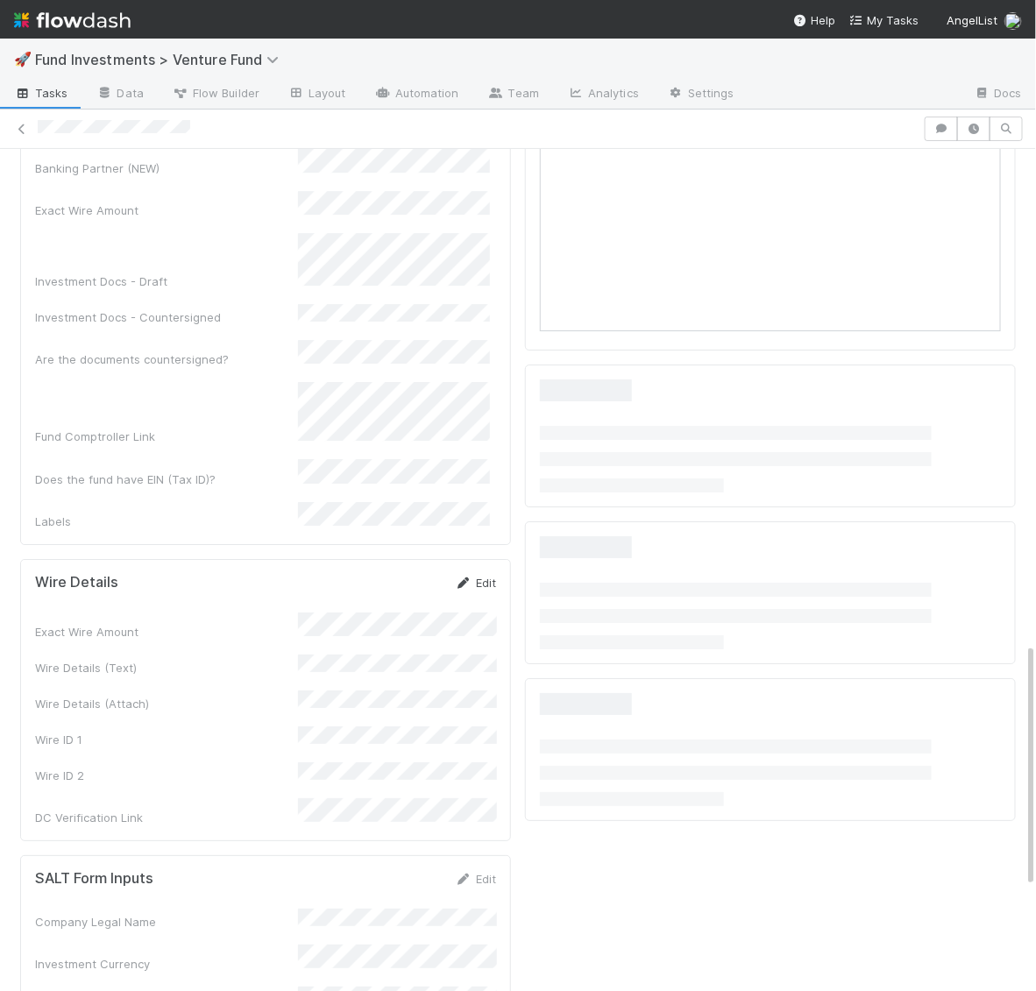
click at [481, 576] on link "Edit" at bounding box center [475, 583] width 41 height 14
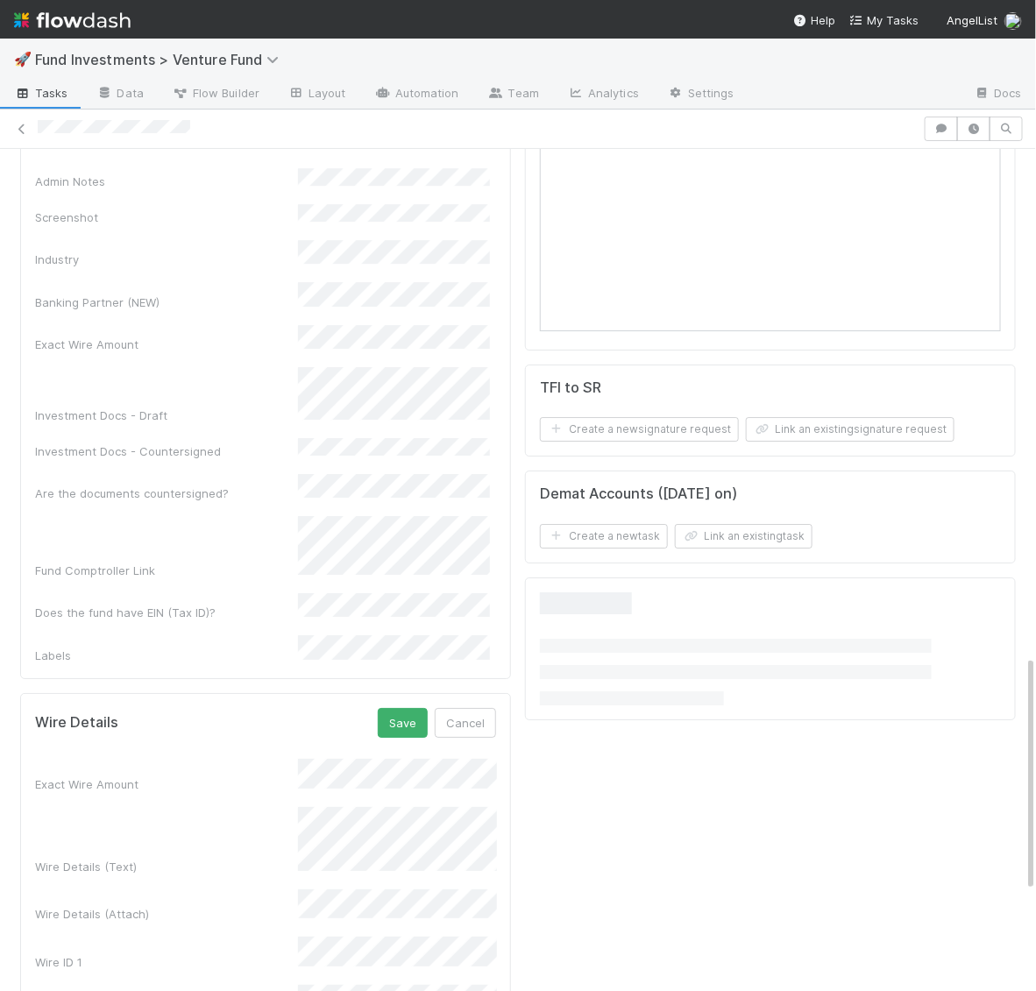
scroll to position [1813, 0]
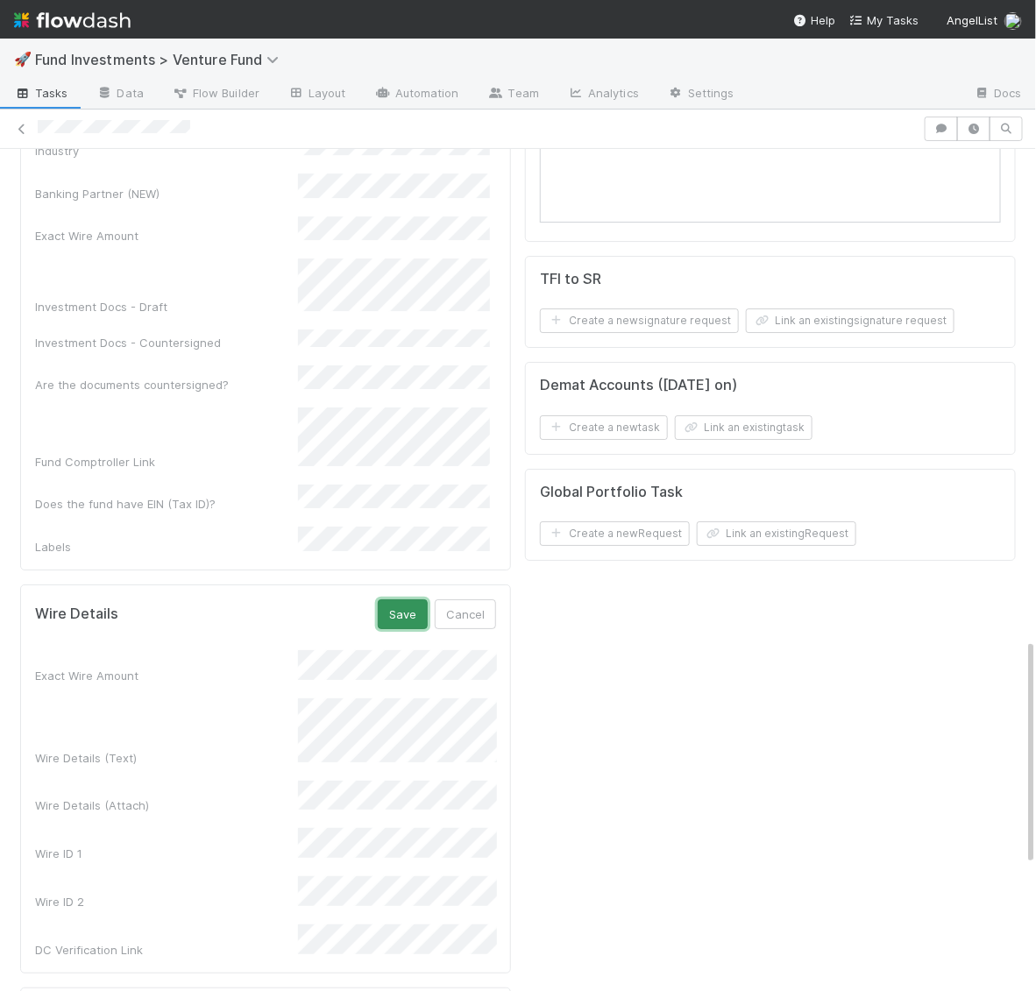
click at [406, 599] on button "Save" at bounding box center [403, 614] width 50 height 30
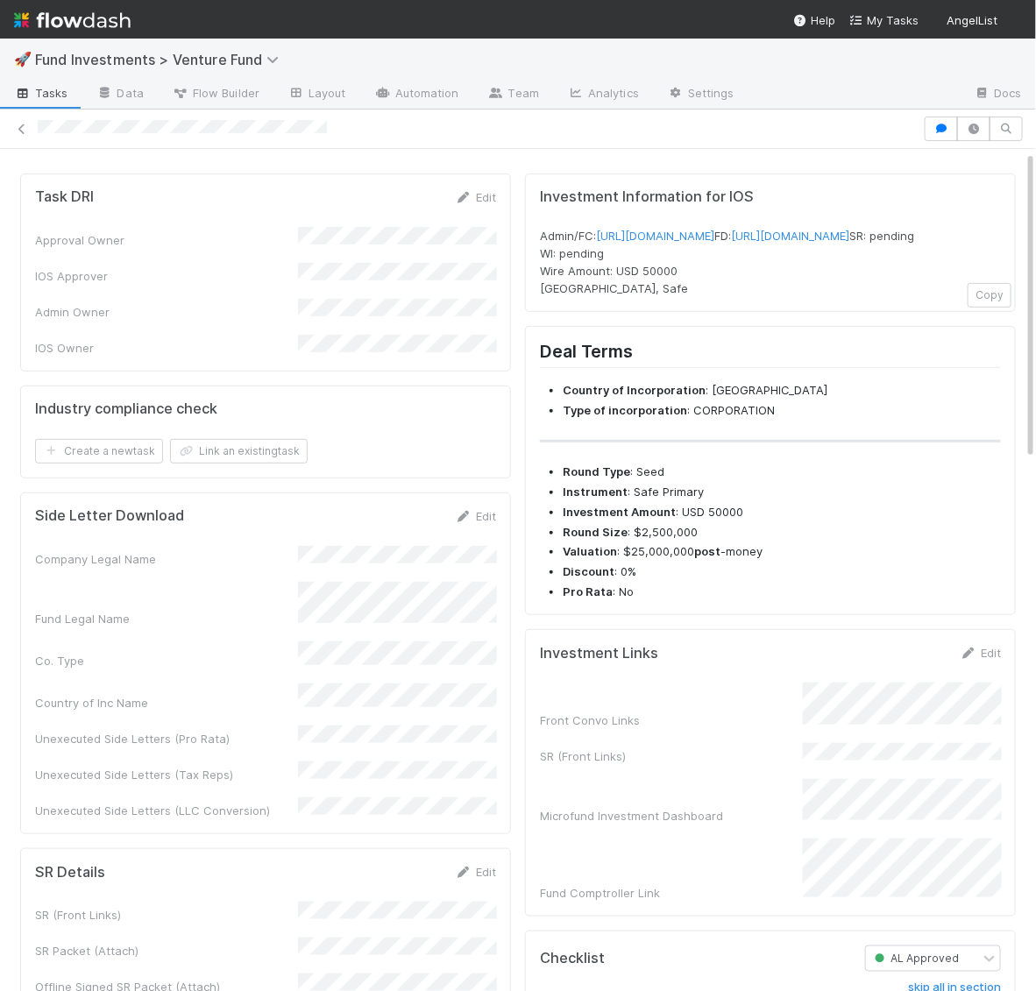
scroll to position [217, 0]
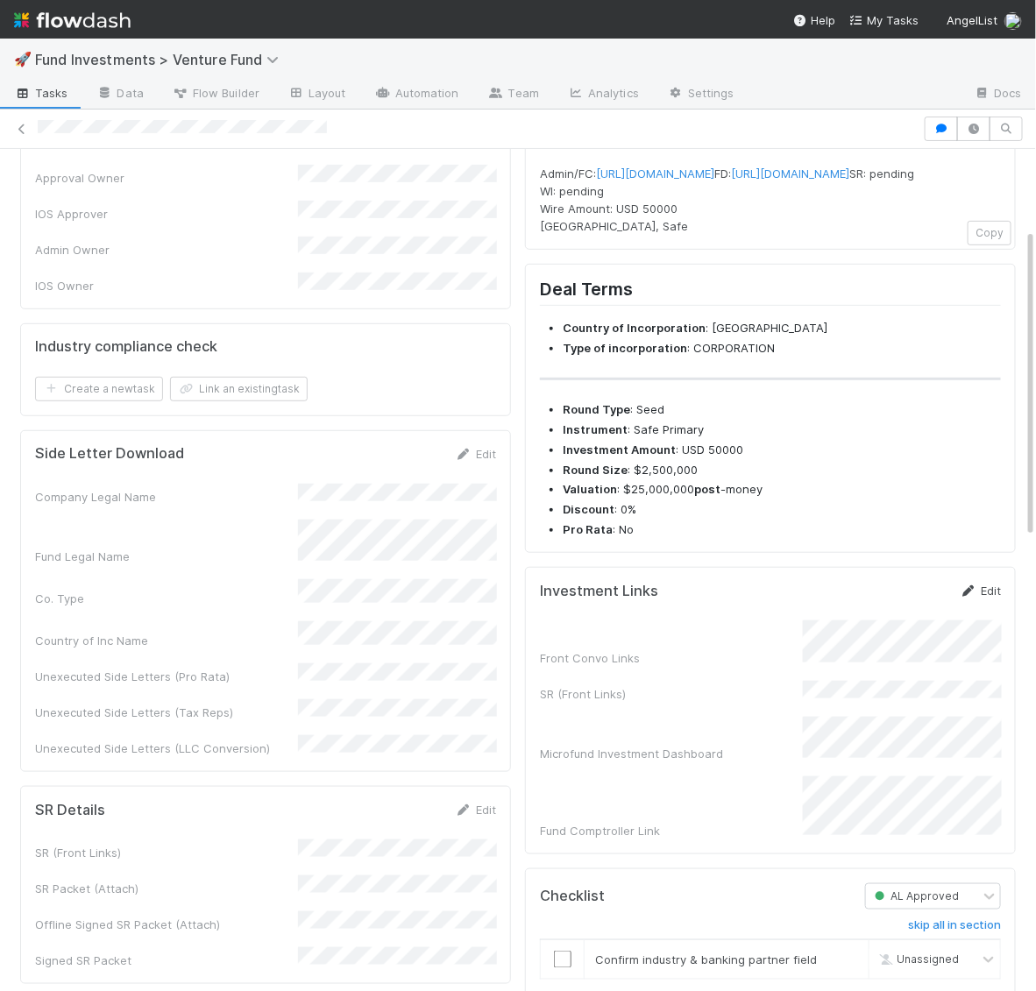
click at [975, 597] on icon at bounding box center [969, 590] width 18 height 11
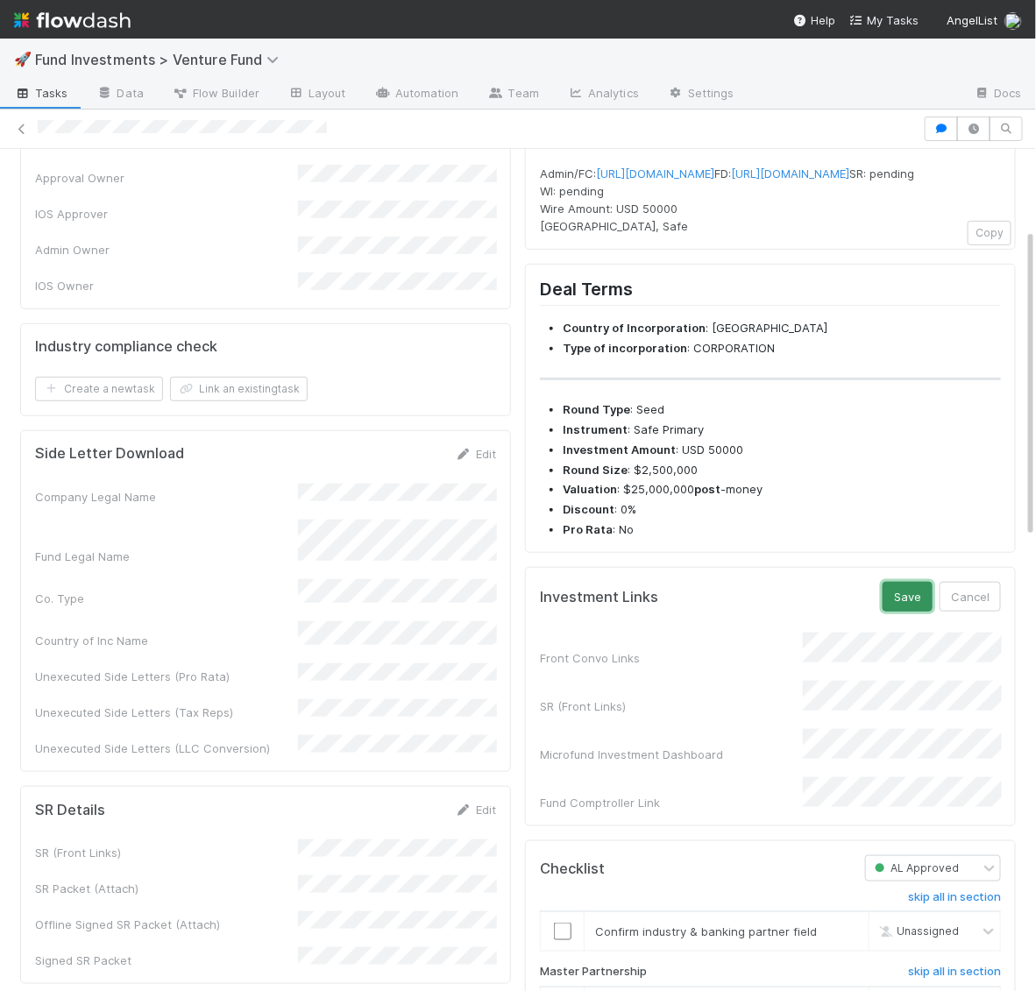
click at [908, 612] on button "Save" at bounding box center [908, 597] width 50 height 30
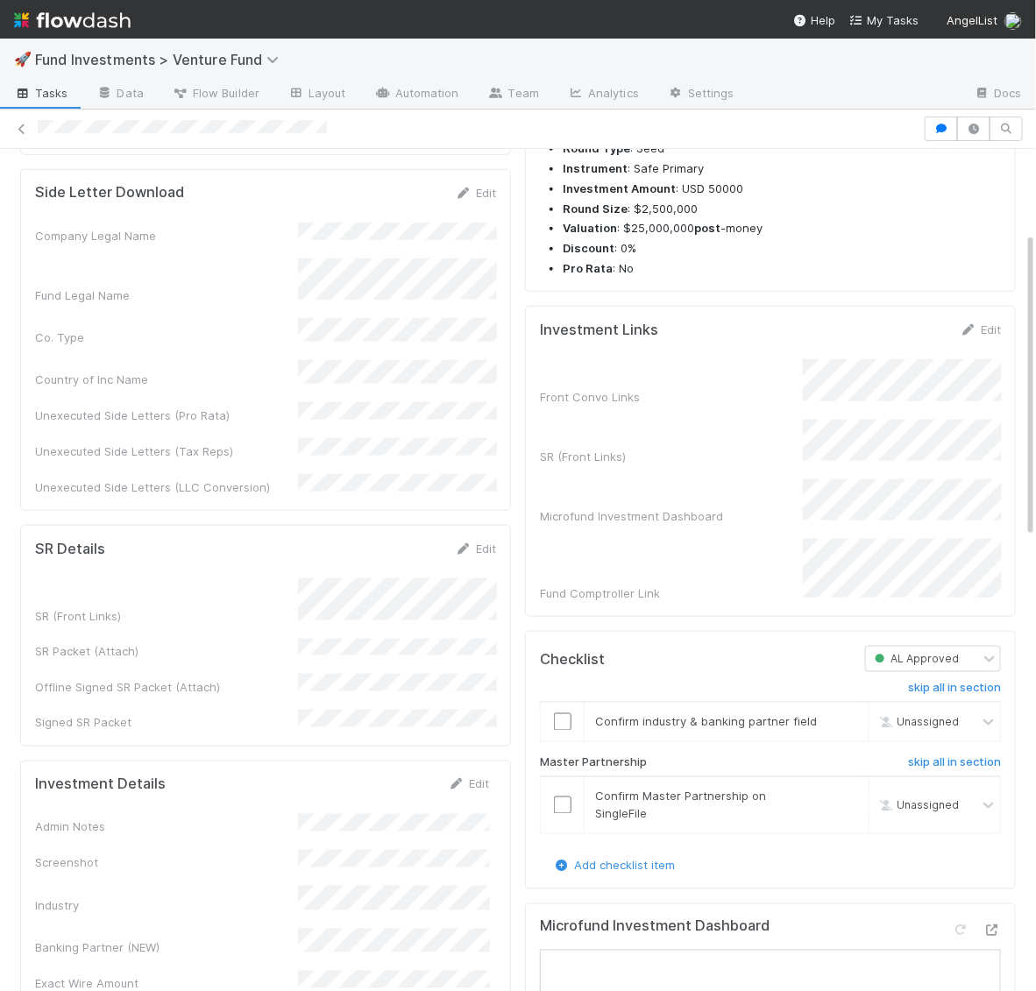
scroll to position [640, 0]
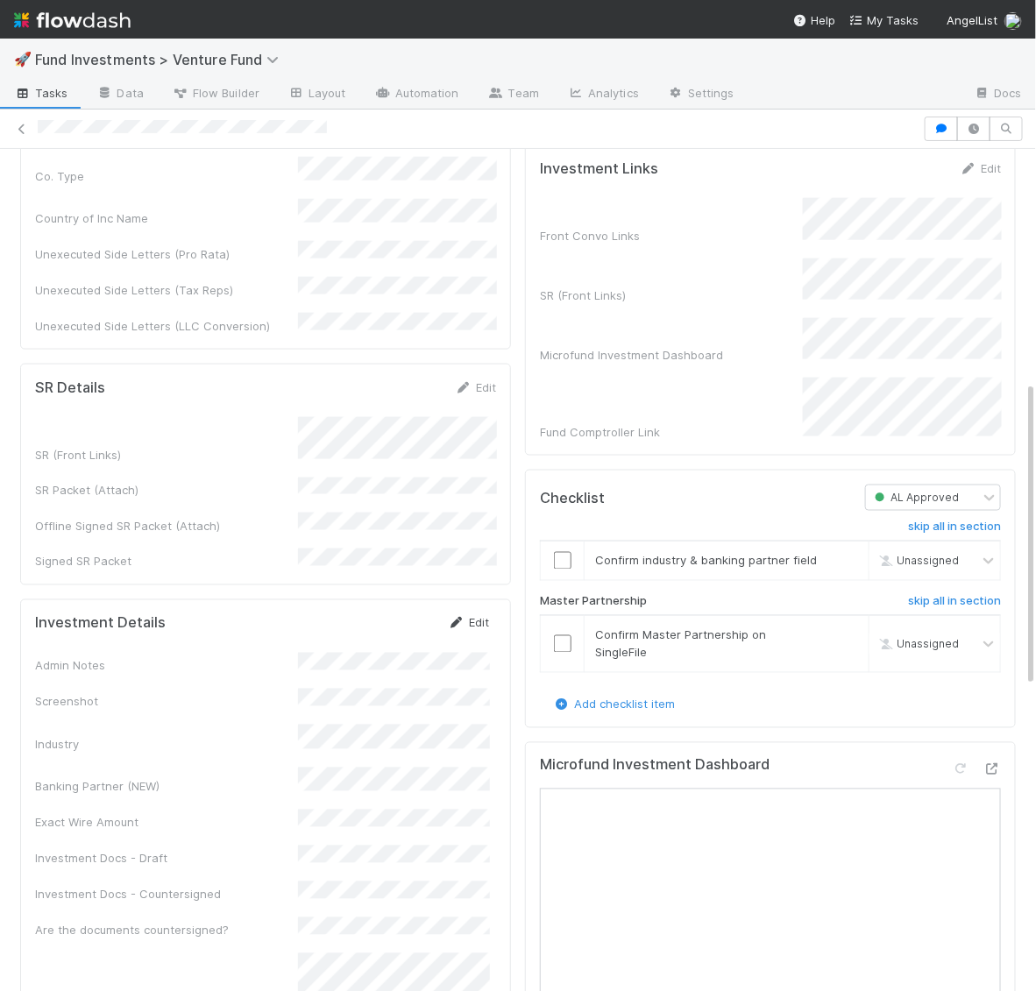
click at [465, 616] on link "Edit" at bounding box center [468, 623] width 41 height 14
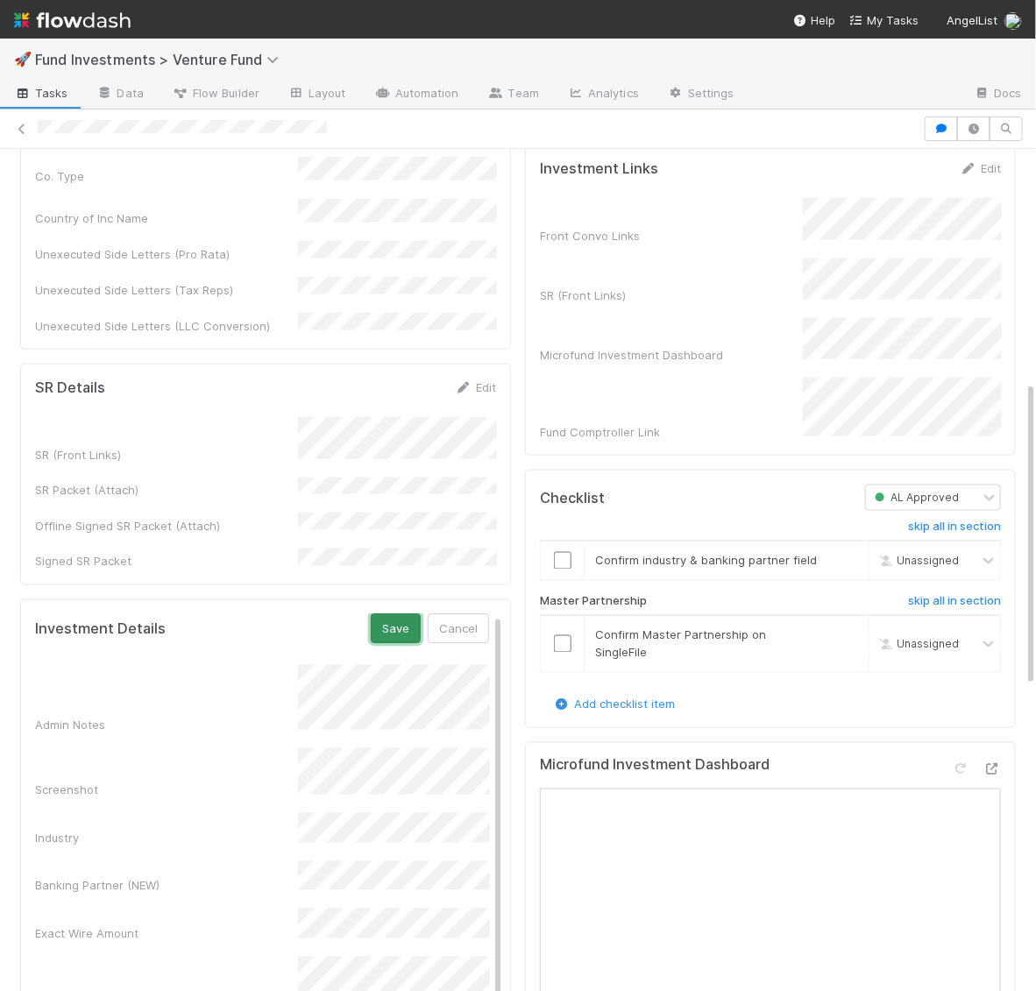
click at [401, 614] on button "Save" at bounding box center [396, 629] width 50 height 30
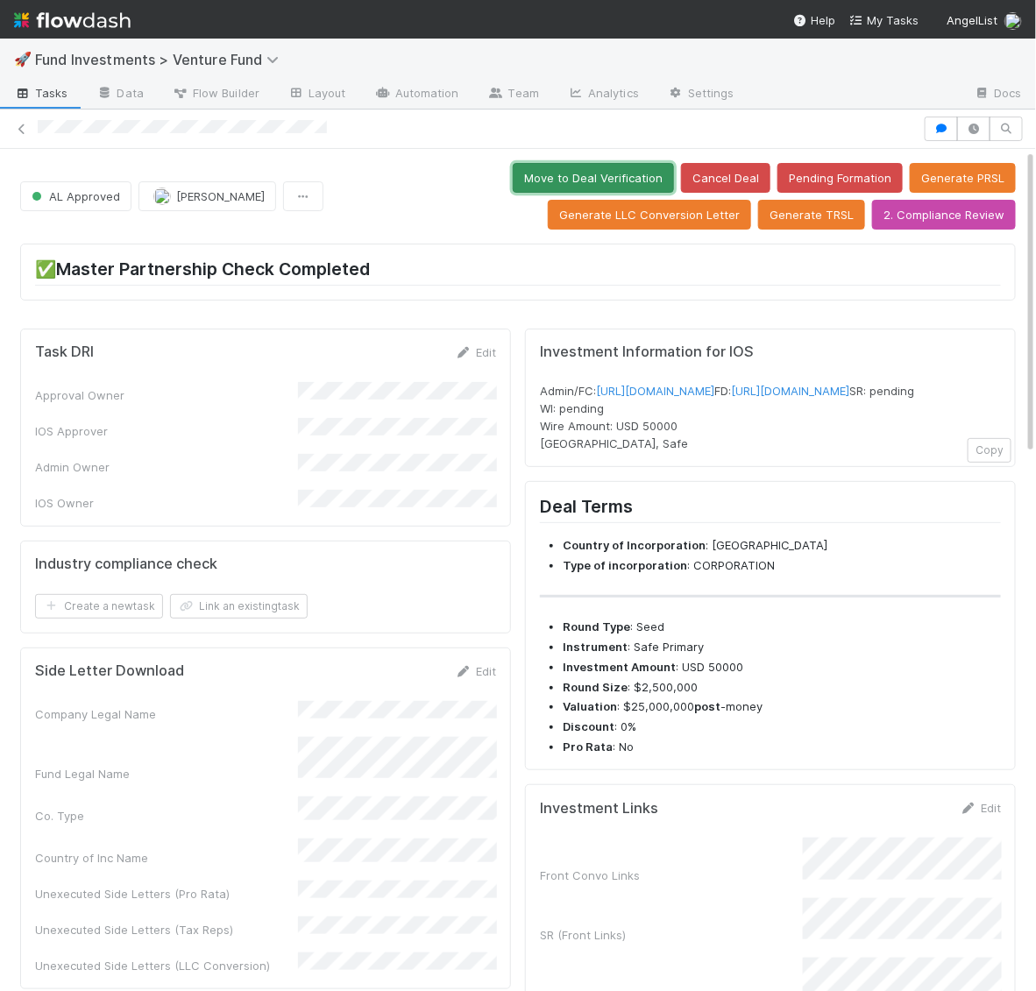
click at [580, 186] on button "Move to Deal Verification" at bounding box center [593, 178] width 161 height 30
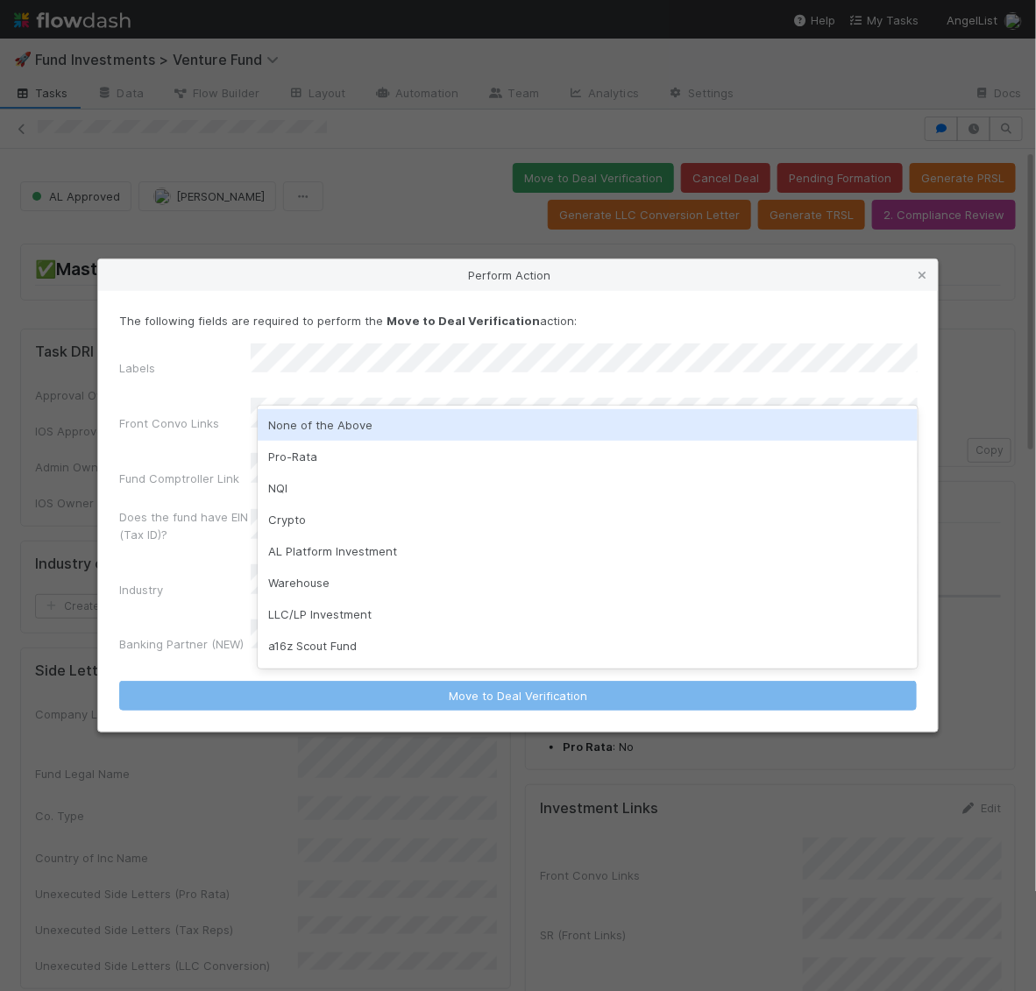
click at [337, 424] on div "None of the Above" at bounding box center [588, 425] width 660 height 32
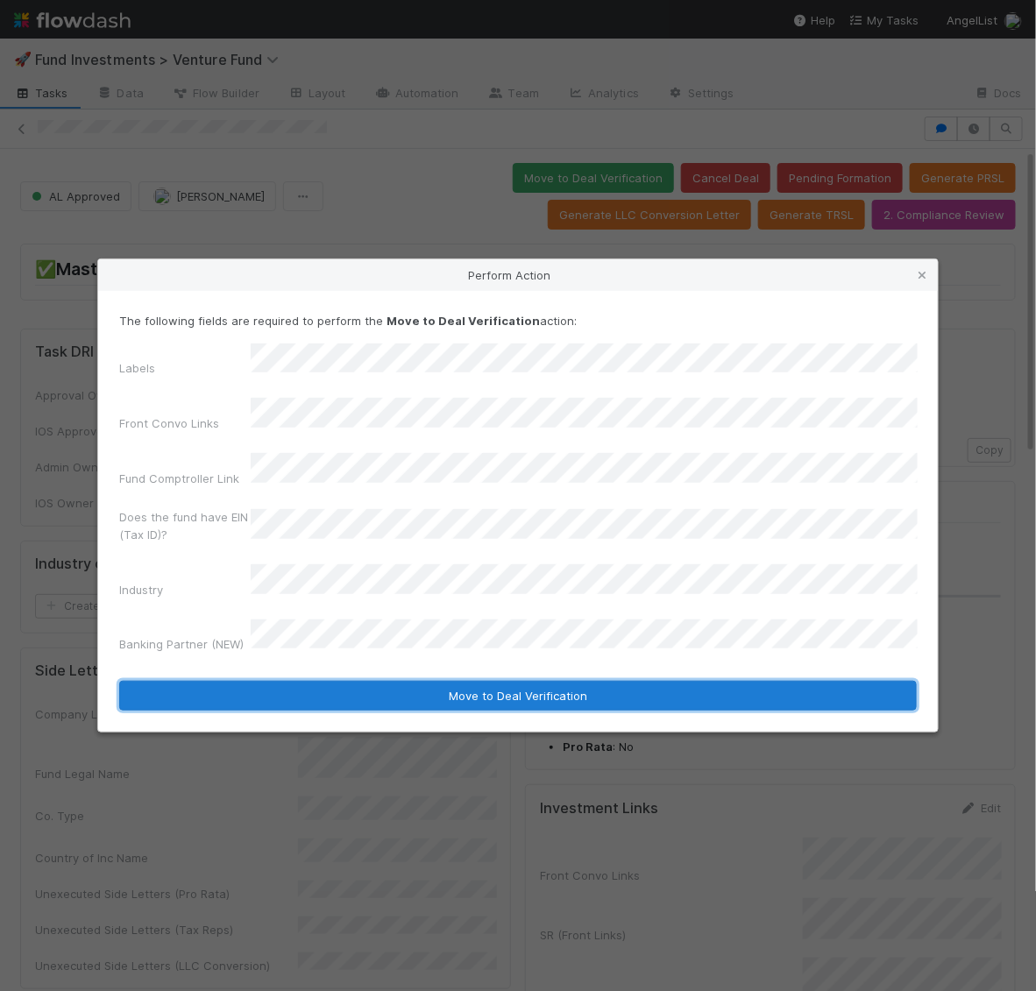
click at [345, 681] on button "Move to Deal Verification" at bounding box center [518, 696] width 798 height 30
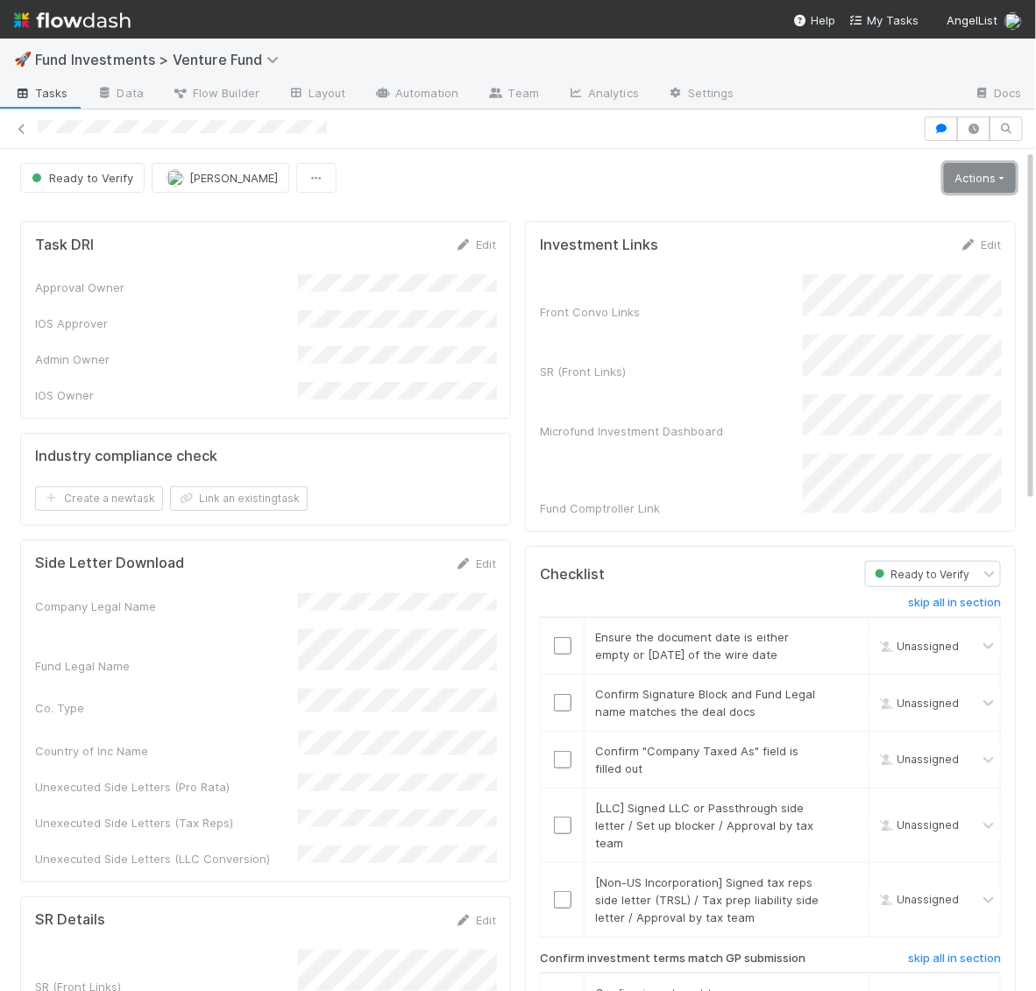
click at [960, 172] on link "Actions" at bounding box center [980, 178] width 72 height 30
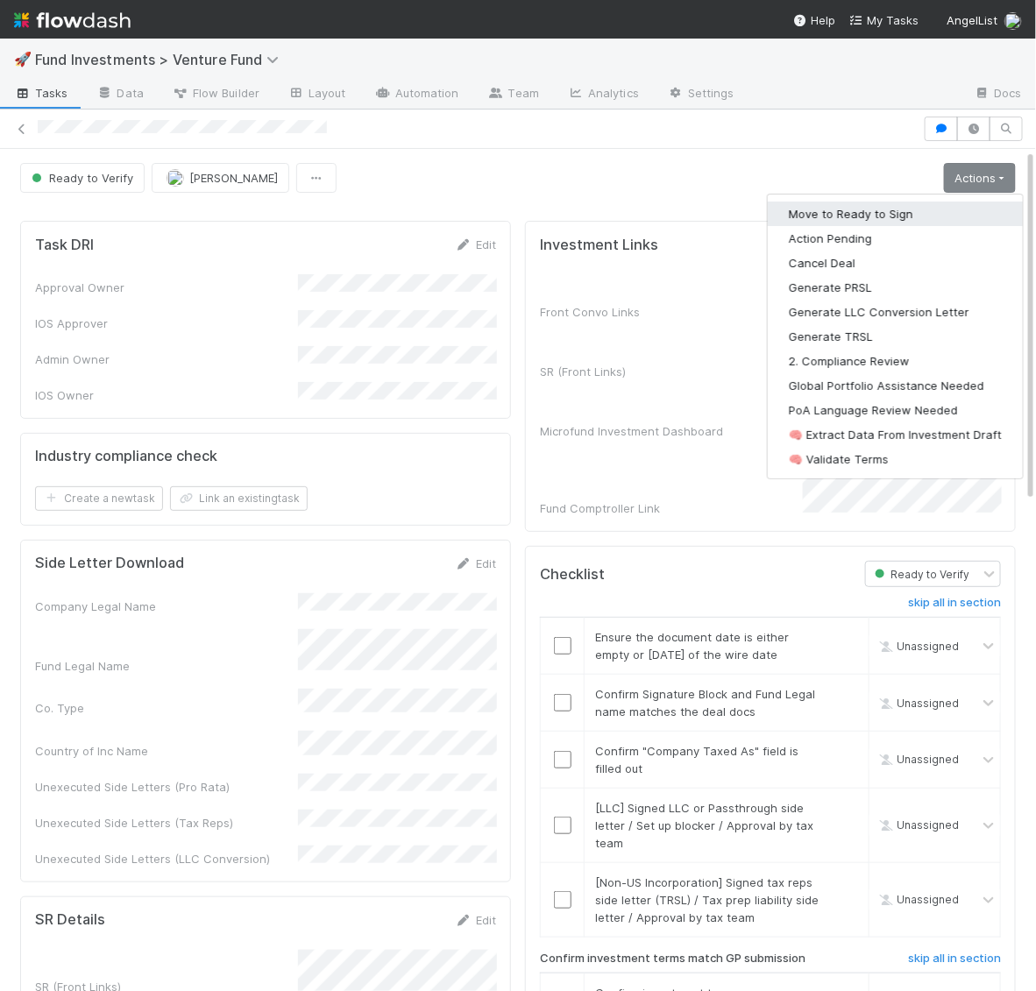
click at [938, 205] on button "Move to Ready to Sign" at bounding box center [895, 214] width 255 height 25
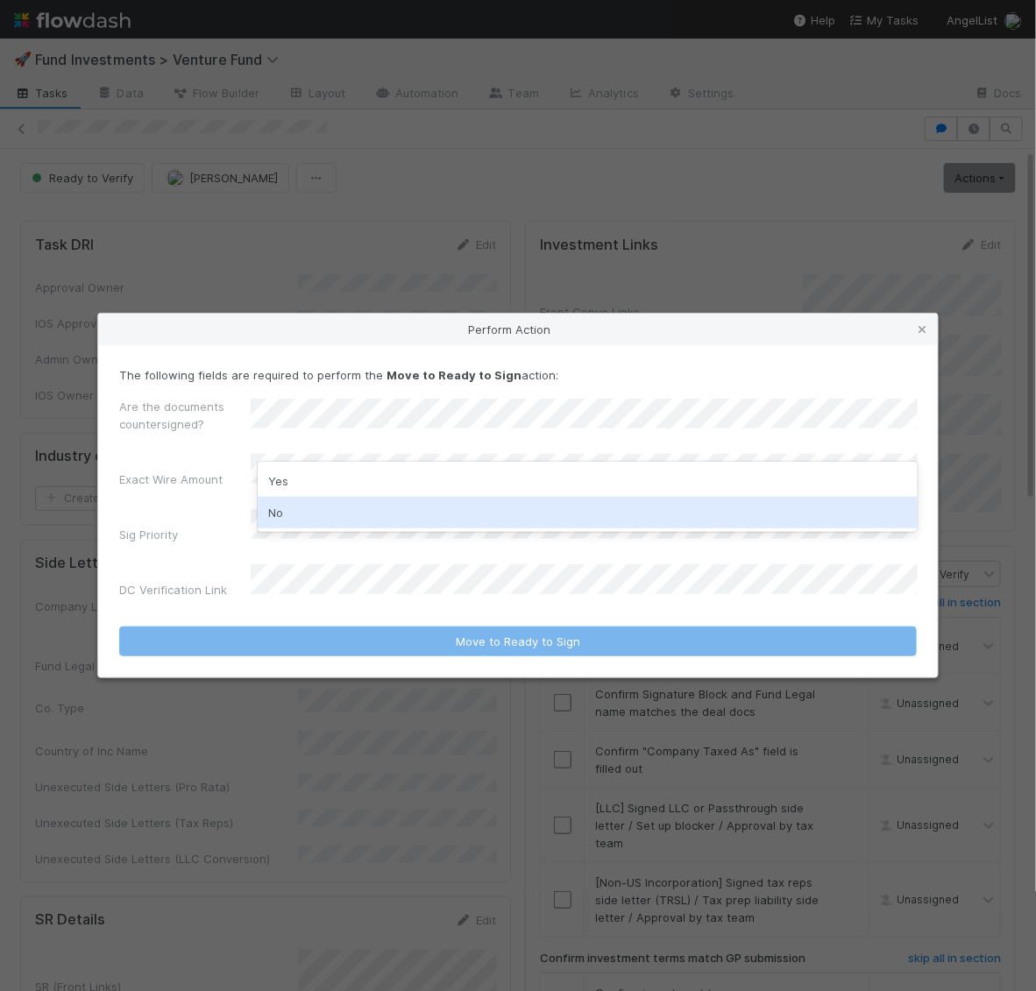
click at [422, 512] on div "No" at bounding box center [588, 513] width 660 height 32
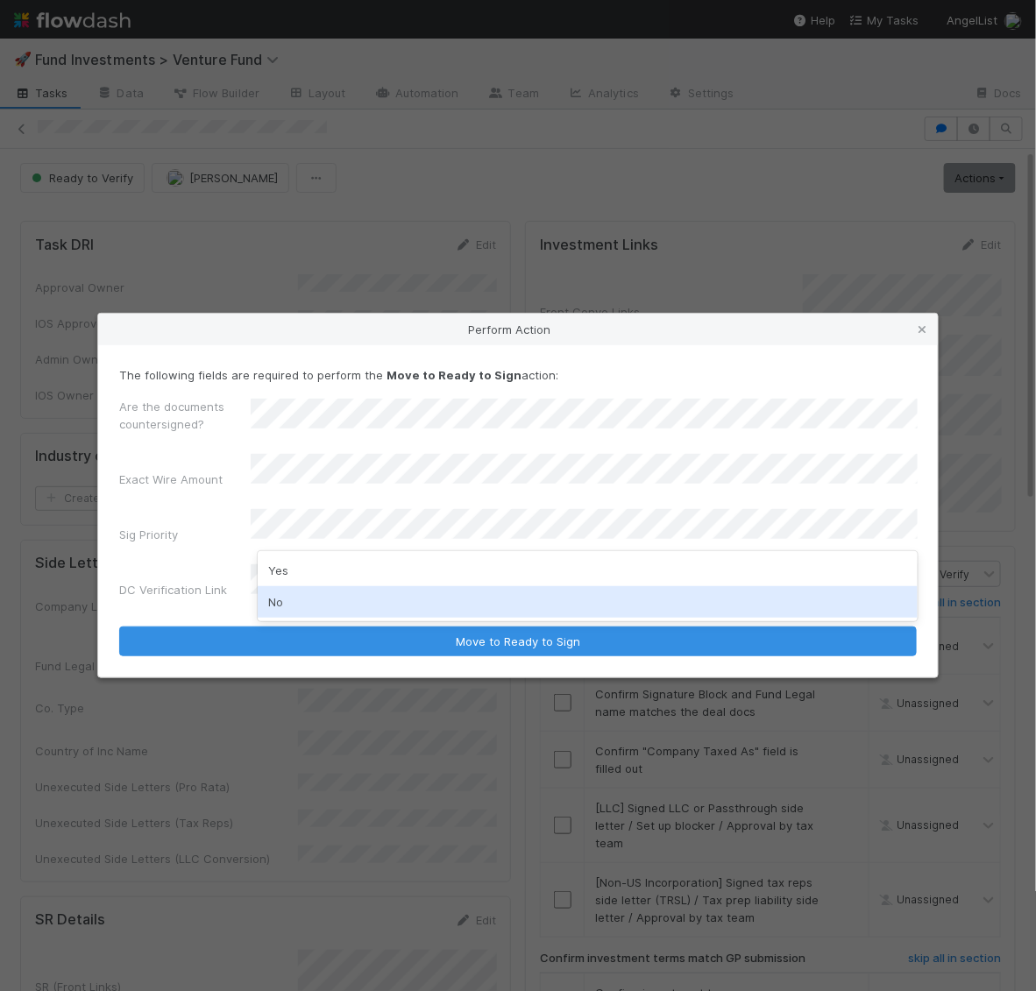
drag, startPoint x: 306, startPoint y: 568, endPoint x: 306, endPoint y: 606, distance: 37.7
click at [306, 606] on div "Yes No" at bounding box center [588, 586] width 660 height 70
click at [306, 606] on div "No" at bounding box center [588, 602] width 660 height 32
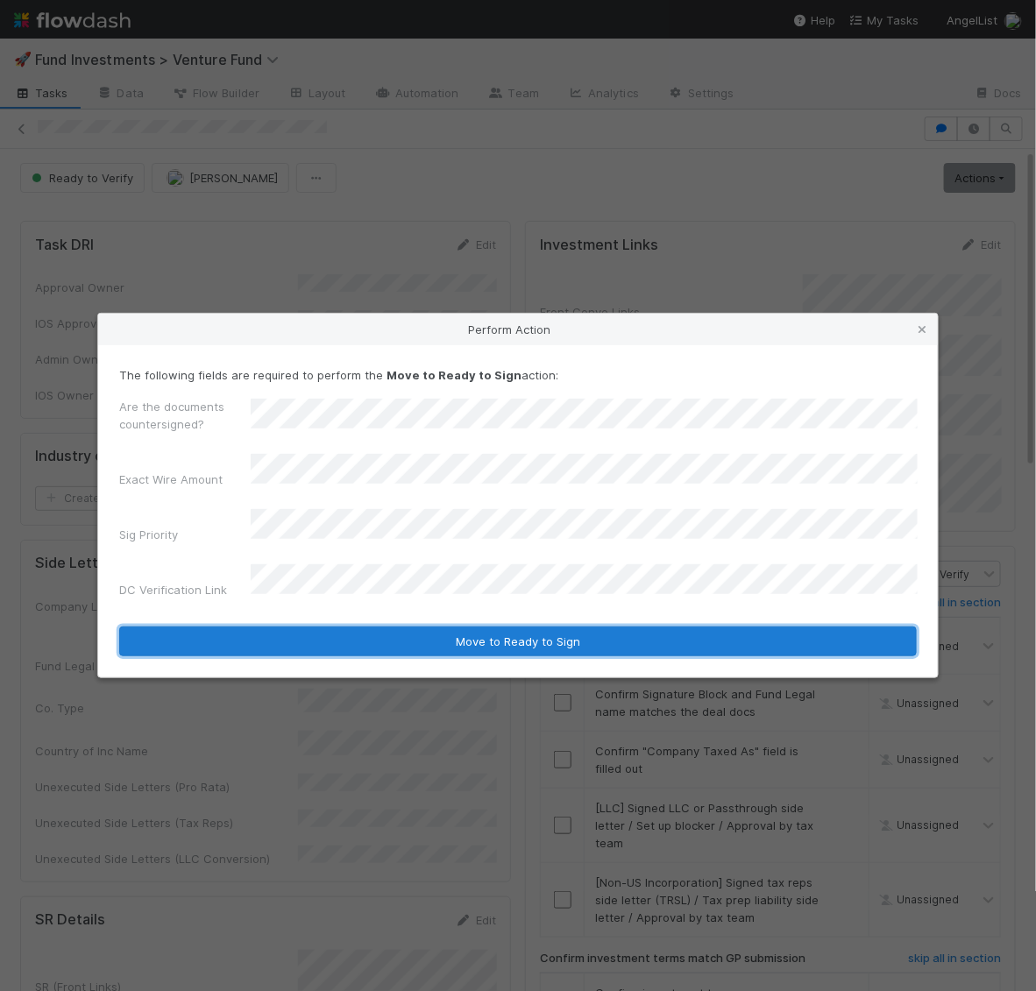
click at [330, 627] on button "Move to Ready to Sign" at bounding box center [518, 642] width 798 height 30
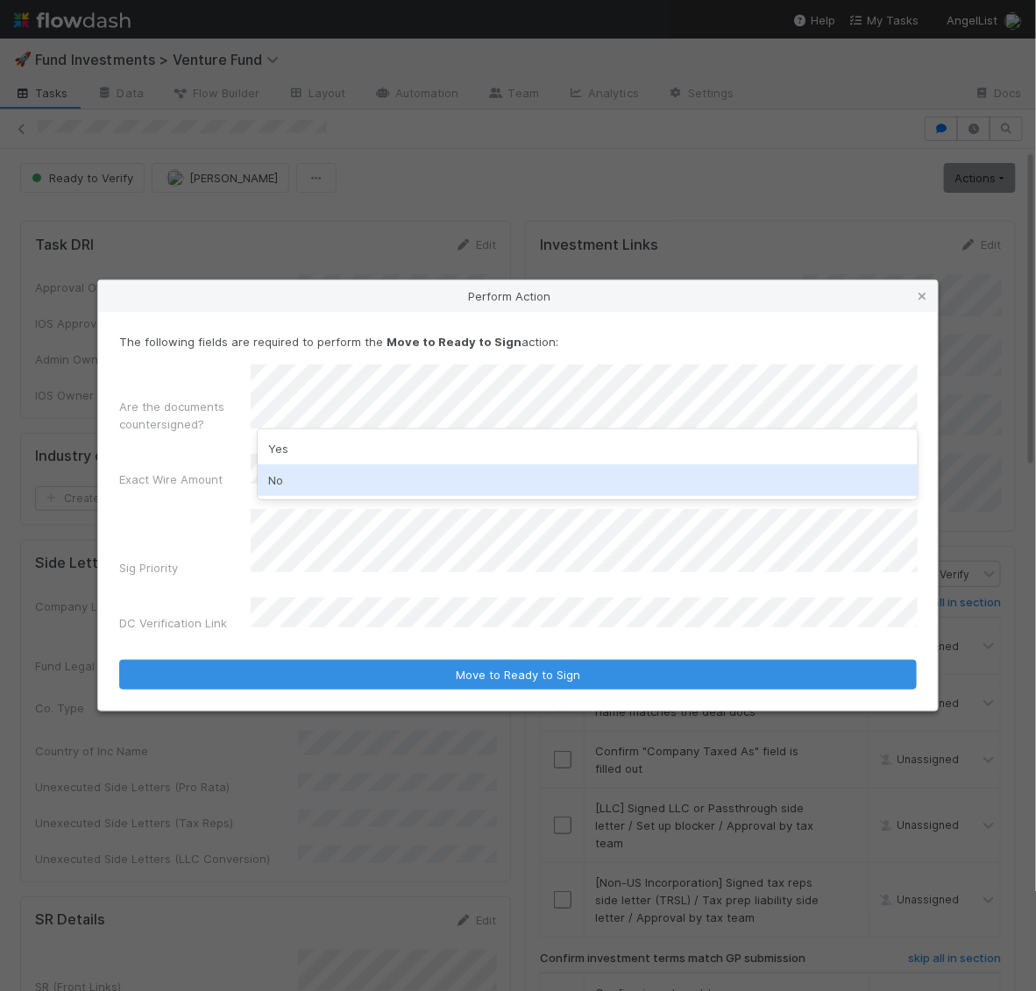
click at [278, 478] on div "No" at bounding box center [588, 481] width 660 height 32
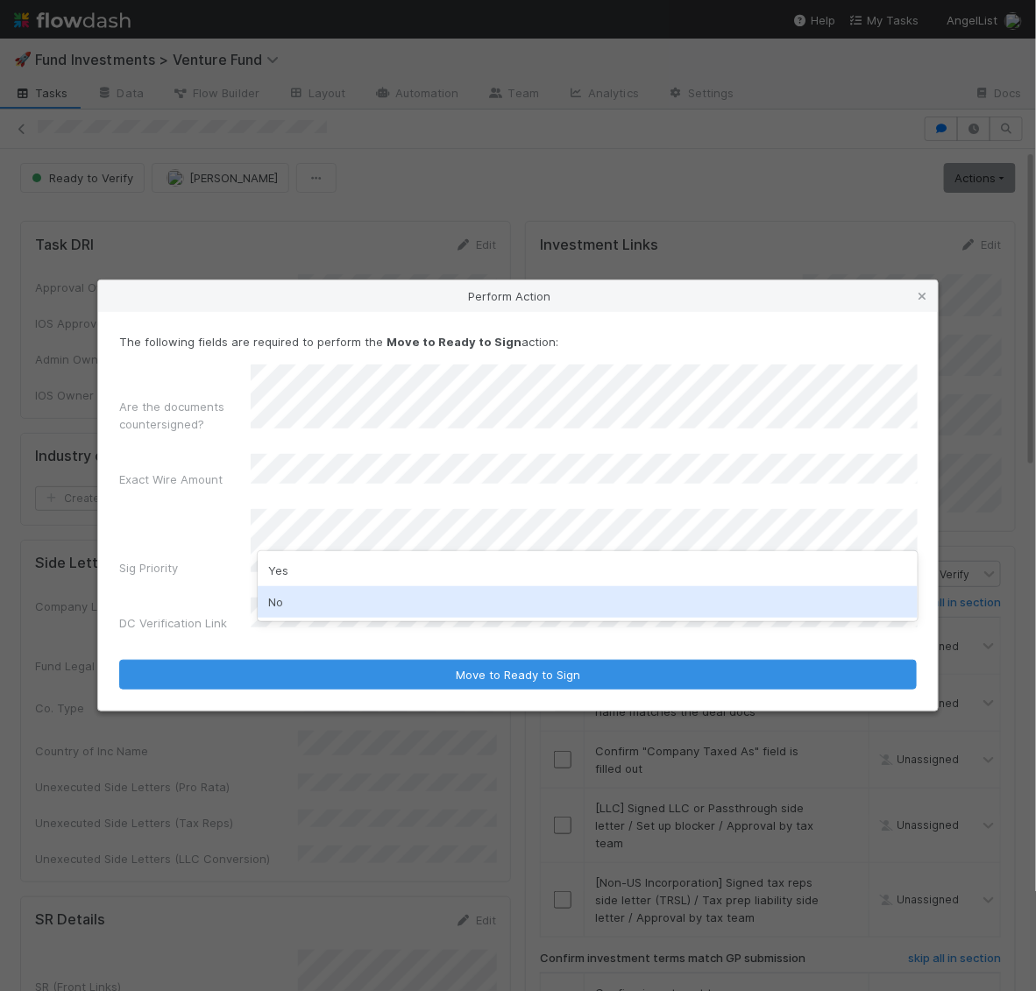
click at [281, 607] on div "No" at bounding box center [588, 602] width 660 height 32
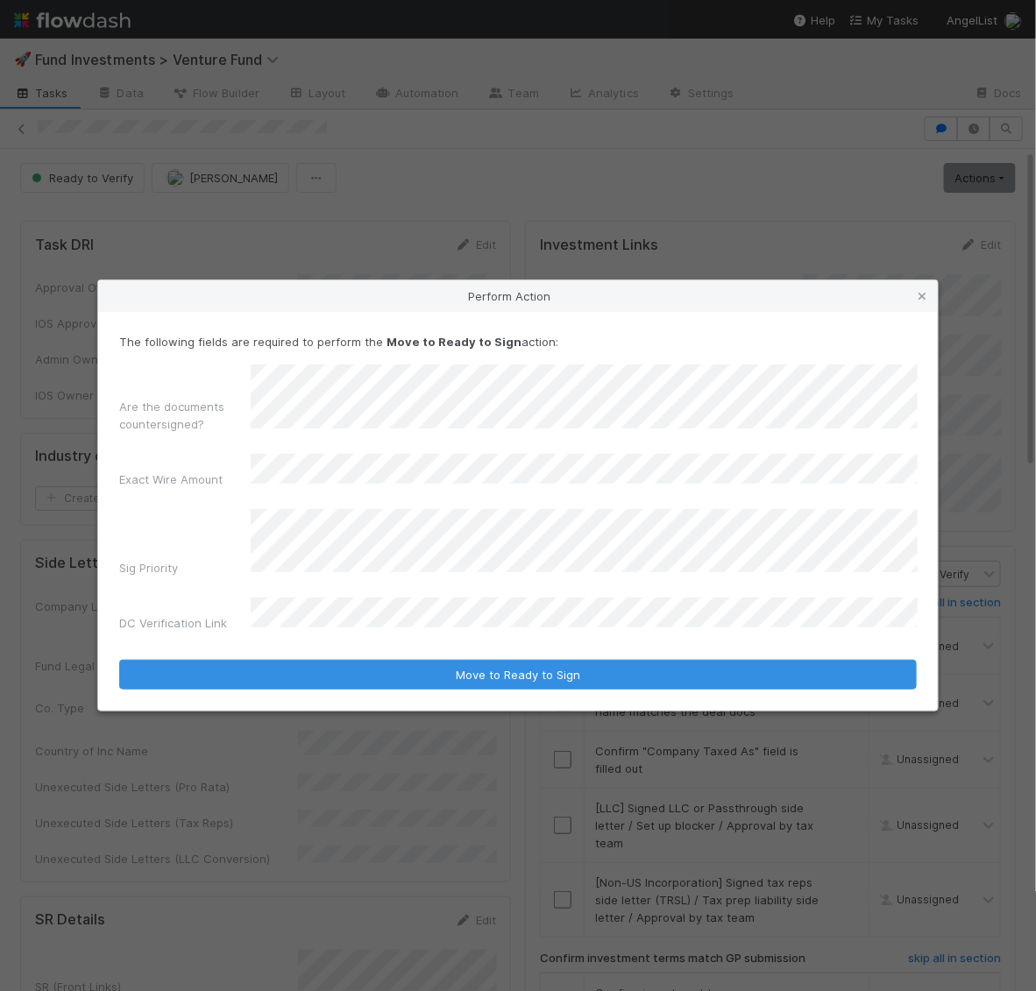
click at [280, 677] on div "The following fields are required to perform the Move to Ready to Sign action: …" at bounding box center [518, 511] width 840 height 399
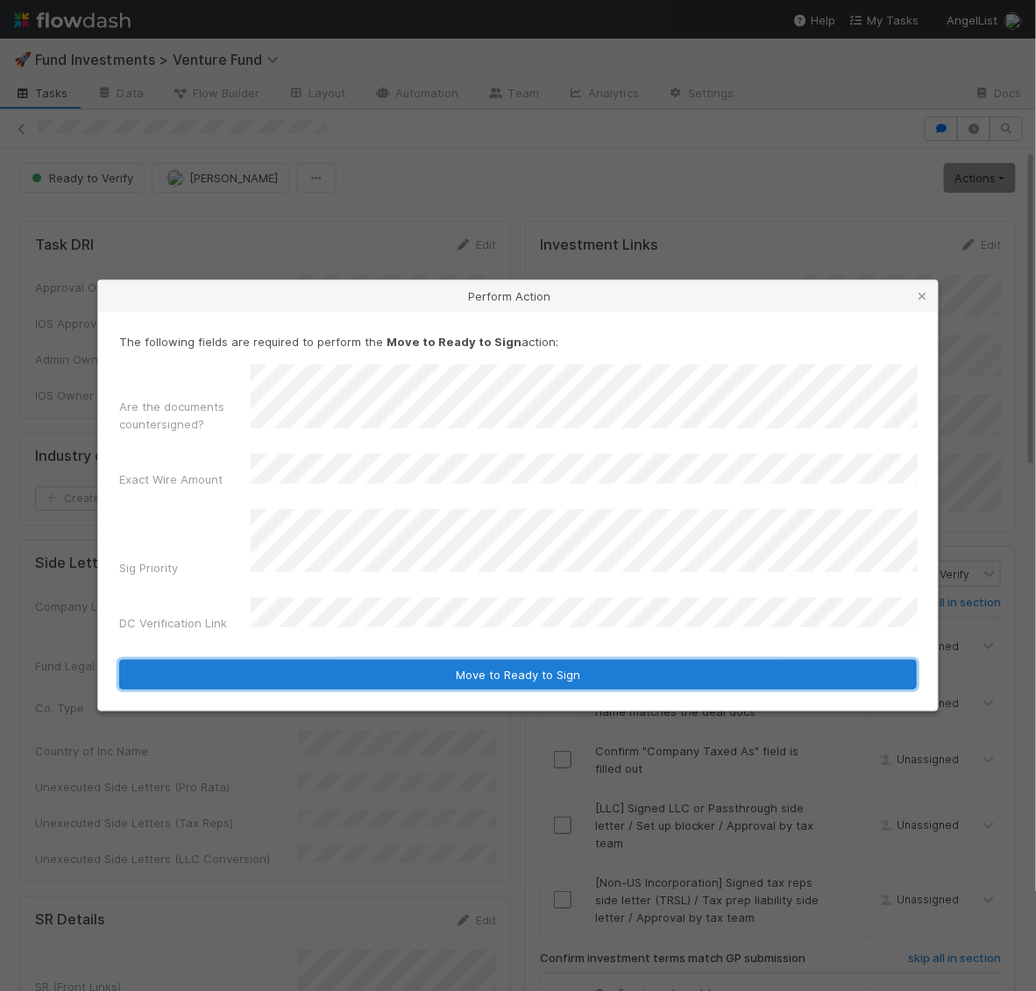
click at [284, 660] on button "Move to Ready to Sign" at bounding box center [518, 675] width 798 height 30
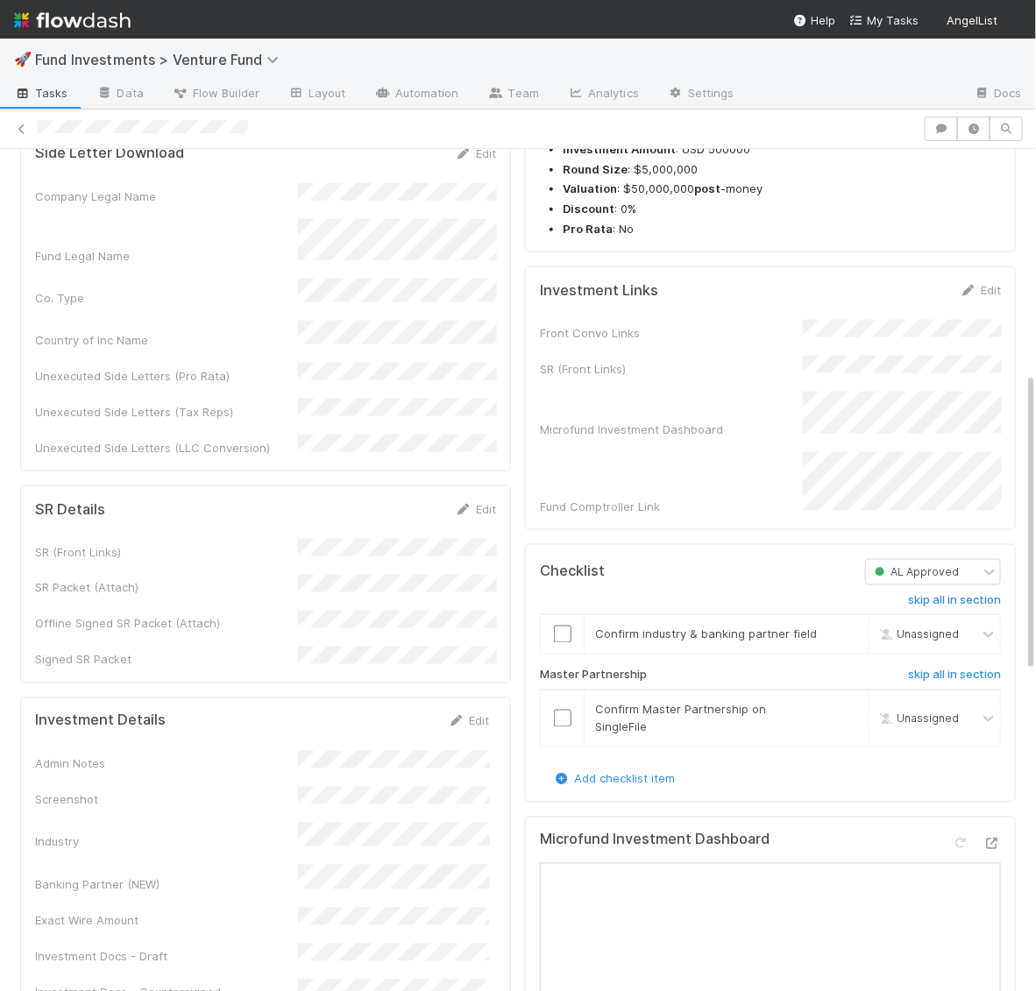
scroll to position [659, 0]
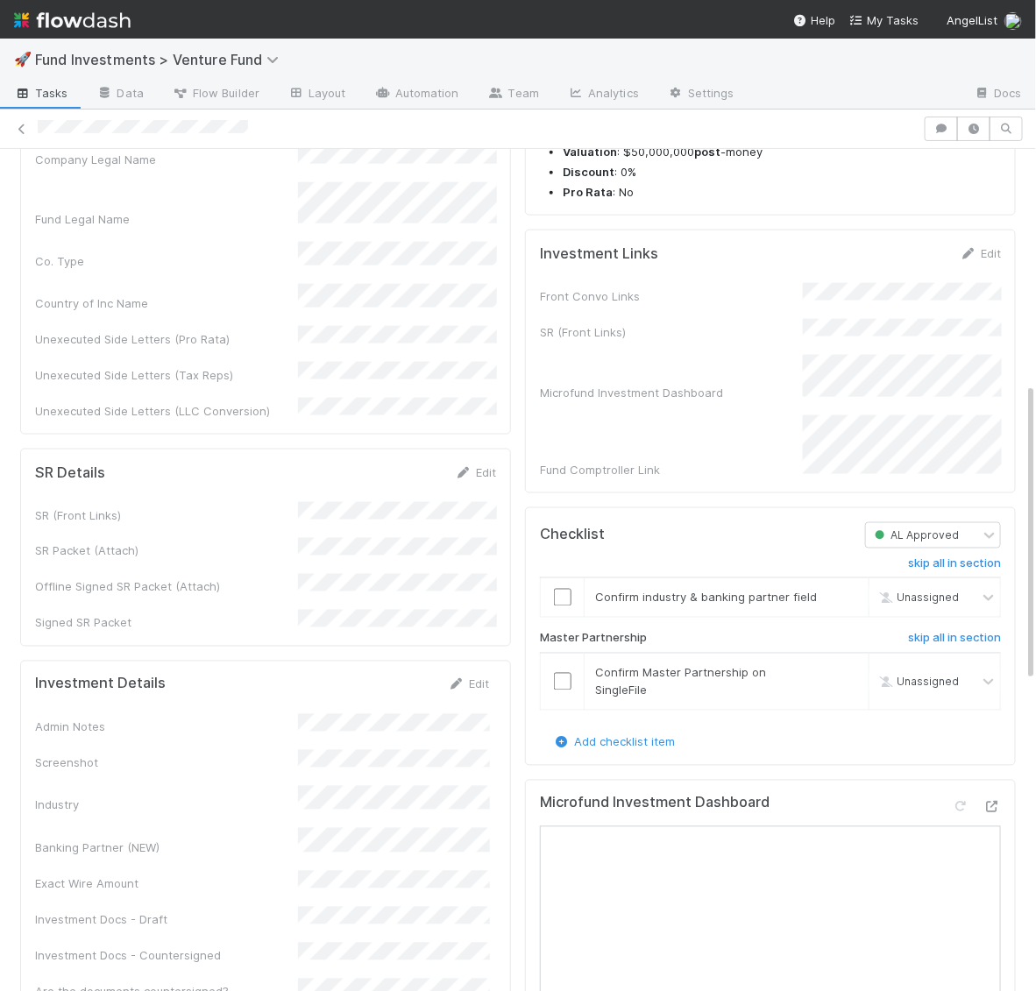
click at [470, 676] on div "Edit" at bounding box center [468, 685] width 41 height 18
click at [463, 679] on icon at bounding box center [457, 684] width 18 height 11
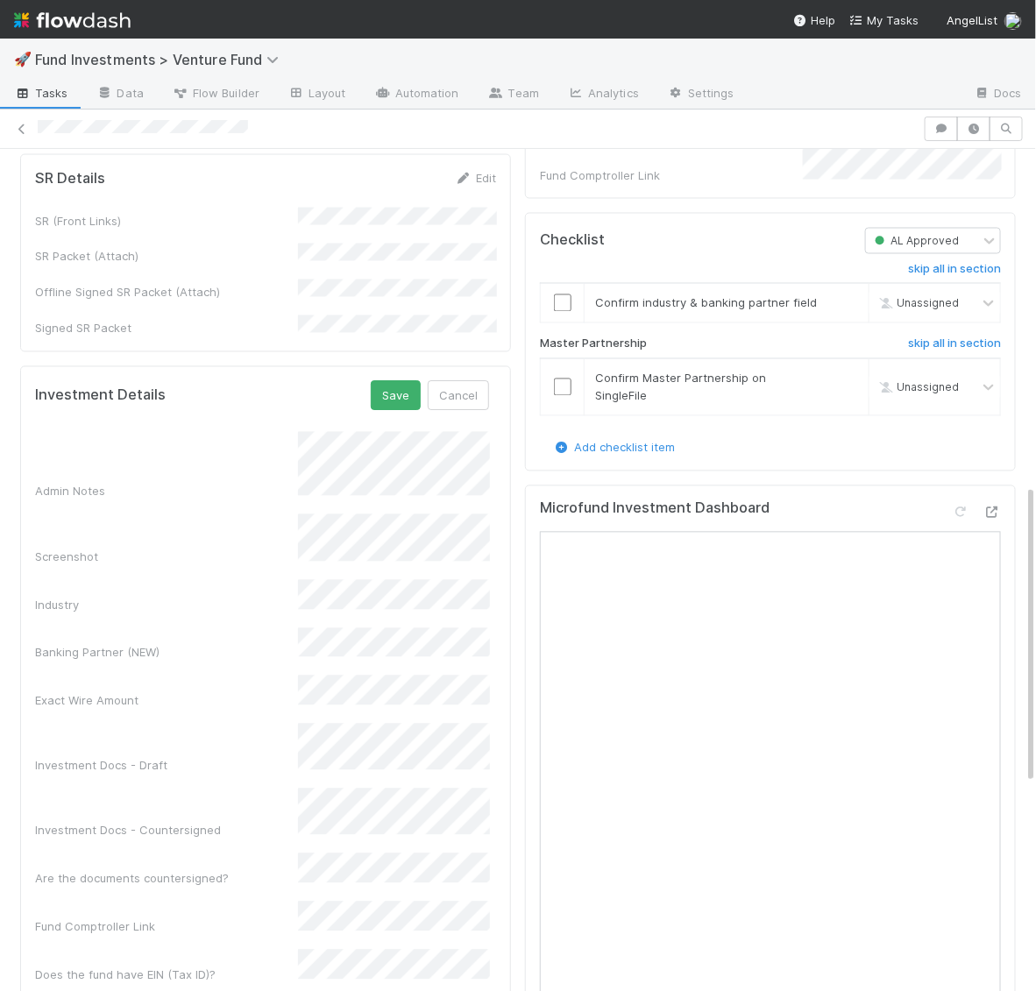
scroll to position [995, 0]
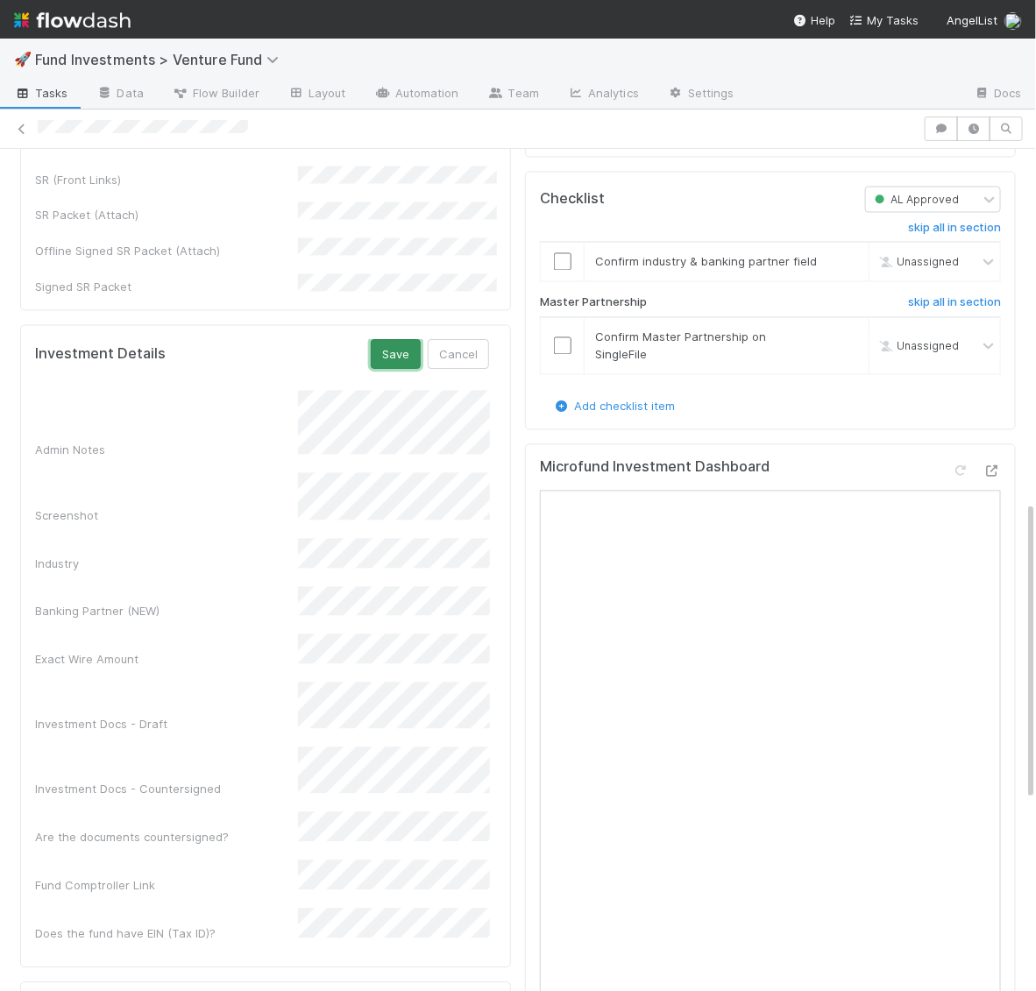
click at [396, 340] on button "Save" at bounding box center [396, 355] width 50 height 30
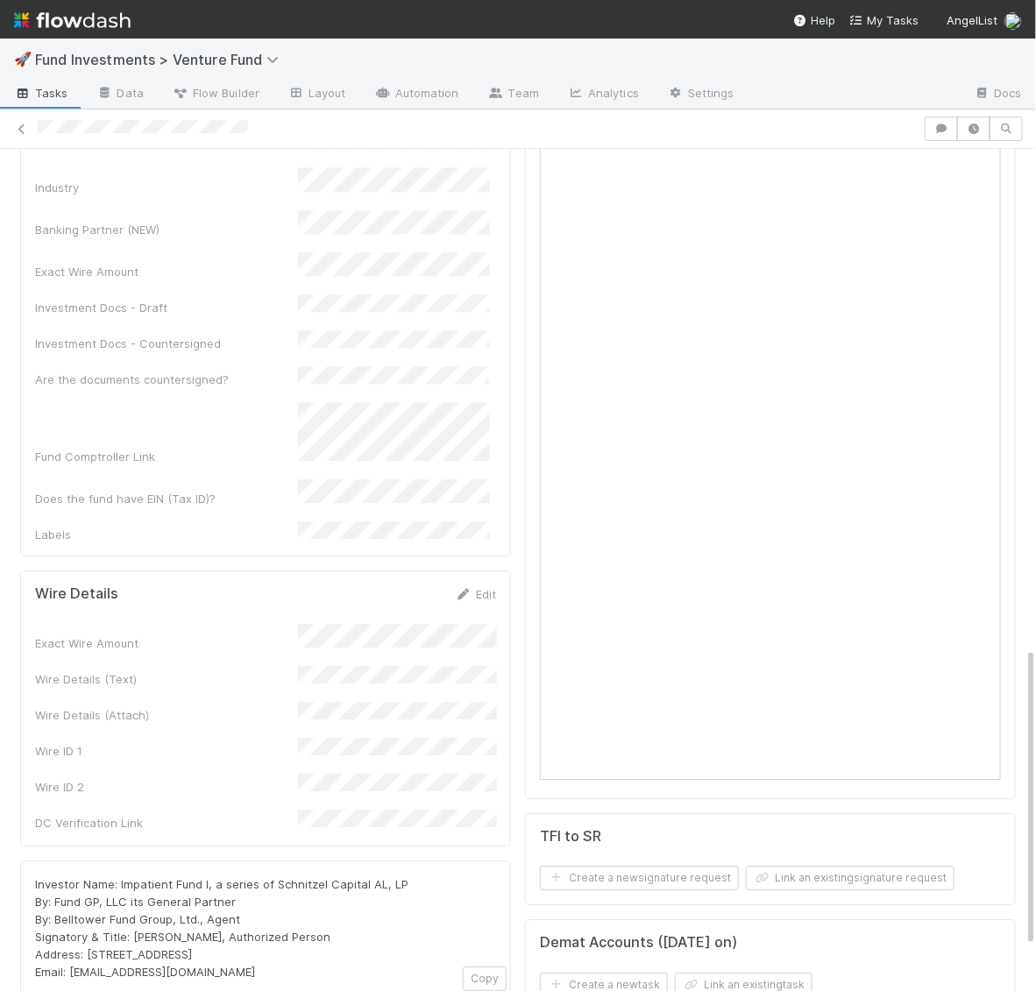
scroll to position [1500, 0]
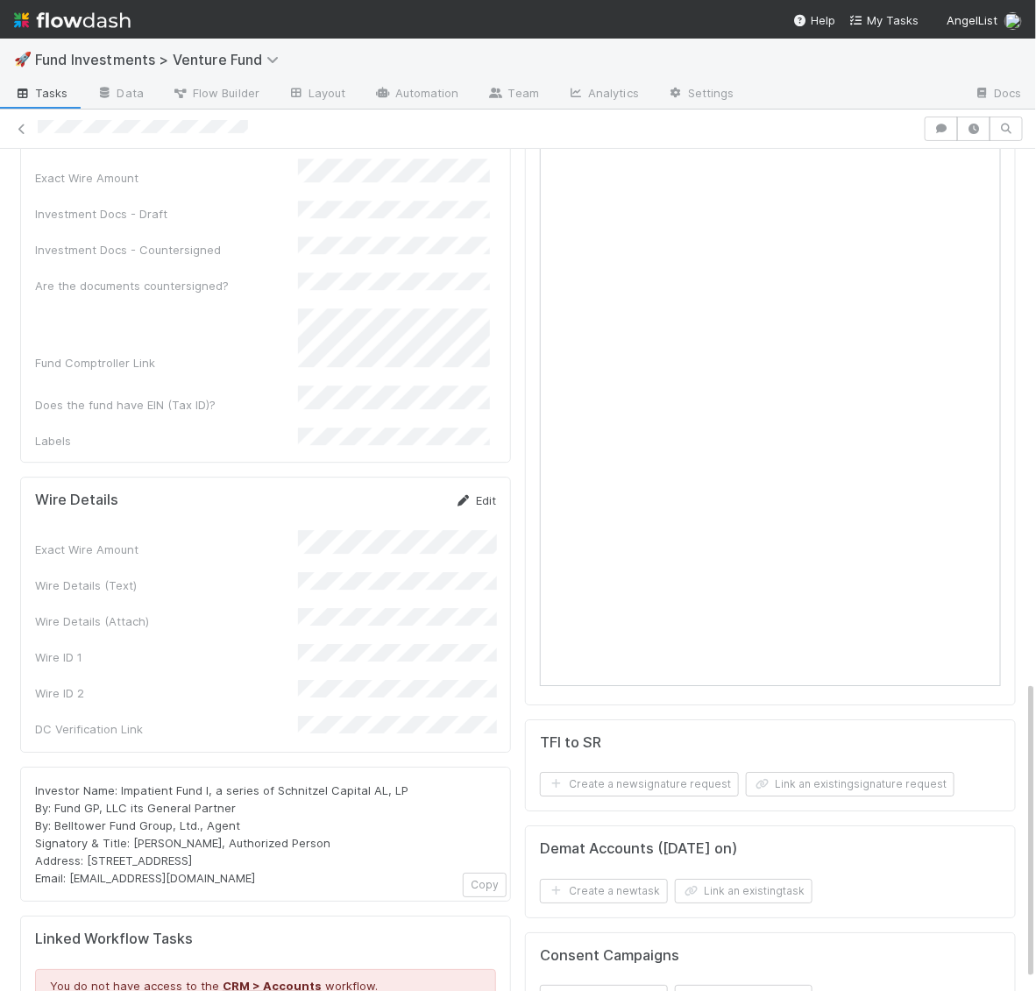
click at [486, 493] on link "Edit" at bounding box center [475, 500] width 41 height 14
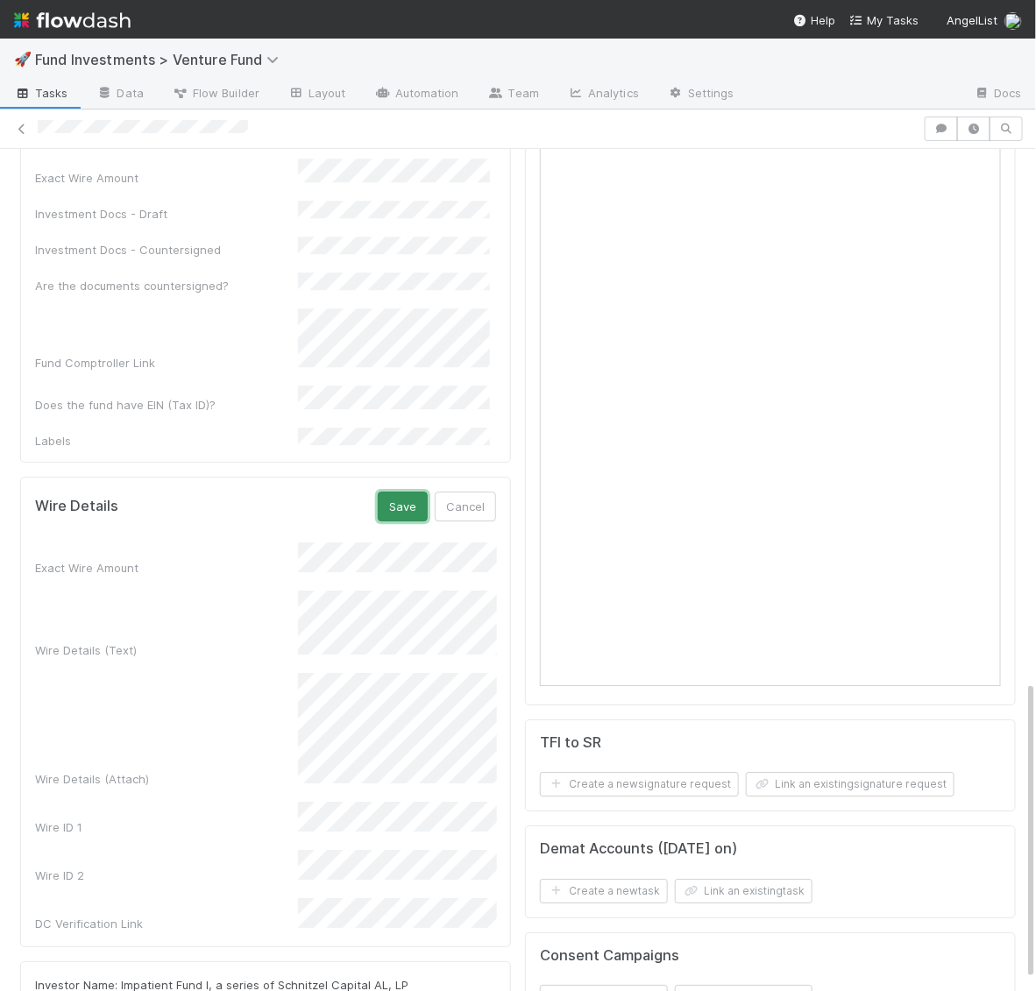
click at [399, 492] on button "Save" at bounding box center [403, 507] width 50 height 30
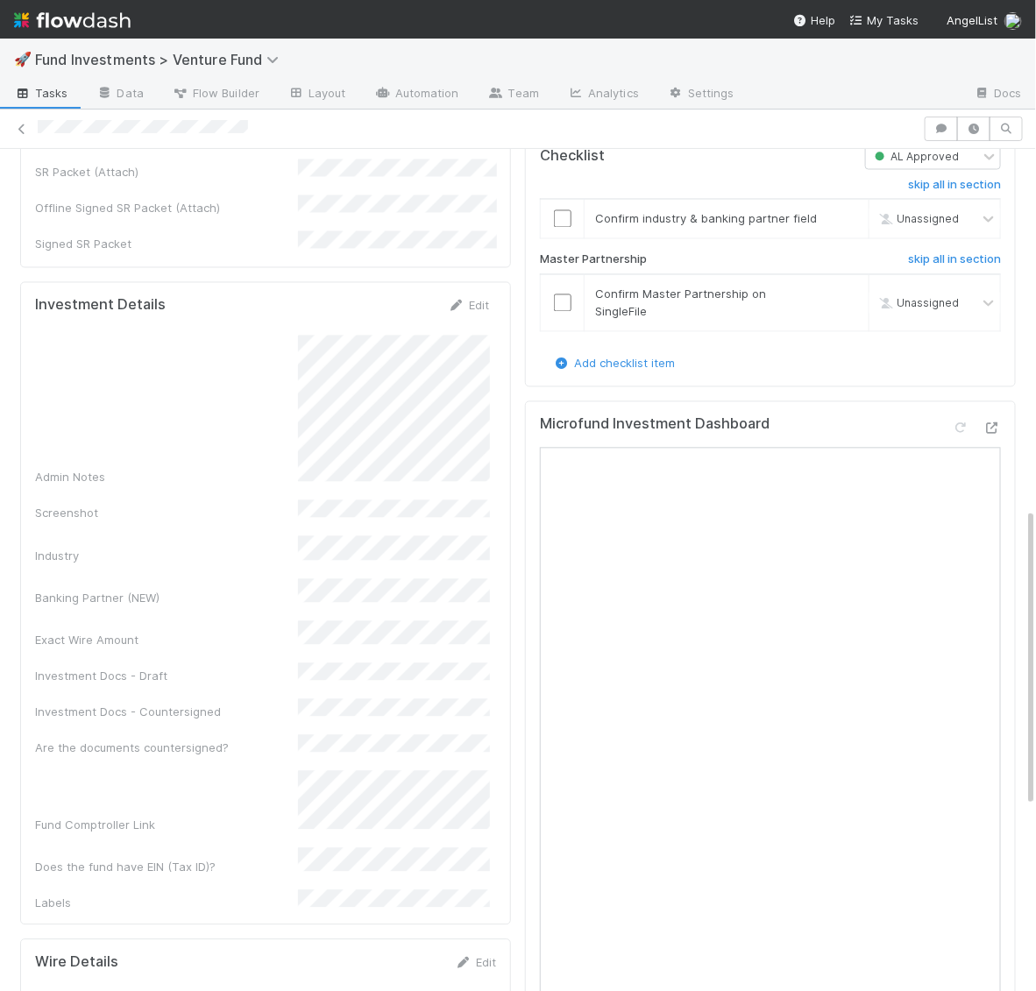
scroll to position [1012, 0]
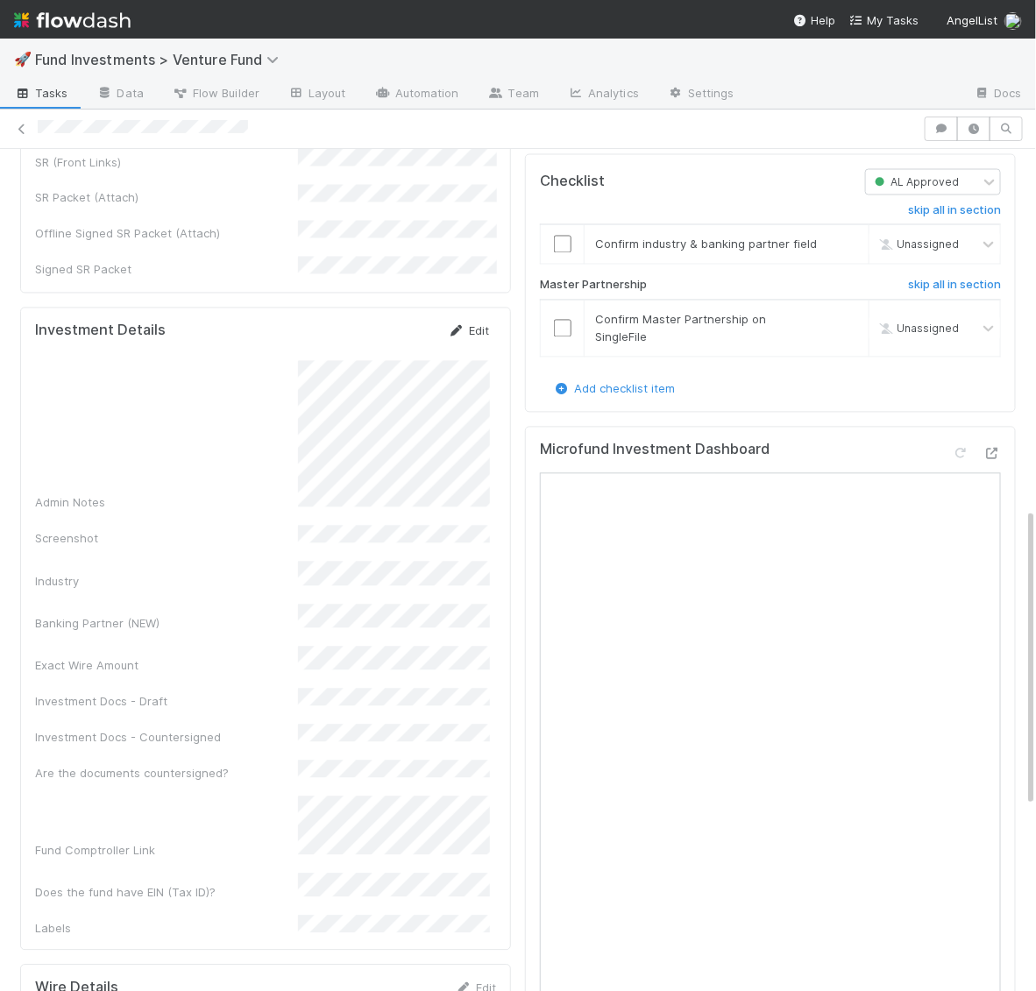
click at [463, 326] on icon at bounding box center [457, 331] width 18 height 11
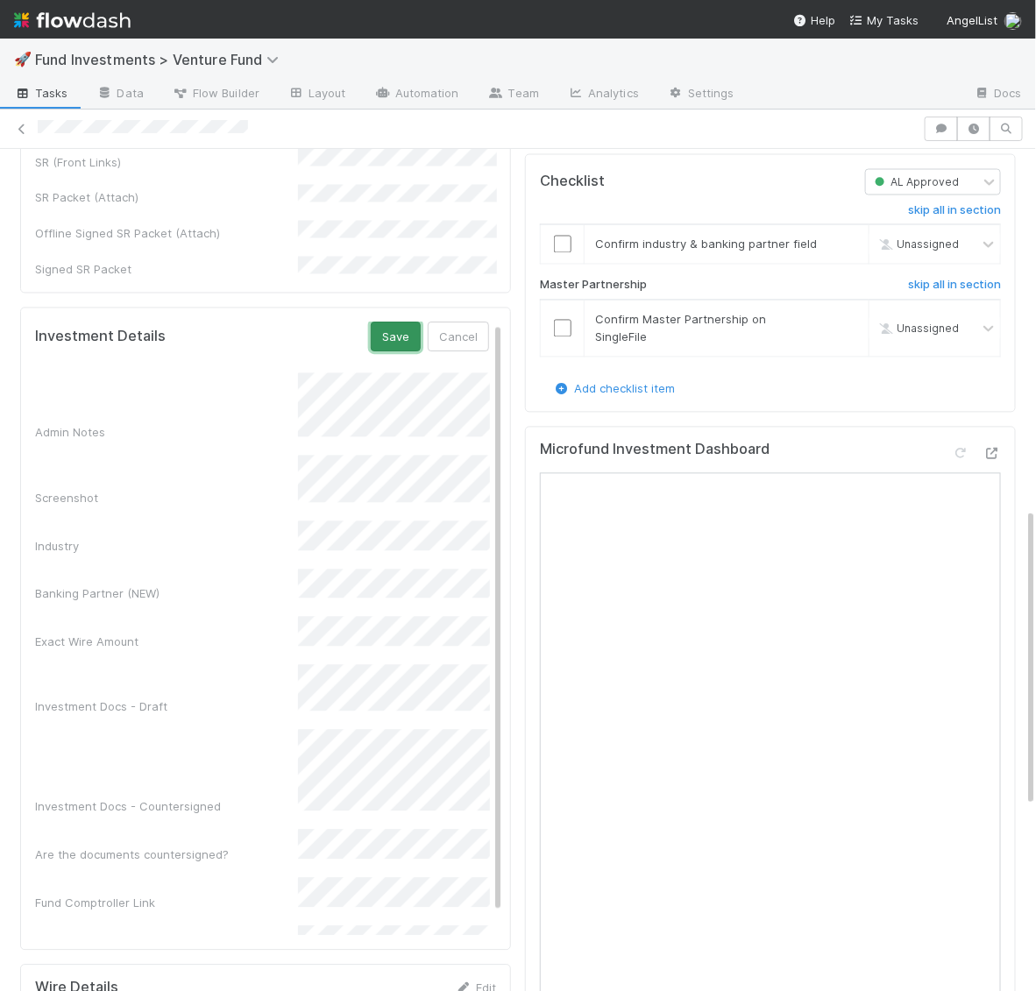
click at [394, 323] on button "Save" at bounding box center [396, 338] width 50 height 30
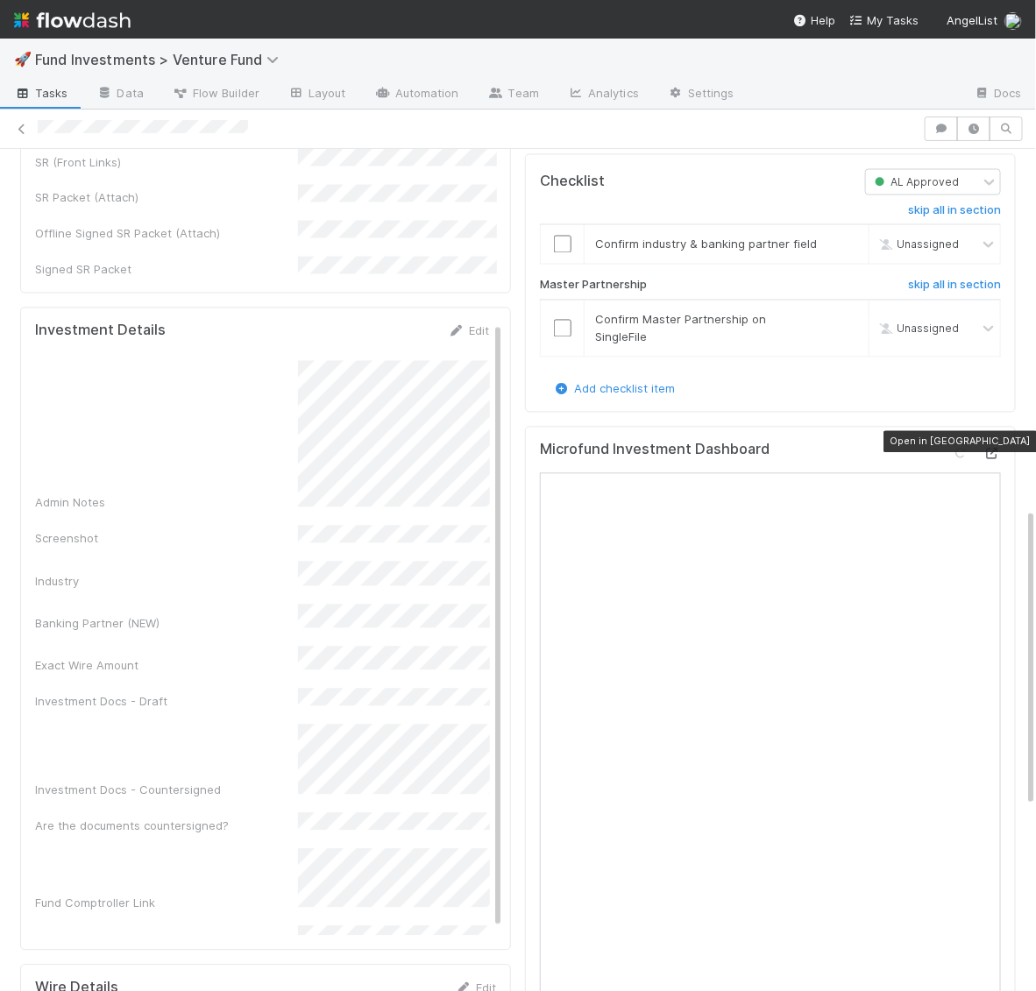
click at [997, 449] on icon at bounding box center [992, 454] width 18 height 11
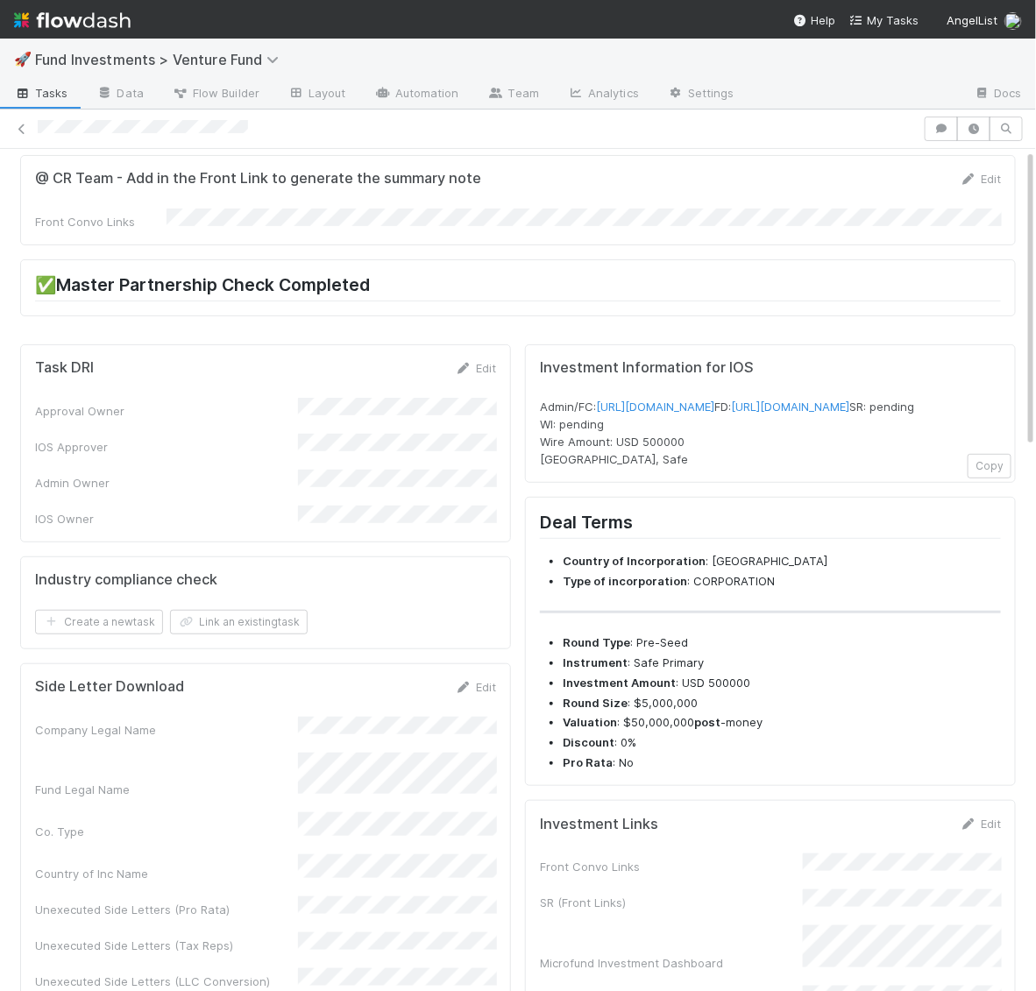
scroll to position [0, 0]
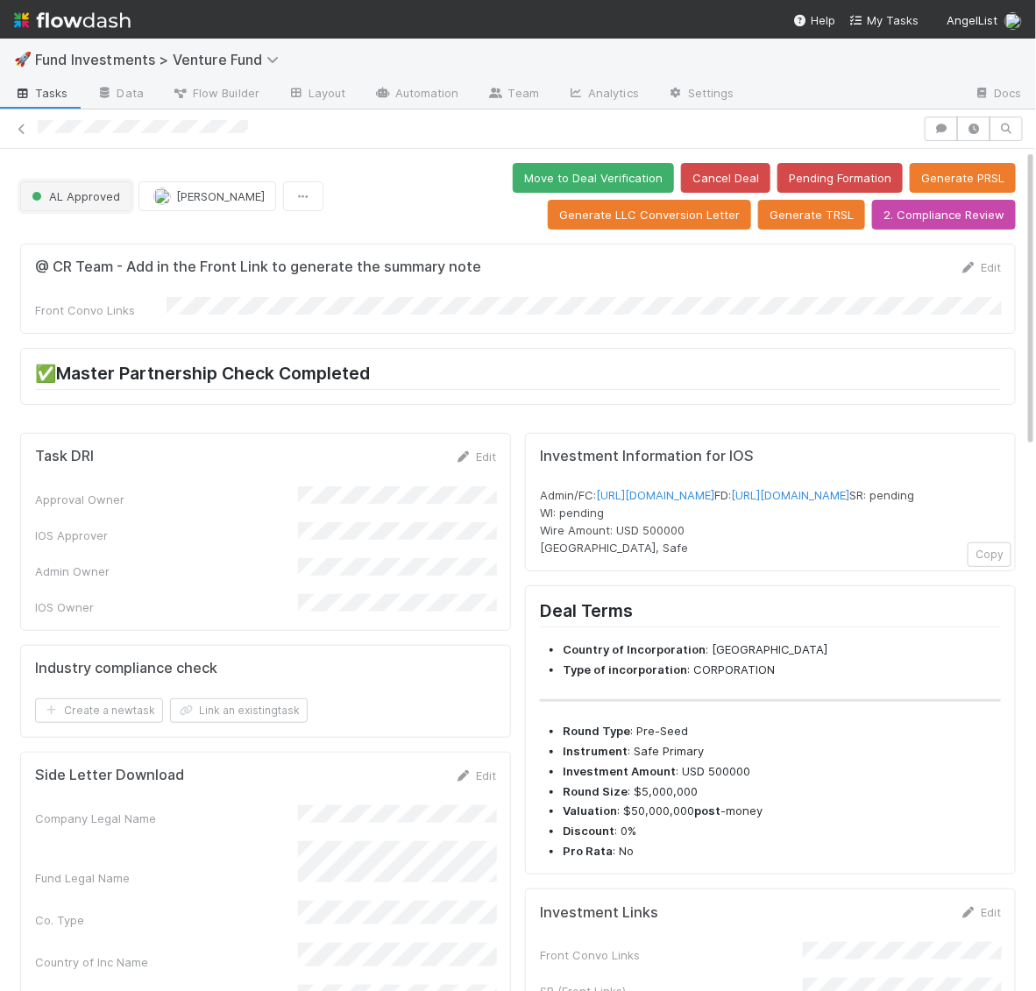
click at [93, 189] on span "AL Approved" at bounding box center [74, 196] width 92 height 14
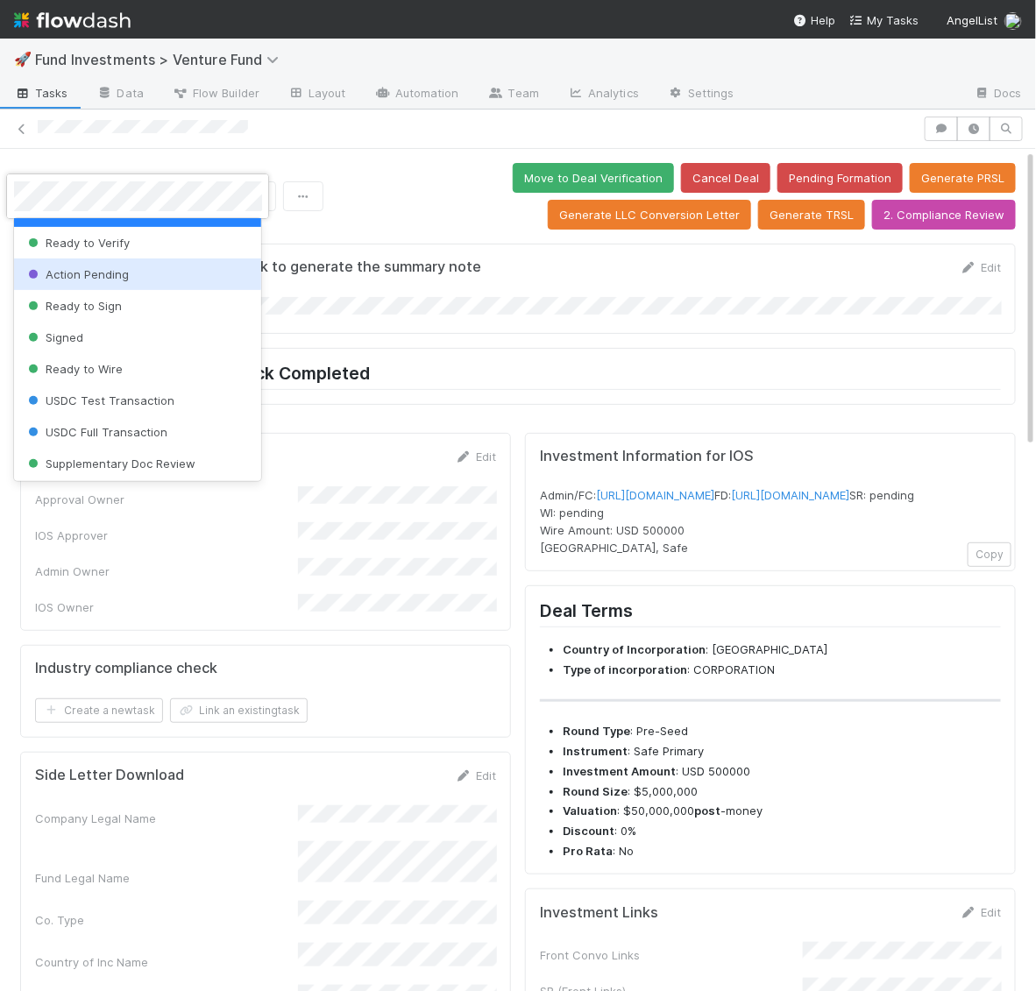
scroll to position [190, 0]
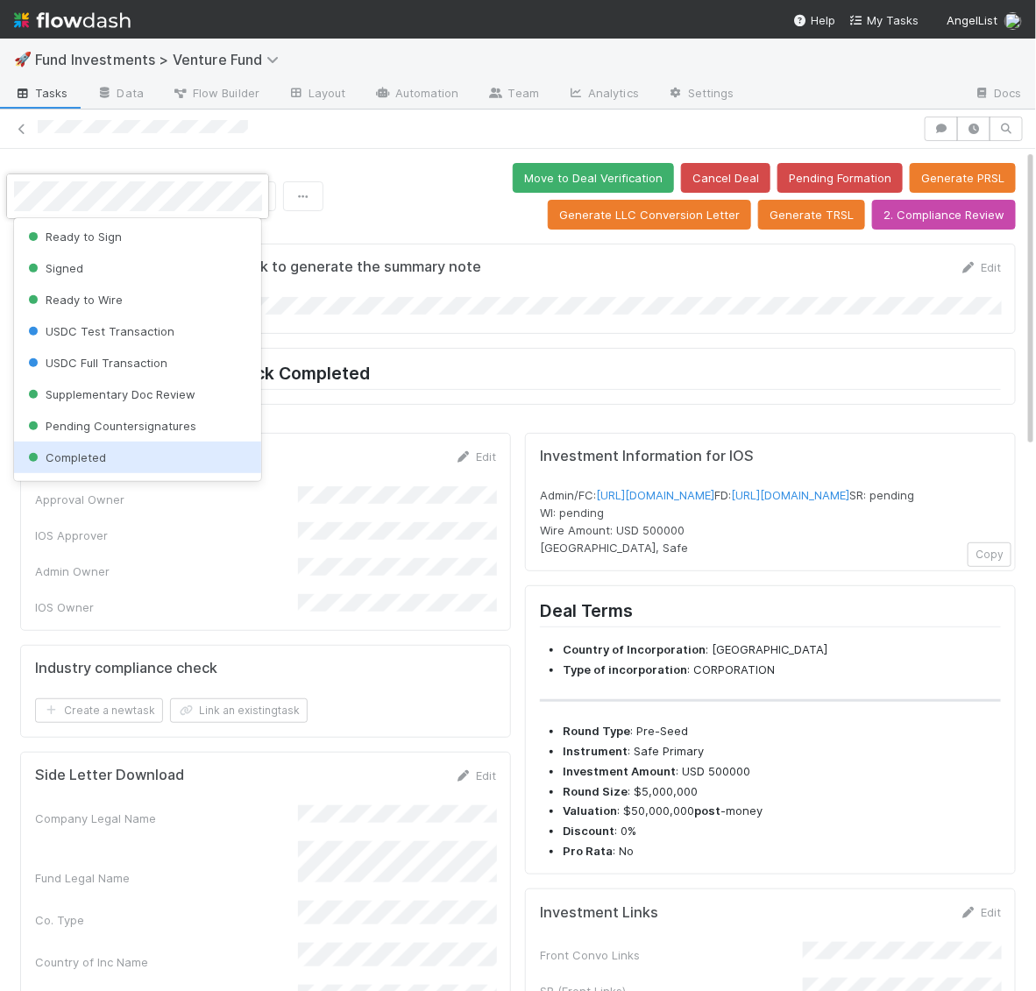
click at [108, 454] on div "Completed" at bounding box center [138, 458] width 248 height 32
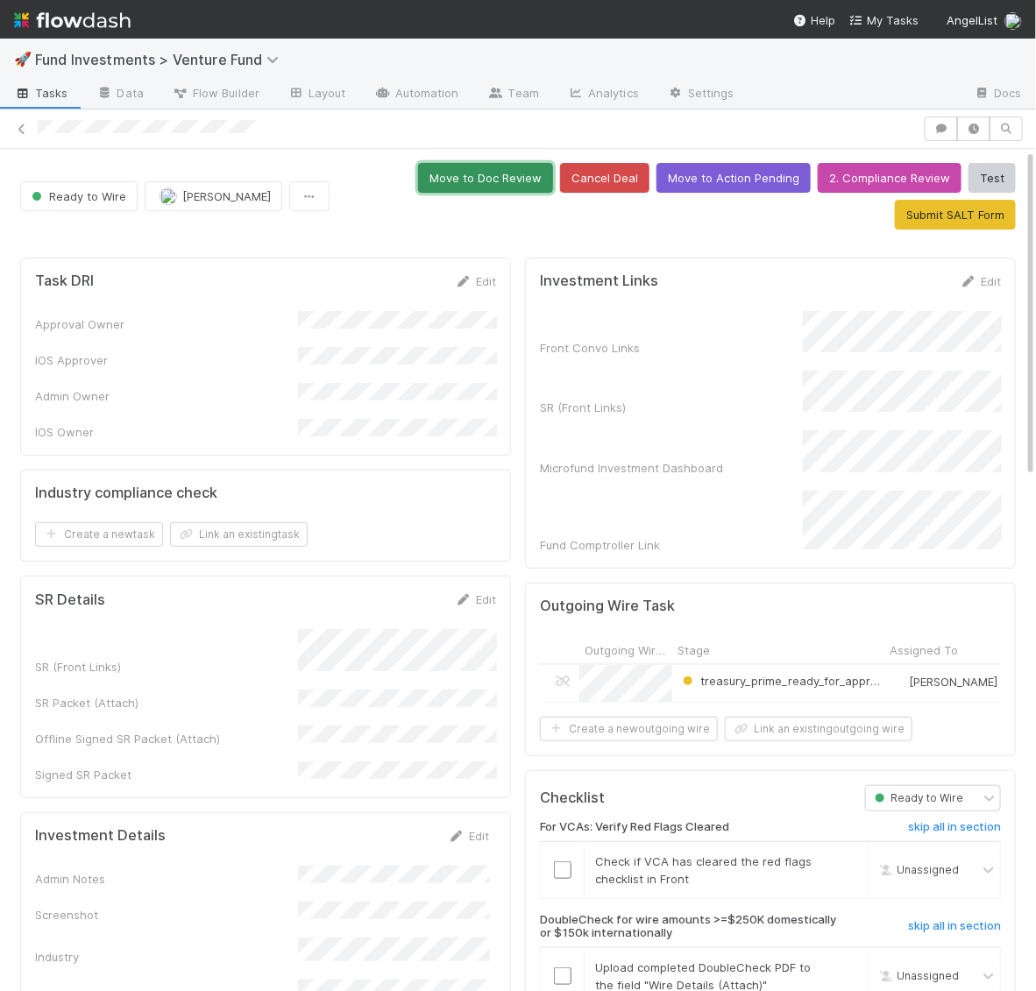
click at [512, 182] on button "Move to Doc Review" at bounding box center [485, 178] width 135 height 30
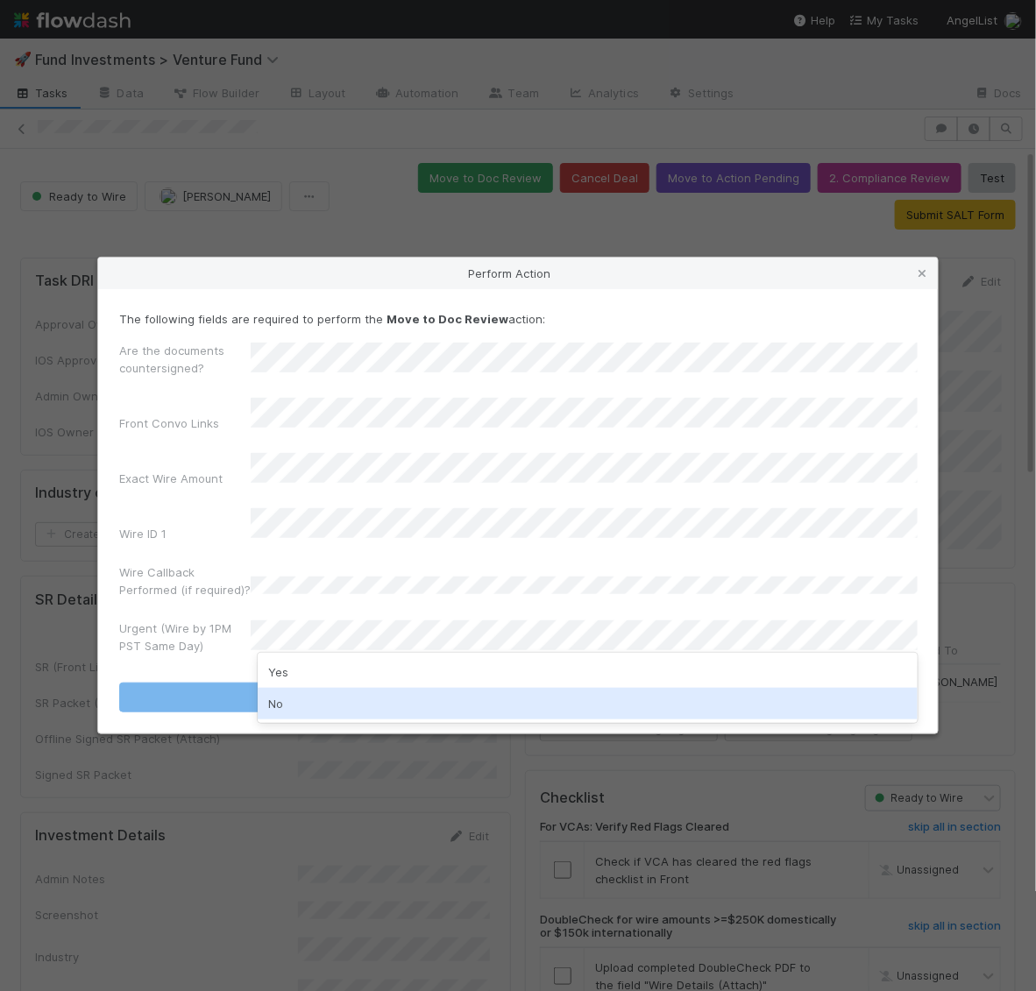
click at [282, 700] on div "No" at bounding box center [588, 704] width 660 height 32
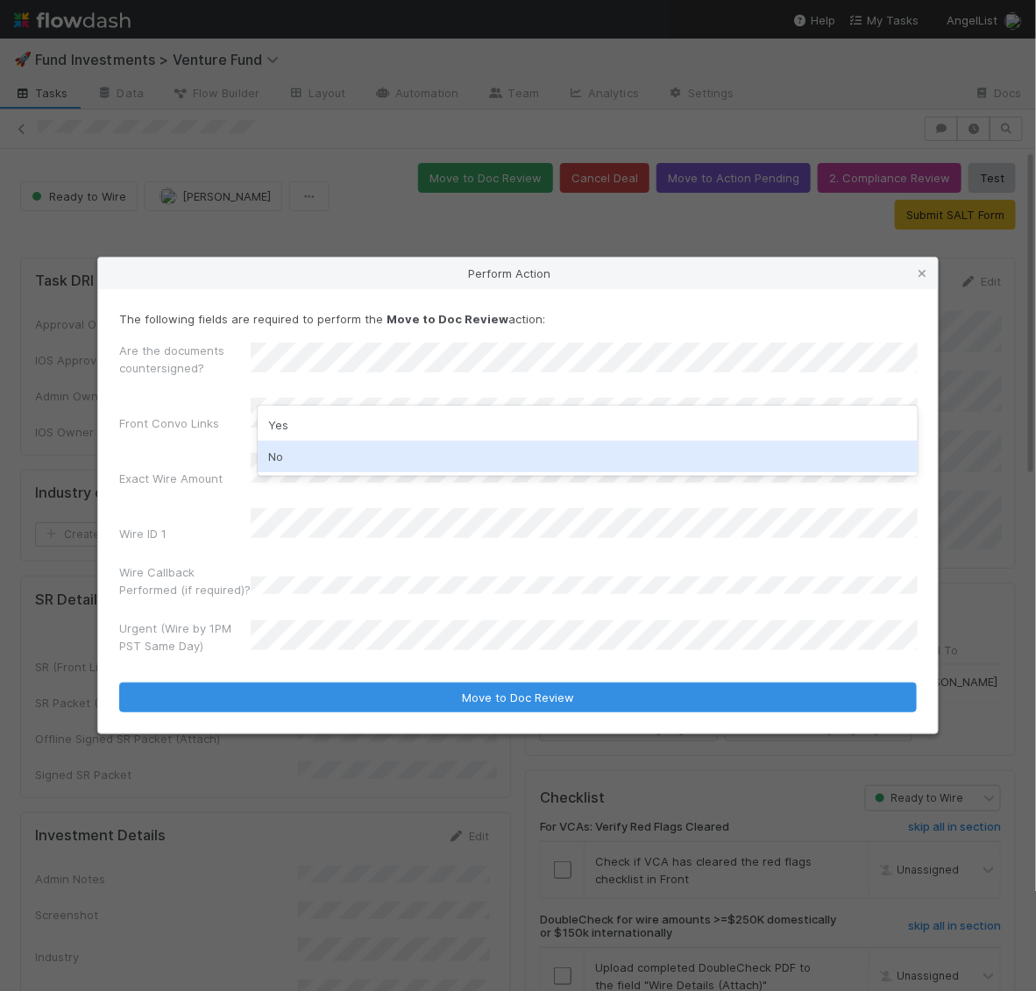
click at [301, 449] on div "No" at bounding box center [588, 457] width 660 height 32
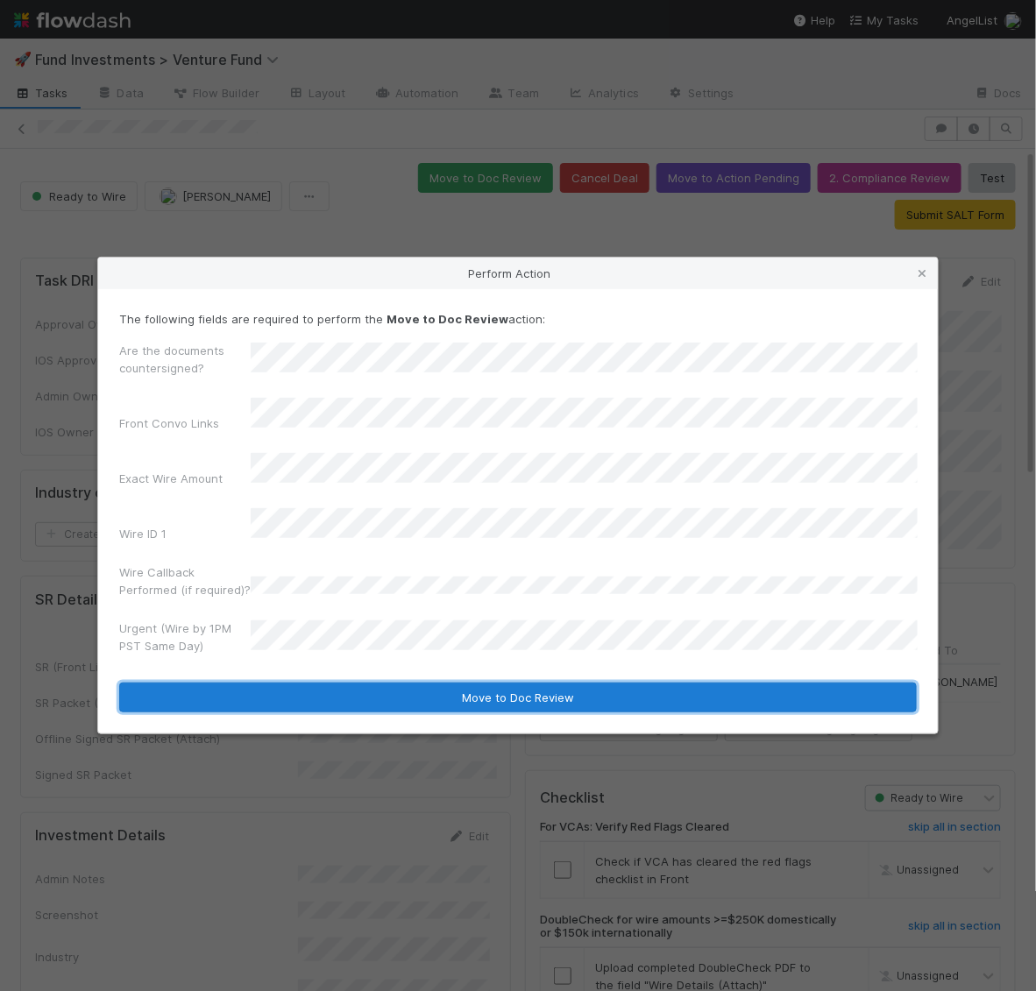
click at [304, 683] on button "Move to Doc Review" at bounding box center [518, 698] width 798 height 30
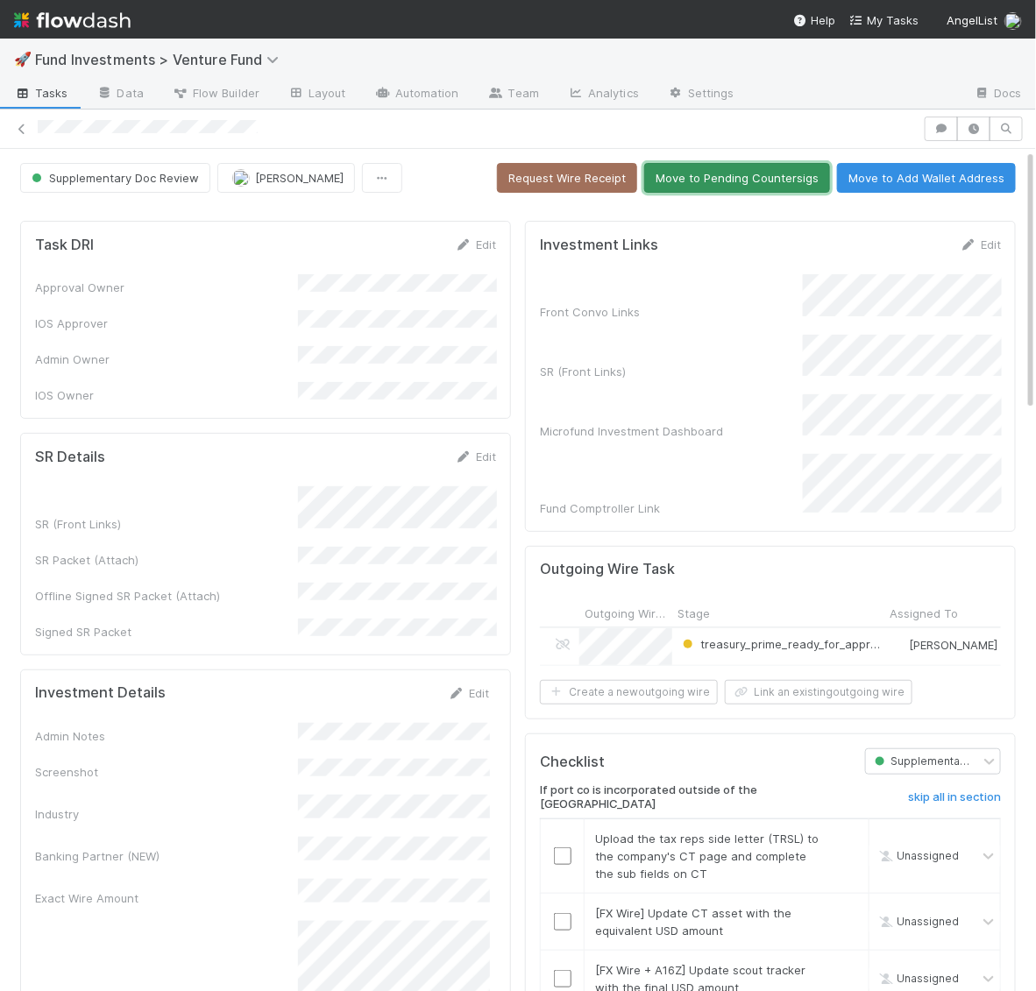
click at [770, 182] on button "Move to Pending Countersigs" at bounding box center [737, 178] width 186 height 30
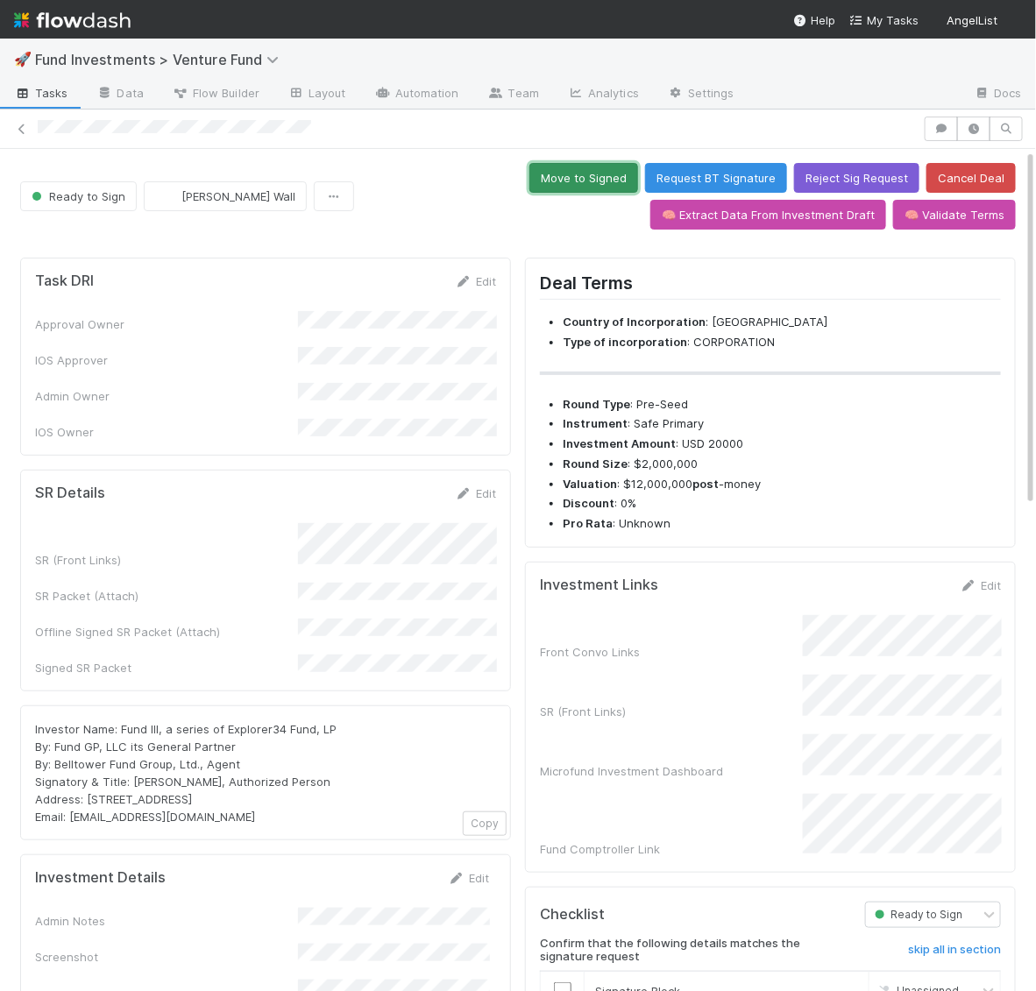
click at [604, 185] on button "Move to Signed" at bounding box center [583, 178] width 109 height 30
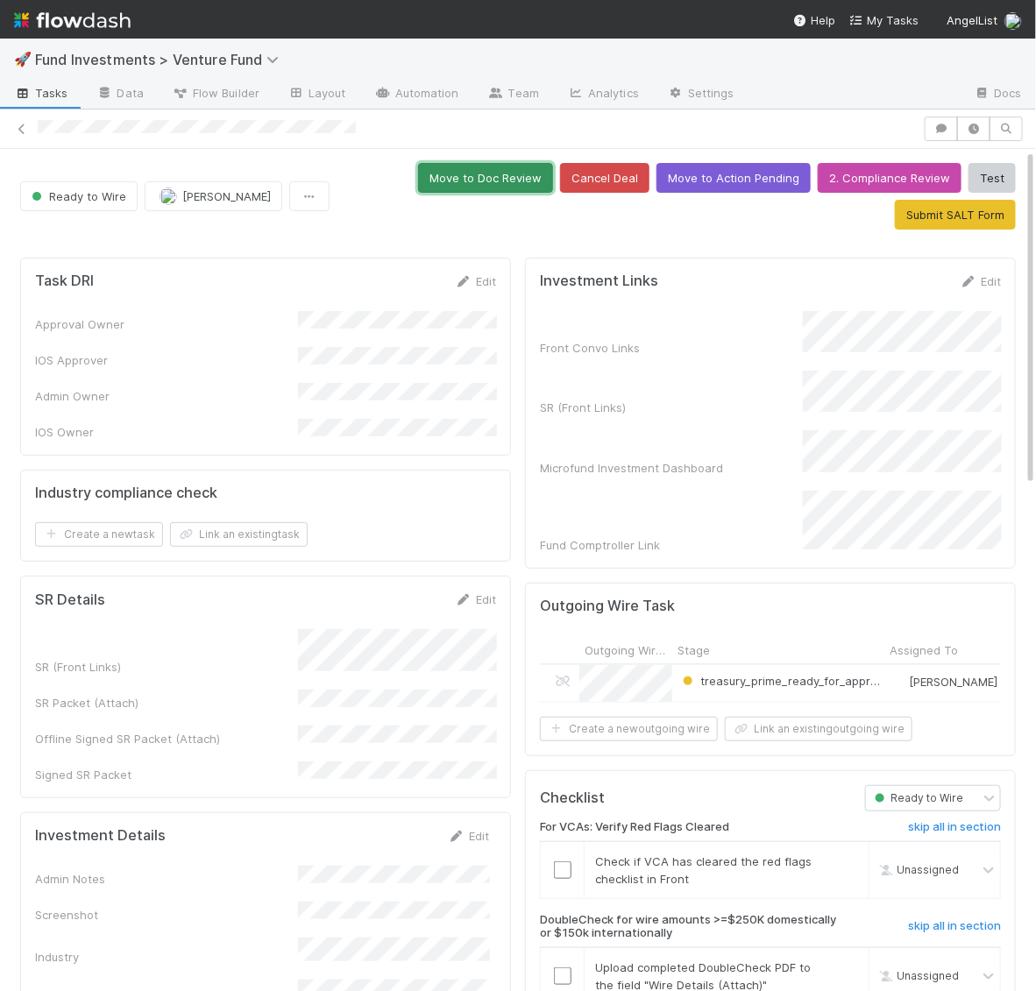
click at [507, 180] on button "Move to Doc Review" at bounding box center [485, 178] width 135 height 30
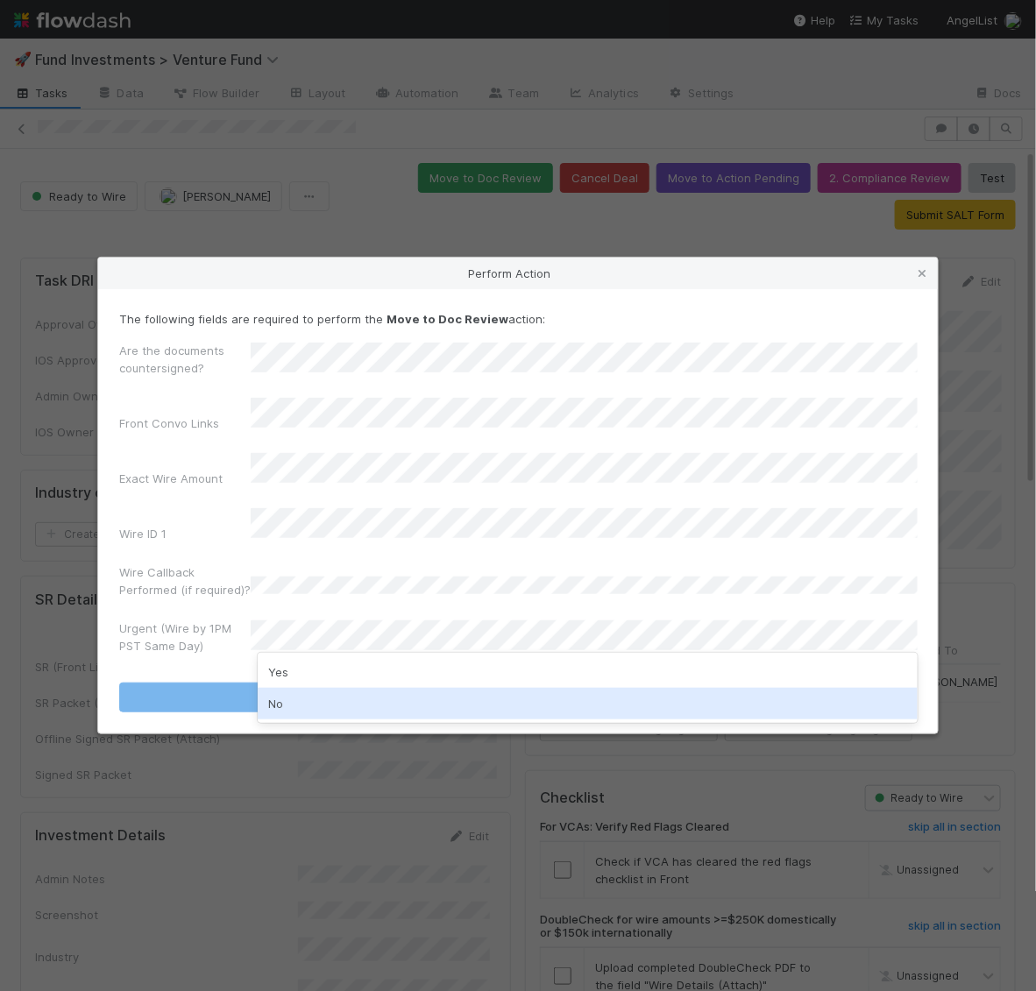
click at [297, 691] on div "No" at bounding box center [588, 704] width 660 height 32
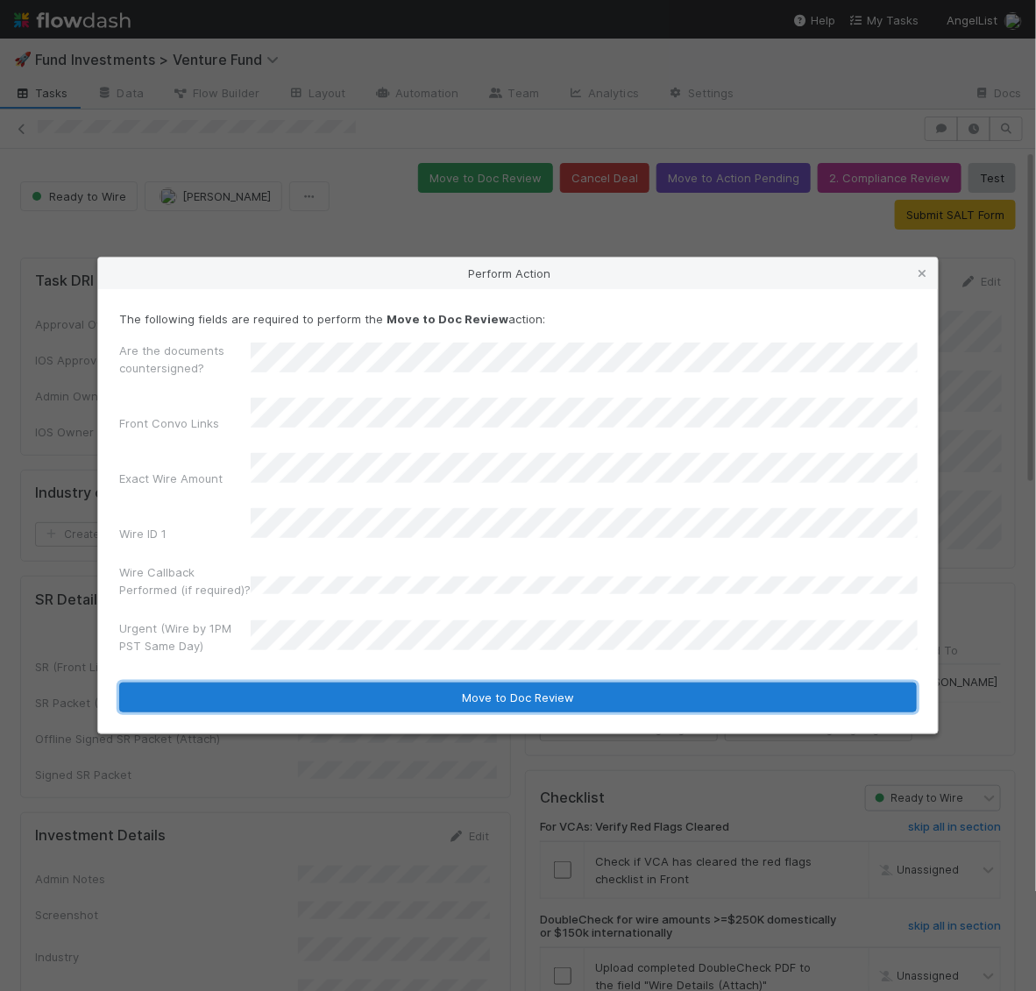
click at [301, 683] on button "Move to Doc Review" at bounding box center [518, 698] width 798 height 30
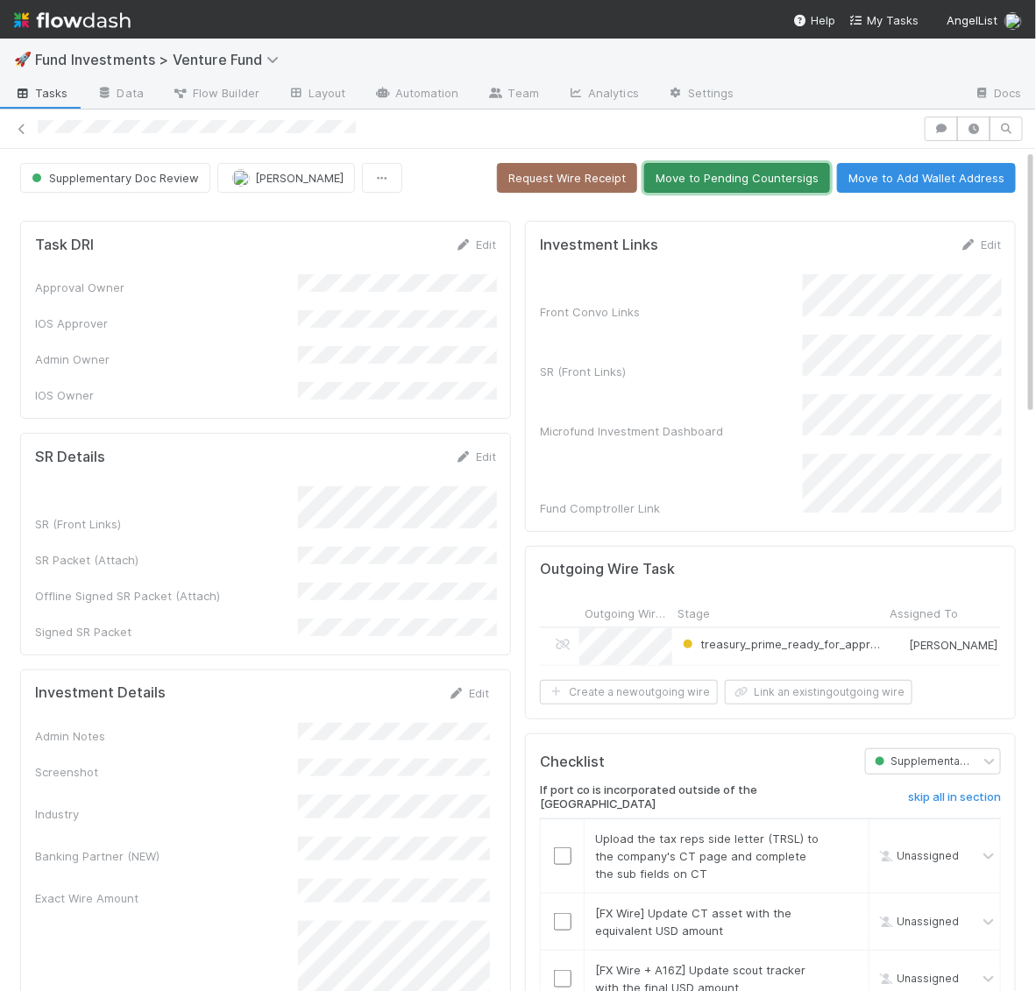
click at [800, 163] on button "Move to Pending Countersigs" at bounding box center [737, 178] width 186 height 30
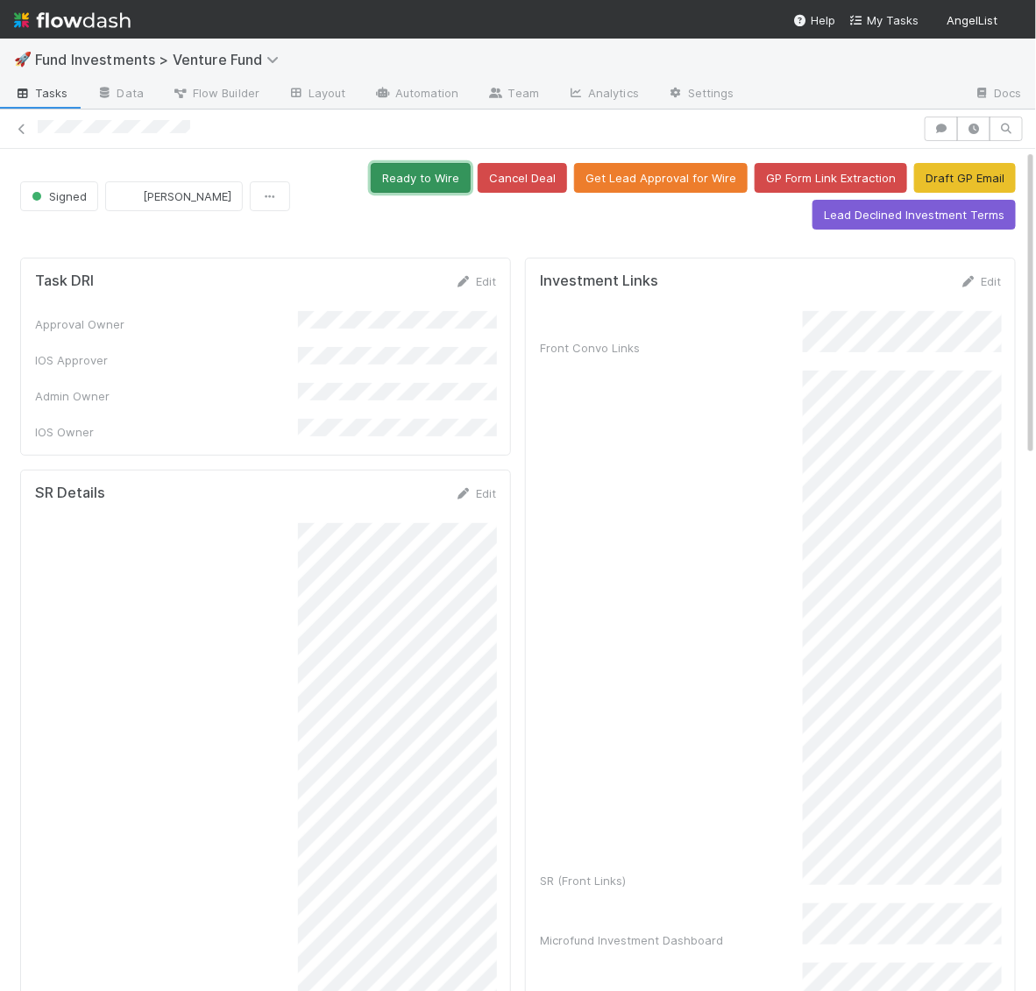
click at [454, 178] on button "Ready to Wire" at bounding box center [421, 178] width 100 height 30
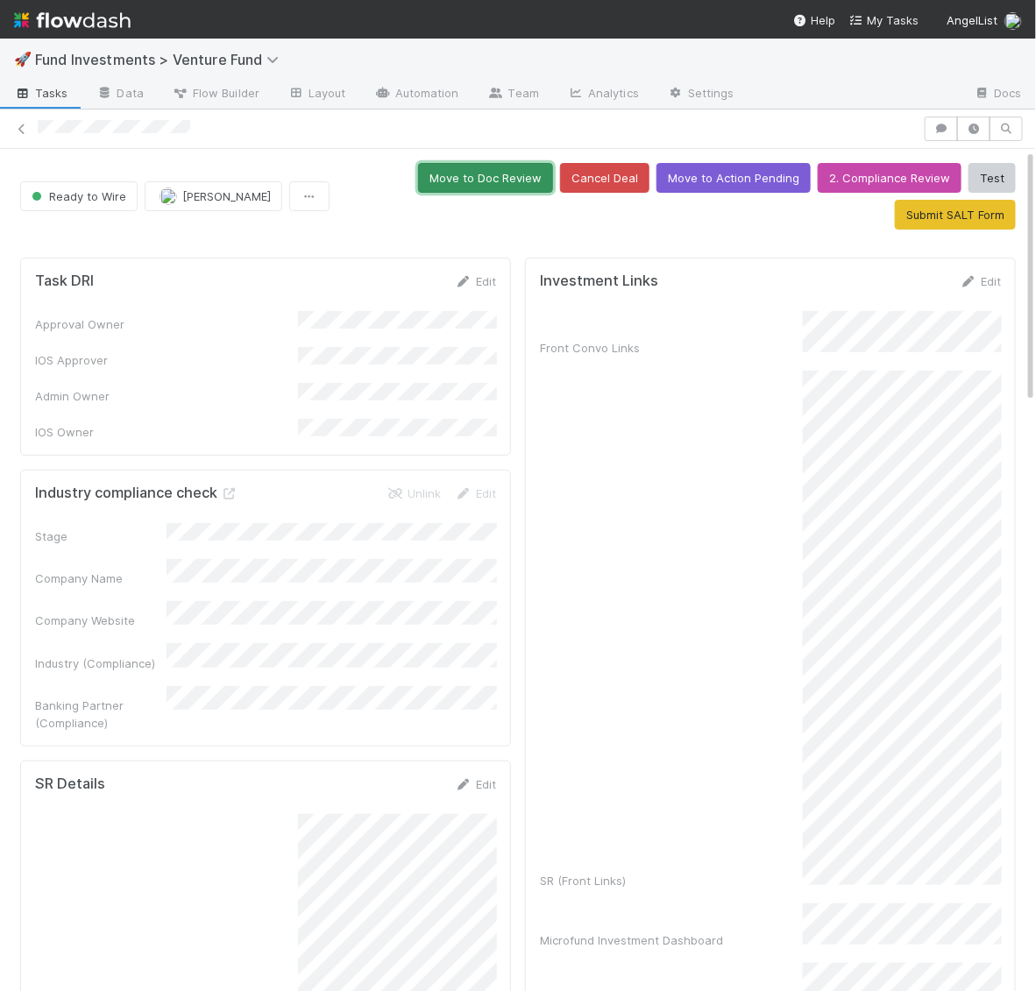
click at [500, 186] on button "Move to Doc Review" at bounding box center [485, 178] width 135 height 30
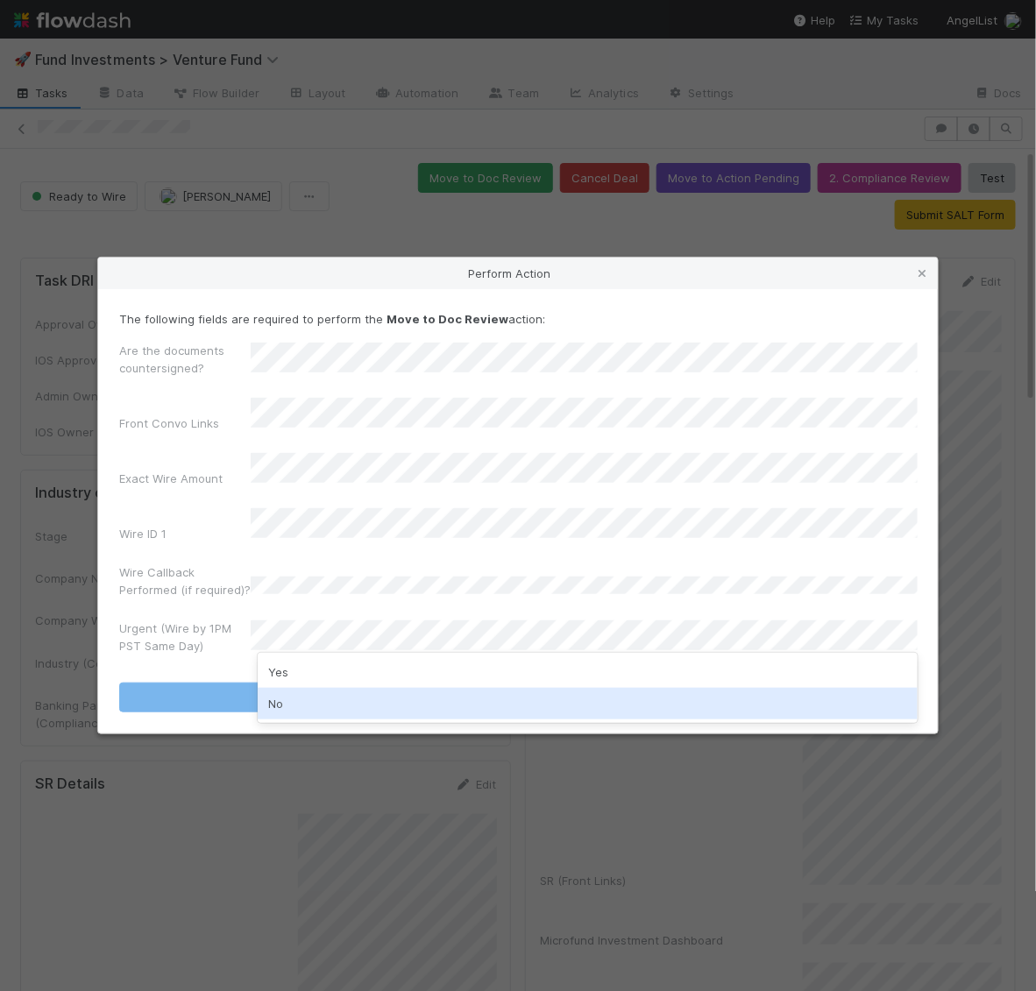
click at [272, 707] on div "No" at bounding box center [588, 704] width 660 height 32
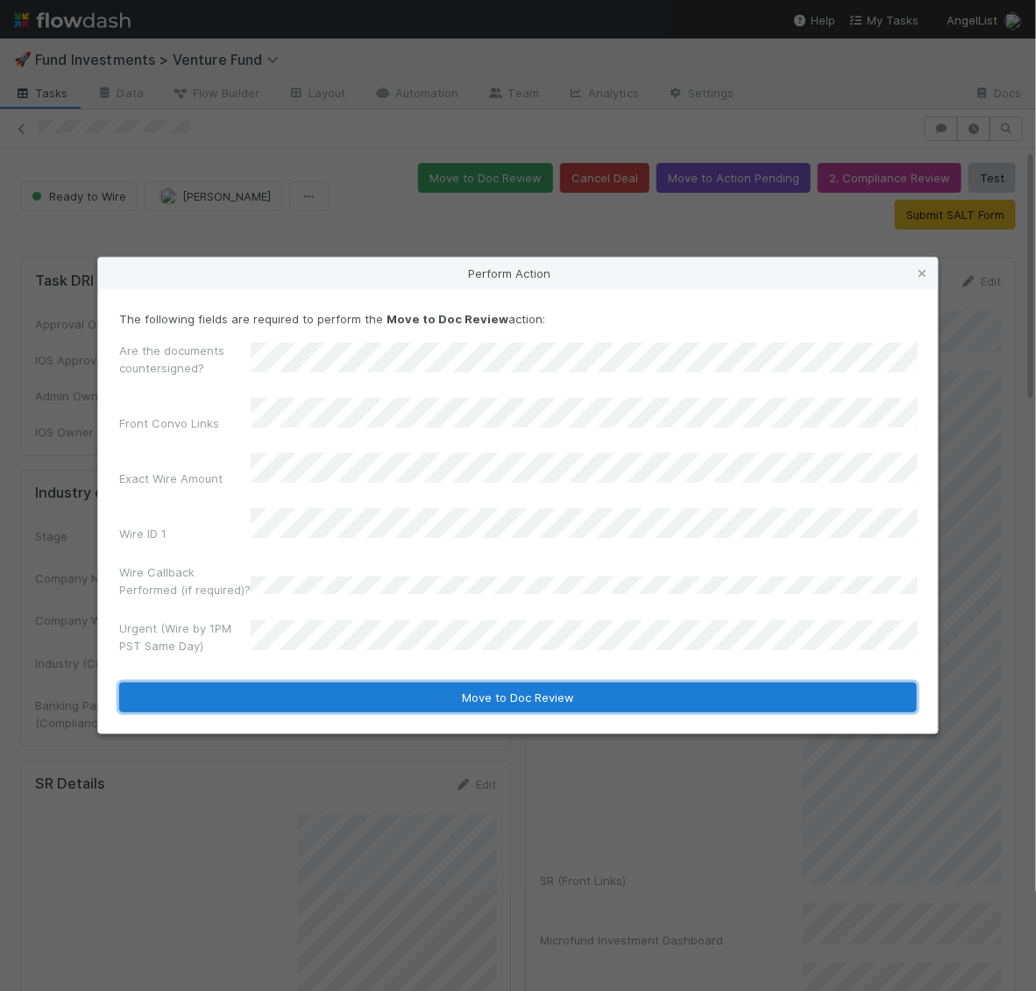
click at [279, 683] on button "Move to Doc Review" at bounding box center [518, 698] width 798 height 30
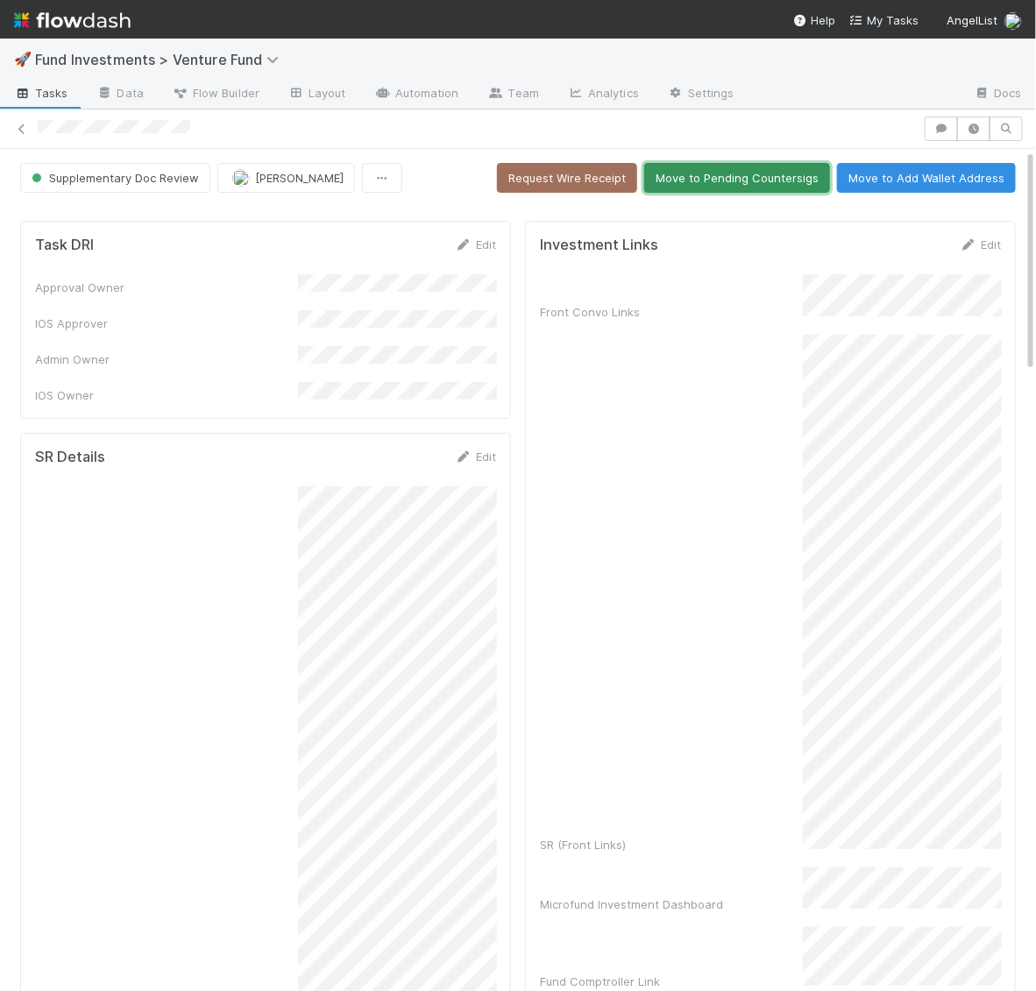
click at [763, 170] on button "Move to Pending Countersigs" at bounding box center [737, 178] width 186 height 30
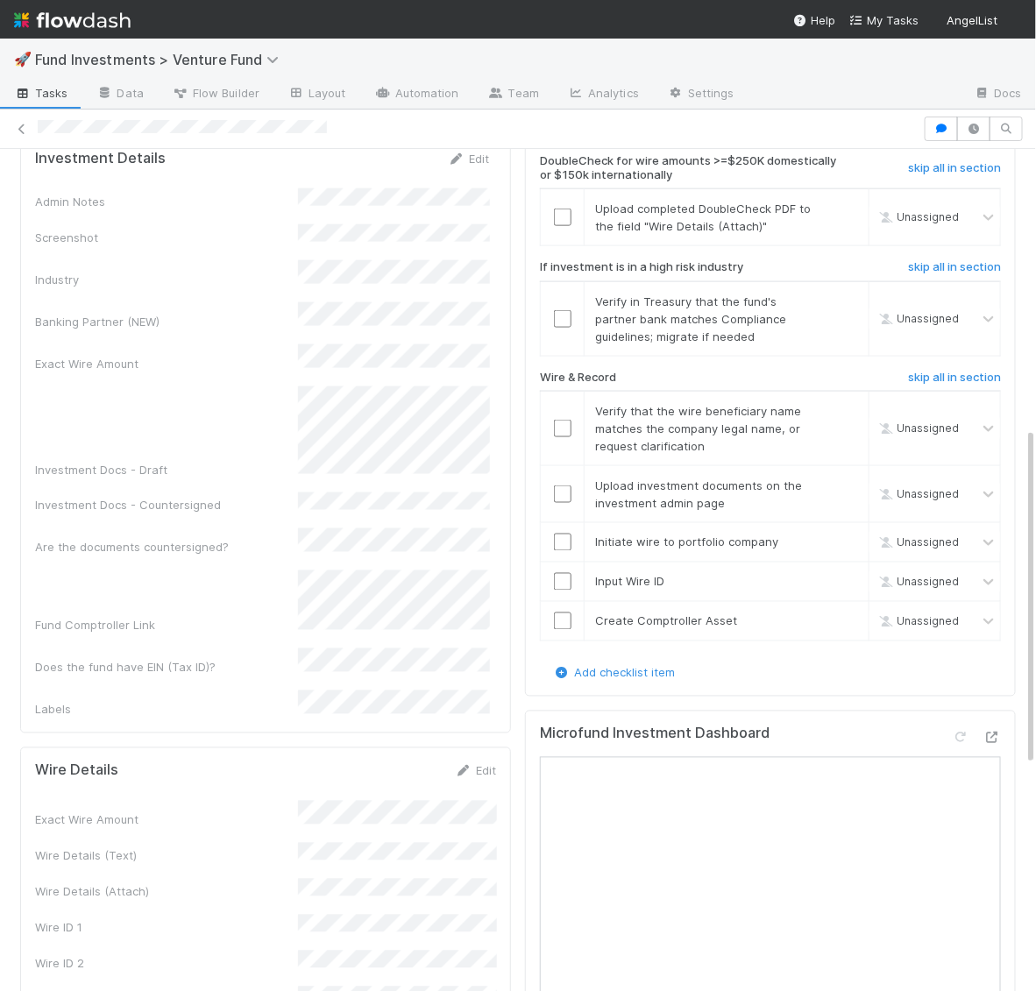
scroll to position [697, 0]
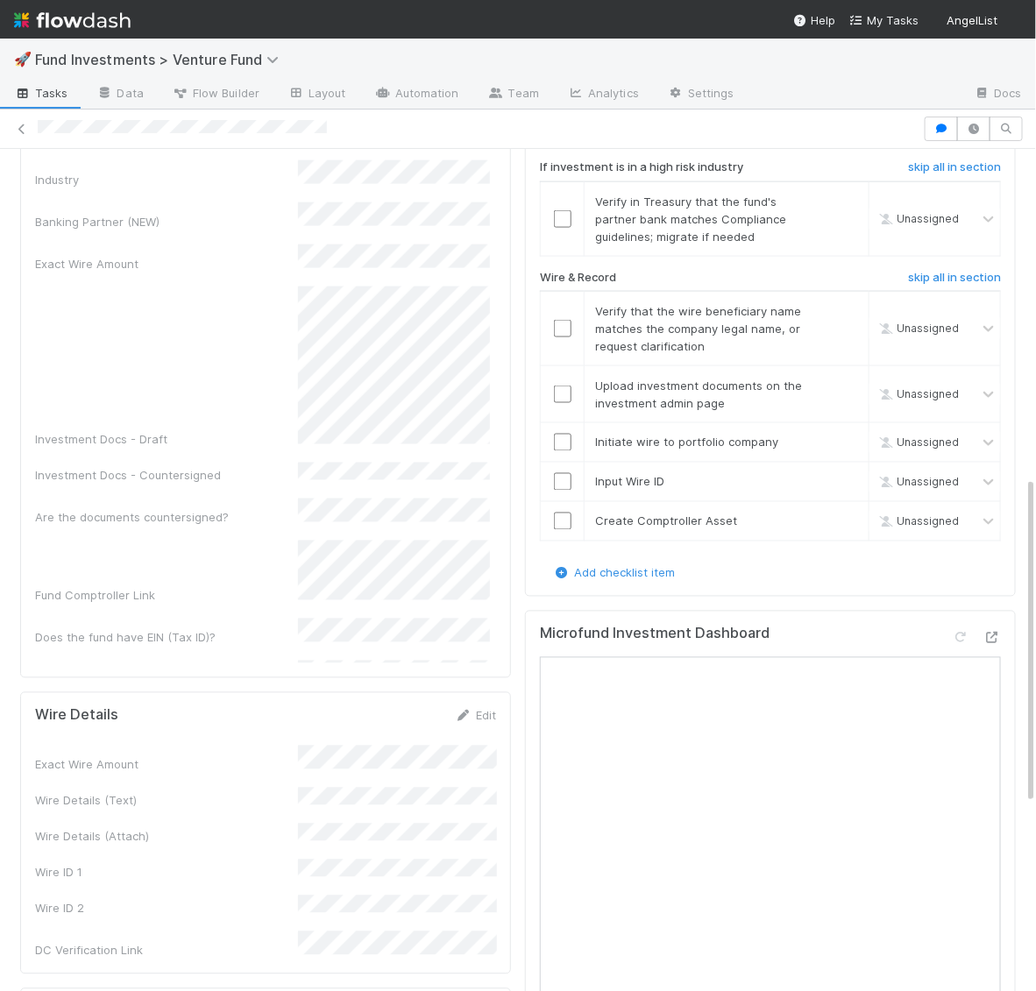
scroll to position [999, 0]
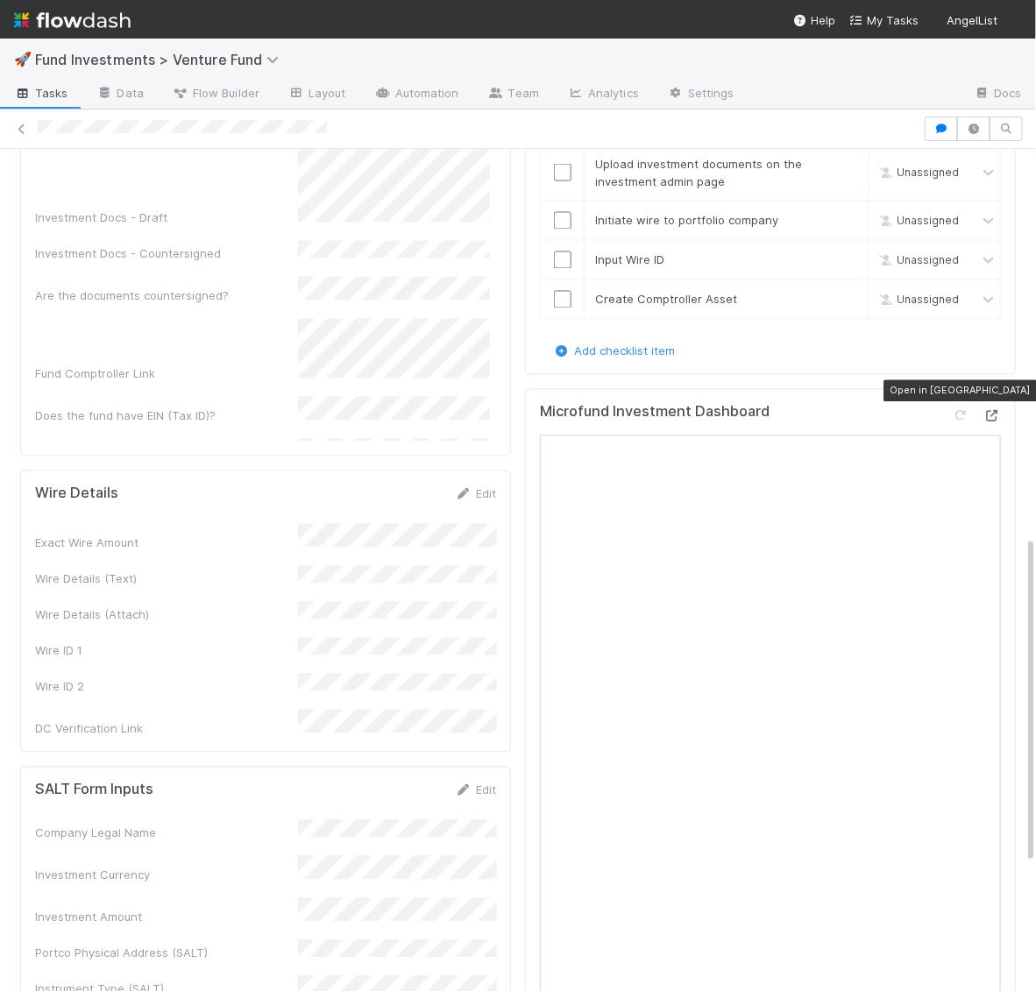
click at [1000, 411] on icon at bounding box center [992, 416] width 18 height 11
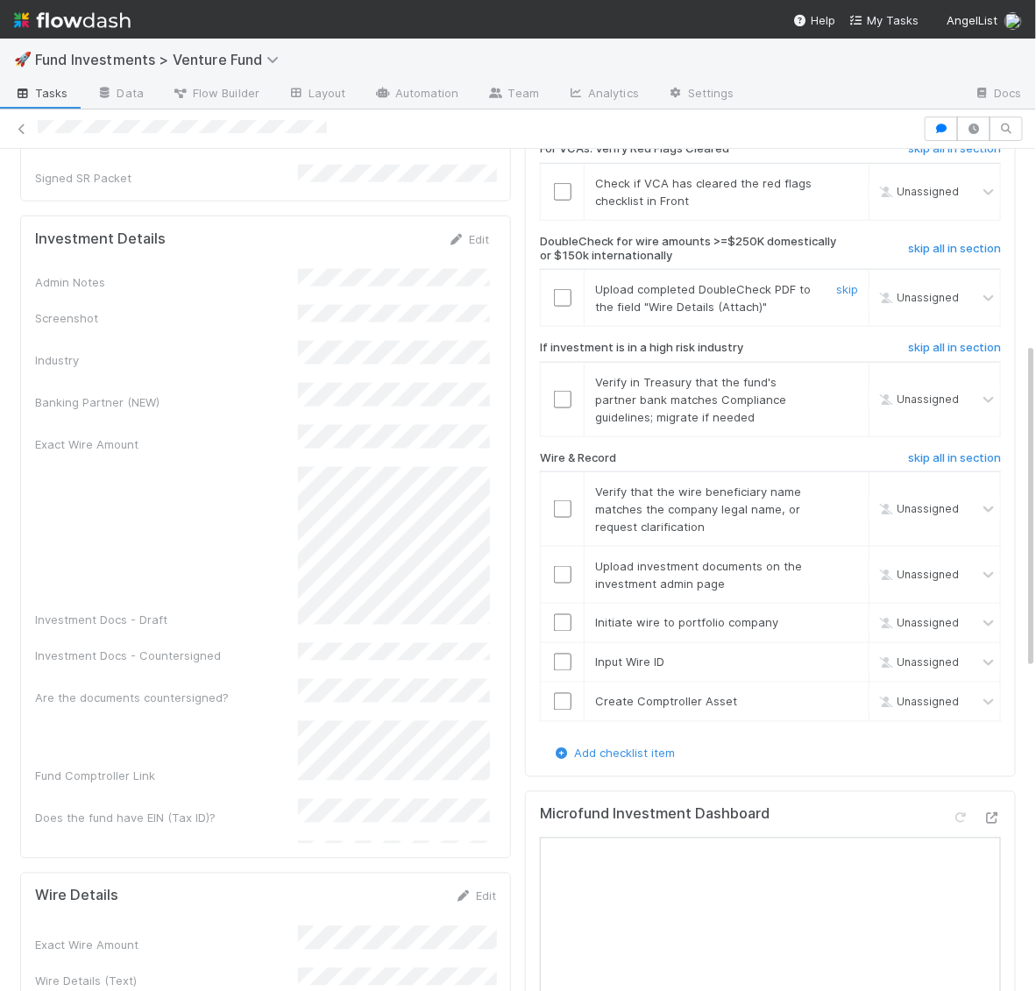
scroll to position [0, 0]
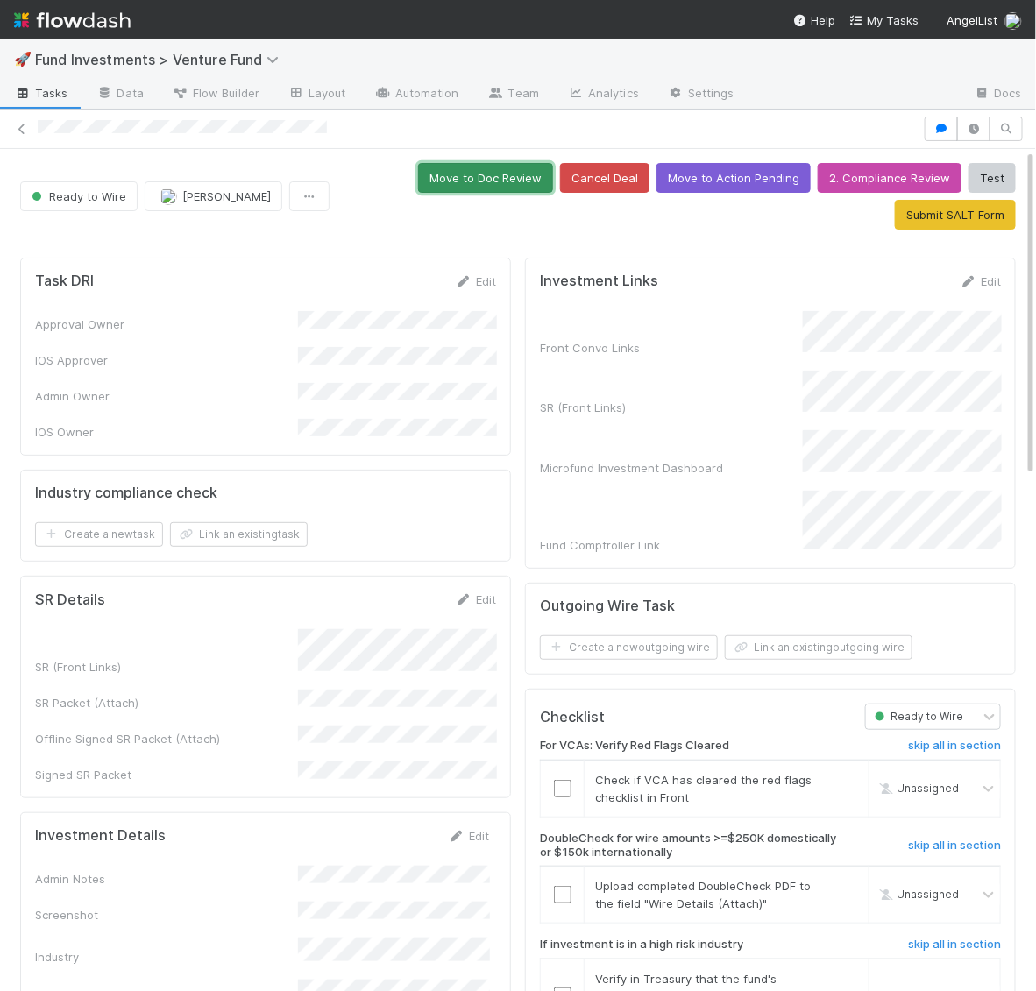
click at [509, 181] on button "Move to Doc Review" at bounding box center [485, 178] width 135 height 30
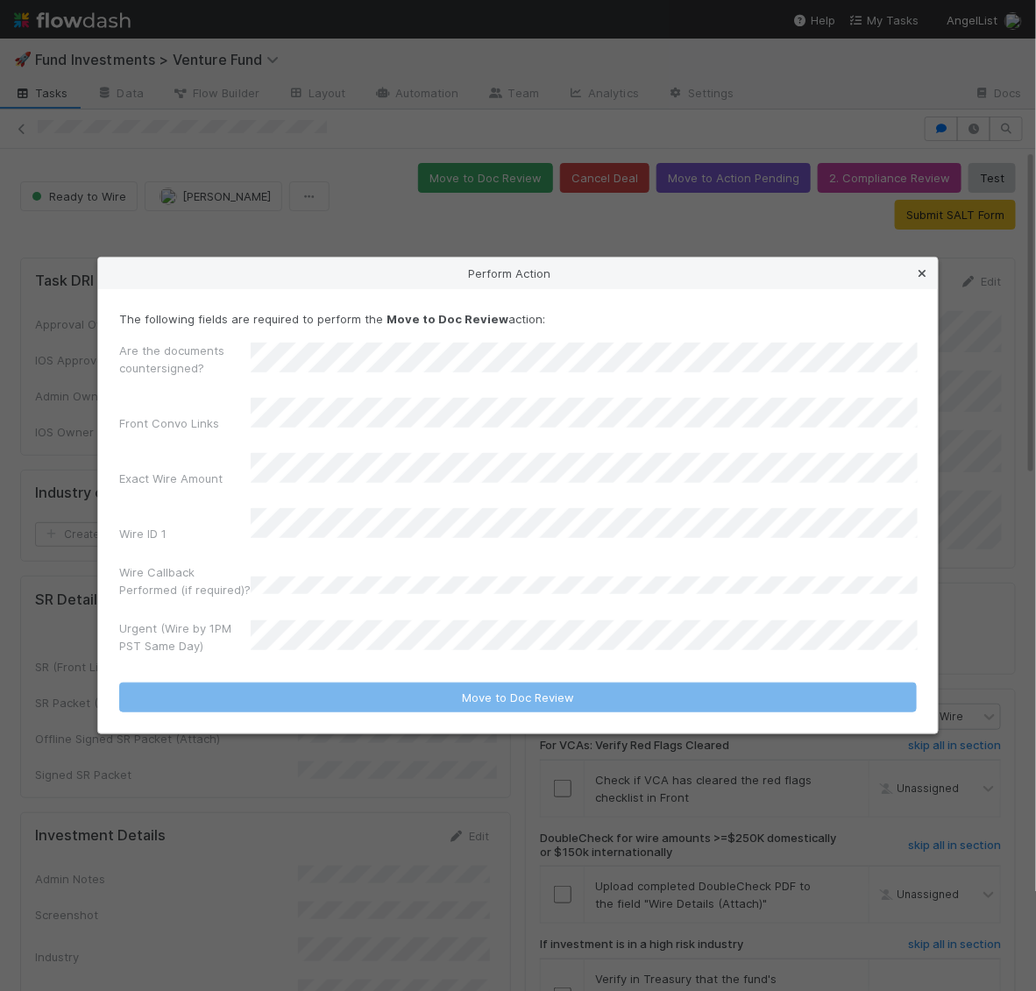
click at [917, 280] on icon at bounding box center [922, 273] width 18 height 11
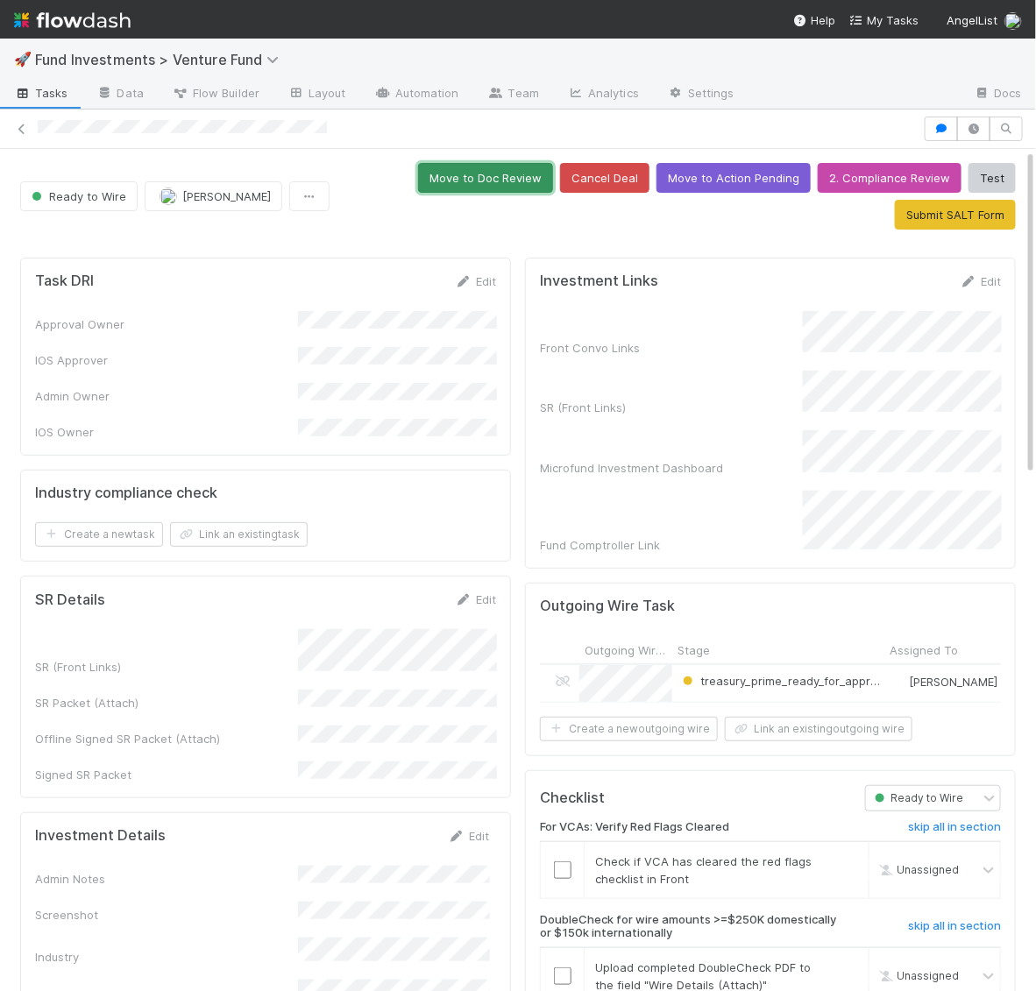
click at [519, 186] on button "Move to Doc Review" at bounding box center [485, 178] width 135 height 30
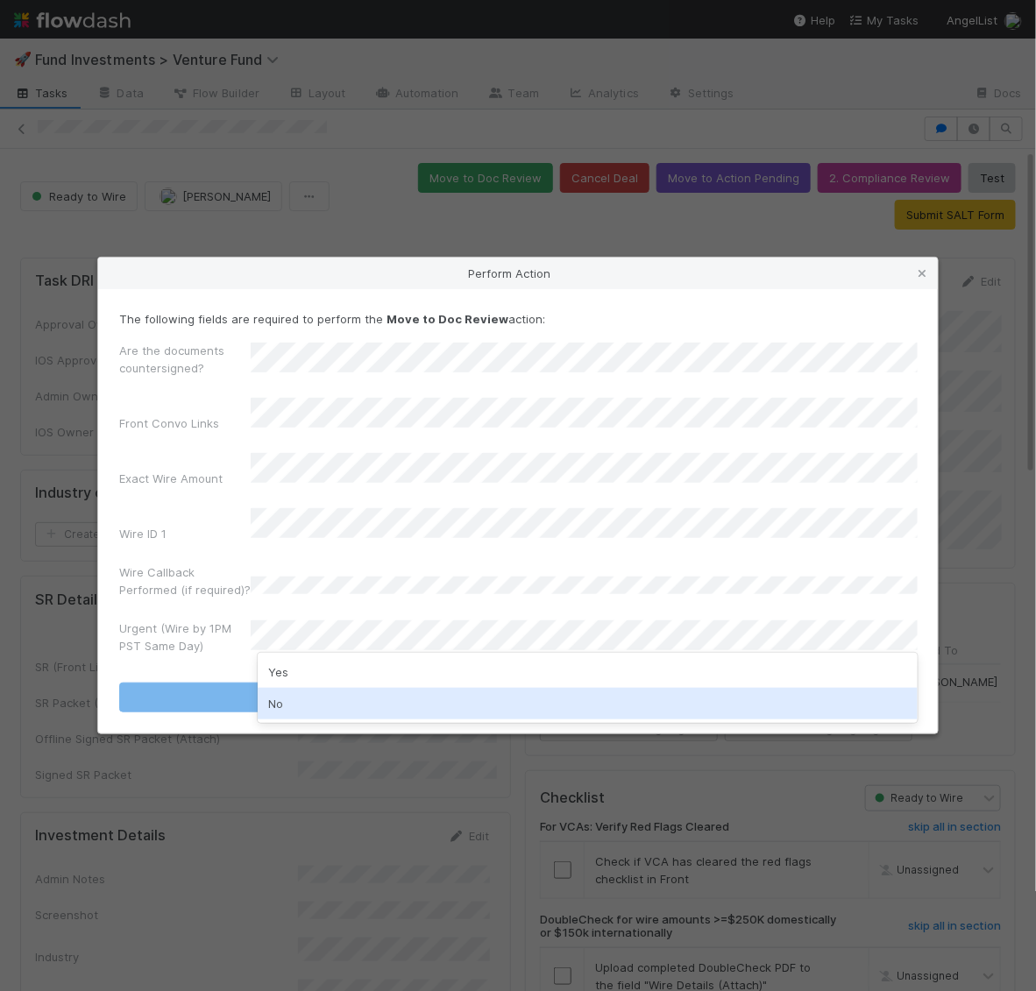
click at [280, 690] on div "No" at bounding box center [588, 704] width 660 height 32
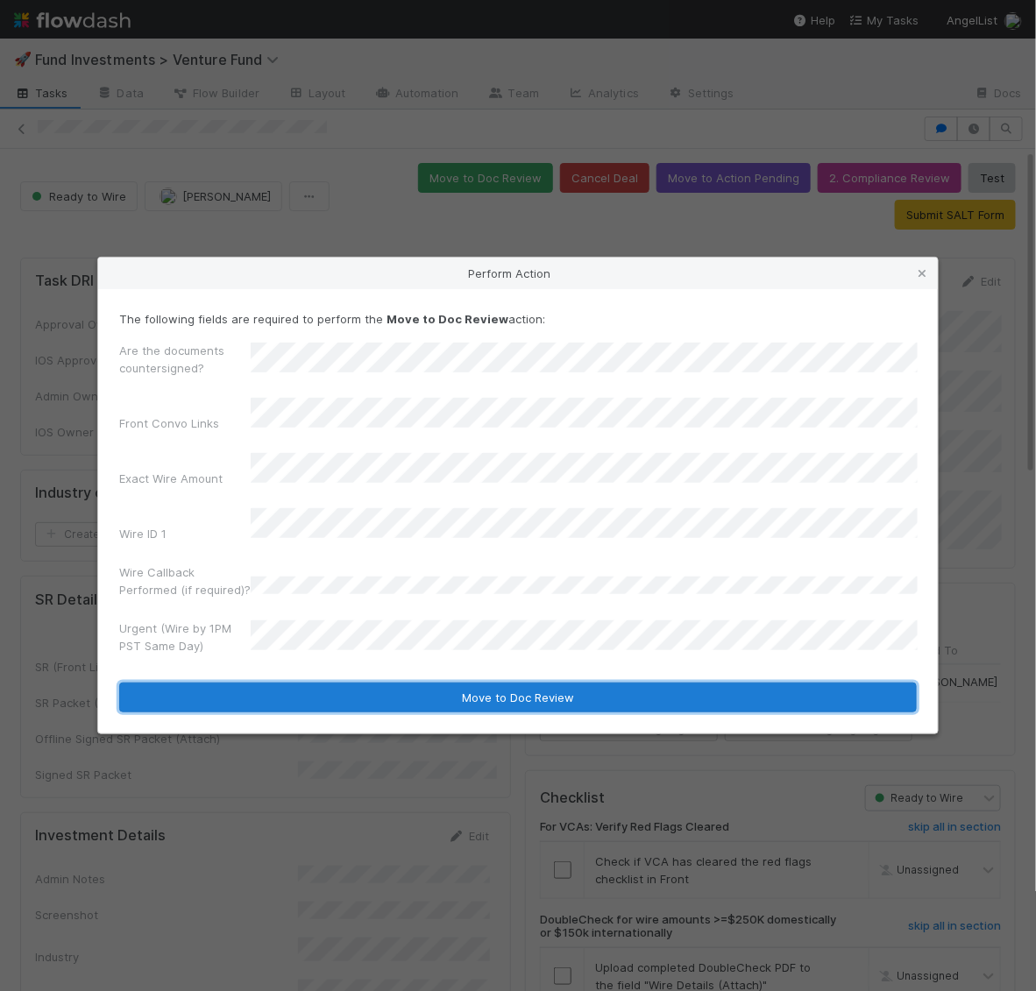
click at [280, 683] on button "Move to Doc Review" at bounding box center [518, 698] width 798 height 30
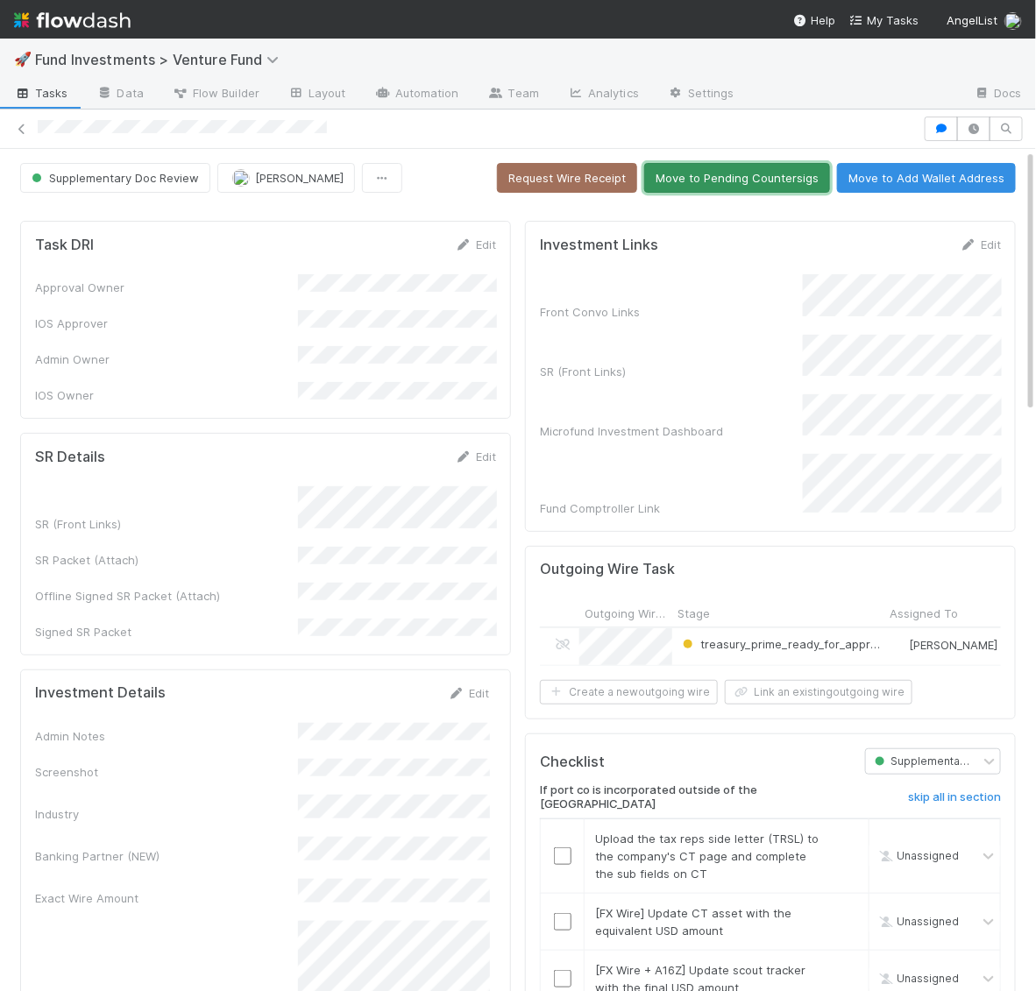
click at [729, 179] on button "Move to Pending Countersigs" at bounding box center [737, 178] width 186 height 30
